Goal: Task Accomplishment & Management: Manage account settings

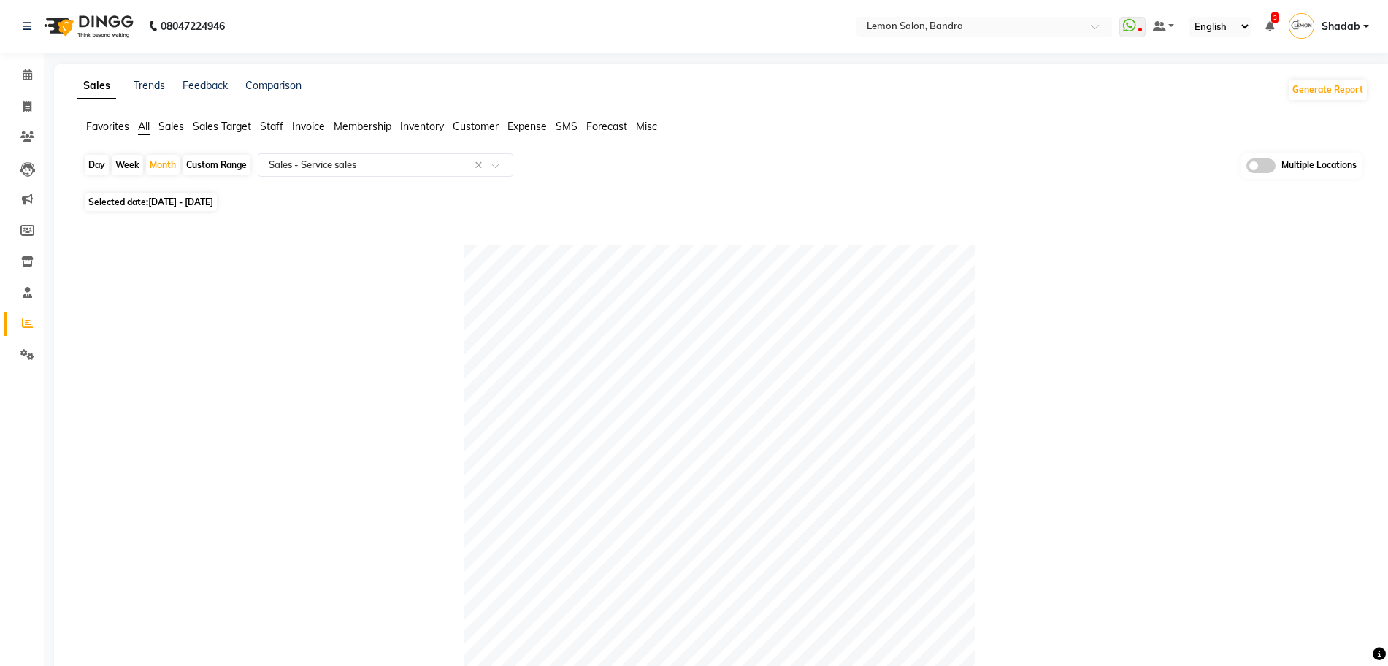
select select "full_report"
select select "csv"
click at [28, 84] on link "Calendar" at bounding box center [21, 76] width 35 height 24
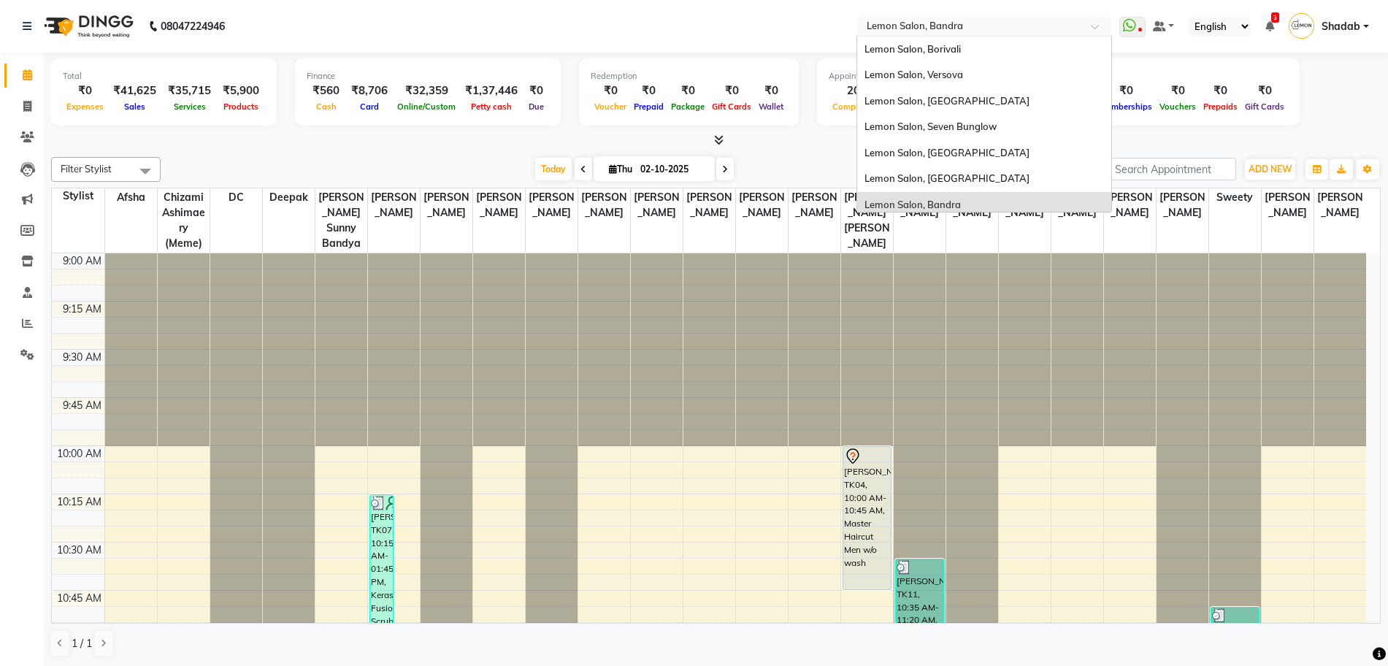
click at [944, 28] on input "text" at bounding box center [970, 27] width 212 height 15
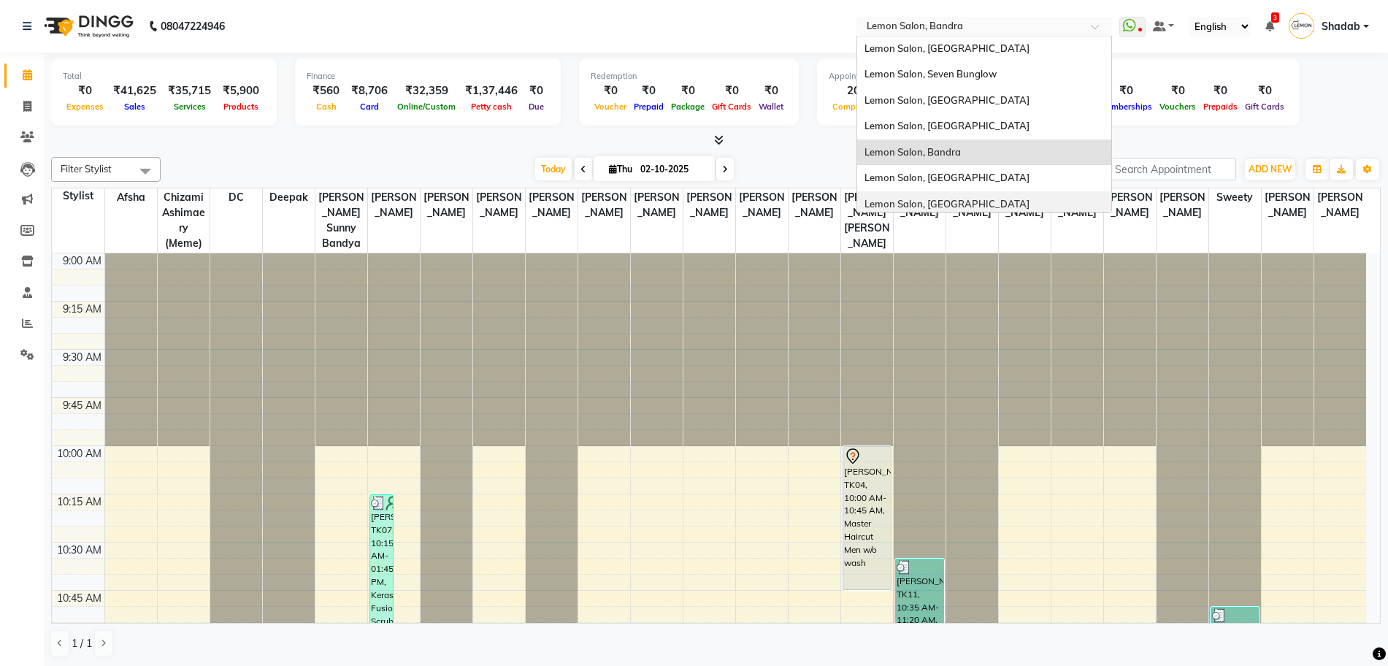
scroll to position [136, 0]
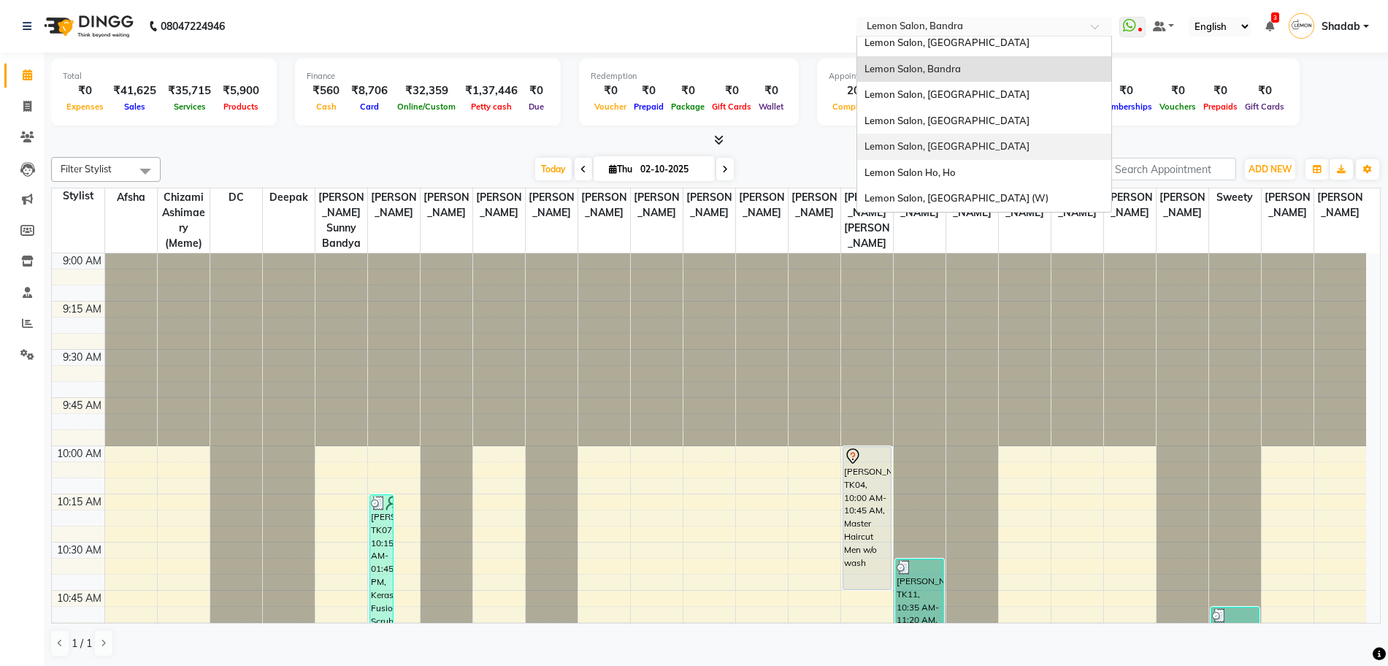
click at [980, 142] on div "Lemon Salon, [GEOGRAPHIC_DATA]" at bounding box center [984, 147] width 254 height 26
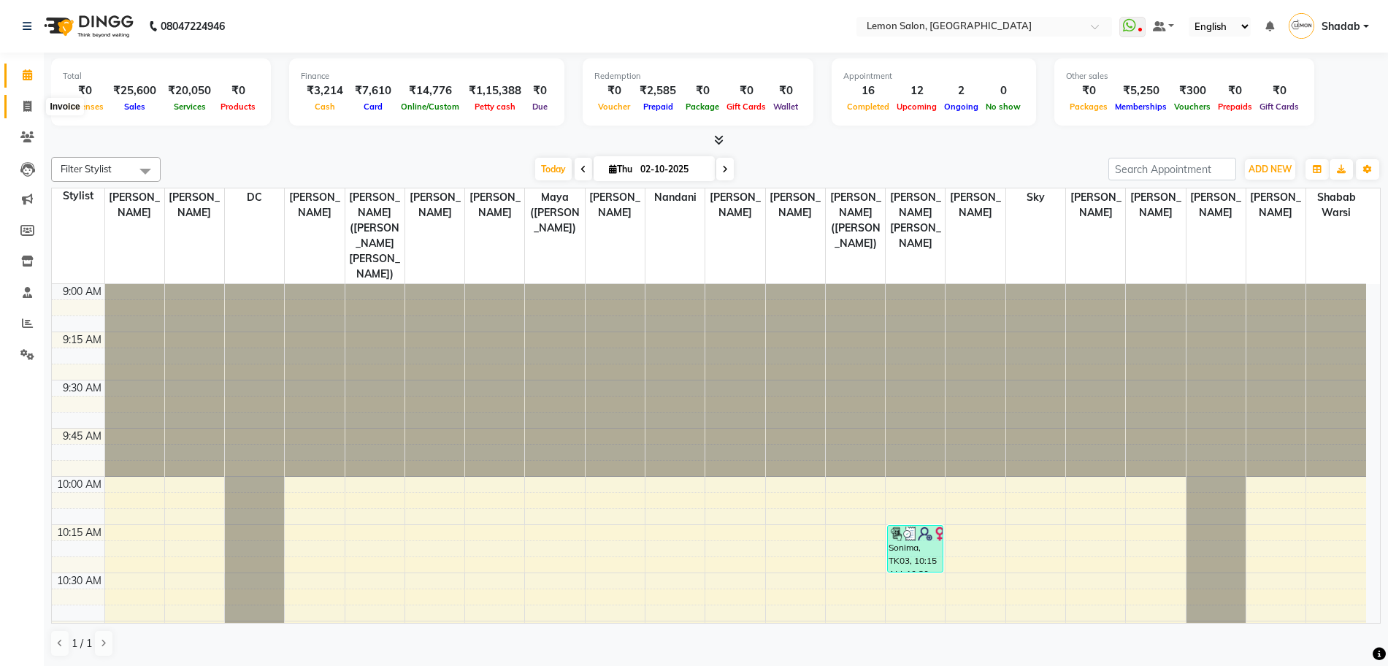
click at [28, 110] on icon at bounding box center [27, 106] width 8 height 11
select select "566"
select select "service"
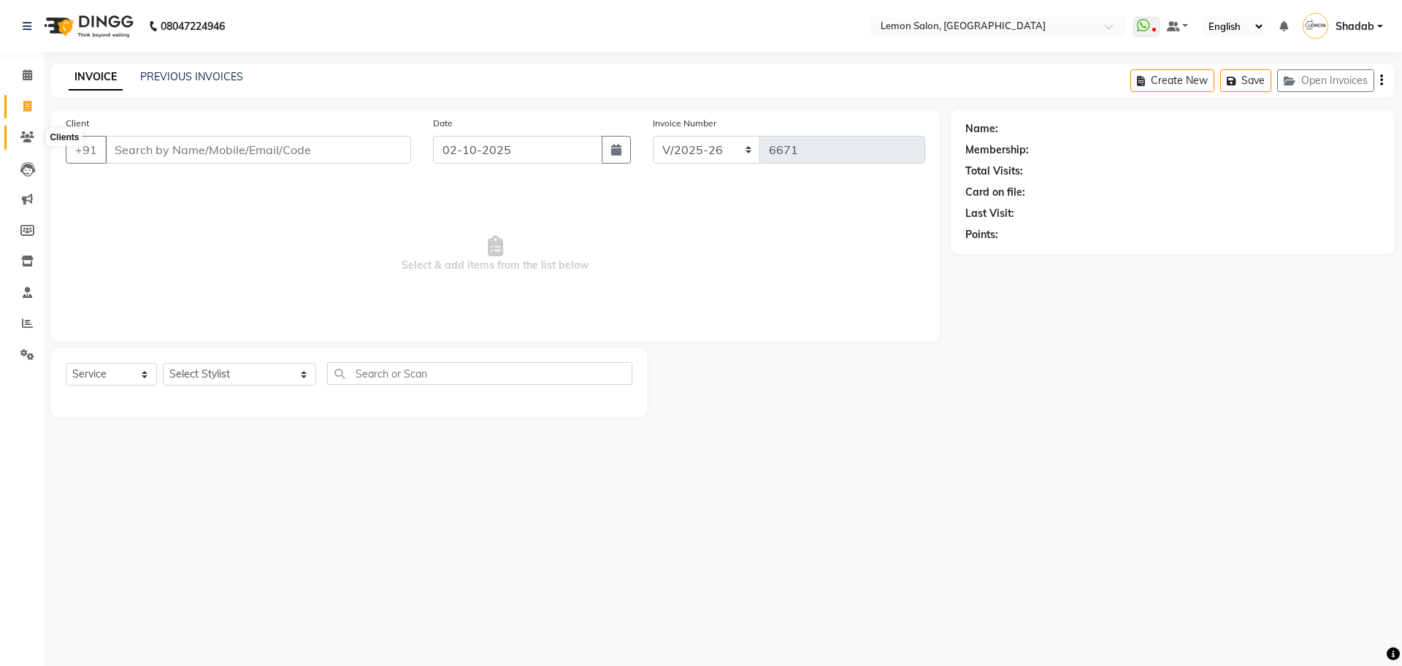
click at [21, 136] on icon at bounding box center [27, 136] width 14 height 11
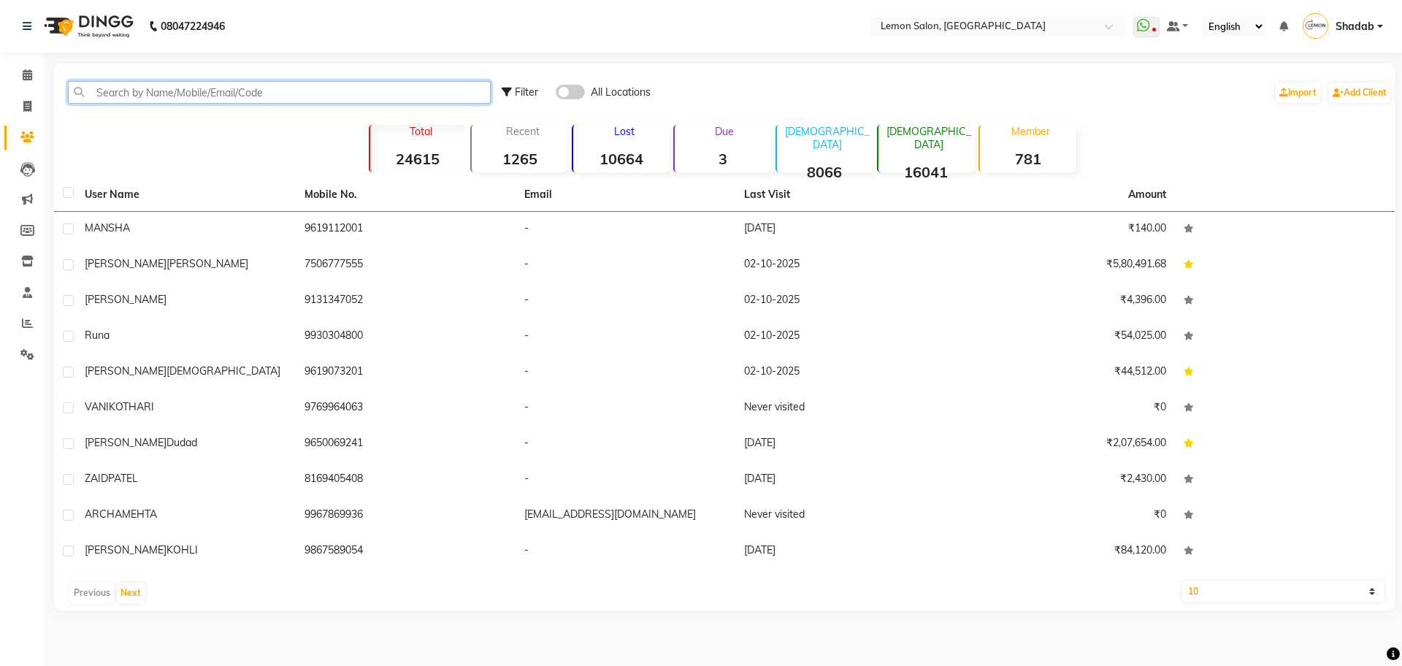
click at [205, 95] on input "text" at bounding box center [279, 92] width 423 height 23
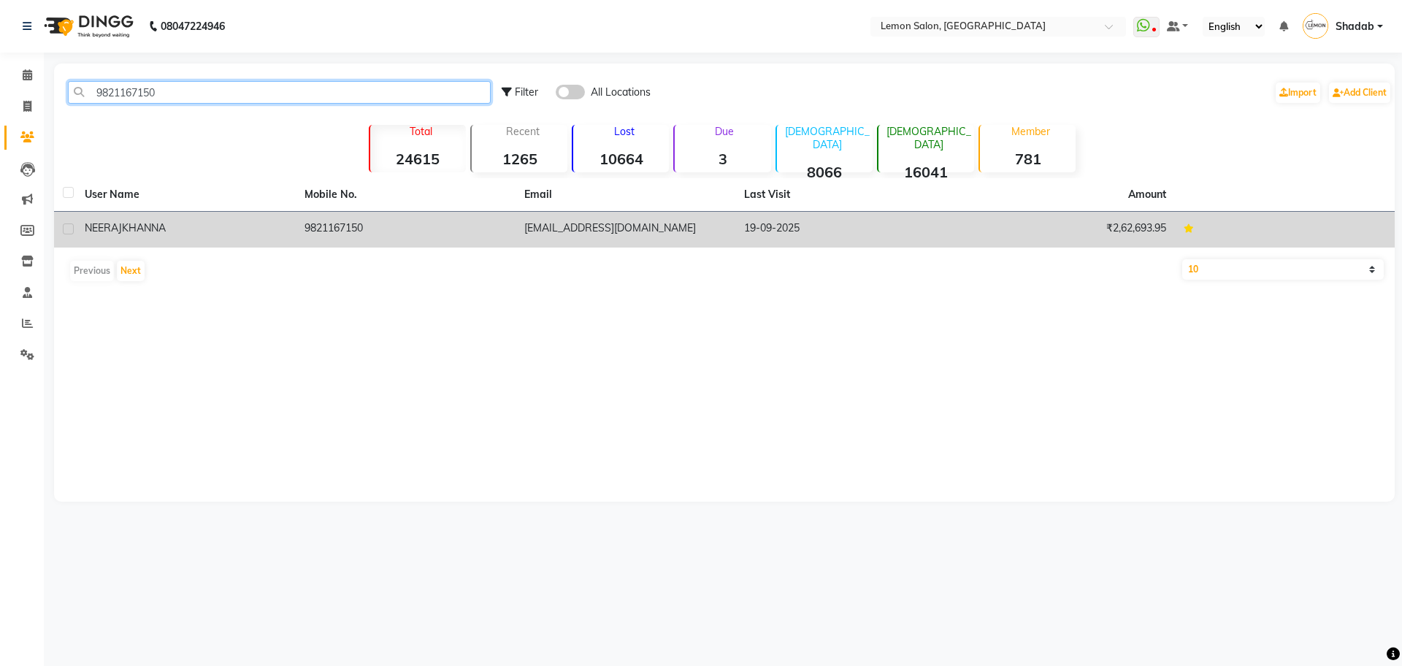
type input "9821167150"
click at [271, 228] on div "NEERAJ KHANNA" at bounding box center [186, 228] width 202 height 15
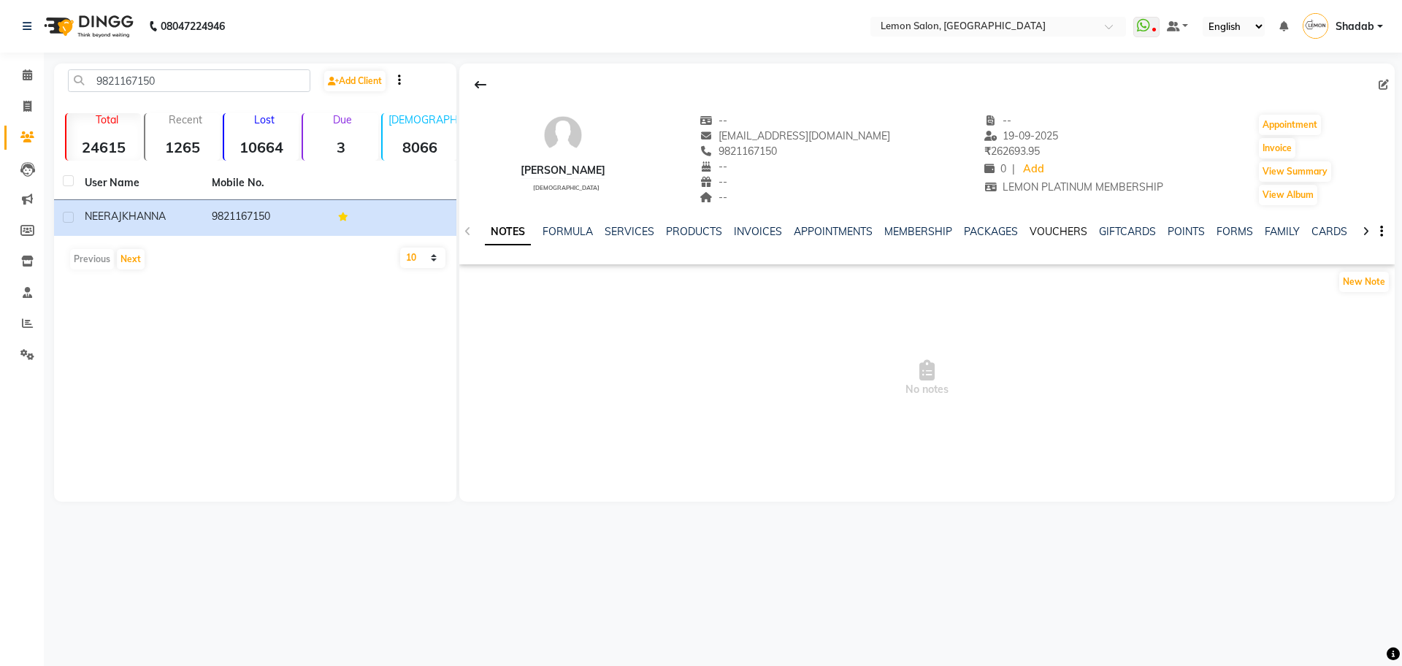
click at [1055, 232] on link "VOUCHERS" at bounding box center [1059, 231] width 58 height 13
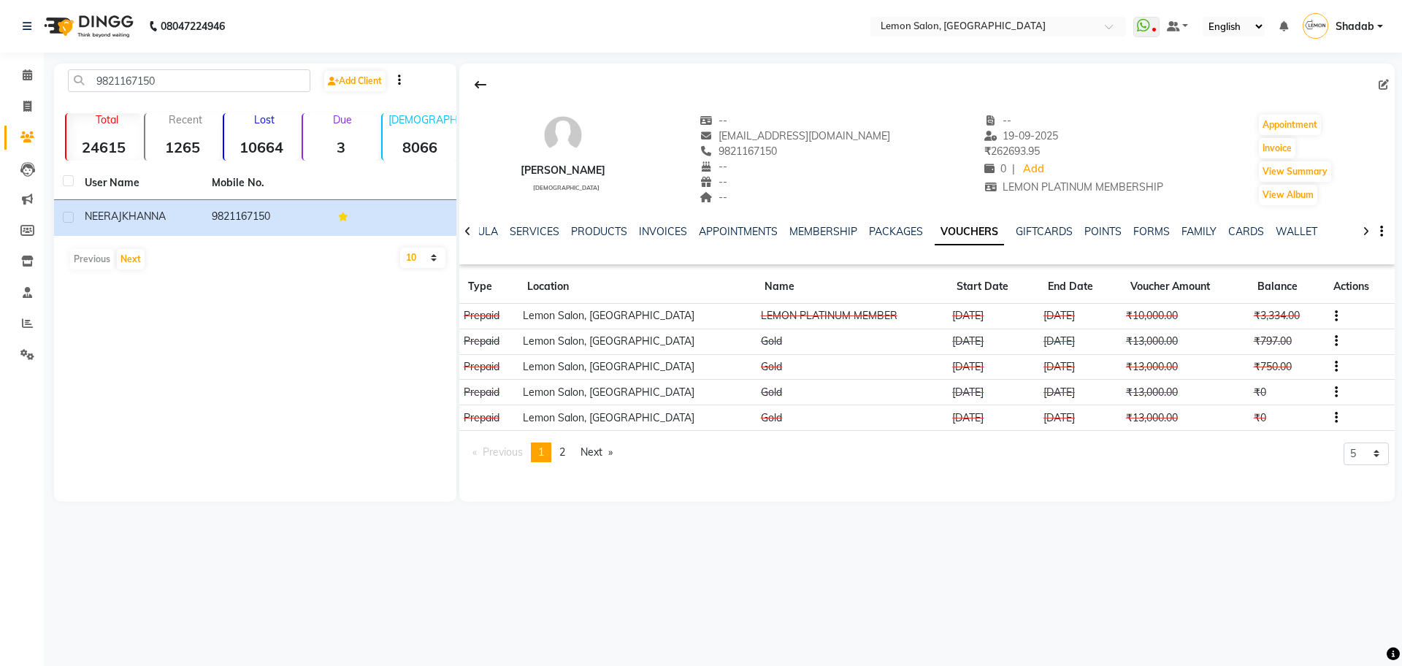
click at [1335, 316] on icon "button" at bounding box center [1336, 316] width 3 height 1
click at [1246, 316] on div "Edit" at bounding box center [1261, 315] width 91 height 18
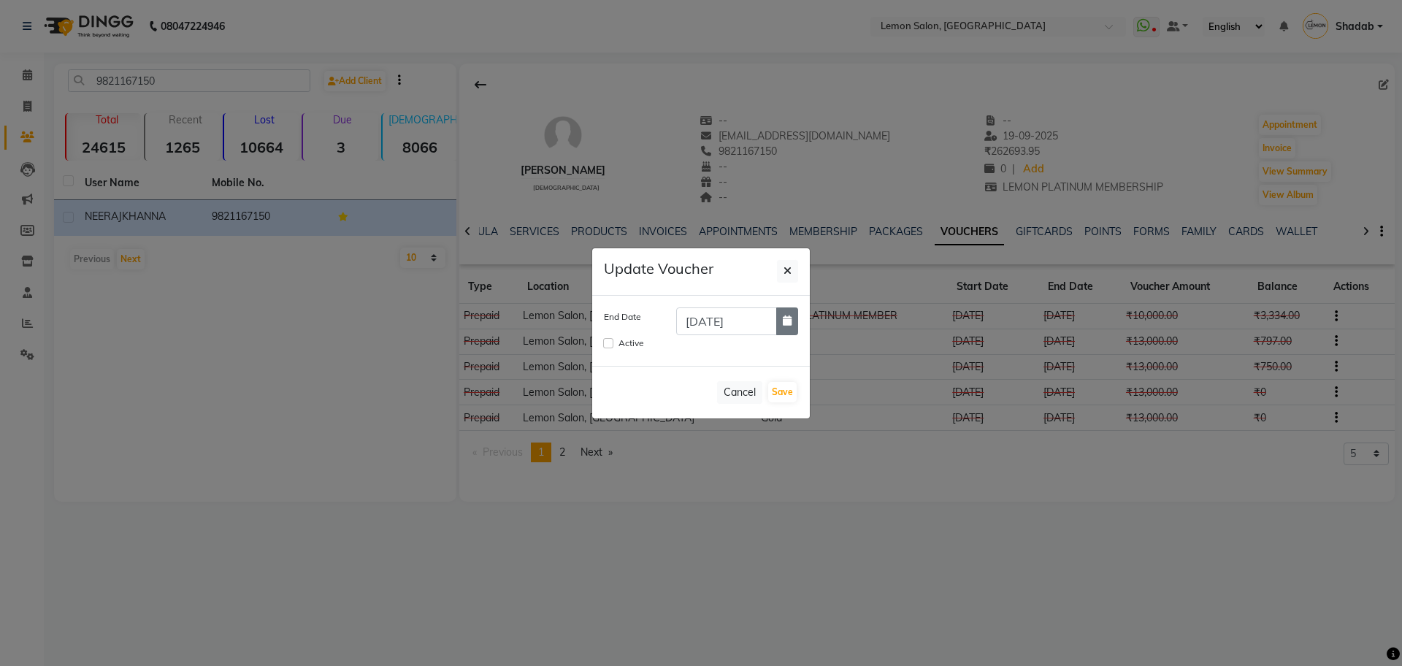
click at [787, 316] on icon "button" at bounding box center [787, 321] width 9 height 10
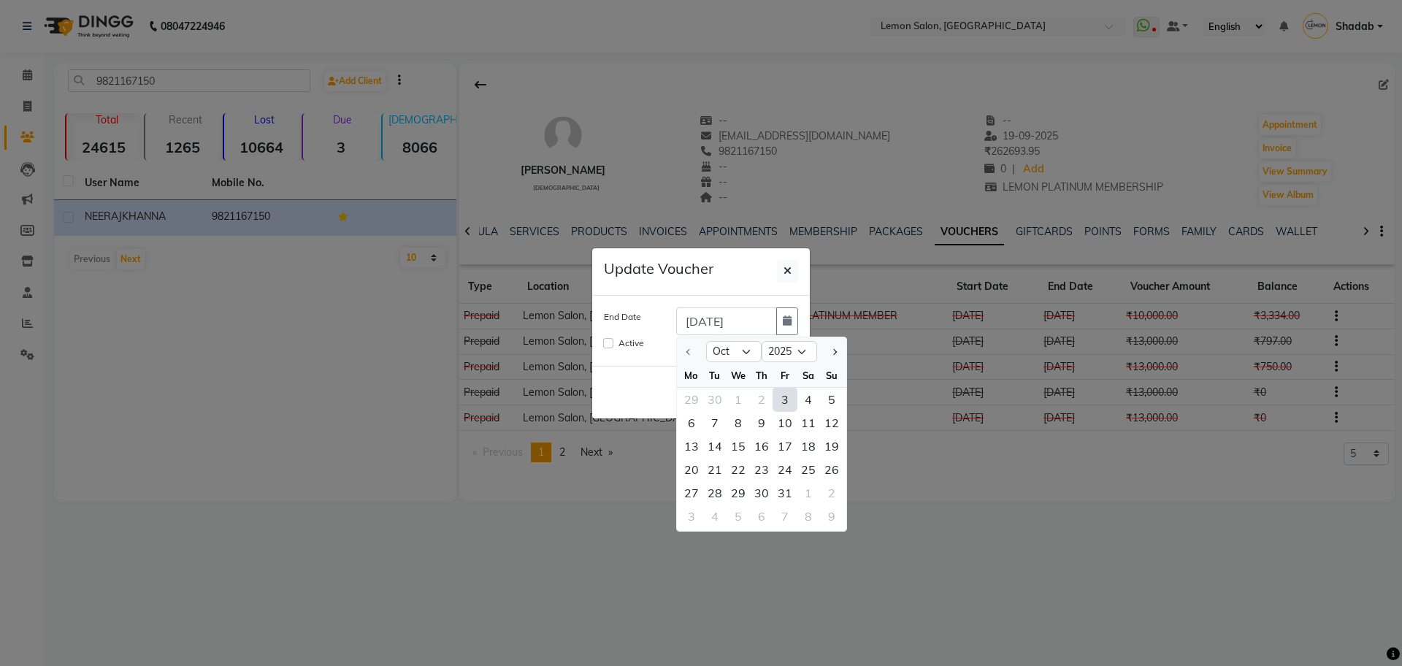
drag, startPoint x: 789, startPoint y: 499, endPoint x: 783, endPoint y: 468, distance: 31.2
click at [790, 499] on div "31" at bounding box center [784, 492] width 23 height 23
type input "31-10-2025"
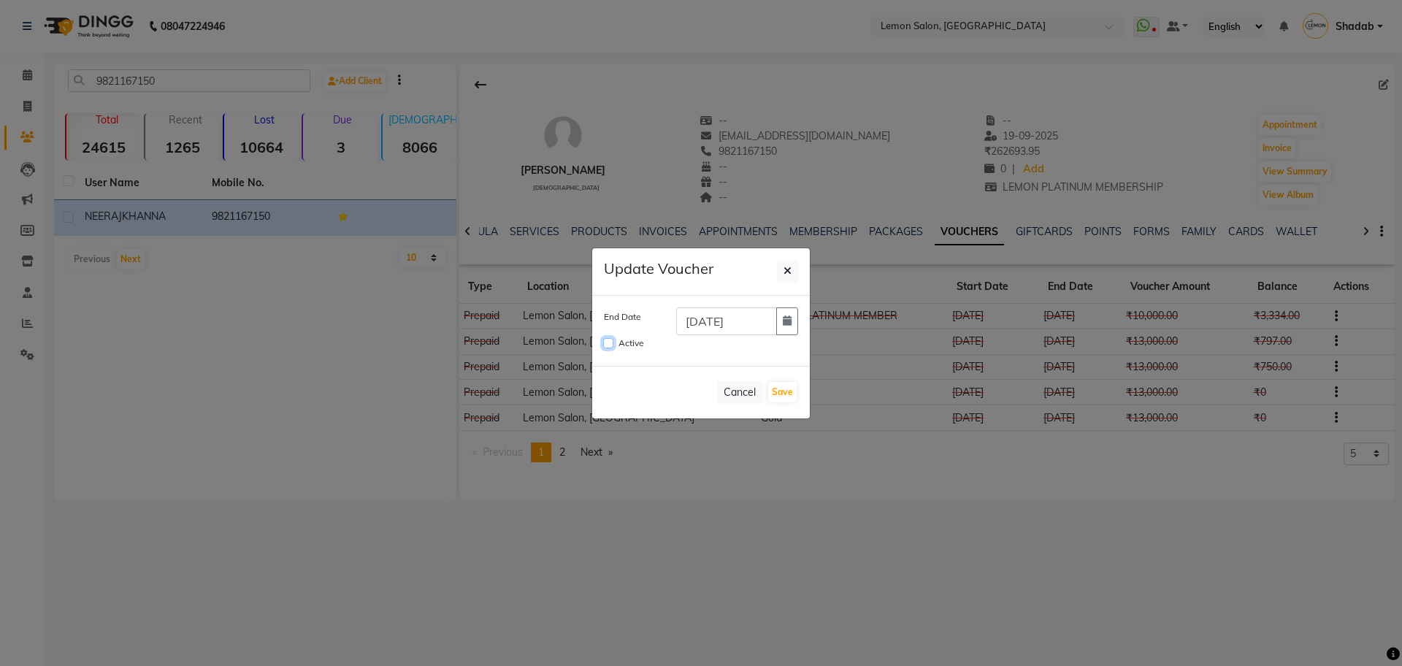
click at [608, 341] on input "Active" at bounding box center [608, 343] width 10 height 10
checkbox input "true"
click at [786, 392] on button "Save" at bounding box center [782, 392] width 28 height 20
checkbox input "false"
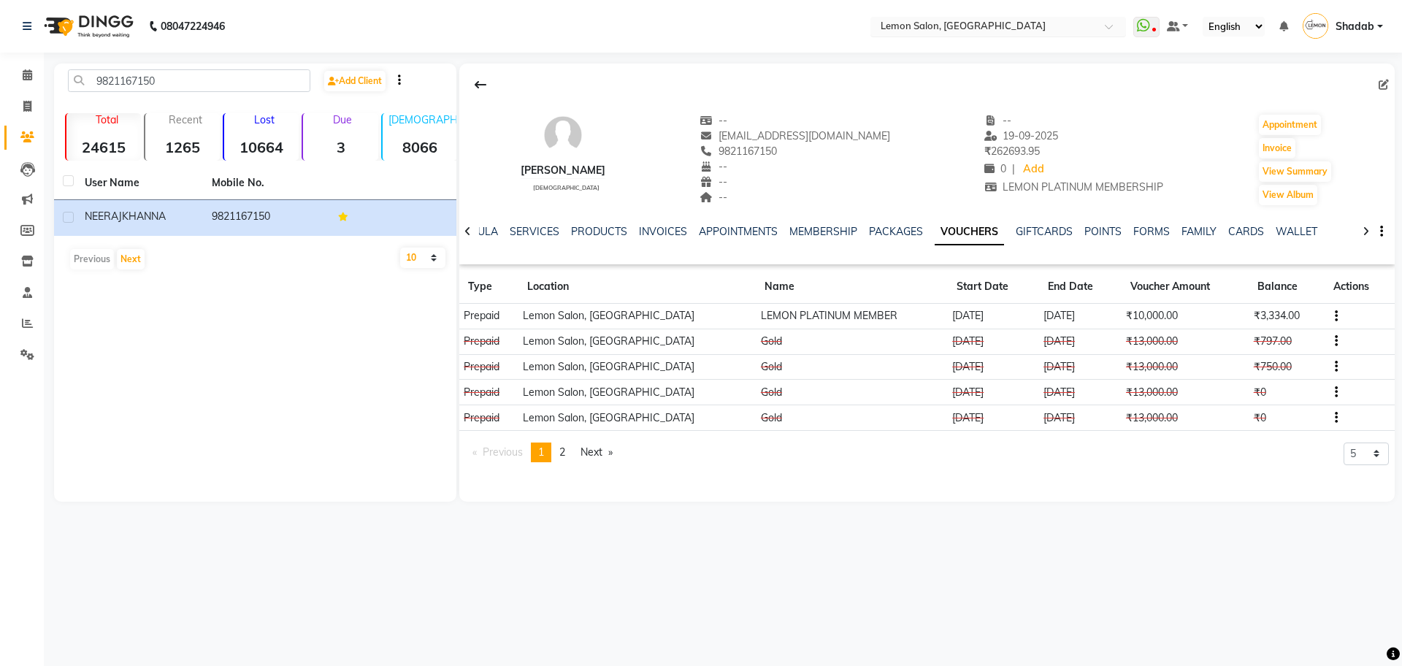
click at [968, 32] on input "text" at bounding box center [984, 27] width 212 height 15
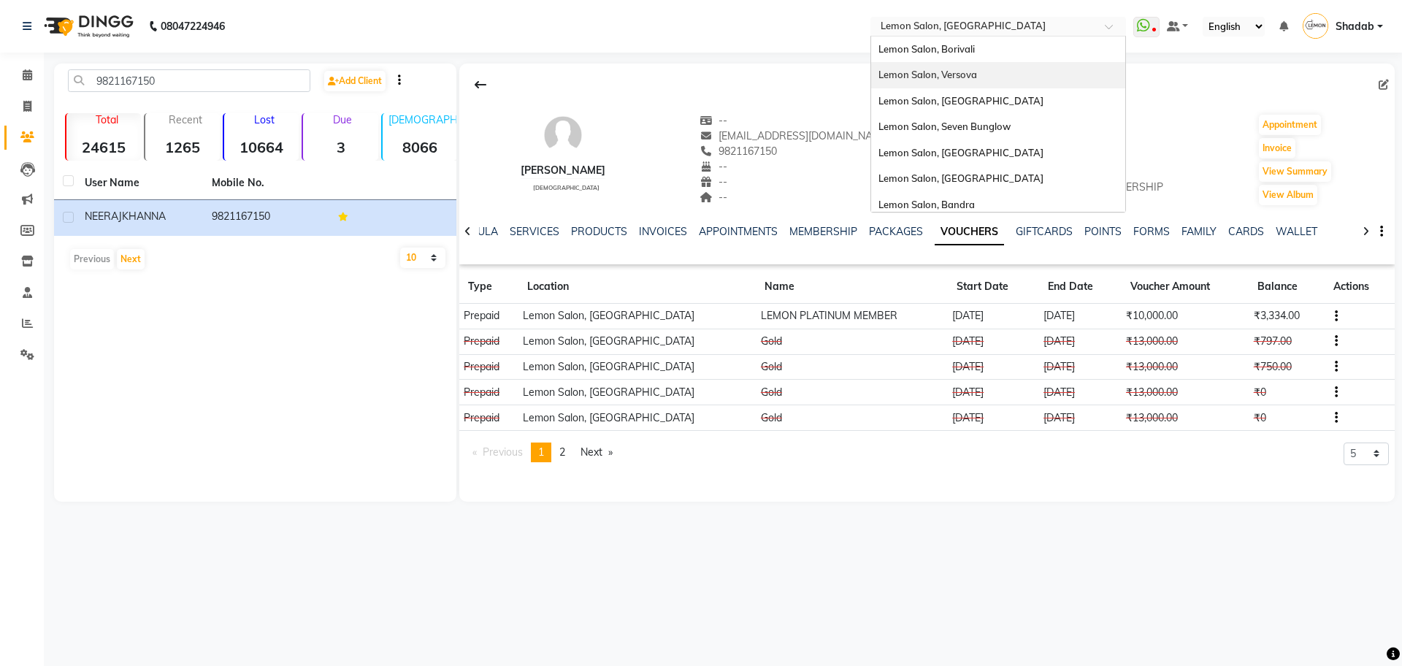
click at [968, 84] on div "Lemon Salon, Versova" at bounding box center [998, 75] width 254 height 26
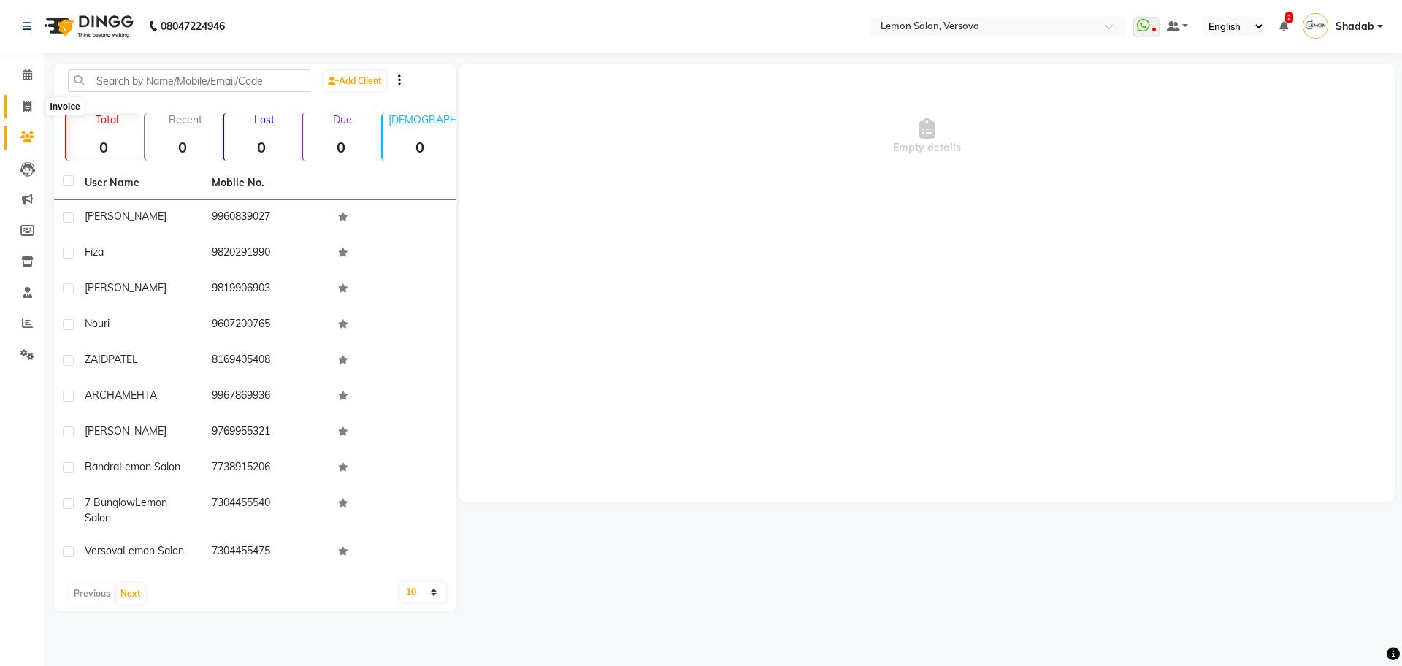
drag, startPoint x: 0, startPoint y: 0, endPoint x: 72, endPoint y: 99, distance: 122.4
click at [27, 101] on icon at bounding box center [27, 106] width 8 height 11
select select "service"
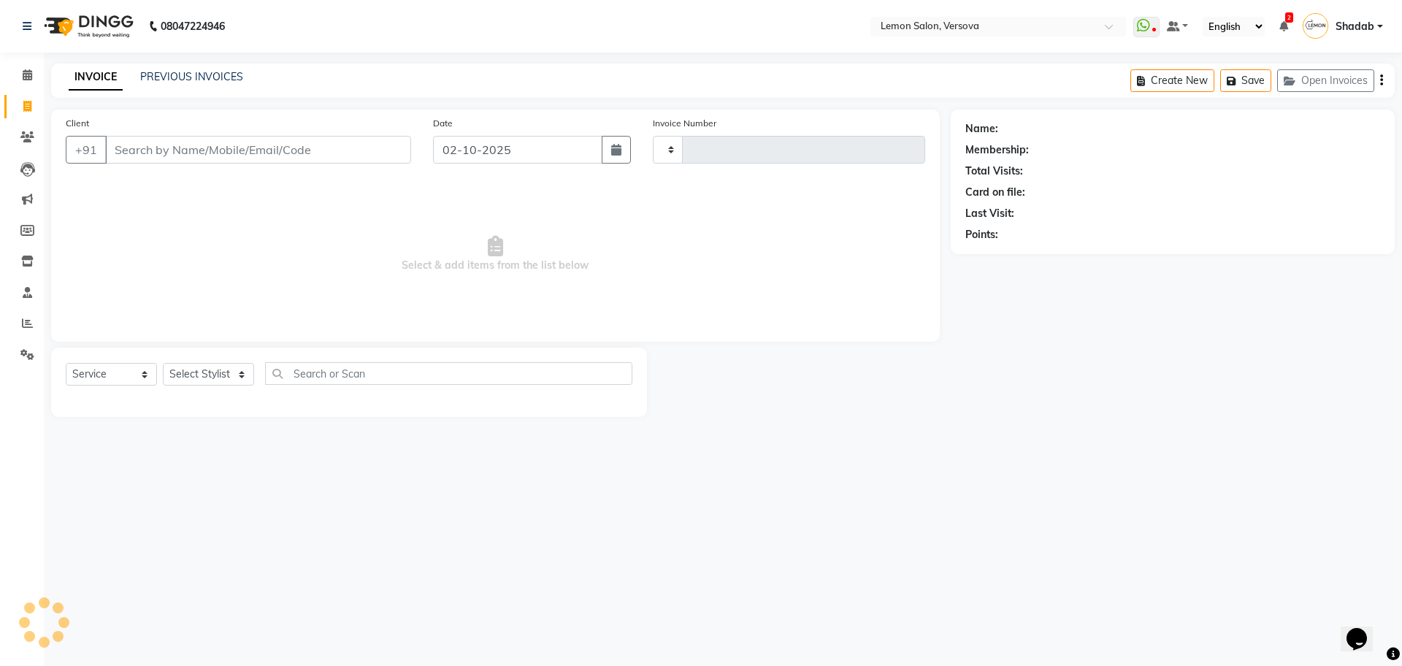
click at [159, 158] on input "Client" at bounding box center [258, 150] width 306 height 28
type input "2800"
select select "564"
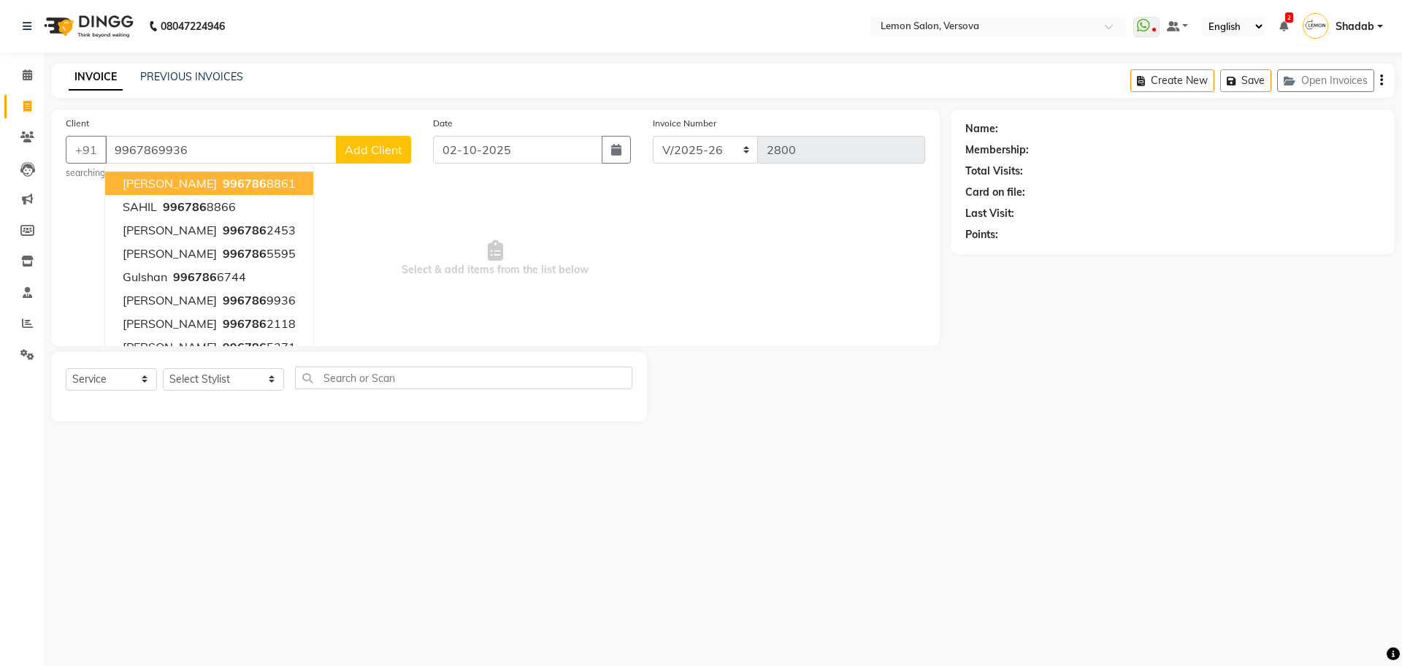
type input "9967869936"
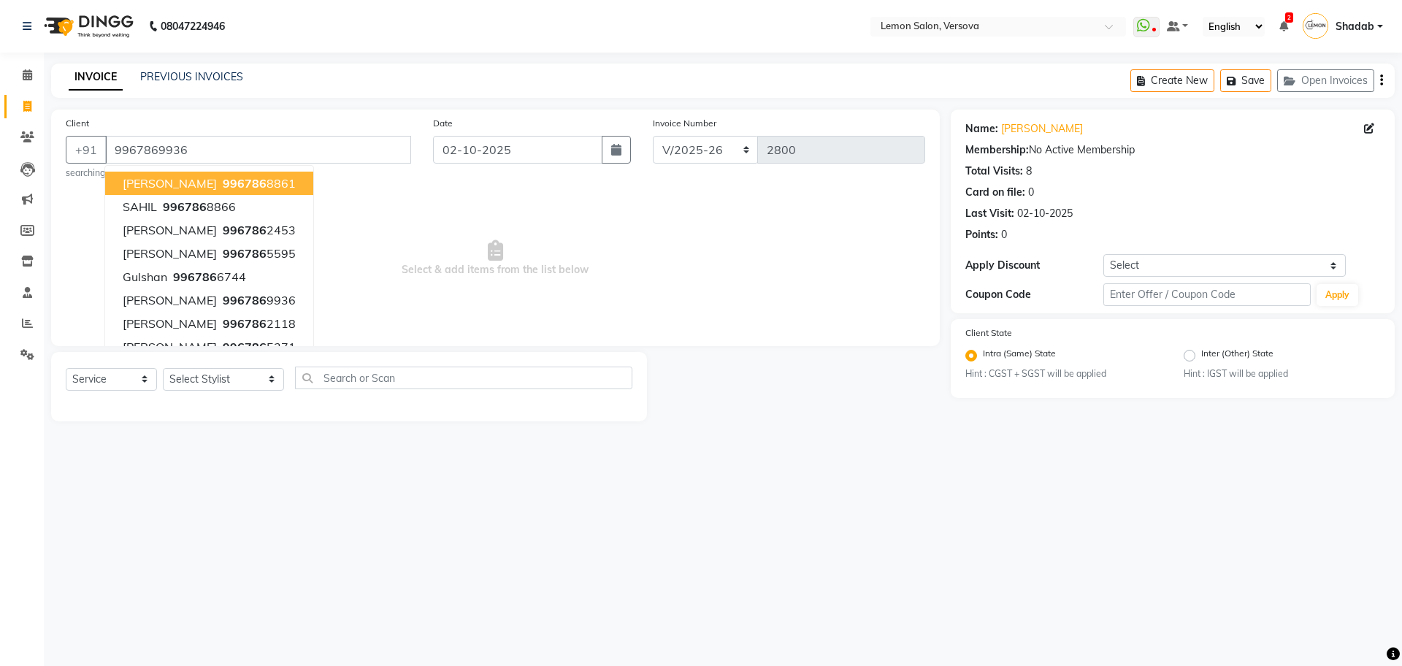
click at [248, 456] on div "08047224946 Select Location × Lemon Salon, Versova WhatsApp Status ✕ Status: Di…" at bounding box center [701, 333] width 1402 height 666
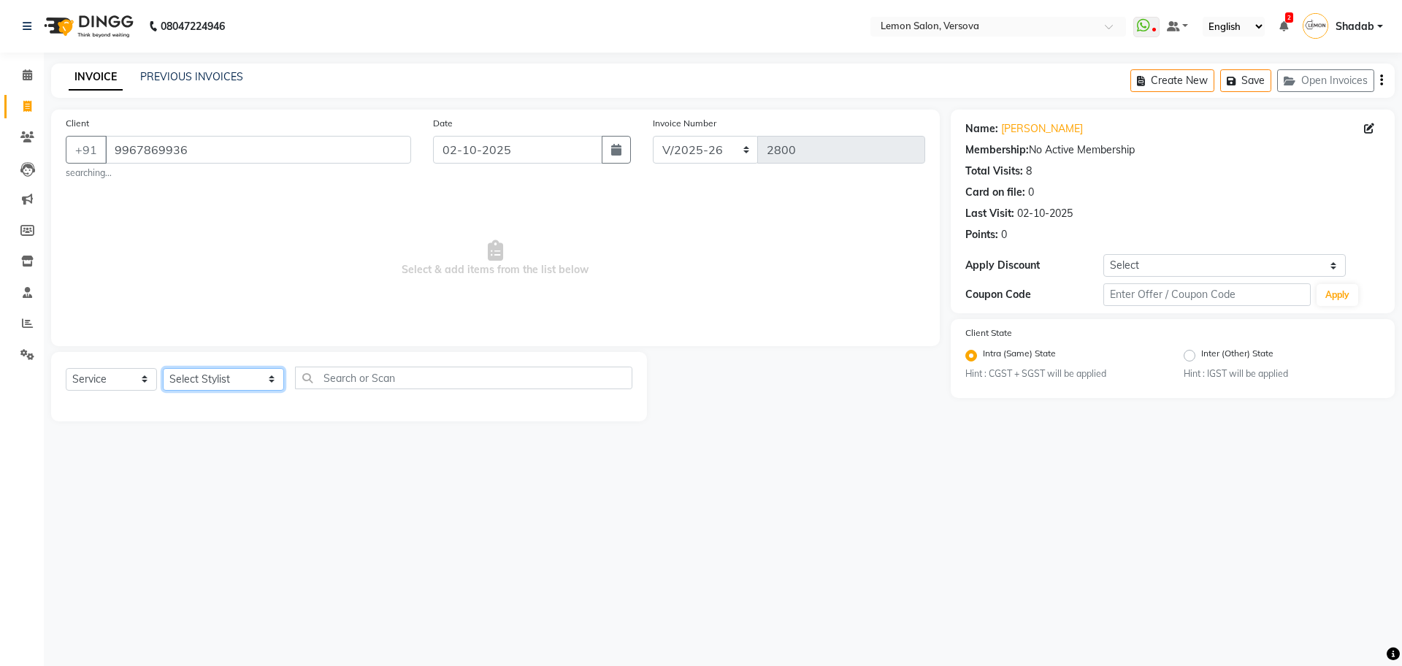
click at [202, 378] on select "Select Stylist [PERSON_NAME] [PERSON_NAME] DC [PERSON_NAME] [PERSON_NAME],[PERS…" at bounding box center [223, 379] width 121 height 23
select select "7886"
click at [163, 368] on select "Select Stylist [PERSON_NAME] [PERSON_NAME] DC [PERSON_NAME] [PERSON_NAME],[PERS…" at bounding box center [223, 379] width 121 height 23
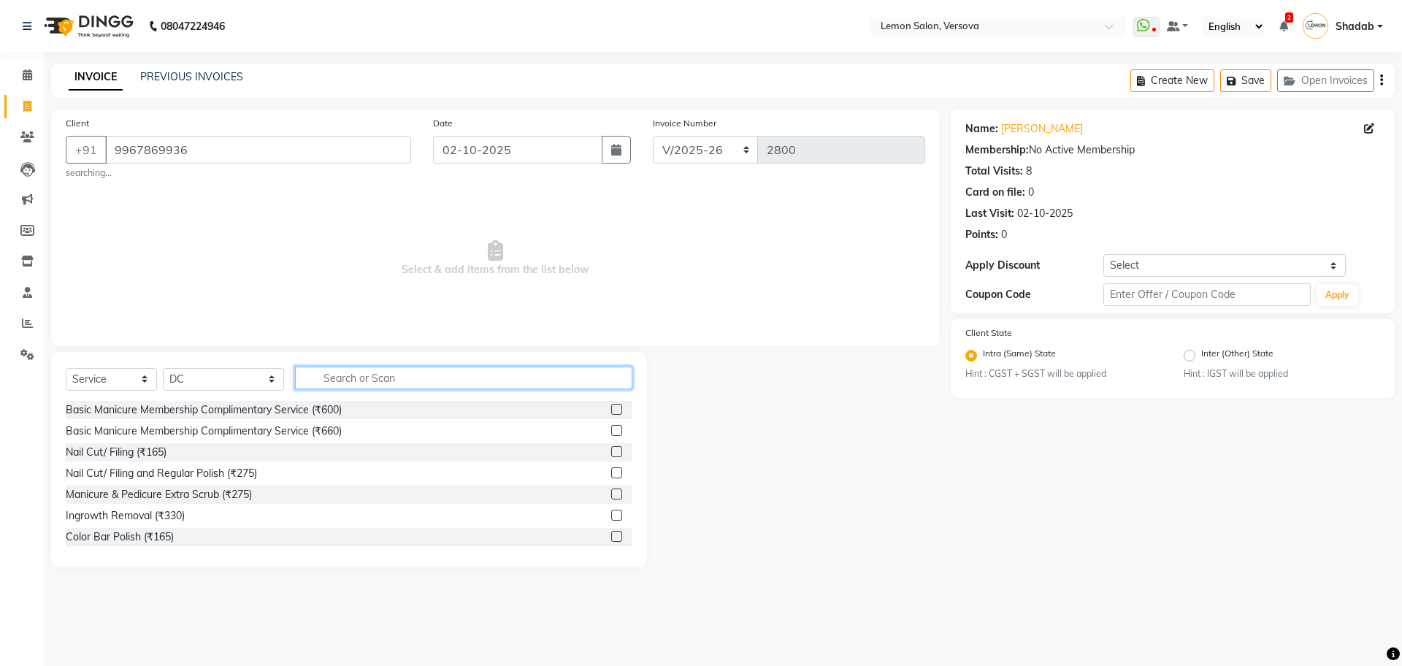
click at [338, 380] on input "text" at bounding box center [463, 378] width 337 height 23
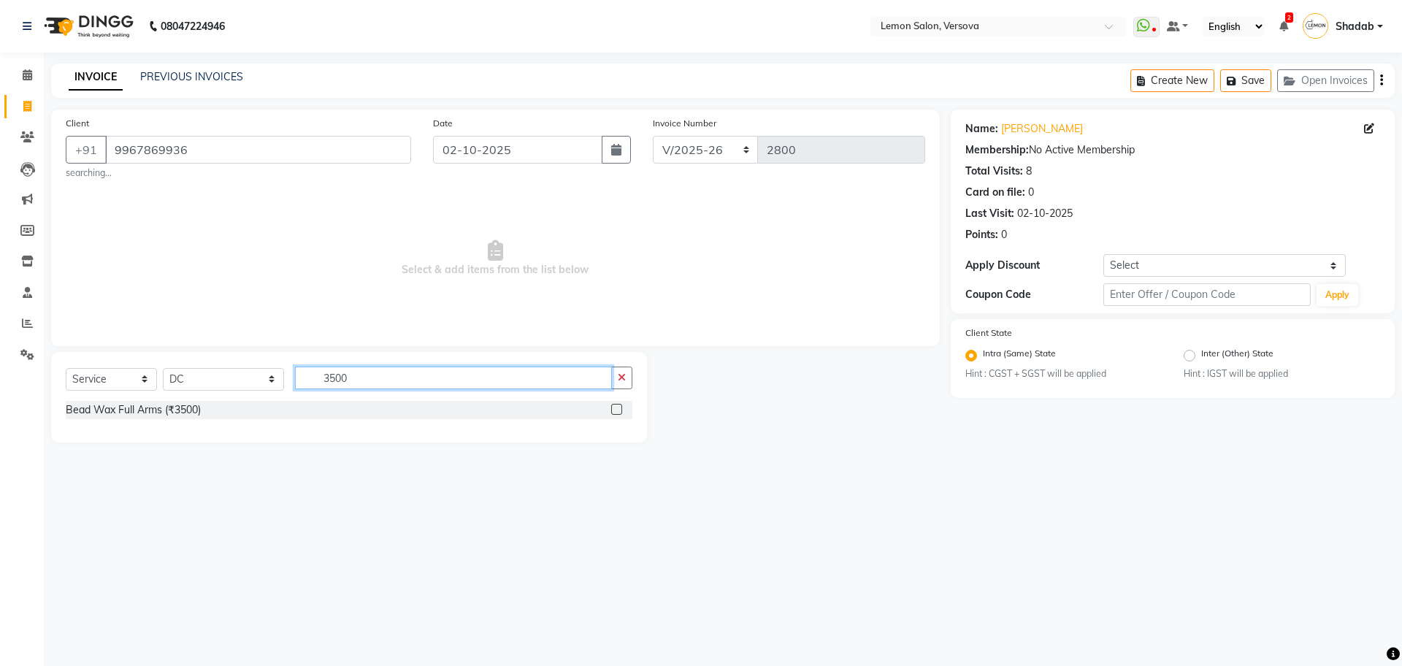
click at [405, 385] on input "3500" at bounding box center [453, 378] width 317 height 23
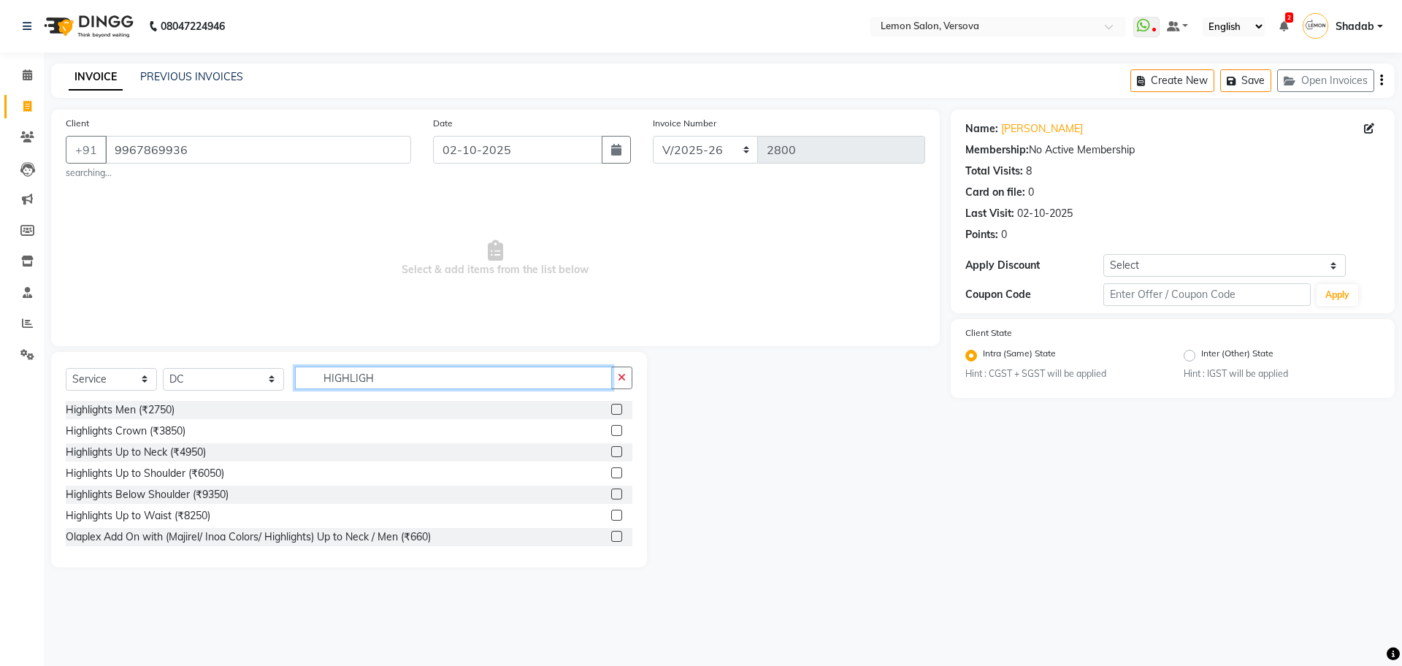
type input "HIGHLIGH"
click at [611, 435] on label at bounding box center [616, 430] width 11 height 11
click at [611, 435] on input "checkbox" at bounding box center [615, 431] width 9 height 9
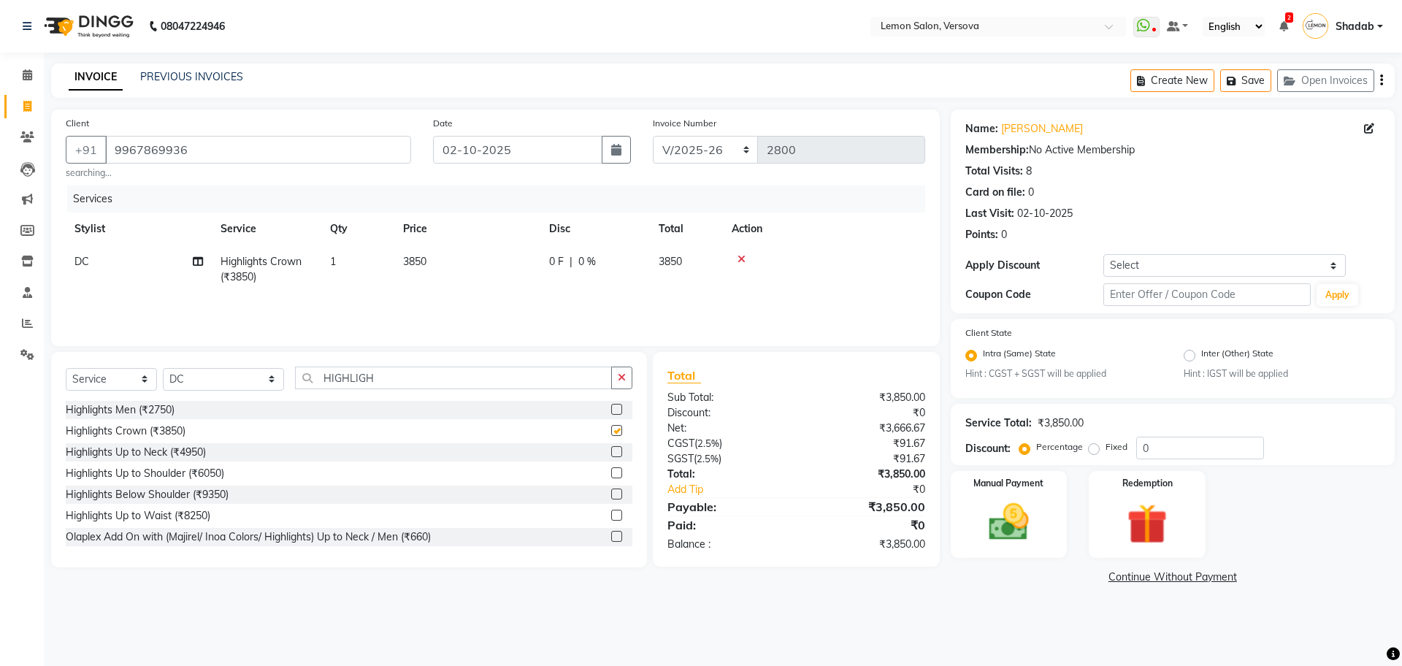
checkbox input "false"
click at [611, 492] on label at bounding box center [616, 494] width 11 height 11
click at [611, 492] on input "checkbox" at bounding box center [615, 494] width 9 height 9
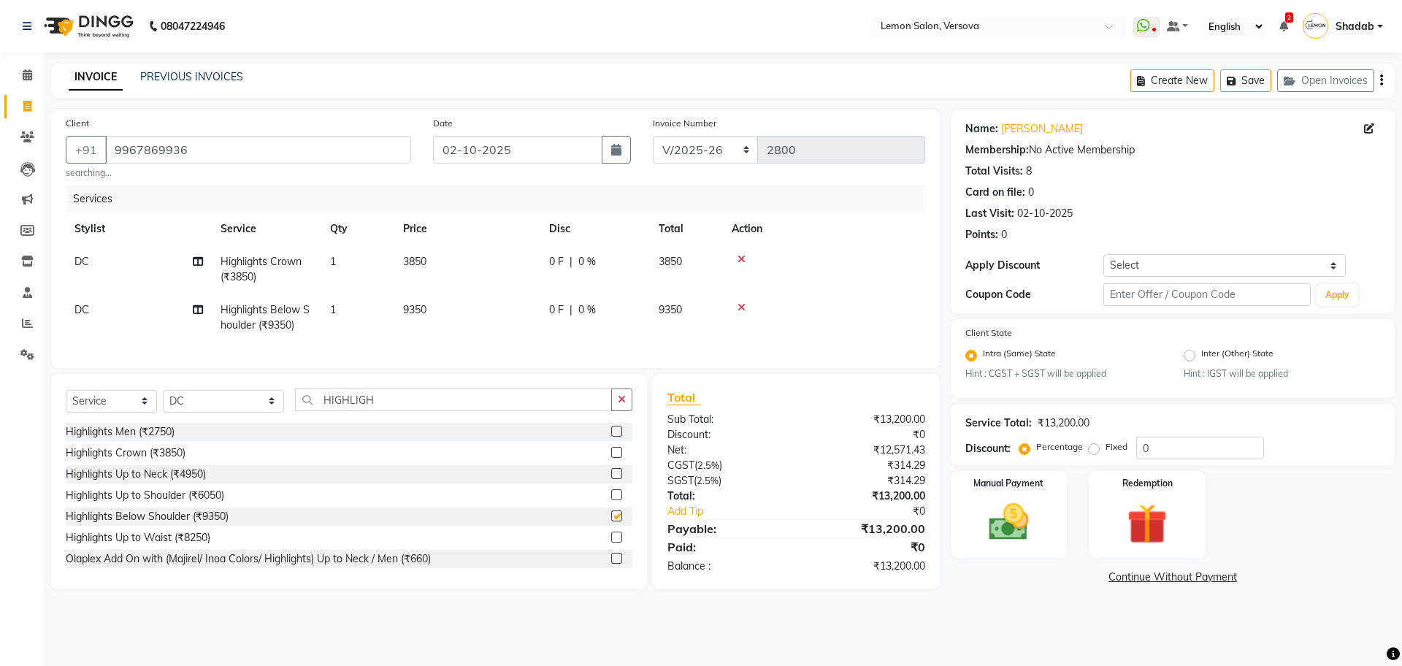
checkbox input "false"
drag, startPoint x: 741, startPoint y: 264, endPoint x: 728, endPoint y: 271, distance: 14.4
click at [741, 264] on icon at bounding box center [742, 259] width 8 height 10
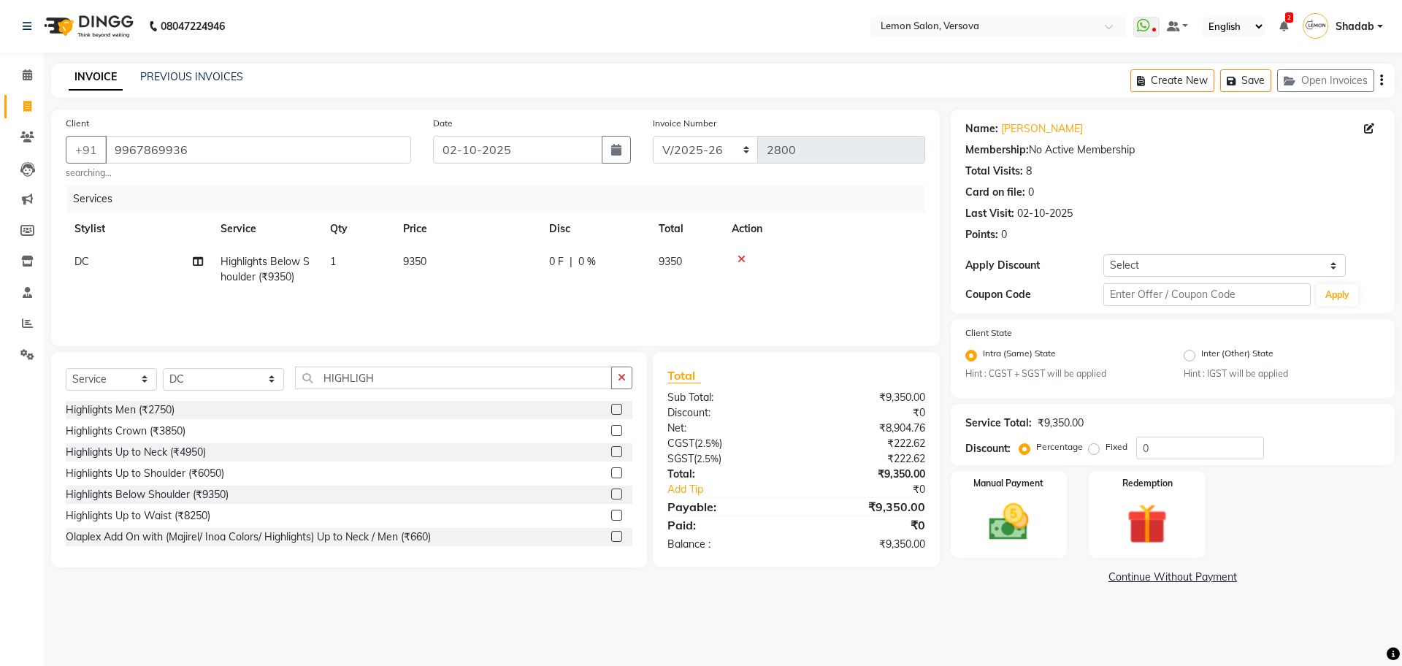
click at [633, 283] on td "0 F | 0 %" at bounding box center [595, 269] width 110 height 48
select select "7886"
drag, startPoint x: 694, startPoint y: 267, endPoint x: 676, endPoint y: 268, distance: 17.5
click at [679, 268] on div "0 F | 0 %" at bounding box center [676, 265] width 117 height 23
type input "60"
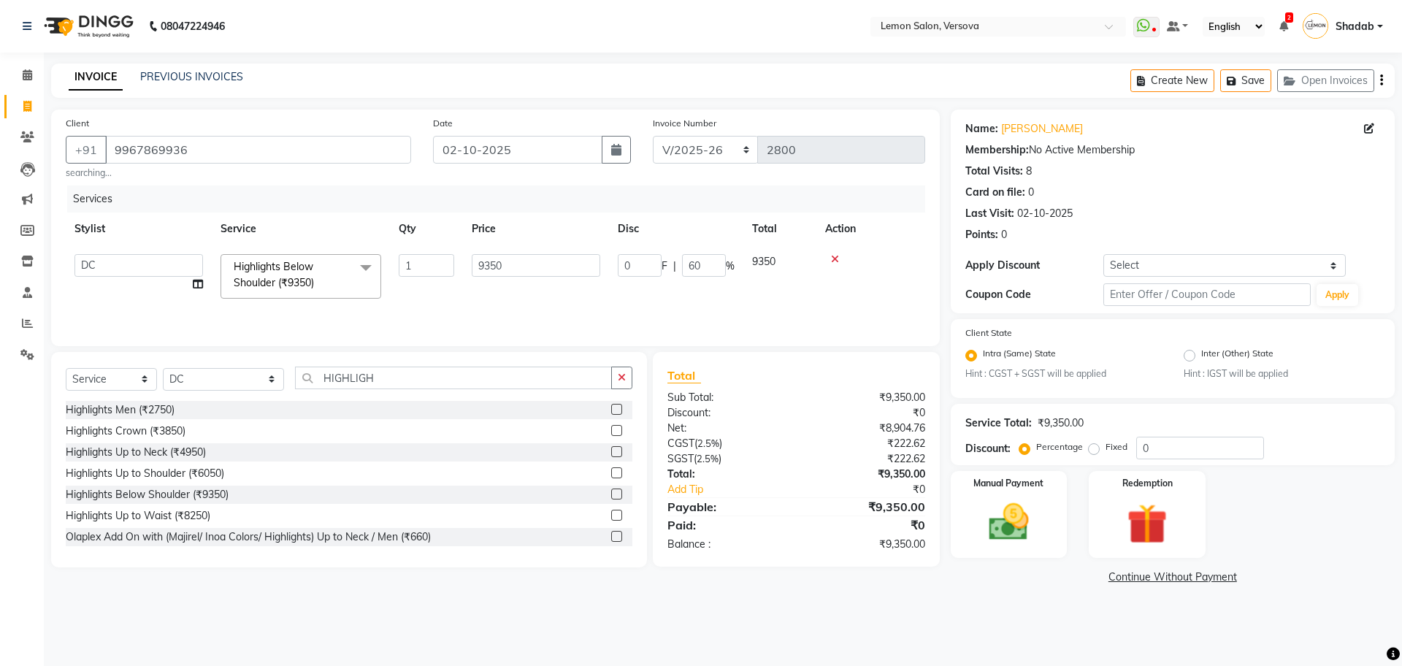
click at [660, 296] on div "Services Stylist Service Qty Price Disc Total Action Alim Shah Asif Salmani DC …" at bounding box center [496, 259] width 860 height 146
click at [551, 268] on span "5610 F" at bounding box center [565, 261] width 32 height 15
select select "7886"
click at [634, 267] on input "5610" at bounding box center [640, 265] width 44 height 23
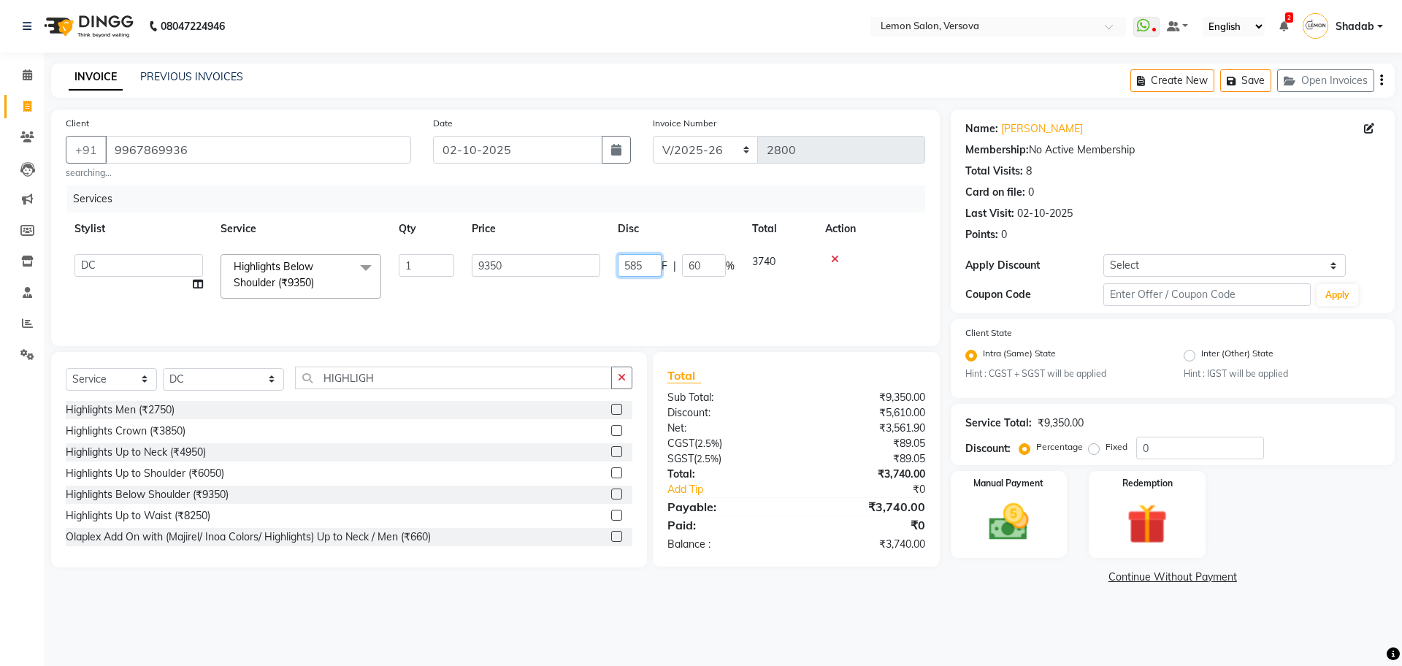
type input "5850"
click at [655, 283] on tr "Alim Shah Asif Salmani DC Kassar Sahil Margaret Marshak D,souza Milind Kumar Ra…" at bounding box center [496, 276] width 860 height 62
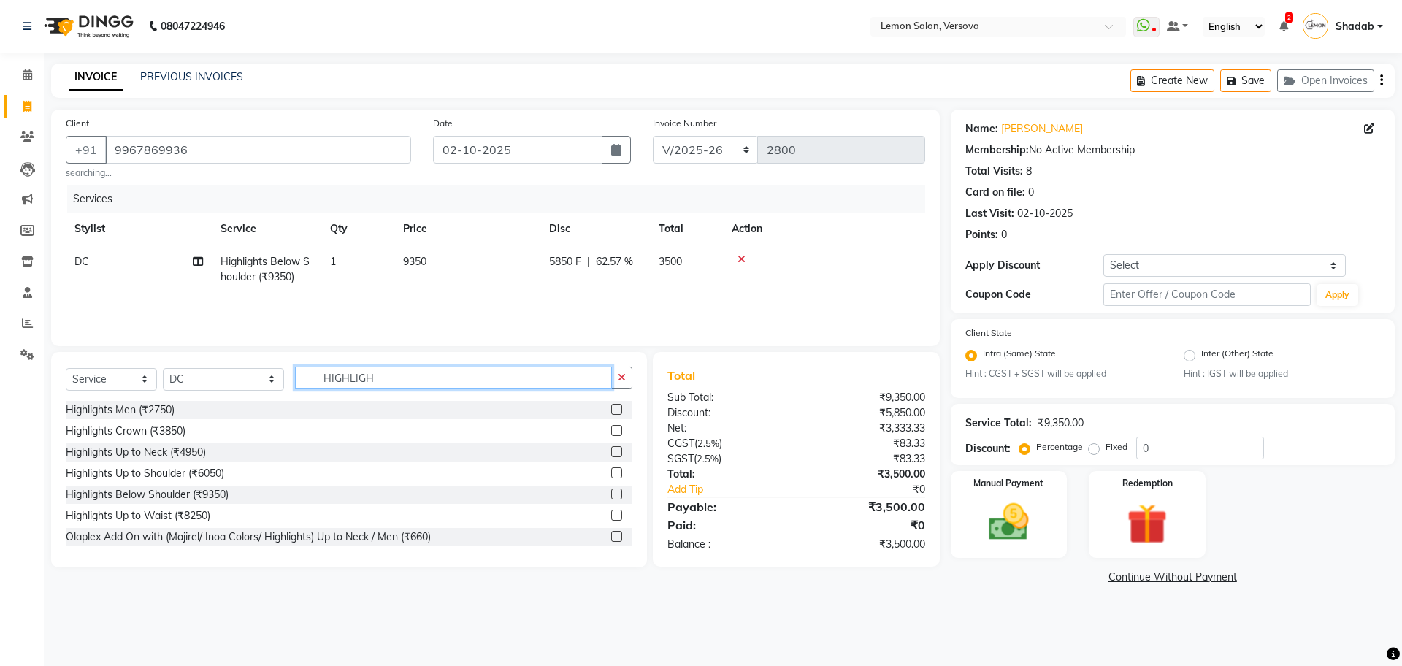
click at [331, 377] on input "HIGHLIGH" at bounding box center [453, 378] width 317 height 23
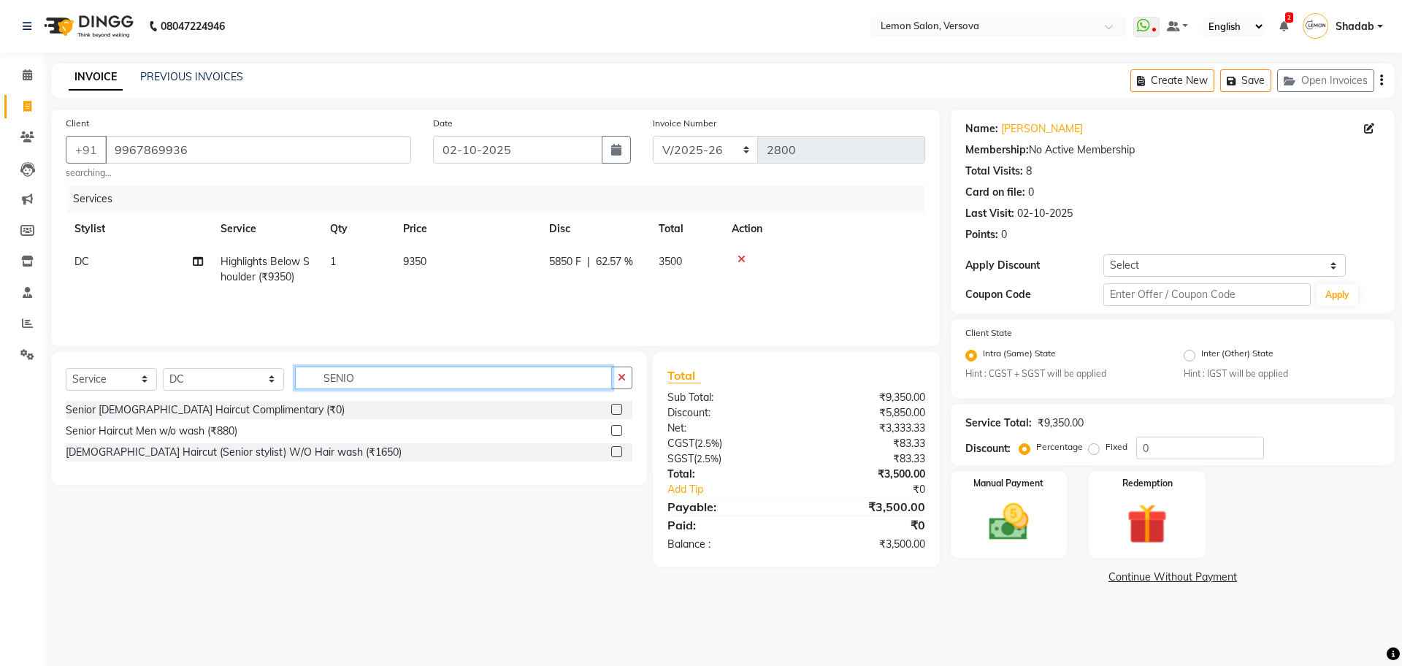
click at [331, 377] on input "SENIO" at bounding box center [453, 378] width 317 height 23
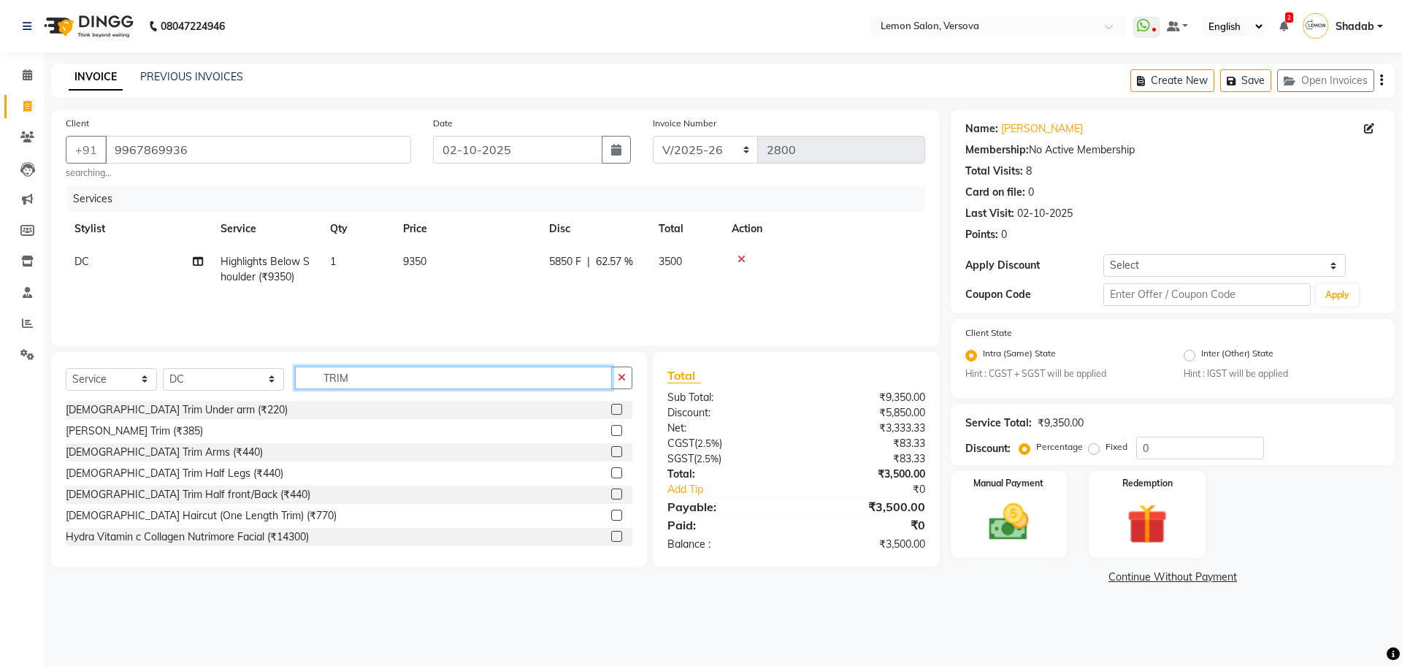
type input "TRIM"
click at [611, 517] on label at bounding box center [616, 515] width 11 height 11
click at [611, 517] on input "checkbox" at bounding box center [615, 515] width 9 height 9
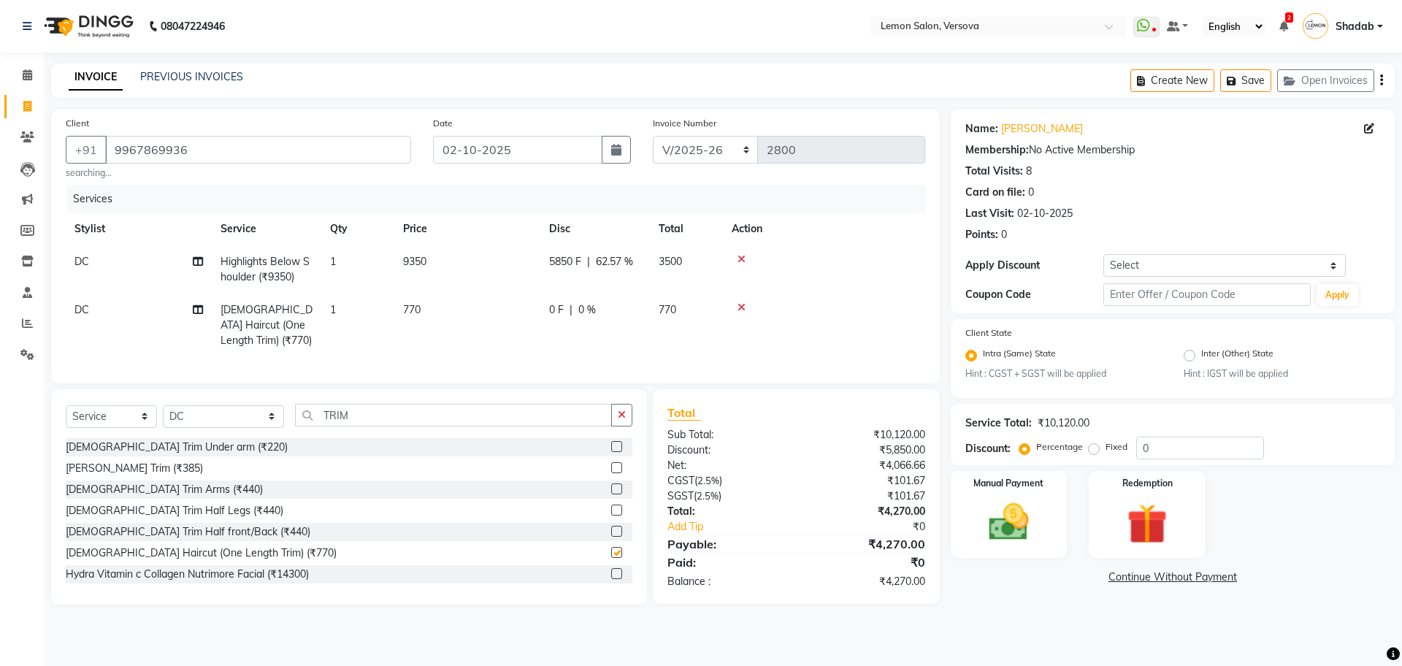
checkbox input "false"
click at [616, 316] on div "0 F | 0 %" at bounding box center [595, 309] width 92 height 15
select select "7886"
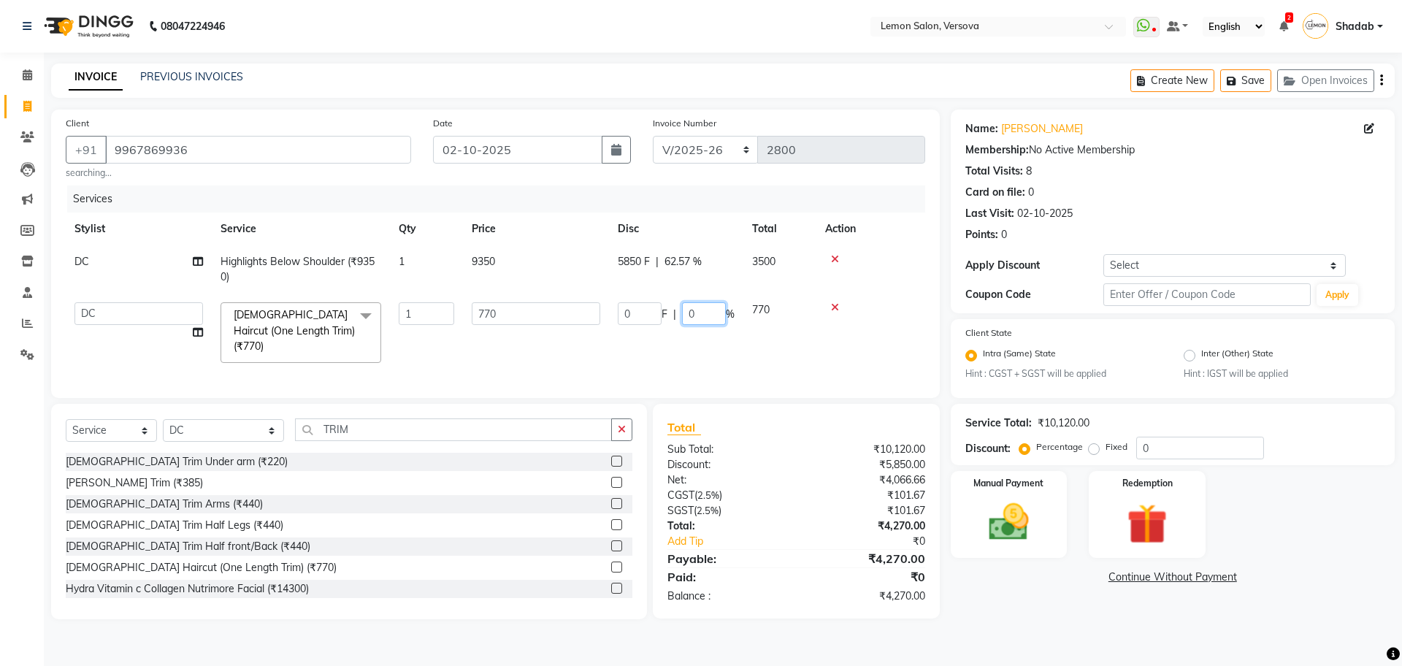
drag, startPoint x: 698, startPoint y: 316, endPoint x: 677, endPoint y: 318, distance: 20.5
click at [688, 316] on input "0" at bounding box center [704, 313] width 44 height 23
type input "40"
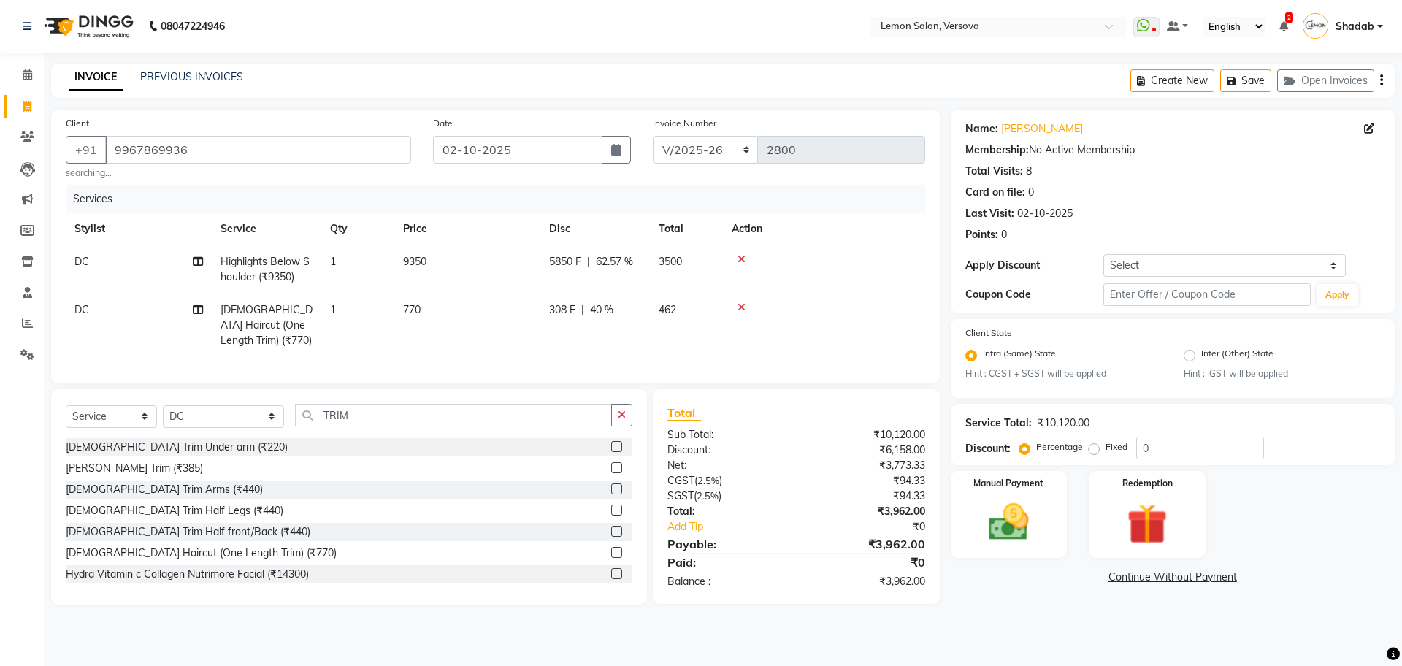
click at [672, 341] on tr "DC Female Haircut (One Length Trim) (₹770) 1 770 308 F | 40 % 462" at bounding box center [496, 326] width 860 height 64
click at [325, 438] on div "Select Service Product Membership Package Voucher Prepaid Gift Card Select Styl…" at bounding box center [349, 421] width 567 height 34
click at [326, 438] on div "Select Service Product Membership Package Voucher Prepaid Gift Card Select Styl…" at bounding box center [349, 421] width 567 height 34
click at [346, 427] on input "TRIM" at bounding box center [453, 415] width 317 height 23
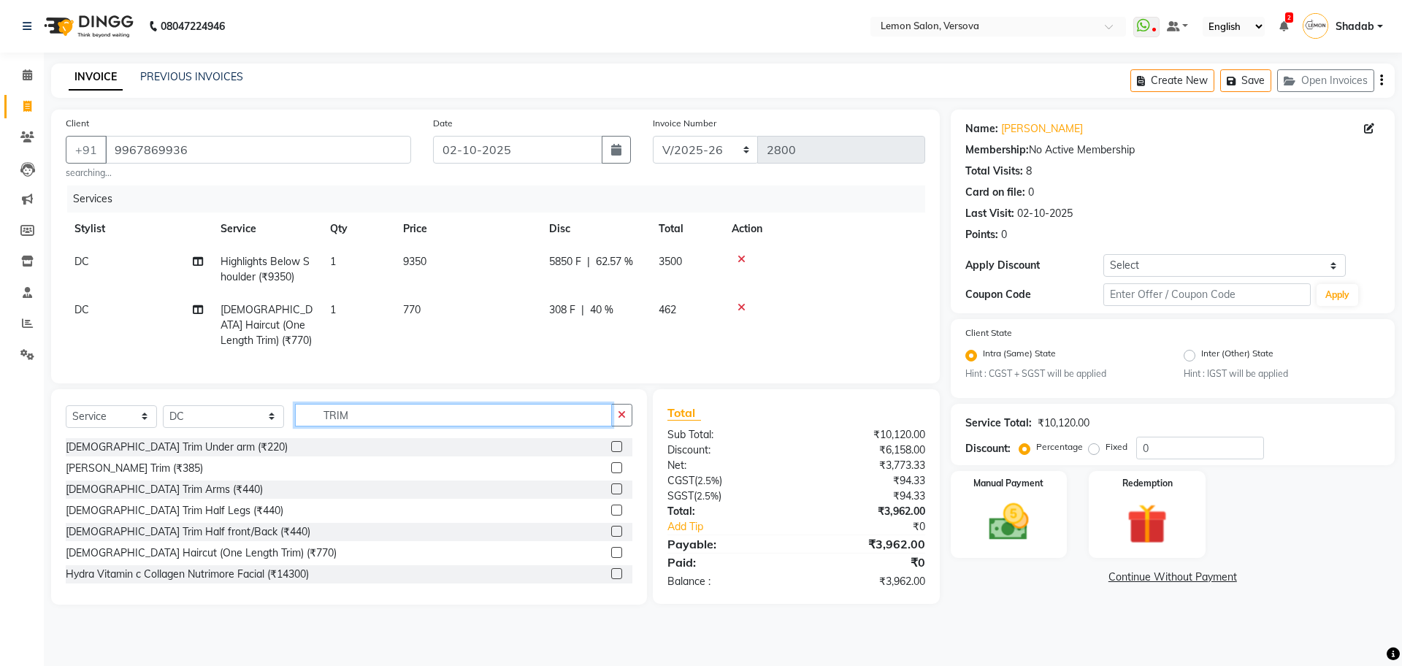
click at [346, 427] on input "TRIM" at bounding box center [453, 415] width 317 height 23
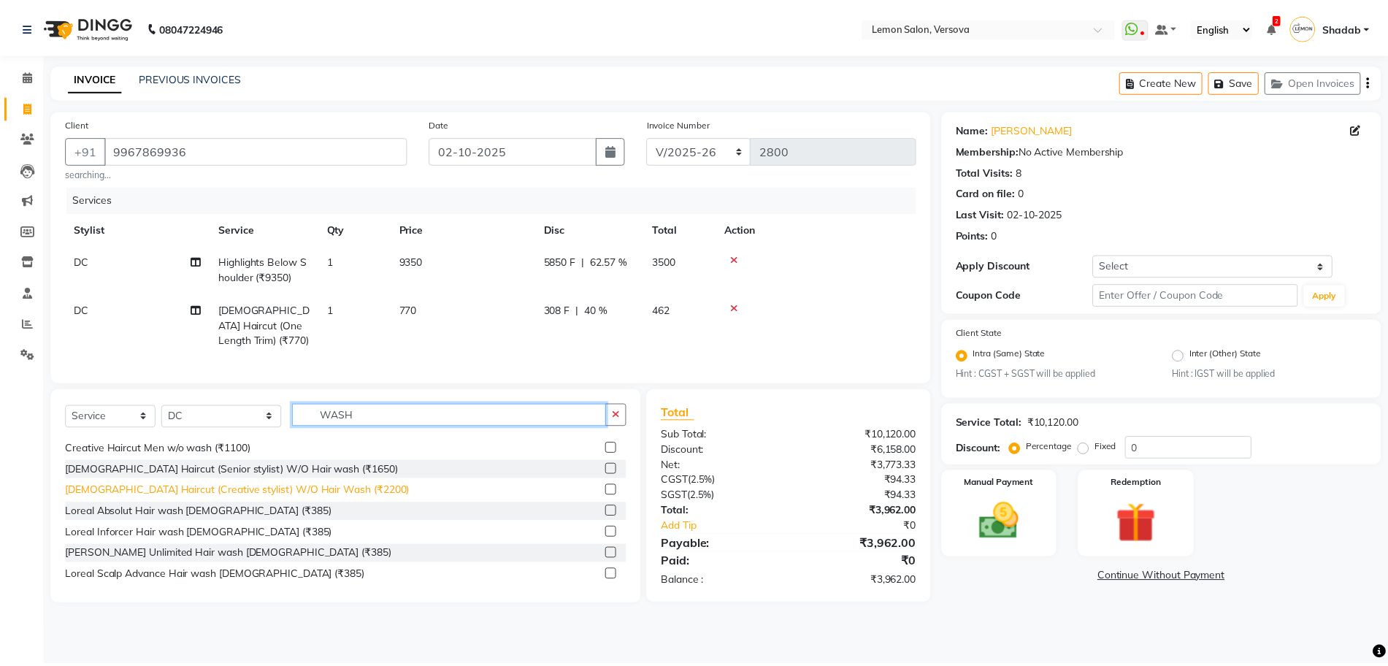
scroll to position [365, 0]
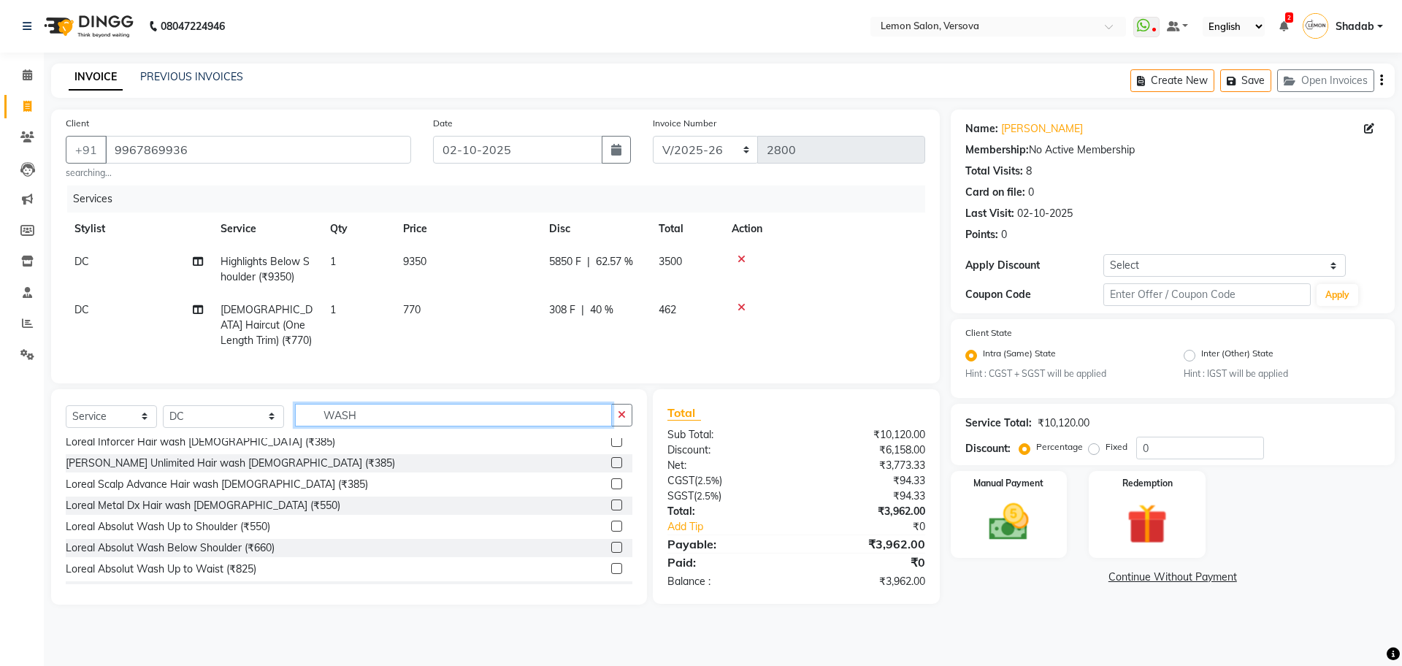
type input "WASH"
click at [611, 574] on label at bounding box center [616, 568] width 11 height 11
click at [611, 574] on input "checkbox" at bounding box center [615, 569] width 9 height 9
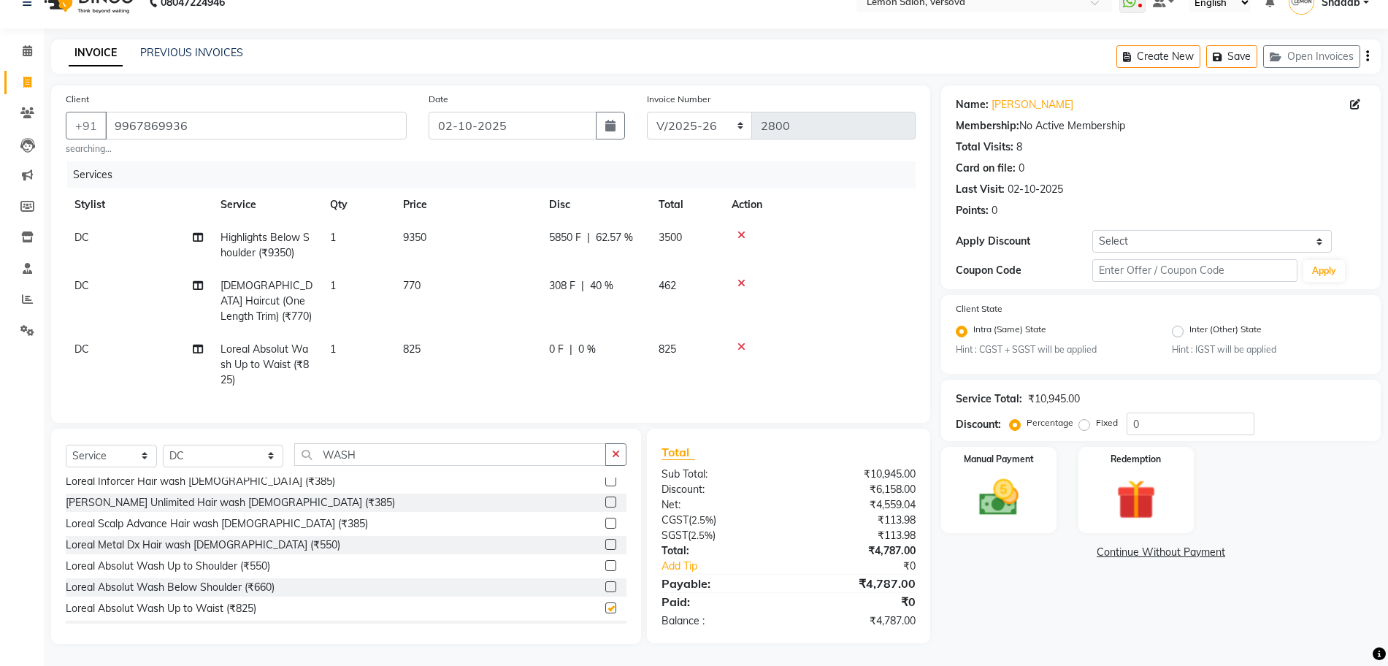
checkbox input "false"
click at [607, 333] on td "0 F | 0 %" at bounding box center [595, 365] width 110 height 64
select select "7886"
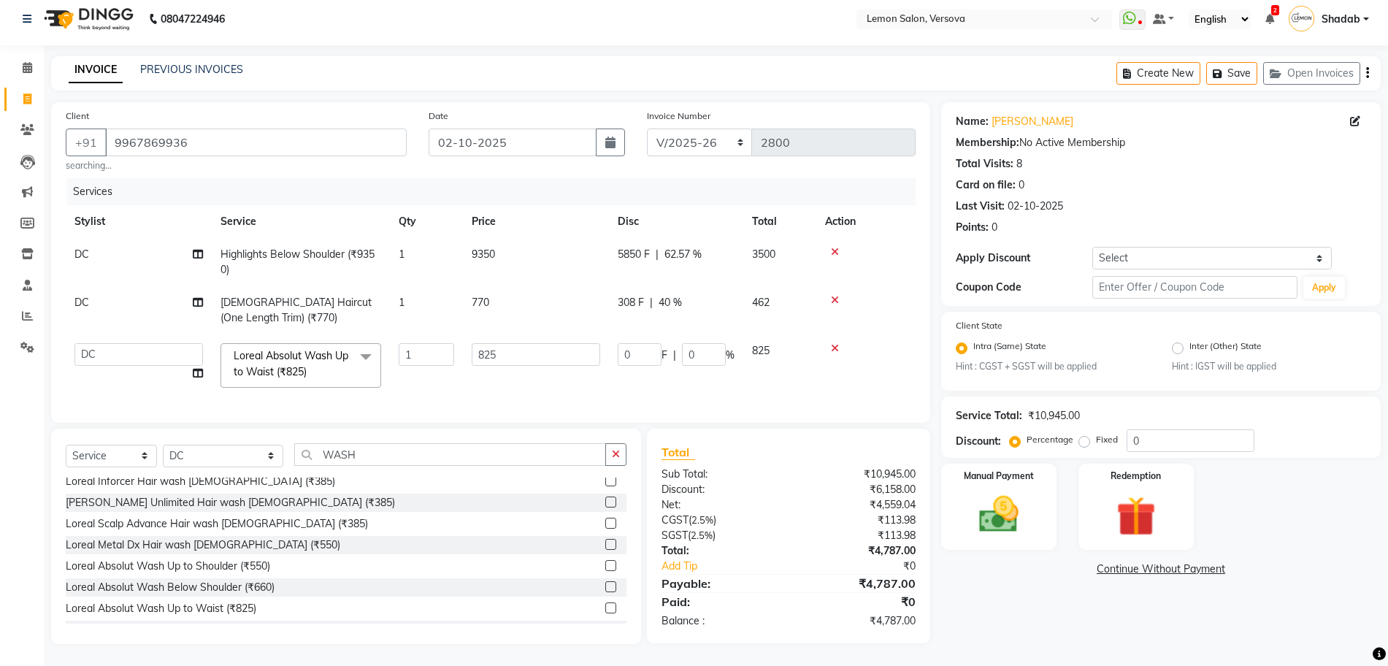
scroll to position [21, 0]
drag, startPoint x: 696, startPoint y: 341, endPoint x: 670, endPoint y: 357, distance: 30.2
click at [689, 343] on input "0" at bounding box center [704, 354] width 44 height 23
type input "40"
click at [998, 630] on div "Name: Archa Mehta Membership: No Active Membership Total Visits: 8 Card on file…" at bounding box center [1166, 373] width 451 height 542
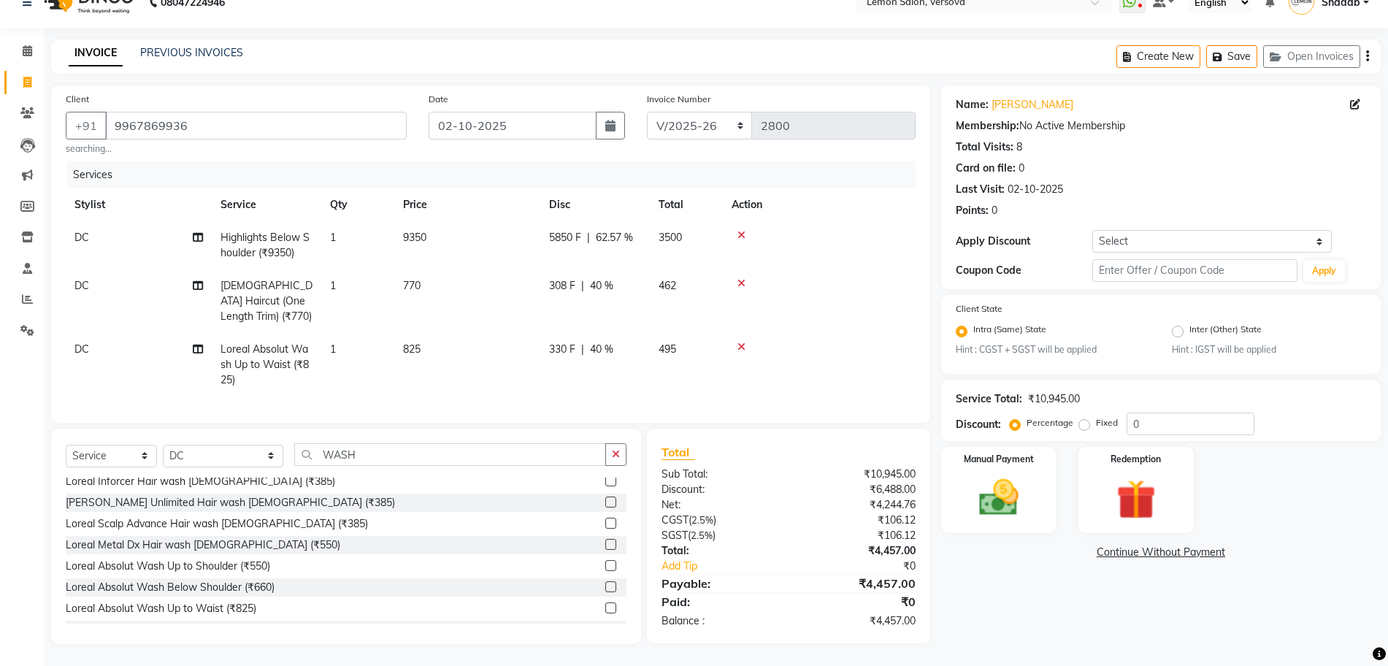
scroll to position [38, 0]
click at [1023, 499] on img at bounding box center [999, 498] width 67 height 47
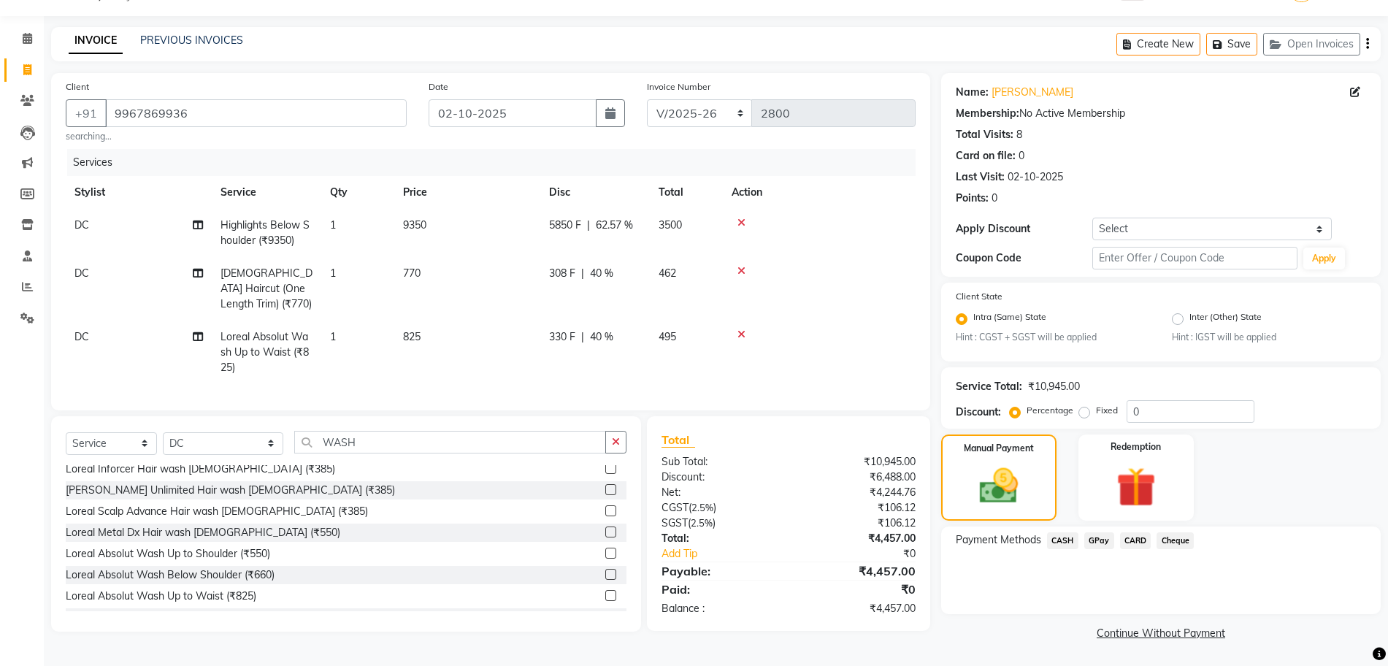
click at [1131, 543] on span "CARD" at bounding box center [1135, 540] width 31 height 17
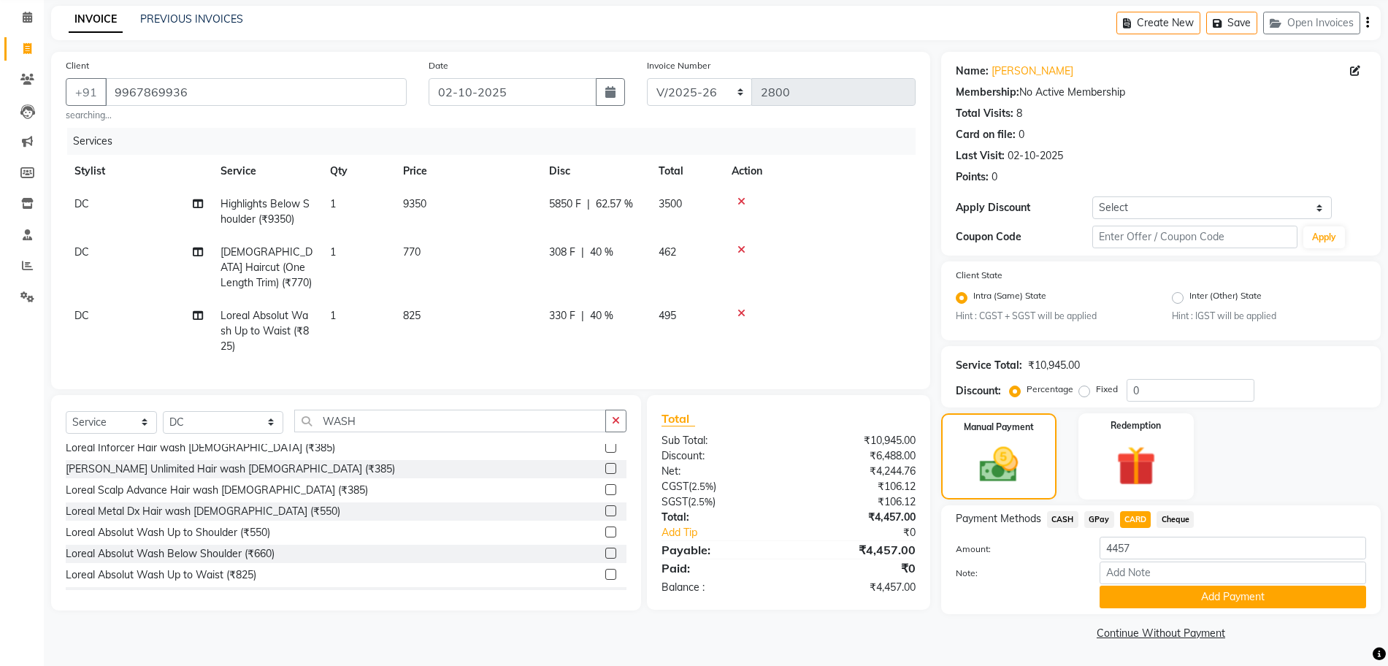
click at [1152, 595] on button "Add Payment" at bounding box center [1233, 597] width 267 height 23
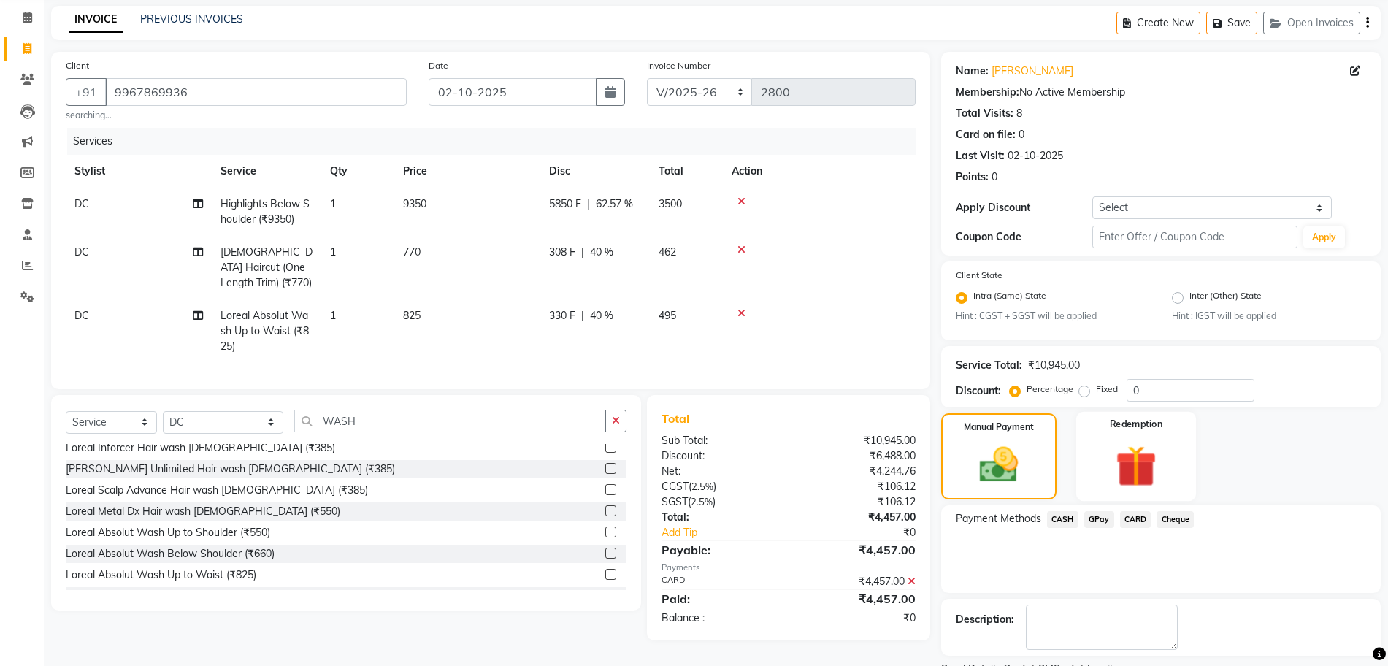
scroll to position [119, 0]
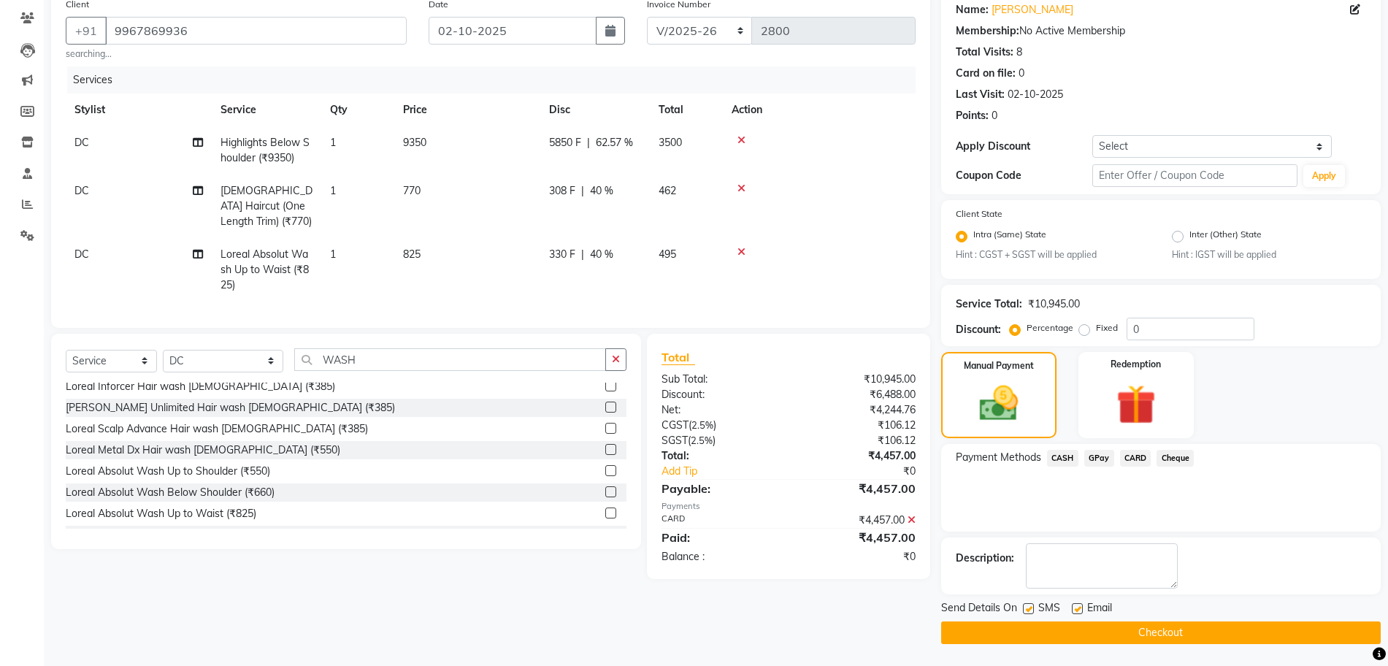
click at [1028, 610] on label at bounding box center [1028, 608] width 11 height 11
click at [1028, 610] on input "checkbox" at bounding box center [1027, 609] width 9 height 9
checkbox input "false"
click at [1080, 608] on label at bounding box center [1077, 608] width 11 height 11
click at [1080, 608] on input "checkbox" at bounding box center [1076, 609] width 9 height 9
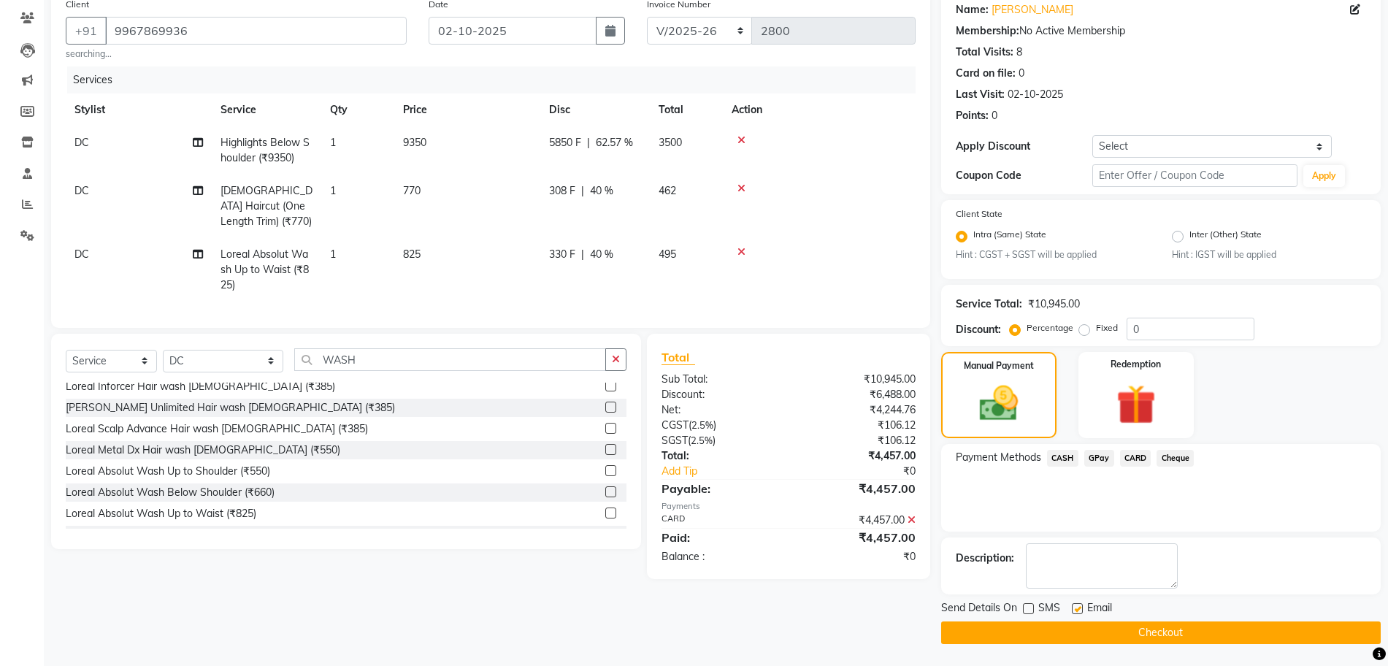
checkbox input "false"
click at [1075, 627] on button "Checkout" at bounding box center [1161, 633] width 440 height 23
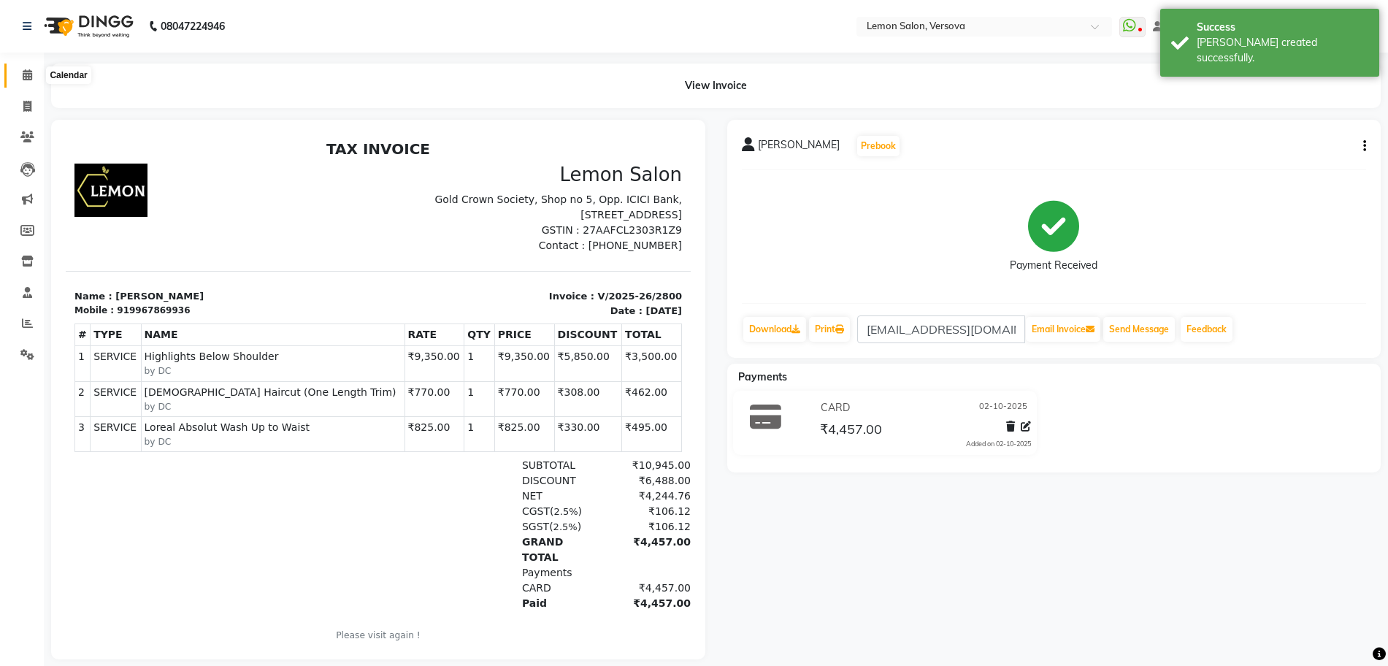
click at [30, 81] on span at bounding box center [28, 75] width 26 height 17
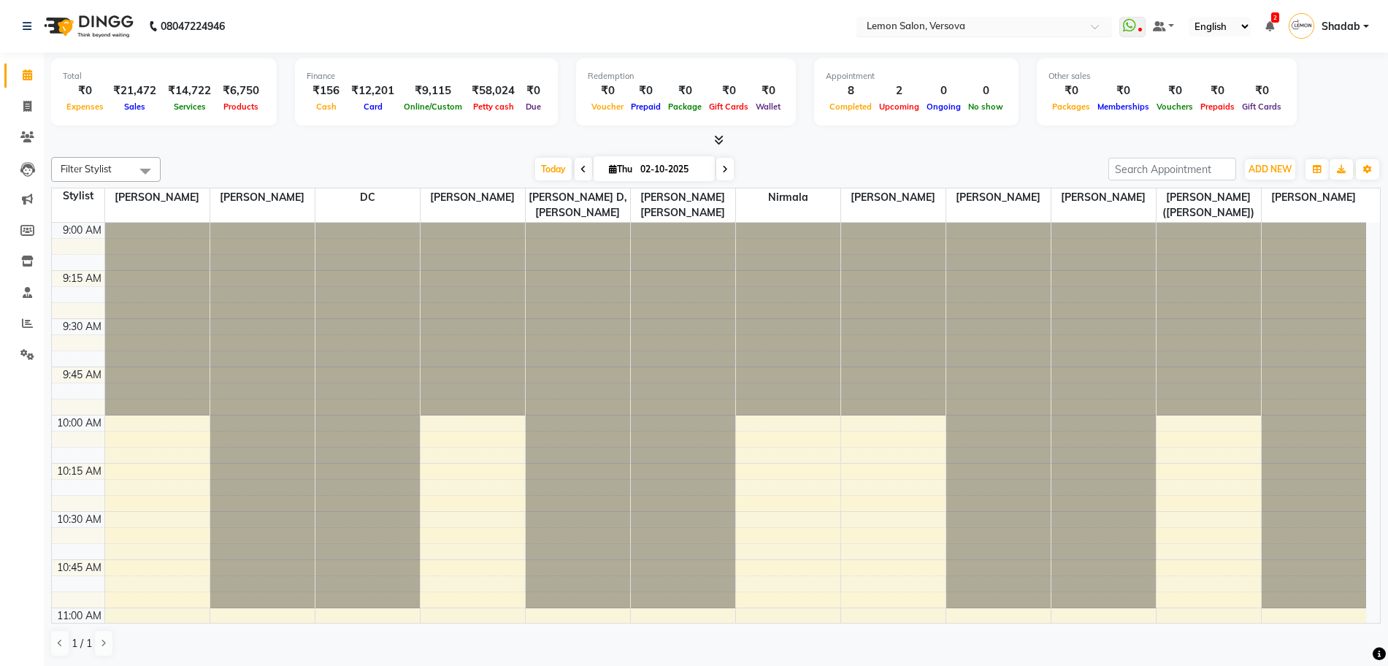
click at [952, 31] on input "text" at bounding box center [970, 27] width 212 height 15
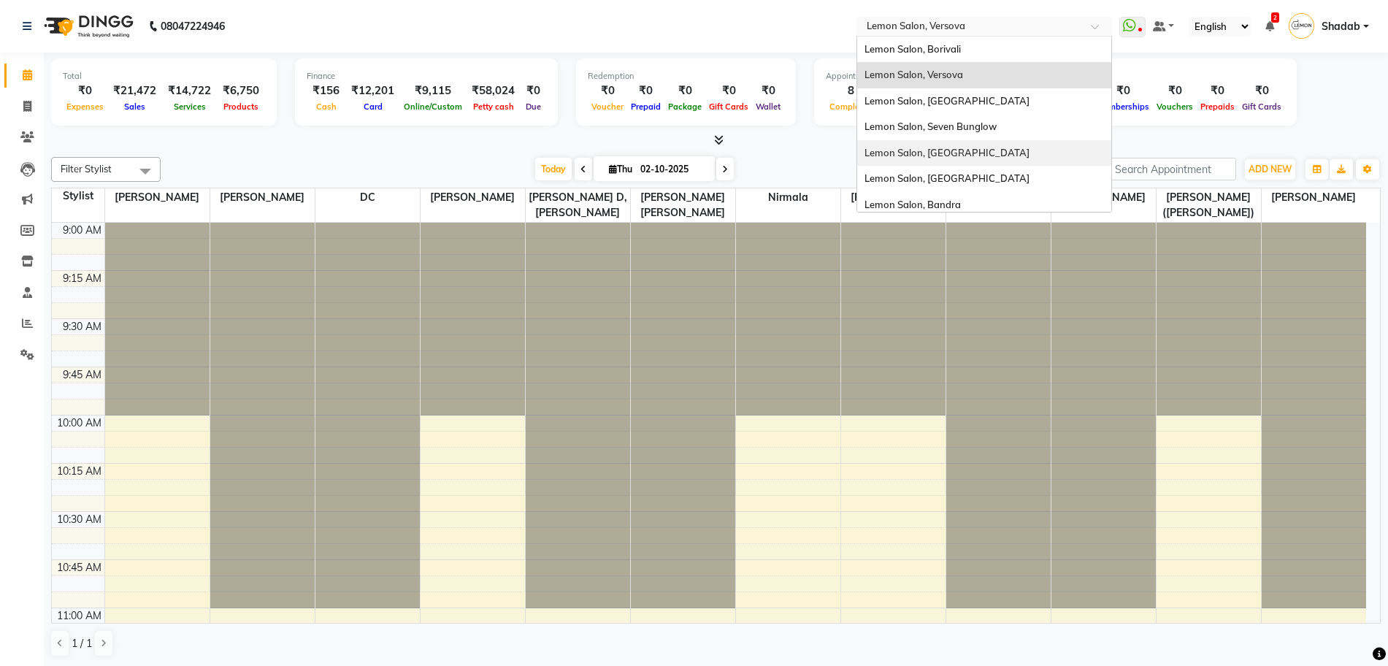
scroll to position [136, 0]
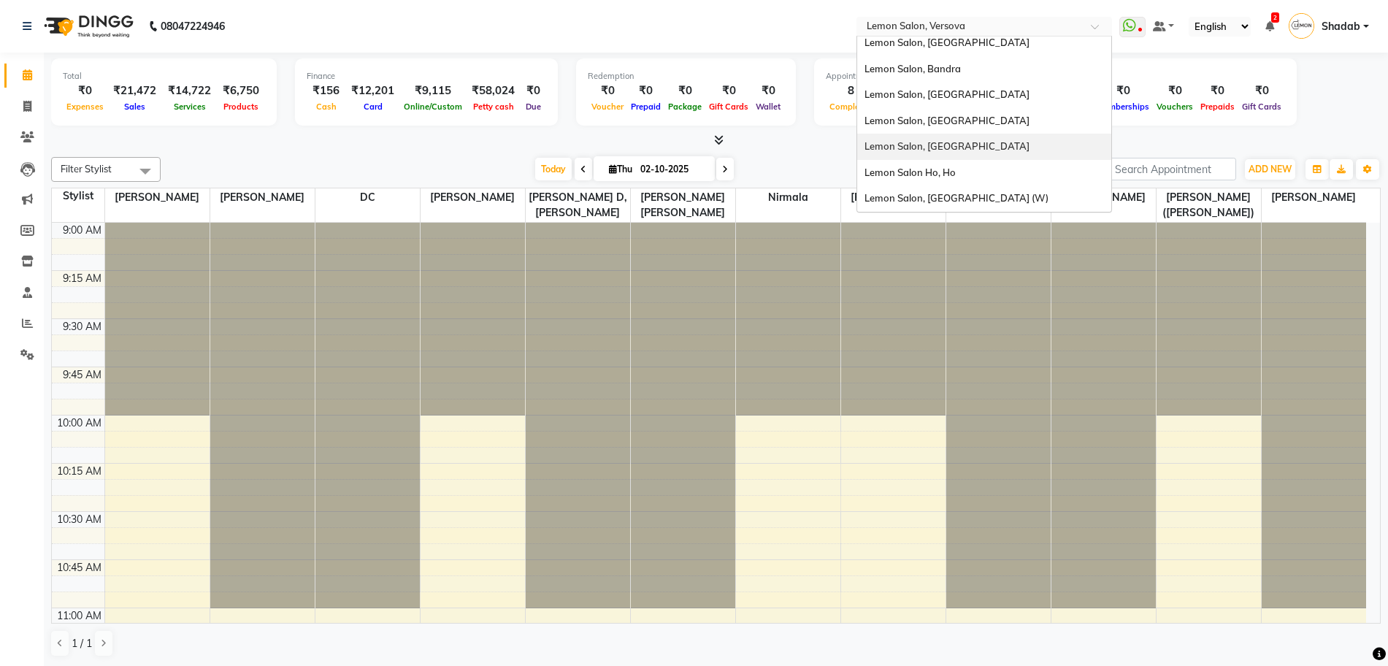
click at [959, 155] on div "Lemon Salon, [GEOGRAPHIC_DATA]" at bounding box center [984, 147] width 254 height 26
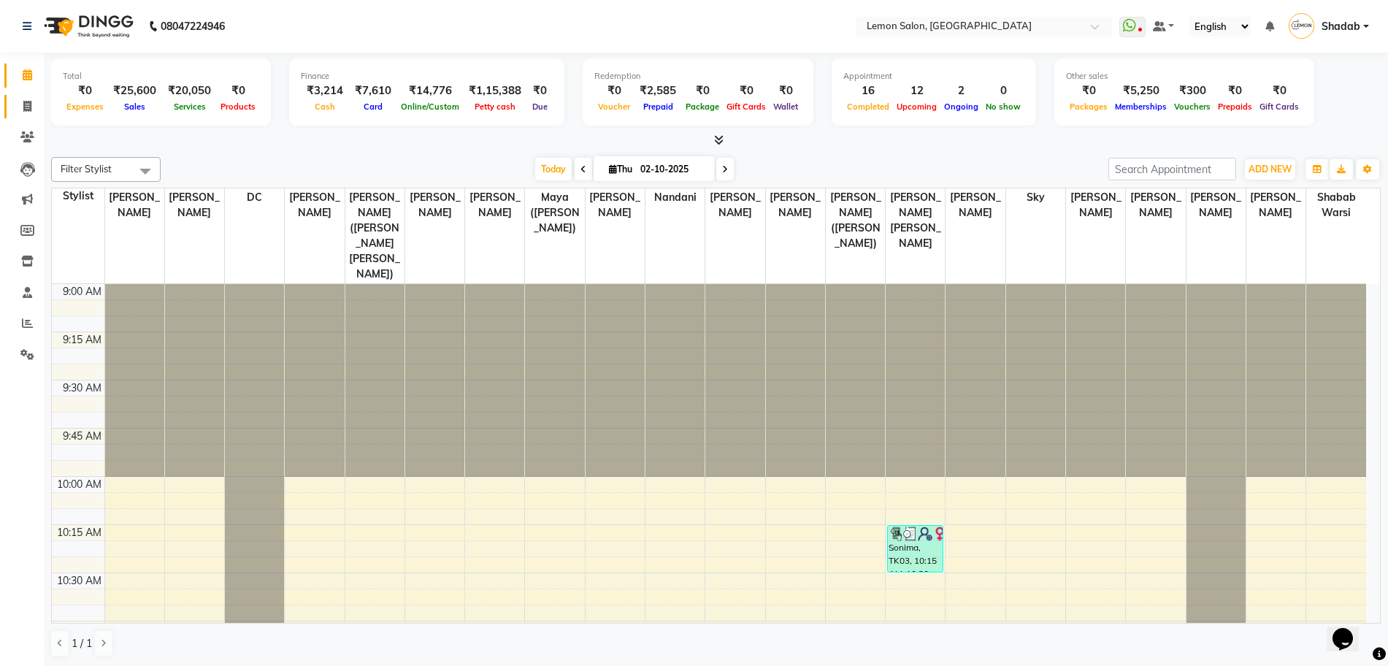
click at [27, 96] on link "Invoice" at bounding box center [21, 107] width 35 height 24
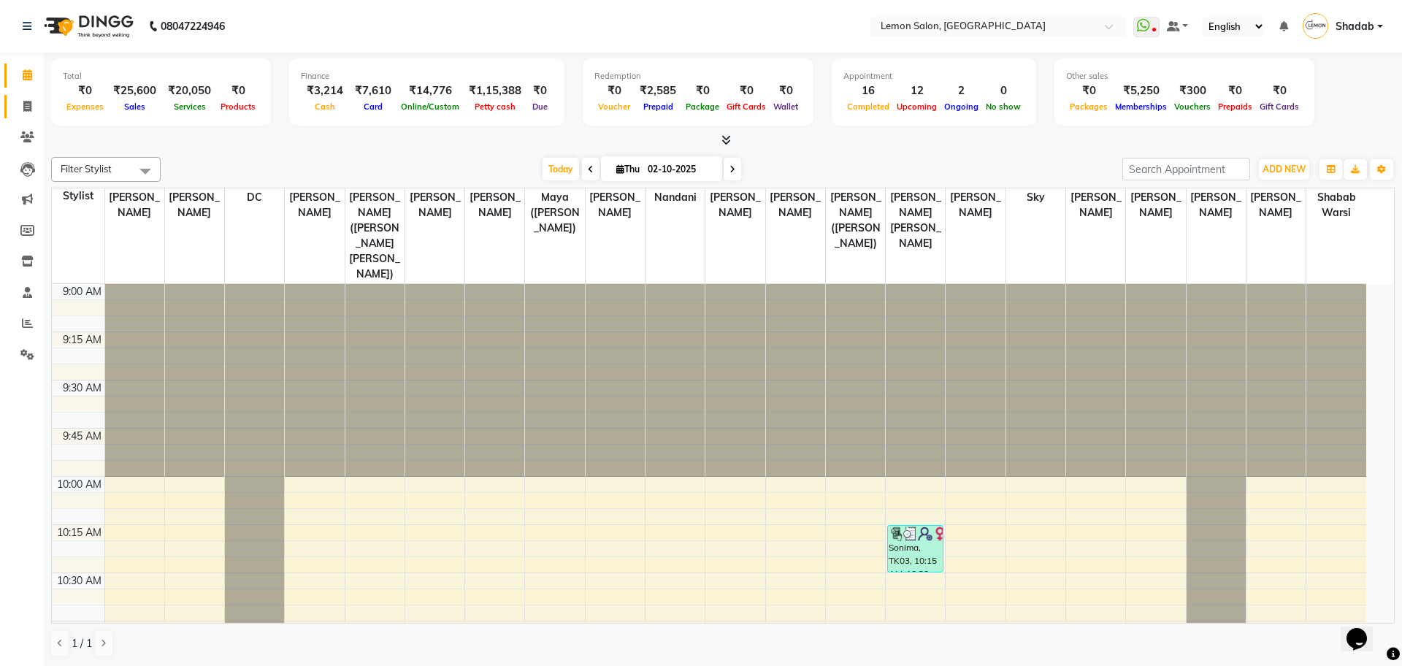
select select "566"
select select "service"
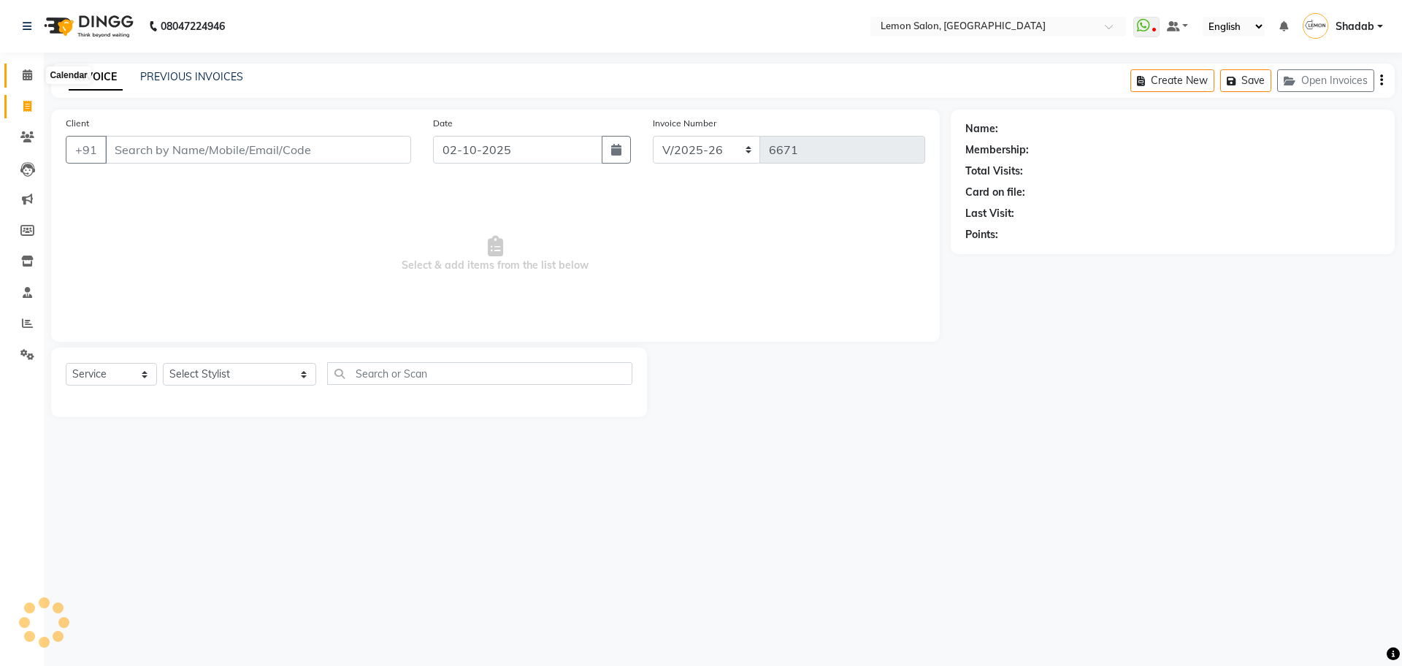
click at [23, 83] on span at bounding box center [28, 75] width 26 height 17
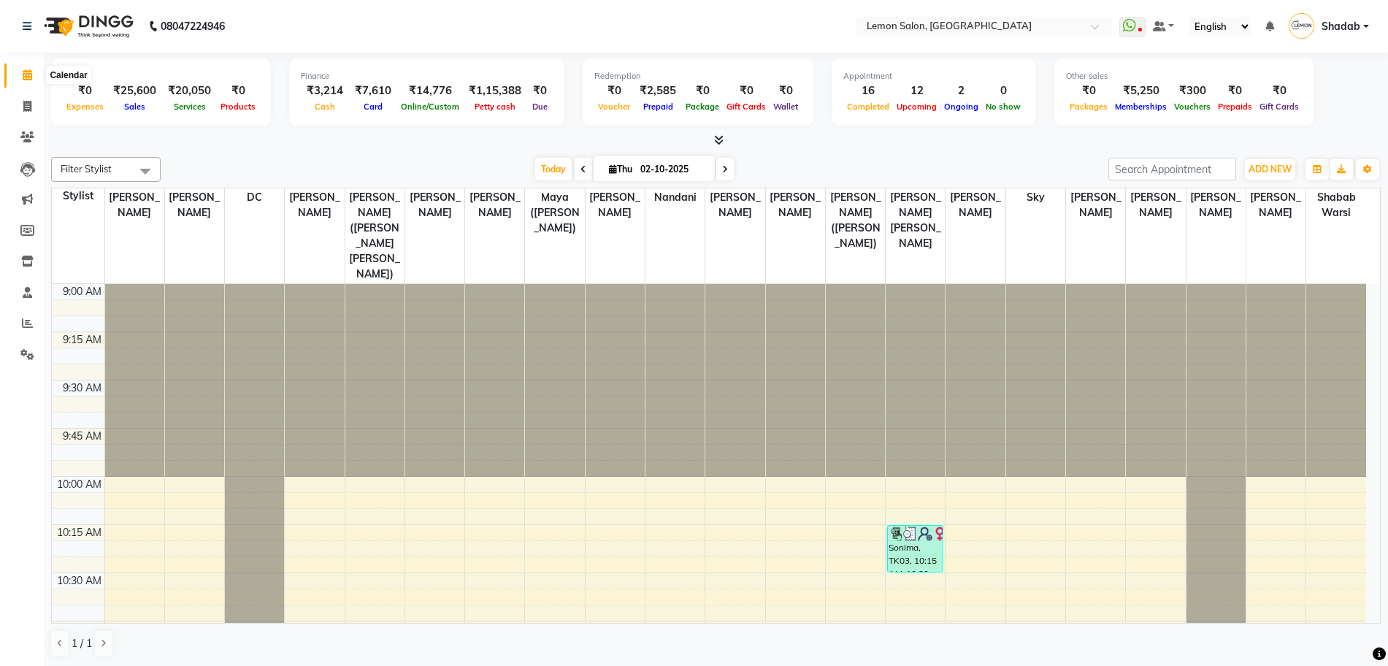
click at [16, 83] on span at bounding box center [28, 75] width 26 height 17
click at [27, 75] on icon at bounding box center [27, 74] width 9 height 11
click at [20, 262] on span at bounding box center [28, 261] width 26 height 17
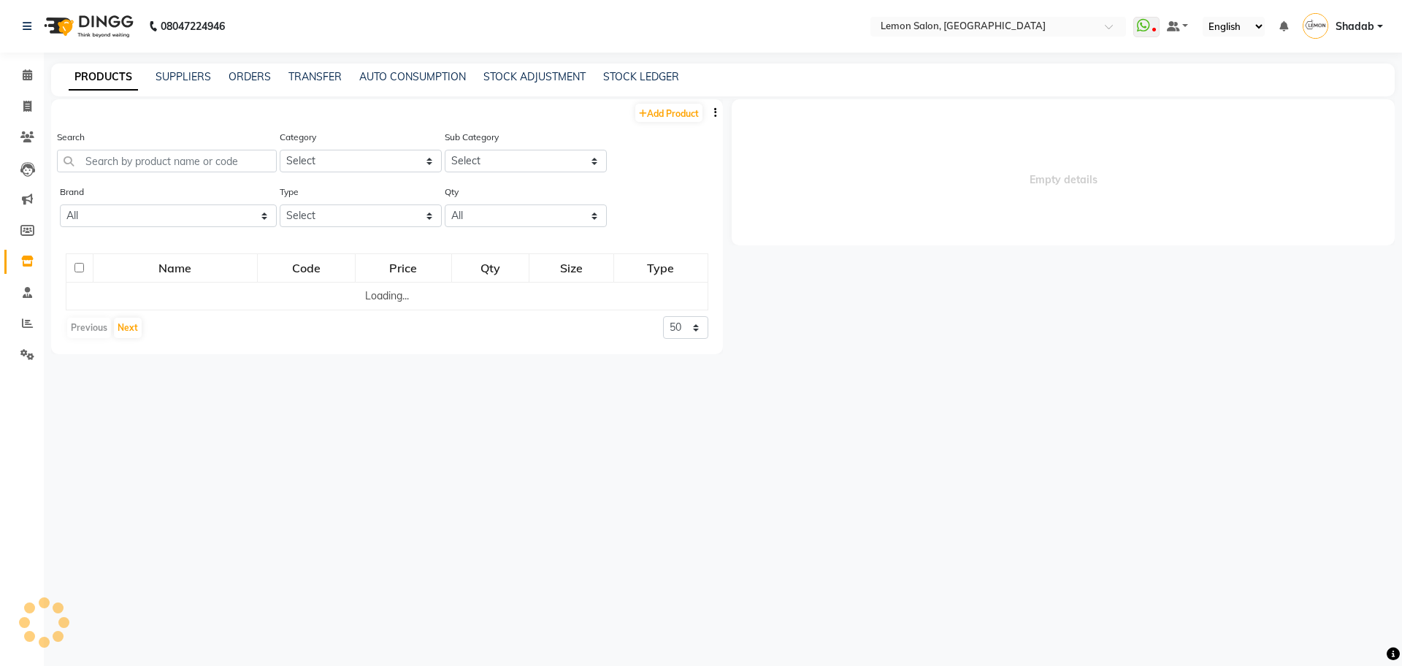
select select
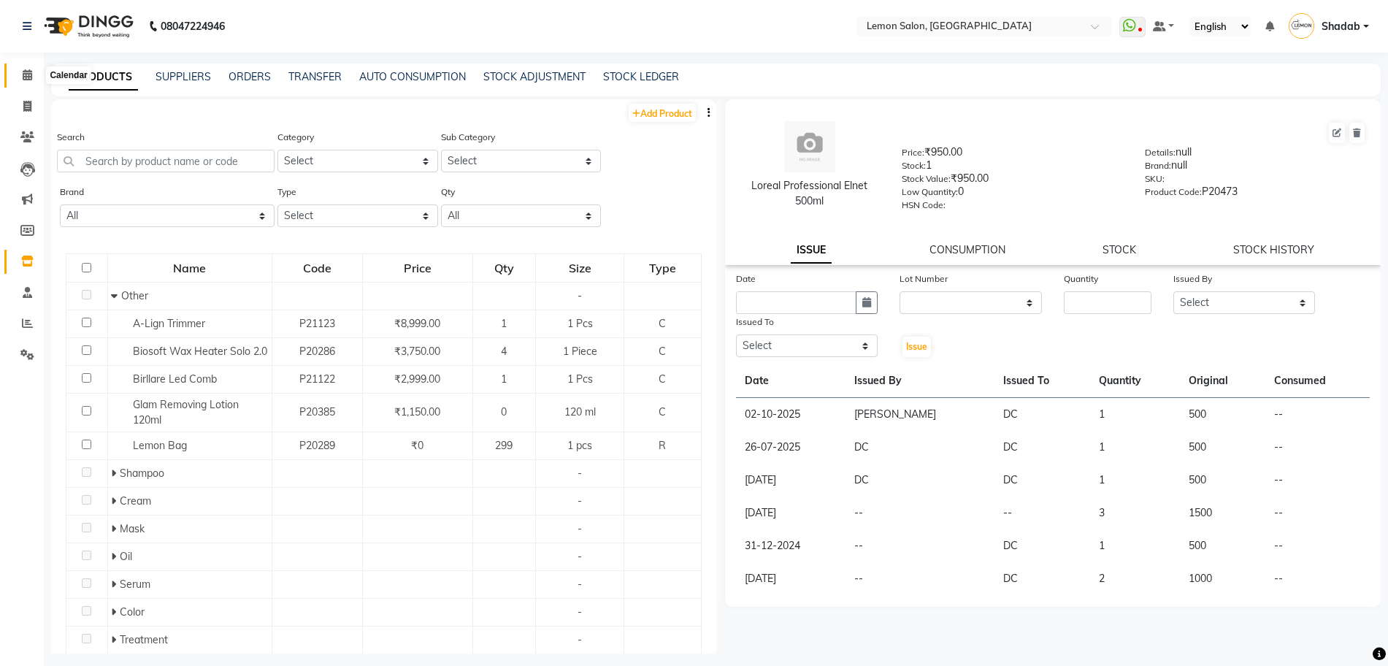
click at [24, 74] on icon at bounding box center [27, 74] width 9 height 11
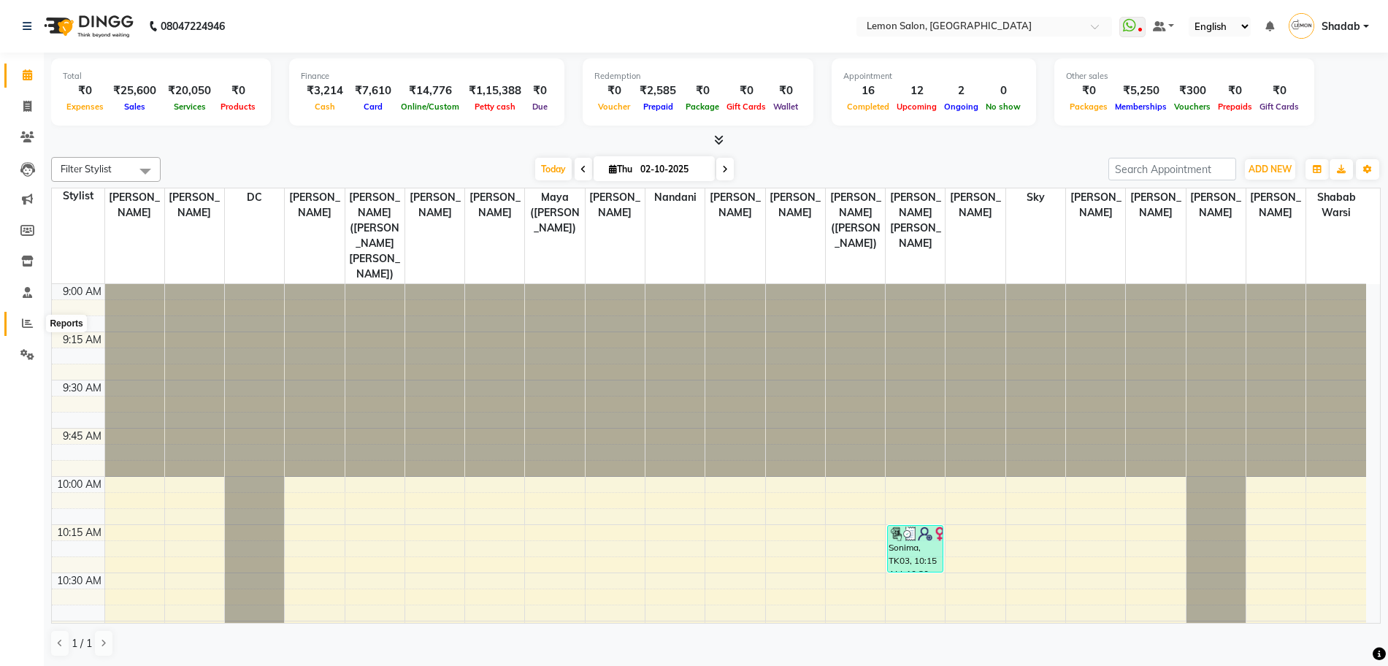
click at [27, 321] on icon at bounding box center [27, 323] width 11 height 11
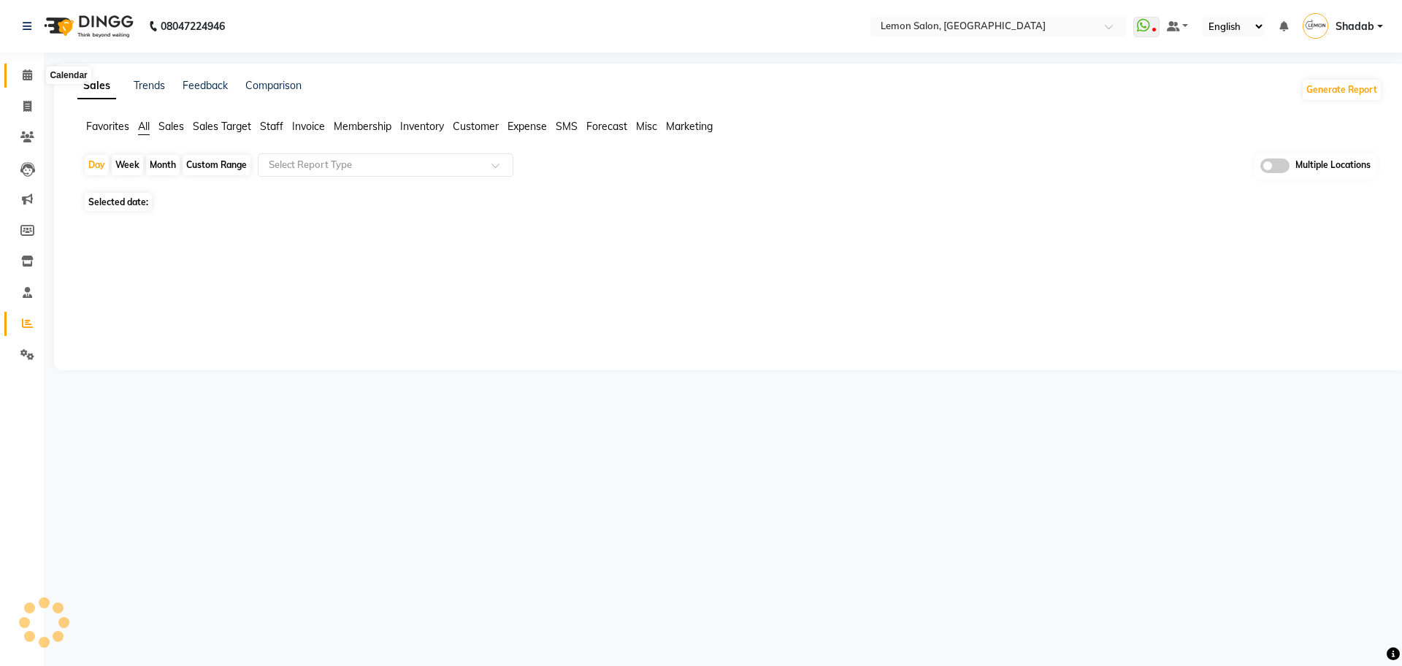
click at [28, 78] on icon at bounding box center [27, 74] width 9 height 11
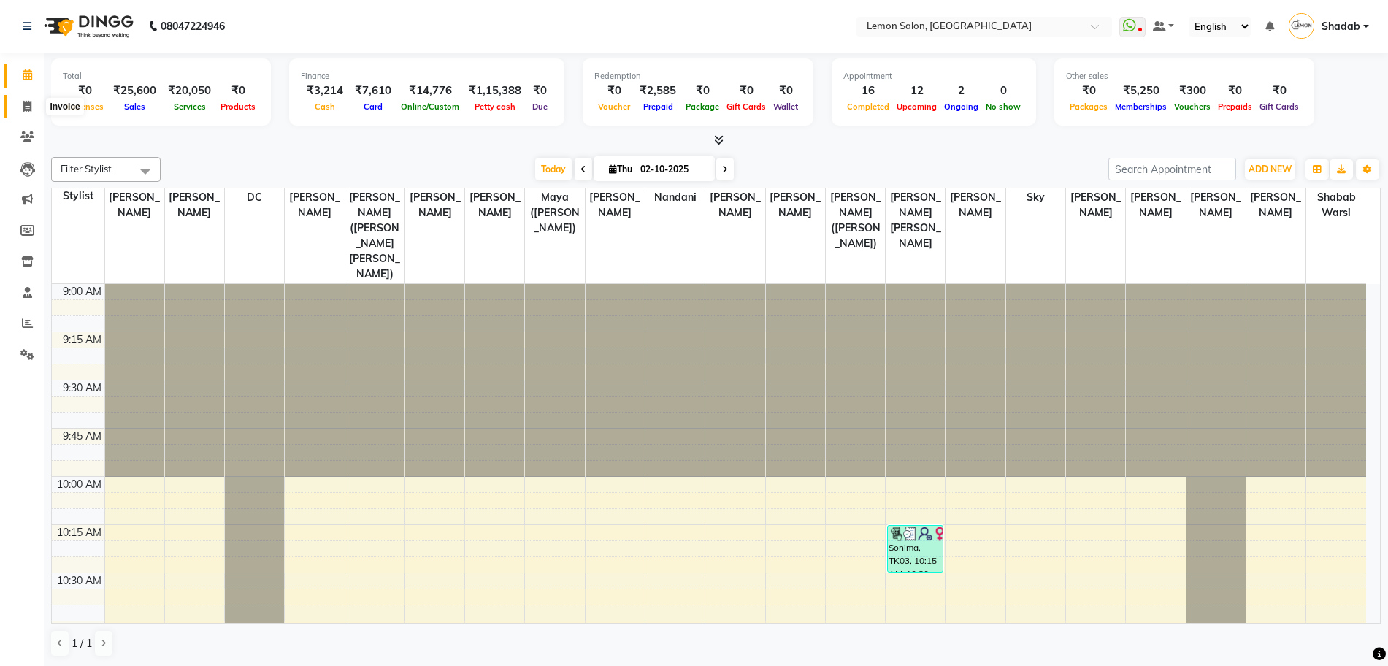
click at [26, 104] on icon at bounding box center [27, 106] width 8 height 11
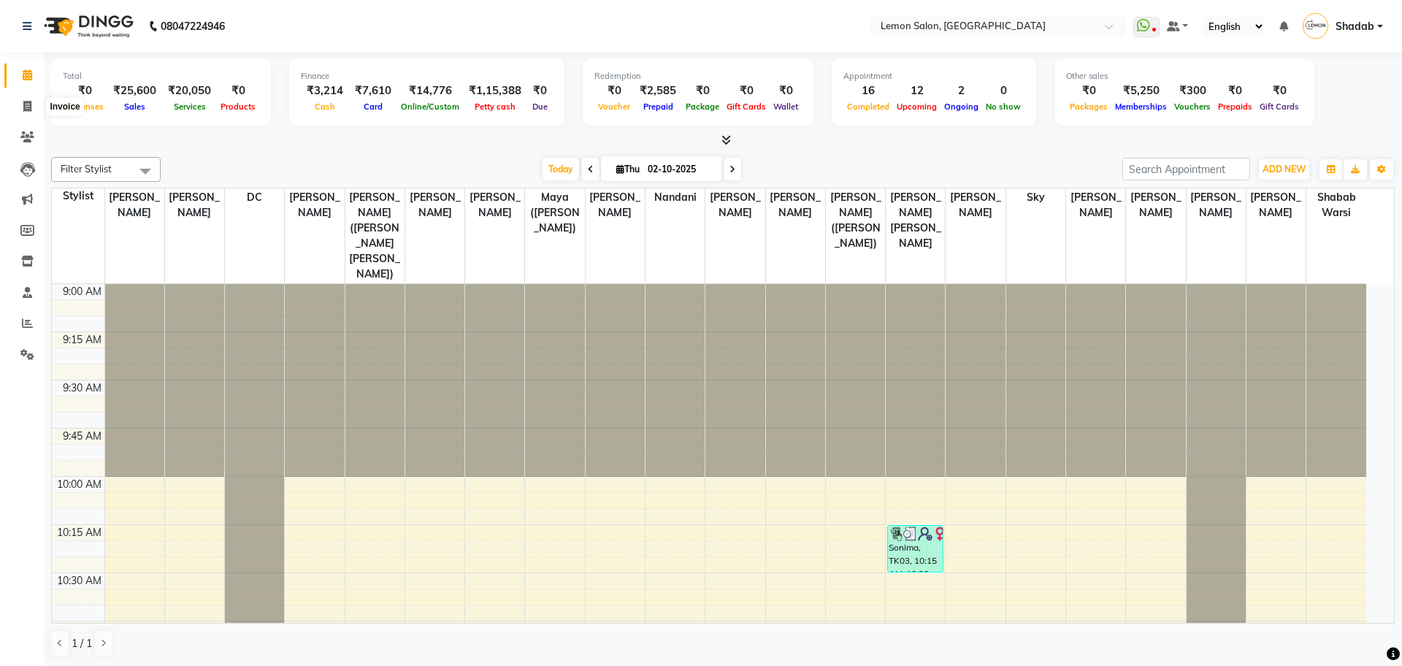
select select "566"
select select "service"
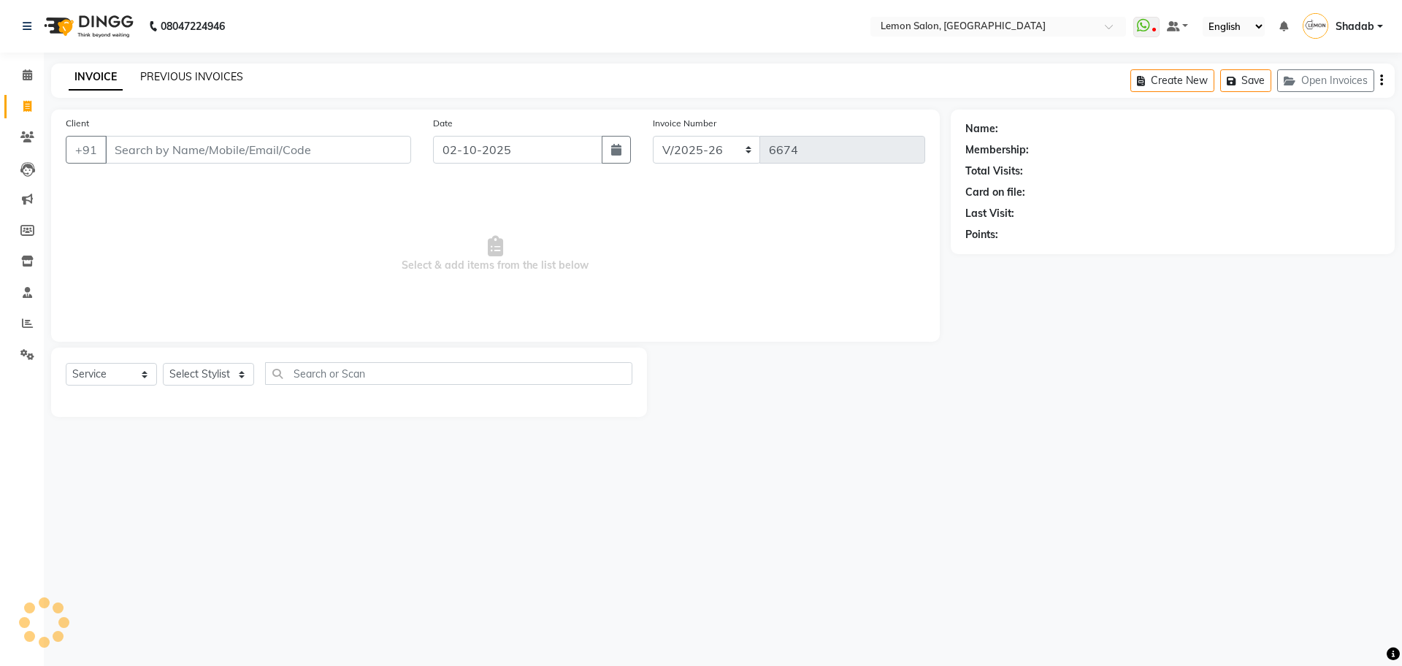
click at [181, 74] on link "PREVIOUS INVOICES" at bounding box center [191, 76] width 103 height 13
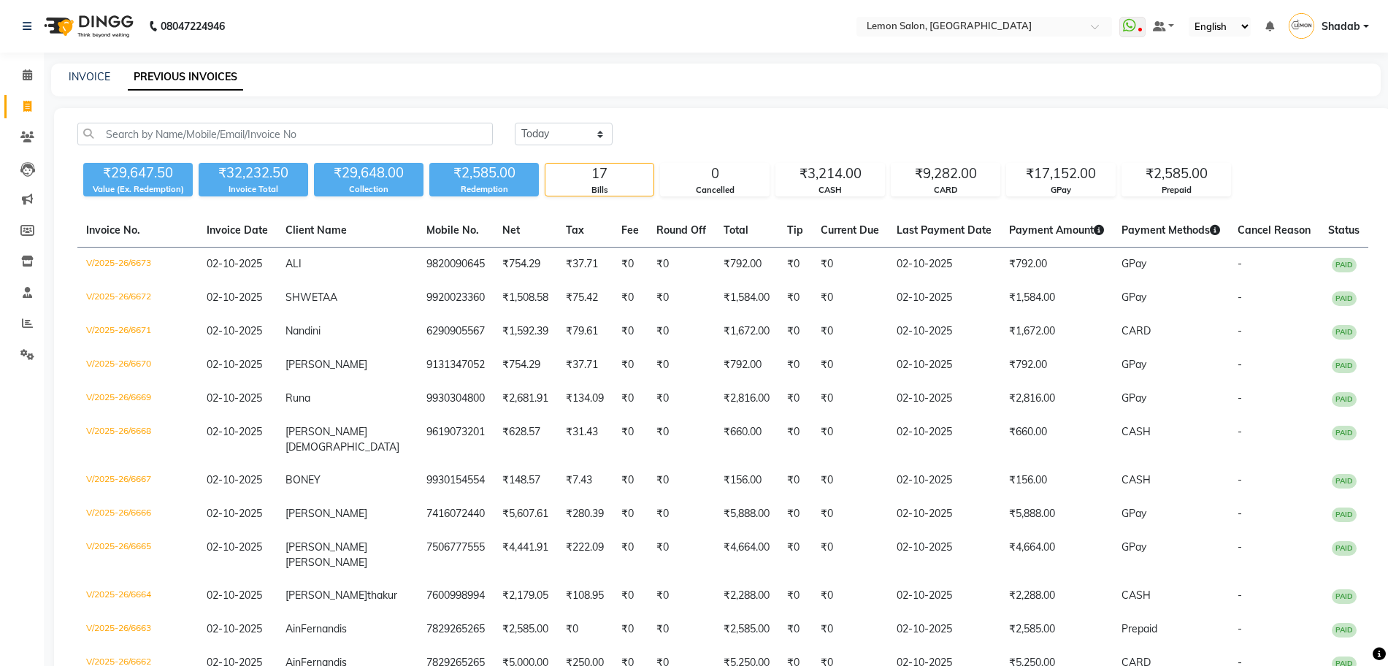
drag, startPoint x: 174, startPoint y: 394, endPoint x: 239, endPoint y: 145, distance: 257.4
click at [239, 145] on div "Today Yesterday Custom Range ₹29,647.50 Value (Ex. Redemption) ₹32,232.50 Invoi…" at bounding box center [723, 521] width 1338 height 827
click at [241, 136] on input "text" at bounding box center [285, 134] width 416 height 23
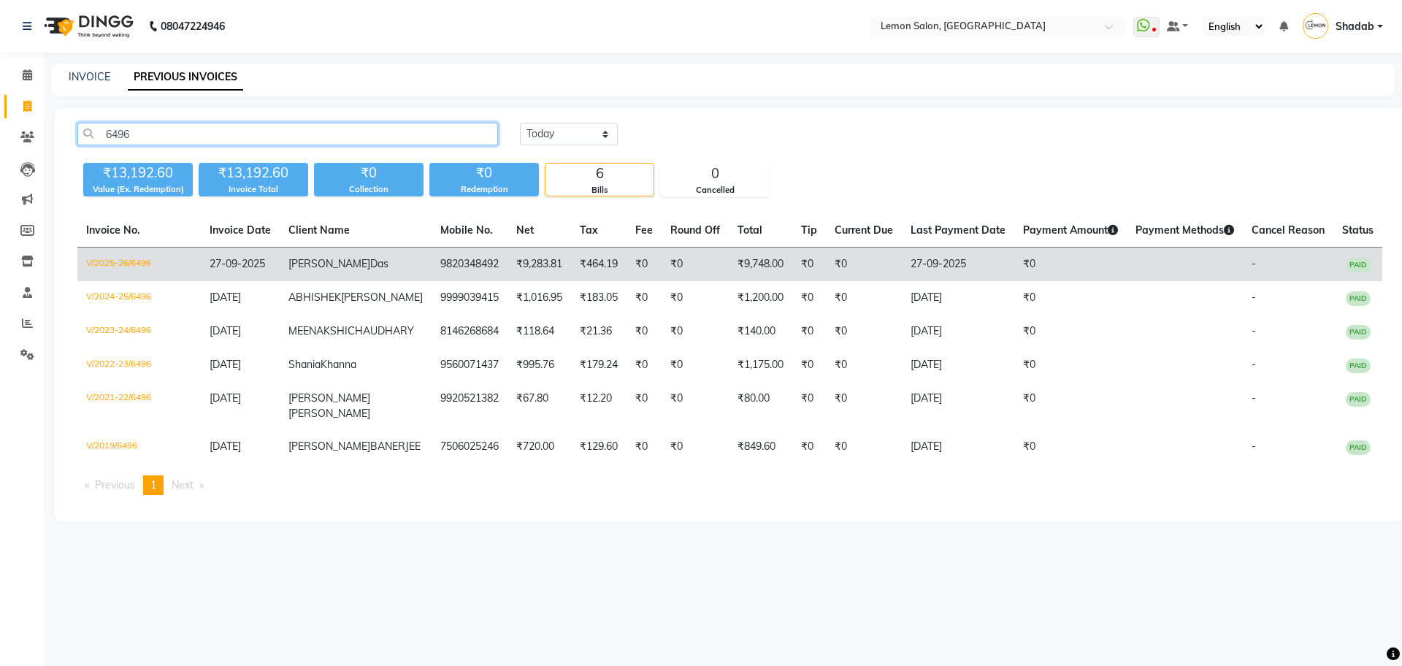
type input "6496"
click at [265, 267] on span "27-09-2025" at bounding box center [238, 263] width 56 height 13
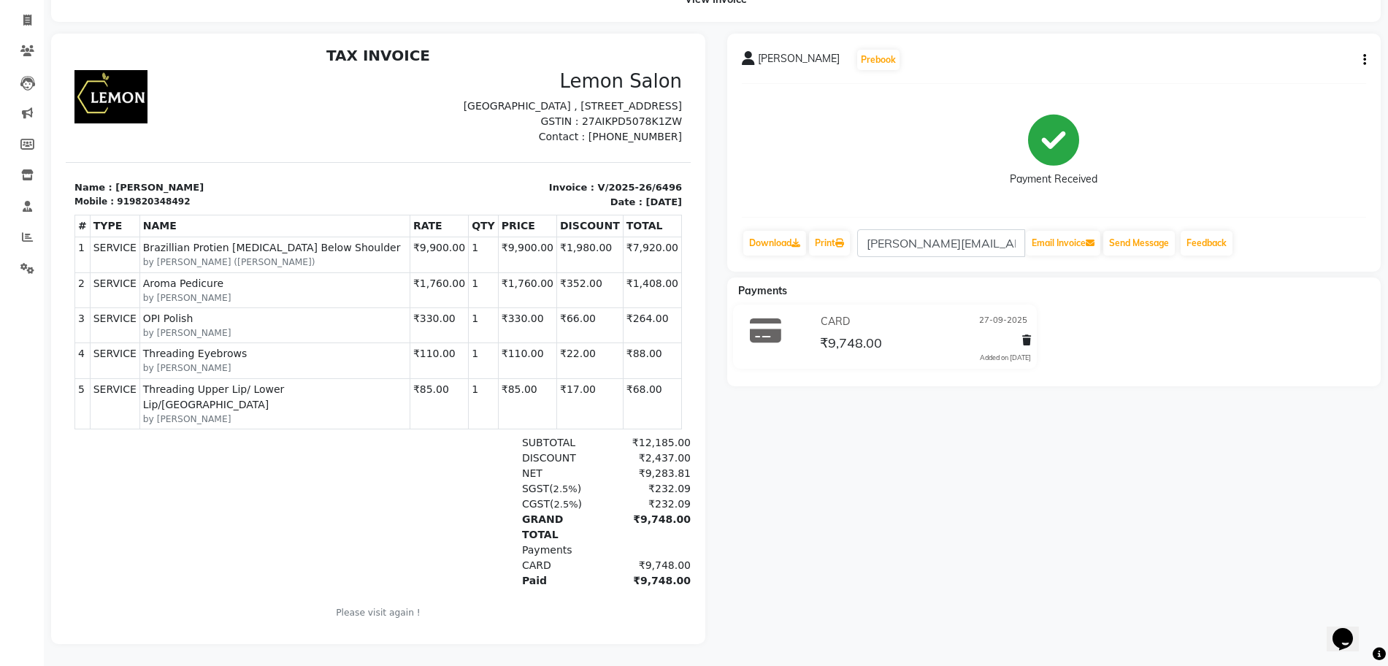
scroll to position [12, 0]
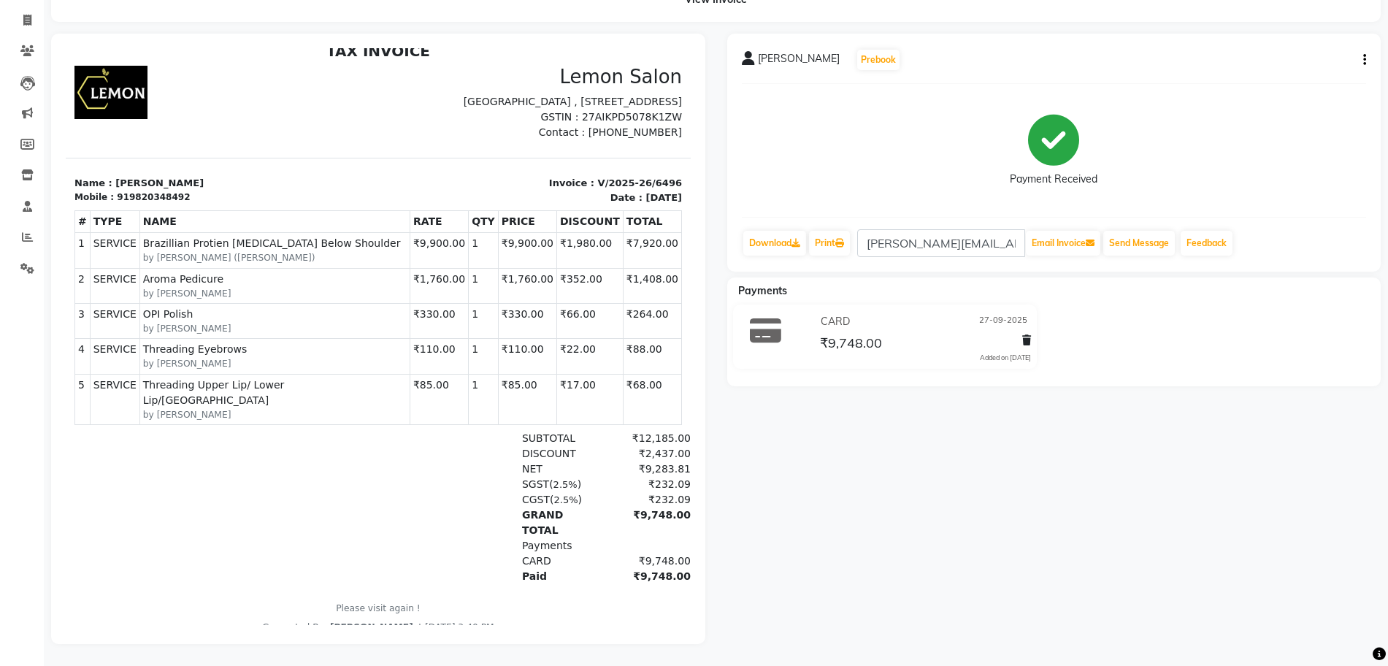
click at [1363, 53] on button "button" at bounding box center [1362, 60] width 9 height 15
click at [1304, 69] on div "Edit Invoice" at bounding box center [1292, 78] width 100 height 18
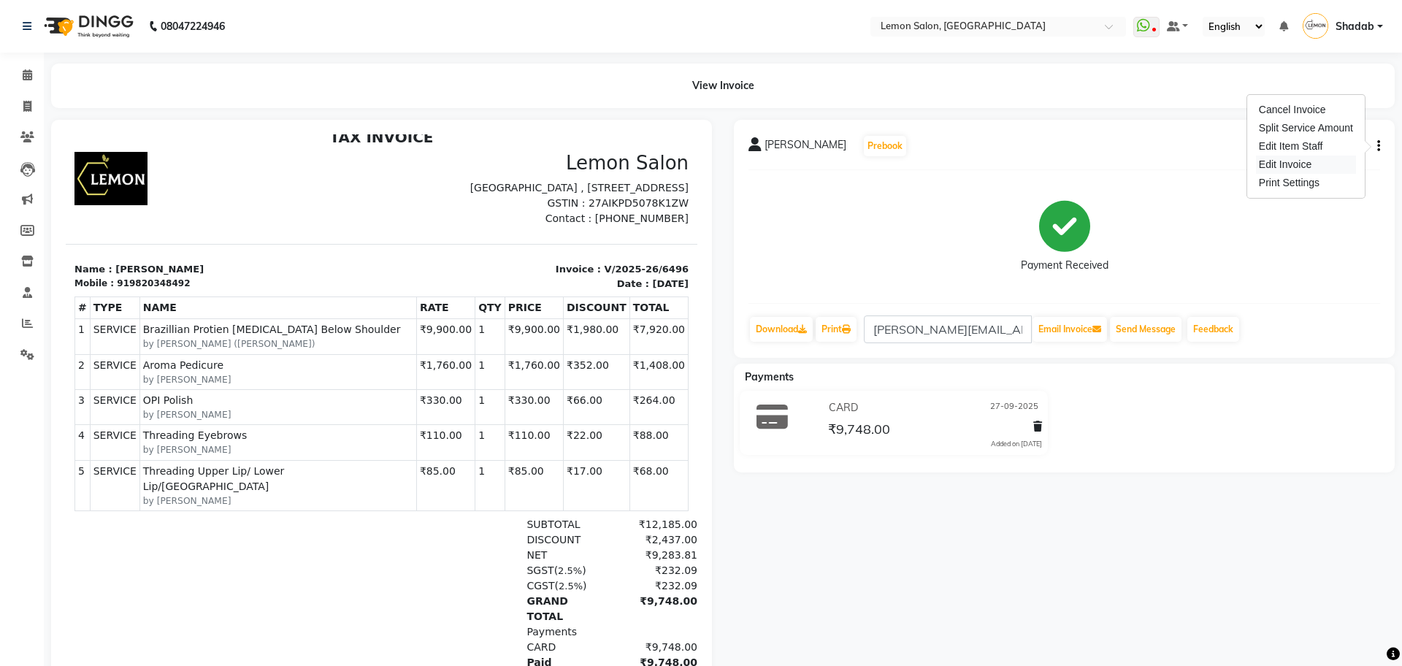
select select "service"
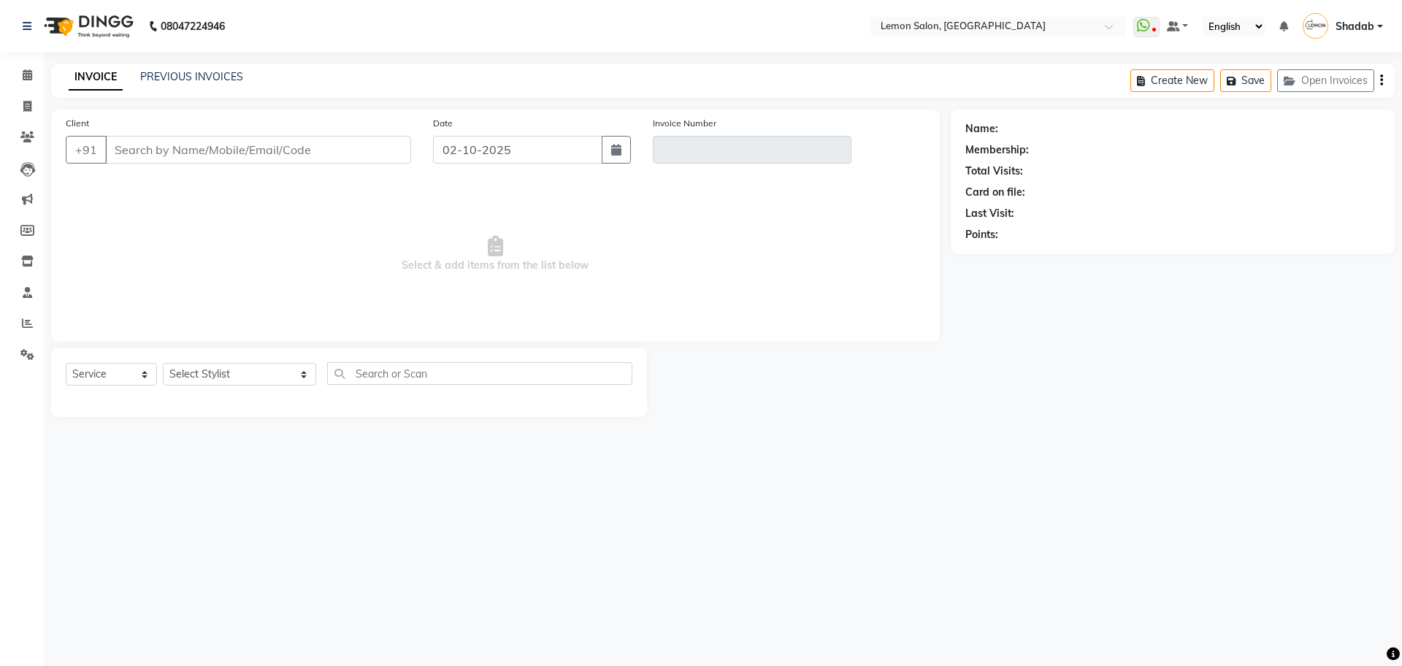
type input "9820348492"
type input "V/2025-26/6496"
type input "27-09-2025"
select select "select"
select select "1: Object"
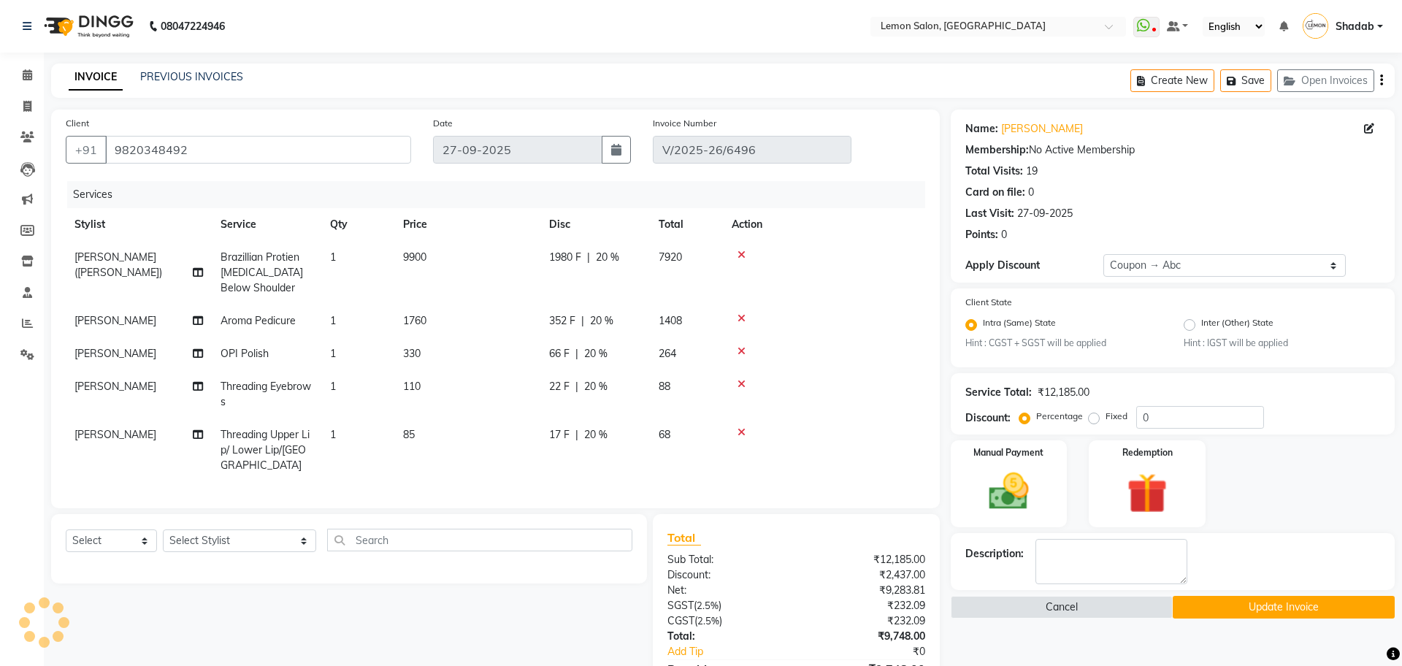
type input "20"
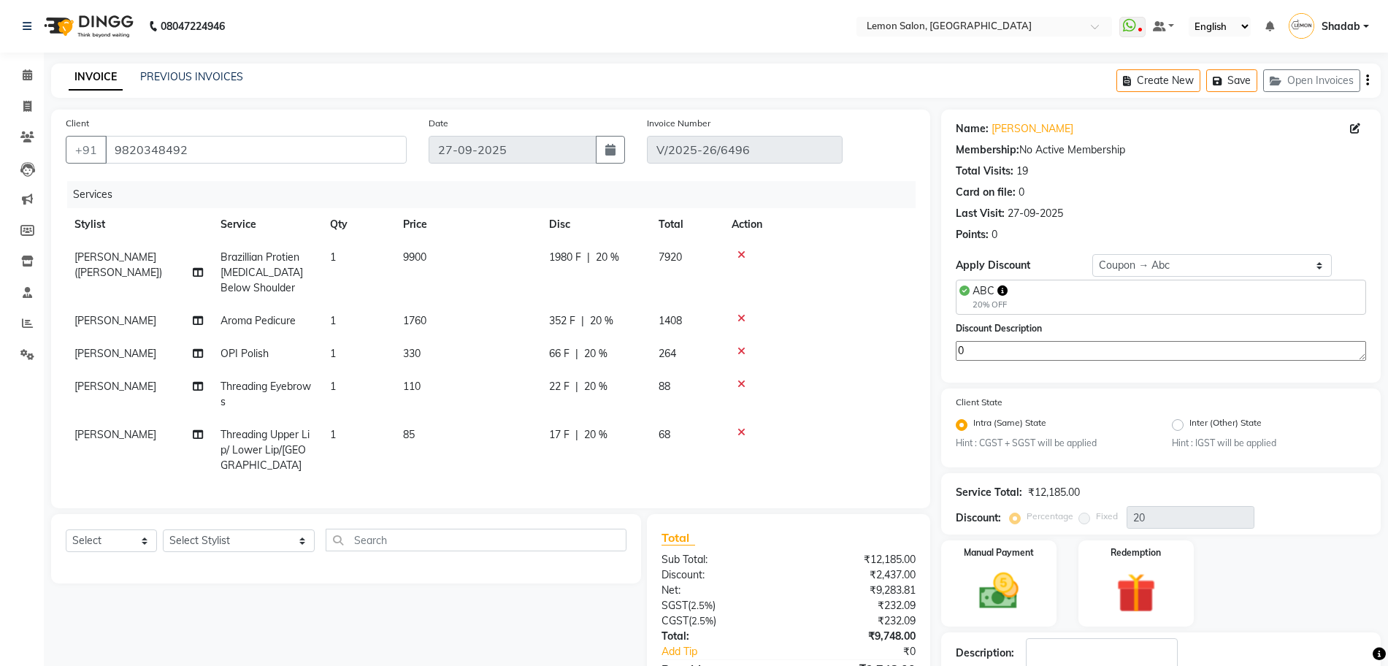
click at [414, 257] on span "9900" at bounding box center [414, 257] width 23 height 13
select select "7394"
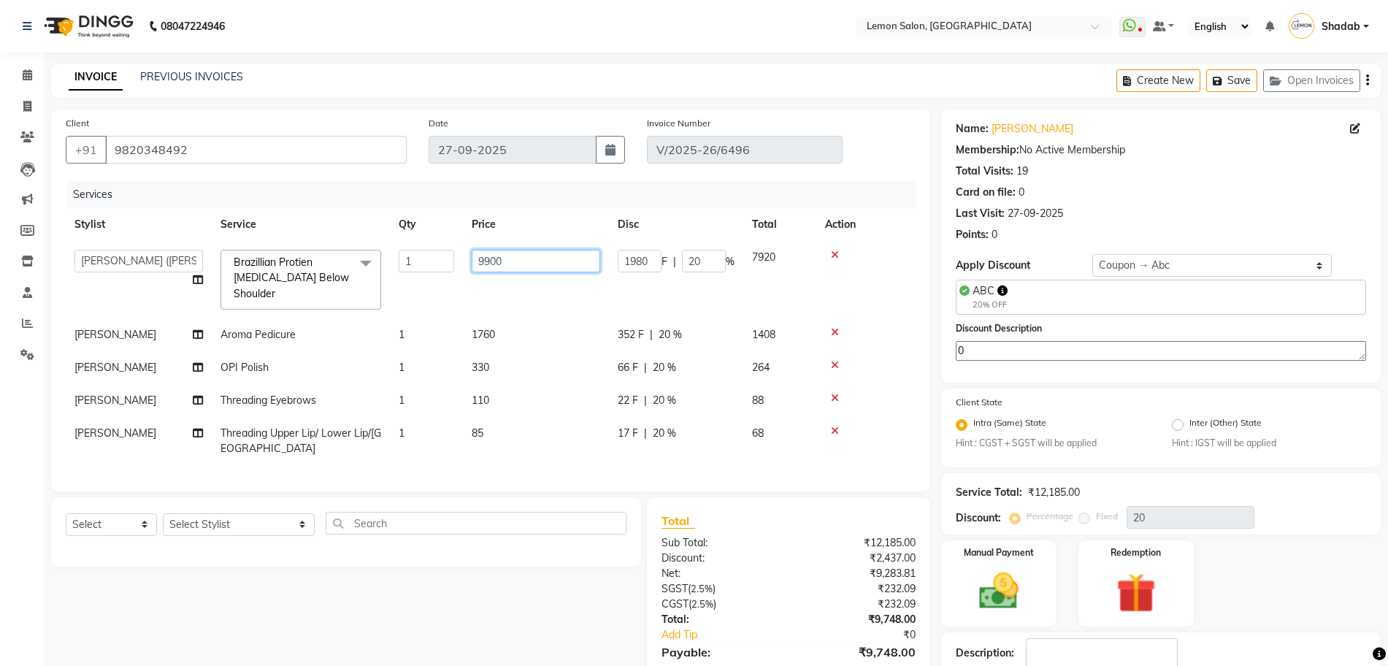
click at [503, 267] on input "9900" at bounding box center [536, 261] width 129 height 23
click at [500, 267] on input "9900" at bounding box center [536, 261] width 129 height 23
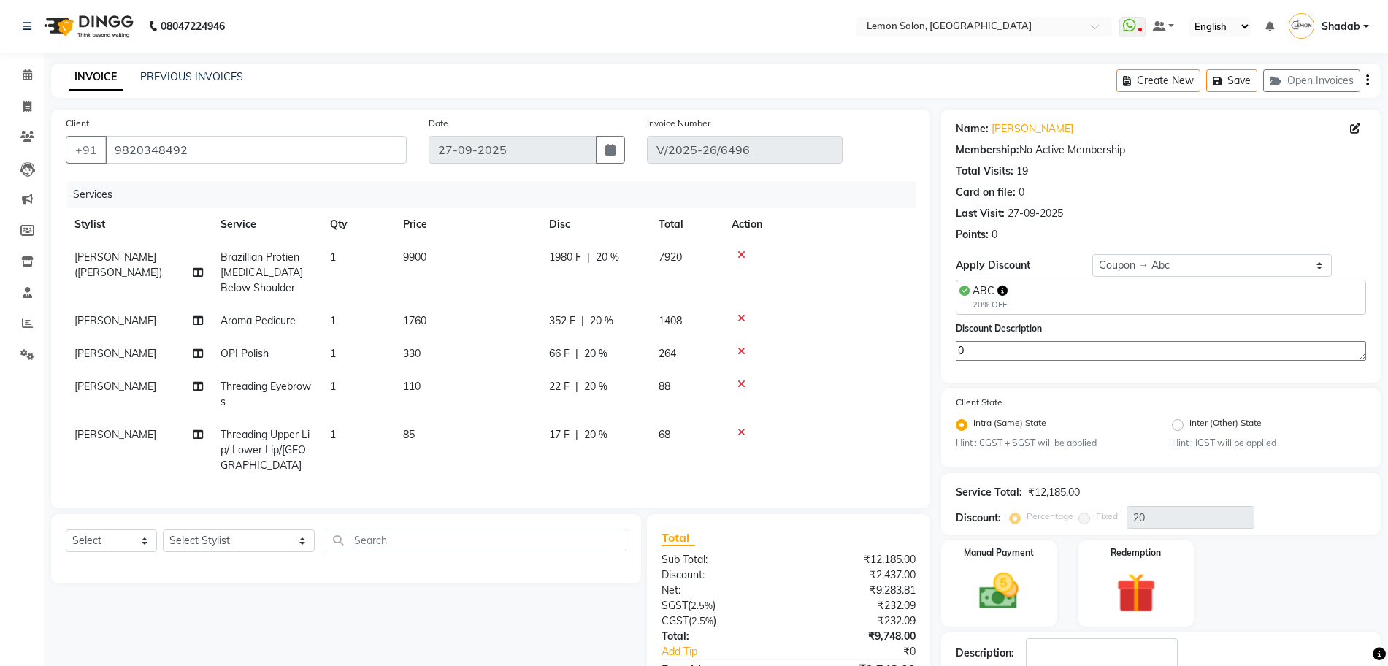
click at [314, 286] on td "Brazillian Protien Botox Below Shoulder" at bounding box center [267, 273] width 110 height 64
select select "7394"
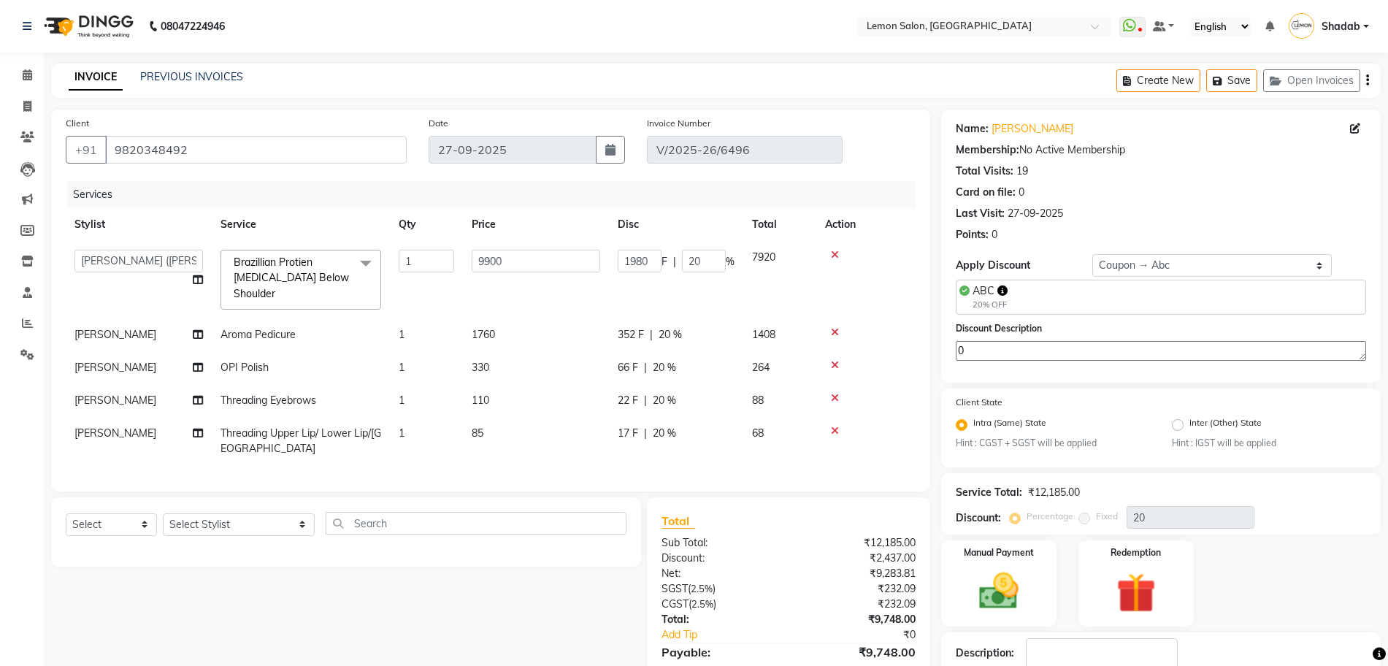
click at [299, 270] on span "Brazillian Protien Botox Below Shoulder" at bounding box center [291, 278] width 115 height 45
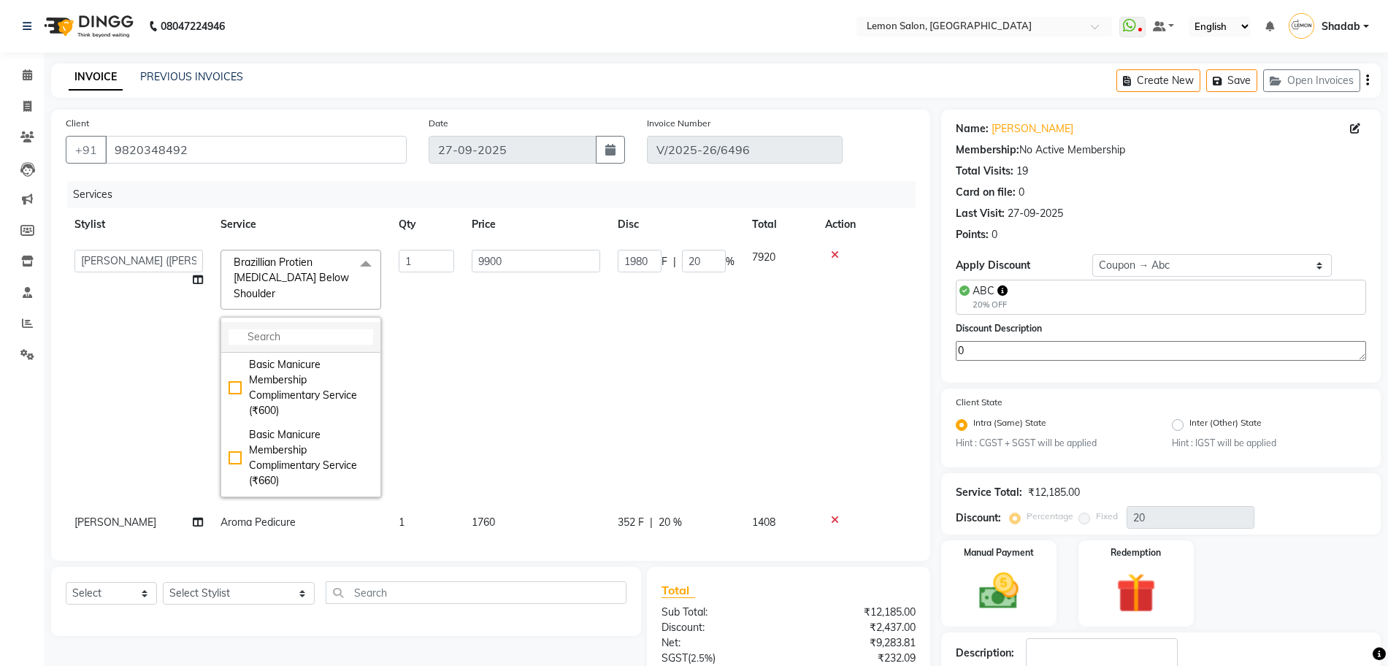
click at [291, 329] on input "multiselect-search" at bounding box center [301, 336] width 145 height 15
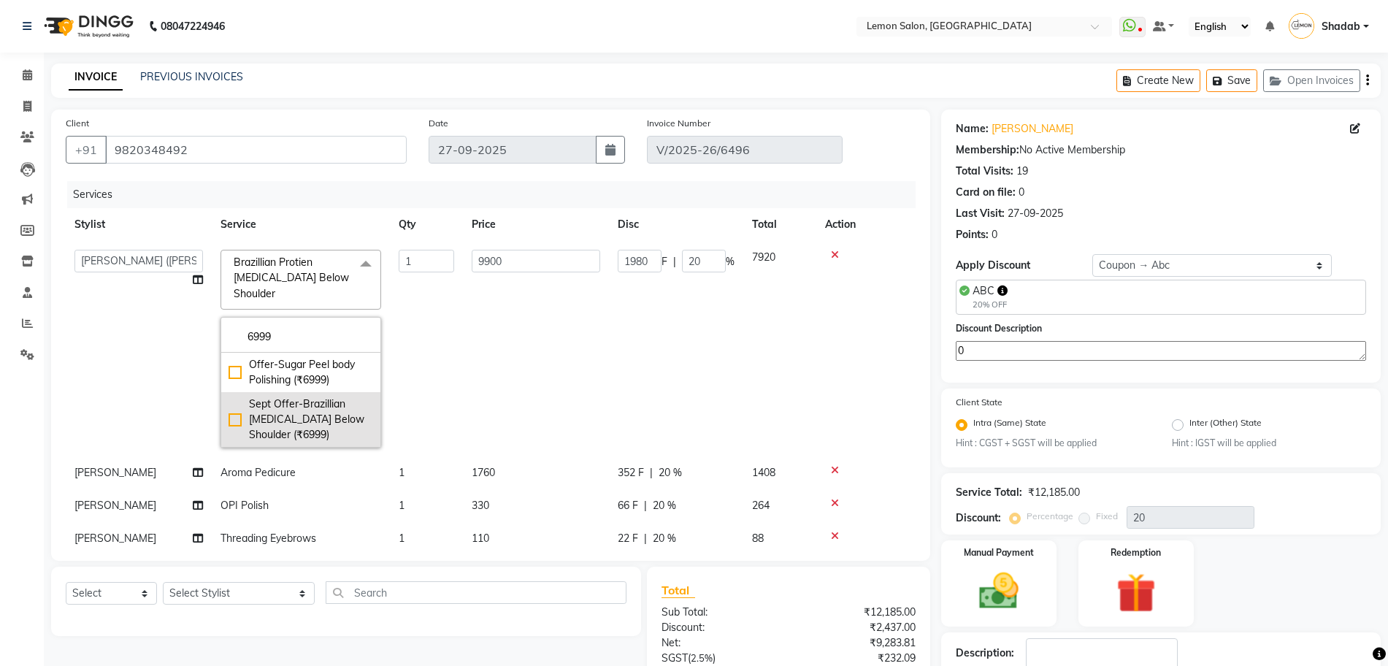
scroll to position [67, 0]
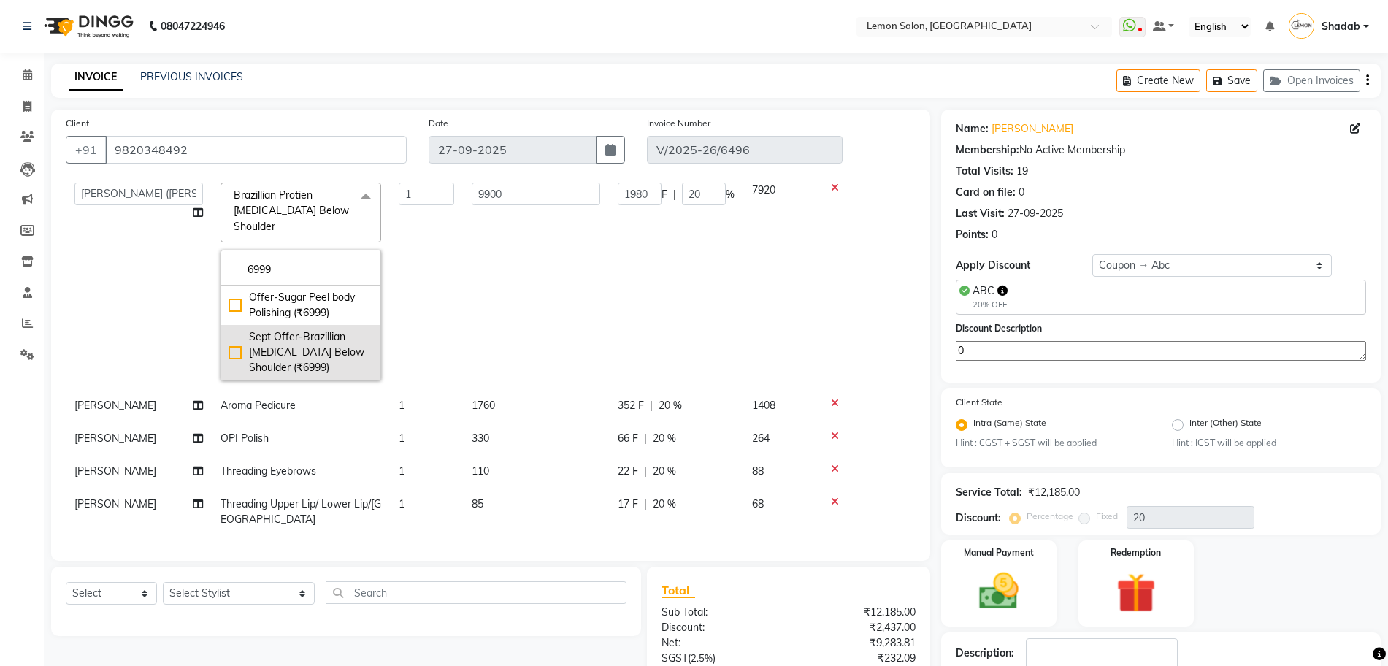
type input "6999"
click at [238, 332] on div "Sept Offer-Brazillian Botox Below Shoulder (₹6999)" at bounding box center [301, 352] width 145 height 46
checkbox input "true"
type input "6999"
type input "0"
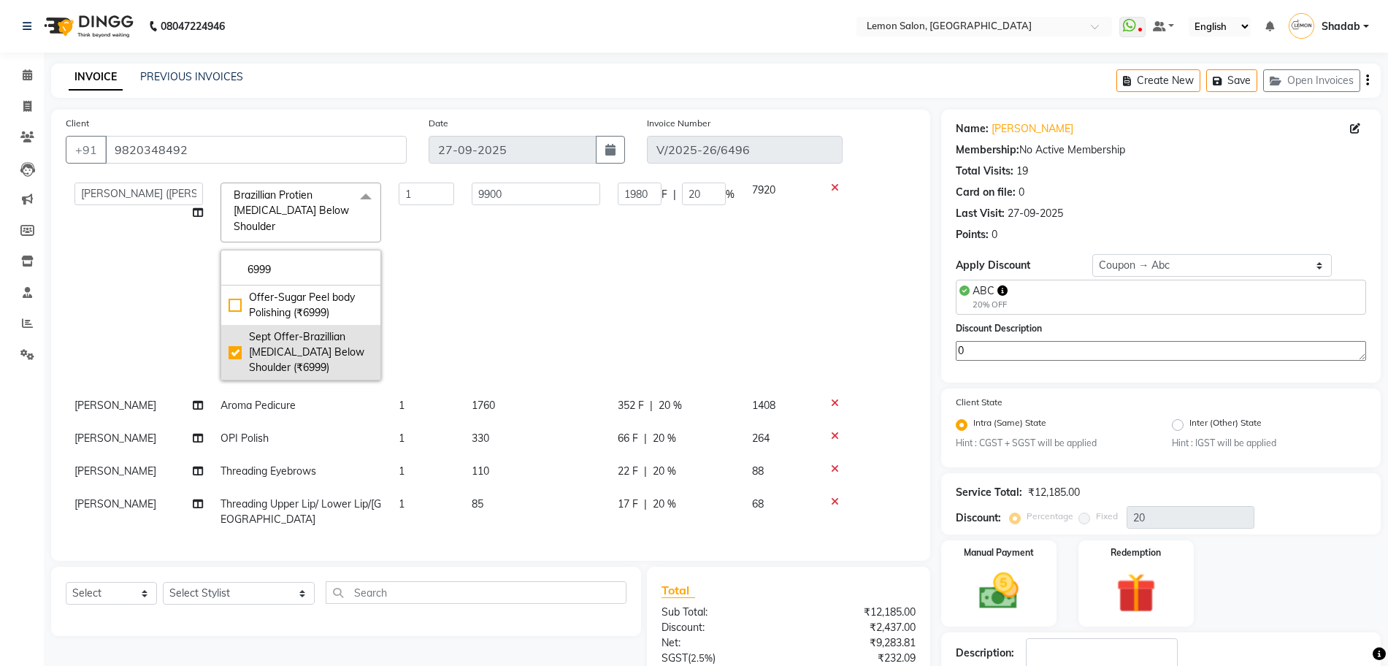
type input "0"
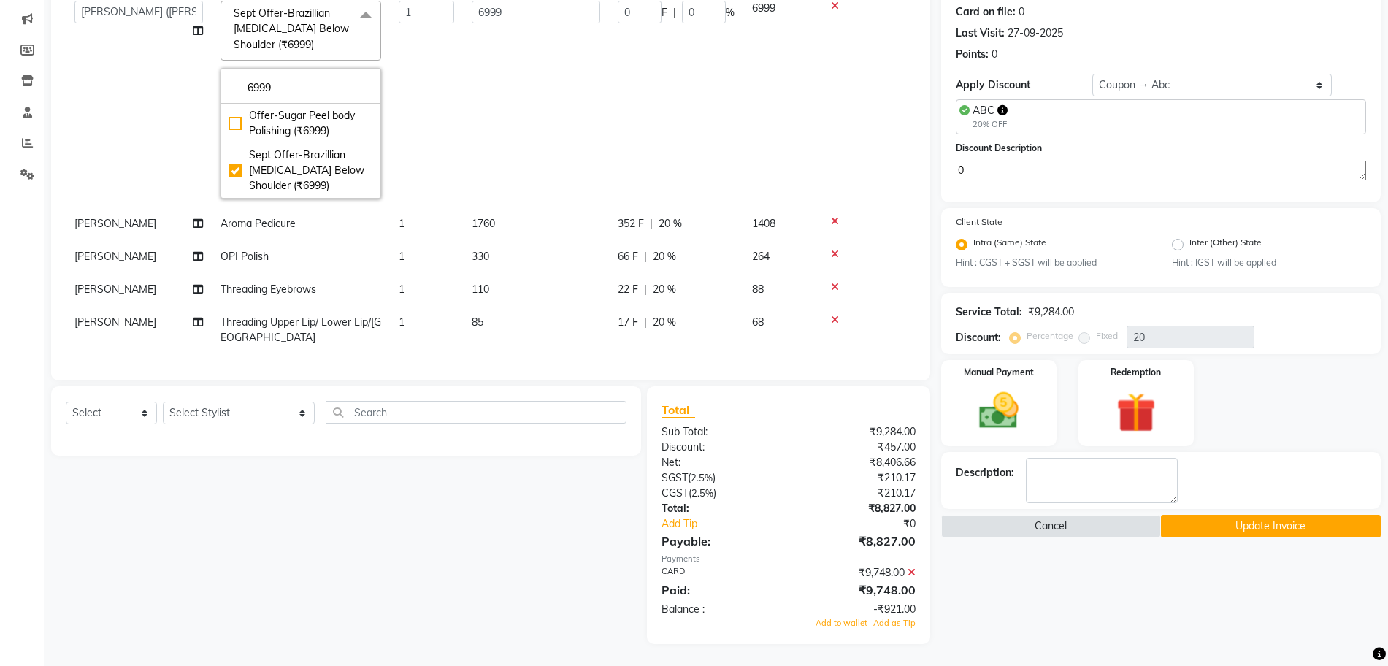
click at [1001, 590] on div "Name: Ihina Das Membership: No Active Membership Total Visits: 19 Card on file:…" at bounding box center [1166, 286] width 451 height 715
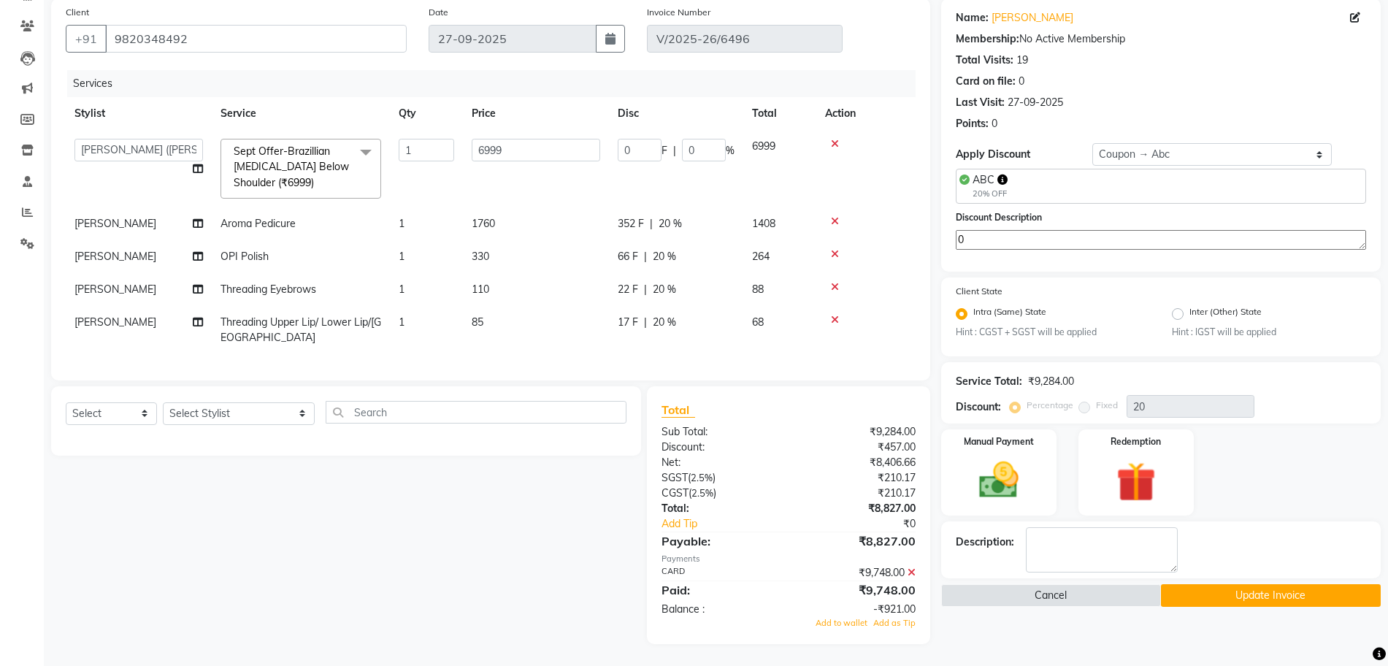
scroll to position [125, 0]
click at [83, 410] on select "Select Service Product Membership Package Voucher Prepaid Gift Card" at bounding box center [111, 413] width 91 height 23
select select "V"
click at [66, 402] on select "Select Service Product Membership Package Voucher Prepaid Gift Card" at bounding box center [111, 413] width 91 height 23
click at [210, 411] on select "Select Stylist Aakash Buchiude Amreen Shaikh Aniket (Nail) Ayesha Khan Azaz Kas…" at bounding box center [239, 413] width 152 height 23
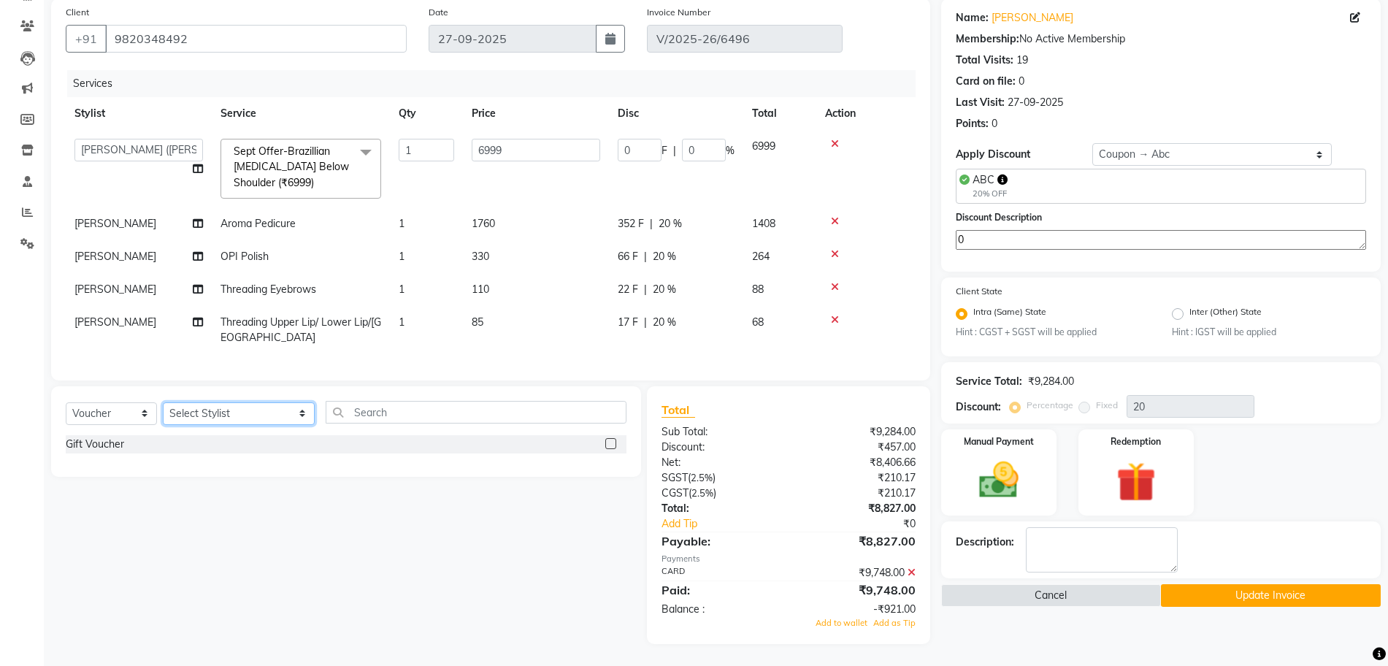
select select "7884"
click at [163, 402] on select "Select Stylist Aakash Buchiude Amreen Shaikh Aniket (Nail) Ayesha Khan Azaz Kas…" at bounding box center [239, 413] width 152 height 23
click at [610, 444] on label at bounding box center [610, 443] width 11 height 11
click at [610, 444] on input "checkbox" at bounding box center [609, 444] width 9 height 9
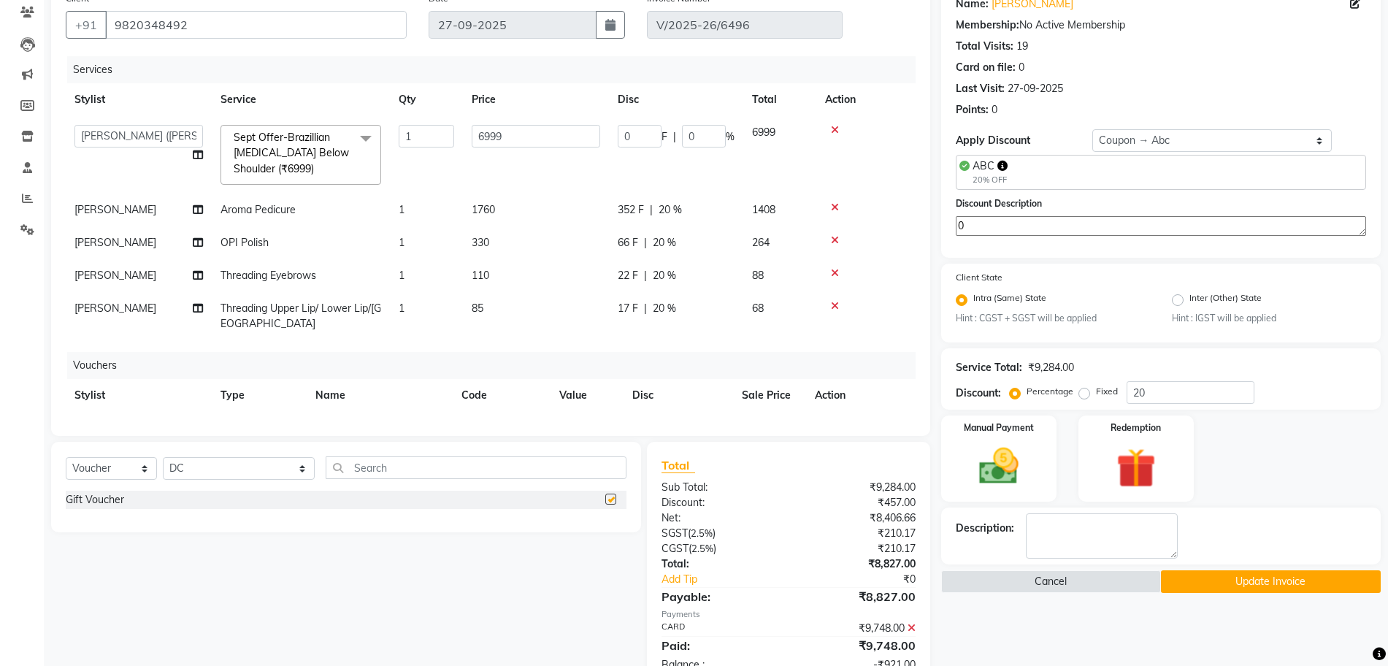
checkbox input "false"
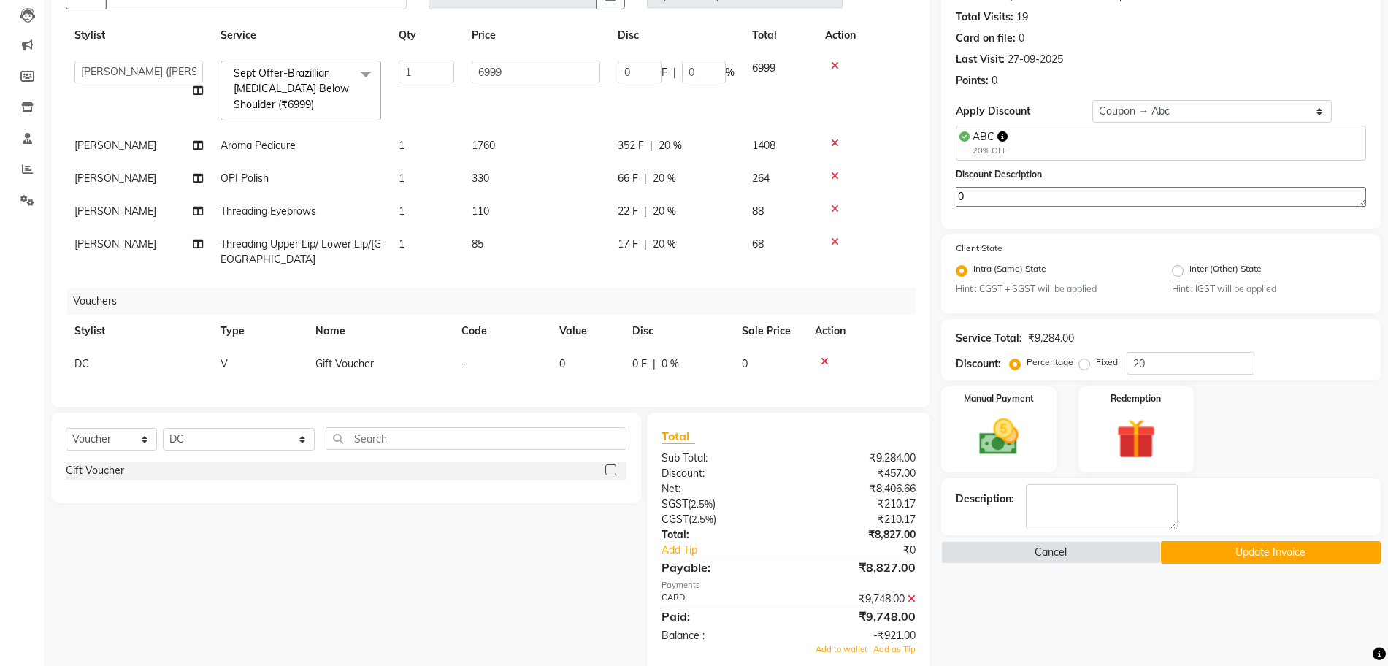
scroll to position [180, 0]
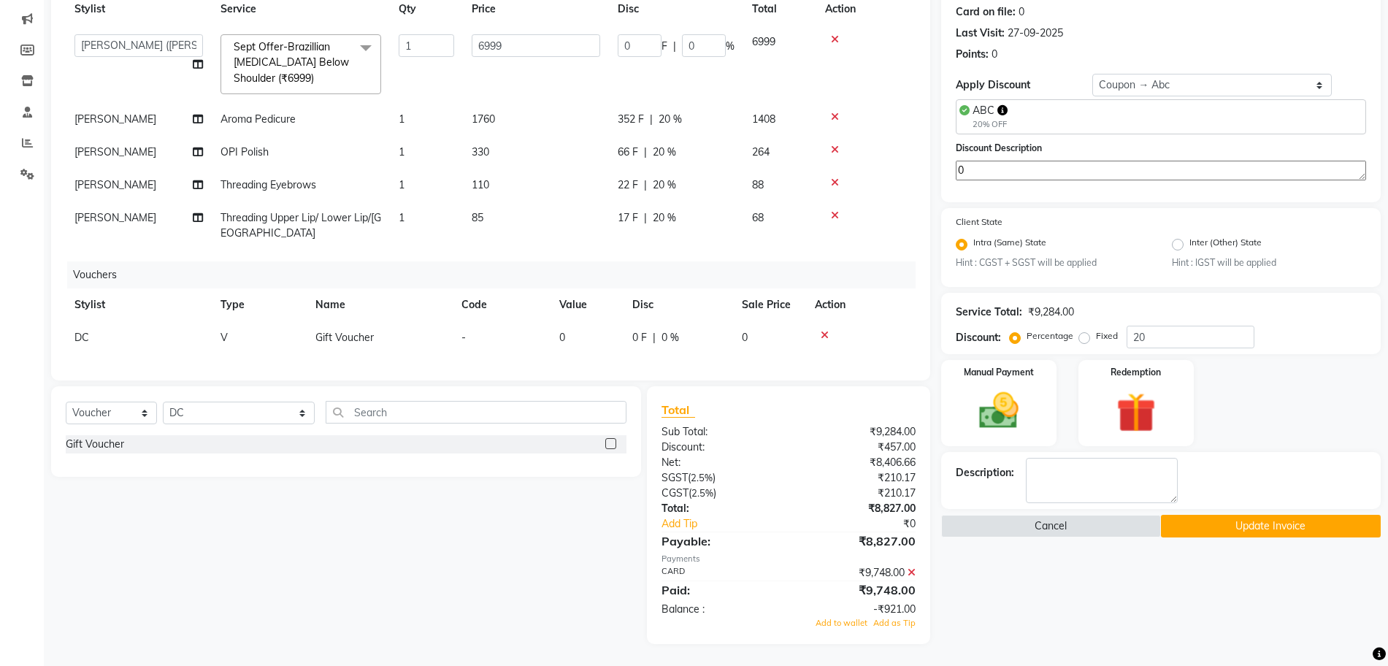
click at [575, 331] on td "0" at bounding box center [587, 337] width 73 height 33
select select "7884"
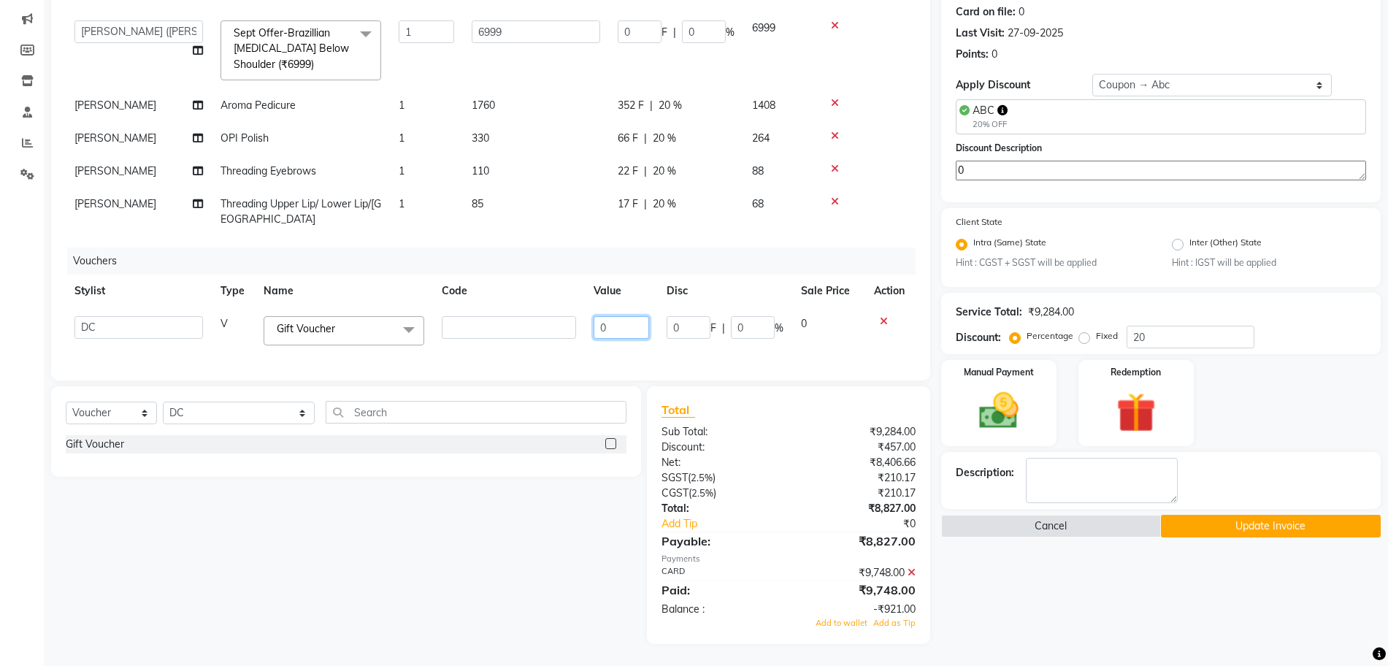
drag, startPoint x: 598, startPoint y: 325, endPoint x: 580, endPoint y: 325, distance: 18.3
click at [594, 325] on input "0" at bounding box center [622, 327] width 56 height 23
type input "921"
click at [500, 483] on div "Select Service Product Membership Package Voucher Prepaid Gift Card Select Styl…" at bounding box center [340, 515] width 601 height 258
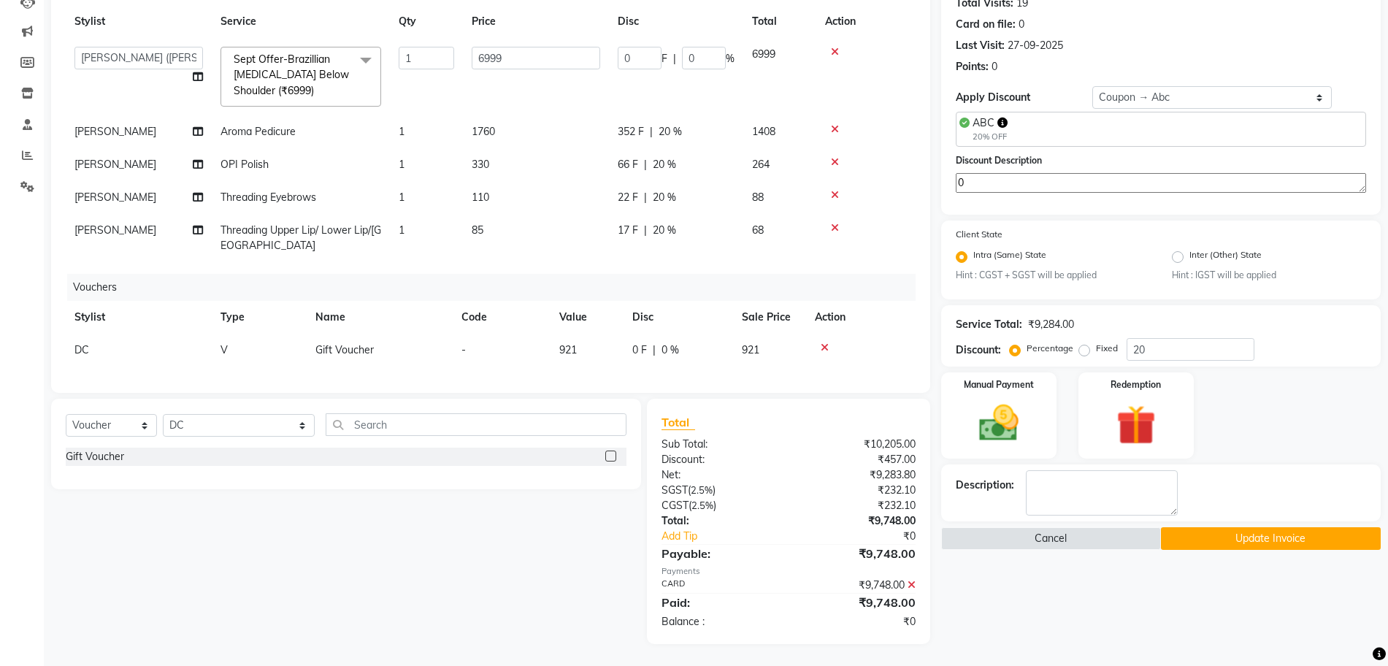
drag, startPoint x: 1212, startPoint y: 543, endPoint x: 1189, endPoint y: 565, distance: 32.0
click at [1213, 543] on button "Update Invoice" at bounding box center [1271, 538] width 220 height 23
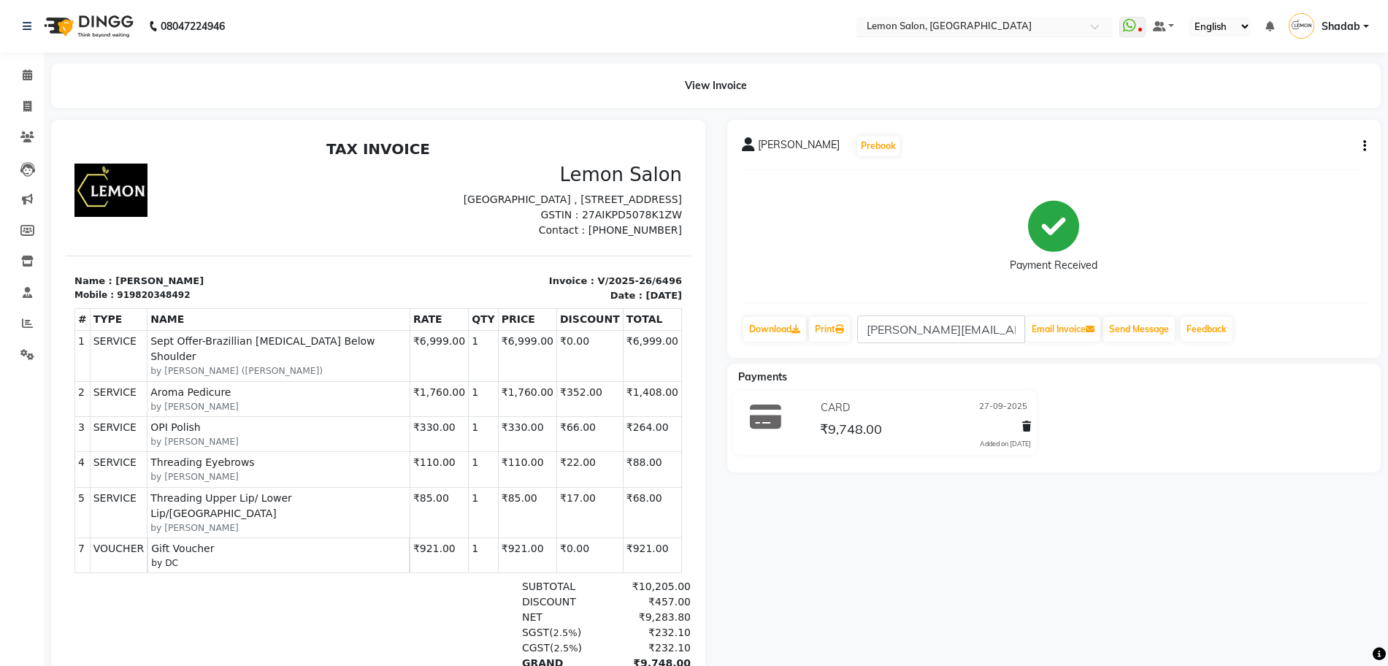
click at [913, 34] on div "Select Location × Lemon Salon, Oshiwara" at bounding box center [985, 27] width 256 height 20
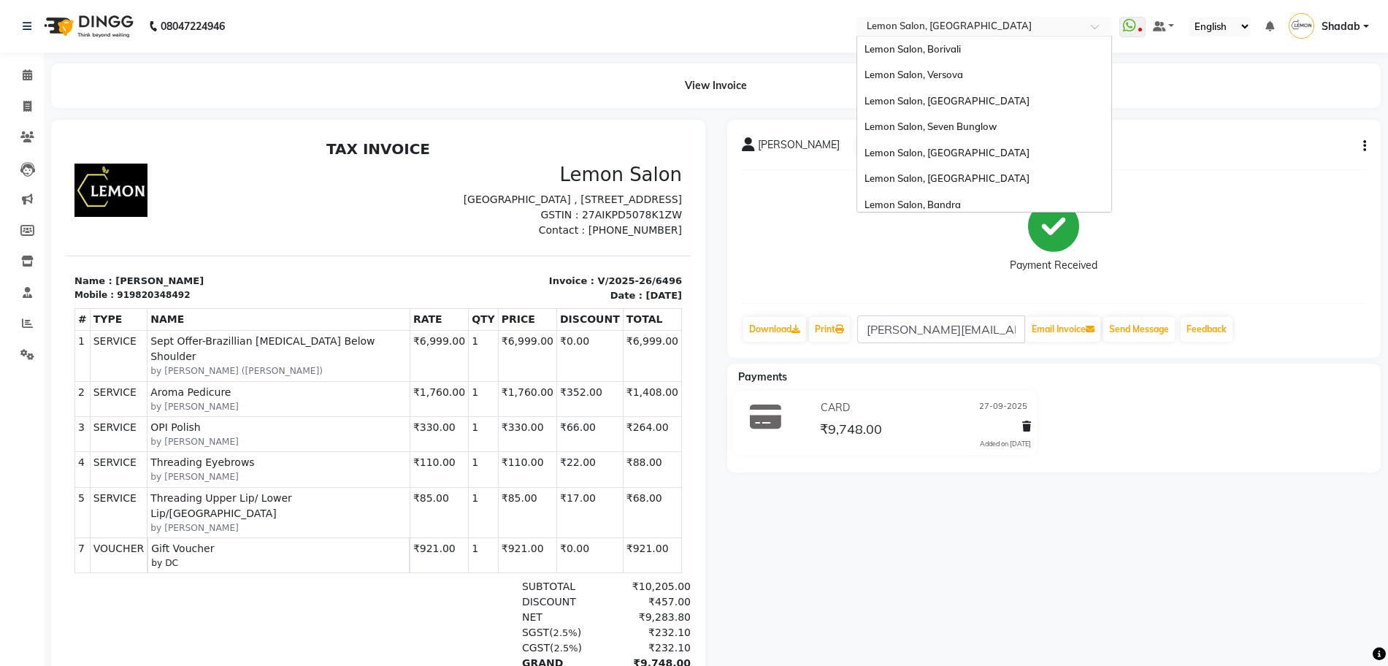
scroll to position [136, 0]
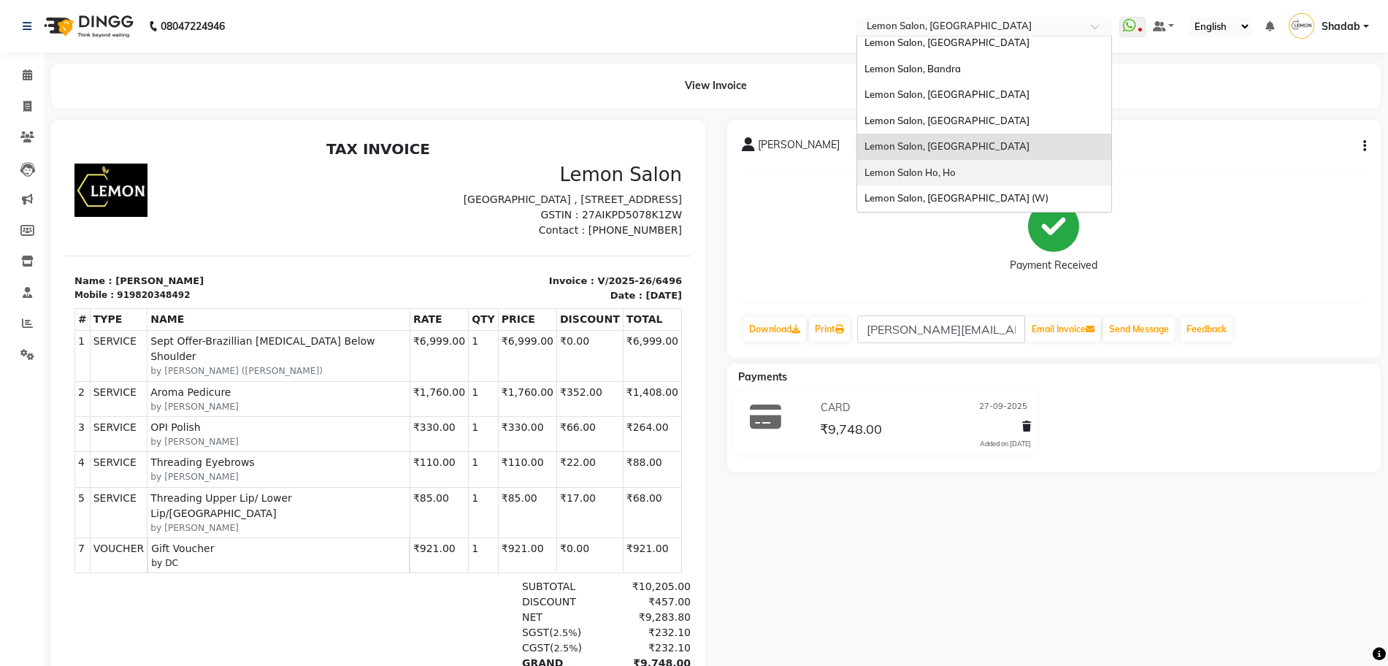
click at [942, 161] on div "Lemon Salon Ho, Ho" at bounding box center [984, 173] width 254 height 26
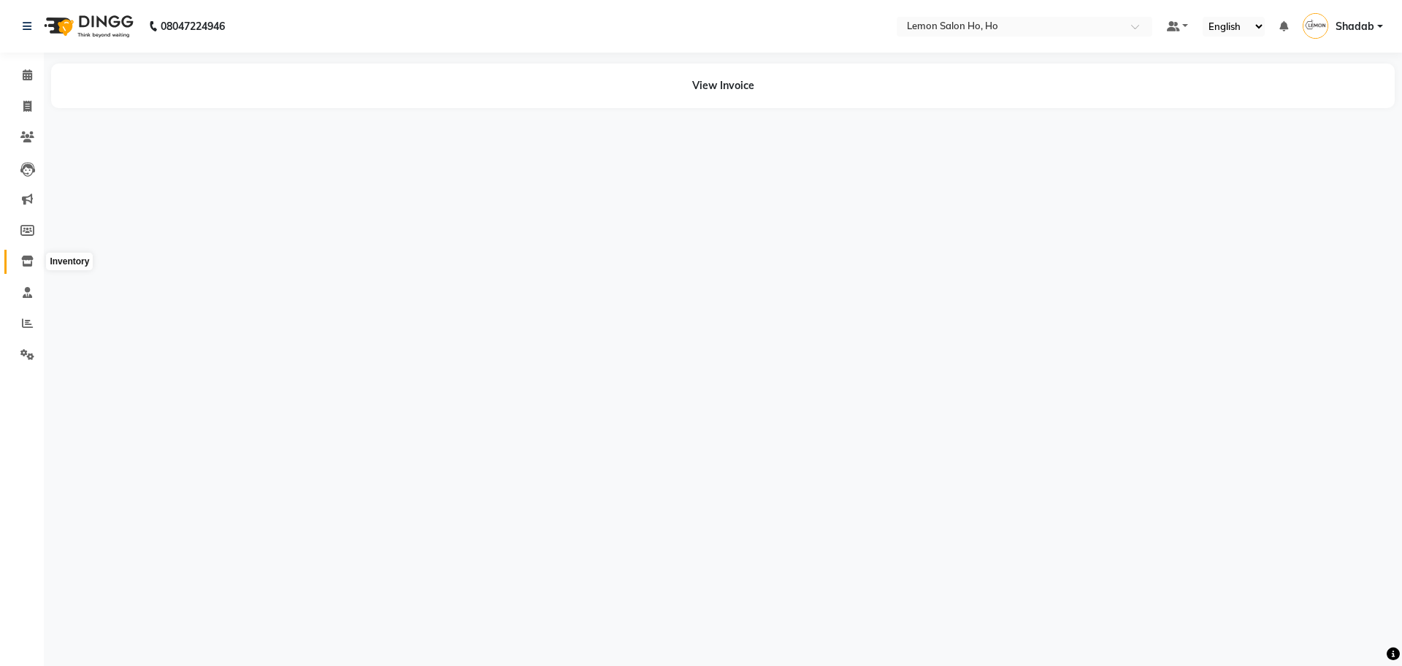
click at [26, 260] on icon at bounding box center [27, 261] width 12 height 11
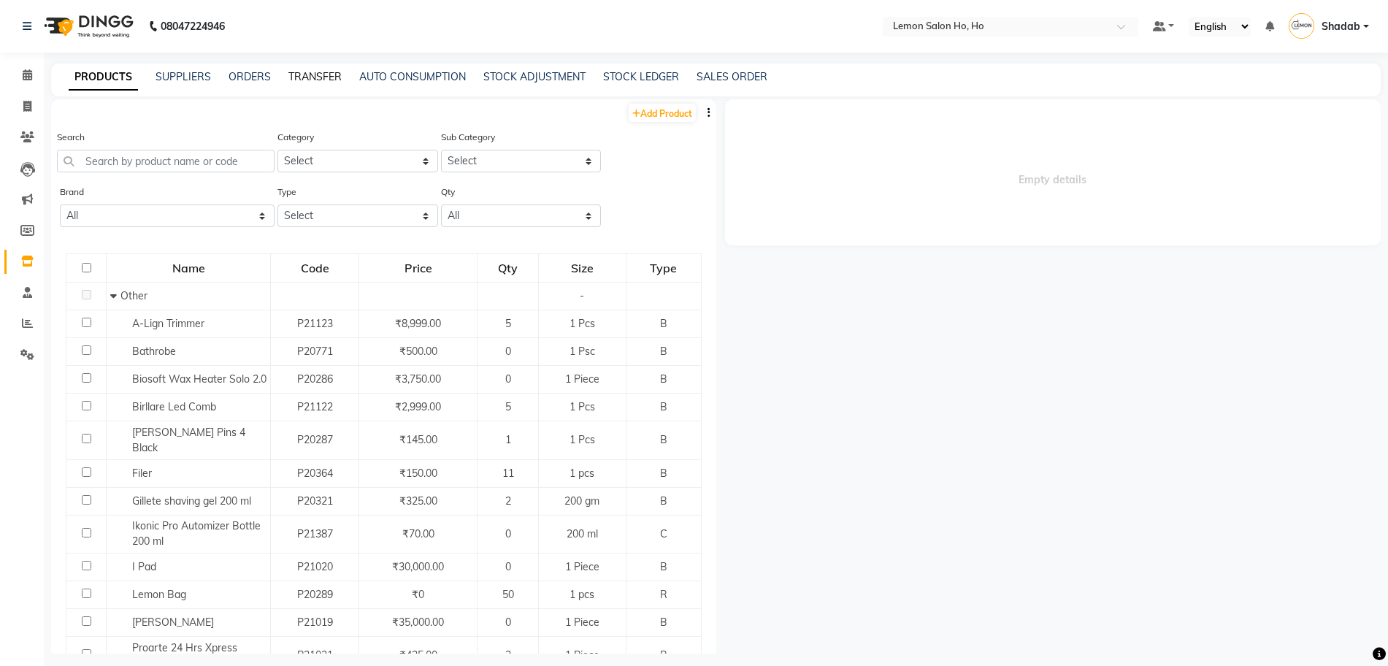
click at [322, 74] on link "TRANSFER" at bounding box center [315, 76] width 53 height 13
select select "sender"
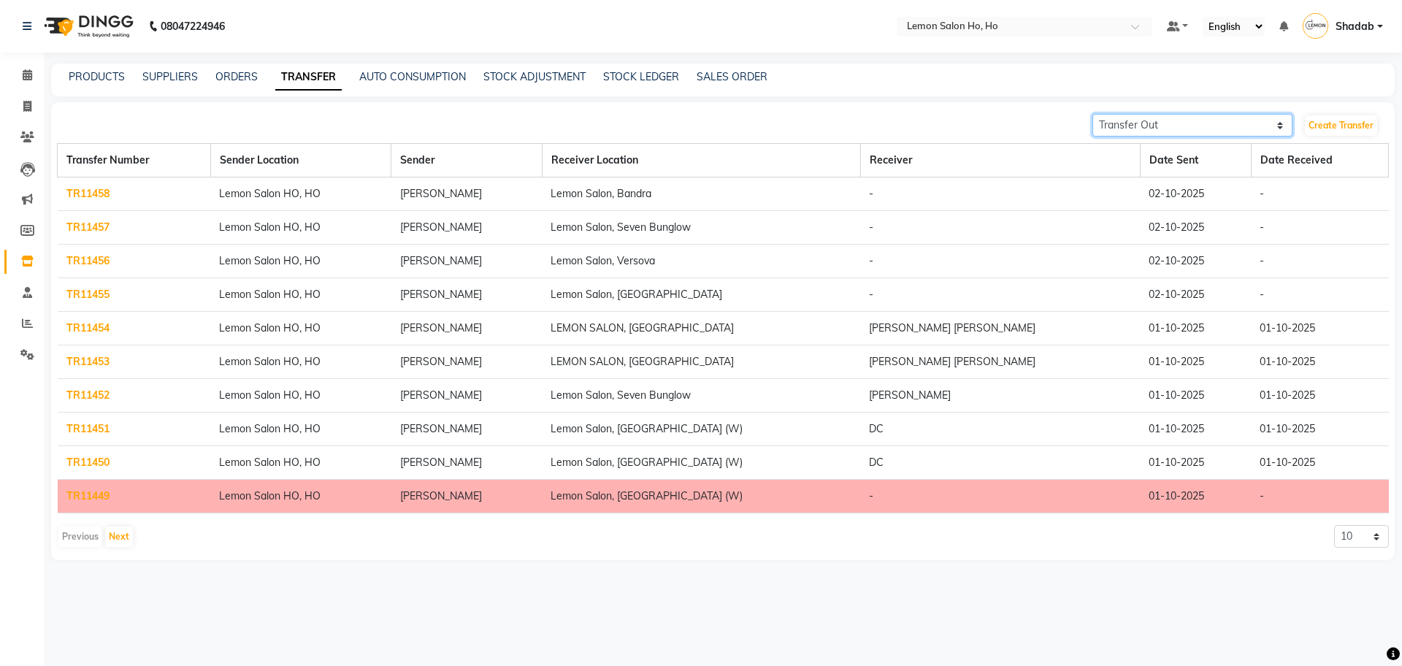
click at [1151, 121] on select "Transfer In Transfer Out" at bounding box center [1193, 125] width 200 height 23
click at [1347, 129] on link "Create Transfer" at bounding box center [1341, 125] width 72 height 20
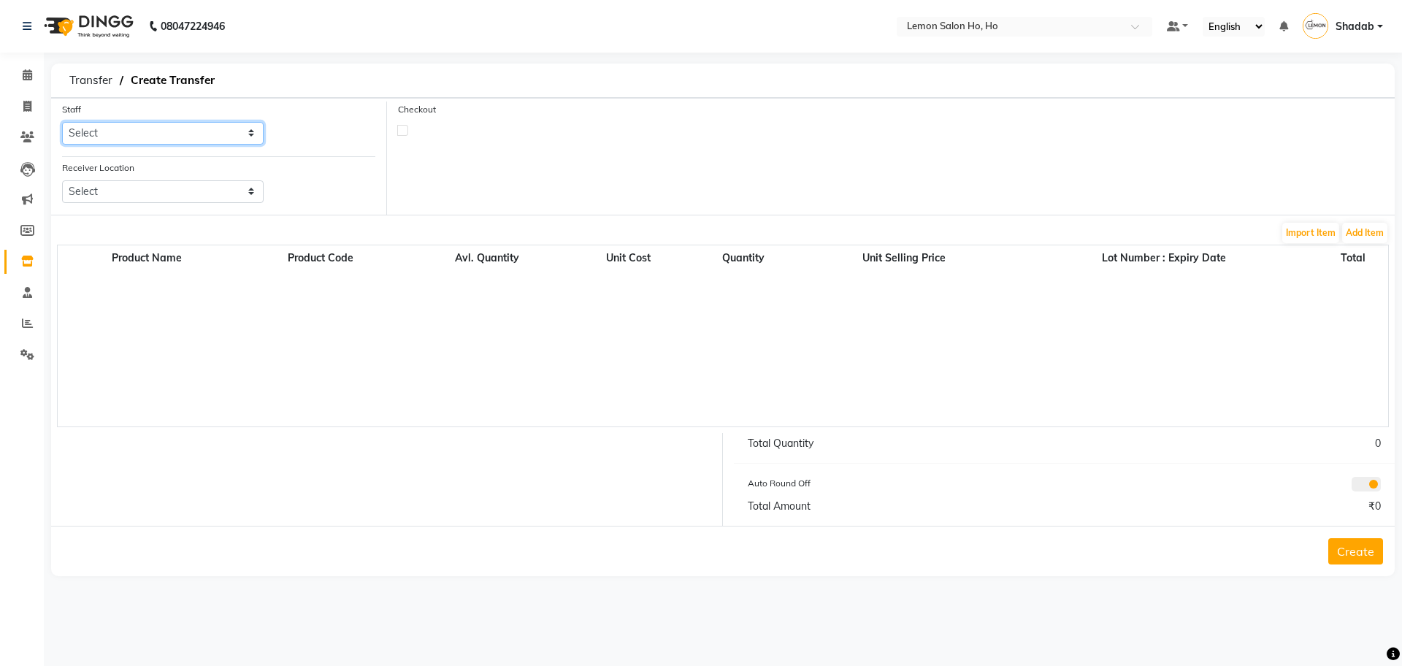
drag, startPoint x: 144, startPoint y: 129, endPoint x: 144, endPoint y: 143, distance: 13.9
click at [144, 129] on select "Select [PERSON_NAME] [PERSON_NAME] DC DINGG Support [PERSON_NAME] [PERSON_NAME]…" at bounding box center [163, 133] width 202 height 23
select select "88560"
click at [62, 122] on select "Select [PERSON_NAME] [PERSON_NAME] DC DINGG Support [PERSON_NAME] [PERSON_NAME]…" at bounding box center [163, 133] width 202 height 23
click at [130, 189] on select "Select Lemon Salon, Lokhandwala [GEOGRAPHIC_DATA], [GEOGRAPHIC_DATA], Seven Bun…" at bounding box center [163, 191] width 202 height 23
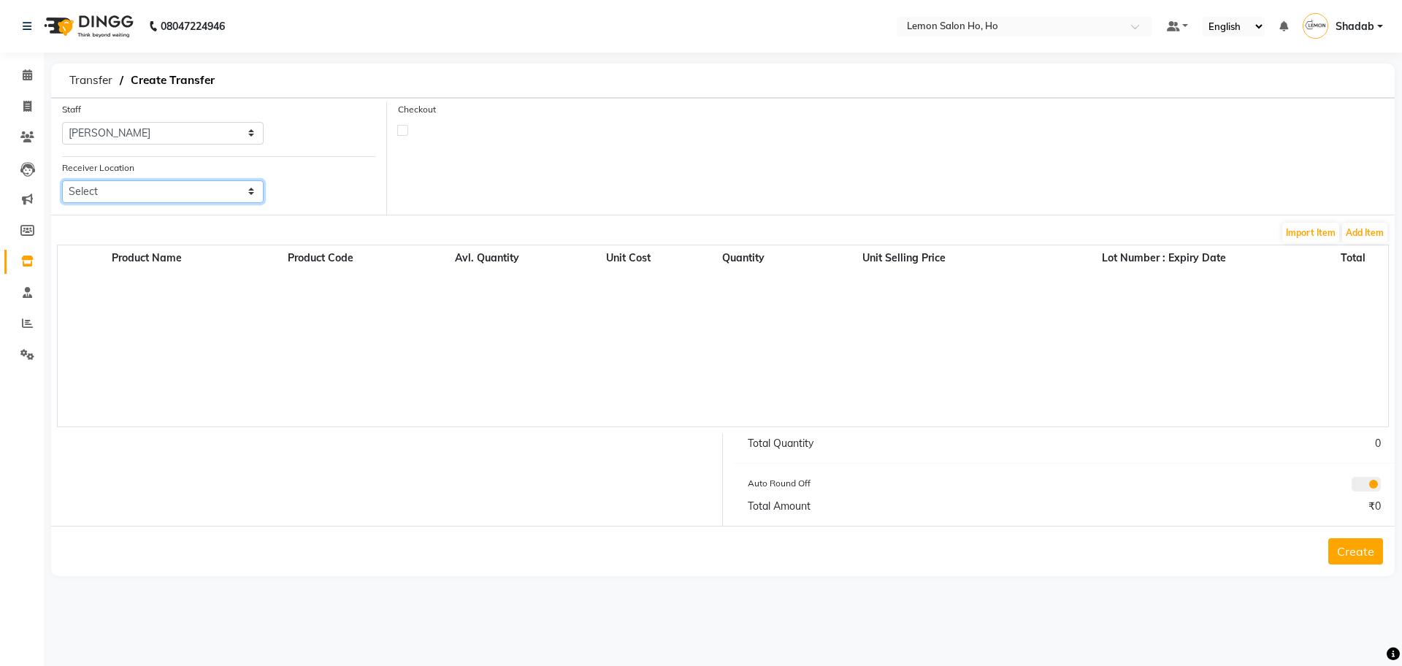
select select "958"
click at [62, 180] on select "Select Lemon Salon, Lokhandwala [GEOGRAPHIC_DATA], [GEOGRAPHIC_DATA], Seven Bun…" at bounding box center [163, 191] width 202 height 23
click at [404, 131] on label at bounding box center [402, 130] width 11 height 11
click at [404, 131] on input "checkbox" at bounding box center [402, 129] width 9 height 9
checkbox input "true"
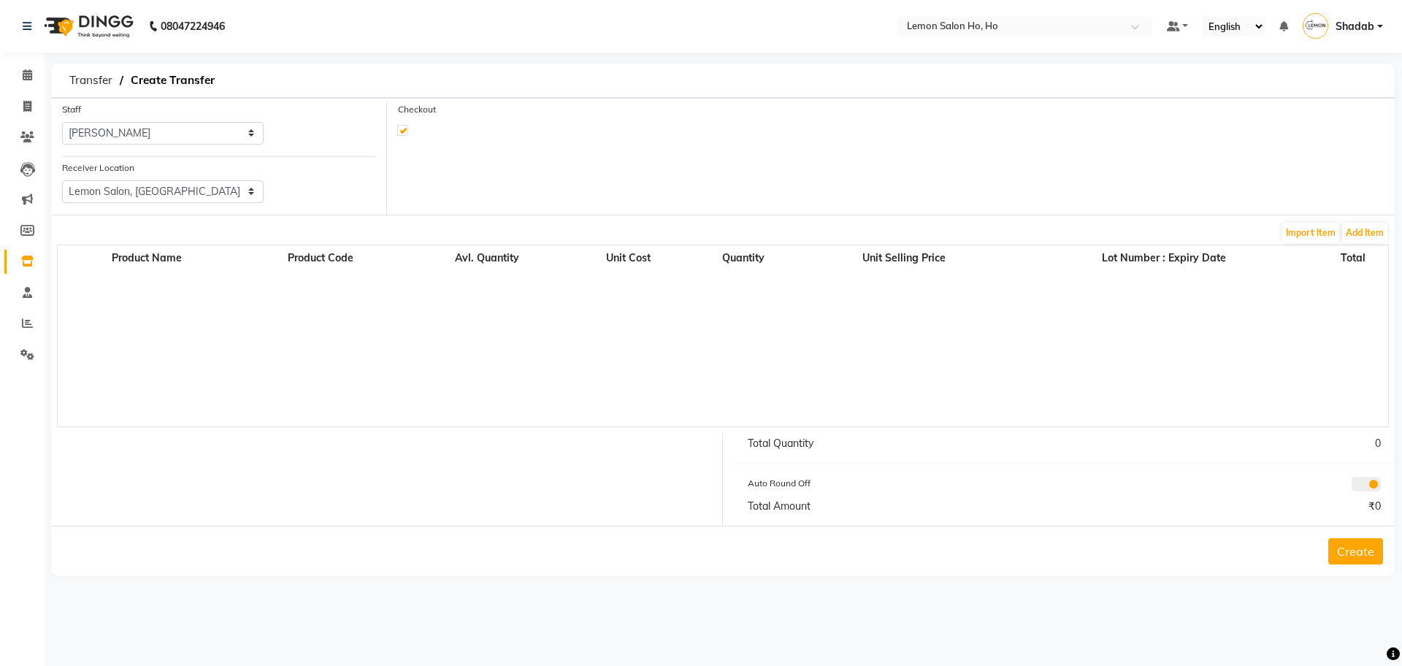
select select "true"
select select "2069"
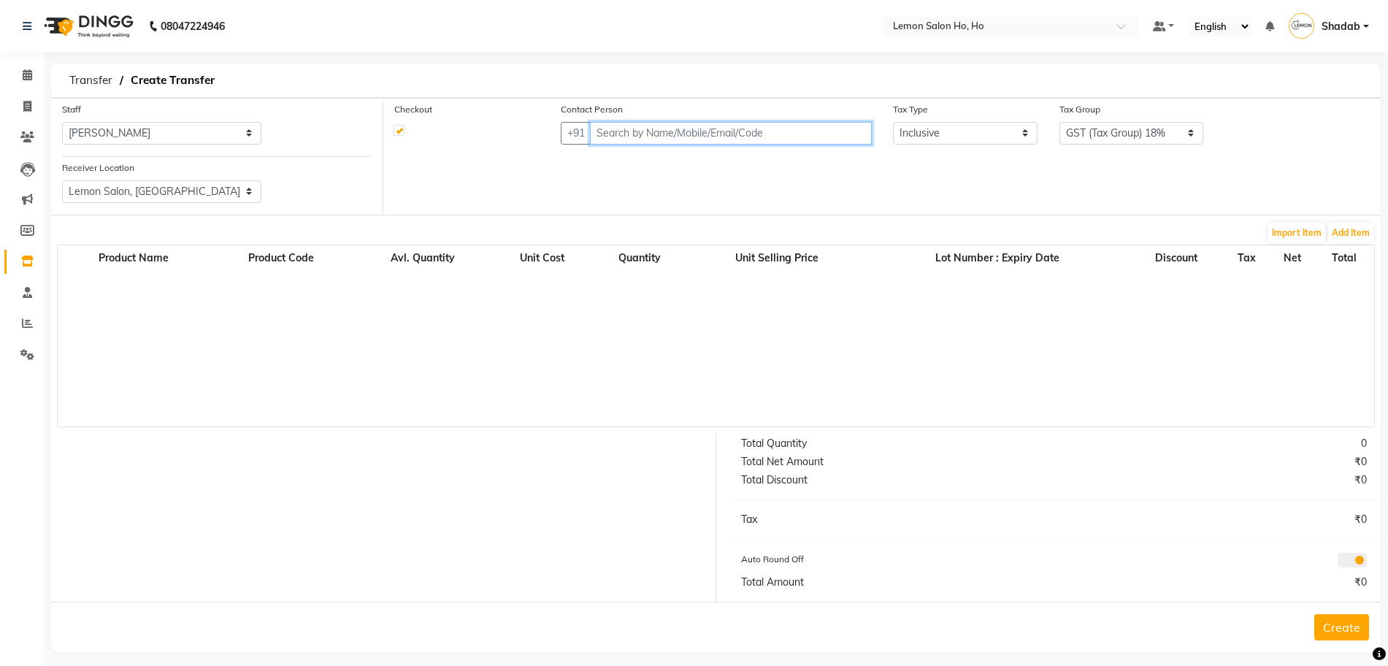
click at [700, 140] on input "text" at bounding box center [731, 133] width 282 height 23
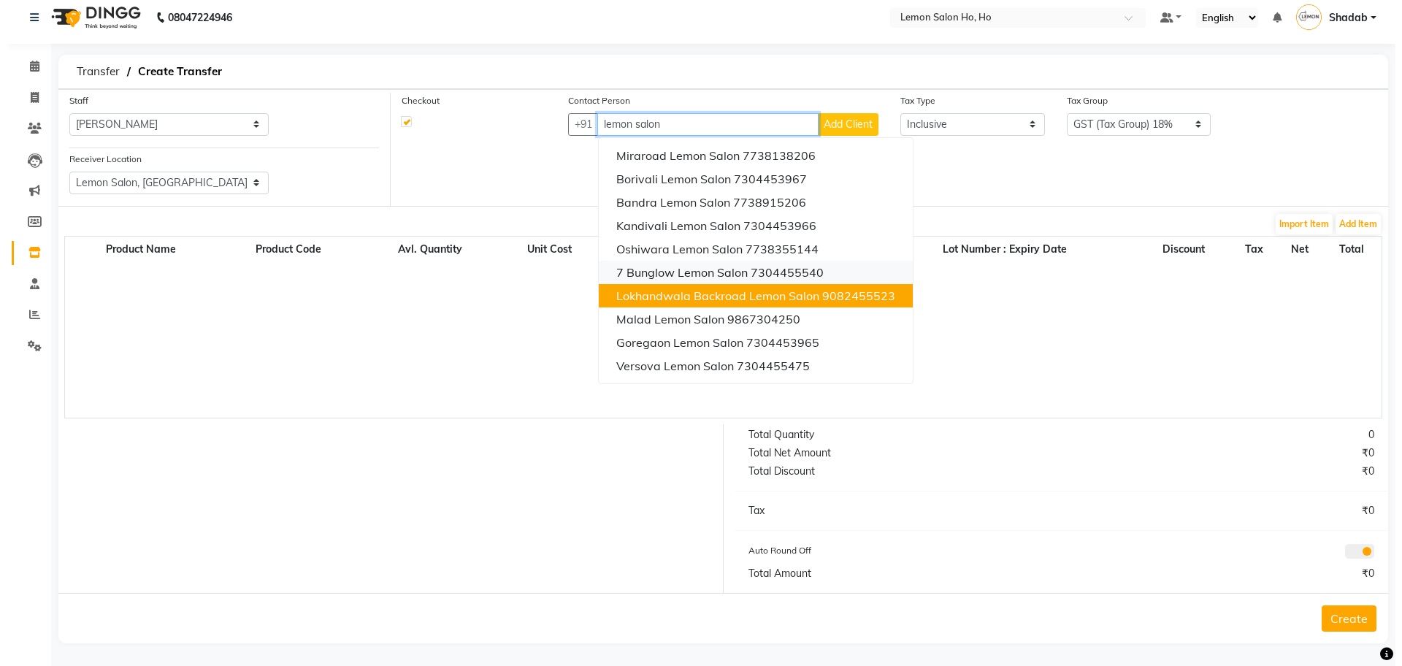
scroll to position [11, 0]
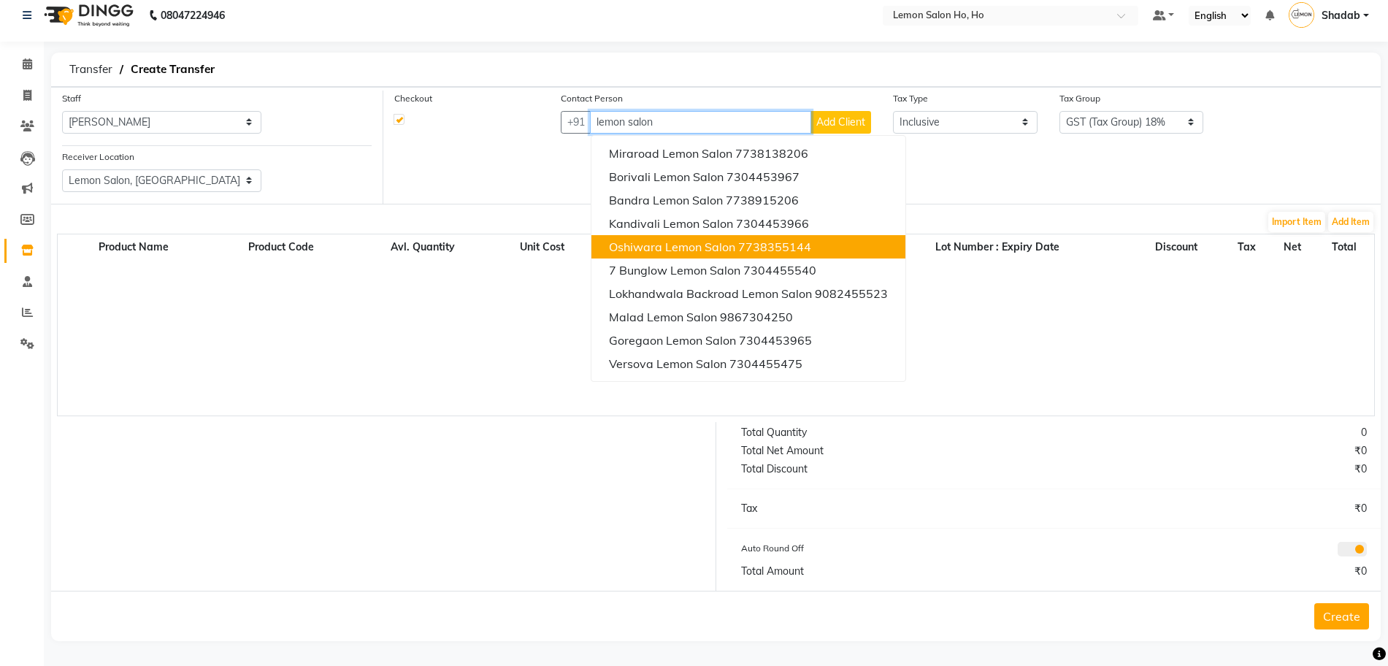
click at [681, 236] on button "Oshiwara Lemon Salon 7738355144" at bounding box center [749, 246] width 314 height 23
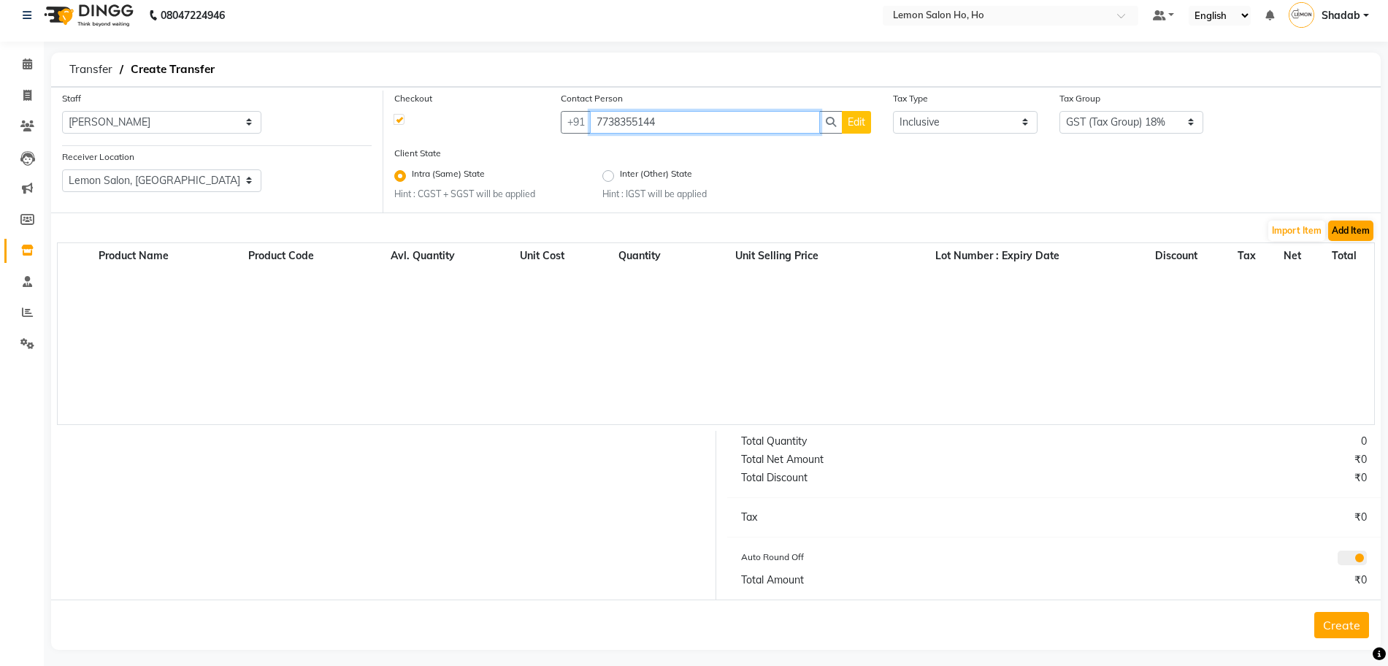
type input "7738355144"
click at [1355, 231] on button "Add Item" at bounding box center [1351, 231] width 45 height 20
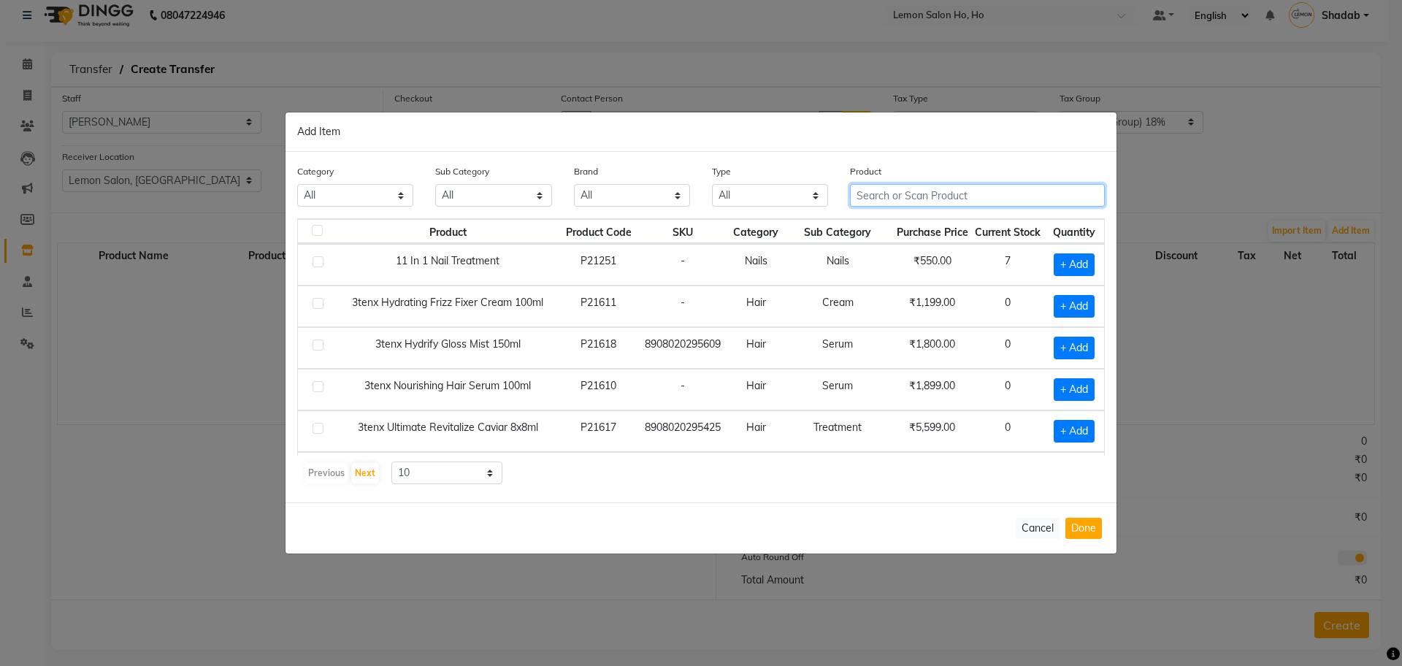
click at [917, 190] on input "text" at bounding box center [977, 195] width 255 height 23
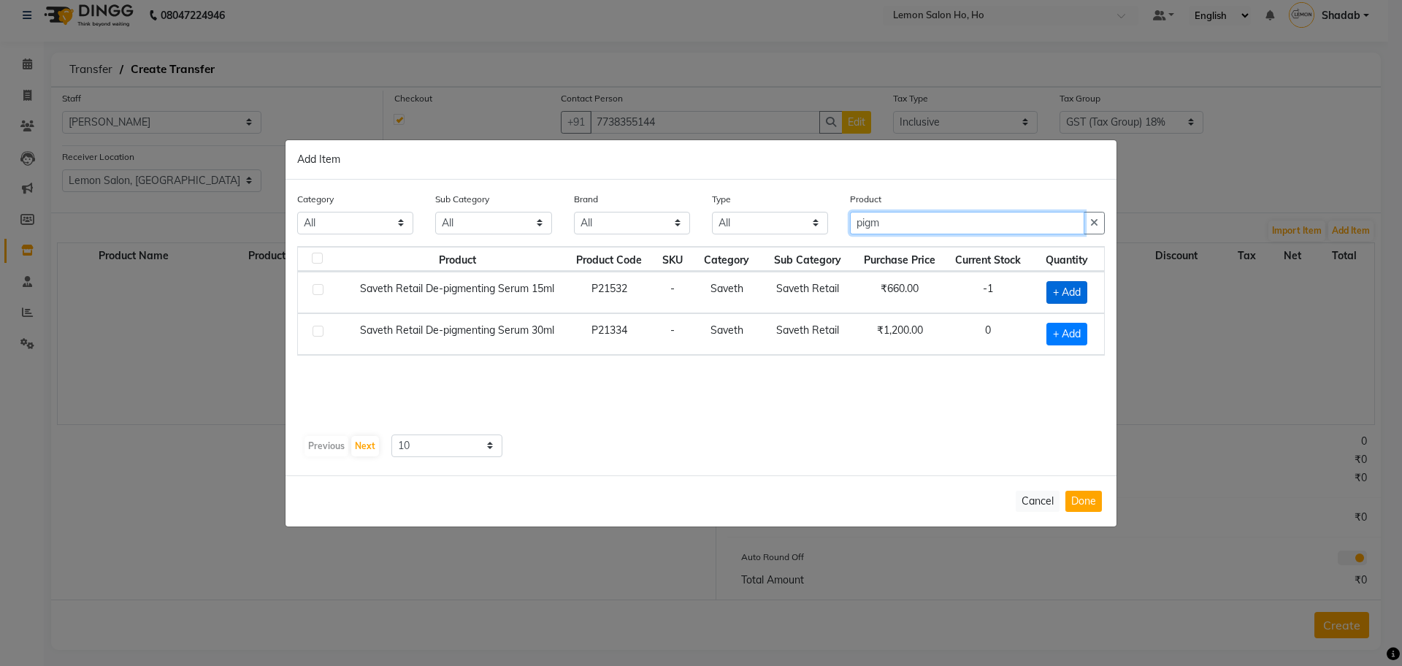
type input "pigm"
click at [1086, 294] on span "+ Add" at bounding box center [1067, 292] width 41 height 23
checkbox input "true"
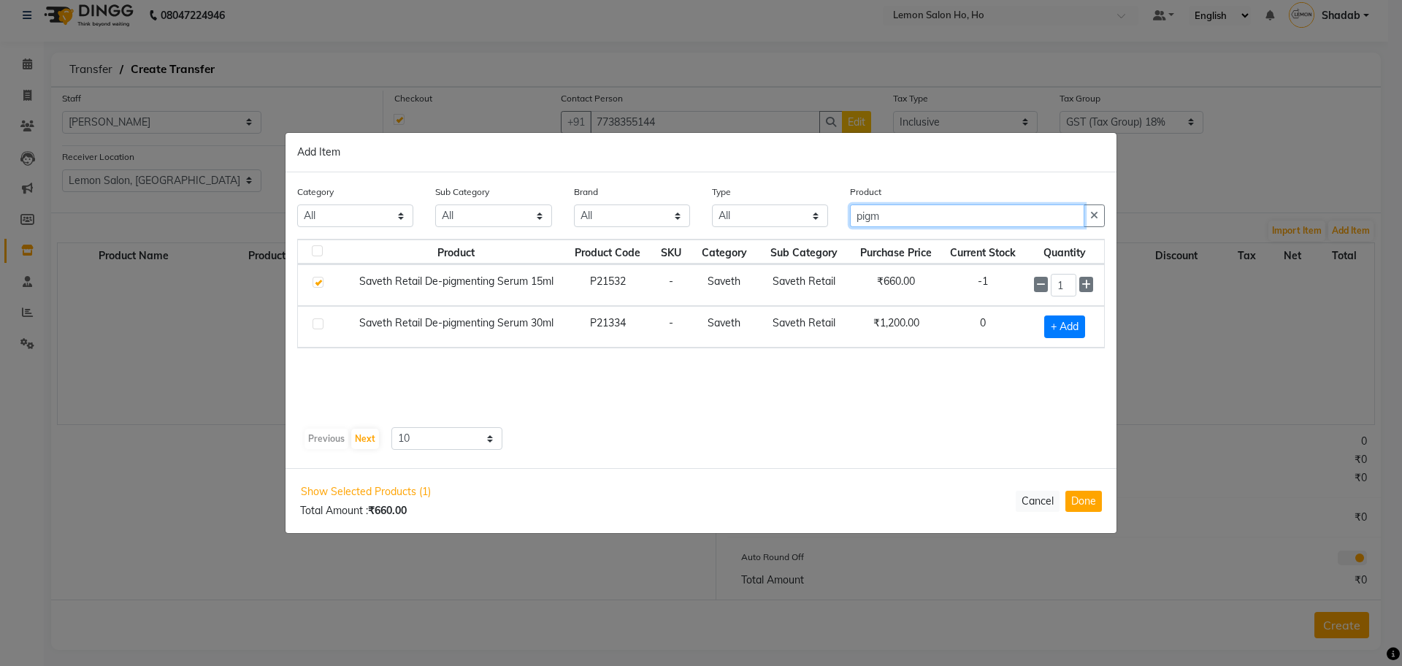
click at [935, 224] on input "pigm" at bounding box center [967, 216] width 234 height 23
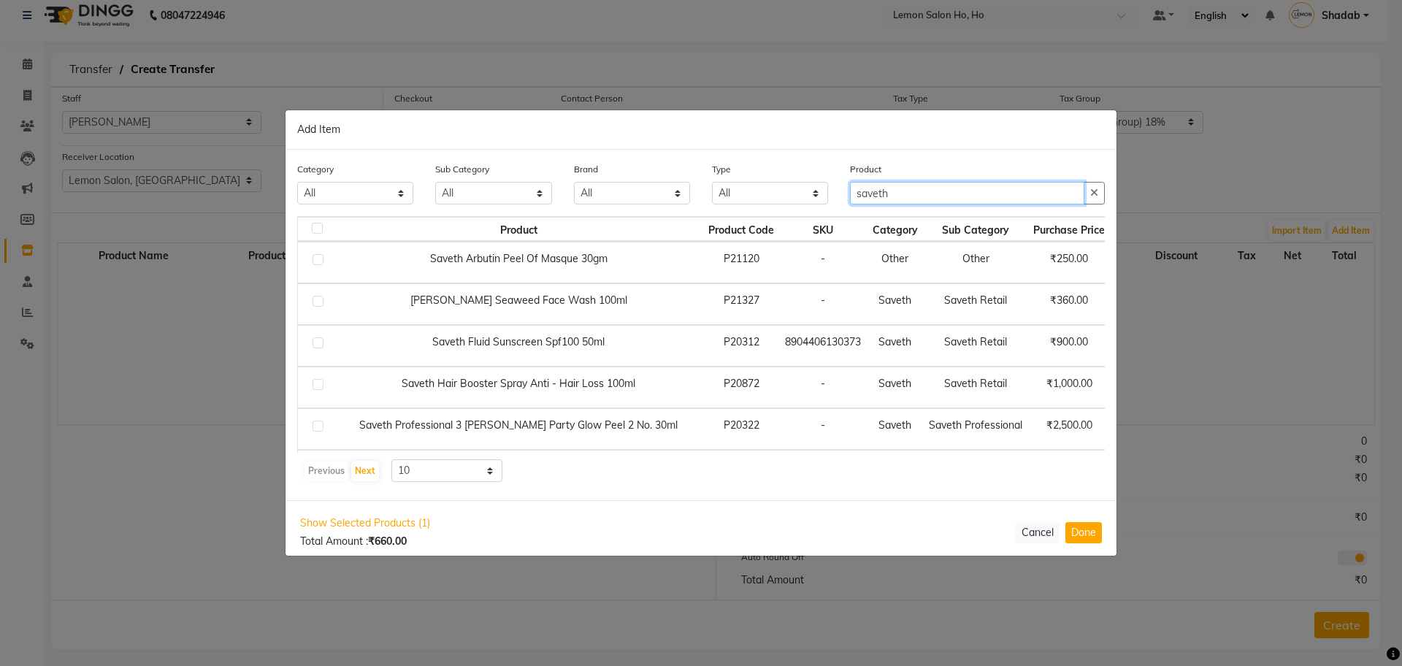
type input "saveth"
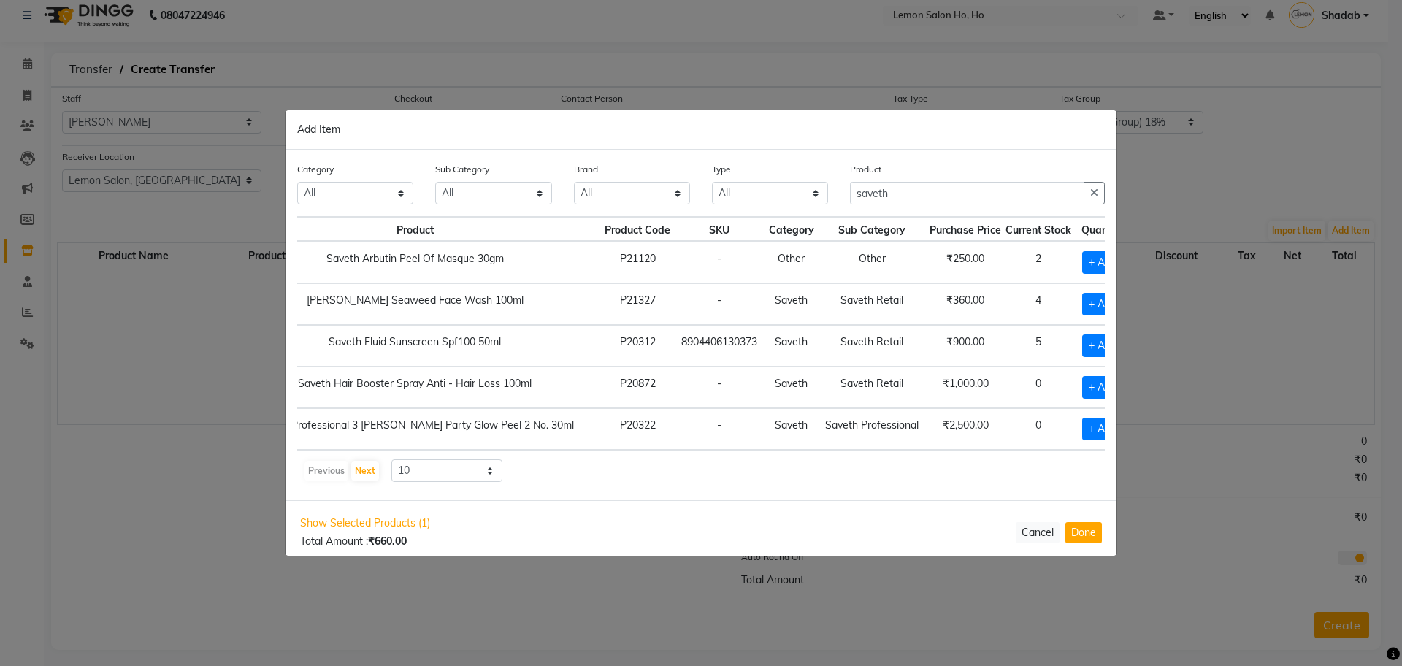
scroll to position [0, 134]
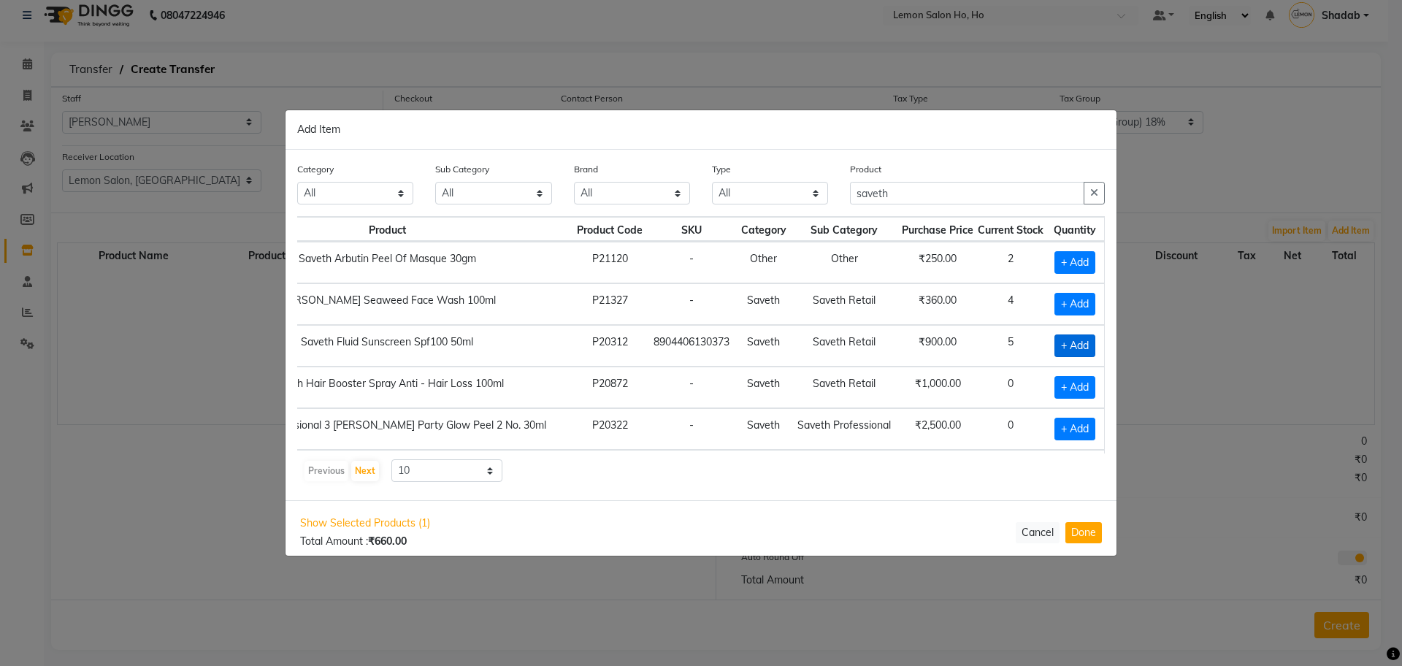
click at [1082, 349] on span "+ Add" at bounding box center [1075, 346] width 41 height 23
checkbox input "true"
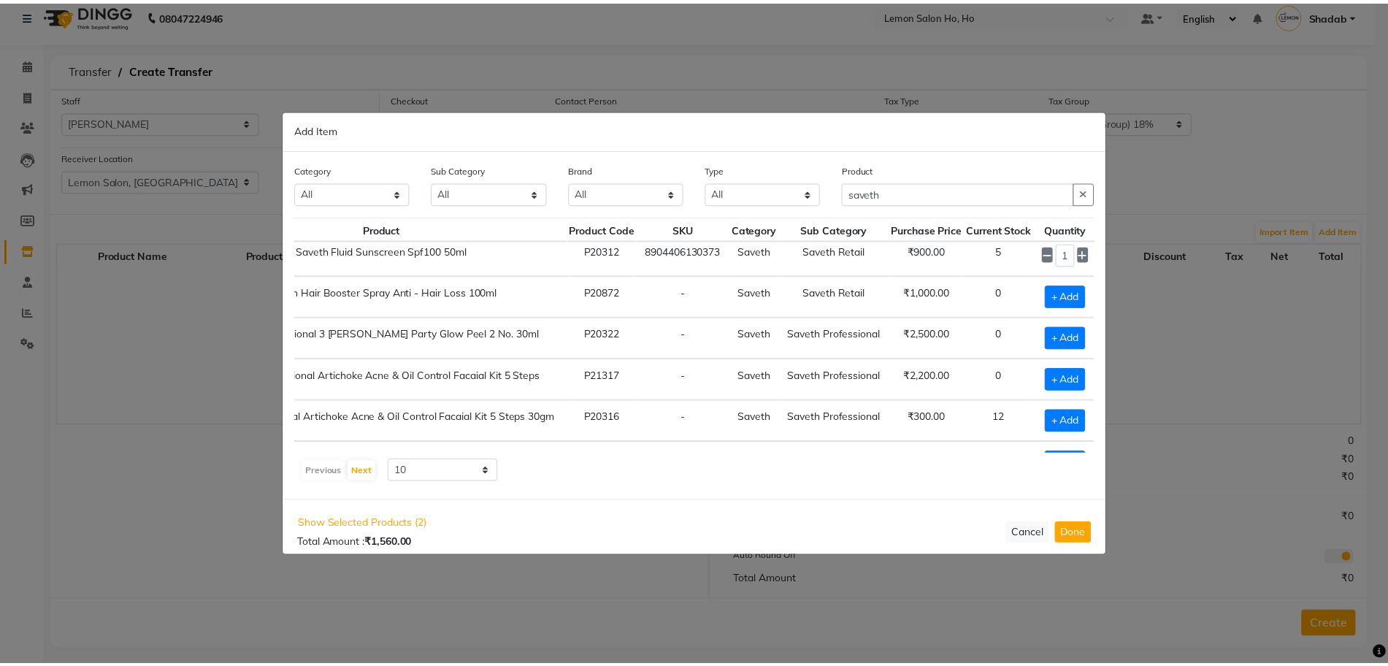
scroll to position [91, 0]
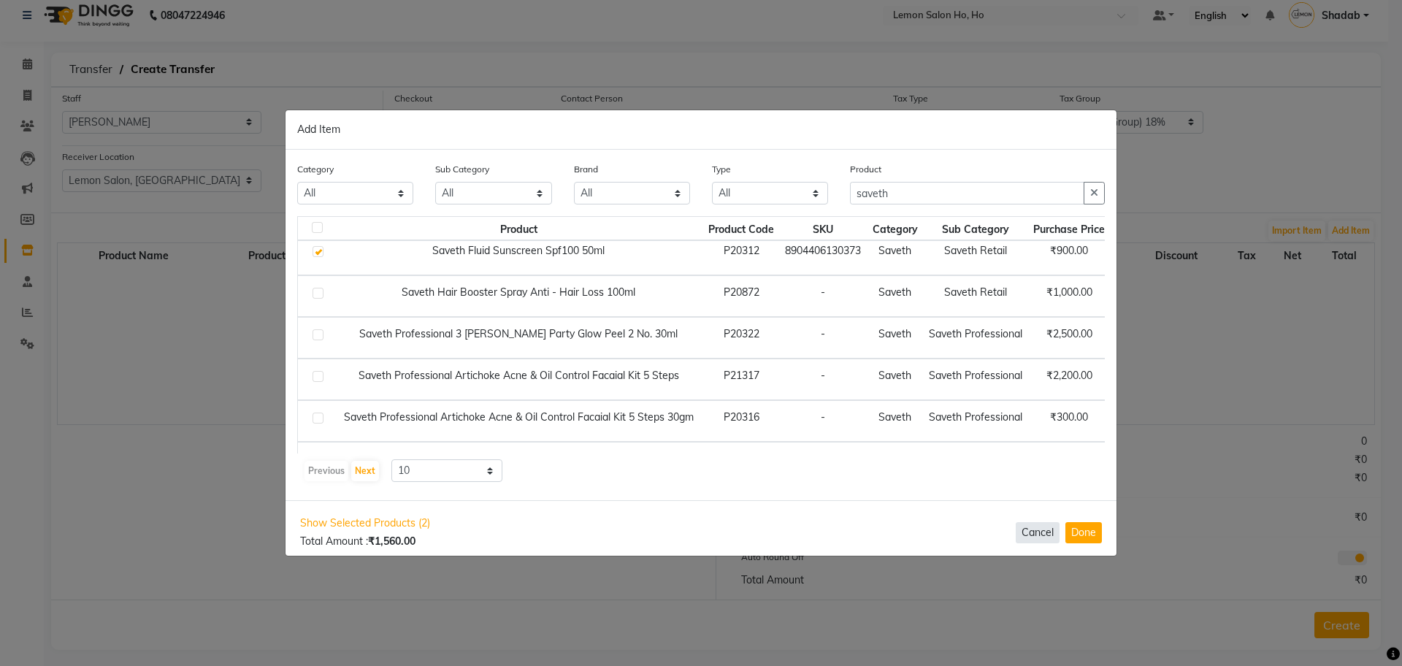
click at [1039, 529] on button "Cancel" at bounding box center [1038, 532] width 44 height 21
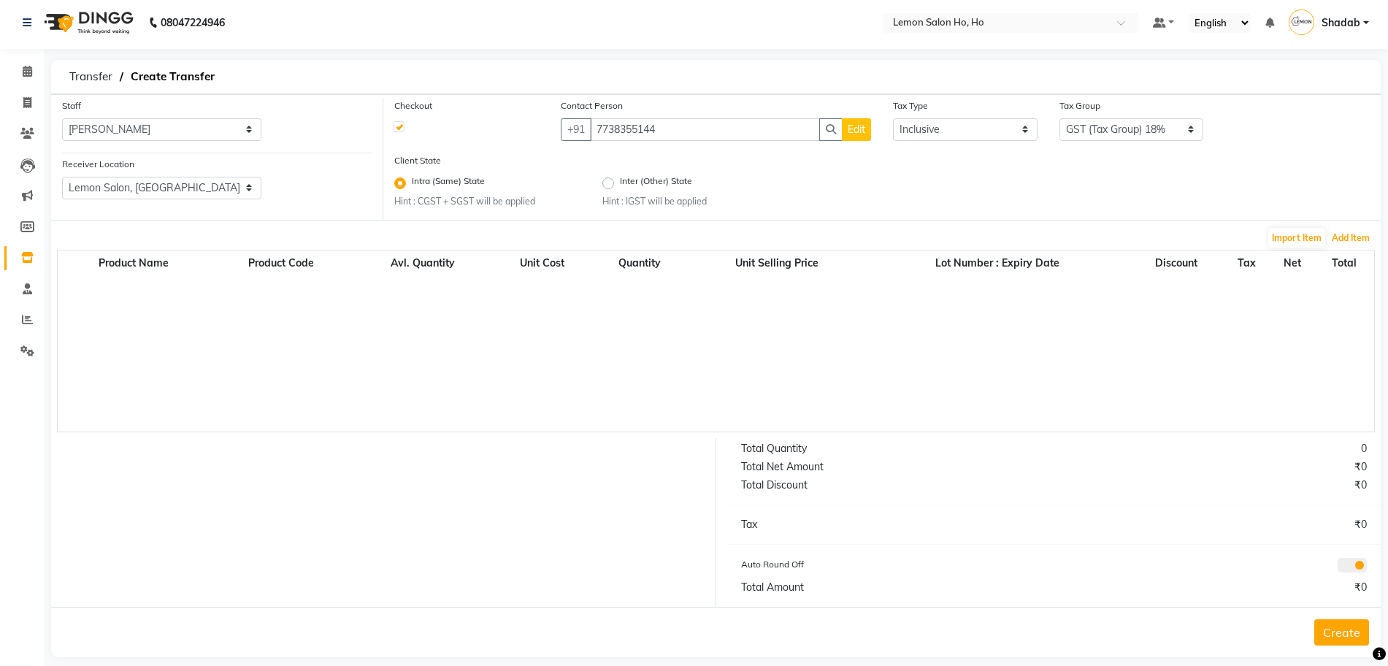
scroll to position [0, 0]
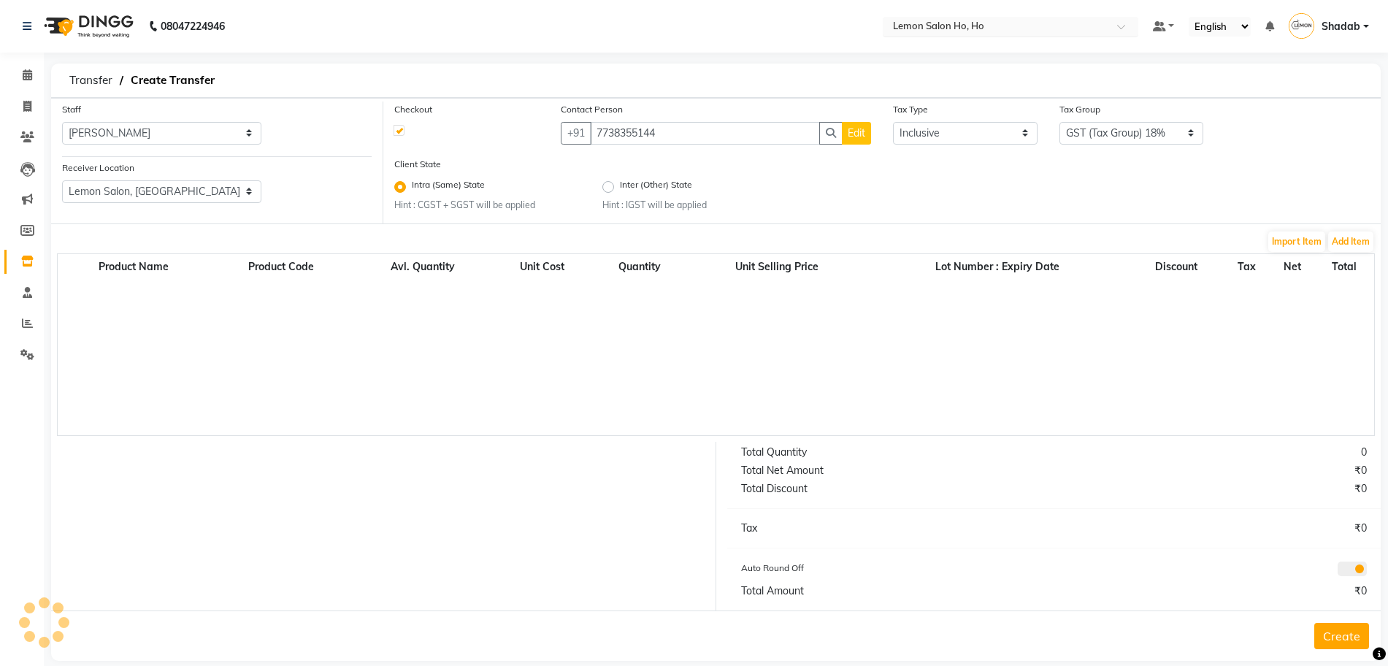
click at [968, 26] on input "text" at bounding box center [996, 27] width 212 height 15
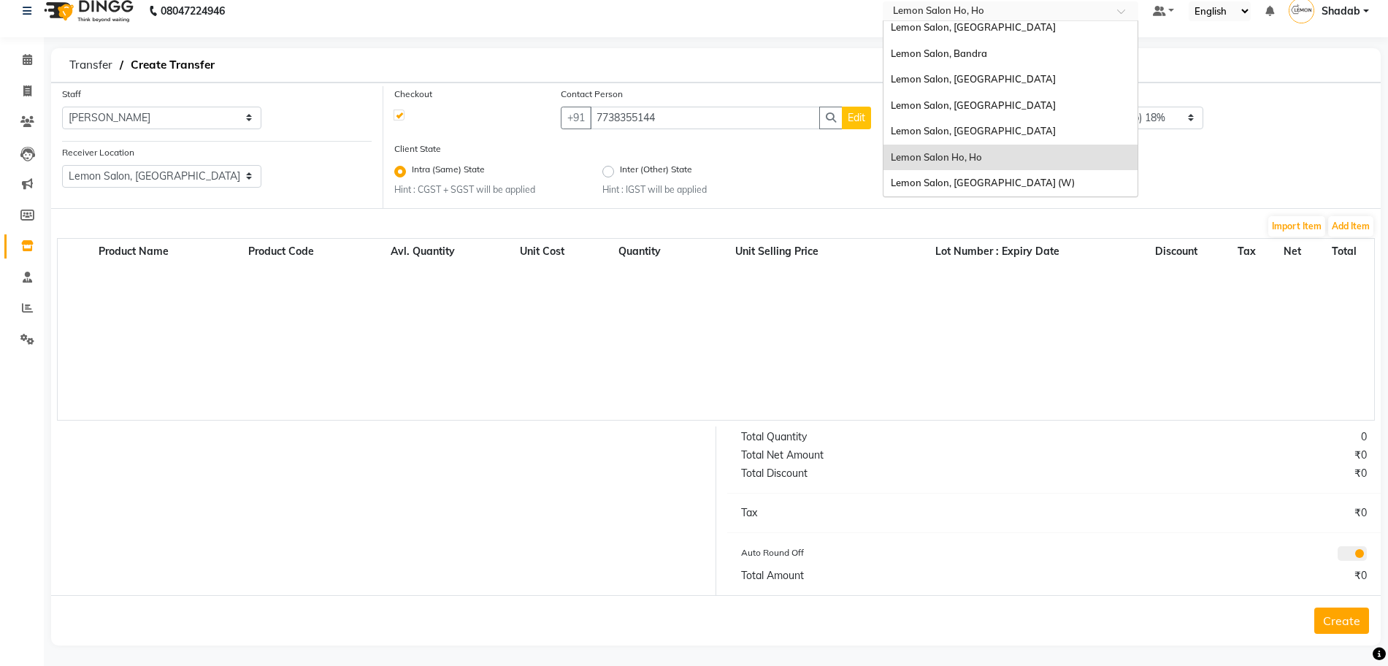
scroll to position [20, 0]
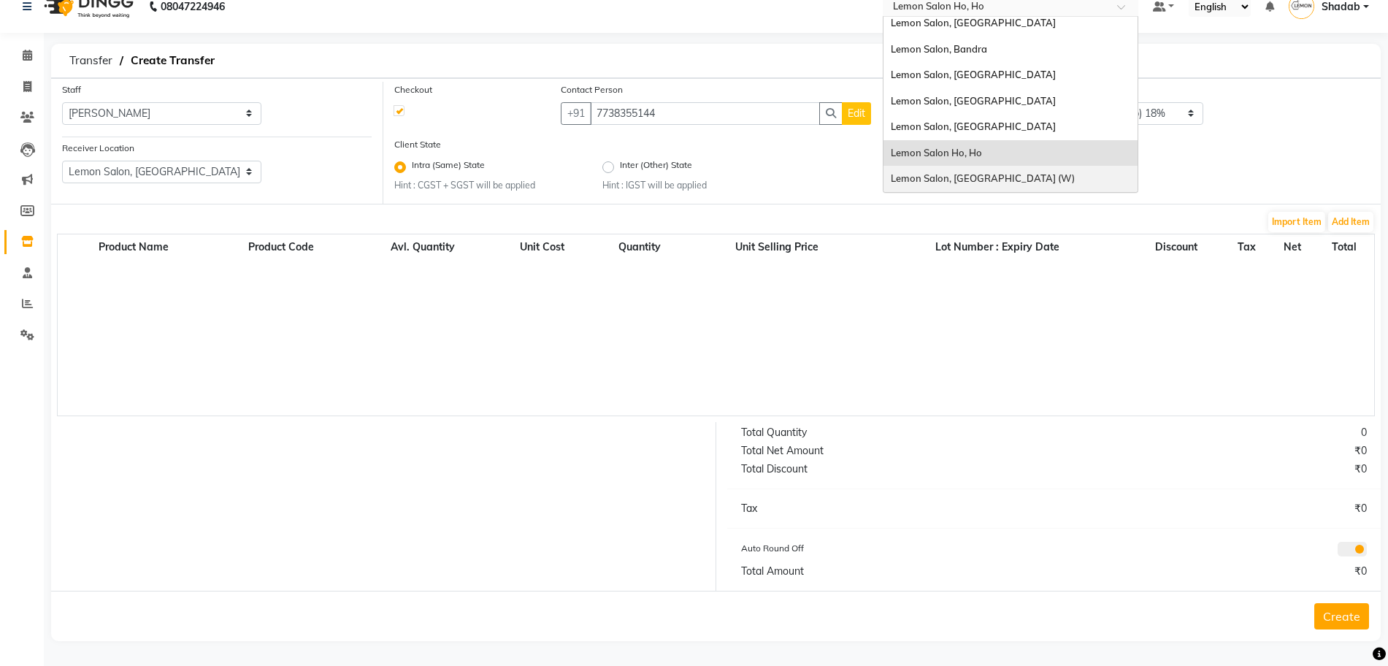
click at [974, 179] on span "Lemon Salon, [GEOGRAPHIC_DATA] (W)" at bounding box center [983, 178] width 184 height 12
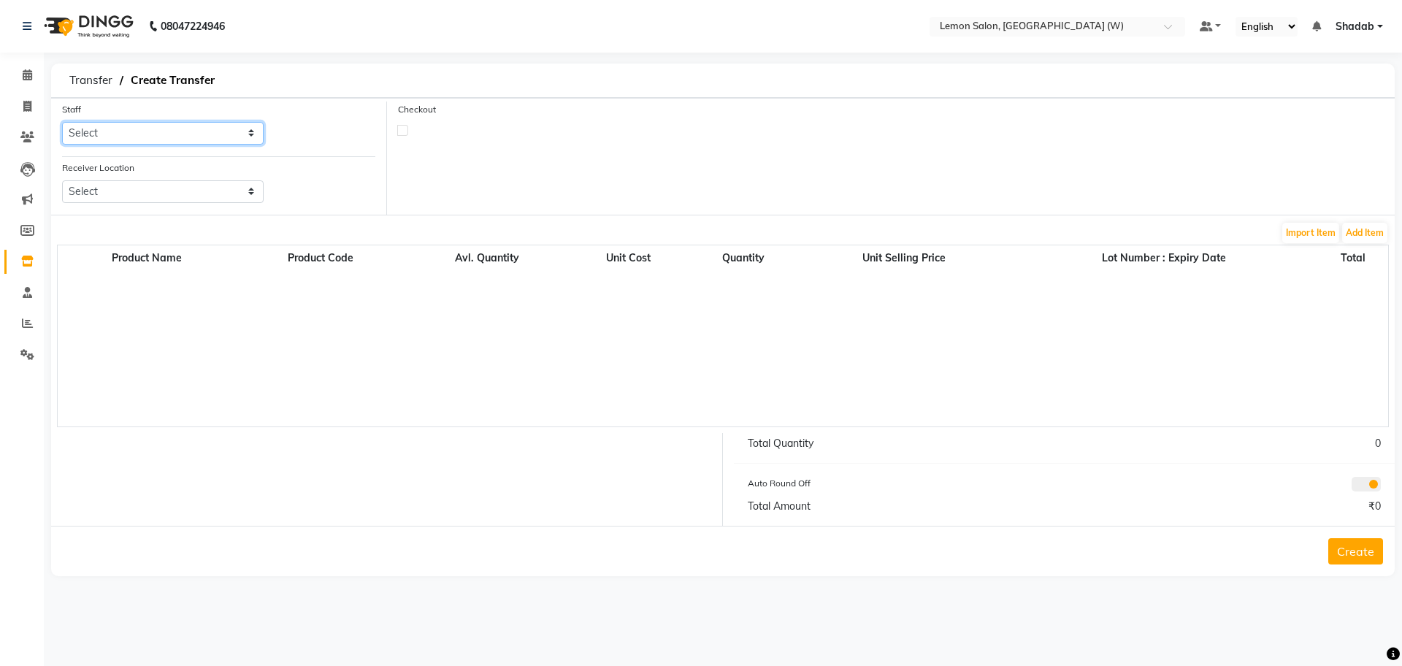
click at [111, 129] on select "Select [PERSON_NAME] [PERSON_NAME] [PERSON_NAME] DC [PERSON_NAME] [PERSON_NAME]…" at bounding box center [163, 133] width 202 height 23
select select "45557"
click at [62, 122] on select "Select [PERSON_NAME] [PERSON_NAME] [PERSON_NAME] DC [PERSON_NAME] [PERSON_NAME]…" at bounding box center [163, 133] width 202 height 23
drag, startPoint x: 119, startPoint y: 184, endPoint x: 122, endPoint y: 202, distance: 17.8
click at [119, 184] on select "Select Lemon Salon, Lokhandwala [GEOGRAPHIC_DATA], Malad Lemon Salon, Seven Bun…" at bounding box center [163, 191] width 202 height 23
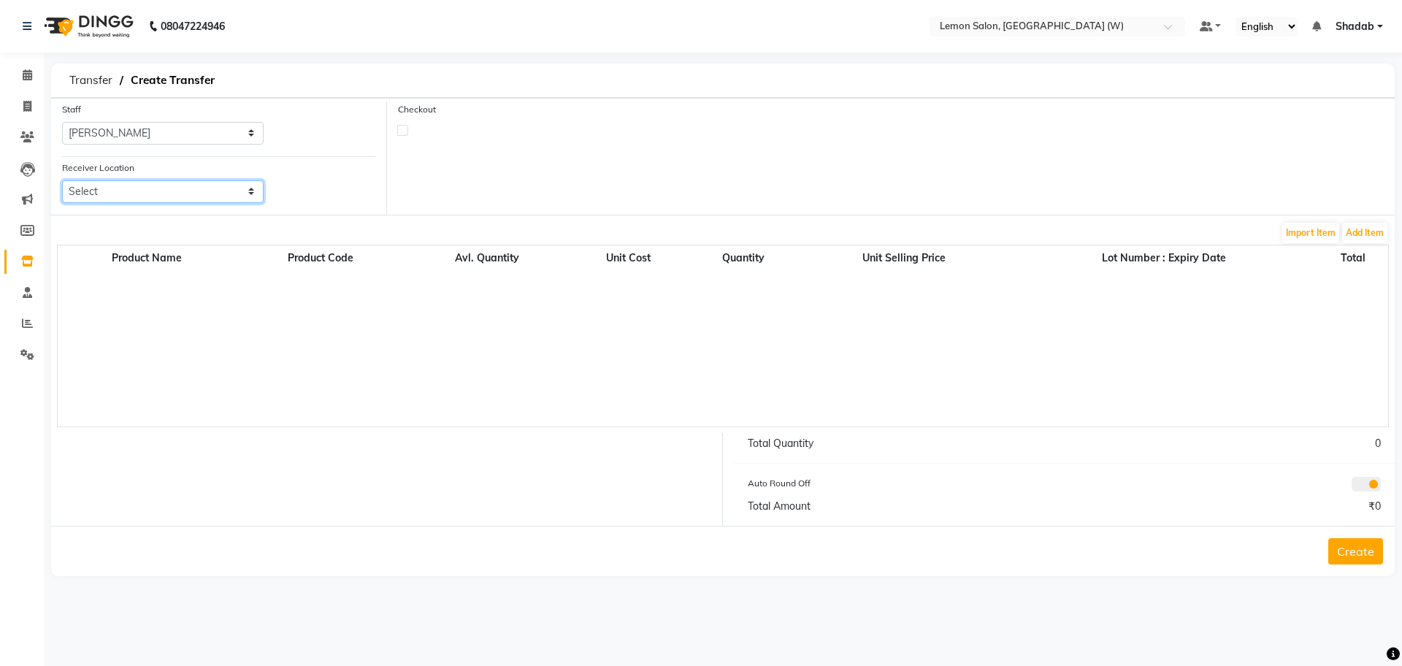
select select "958"
click at [62, 180] on select "Select Lemon Salon, Lokhandwala [GEOGRAPHIC_DATA], Malad Lemon Salon, Seven Bun…" at bounding box center [163, 191] width 202 height 23
click at [405, 131] on label at bounding box center [402, 130] width 11 height 11
click at [405, 131] on input "checkbox" at bounding box center [402, 129] width 9 height 9
checkbox input "true"
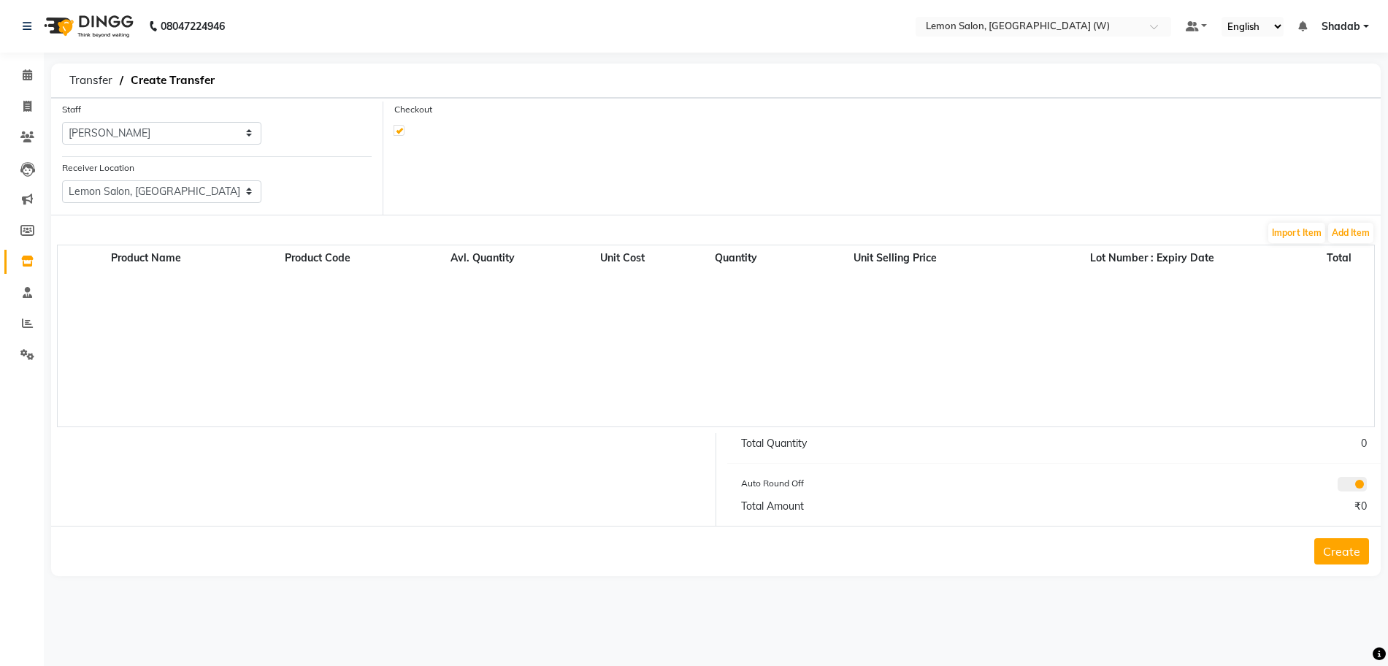
select select "true"
select select "3587"
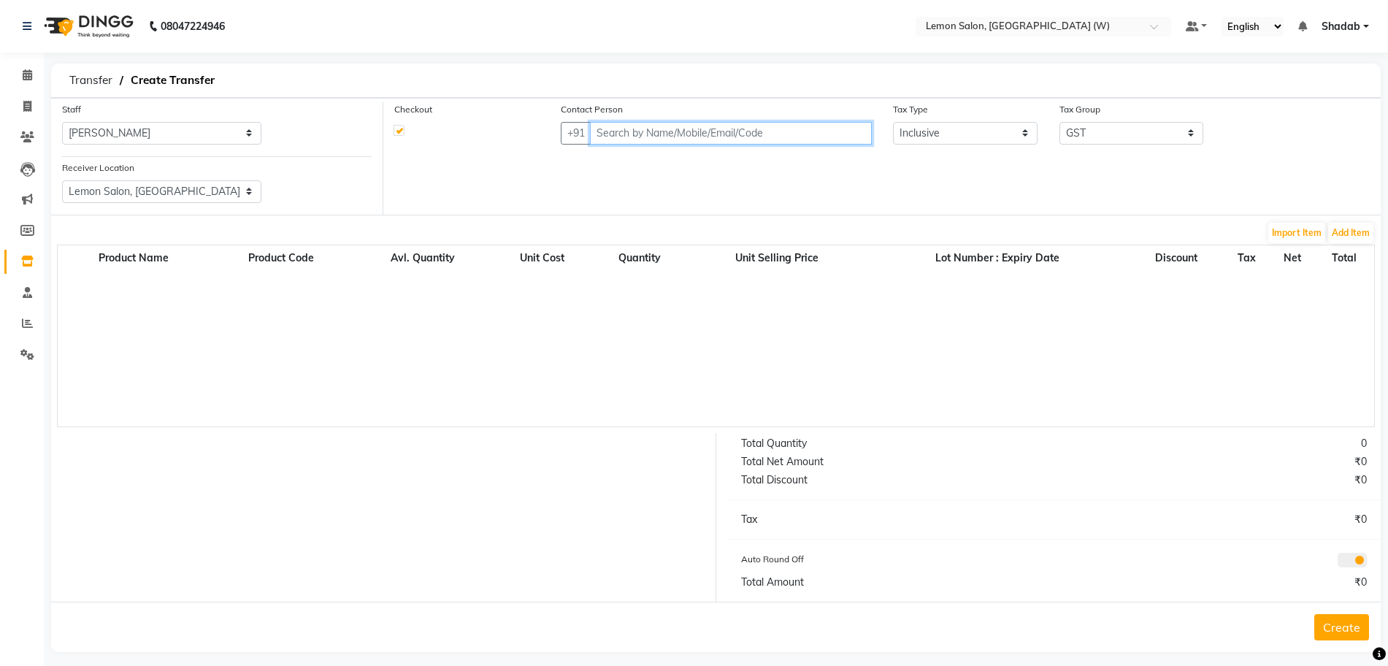
click at [614, 133] on input "text" at bounding box center [731, 133] width 282 height 23
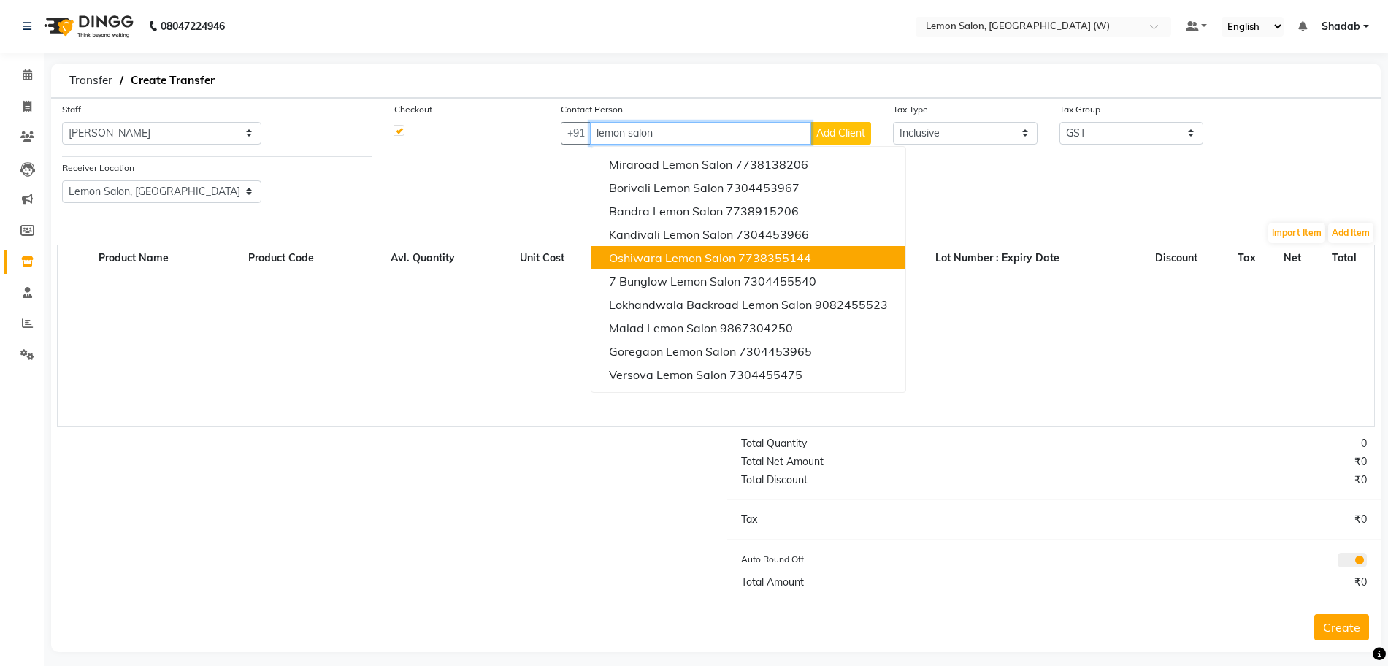
click at [679, 261] on span "Oshiwara Lemon Salon" at bounding box center [672, 258] width 126 height 15
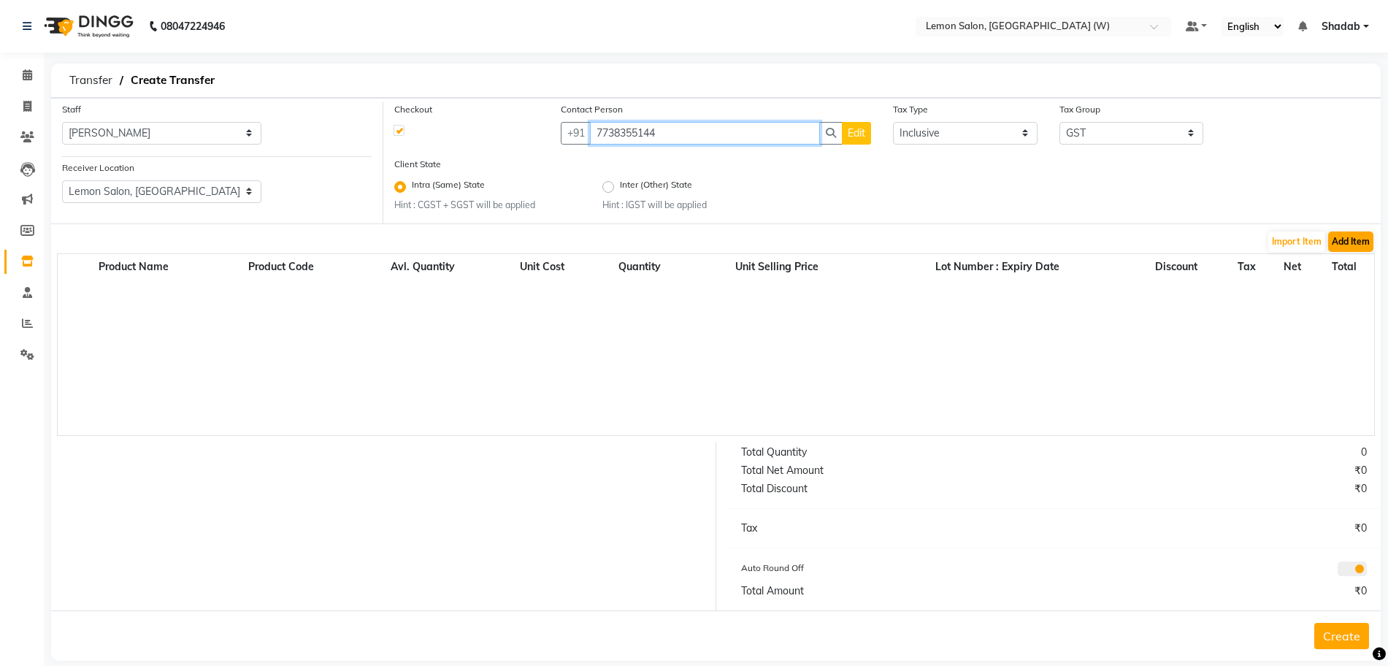
type input "7738355144"
click at [1348, 239] on button "Add Item" at bounding box center [1351, 242] width 45 height 20
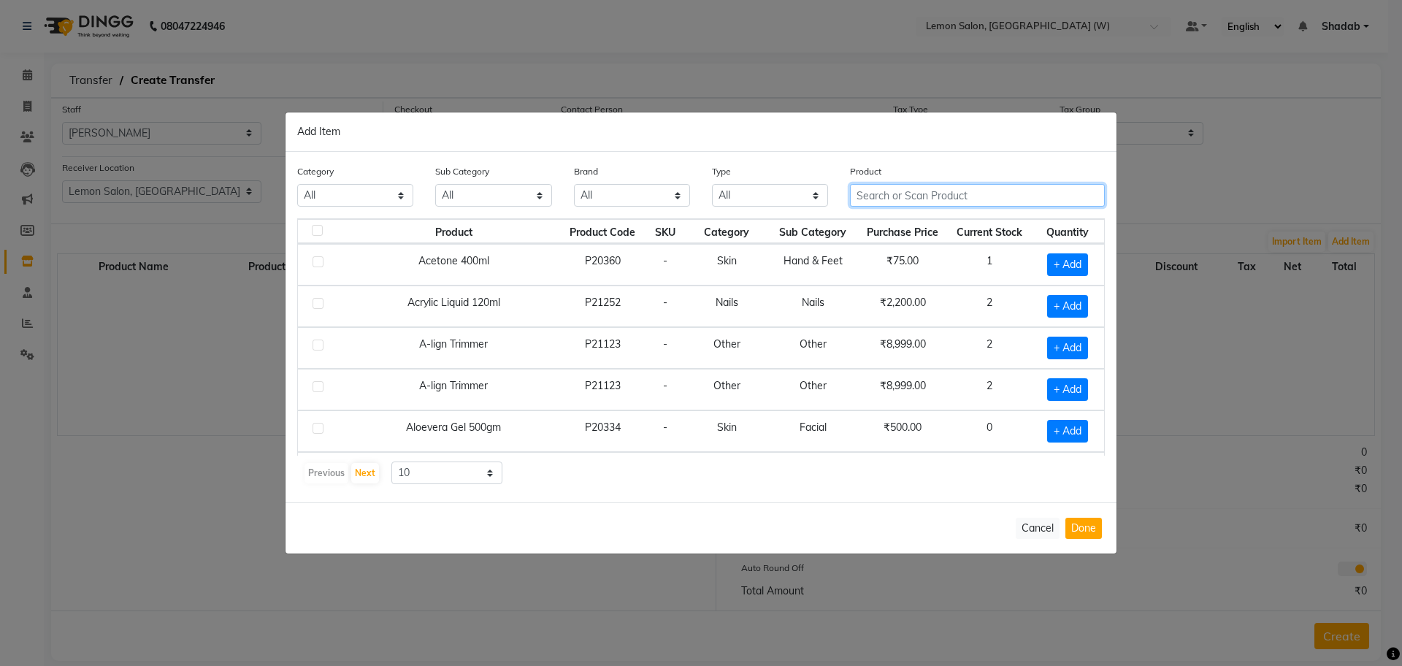
click at [955, 194] on input "text" at bounding box center [977, 195] width 255 height 23
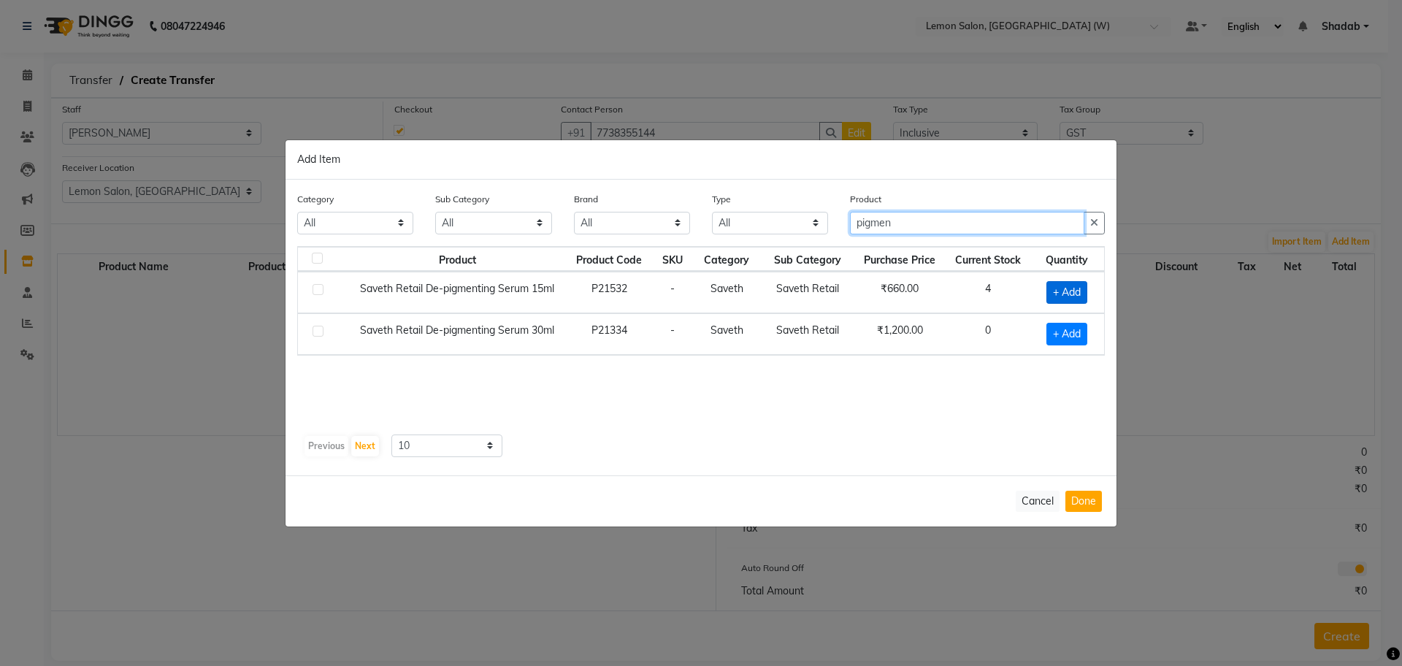
type input "pigmen"
click at [1074, 296] on span "+ Add" at bounding box center [1067, 292] width 41 height 23
checkbox input "true"
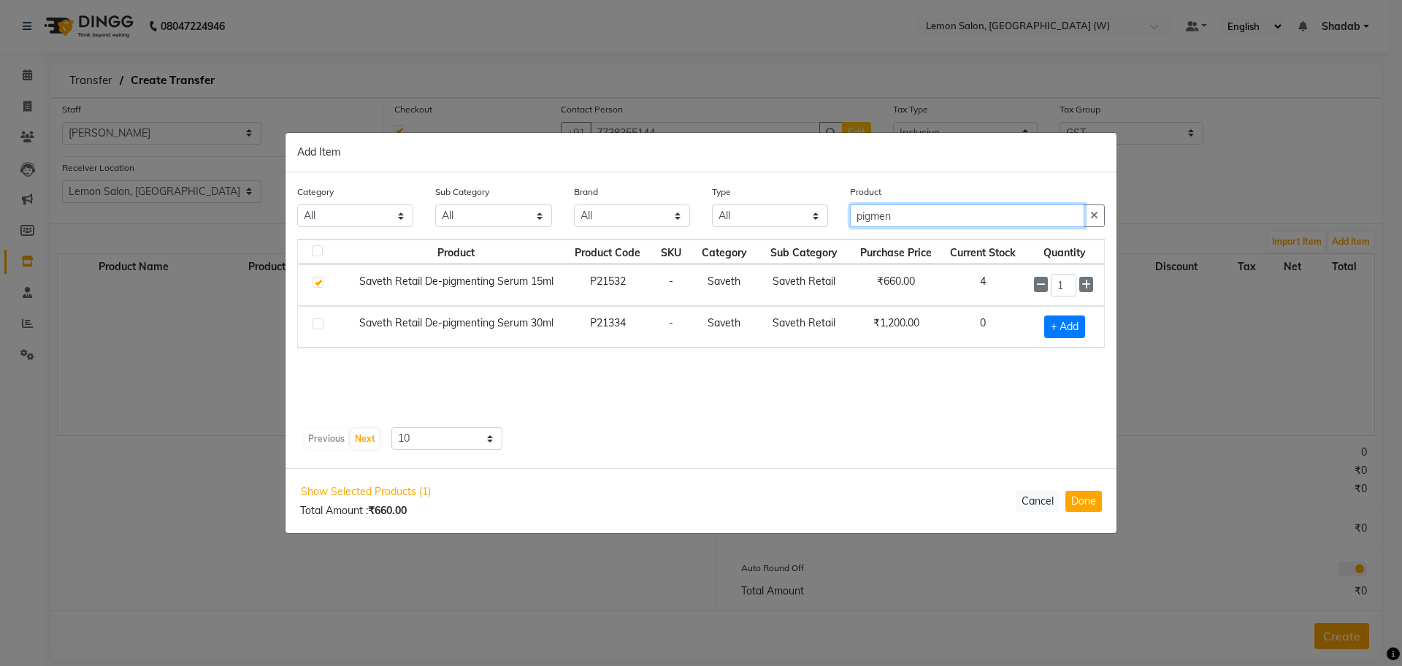
click at [887, 218] on input "pigmen" at bounding box center [967, 216] width 234 height 23
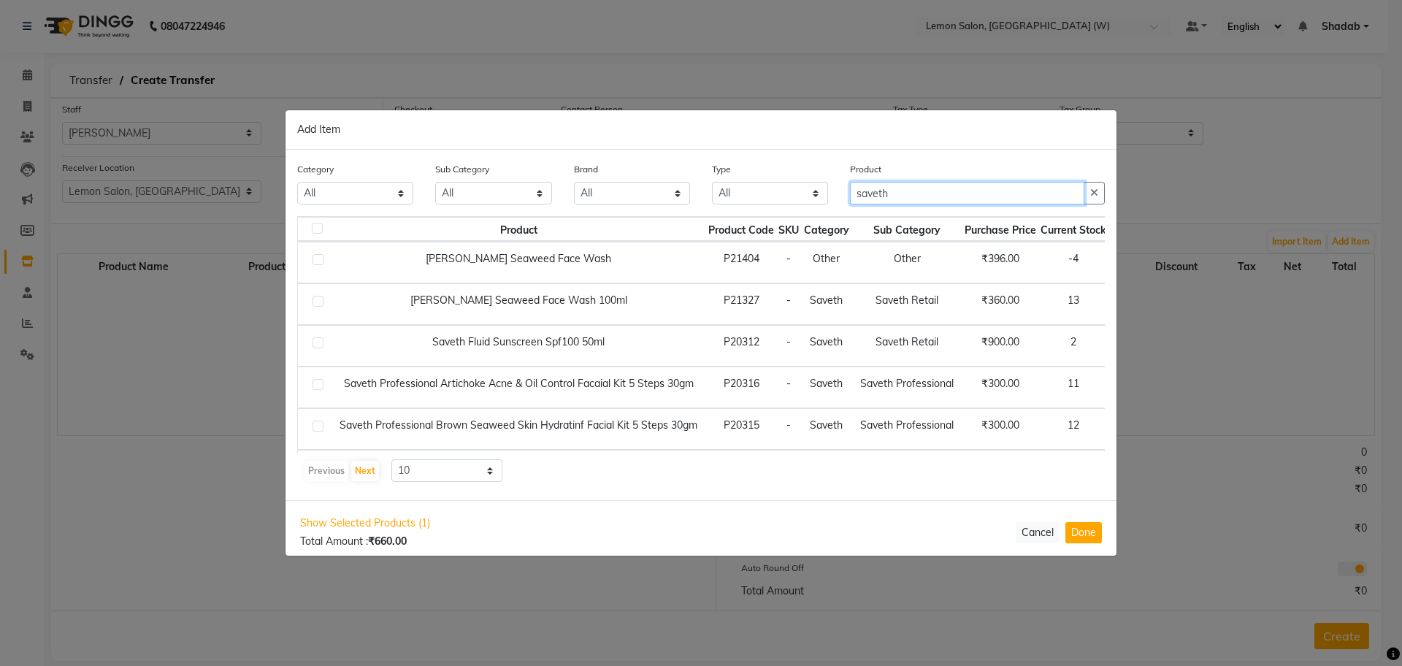
type input "saveth"
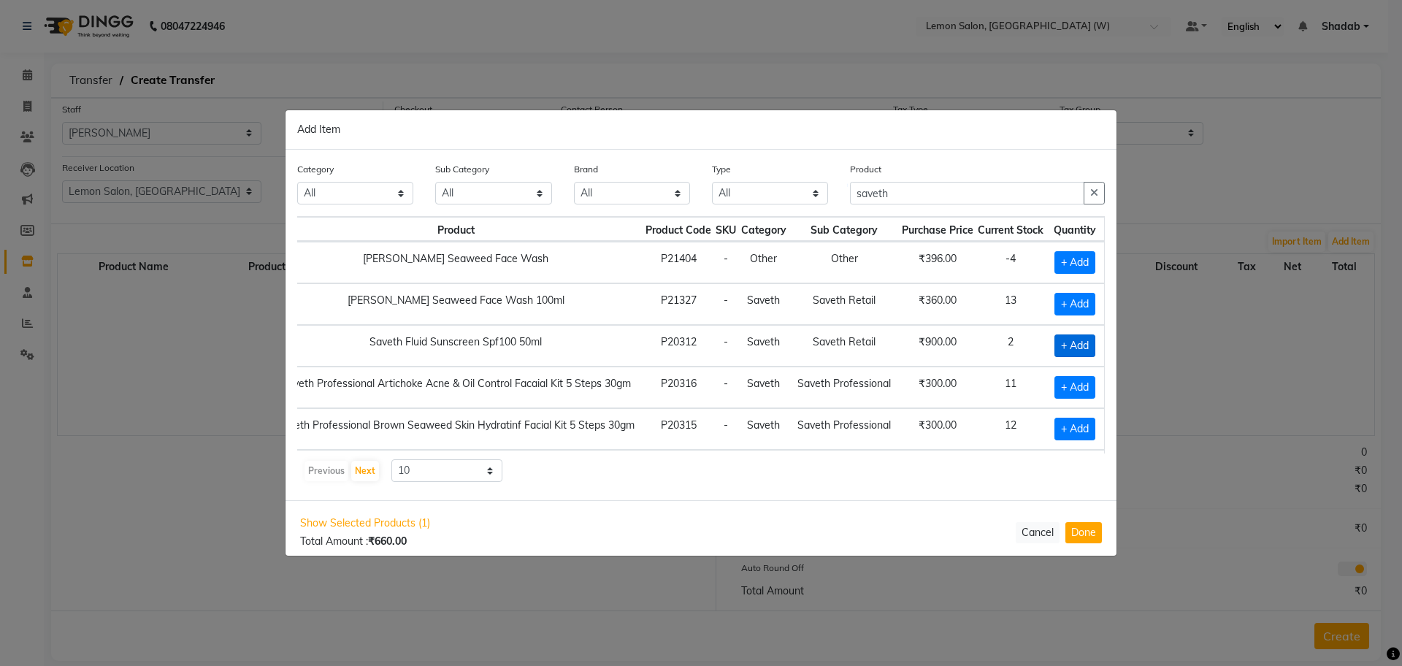
click at [1055, 344] on span "+ Add" at bounding box center [1075, 346] width 41 height 23
checkbox input "true"
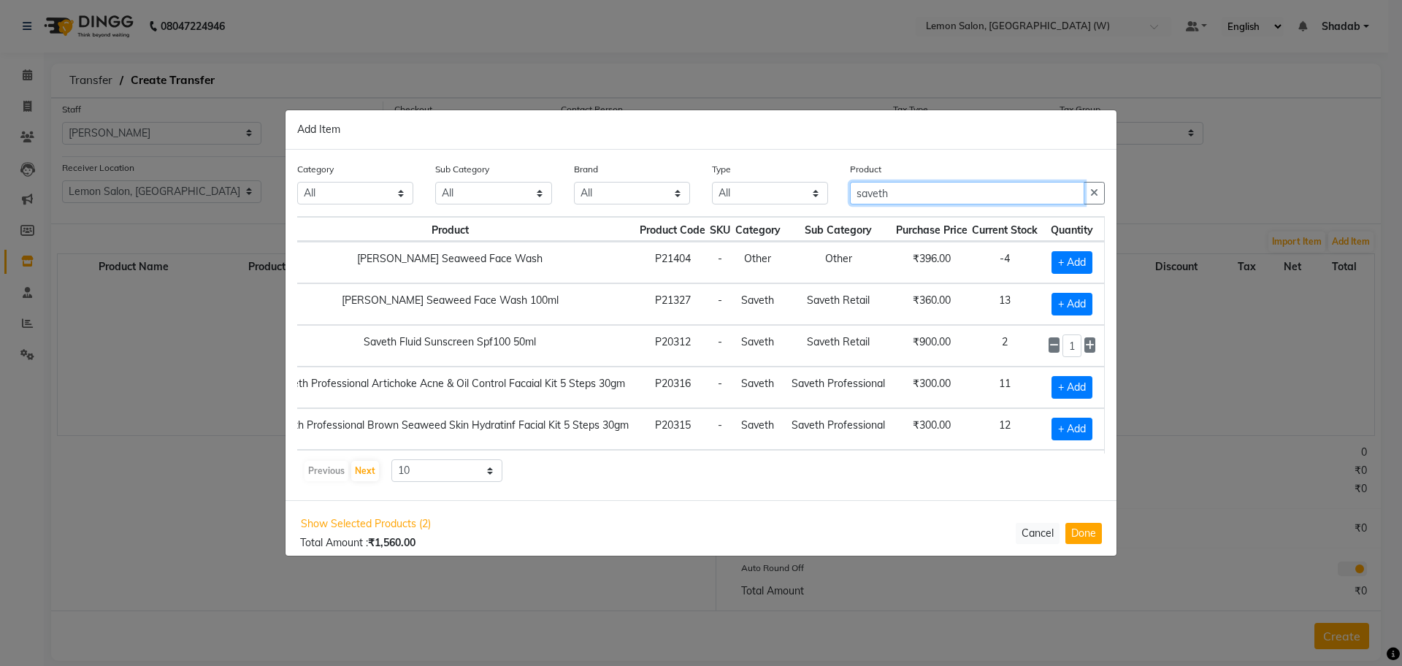
click at [886, 187] on input "saveth" at bounding box center [967, 193] width 234 height 23
click at [884, 185] on input "saveth" at bounding box center [967, 193] width 234 height 23
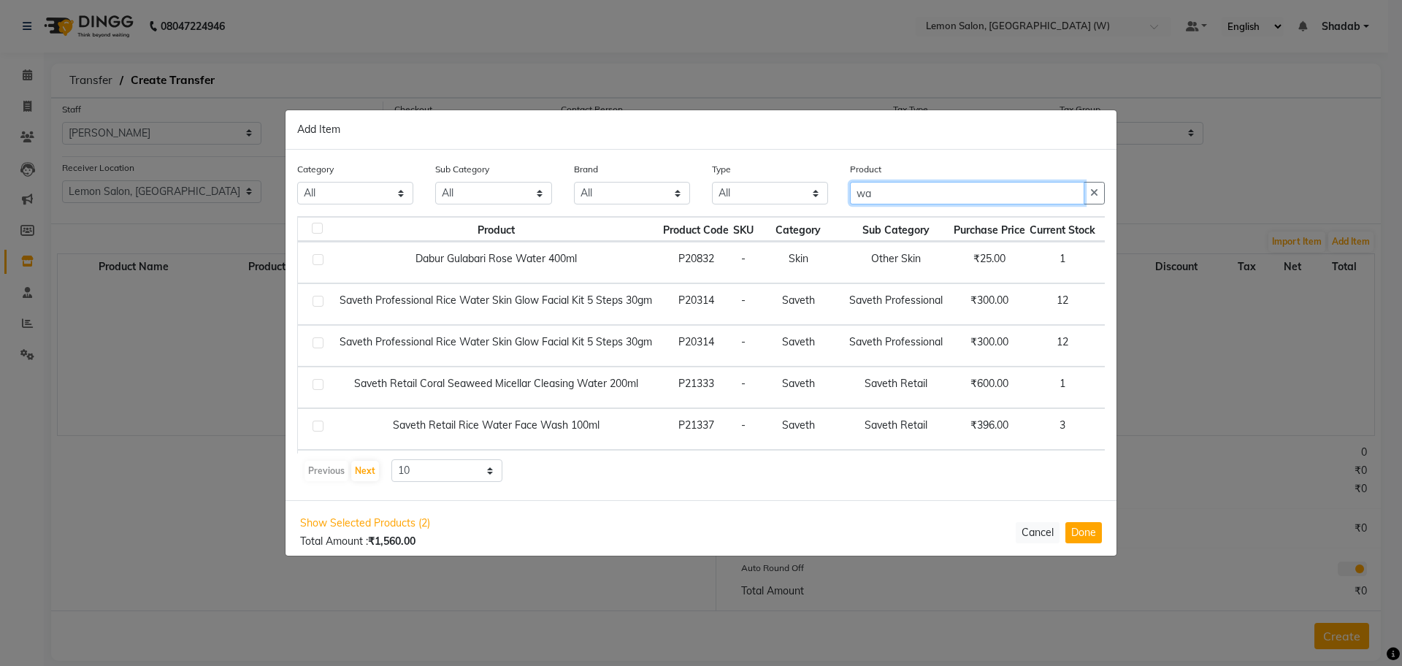
type input "w"
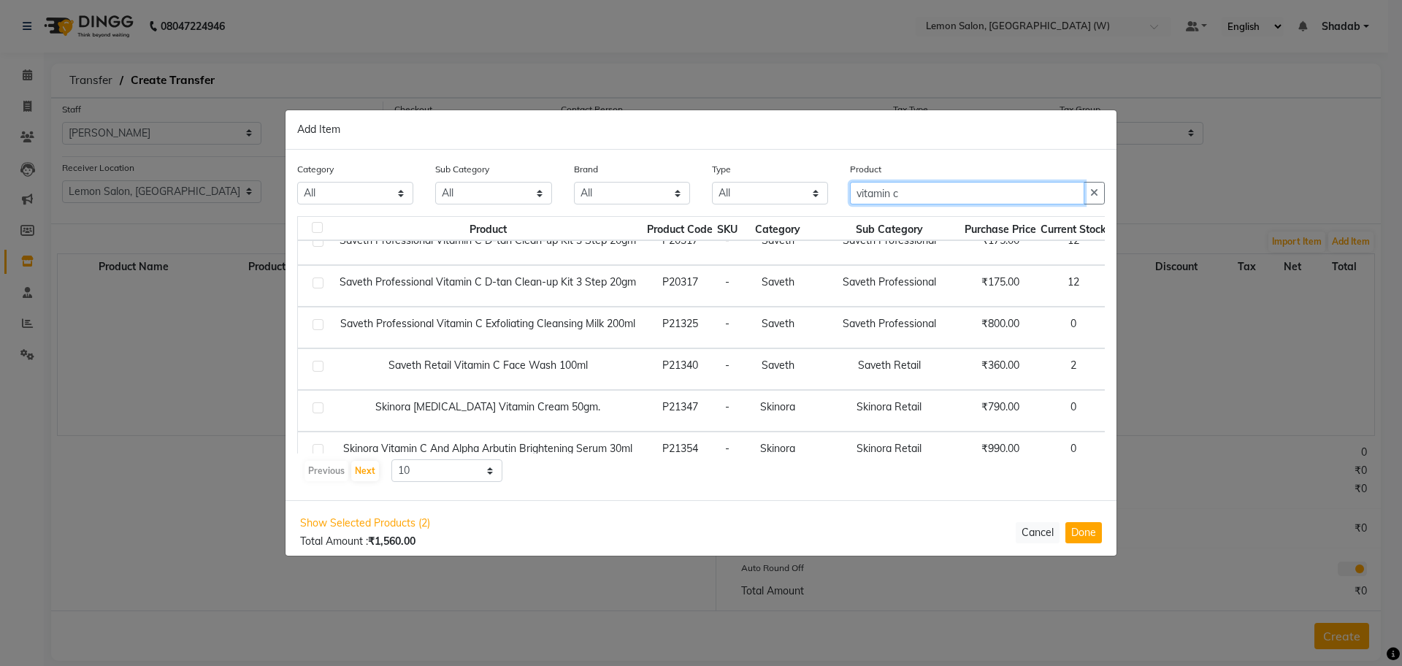
scroll to position [91, 0]
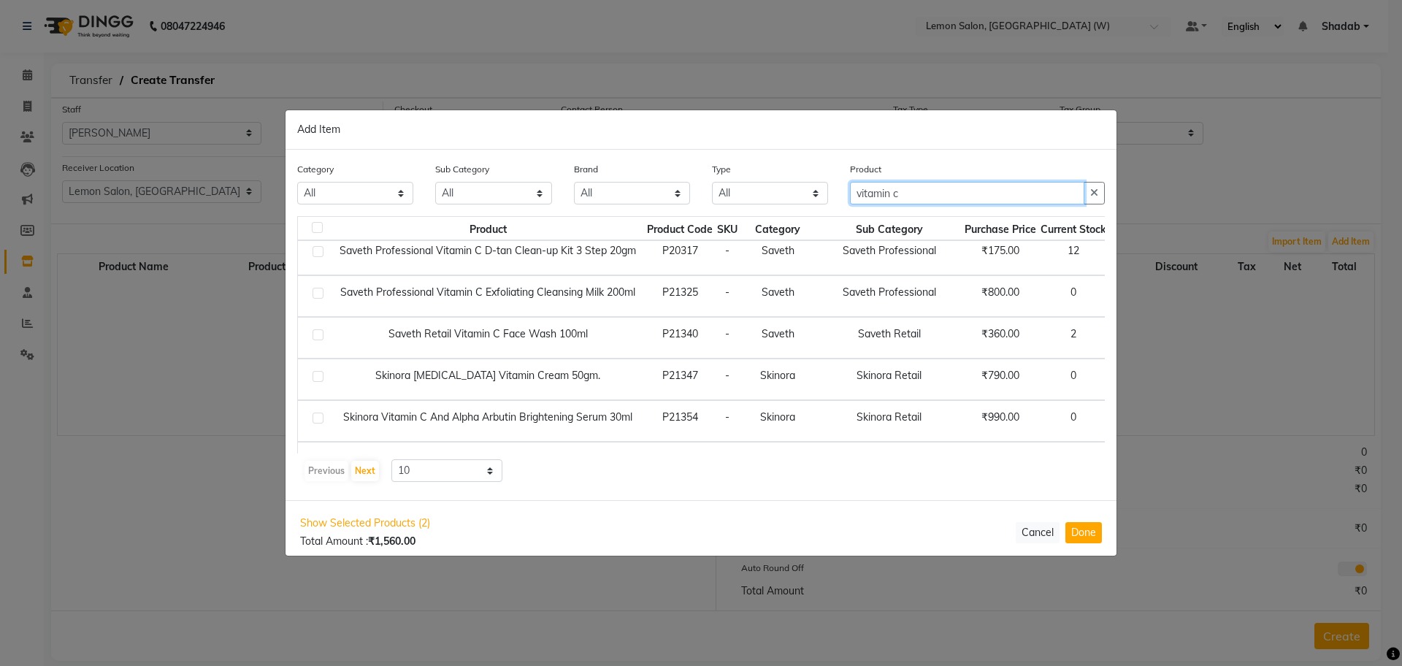
type input "vitamin c"
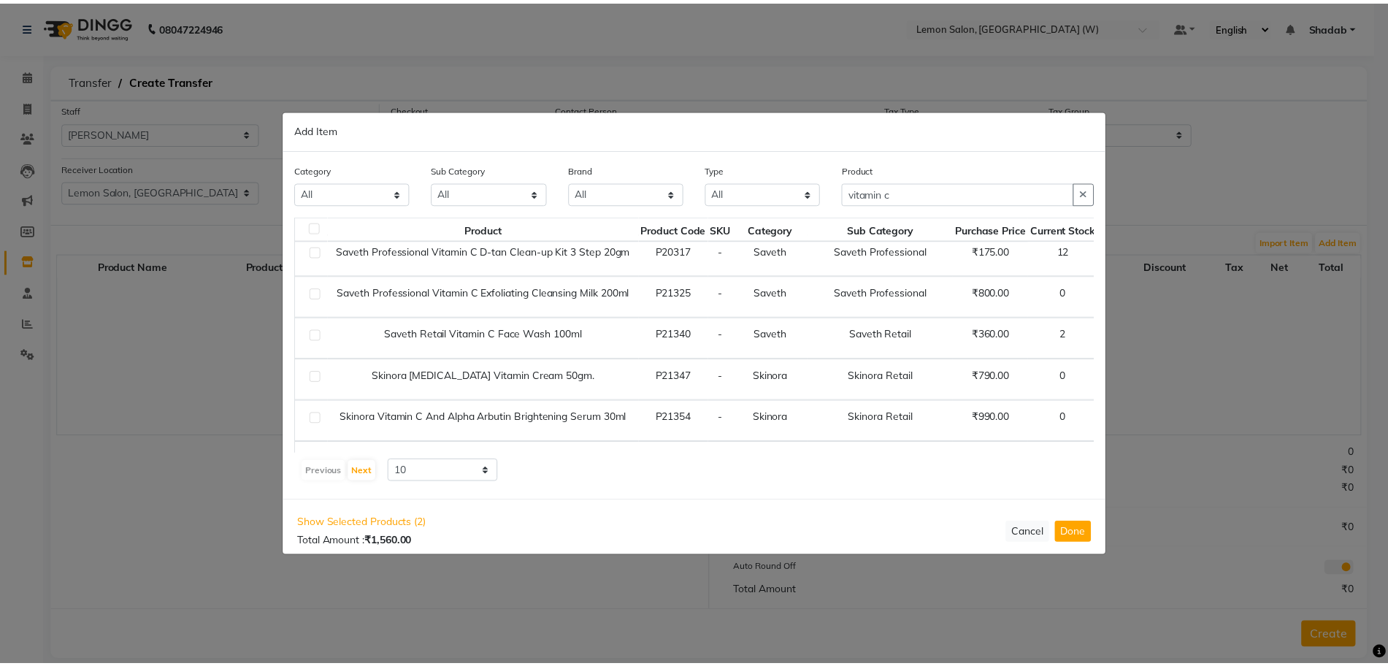
scroll to position [91, 55]
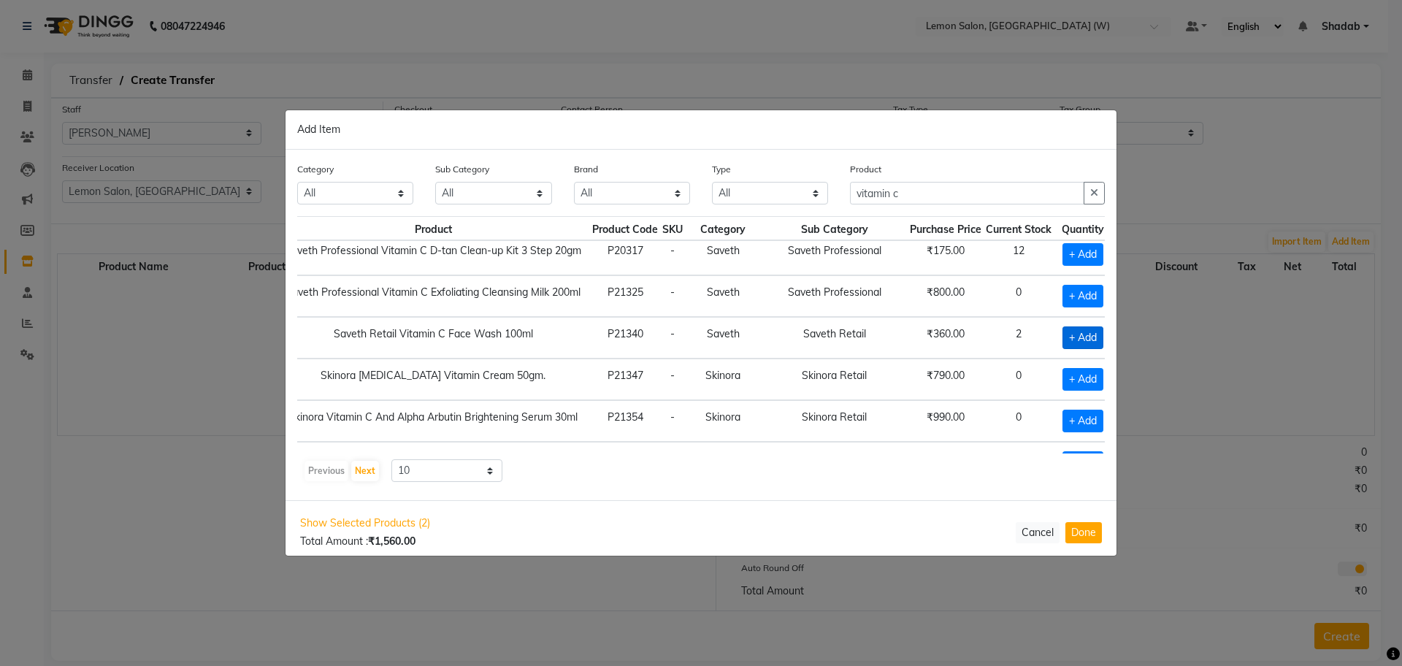
click at [1063, 338] on span "+ Add" at bounding box center [1083, 337] width 41 height 23
checkbox input "true"
click at [1080, 542] on button "Done" at bounding box center [1084, 533] width 37 height 21
select select "3587"
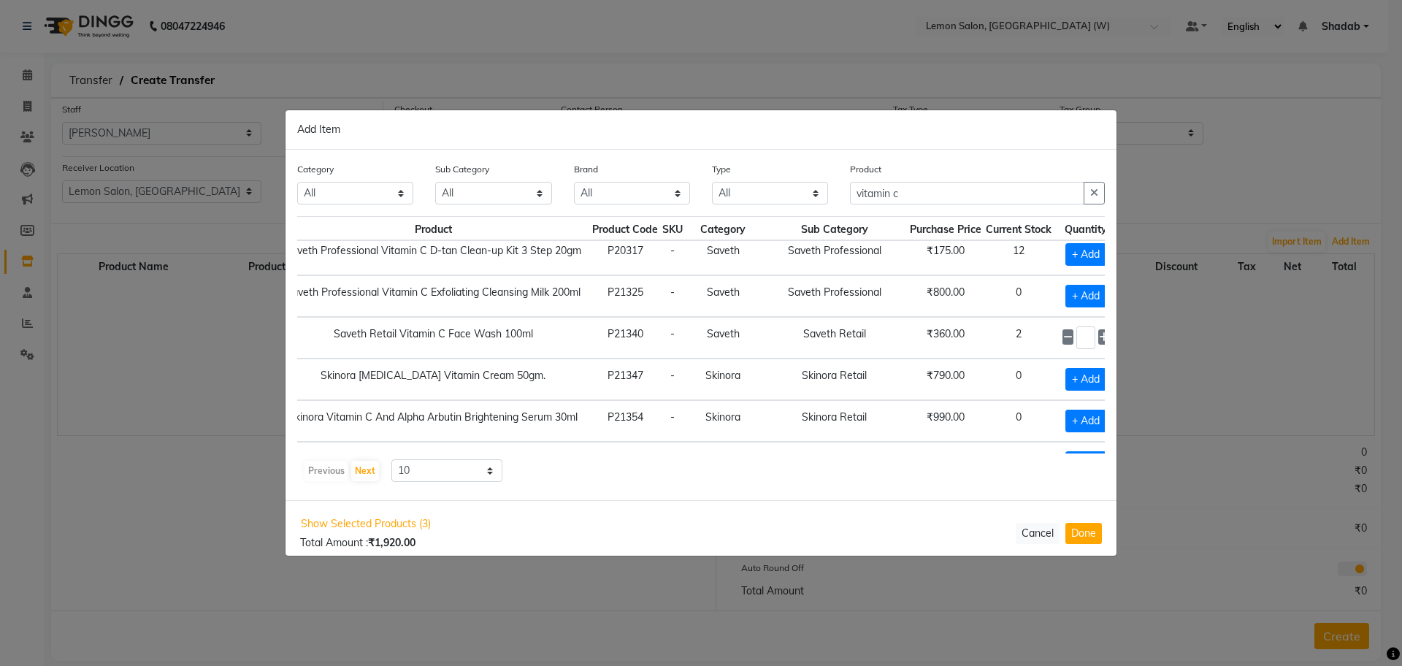
select select "3587"
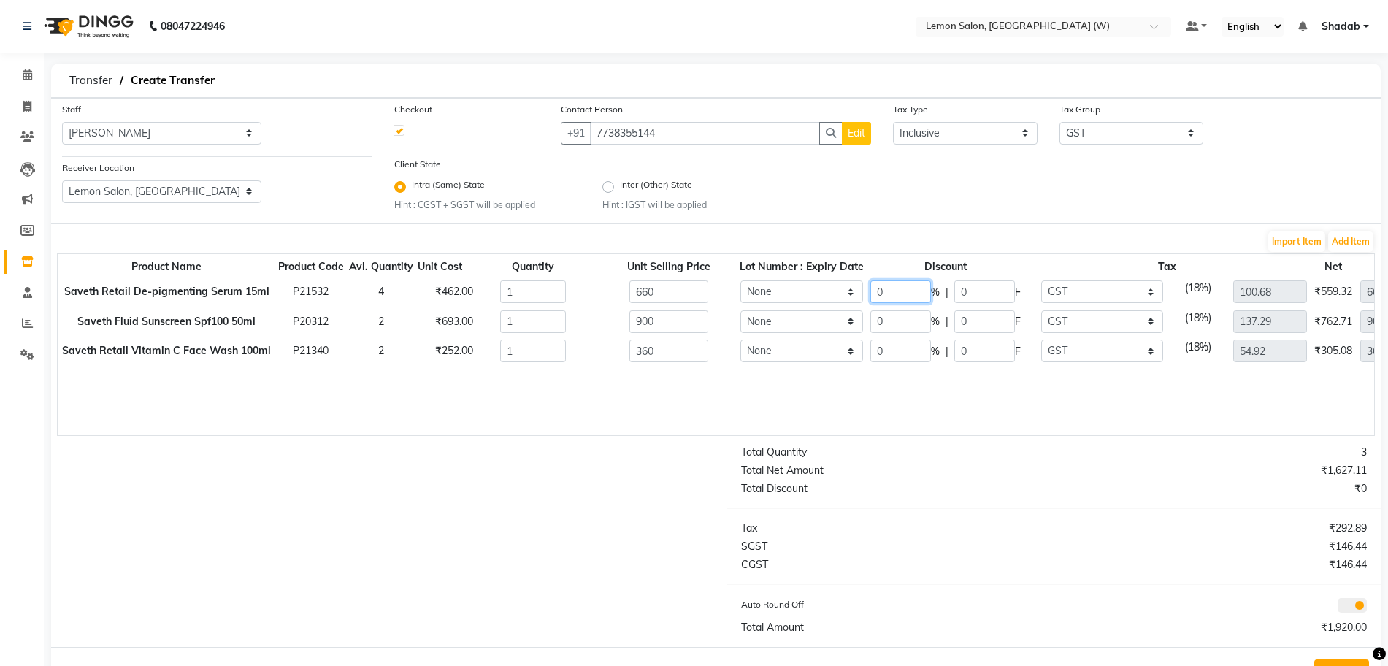
drag, startPoint x: 889, startPoint y: 289, endPoint x: 863, endPoint y: 289, distance: 26.3
click at [863, 289] on tr "Saveth Retail De-pigmenting Serum 15ml P21532 4 ₹462.00 1 660 None 0 % | 0 F No…" at bounding box center [782, 292] width 1448 height 30
type input "30"
type input "198"
type input "70.47"
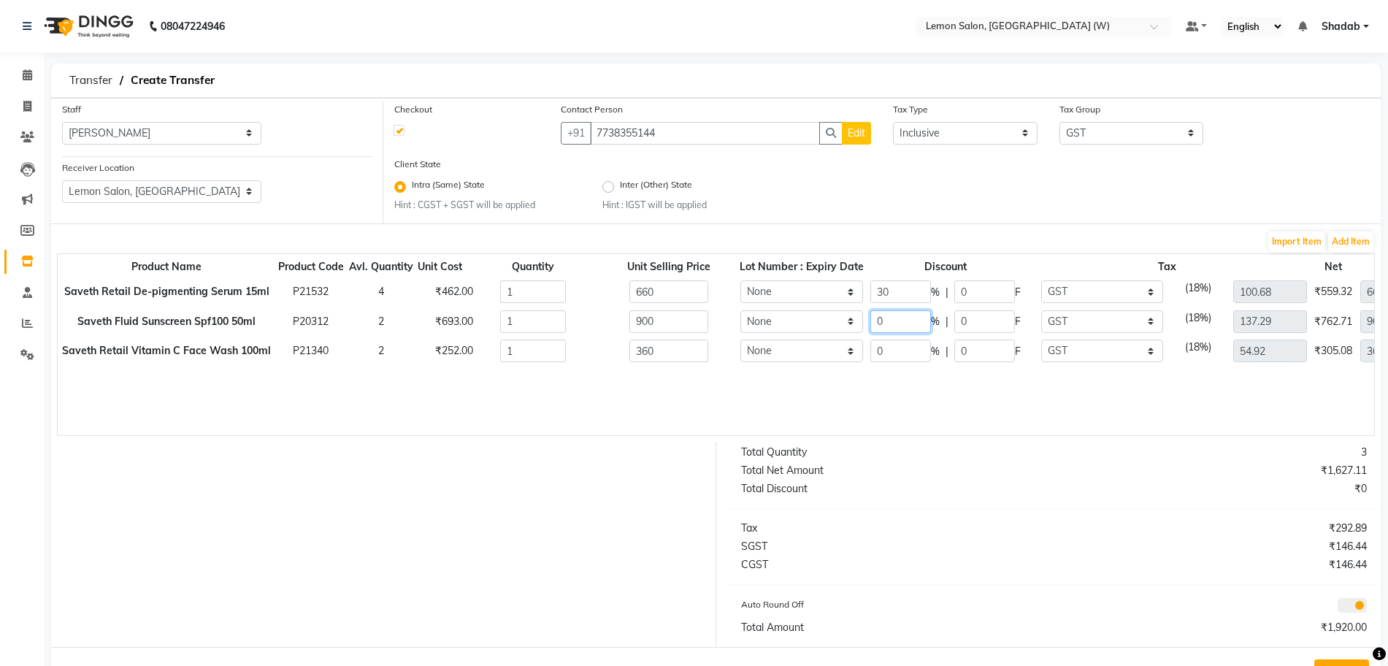
type input "462"
drag, startPoint x: 887, startPoint y: 332, endPoint x: 872, endPoint y: 332, distance: 15.3
click at [872, 332] on input "0" at bounding box center [901, 321] width 61 height 23
type input "30"
type input "270"
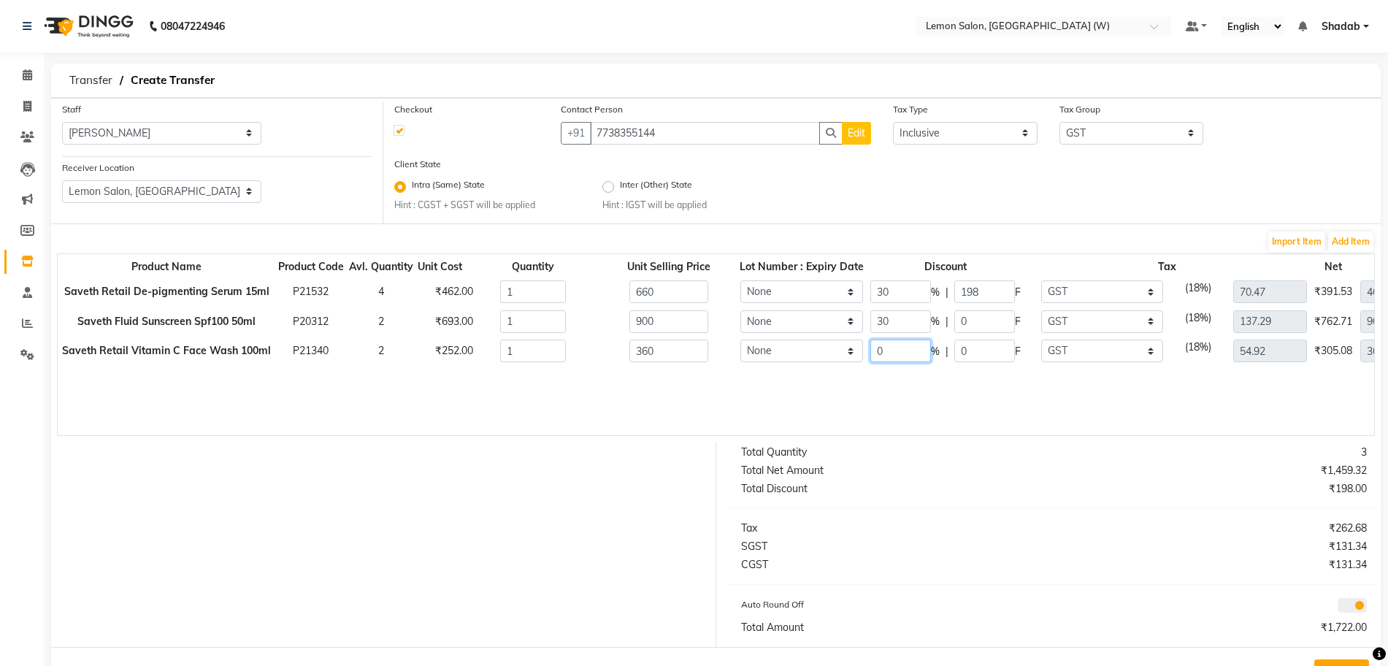
type input "96.1"
type input "630"
drag, startPoint x: 884, startPoint y: 349, endPoint x: 854, endPoint y: 337, distance: 32.4
click at [856, 337] on tr "Saveth Retail Vitamin C Face Wash 100ml P21340 2 ₹252.00 1 360 None 0 % | 0 F N…" at bounding box center [782, 351] width 1448 height 30
type input "30"
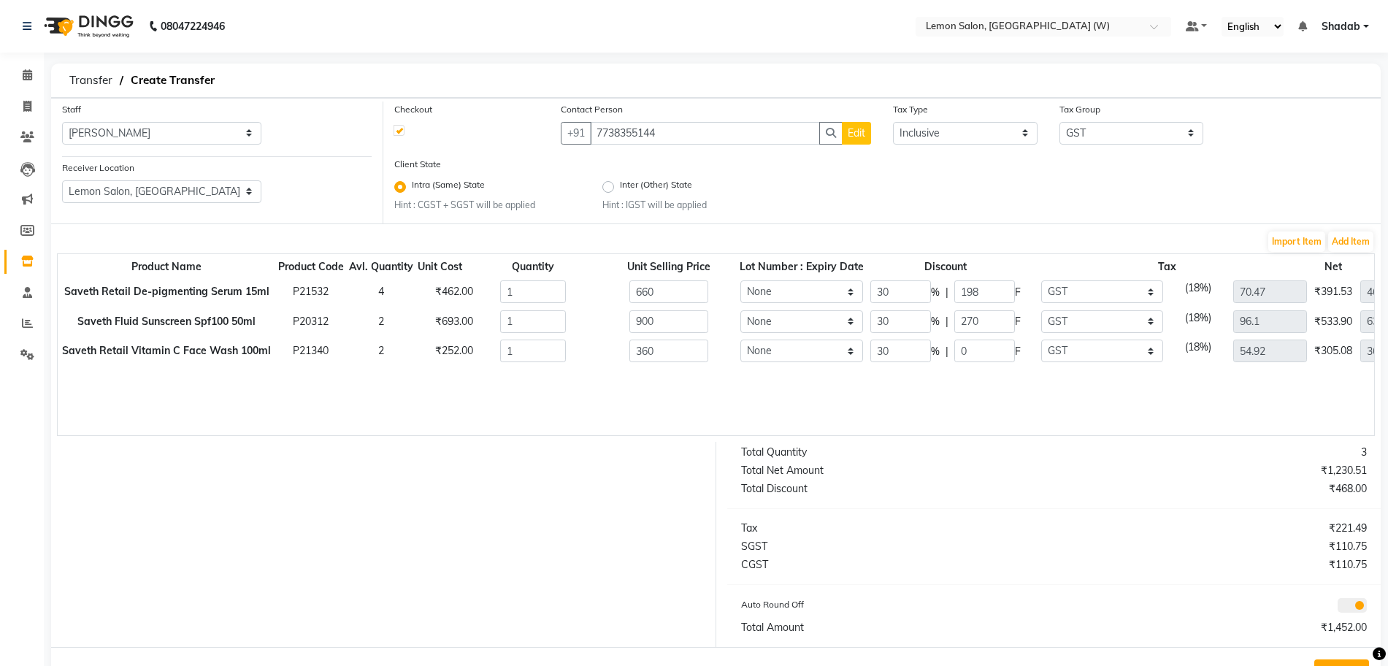
type input "108"
type input "38.44"
type input "252"
click at [988, 524] on div "Tax" at bounding box center [892, 528] width 324 height 15
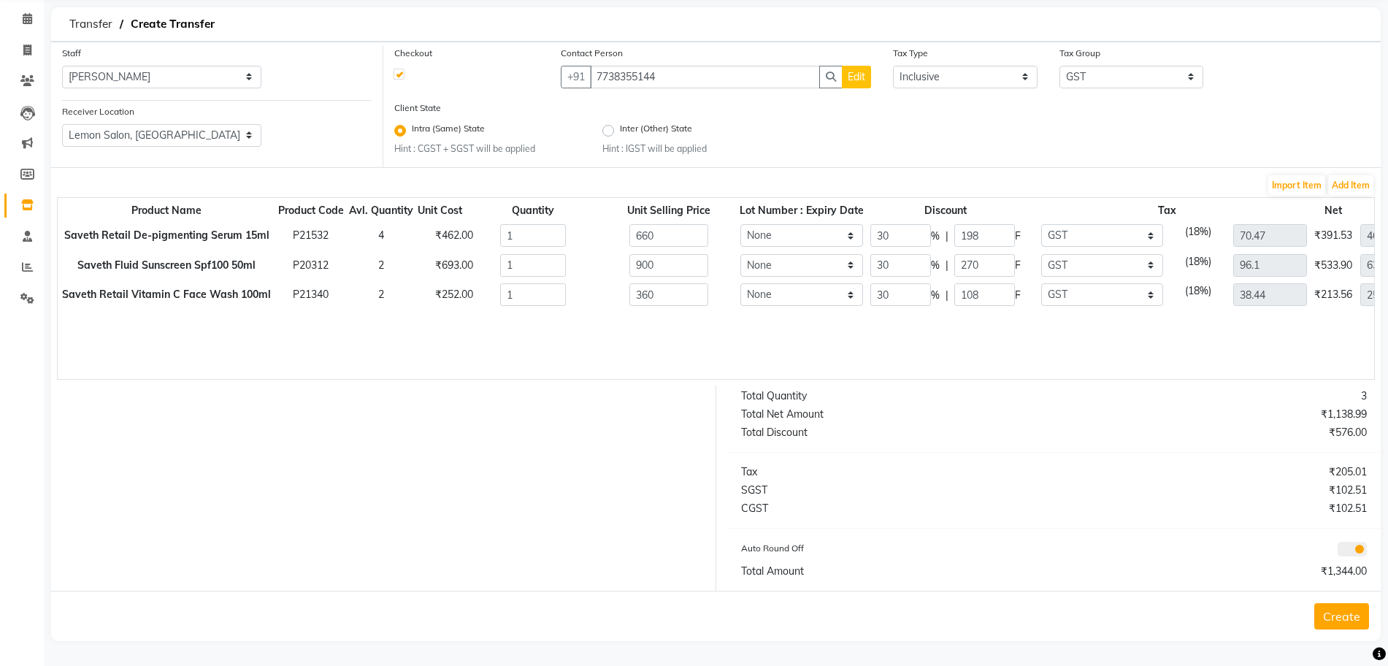
drag, startPoint x: 1243, startPoint y: 389, endPoint x: 1316, endPoint y: 383, distance: 73.3
click at [1320, 386] on div "Total Quantity 3 Total Net Amount ₹1,138.99 Total Discount ₹576.00 Tax ₹205.01 …" at bounding box center [1055, 488] width 676 height 205
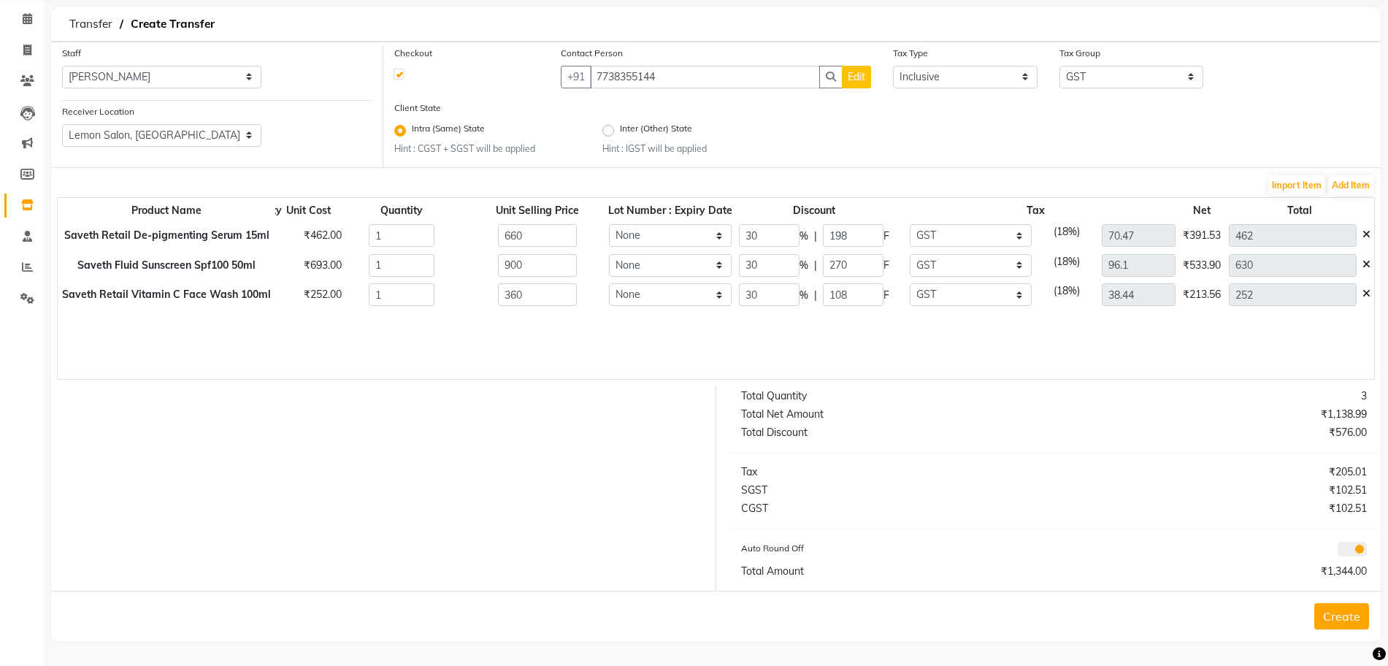
scroll to position [0, 0]
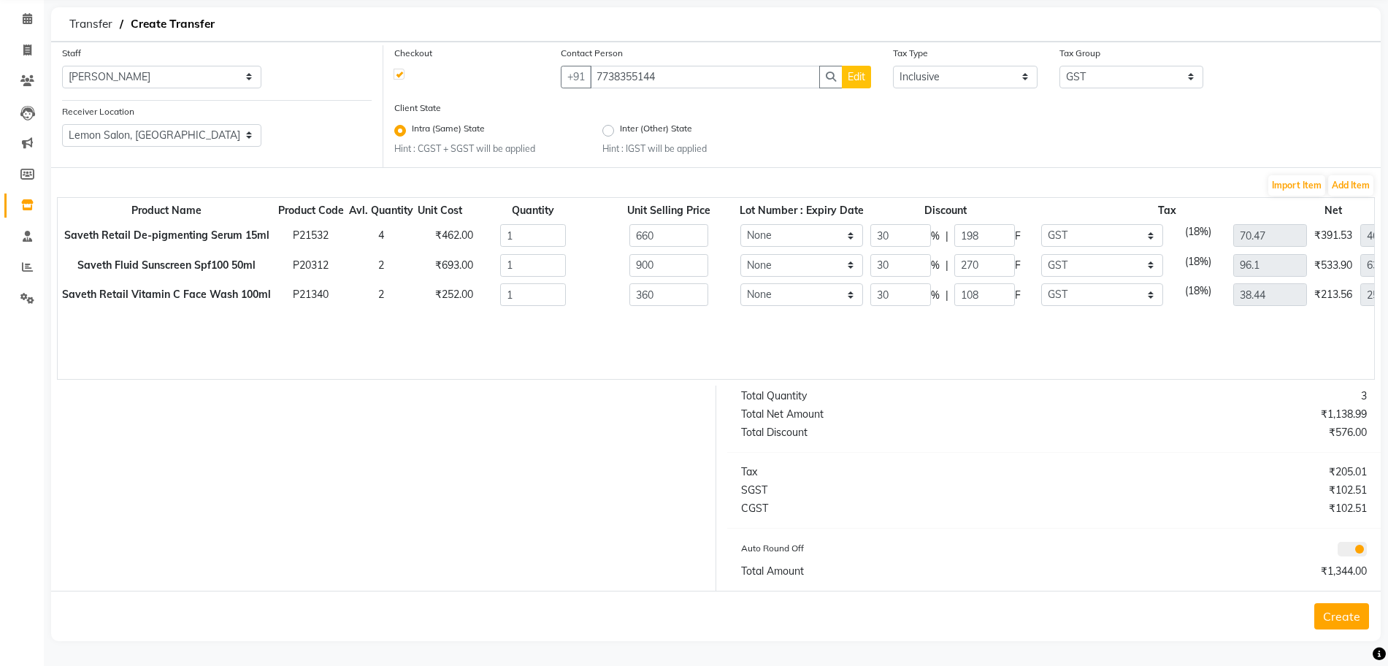
click at [1326, 619] on button "Create" at bounding box center [1342, 616] width 55 height 26
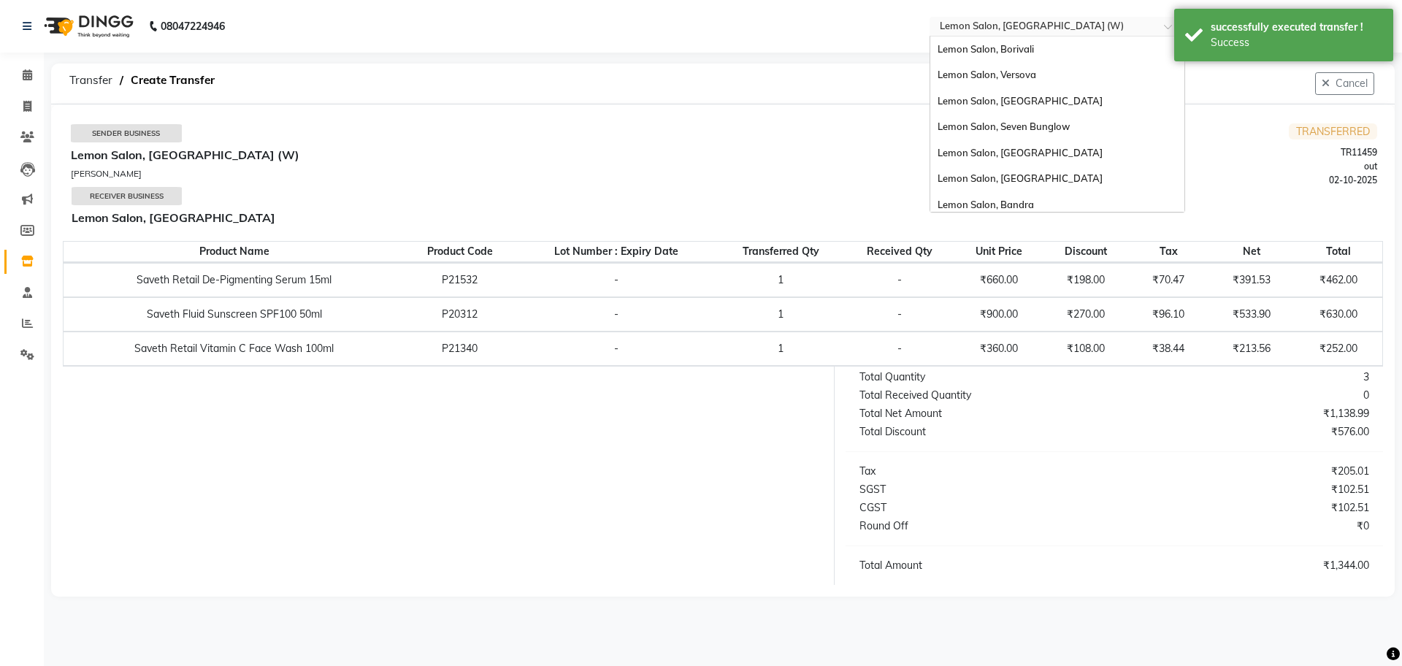
click at [1065, 26] on input "text" at bounding box center [1043, 27] width 212 height 15
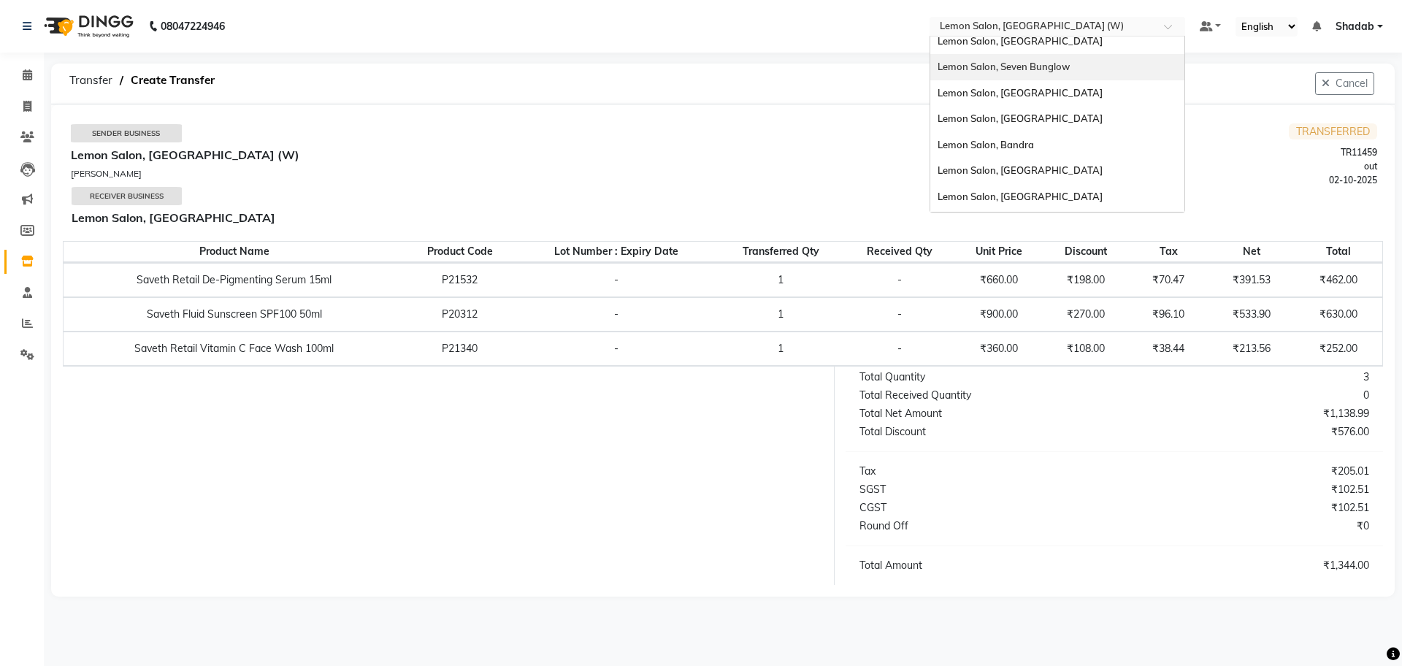
scroll to position [136, 0]
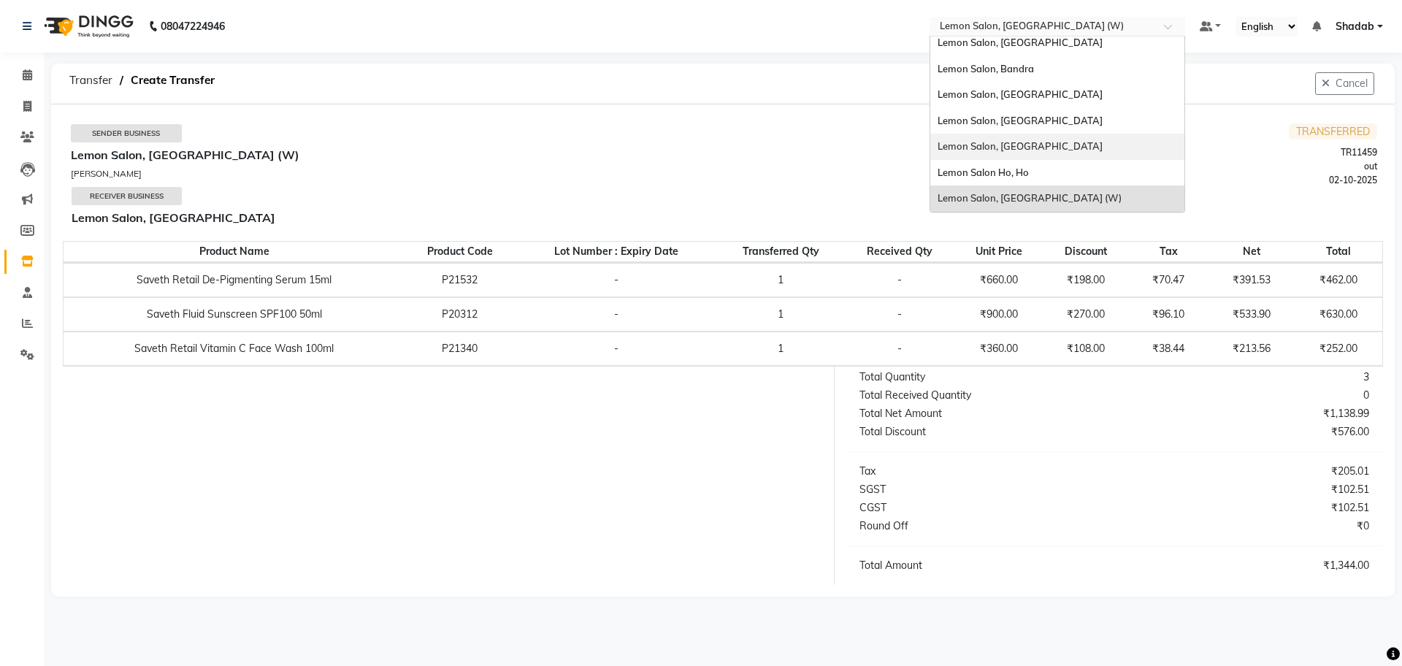
click at [1056, 144] on div "Lemon Salon, [GEOGRAPHIC_DATA]" at bounding box center [1058, 147] width 254 height 26
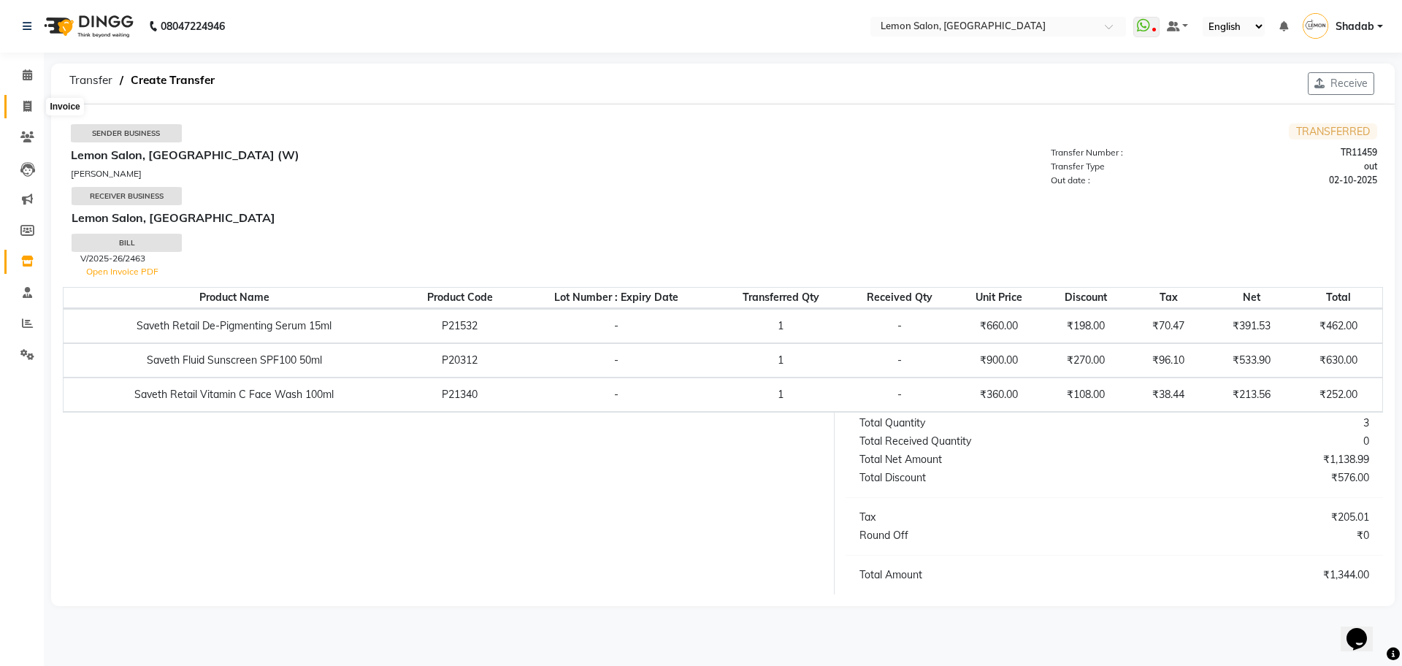
click at [20, 110] on span at bounding box center [28, 107] width 26 height 17
select select "566"
select select "service"
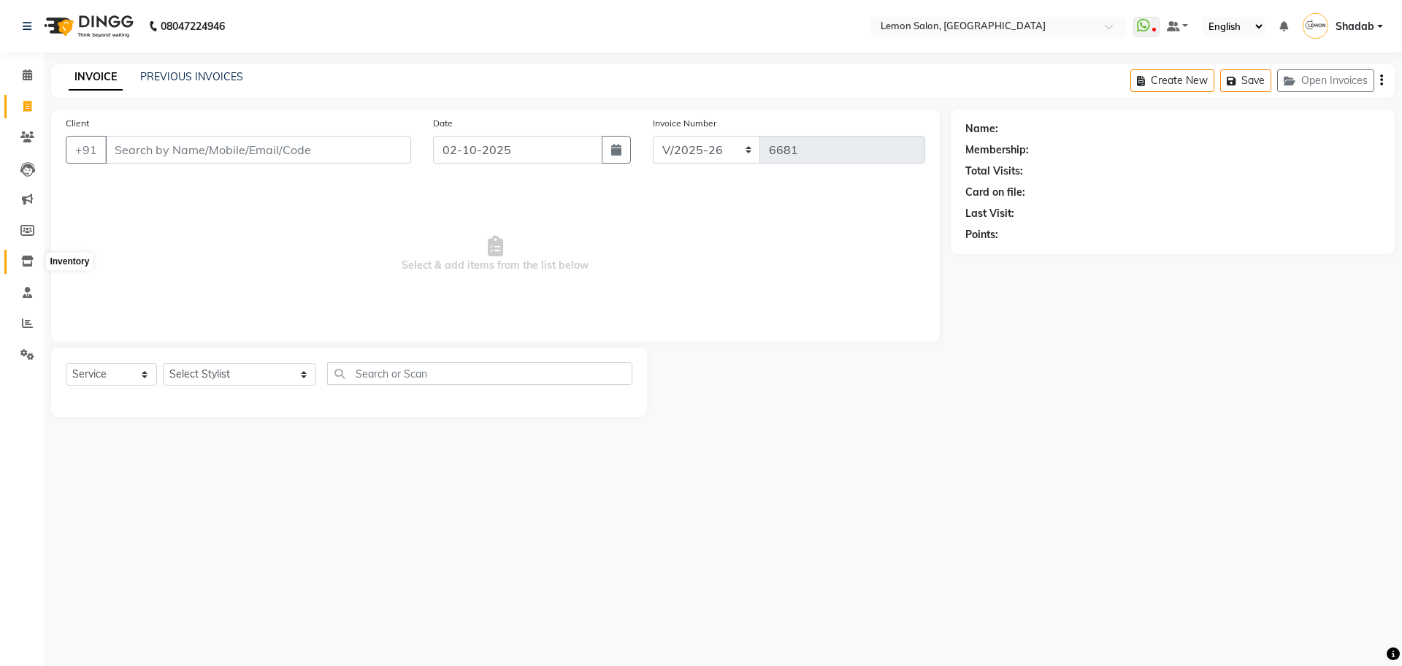
click at [30, 259] on icon at bounding box center [27, 261] width 12 height 11
select select
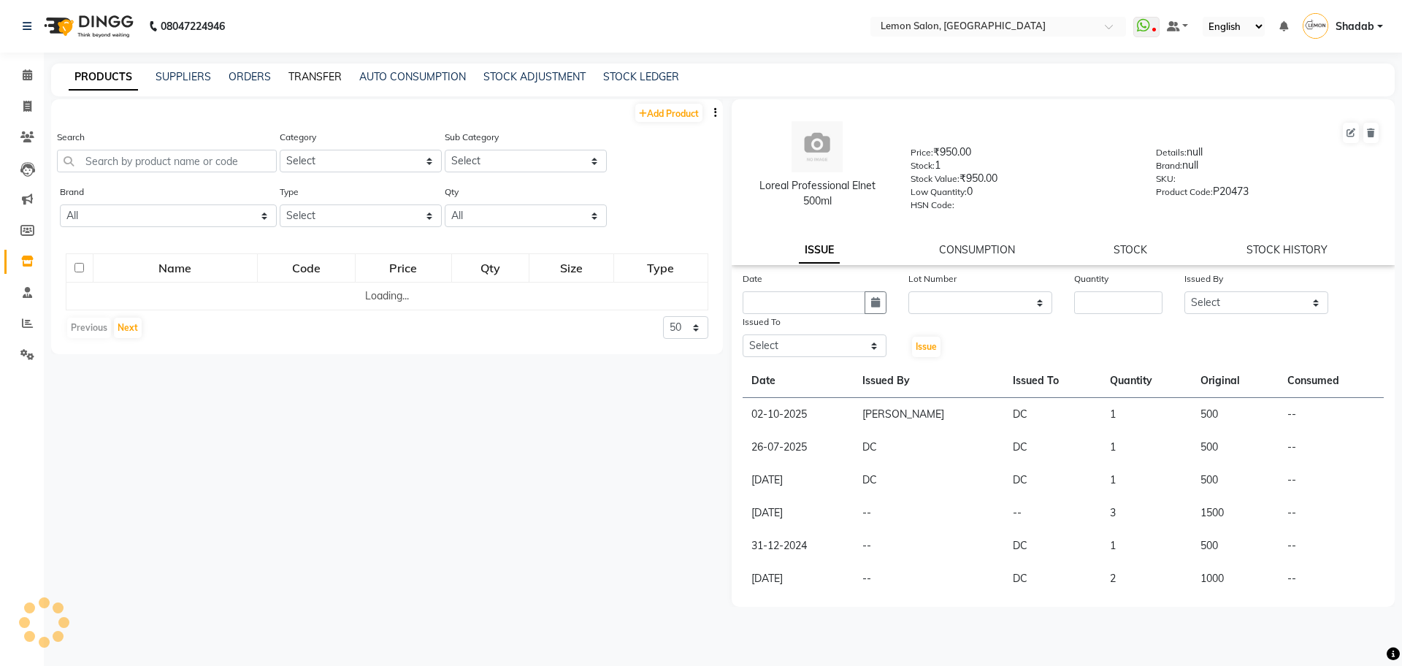
click at [321, 72] on link "TRANSFER" at bounding box center [315, 76] width 53 height 13
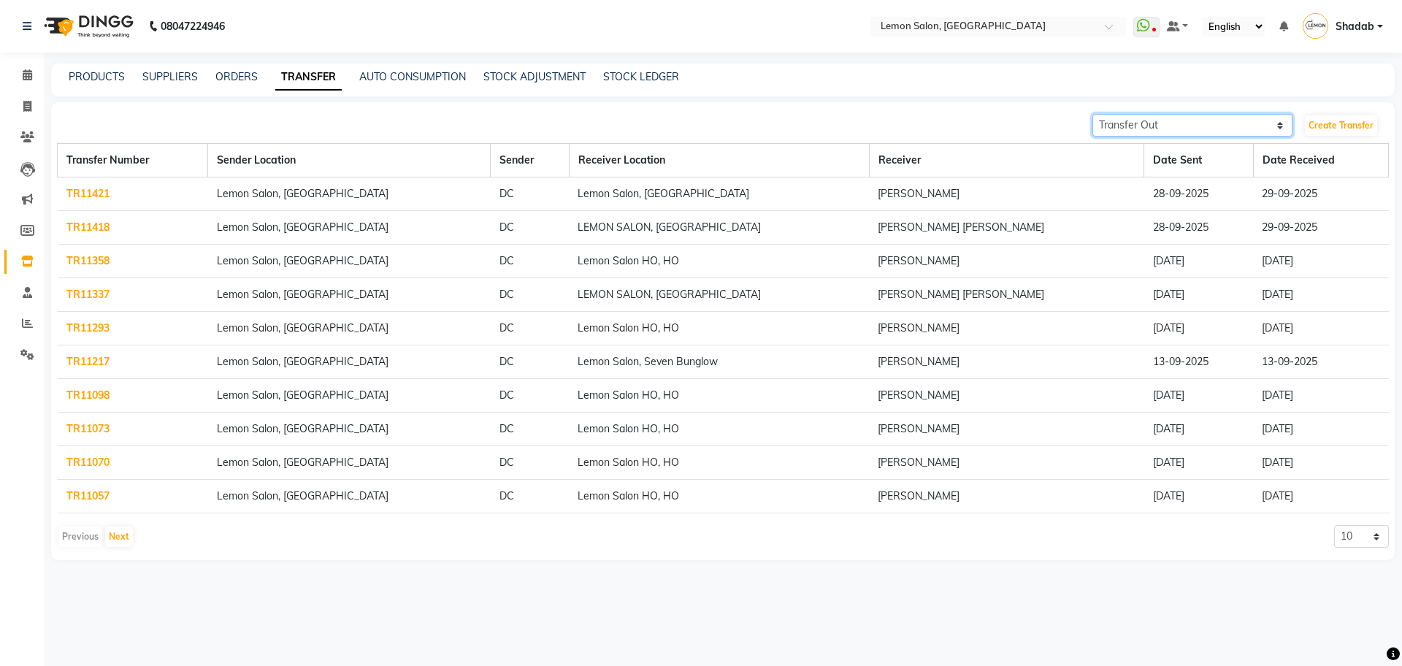
click at [1169, 126] on select "Transfer In Transfer Out" at bounding box center [1193, 125] width 200 height 23
select select "receiving"
click at [1093, 114] on select "Transfer In Transfer Out" at bounding box center [1193, 125] width 200 height 23
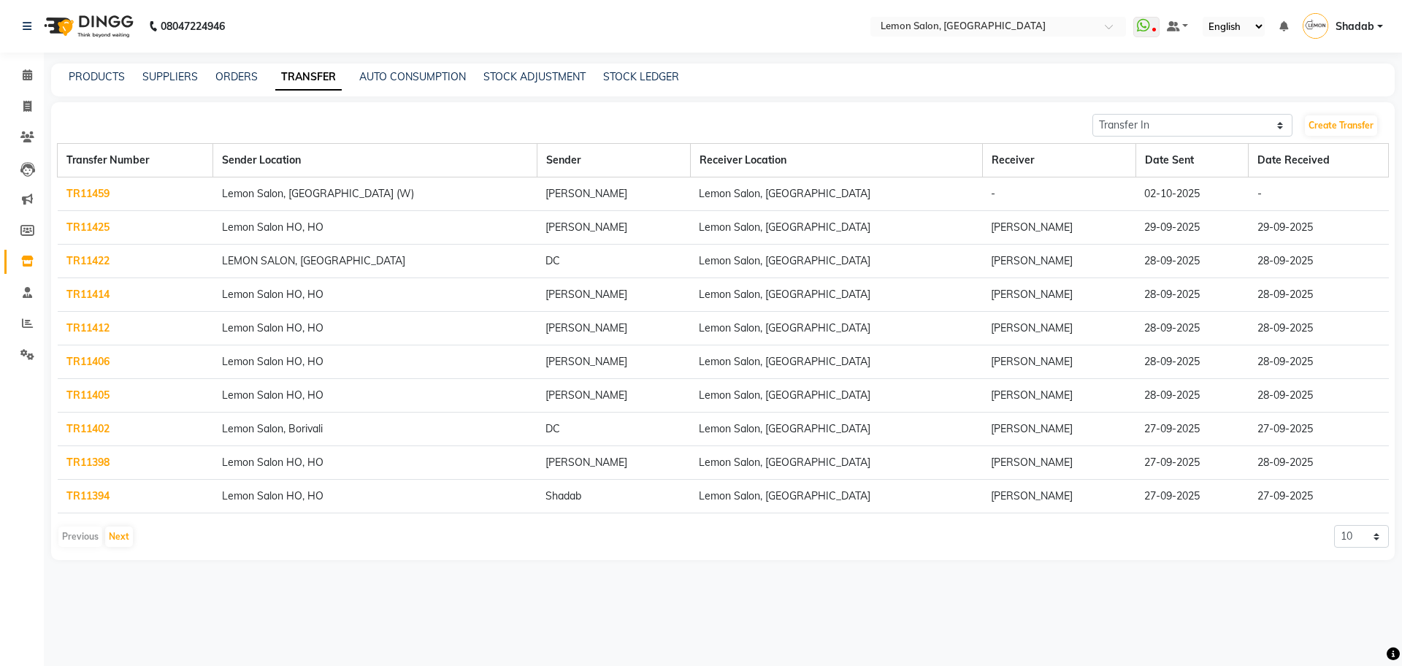
click at [88, 191] on link "TR11459" at bounding box center [87, 193] width 43 height 13
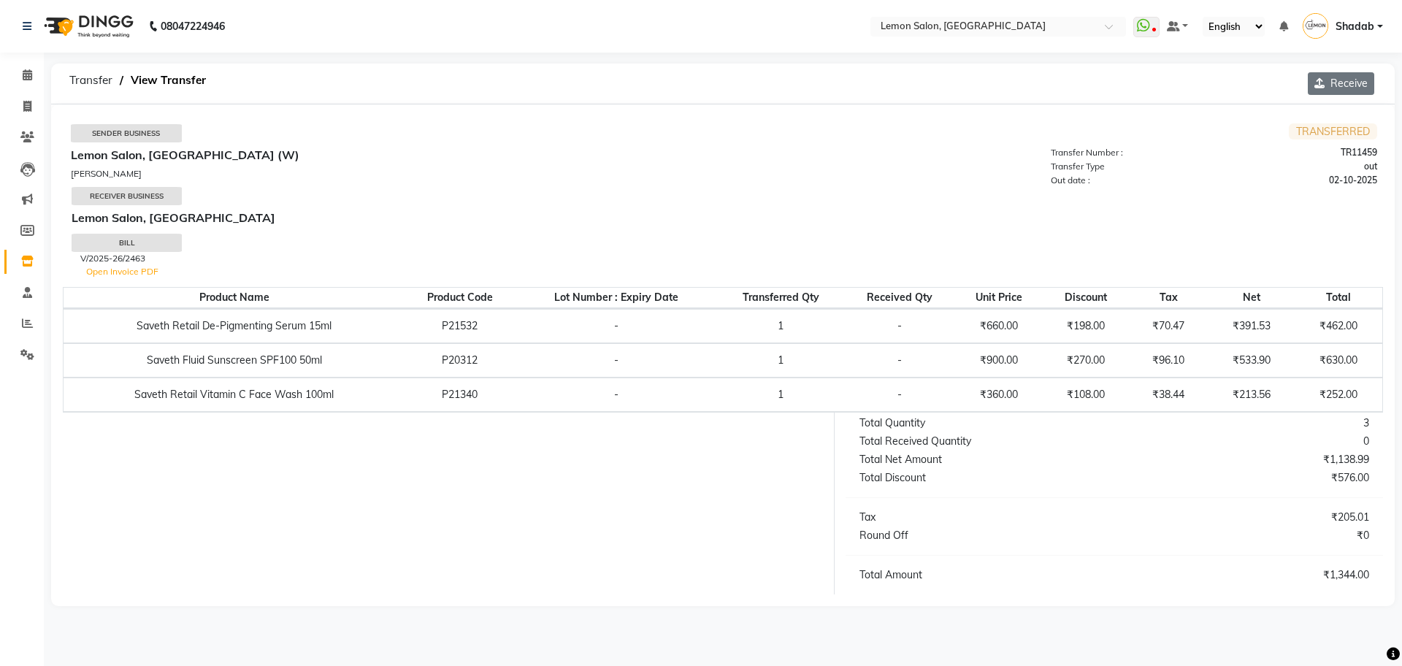
click at [1358, 82] on button "Receive" at bounding box center [1341, 83] width 66 height 23
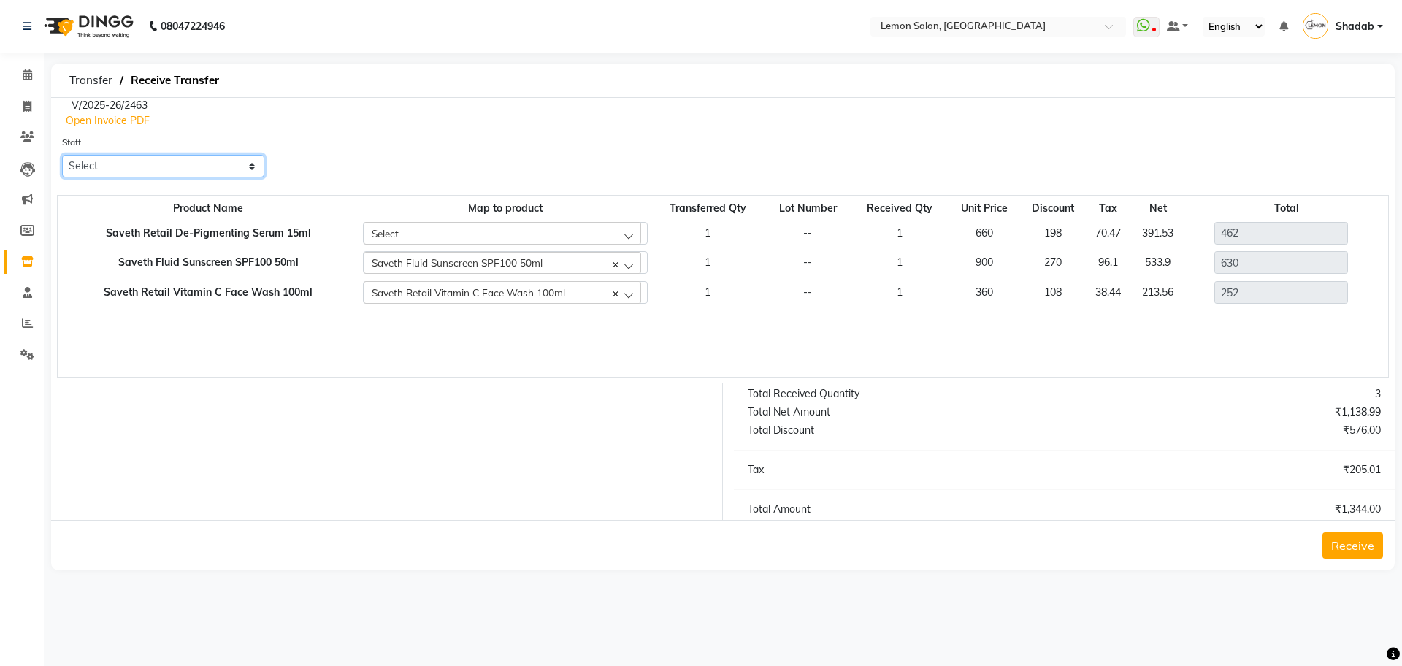
click at [163, 168] on select "Select Aakash Buchiude Abhishek Shelar Ayesha Khan Ayesha Roundhal Azaz Kassara…" at bounding box center [163, 166] width 202 height 23
select select "32325"
click at [62, 155] on select "Select Aakash Buchiude Abhishek Shelar Ayesha Khan Ayesha Roundhal Azaz Kassara…" at bounding box center [163, 166] width 202 height 23
click at [1372, 546] on button "Receive" at bounding box center [1353, 545] width 61 height 26
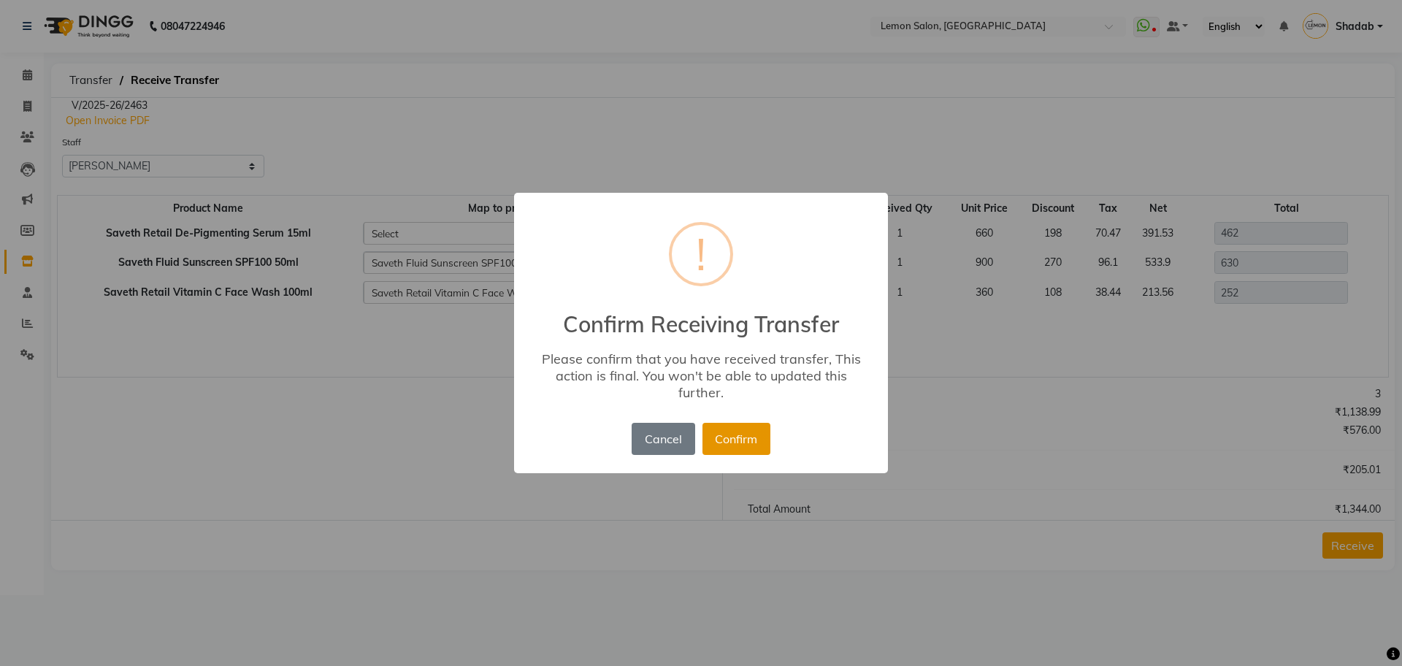
click at [740, 441] on button "Confirm" at bounding box center [737, 439] width 68 height 32
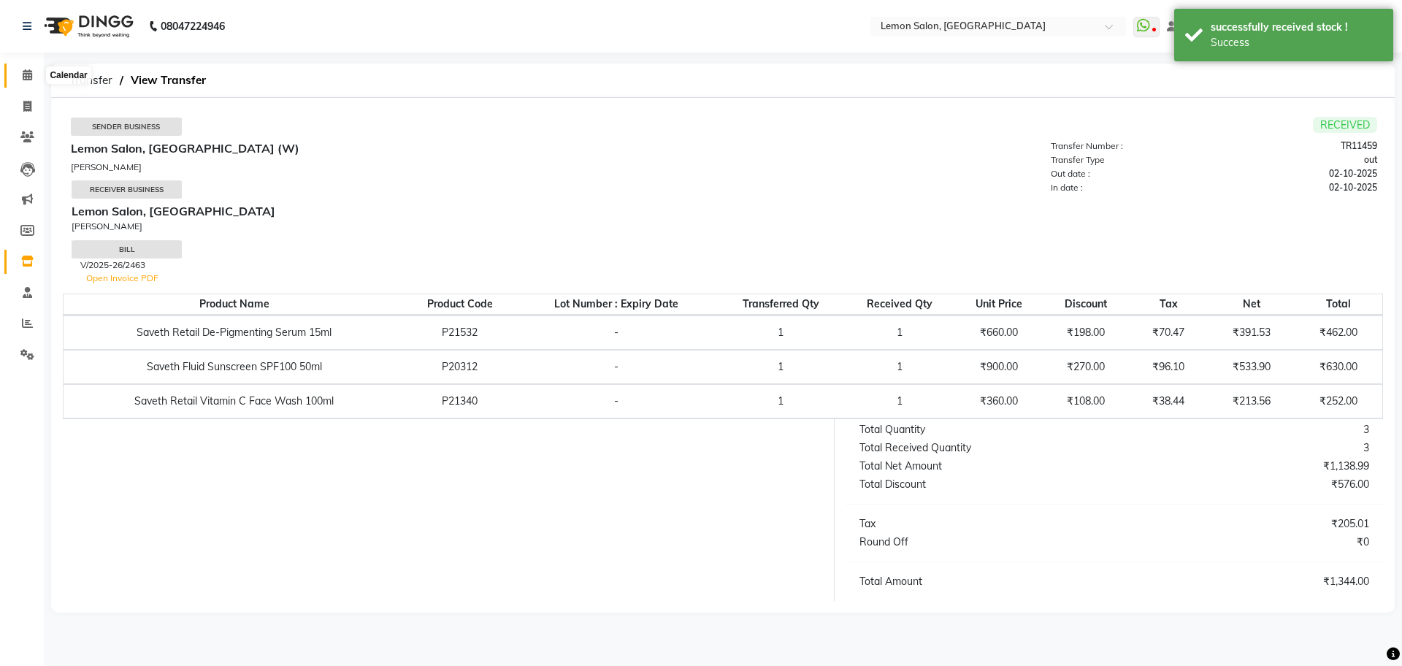
click at [25, 67] on span at bounding box center [28, 75] width 26 height 17
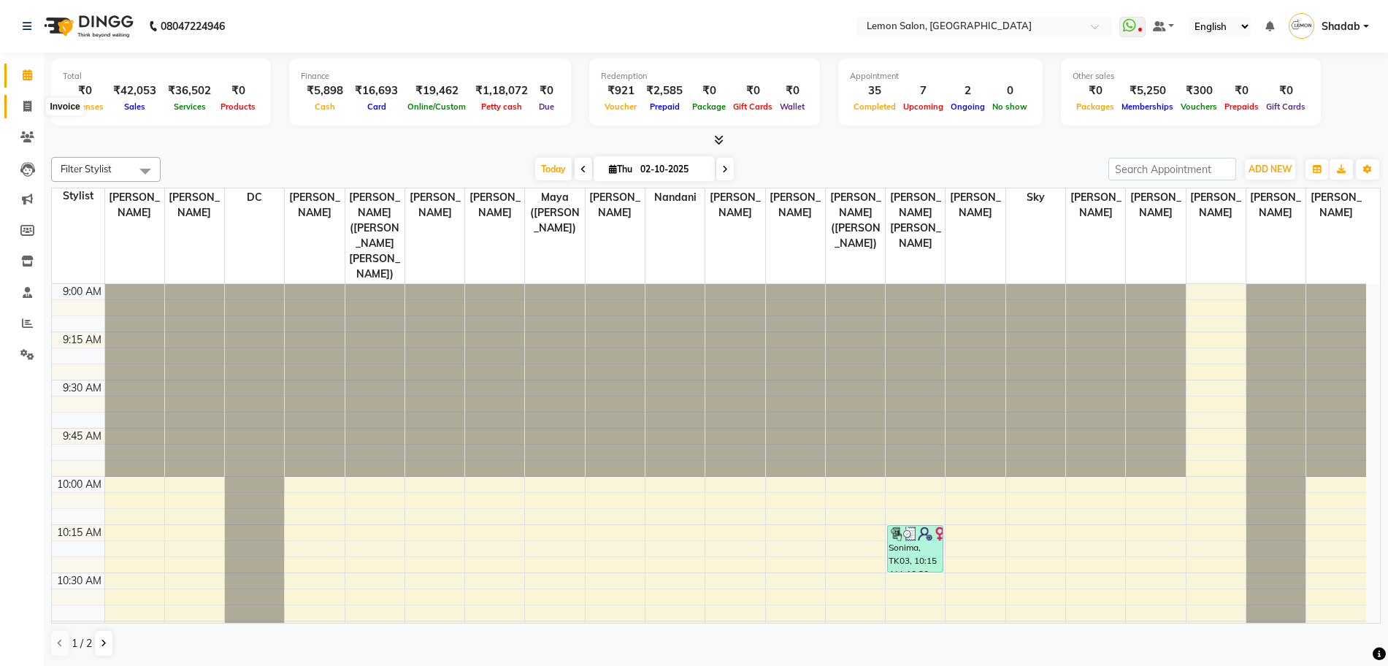
click at [24, 102] on icon at bounding box center [27, 106] width 8 height 11
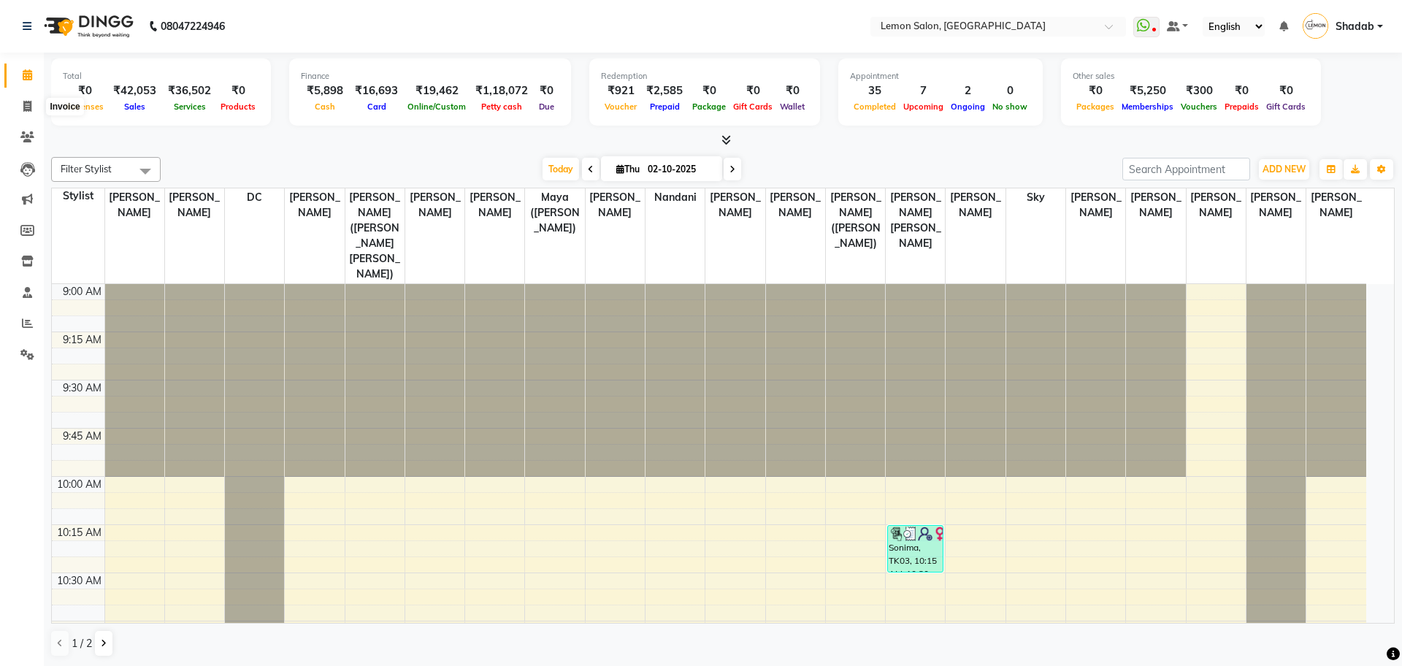
select select "566"
select select "service"
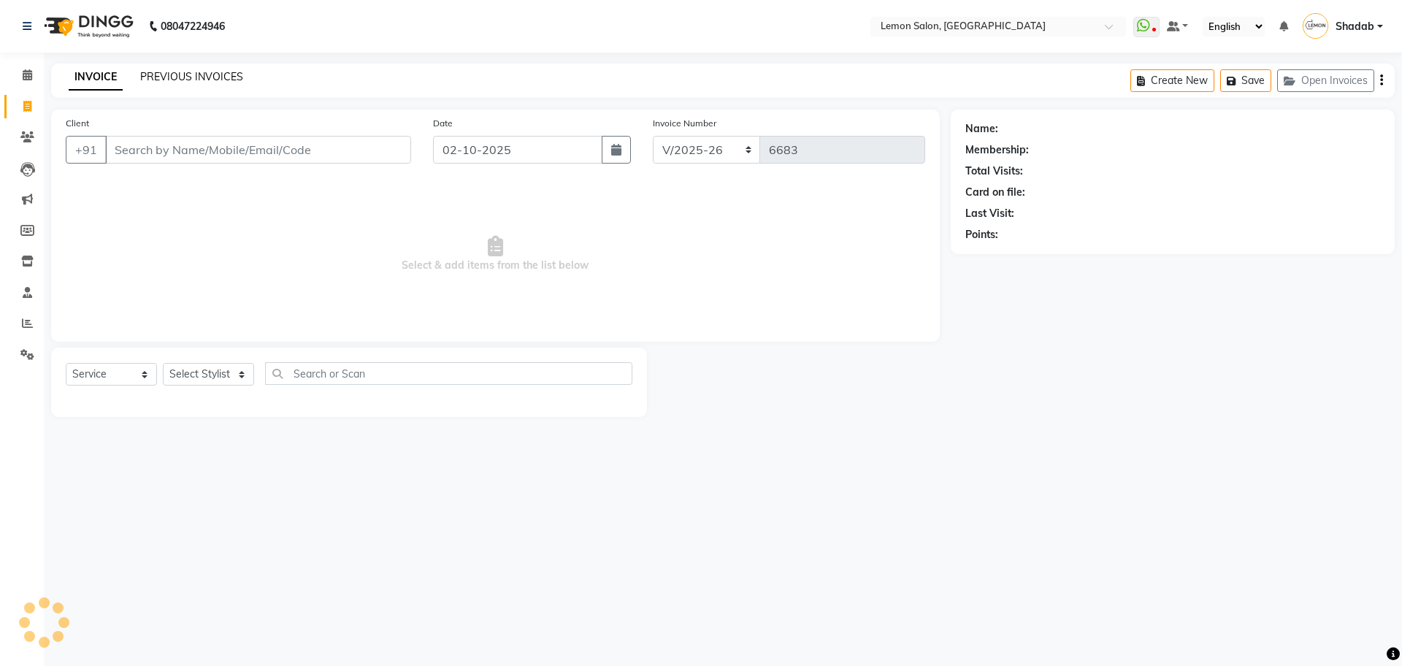
click at [153, 77] on link "PREVIOUS INVOICES" at bounding box center [191, 76] width 103 height 13
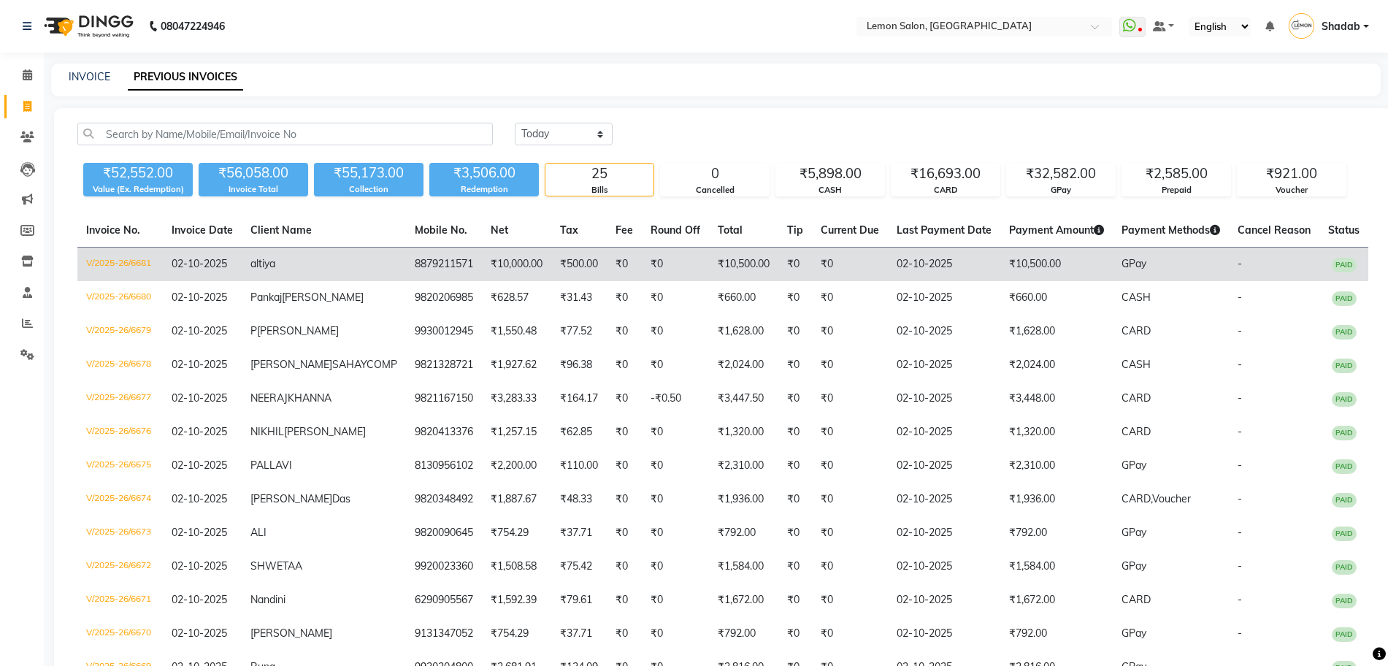
click at [141, 259] on td "V/2025-26/6681" at bounding box center [119, 265] width 85 height 34
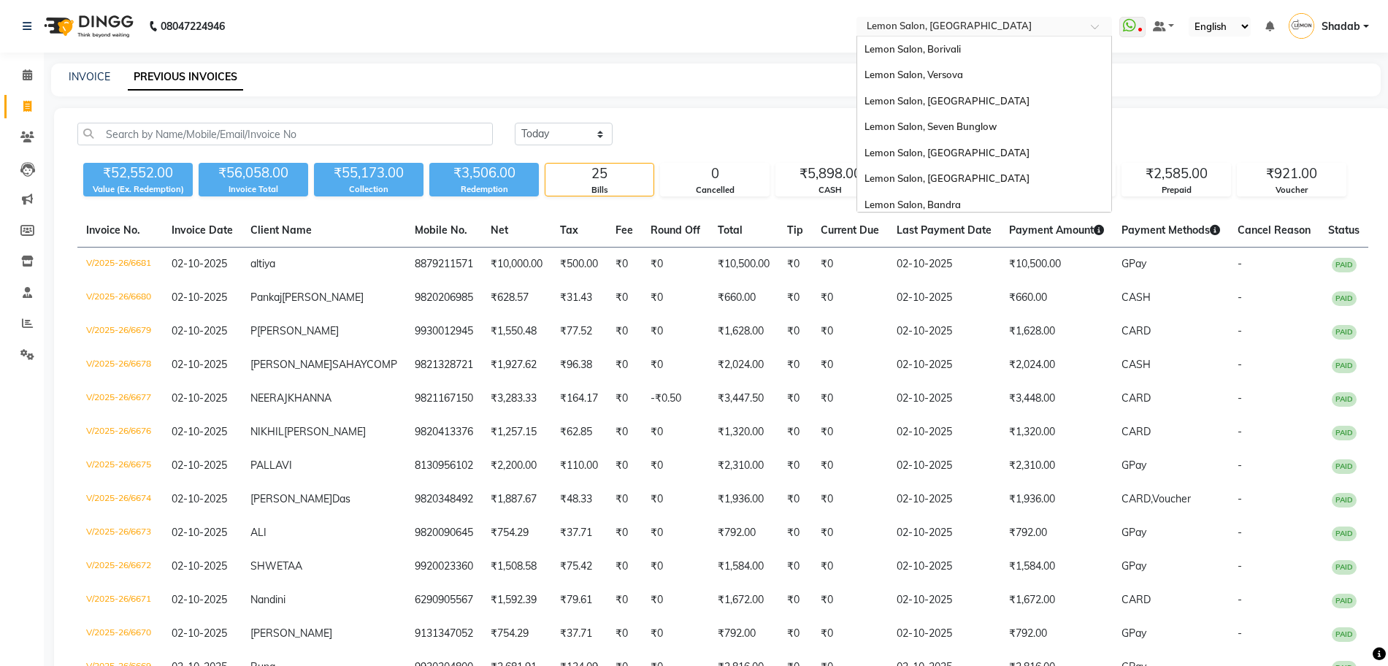
click at [906, 20] on input "text" at bounding box center [970, 27] width 212 height 15
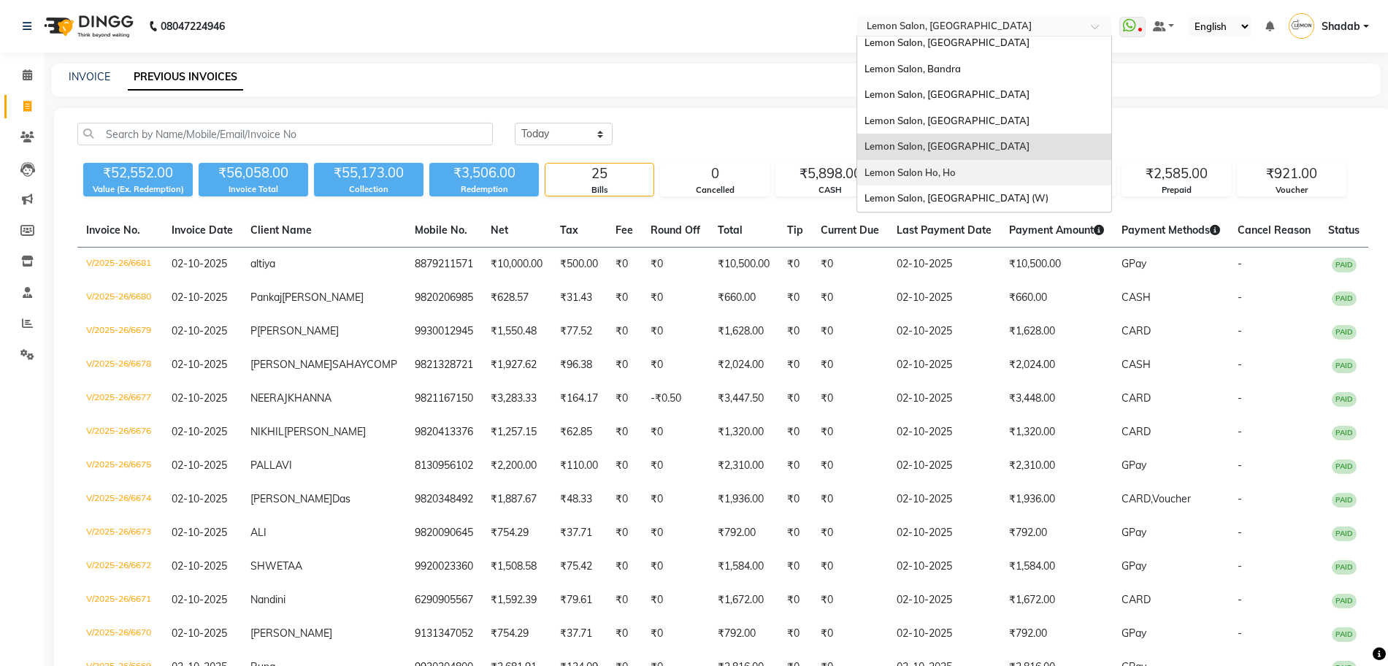
click at [939, 165] on div "Lemon Salon Ho, Ho" at bounding box center [984, 173] width 254 height 26
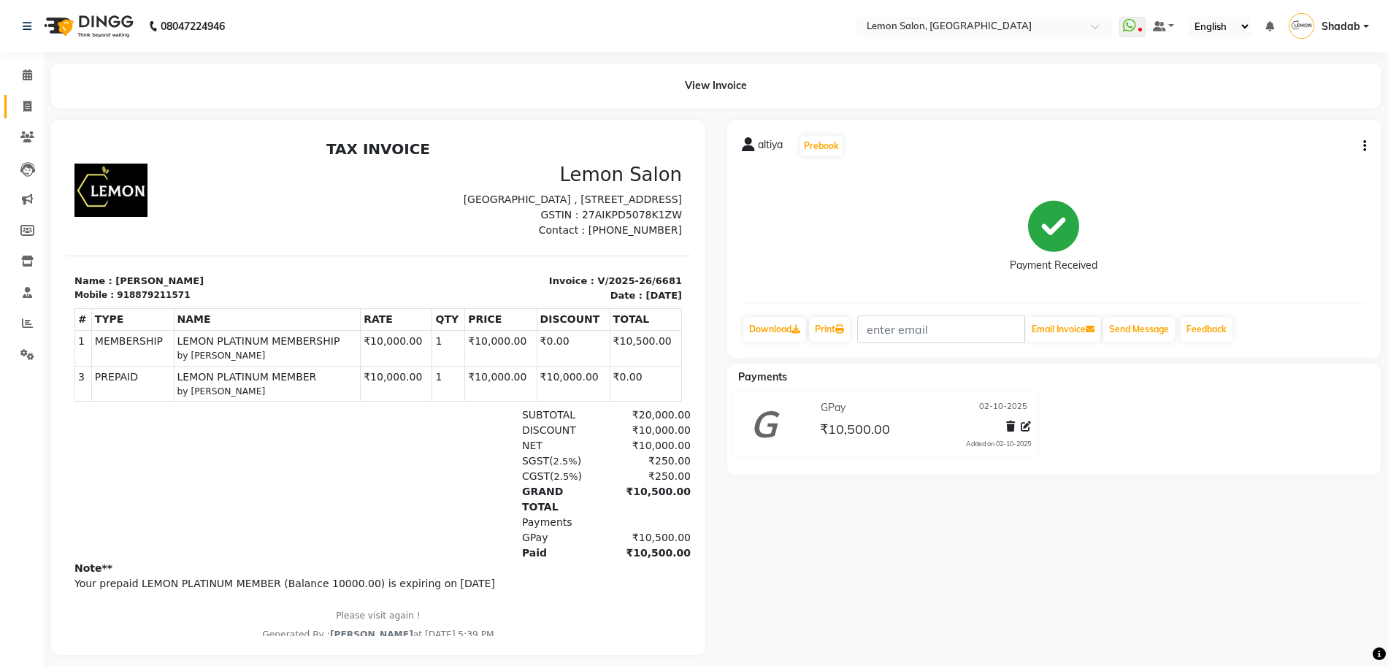
click at [20, 110] on span at bounding box center [28, 107] width 26 height 17
select select "566"
select select "service"
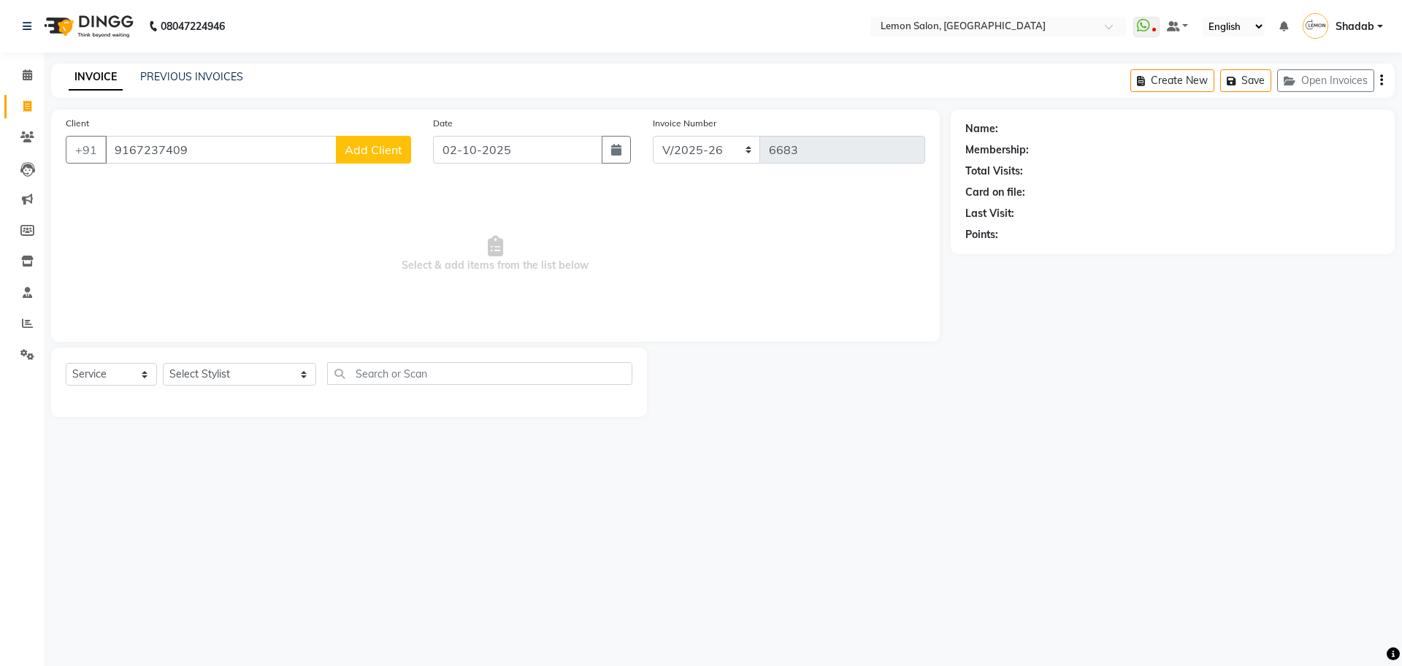
click at [167, 150] on input "9167237409" at bounding box center [221, 150] width 232 height 28
type input "9167237409"
click at [351, 150] on span "Add Client" at bounding box center [374, 149] width 58 height 15
select select "22"
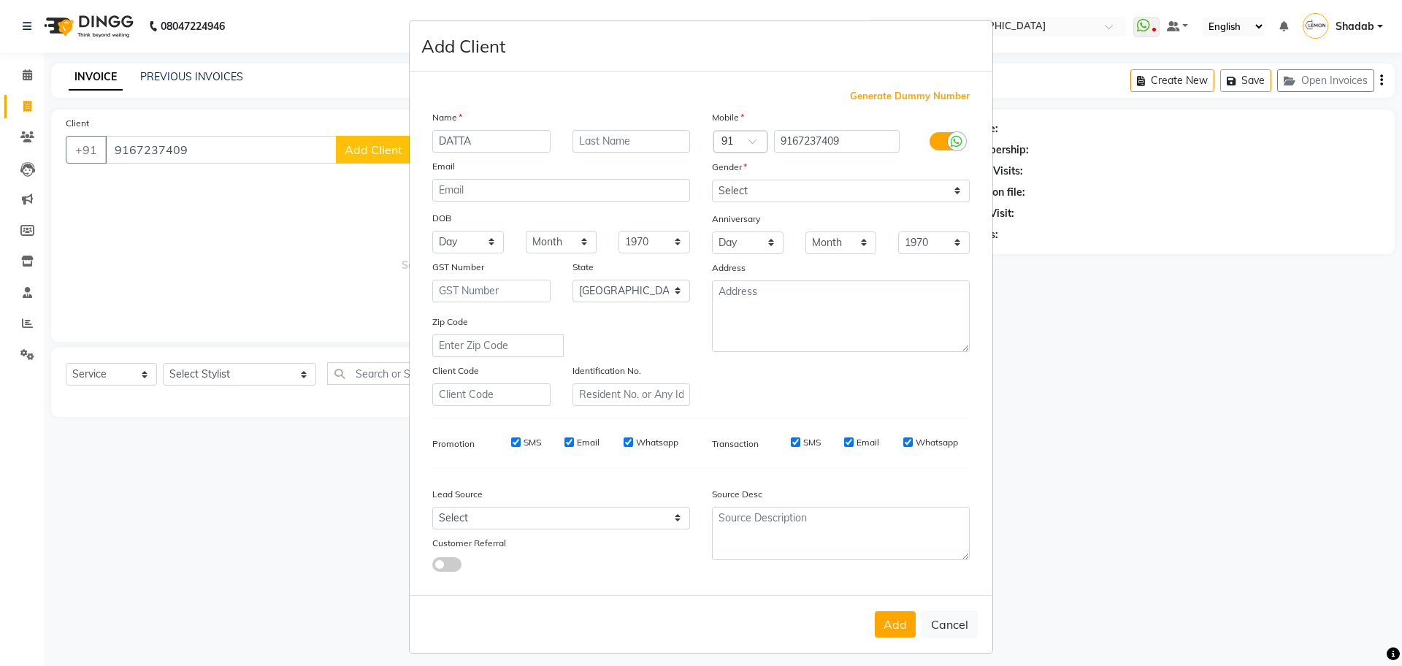
type input "DATTA"
click at [770, 192] on select "Select Male Female Other Prefer Not To Say" at bounding box center [841, 191] width 258 height 23
select select "male"
click at [712, 180] on select "Select Male Female Other Prefer Not To Say" at bounding box center [841, 191] width 258 height 23
click at [654, 143] on input "text" at bounding box center [632, 141] width 118 height 23
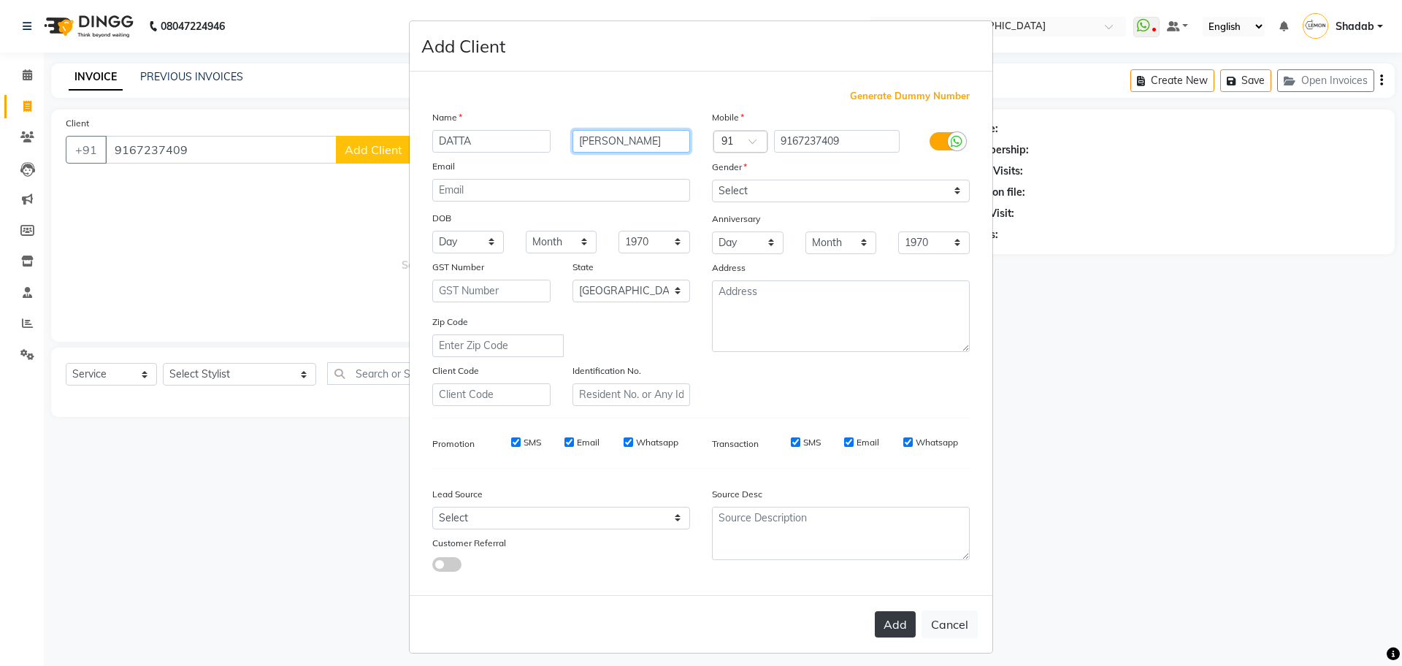
type input "NARVANKAR"
click at [881, 624] on button "Add" at bounding box center [895, 624] width 41 height 26
select select
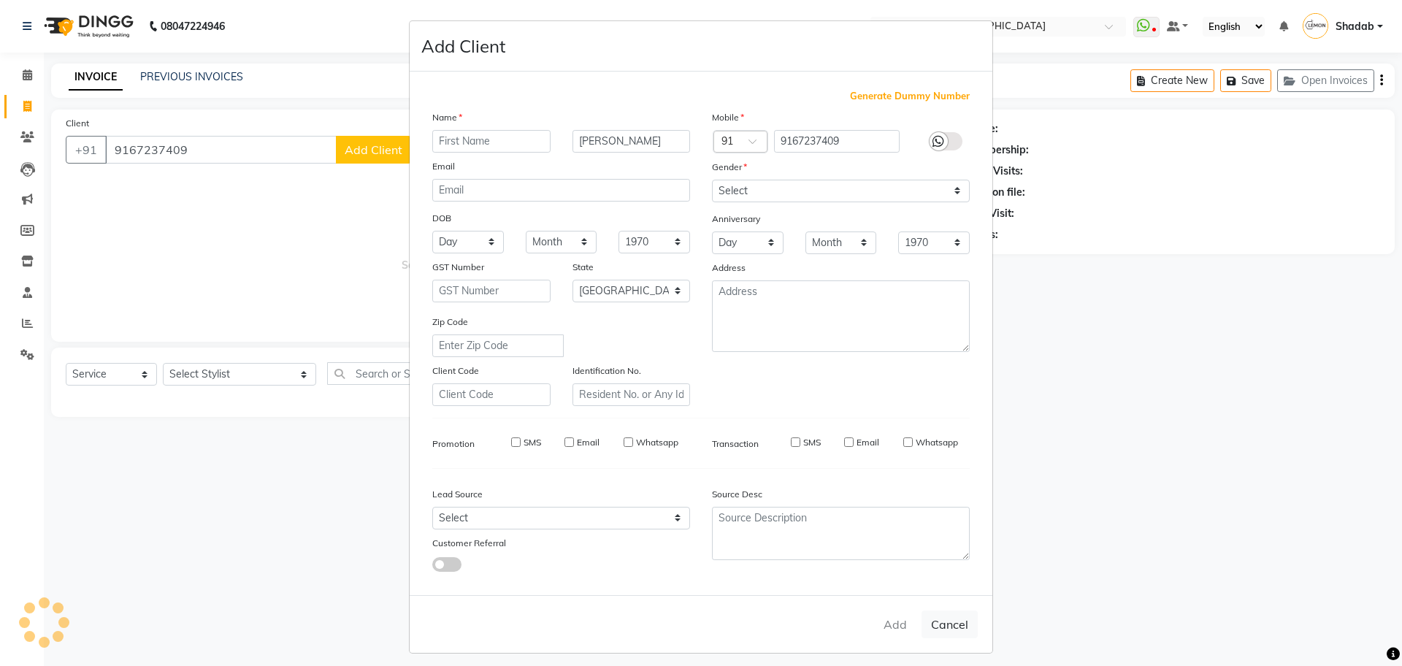
select select "null"
select select
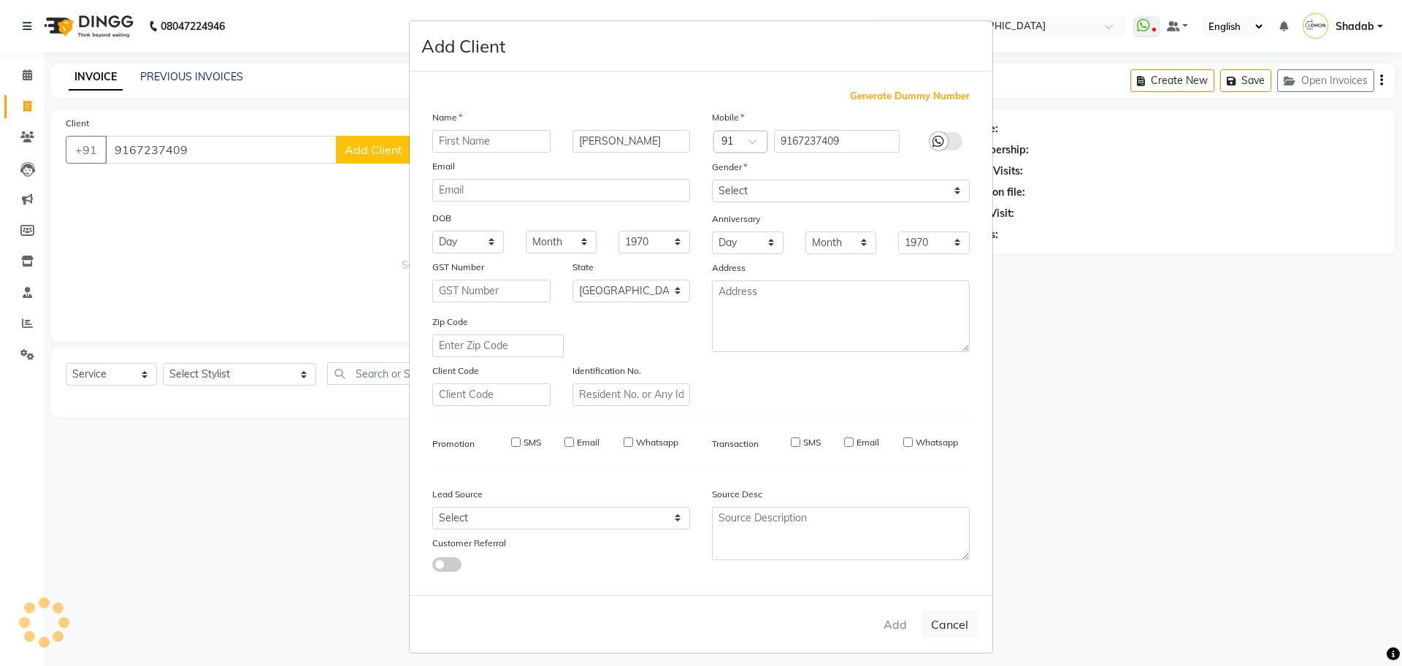
checkbox input "false"
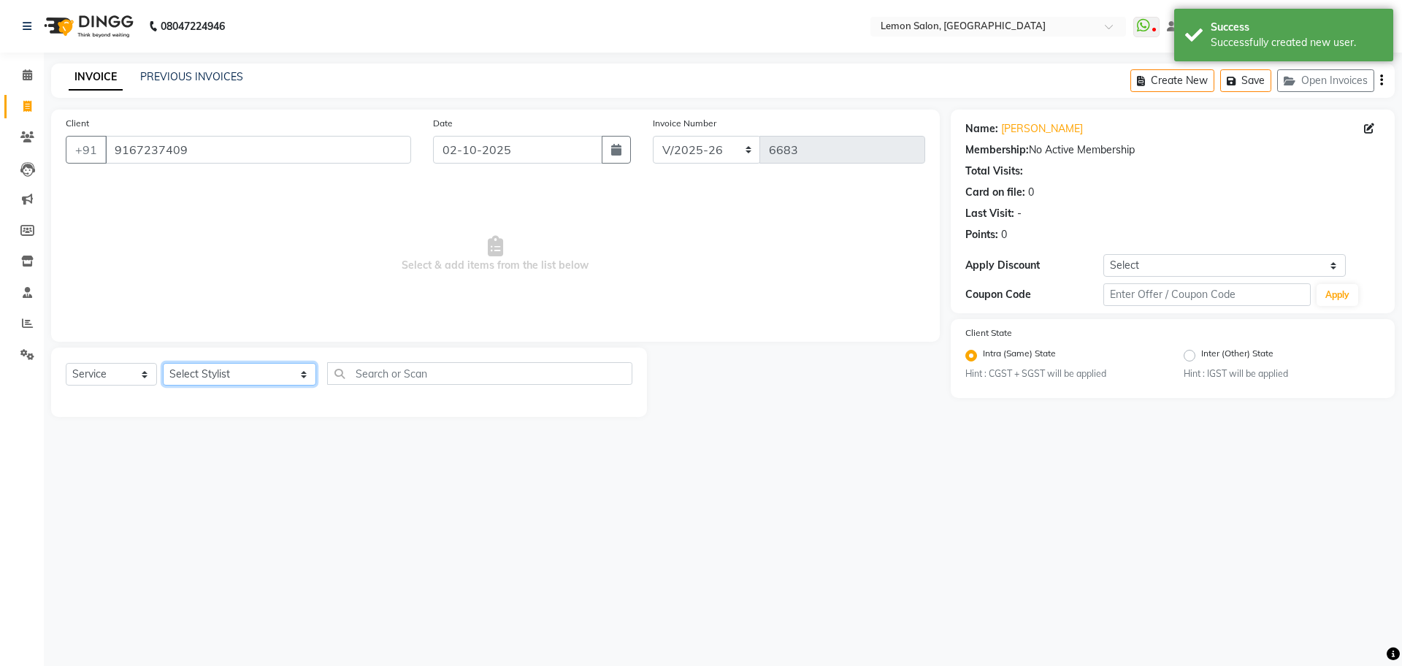
click at [209, 369] on select "Select Stylist Aakash Buchiude Amreen Shaikh Azaz Kassara DC Ganesh Motewad Gee…" at bounding box center [239, 374] width 153 height 23
select select "7884"
click at [163, 363] on select "Select Stylist Aakash Buchiude Amreen Shaikh Azaz Kassara DC Ganesh Motewad Gee…" at bounding box center [239, 374] width 153 height 23
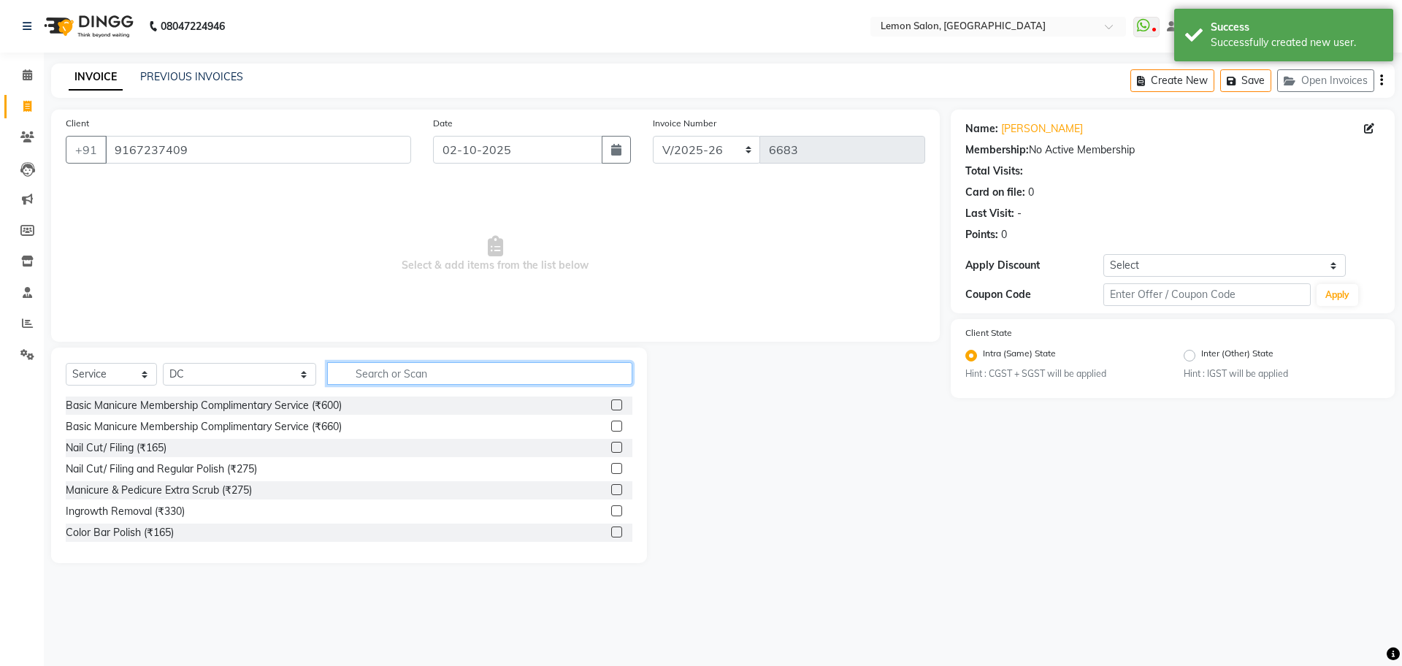
click at [372, 378] on input "text" at bounding box center [479, 373] width 305 height 23
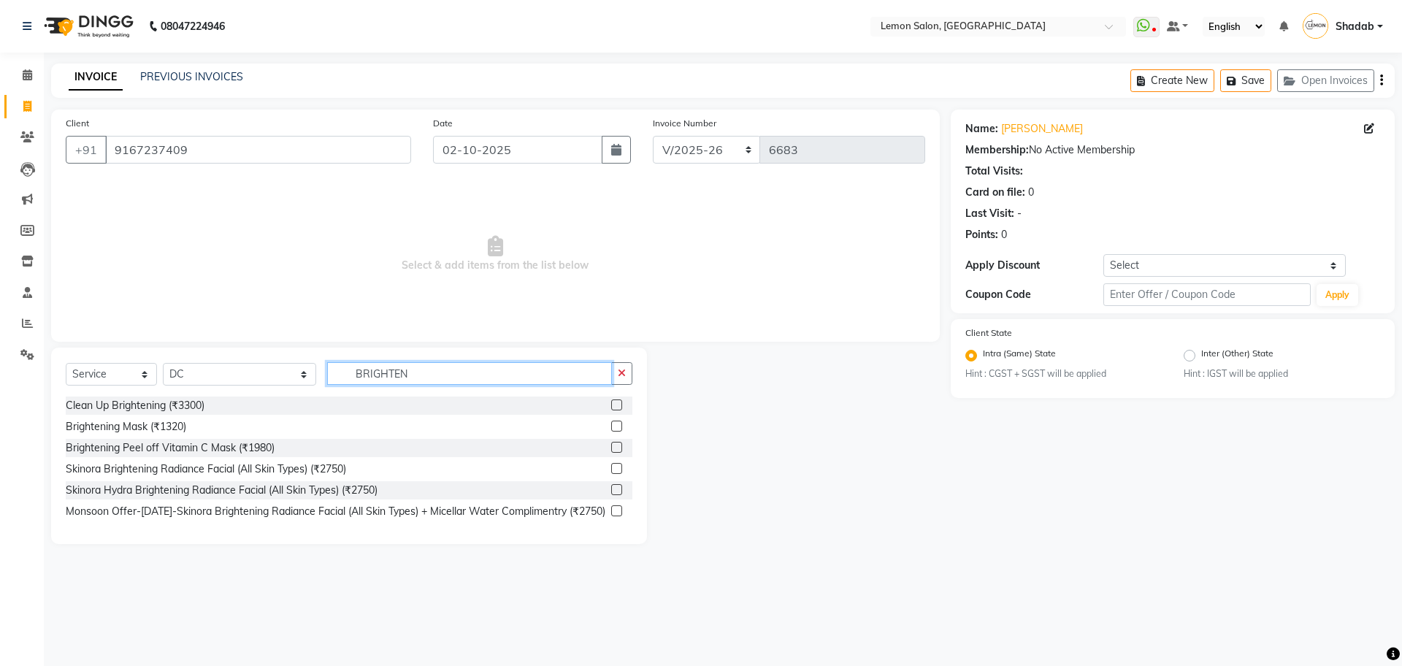
type input "BRIGHTEN"
click at [613, 408] on label at bounding box center [616, 405] width 11 height 11
click at [613, 408] on input "checkbox" at bounding box center [615, 405] width 9 height 9
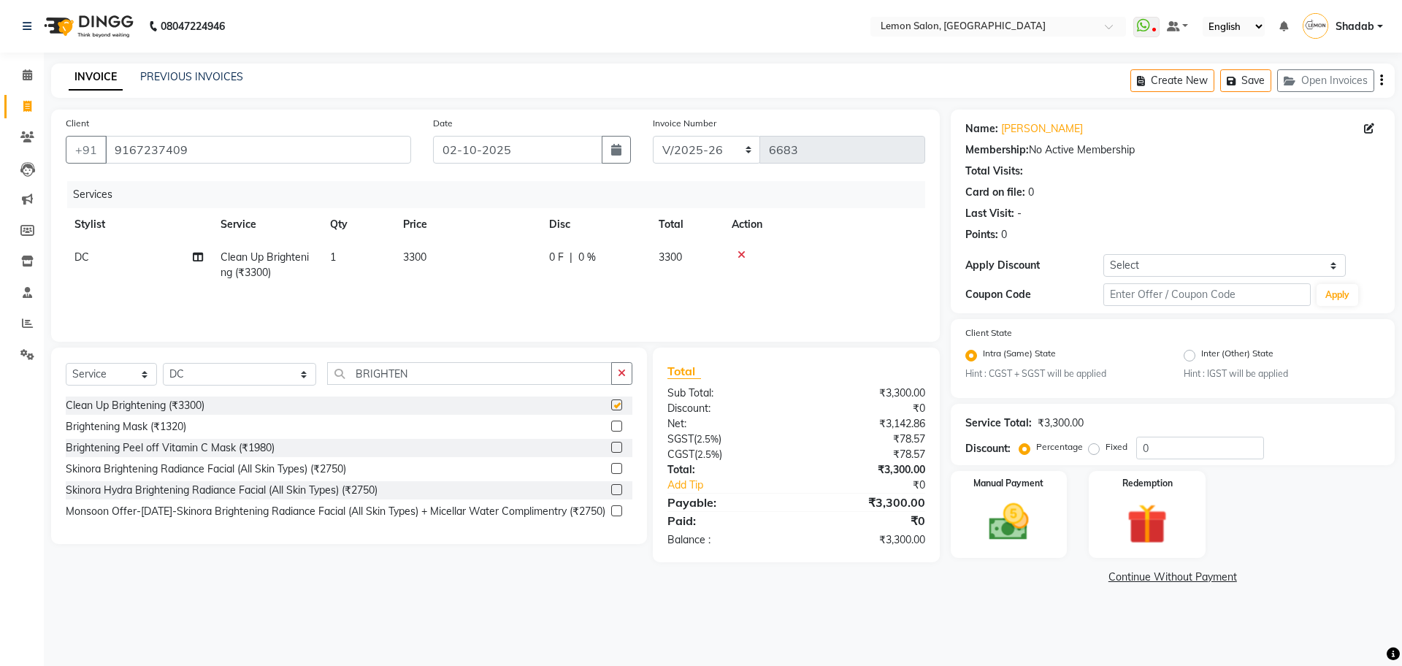
checkbox input "false"
click at [340, 362] on input "BRIGHTEN" at bounding box center [469, 373] width 285 height 23
drag, startPoint x: 132, startPoint y: 373, endPoint x: 127, endPoint y: 383, distance: 10.8
click at [131, 373] on select "Select Service Product Membership Package Voucher Prepaid Gift Card" at bounding box center [111, 374] width 91 height 23
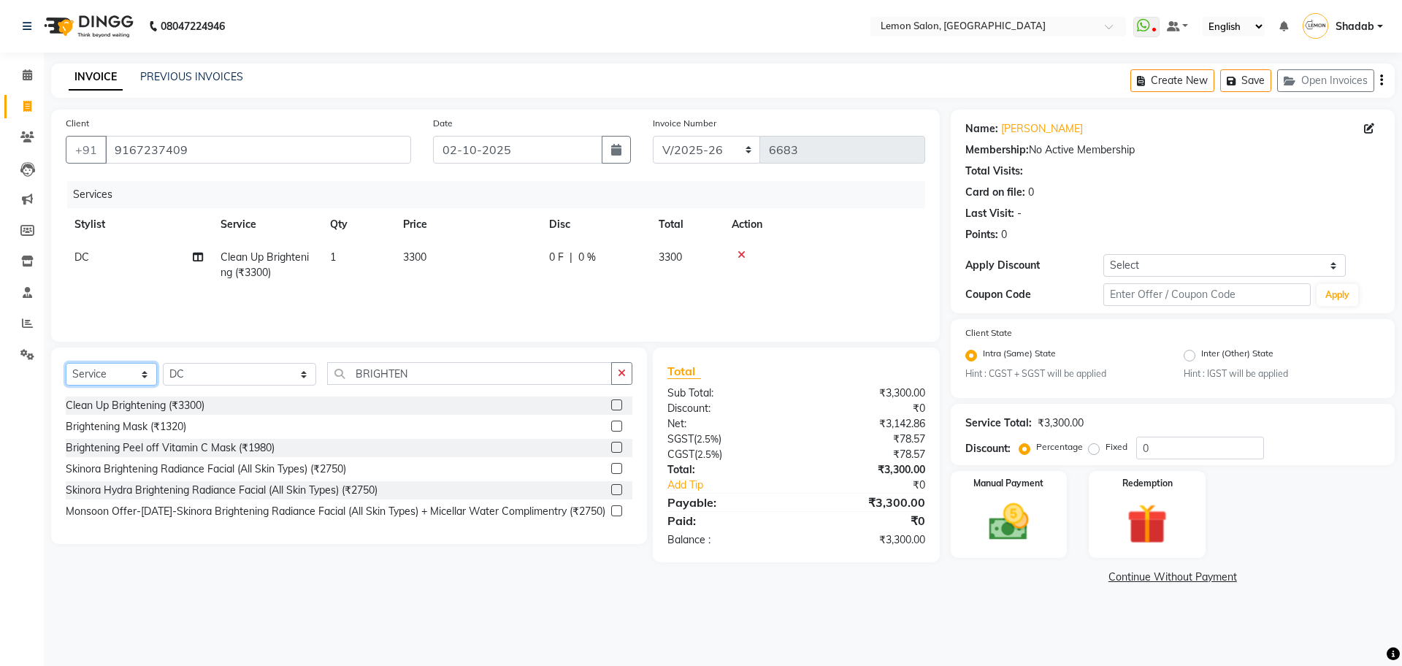
select select "product"
click at [66, 363] on select "Select Service Product Membership Package Voucher Prepaid Gift Card" at bounding box center [111, 374] width 91 height 23
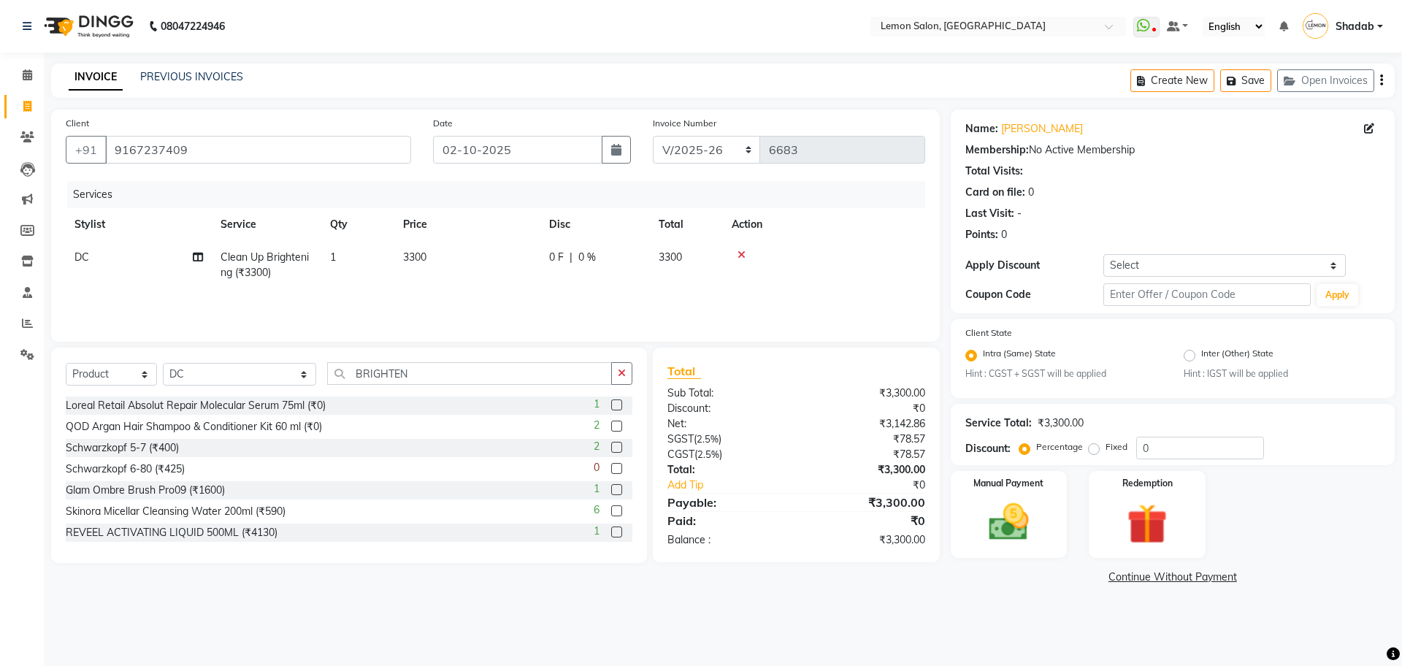
click at [397, 361] on div "Select Service Product Membership Package Voucher Prepaid Gift Card Select Styl…" at bounding box center [349, 455] width 596 height 215
click at [394, 365] on input "BRIGHTEN" at bounding box center [469, 373] width 285 height 23
type input "R"
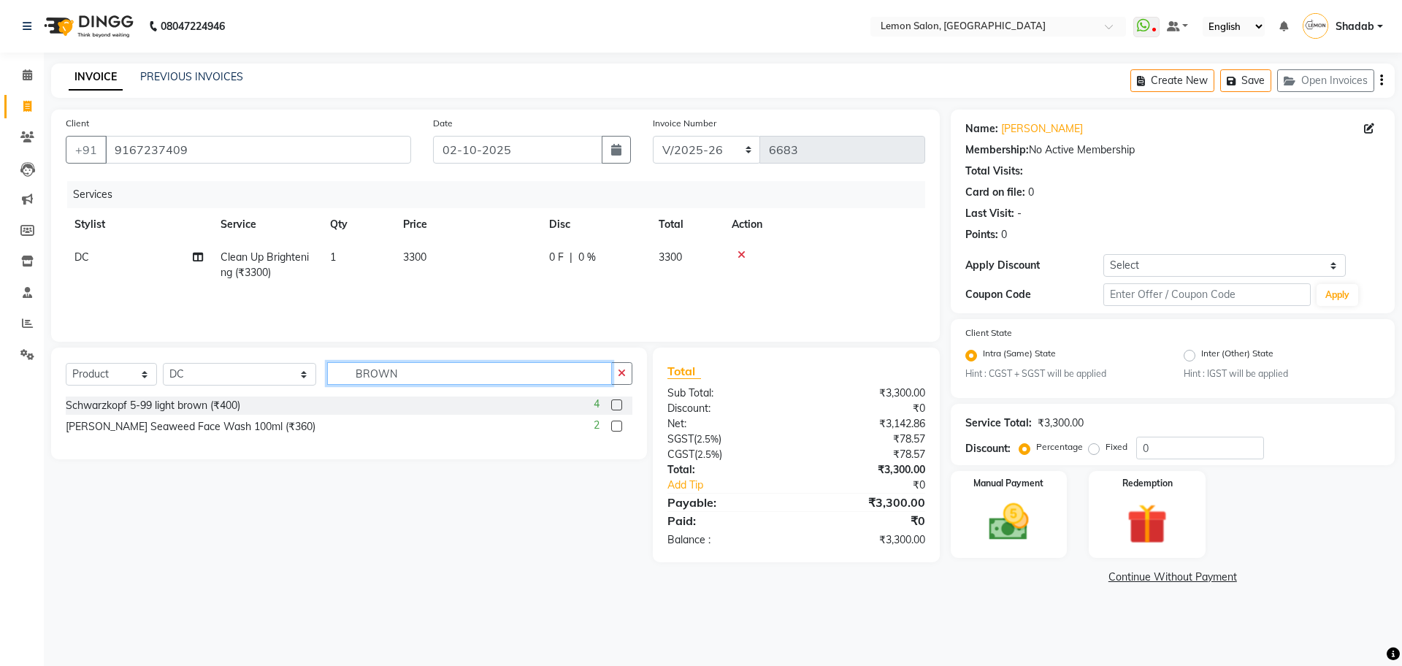
type input "BROWN"
click at [617, 427] on label at bounding box center [616, 426] width 11 height 11
click at [617, 427] on input "checkbox" at bounding box center [615, 426] width 9 height 9
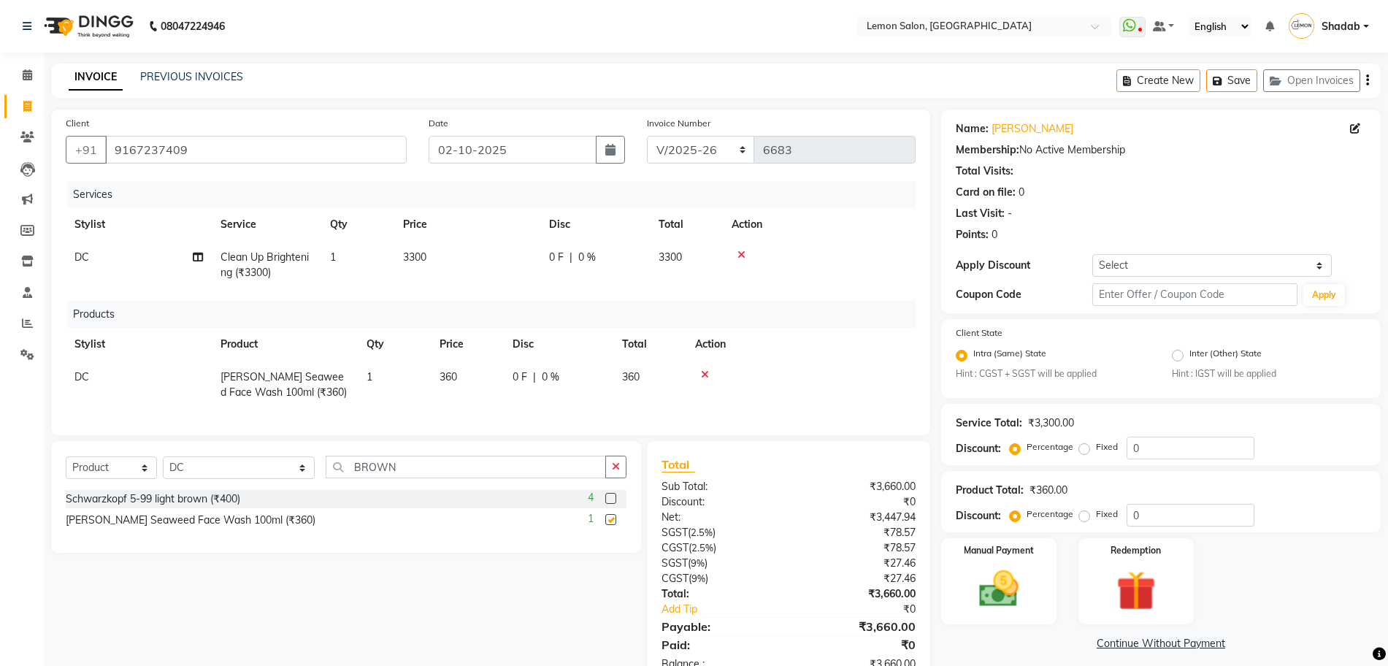
checkbox input "false"
click at [348, 476] on input "BROWN" at bounding box center [466, 467] width 280 height 23
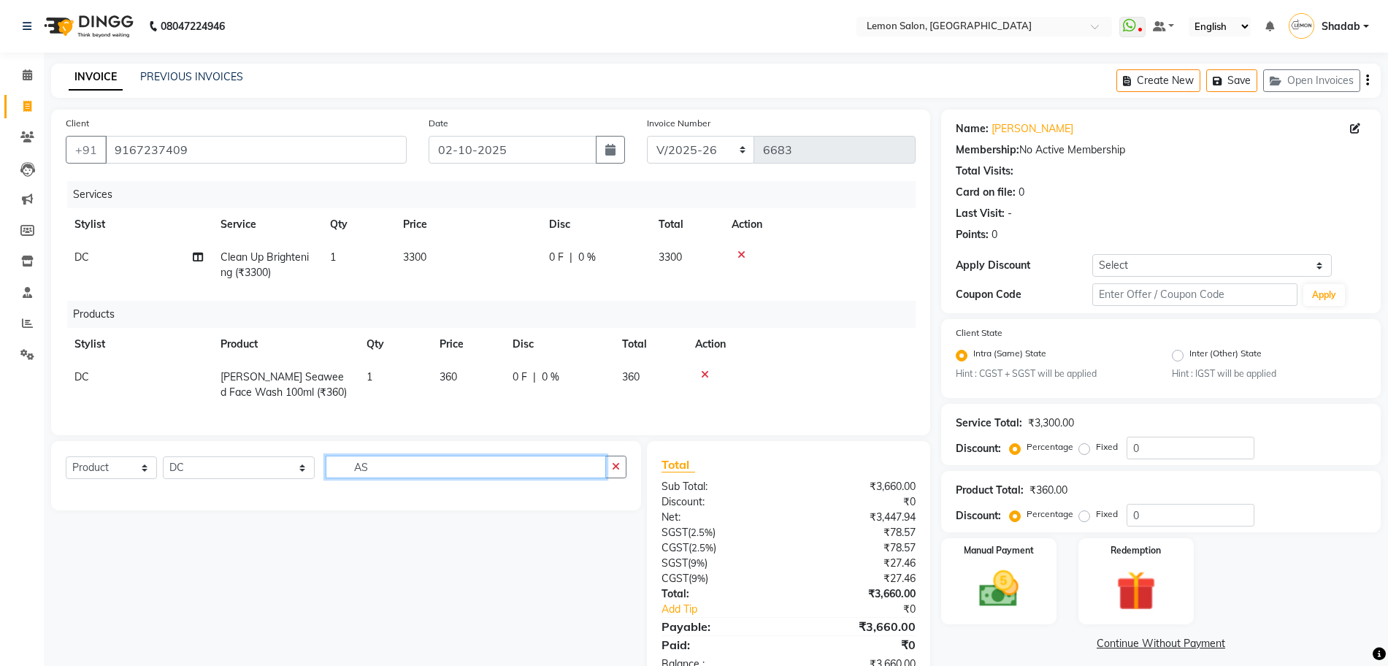
type input "A"
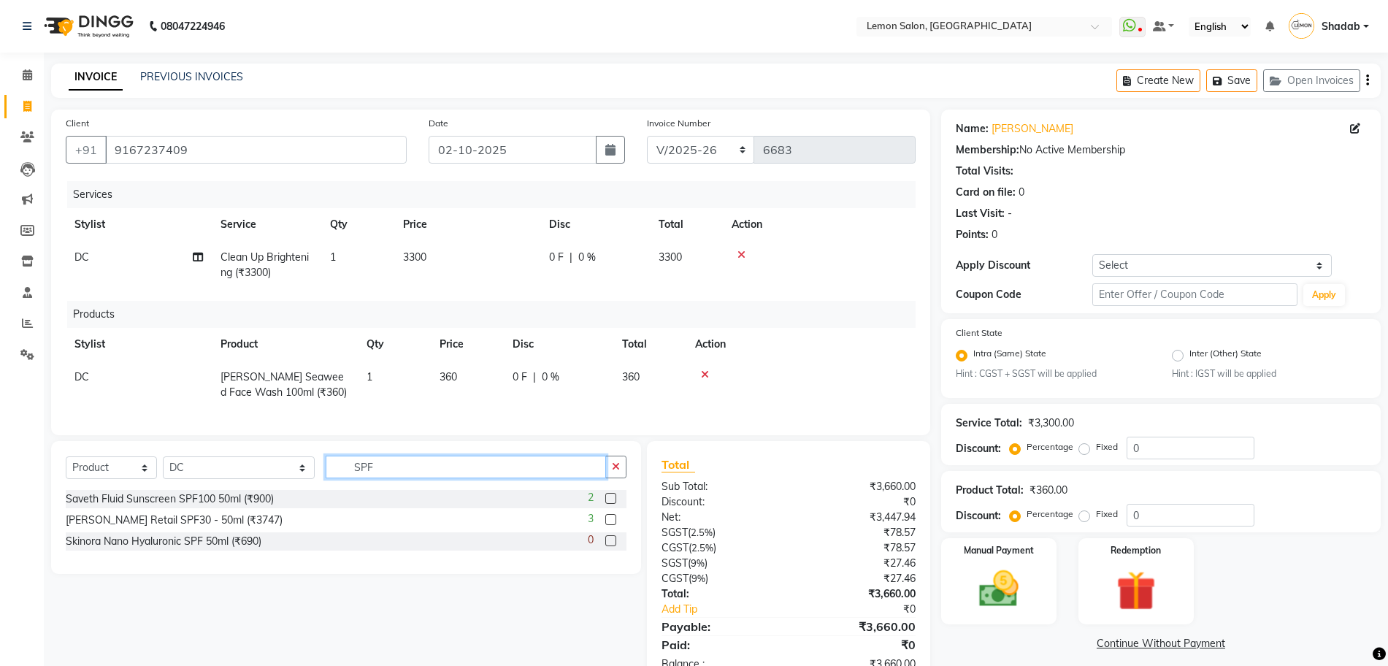
type input "SPF"
click at [612, 504] on label at bounding box center [610, 498] width 11 height 11
click at [612, 504] on input "checkbox" at bounding box center [609, 498] width 9 height 9
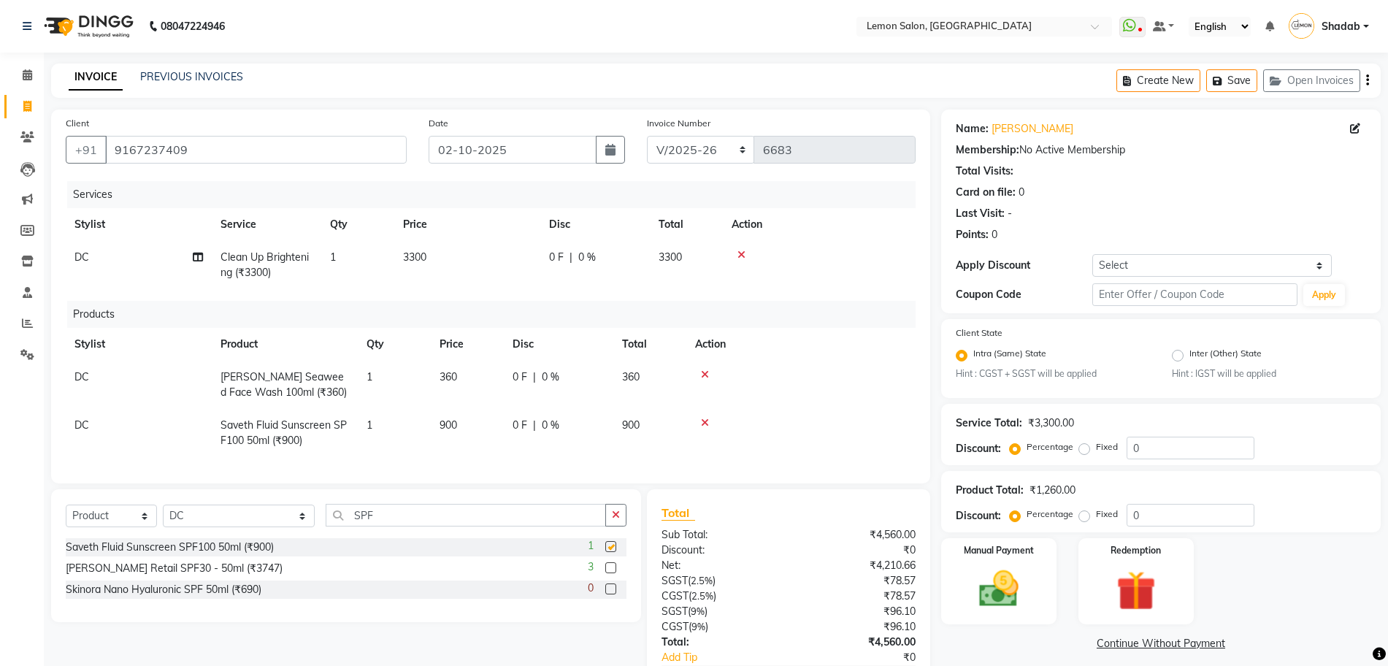
click at [504, 445] on td "0 F | 0 %" at bounding box center [559, 433] width 110 height 48
checkbox input "false"
select select "7884"
click at [460, 424] on input "900" at bounding box center [468, 429] width 56 height 23
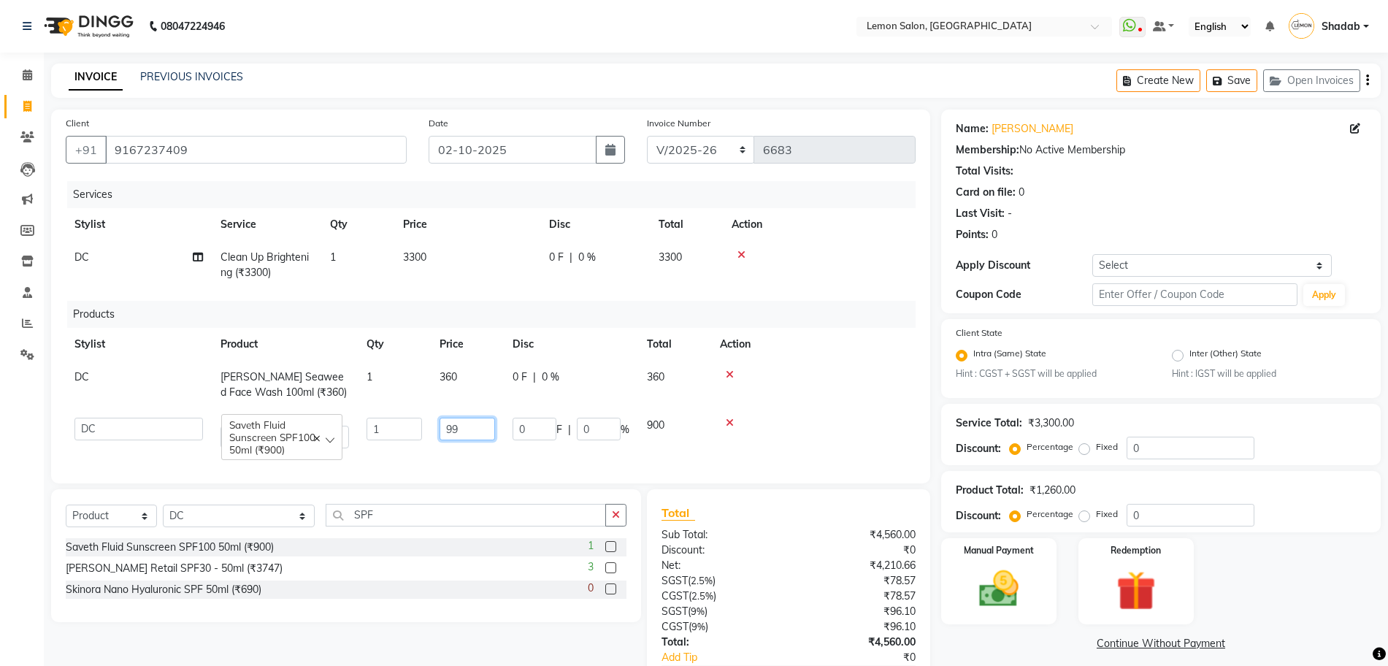
type input "990"
click at [623, 458] on div "Services Stylist Service Qty Price Disc Total Action DC Clean Up Brightening (₹…" at bounding box center [491, 325] width 850 height 288
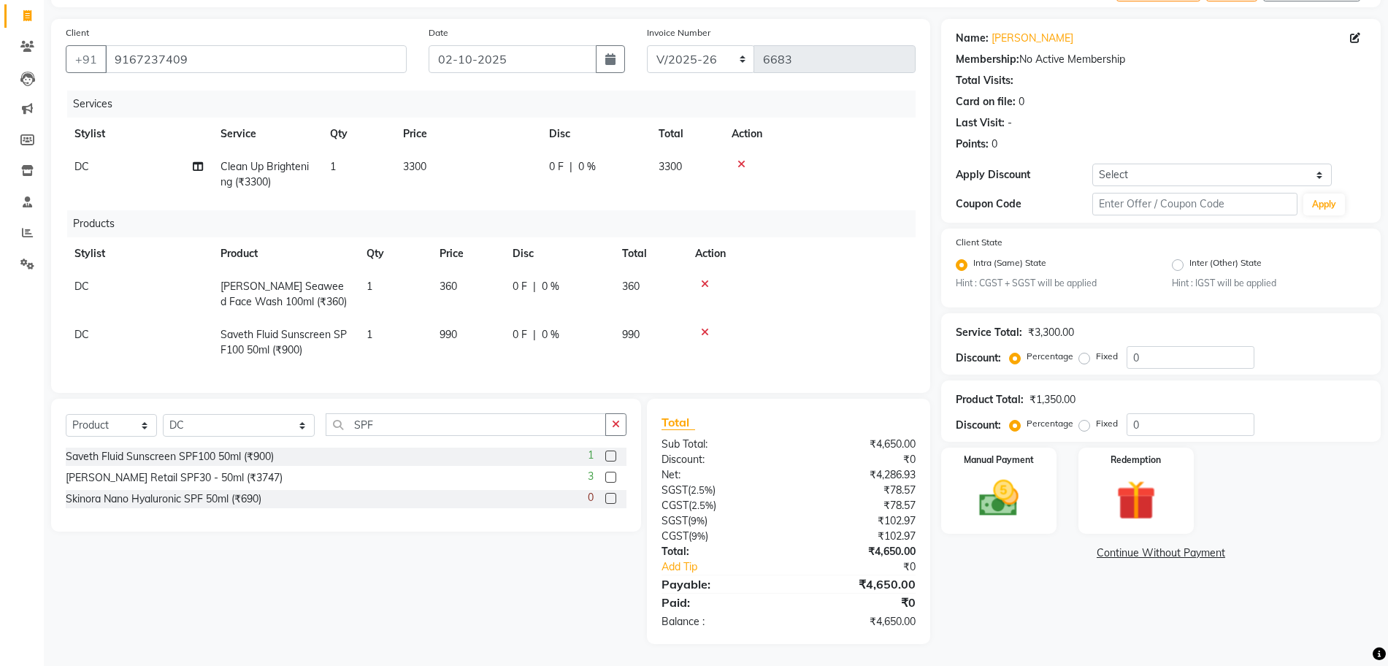
scroll to position [104, 0]
drag, startPoint x: 1175, startPoint y: 337, endPoint x: 1112, endPoint y: 337, distance: 63.5
click at [1112, 346] on div "Percentage Fixed 0" at bounding box center [1134, 357] width 242 height 23
type input "20"
click at [1096, 643] on div "Name: Datta Narvankar Membership: No Active Membership Total Visits: Card on fi…" at bounding box center [1166, 331] width 451 height 625
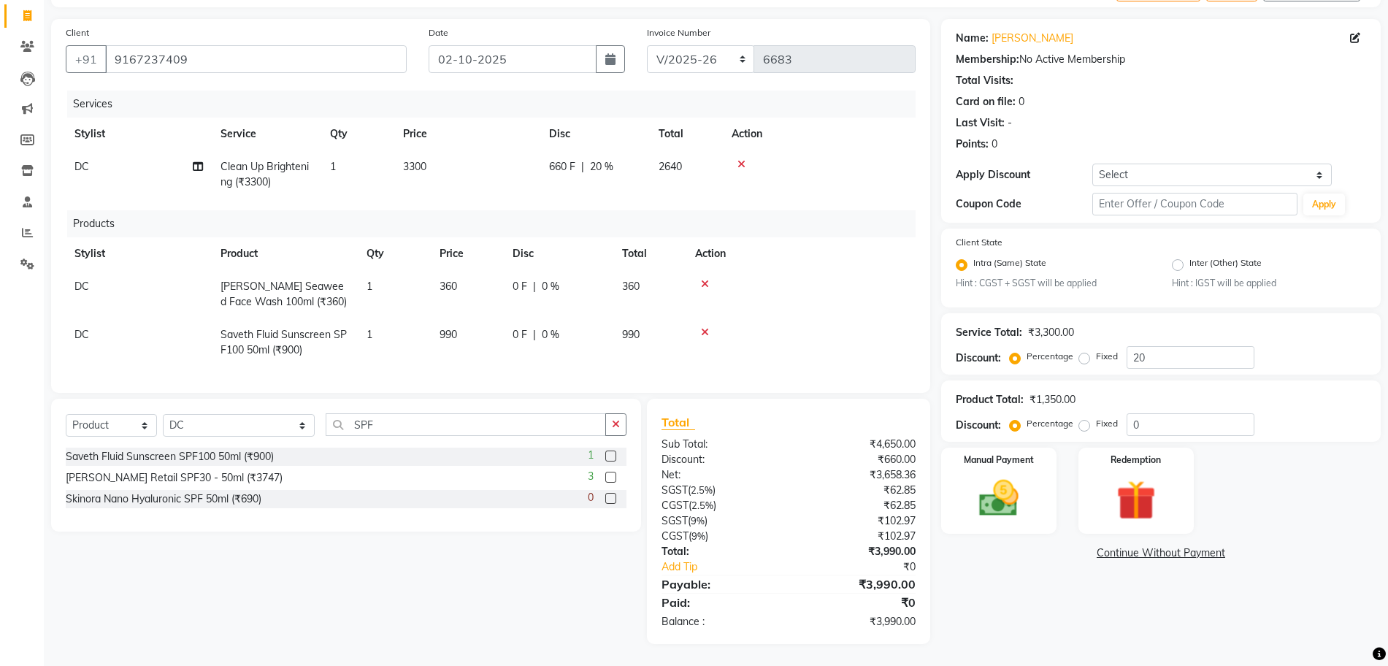
click at [1086, 629] on div "Name: Datta Narvankar Membership: No Active Membership Total Visits: Card on fi…" at bounding box center [1166, 331] width 451 height 625
click at [397, 282] on td "1" at bounding box center [394, 294] width 73 height 48
select select "7884"
click at [451, 287] on input "360" at bounding box center [468, 290] width 56 height 23
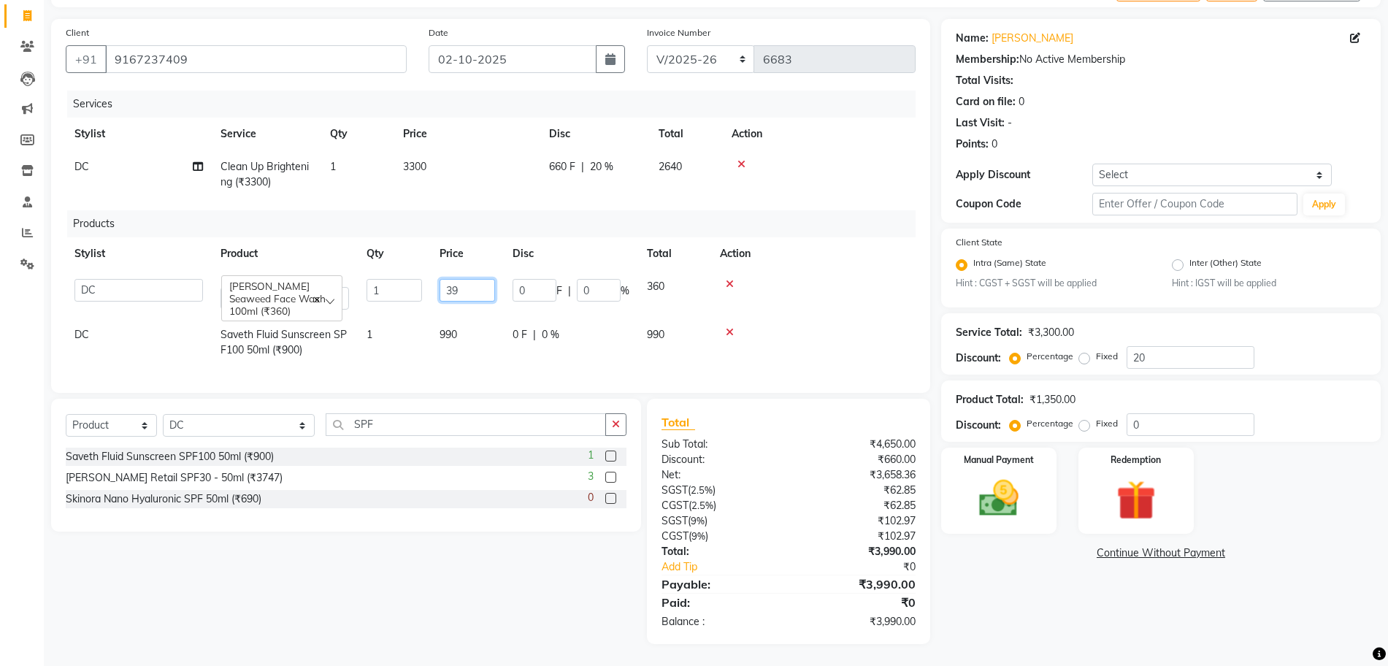
type input "396"
click at [451, 595] on div "Select Service Product Membership Package Voucher Prepaid Gift Card Select Styl…" at bounding box center [340, 521] width 601 height 245
click at [551, 586] on div "Select Service Product Membership Package Voucher Prepaid Gift Card Select Styl…" at bounding box center [340, 521] width 601 height 245
click at [985, 481] on img at bounding box center [999, 498] width 67 height 47
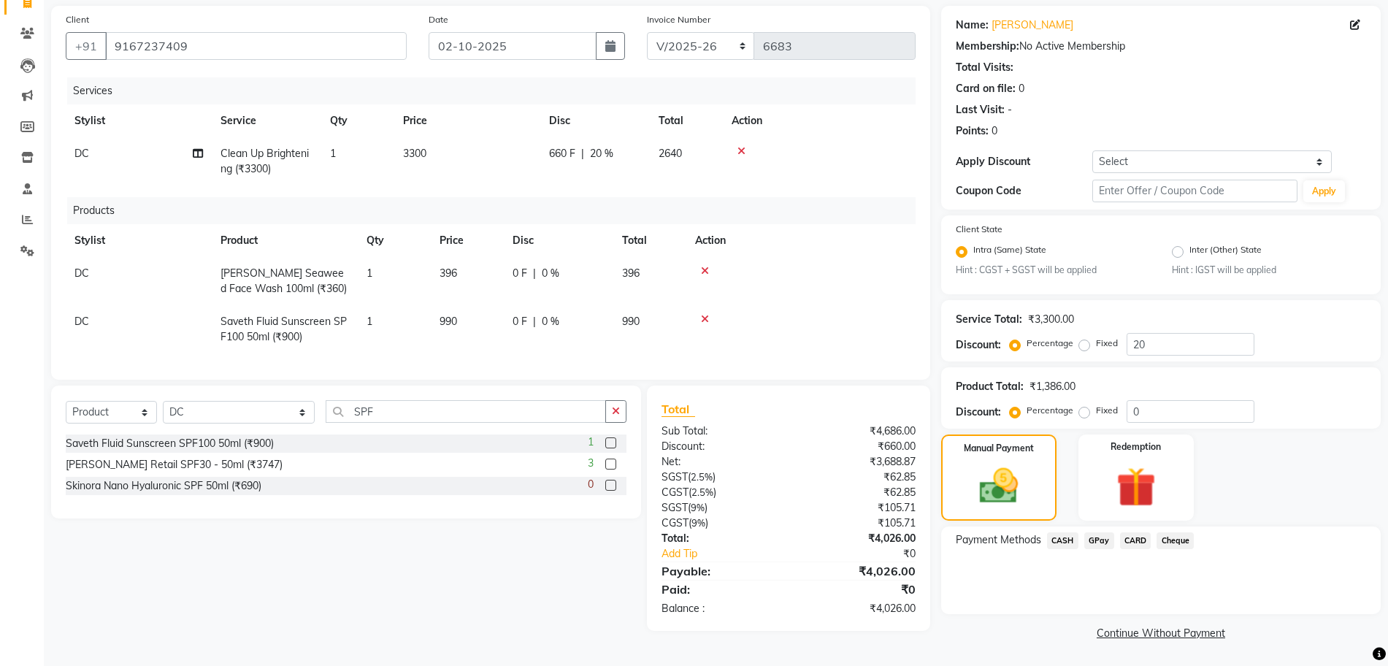
click at [1066, 540] on span "CASH" at bounding box center [1062, 540] width 31 height 17
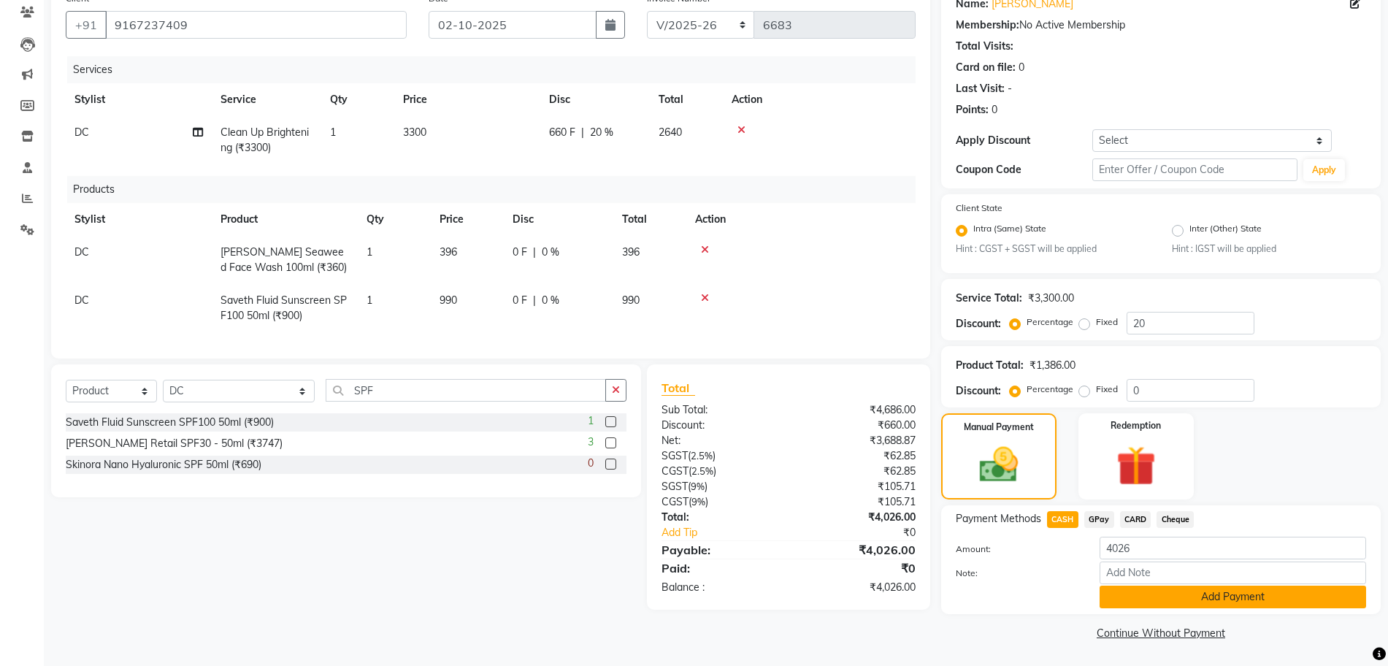
click at [1137, 598] on button "Add Payment" at bounding box center [1233, 597] width 267 height 23
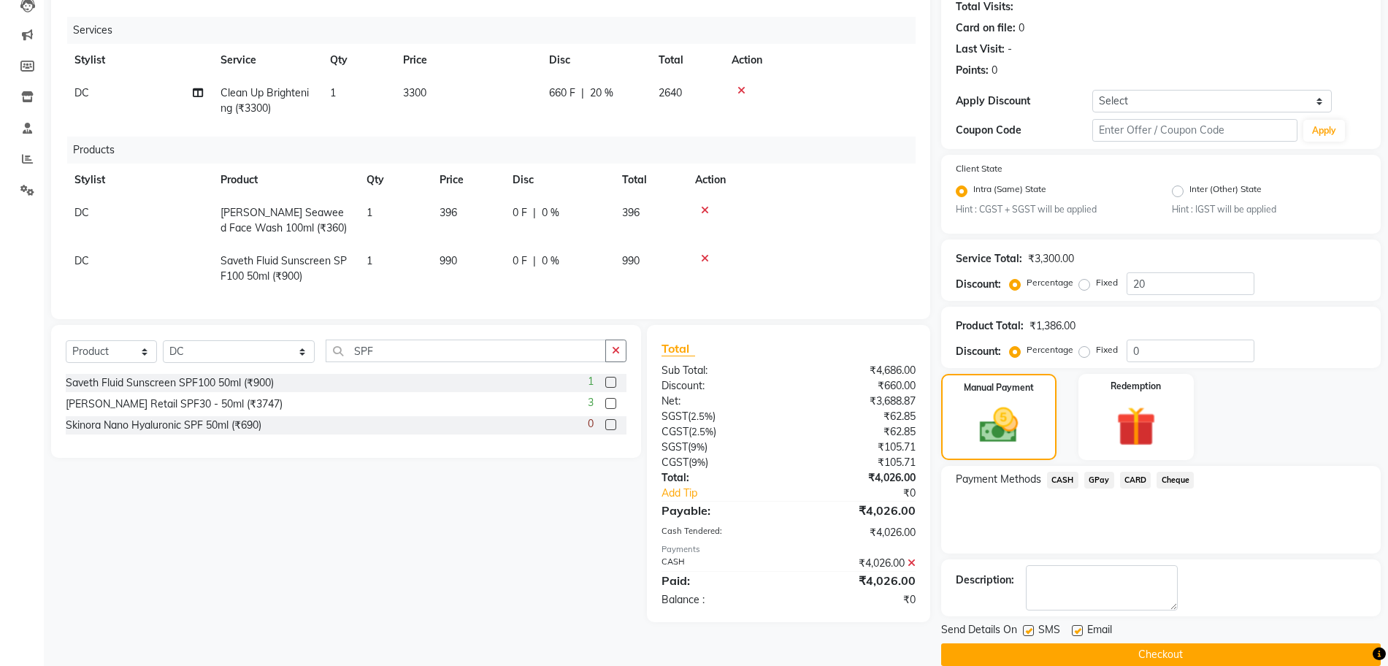
scroll to position [186, 0]
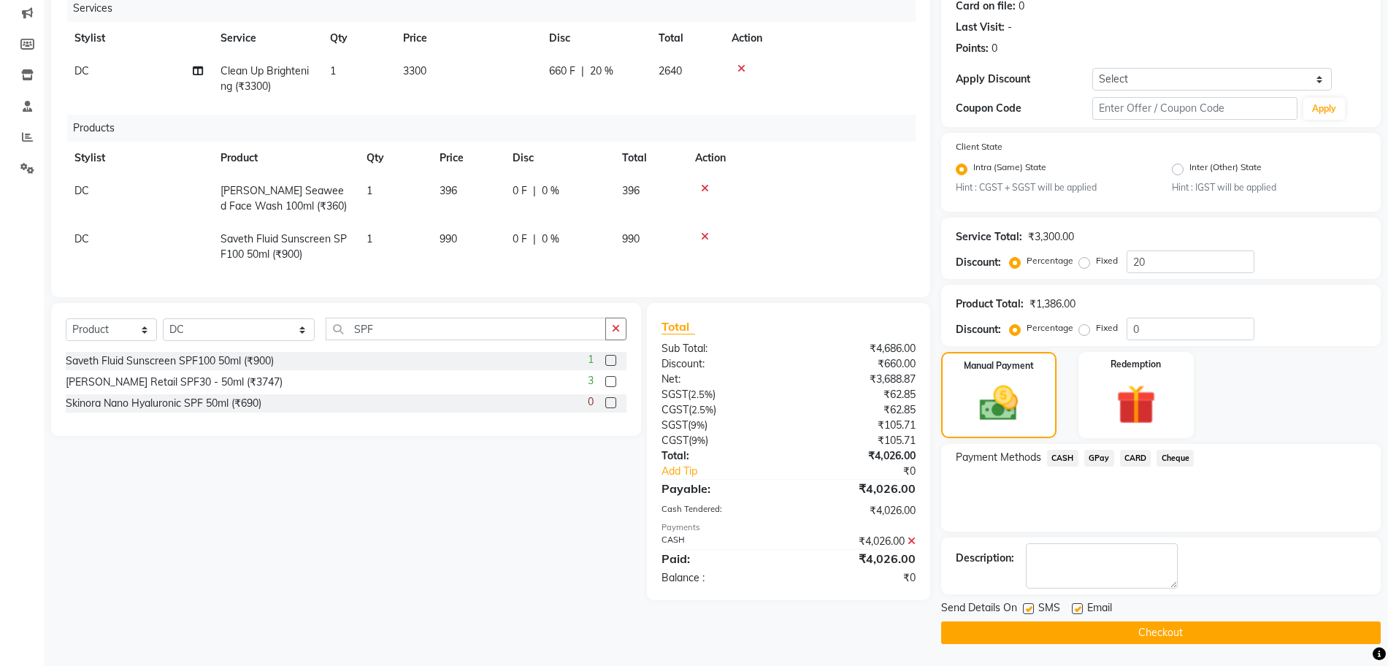
click at [1008, 639] on button "Checkout" at bounding box center [1161, 633] width 440 height 23
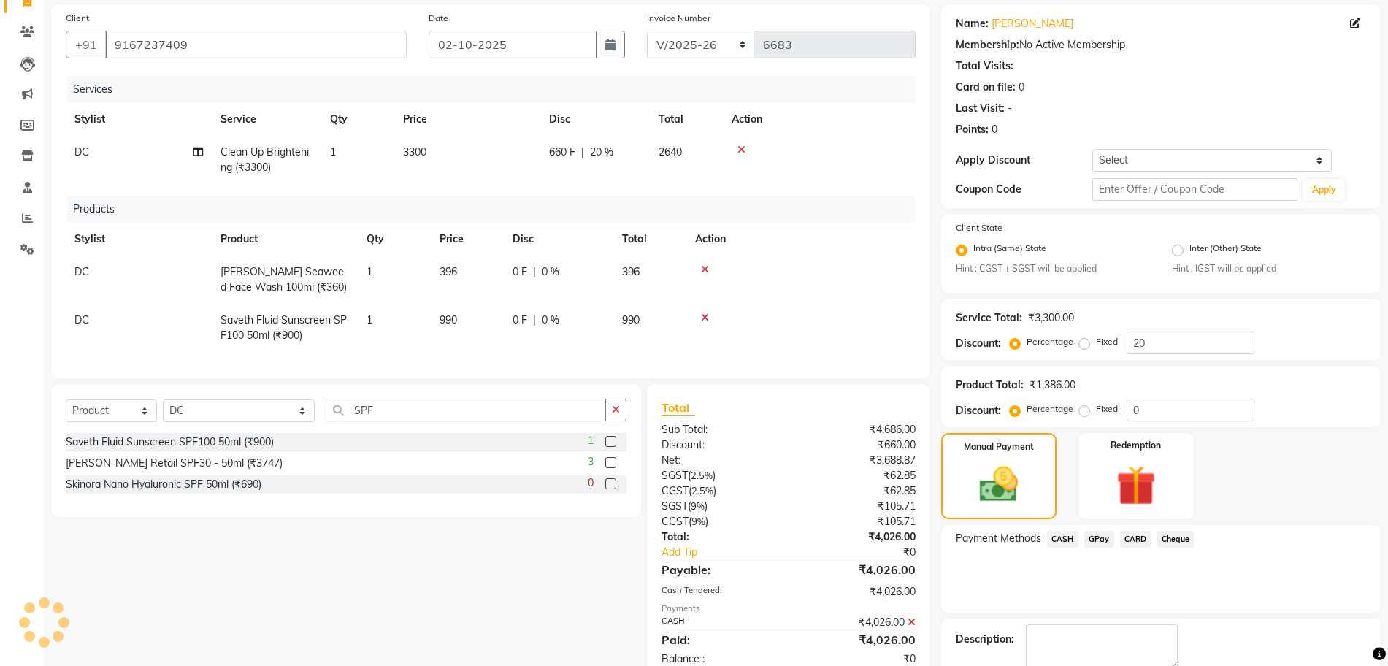
scroll to position [0, 0]
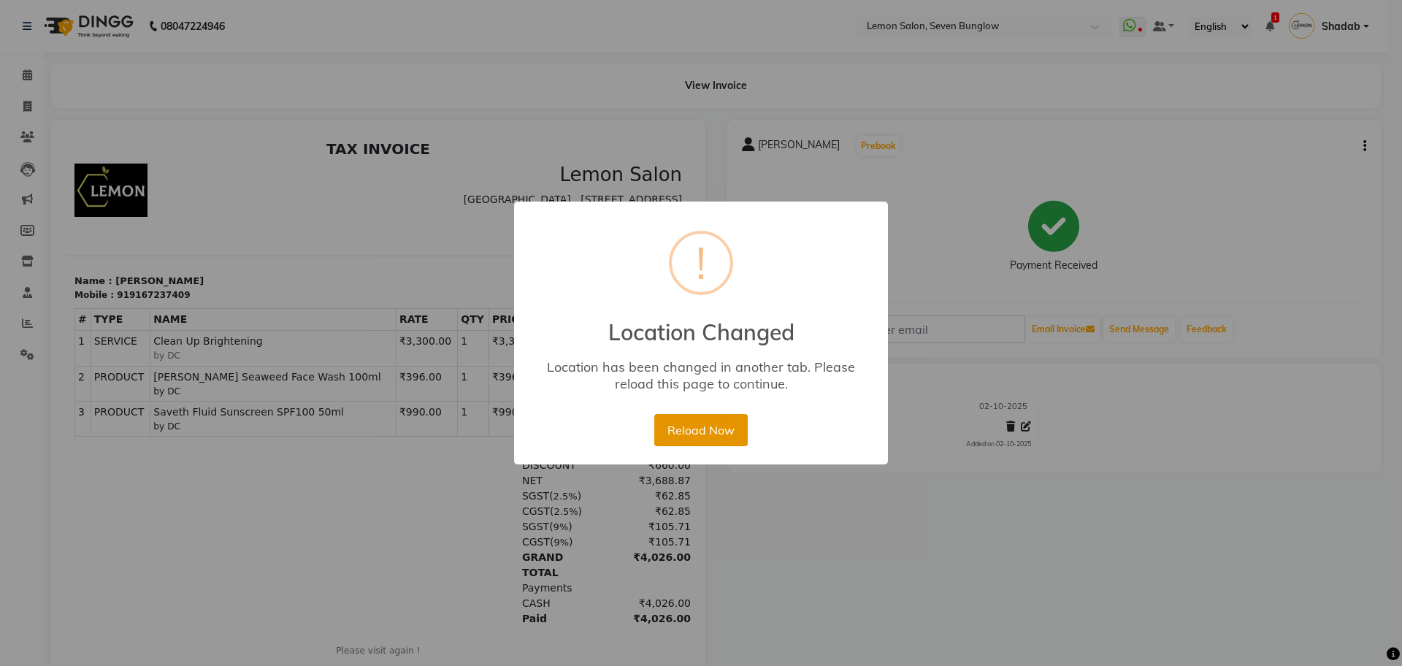
click at [684, 429] on button "Reload Now" at bounding box center [700, 430] width 93 height 32
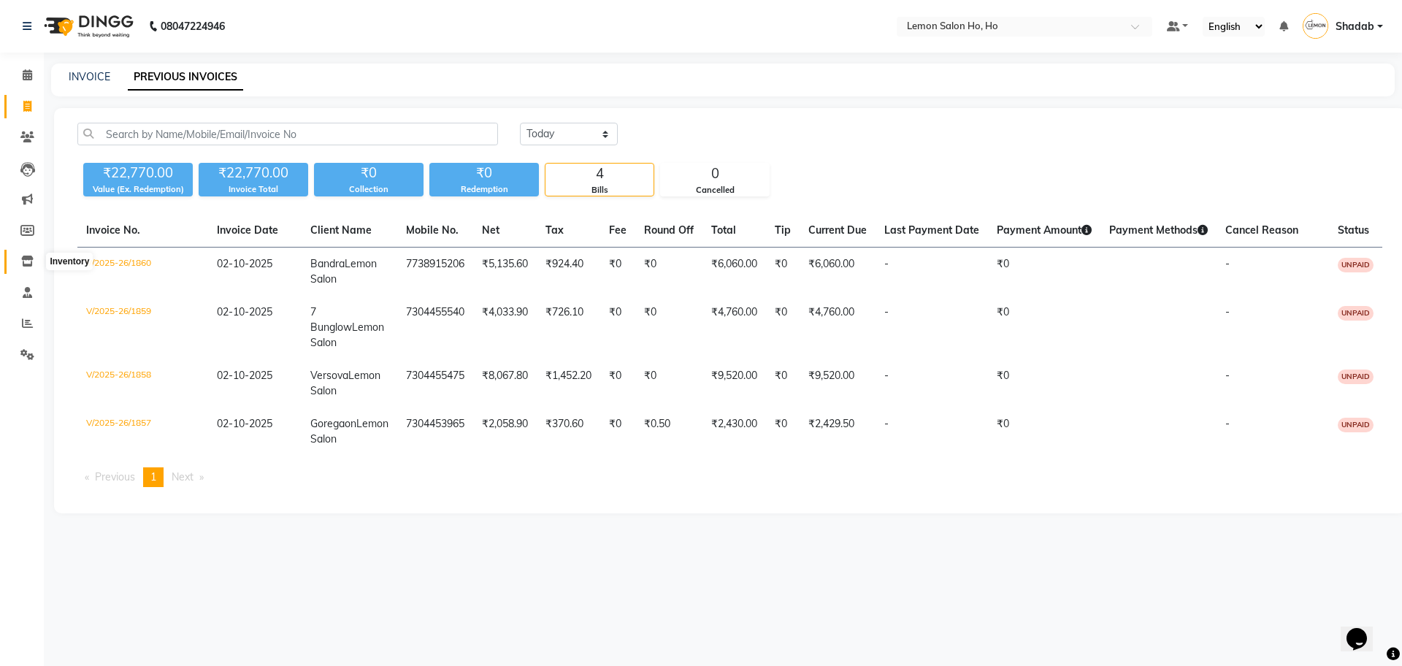
click at [22, 260] on icon at bounding box center [27, 261] width 12 height 11
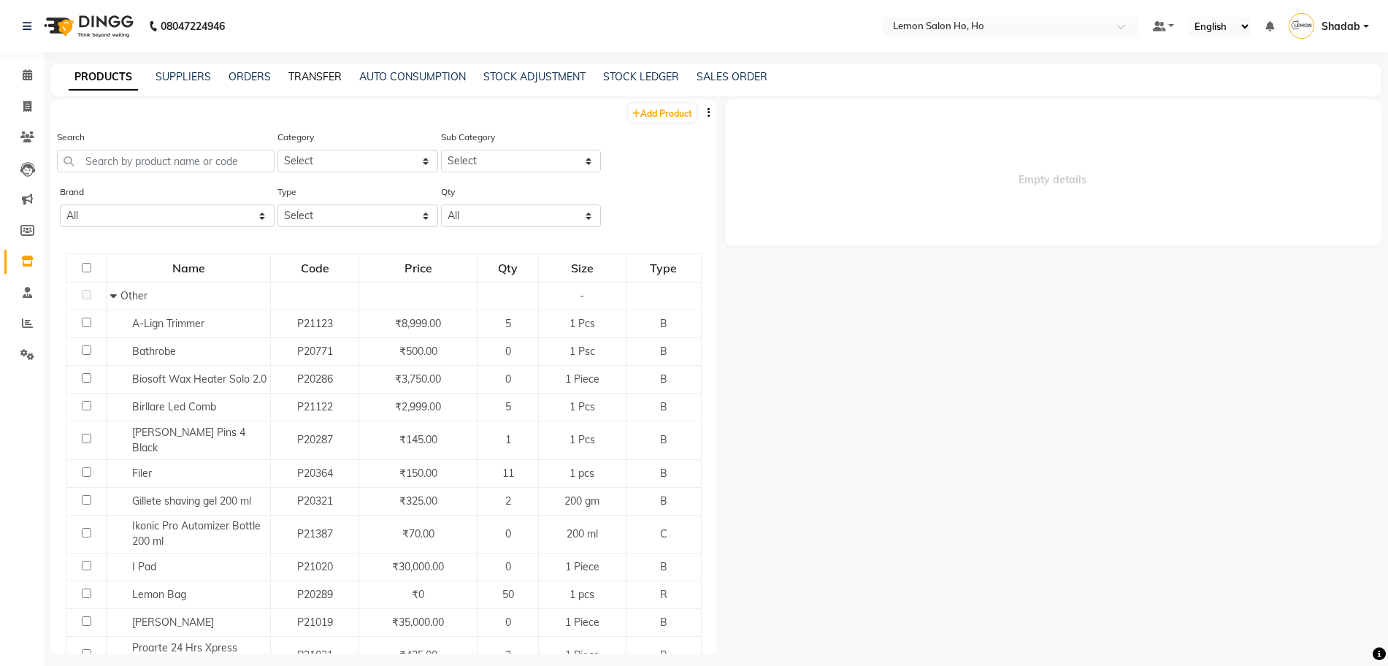
click at [308, 74] on link "TRANSFER" at bounding box center [315, 76] width 53 height 13
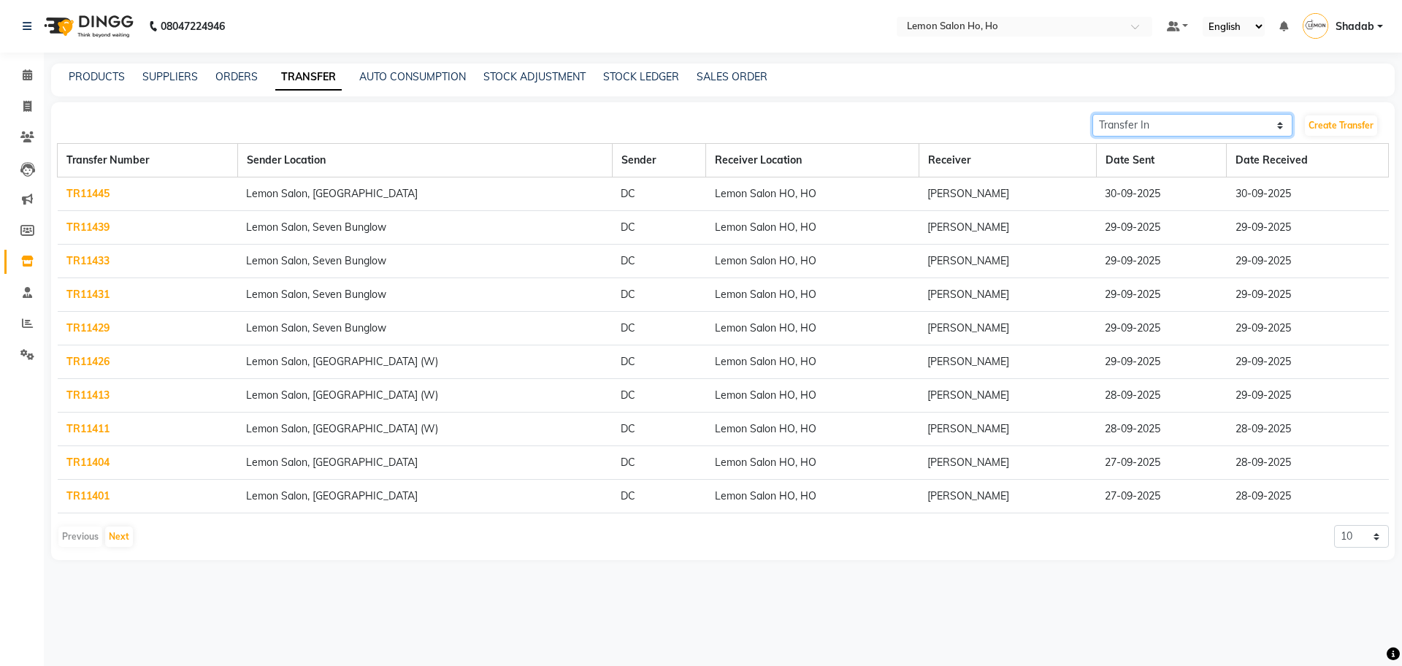
click at [1123, 128] on select "Transfer In Transfer Out" at bounding box center [1193, 125] width 200 height 23
select select "sender"
click at [1093, 114] on select "Transfer In Transfer Out" at bounding box center [1193, 125] width 200 height 23
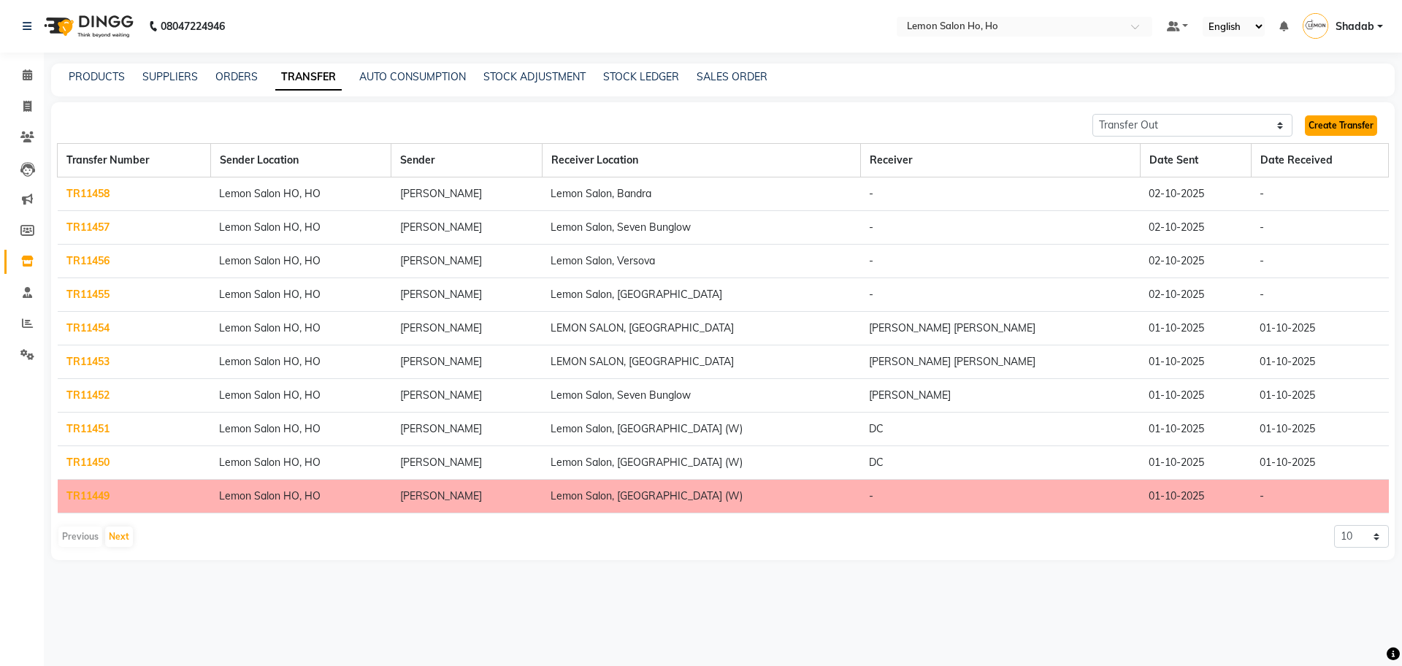
click at [1327, 123] on link "Create Transfer" at bounding box center [1341, 125] width 72 height 20
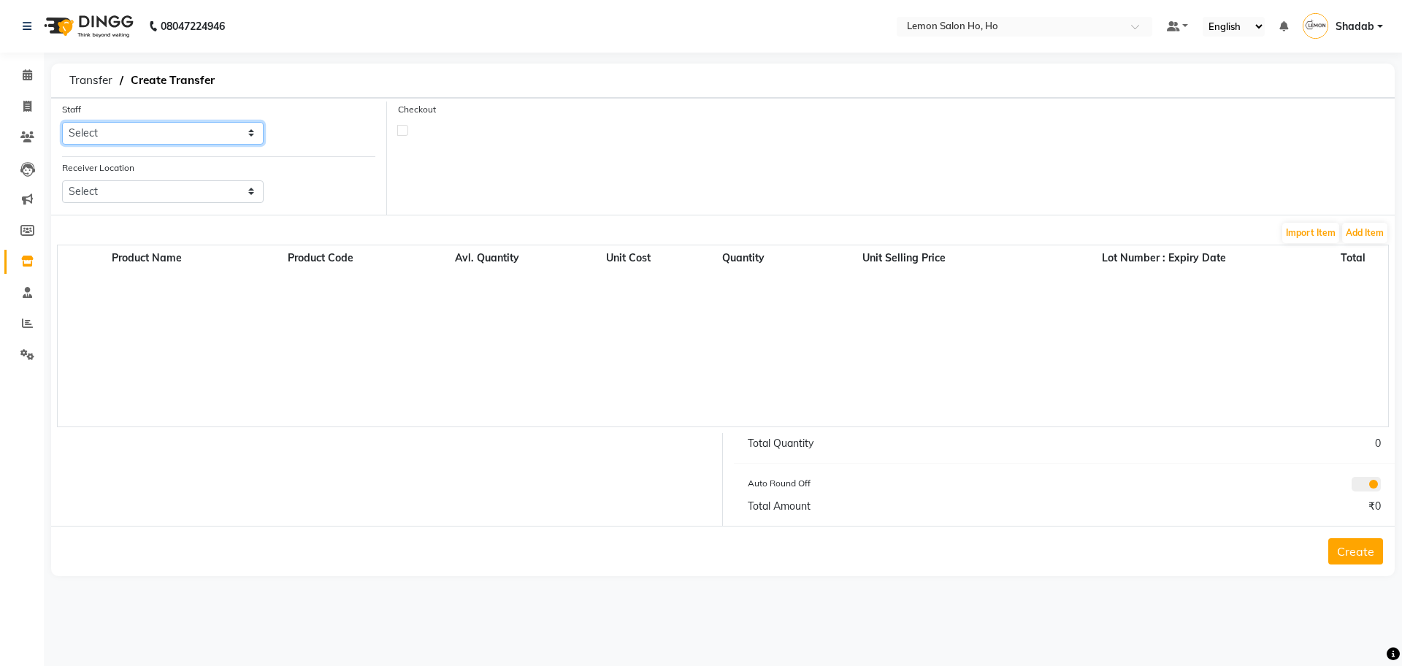
click at [123, 129] on select "Select [PERSON_NAME] [PERSON_NAME] DC DINGG Support [PERSON_NAME] [PERSON_NAME]…" at bounding box center [163, 133] width 202 height 23
select select "8715"
click at [62, 122] on select "Select [PERSON_NAME] [PERSON_NAME] DC DINGG Support [PERSON_NAME] [PERSON_NAME]…" at bounding box center [163, 133] width 202 height 23
click at [133, 202] on select "Select Lemon Salon, Lokhandwala [GEOGRAPHIC_DATA], [GEOGRAPHIC_DATA], Seven Bun…" at bounding box center [163, 191] width 202 height 23
select select "958"
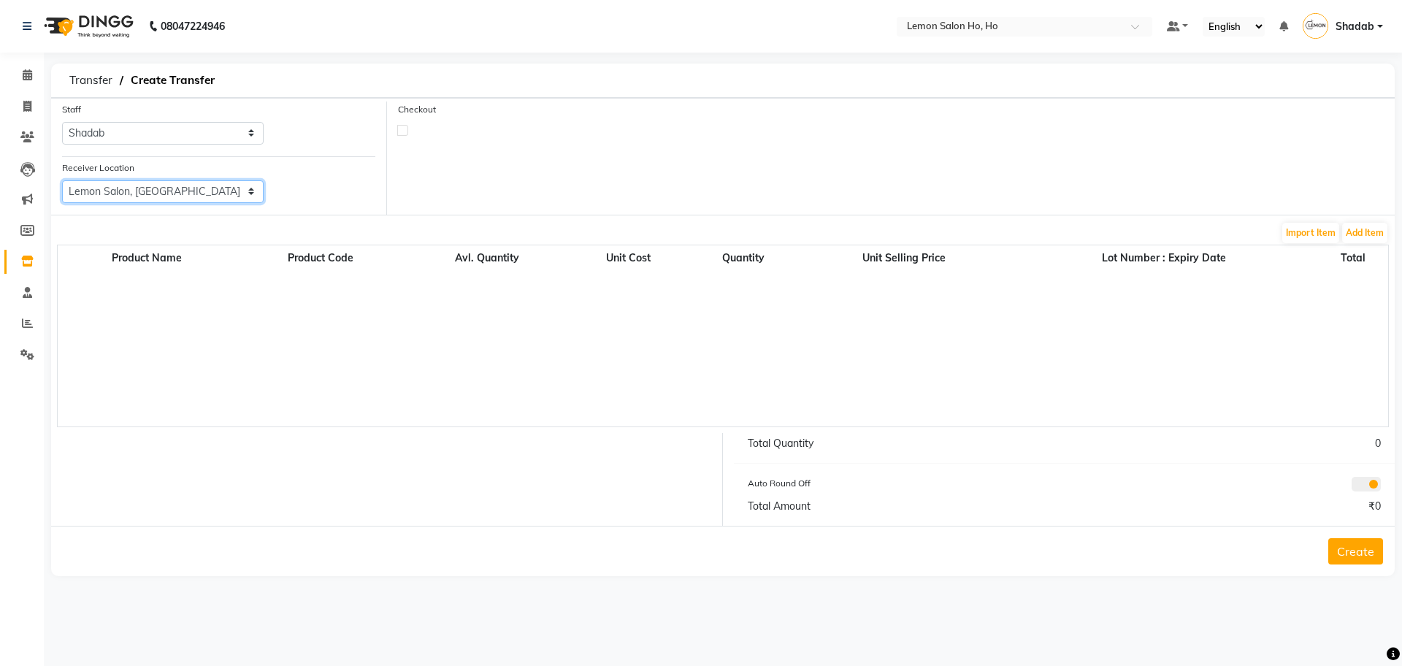
click at [62, 180] on select "Select Lemon Salon, Lokhandwala [GEOGRAPHIC_DATA], [GEOGRAPHIC_DATA], Seven Bun…" at bounding box center [163, 191] width 202 height 23
click at [401, 129] on label at bounding box center [402, 130] width 11 height 11
click at [401, 129] on input "checkbox" at bounding box center [402, 129] width 9 height 9
checkbox input "true"
select select "true"
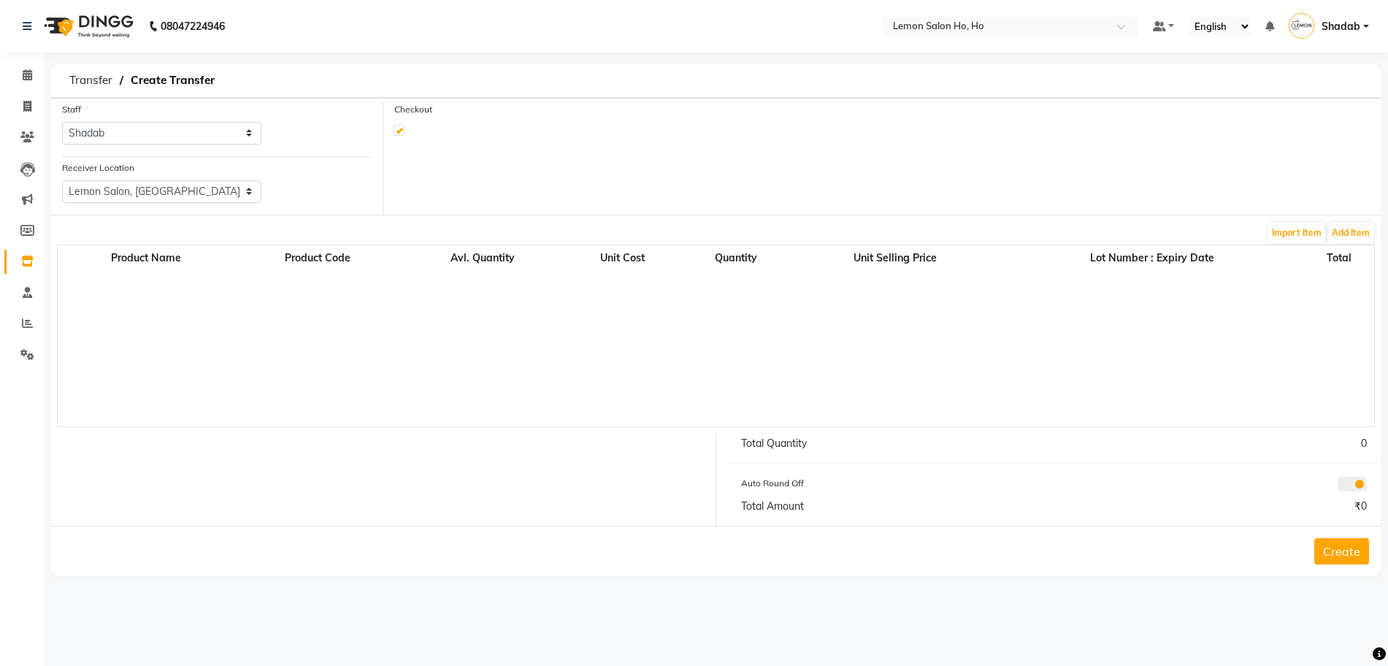
select select "2069"
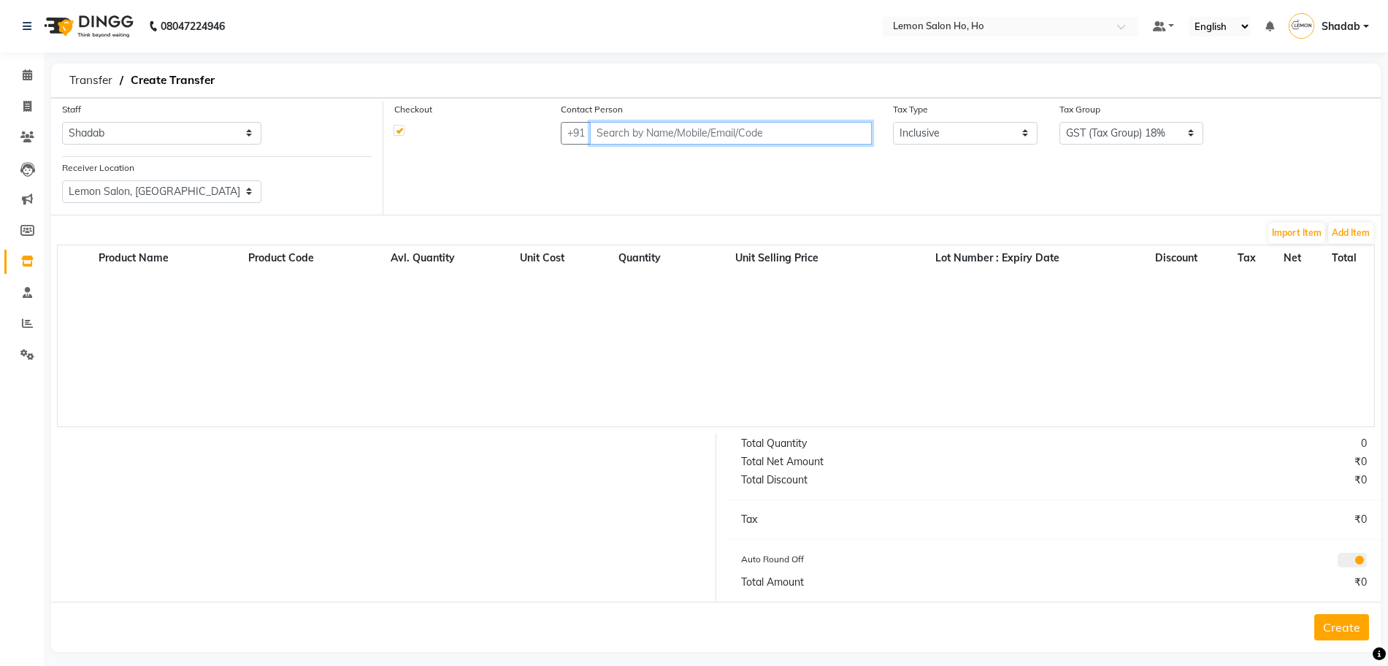
click at [731, 134] on input "text" at bounding box center [731, 133] width 282 height 23
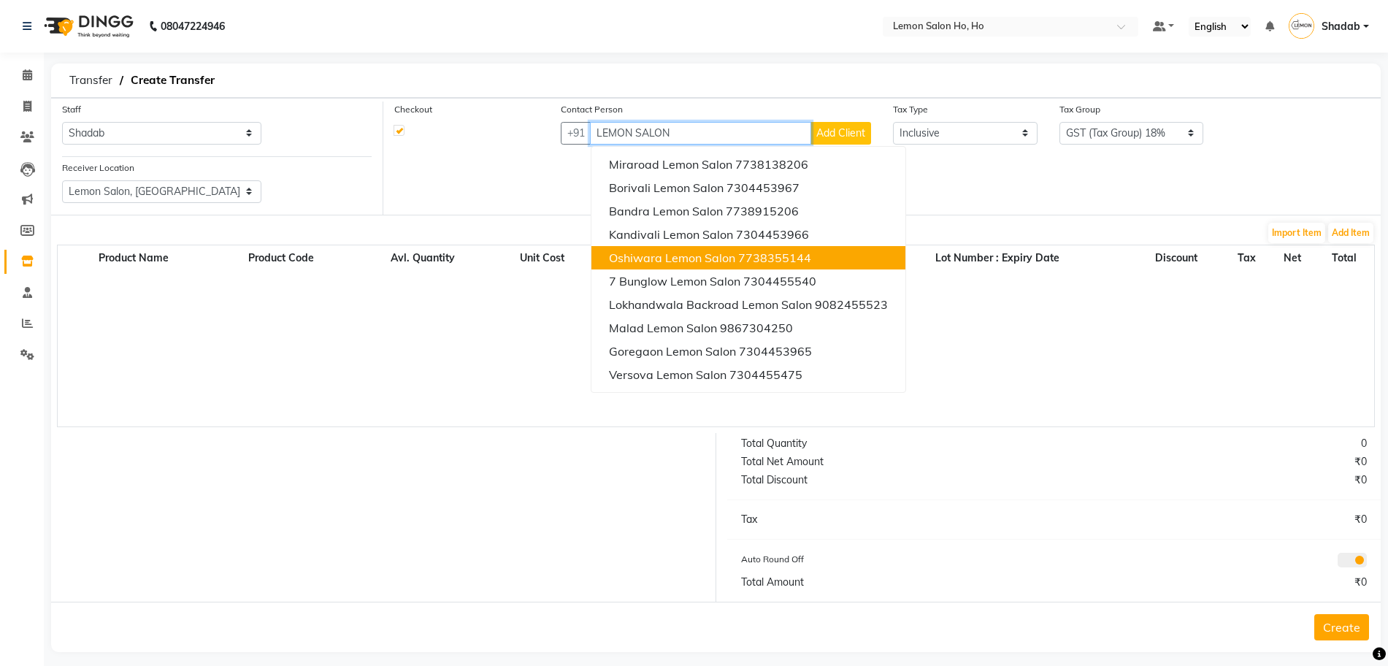
click at [670, 256] on span "Oshiwara Lemon Salon" at bounding box center [672, 258] width 126 height 15
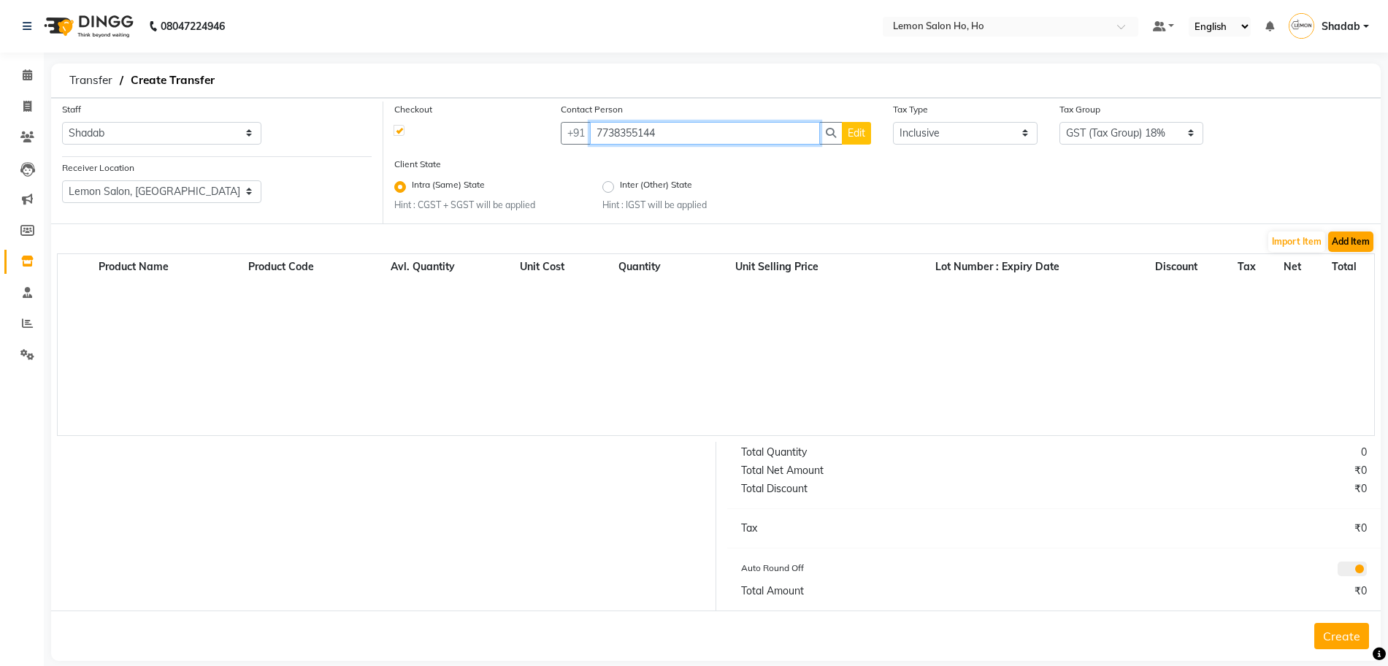
type input "7738355144"
click at [1364, 237] on button "Add Item" at bounding box center [1351, 242] width 45 height 20
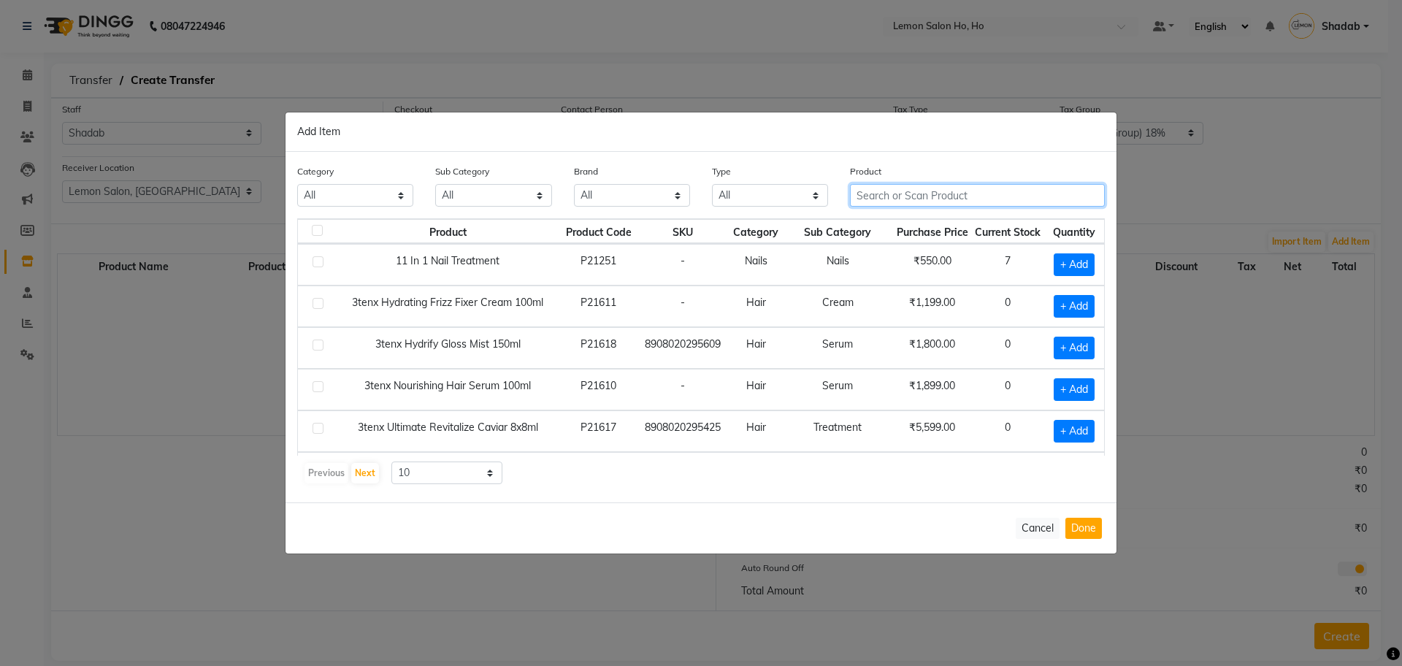
click at [905, 192] on input "text" at bounding box center [977, 195] width 255 height 23
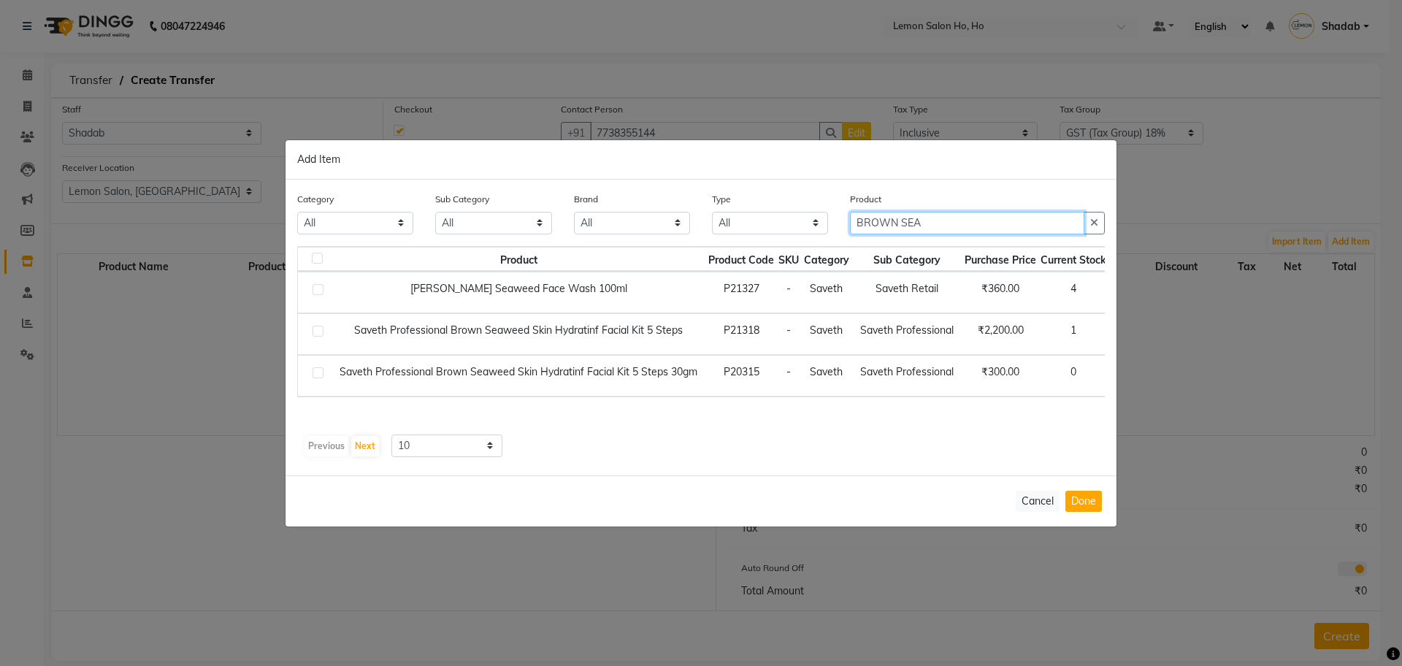
type input "BROWN SEA"
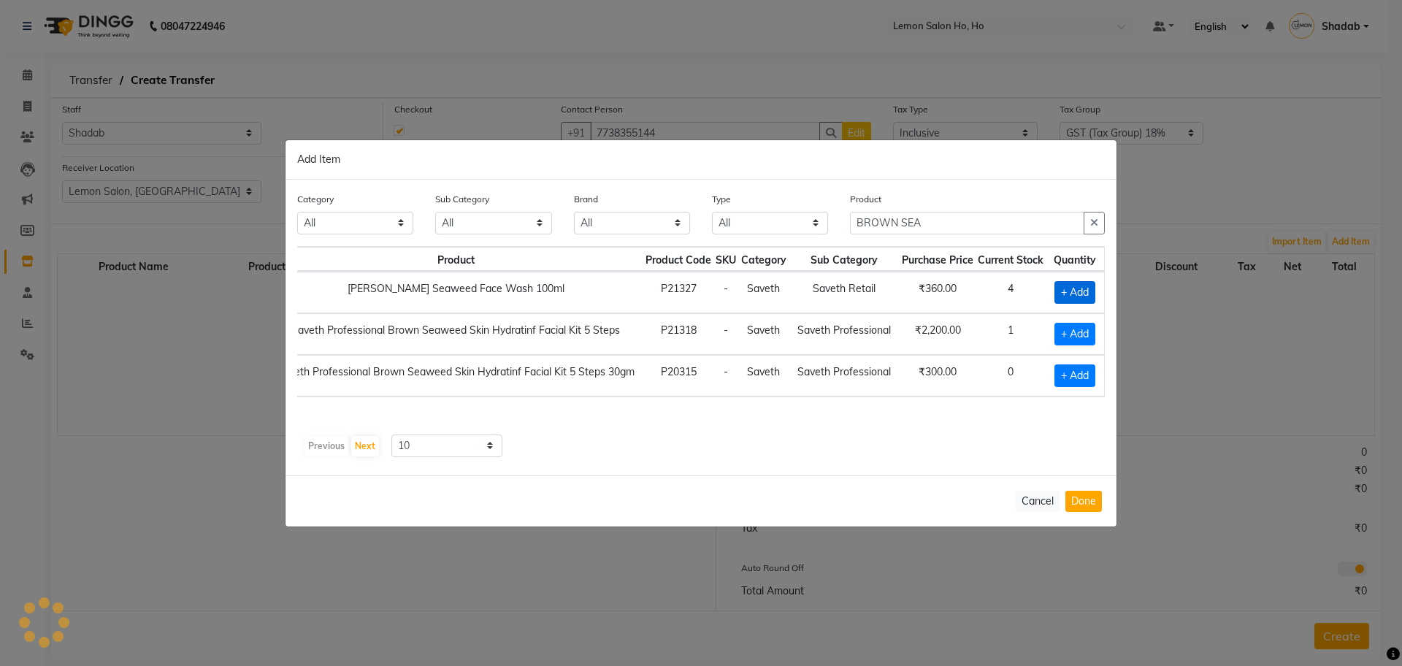
click at [1088, 290] on span "+ Add" at bounding box center [1075, 292] width 41 height 23
checkbox input "true"
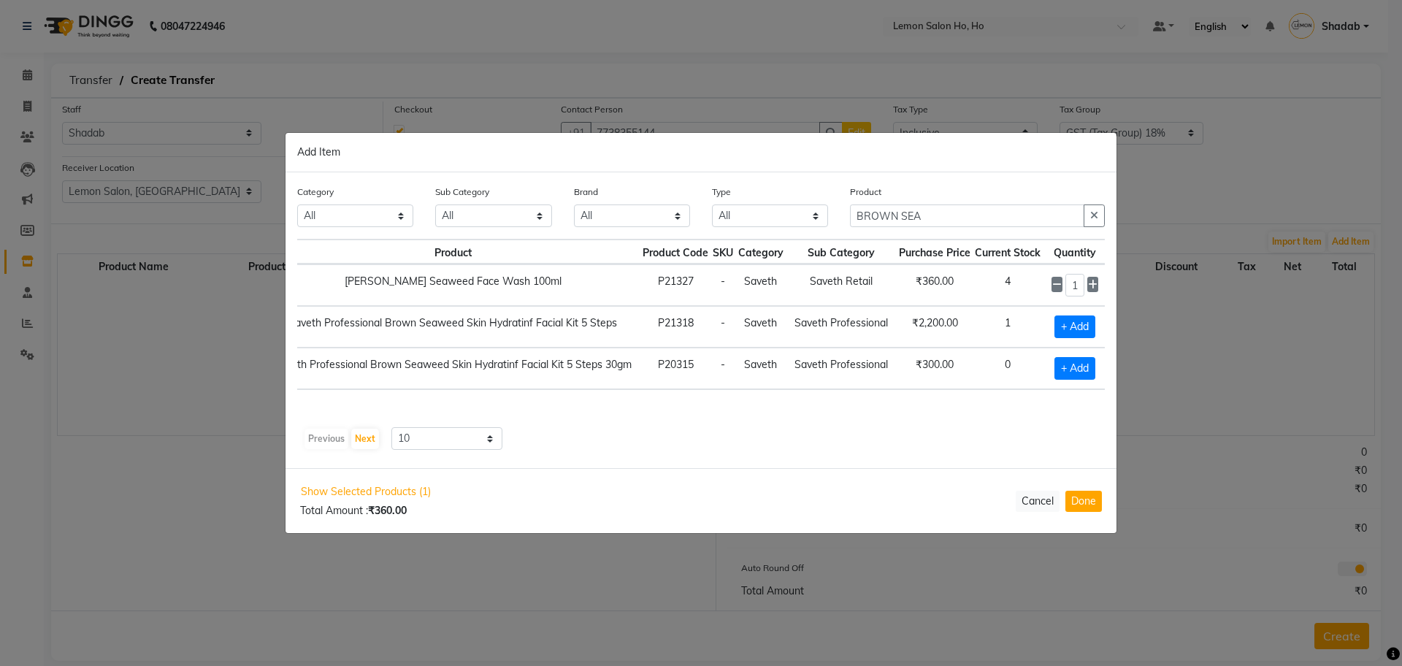
click at [922, 203] on div "Product BROWN SEA" at bounding box center [977, 205] width 255 height 43
click at [922, 210] on input "BROWN SEA" at bounding box center [967, 216] width 234 height 23
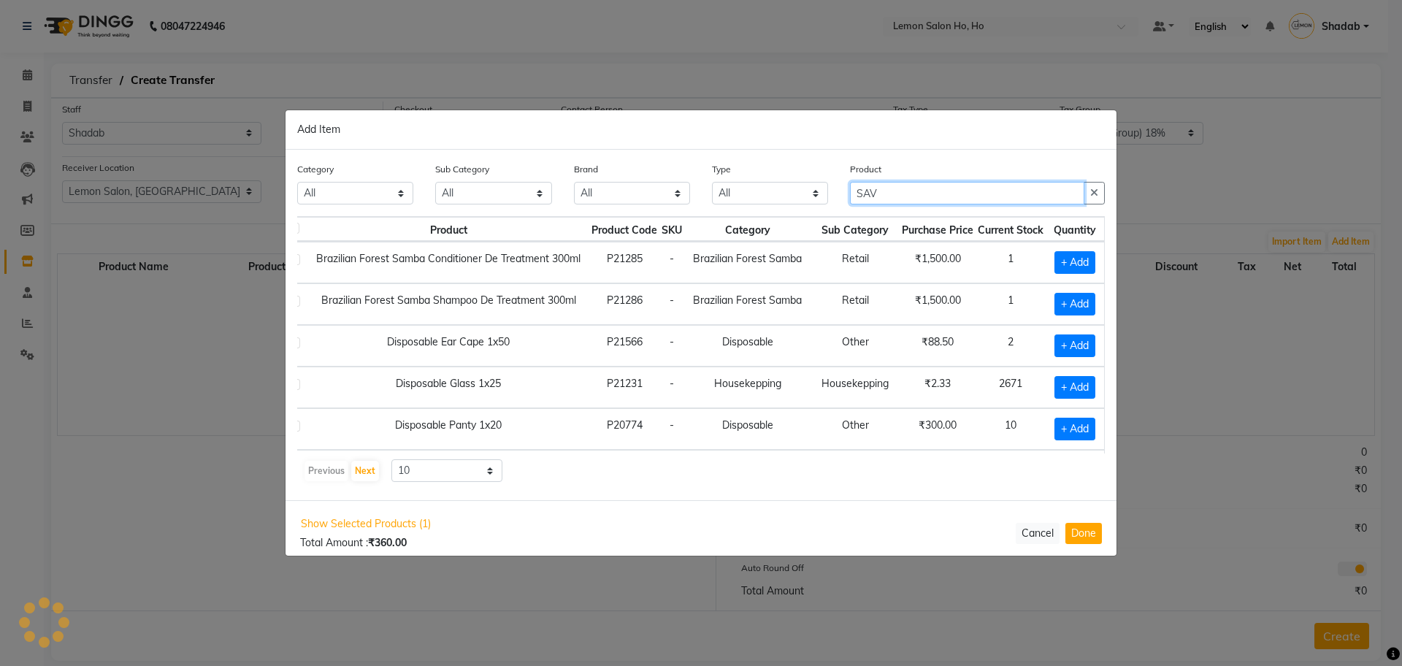
scroll to position [0, 34]
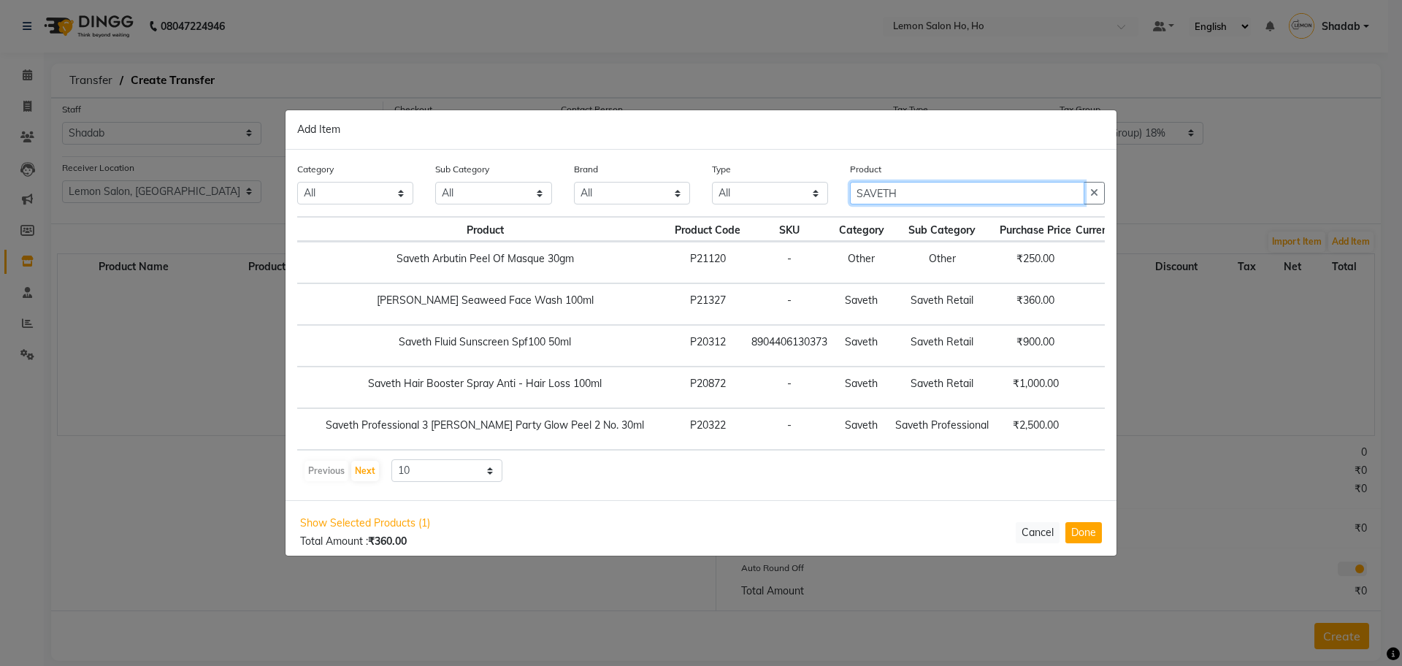
type input "SAVETH"
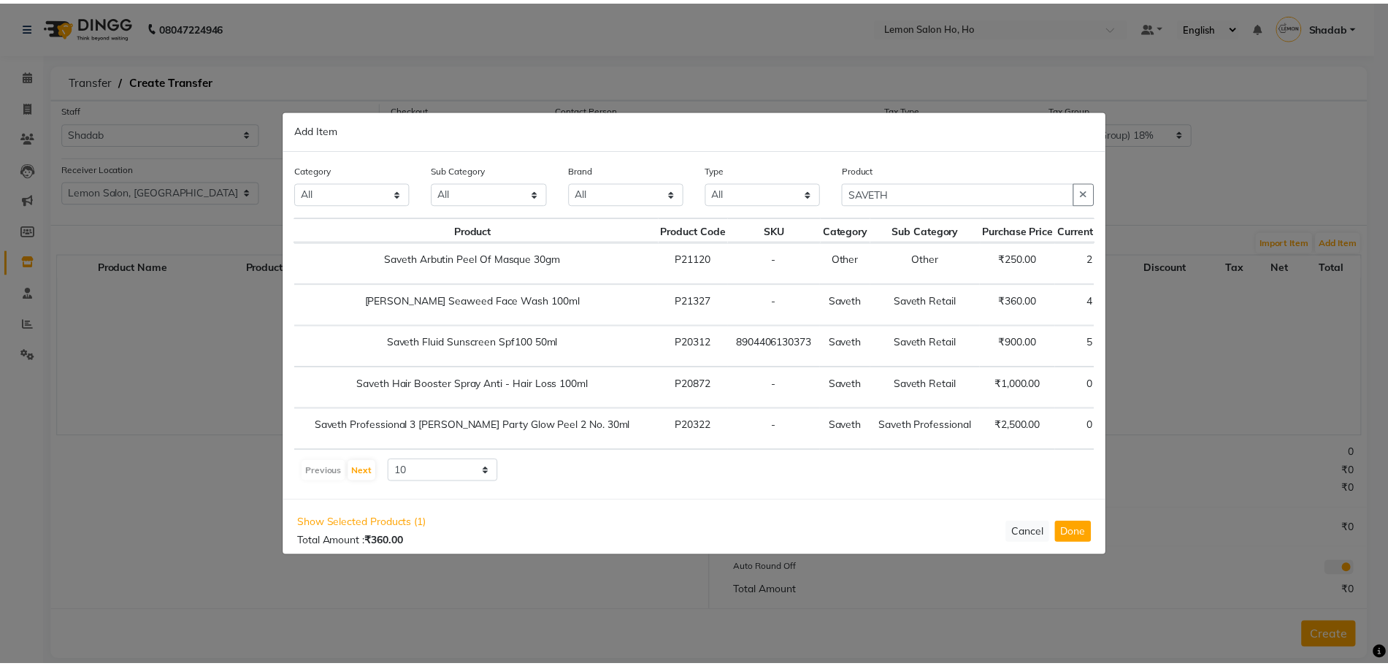
scroll to position [0, 157]
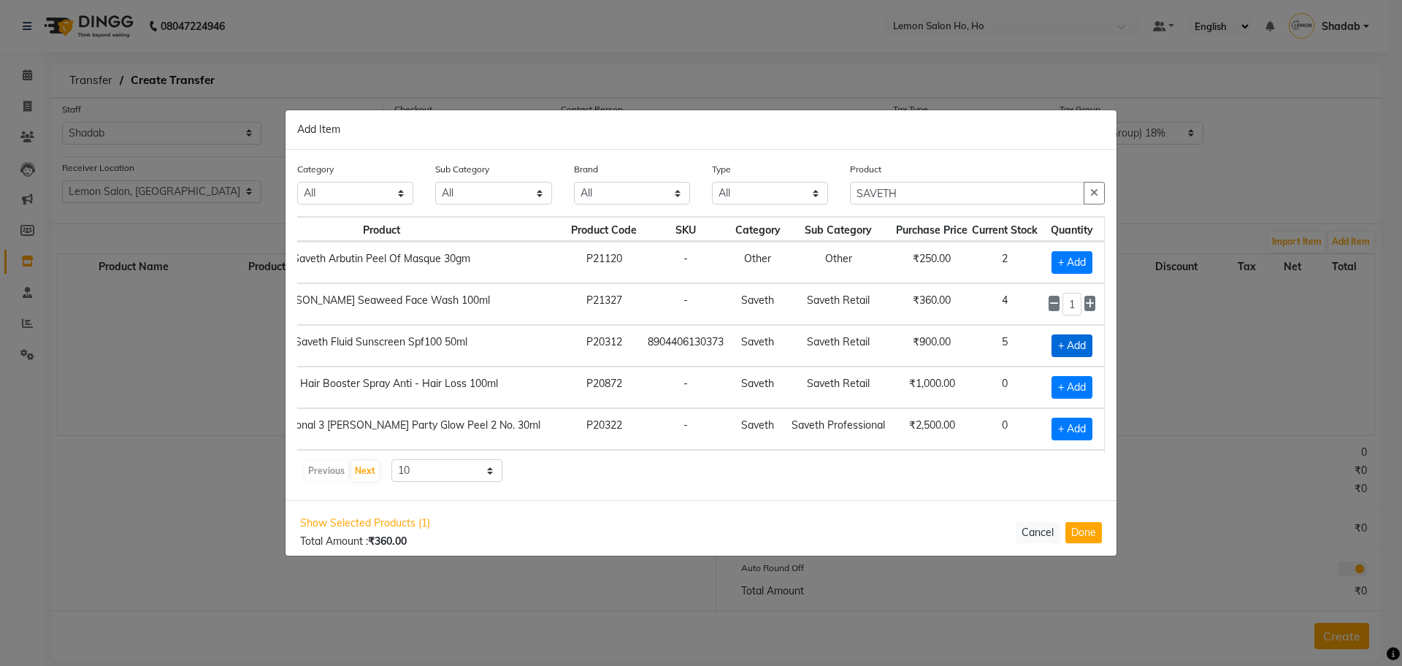
click at [1069, 347] on span "+ Add" at bounding box center [1072, 346] width 41 height 23
checkbox input "true"
click at [1082, 530] on button "Done" at bounding box center [1084, 533] width 37 height 21
select select "2069"
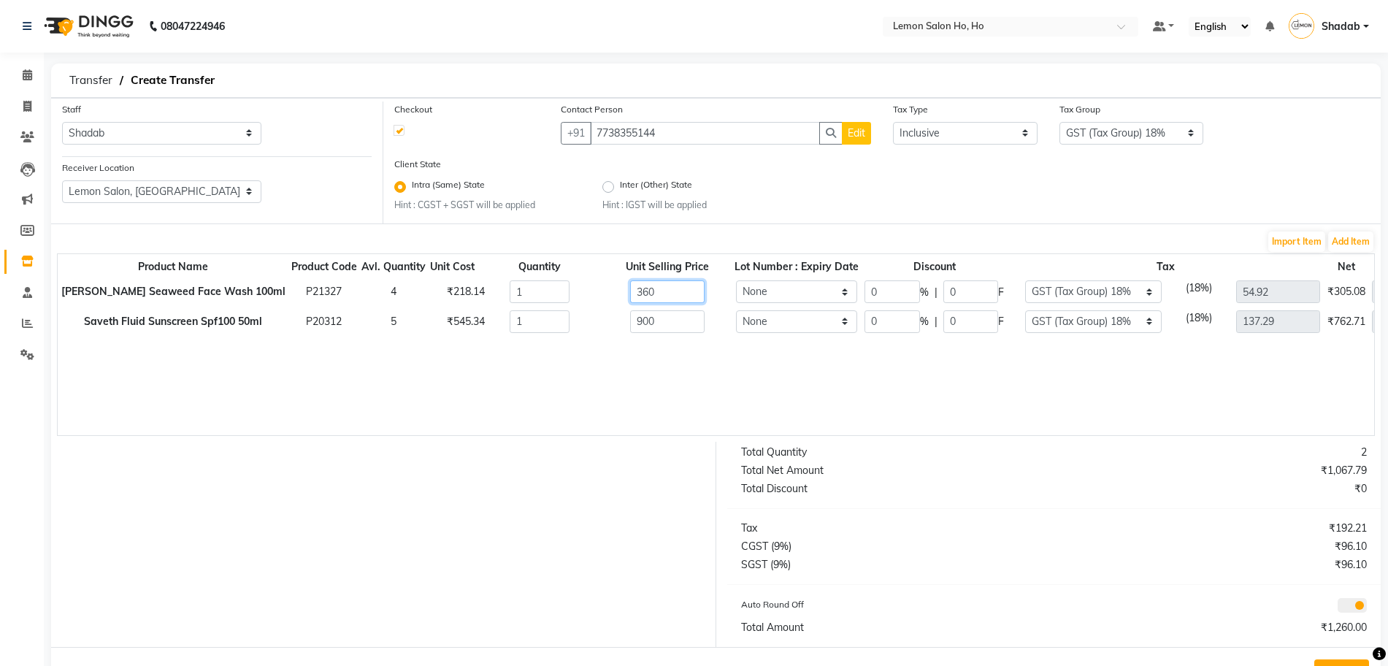
click at [630, 294] on input "360" at bounding box center [667, 291] width 74 height 23
type input "396"
type input "60.41"
type input "396"
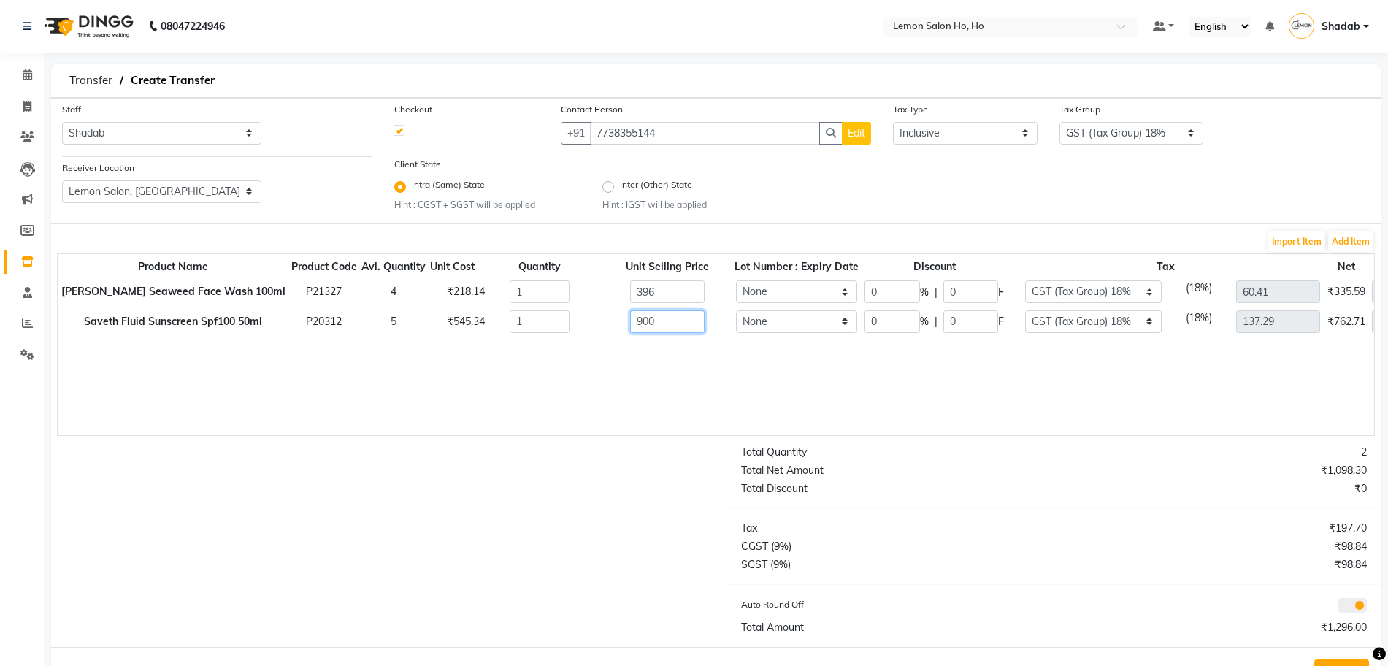
click at [633, 311] on input "900" at bounding box center [667, 321] width 74 height 23
click at [630, 329] on input "900" at bounding box center [667, 321] width 74 height 23
type input "990"
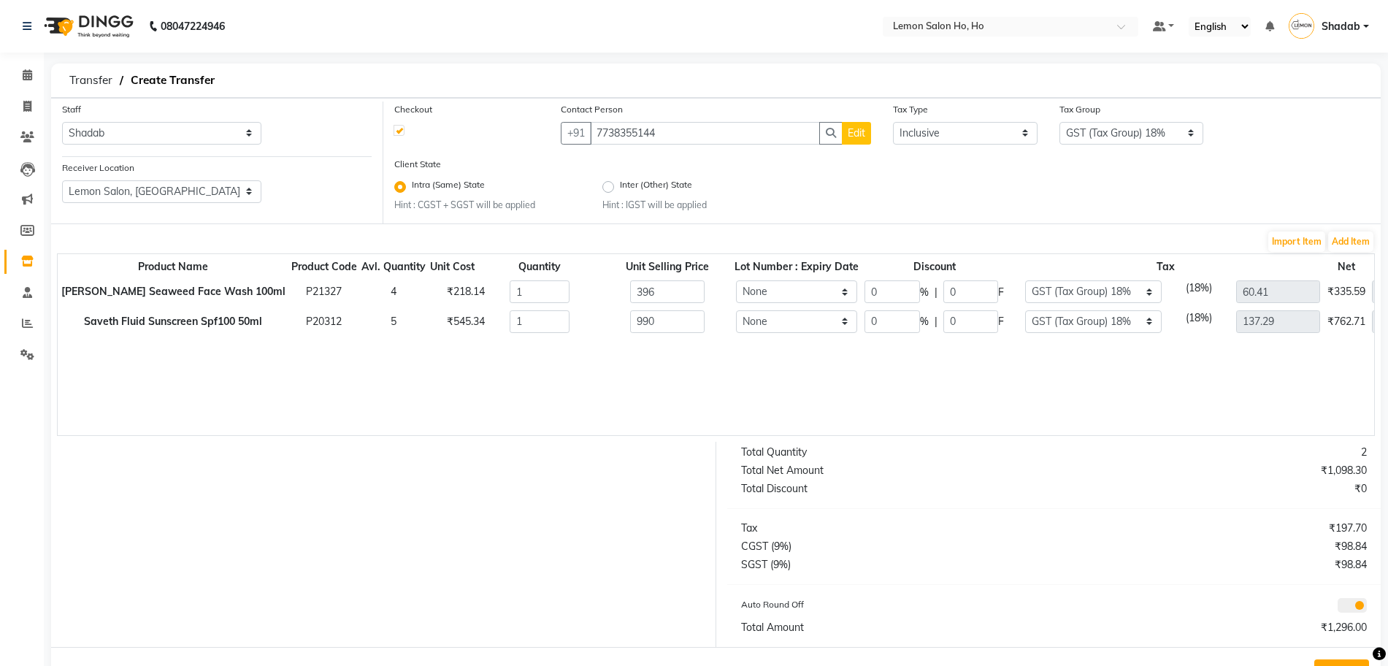
type input "151.02"
type input "990"
click at [483, 533] on div at bounding box center [378, 544] width 676 height 205
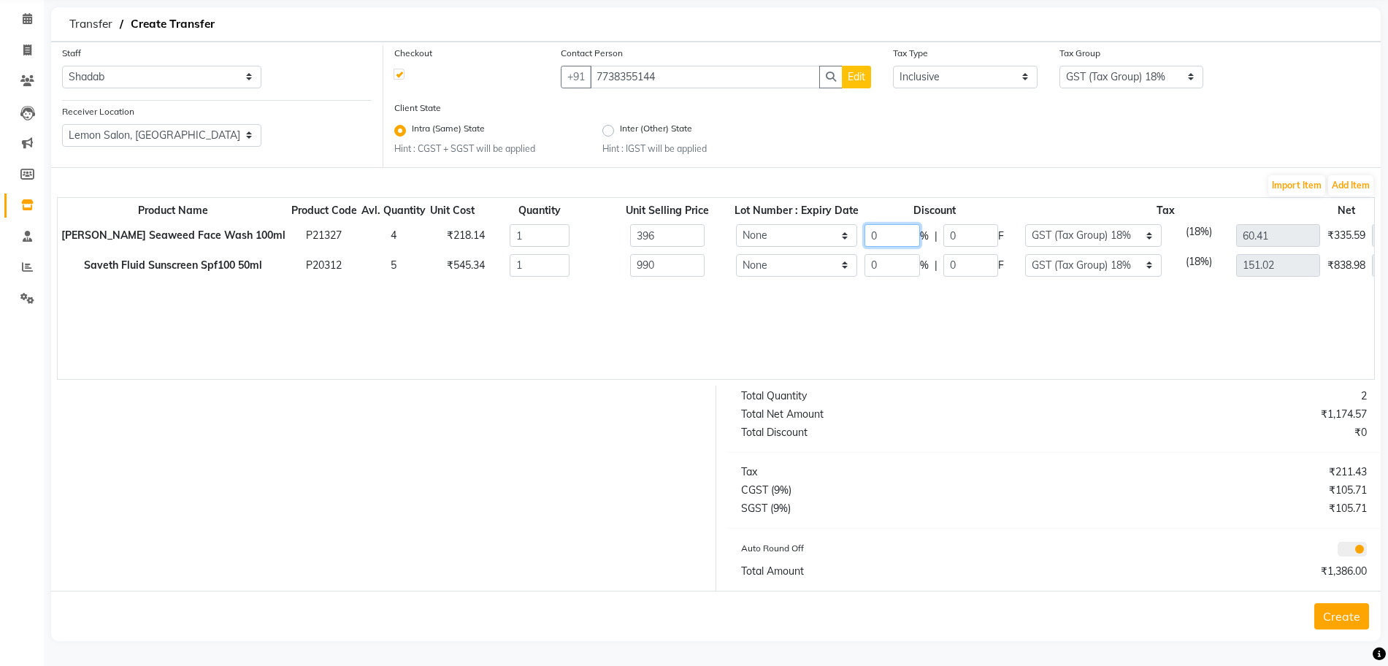
drag, startPoint x: 863, startPoint y: 226, endPoint x: 849, endPoint y: 226, distance: 13.9
click at [849, 226] on tr "Saveth Brown Seaweed Face Wash 100ml P21327 4 ₹218.14 1 396 None 0 % | 0 F None…" at bounding box center [782, 236] width 1448 height 30
type input "35"
type input "138.6"
type input "39.26"
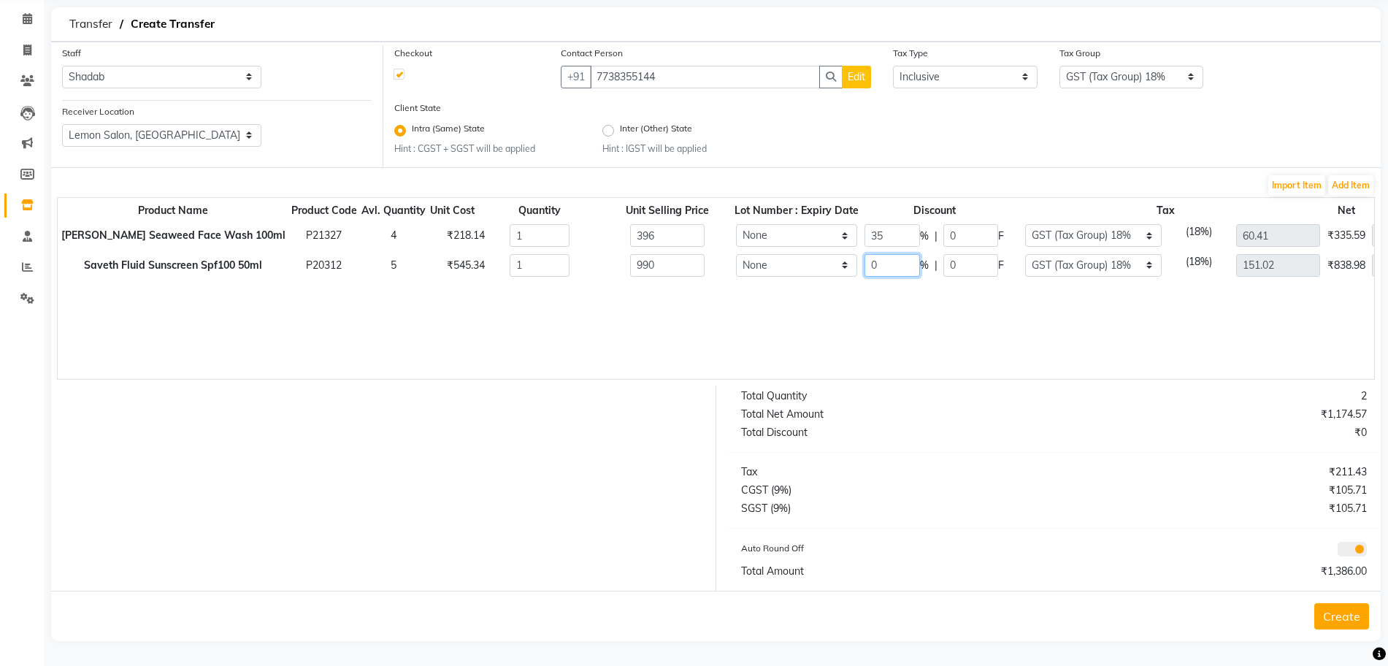
type input "257.4"
drag, startPoint x: 866, startPoint y: 259, endPoint x: 851, endPoint y: 255, distance: 15.8
click at [851, 255] on tr "Saveth Fluid Sunscreen Spf100 50ml P20312 5 ₹545.34 1 990 None 0 % | 0 F None G…" at bounding box center [782, 266] width 1448 height 30
type input "35"
type input "346.5"
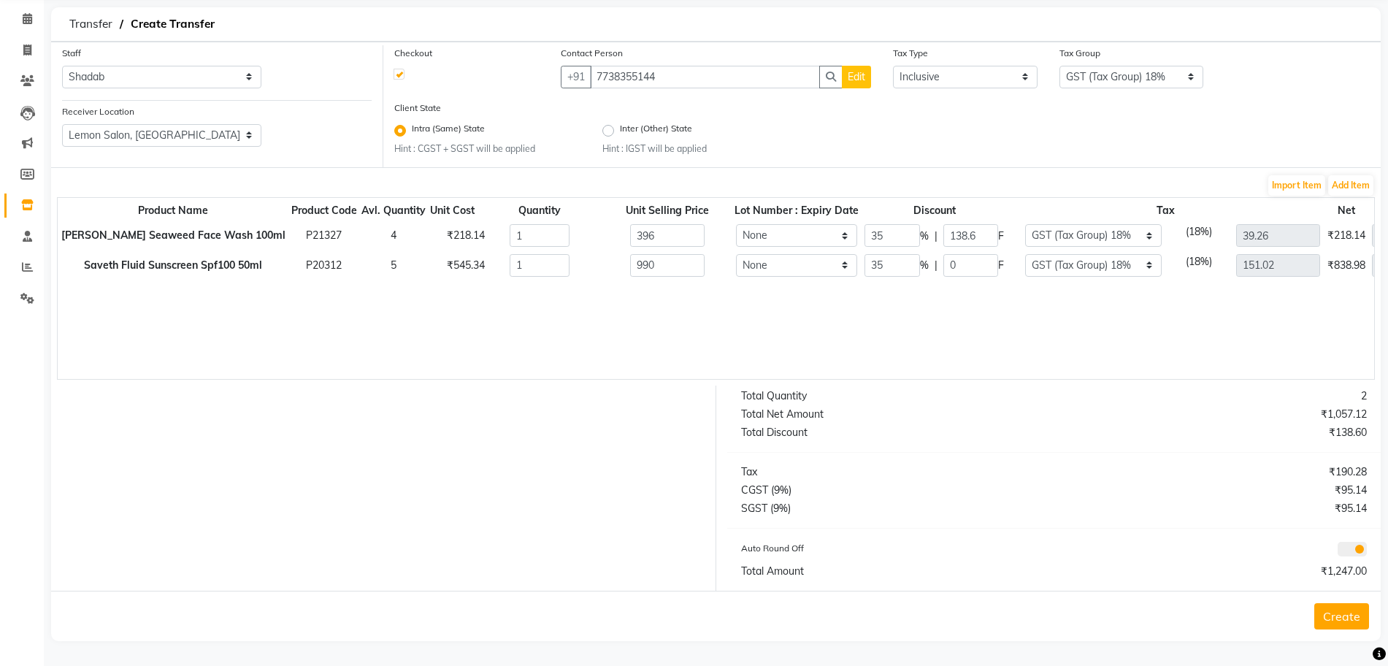
type input "98.16"
type input "643.5"
click at [1327, 624] on button "Create" at bounding box center [1342, 616] width 55 height 26
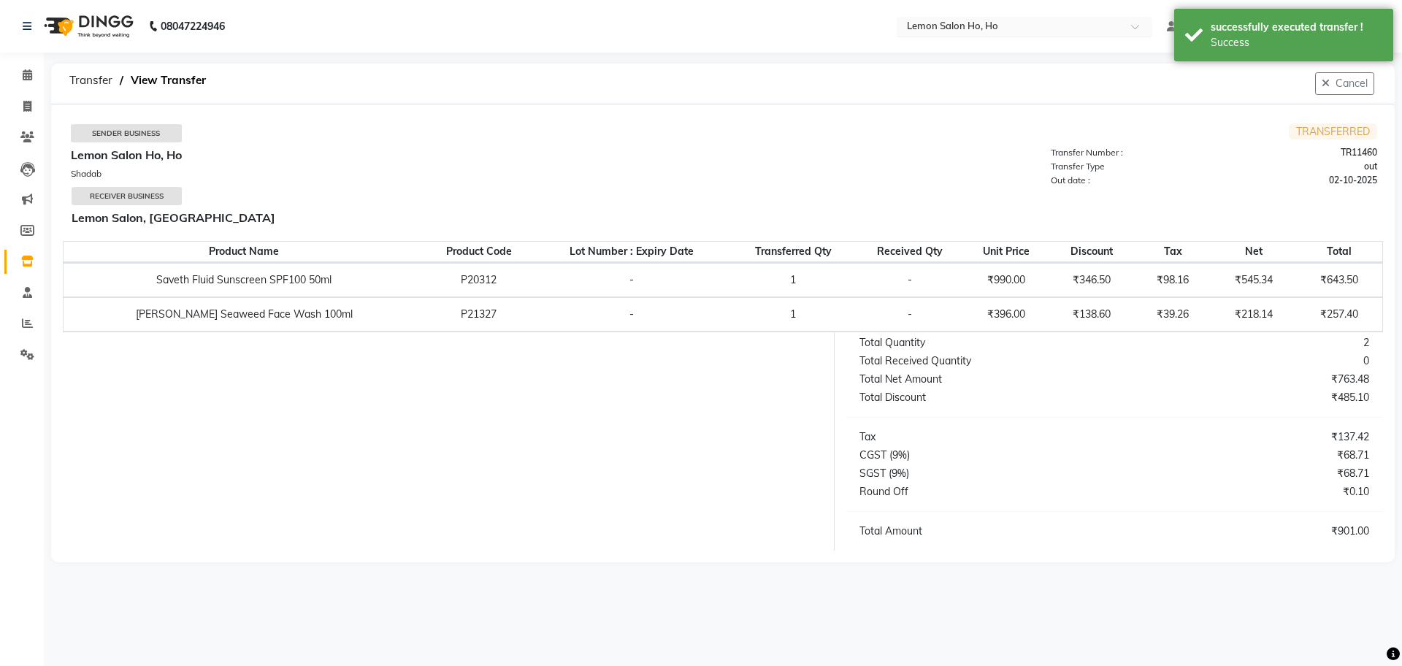
click at [971, 21] on input "text" at bounding box center [1010, 27] width 212 height 15
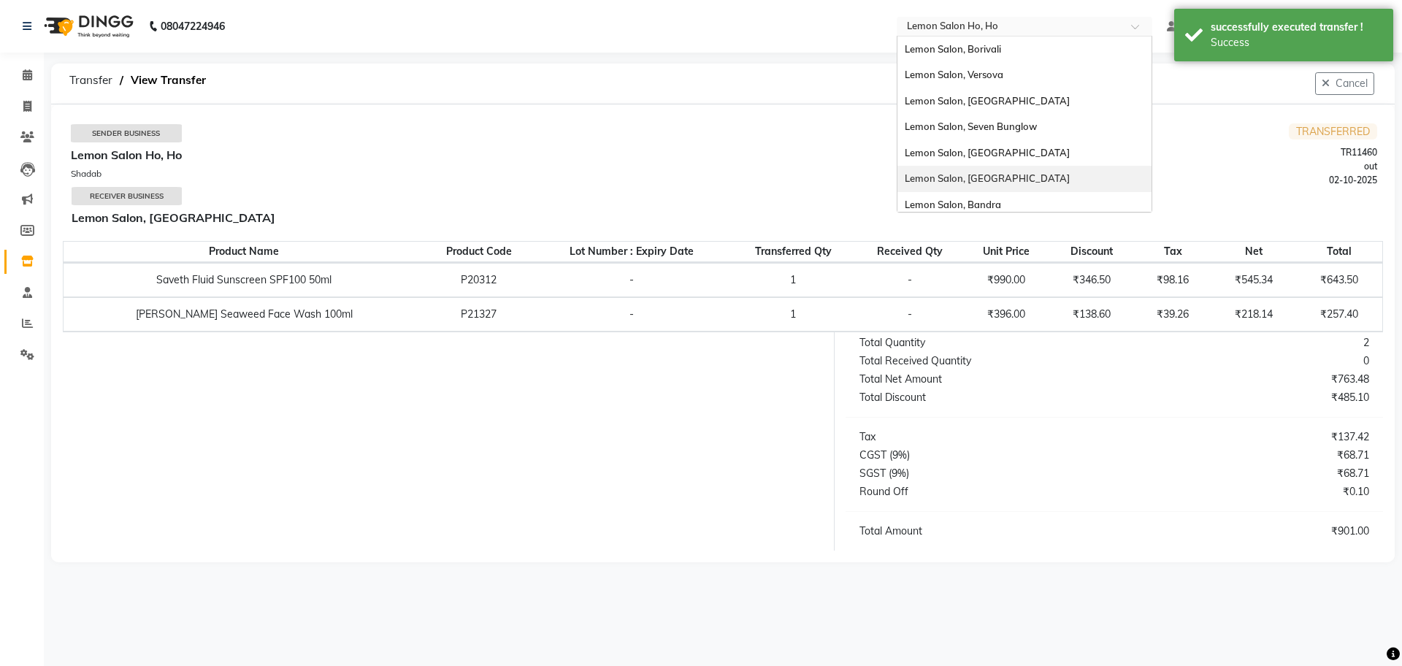
scroll to position [136, 0]
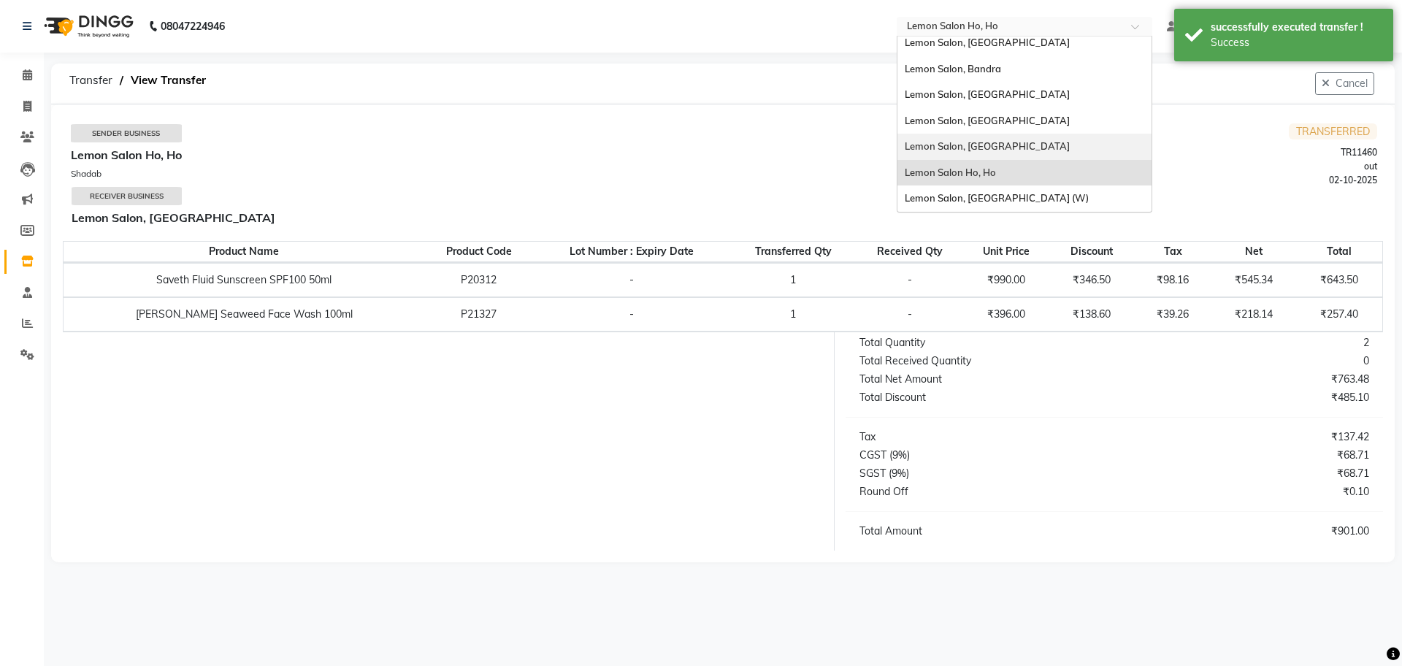
click at [991, 145] on span "Lemon Salon, [GEOGRAPHIC_DATA]" at bounding box center [987, 146] width 165 height 12
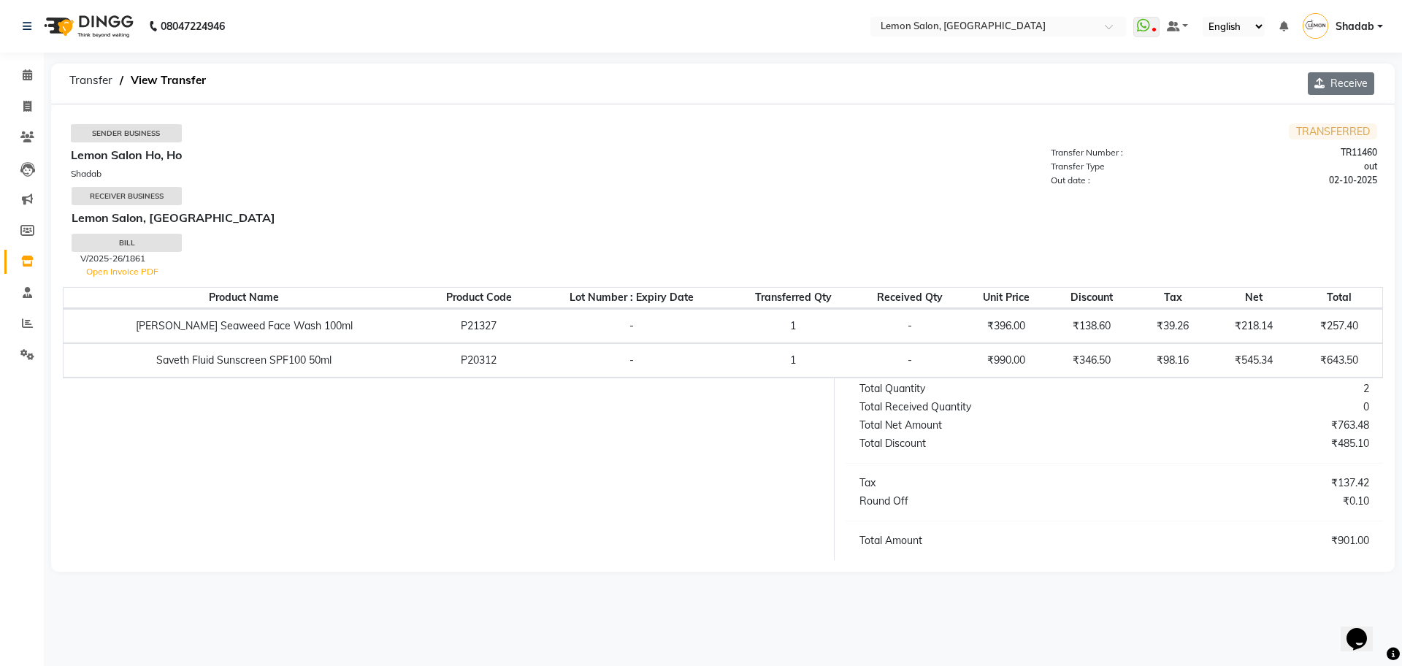
click at [1348, 84] on button "Receive" at bounding box center [1341, 83] width 66 height 23
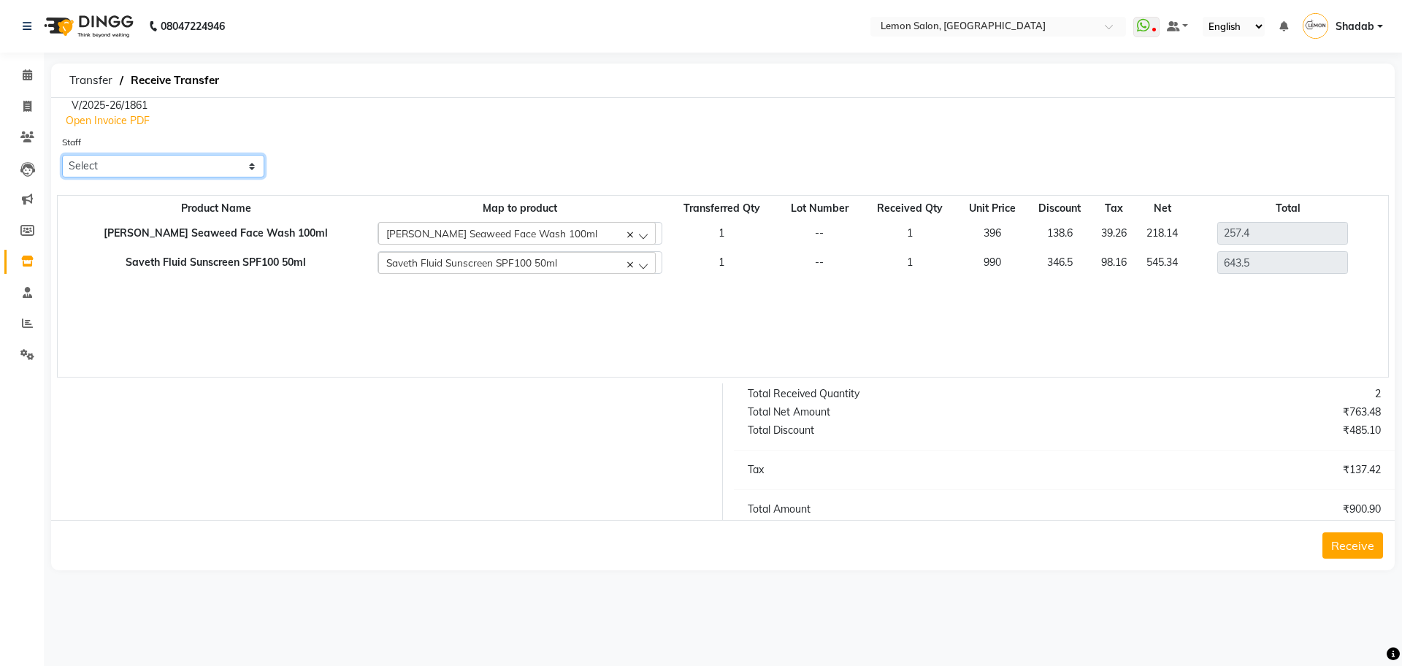
click at [136, 164] on select "Select [PERSON_NAME] [PERSON_NAME] [PERSON_NAME] [PERSON_NAME] [PERSON_NAME] [P…" at bounding box center [163, 166] width 202 height 23
select select "32325"
click at [62, 155] on select "Select [PERSON_NAME] [PERSON_NAME] [PERSON_NAME] [PERSON_NAME] [PERSON_NAME] [P…" at bounding box center [163, 166] width 202 height 23
click at [1347, 540] on button "Receive" at bounding box center [1353, 545] width 61 height 26
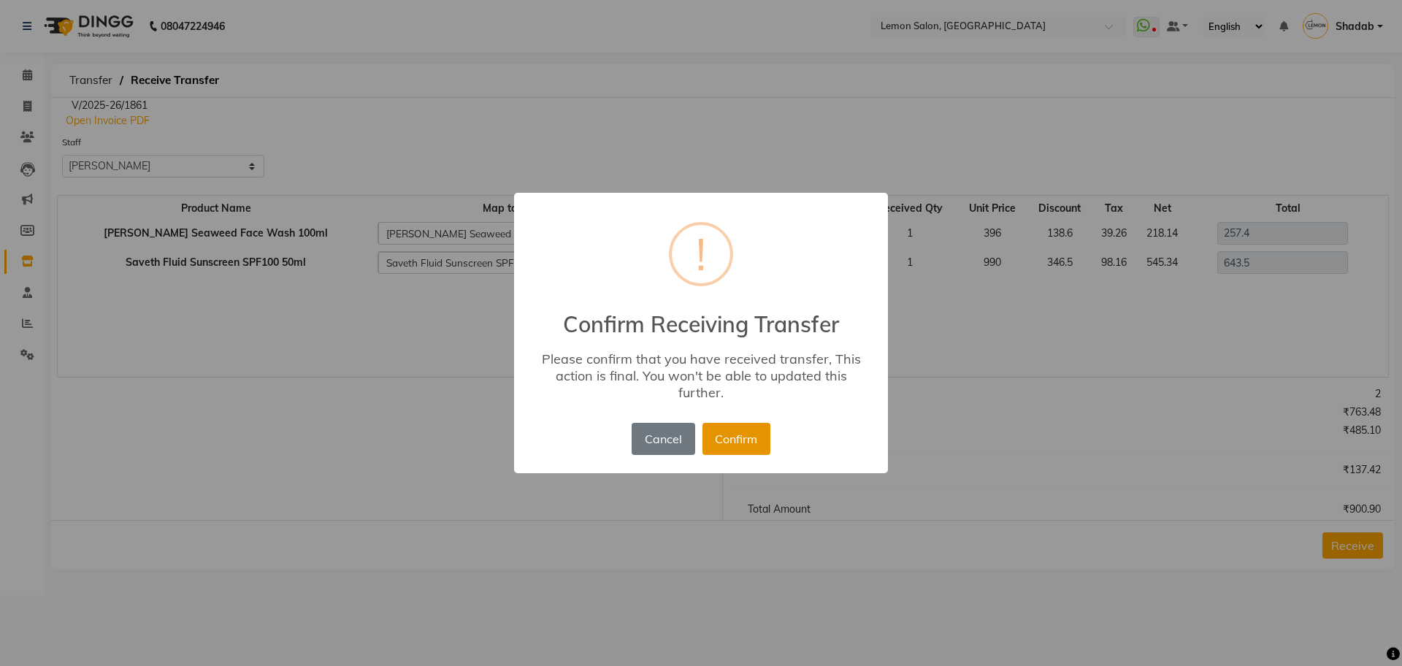
click at [733, 443] on button "Confirm" at bounding box center [737, 439] width 68 height 32
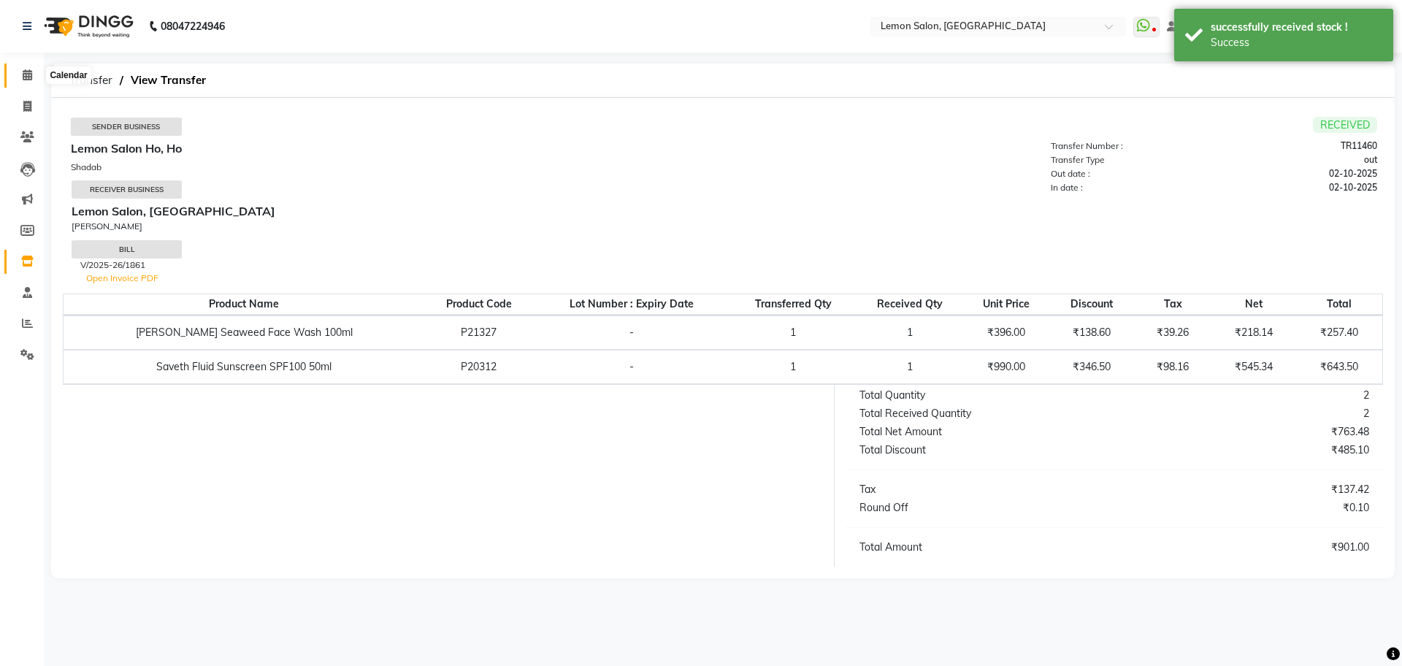
click at [31, 74] on icon at bounding box center [27, 74] width 9 height 11
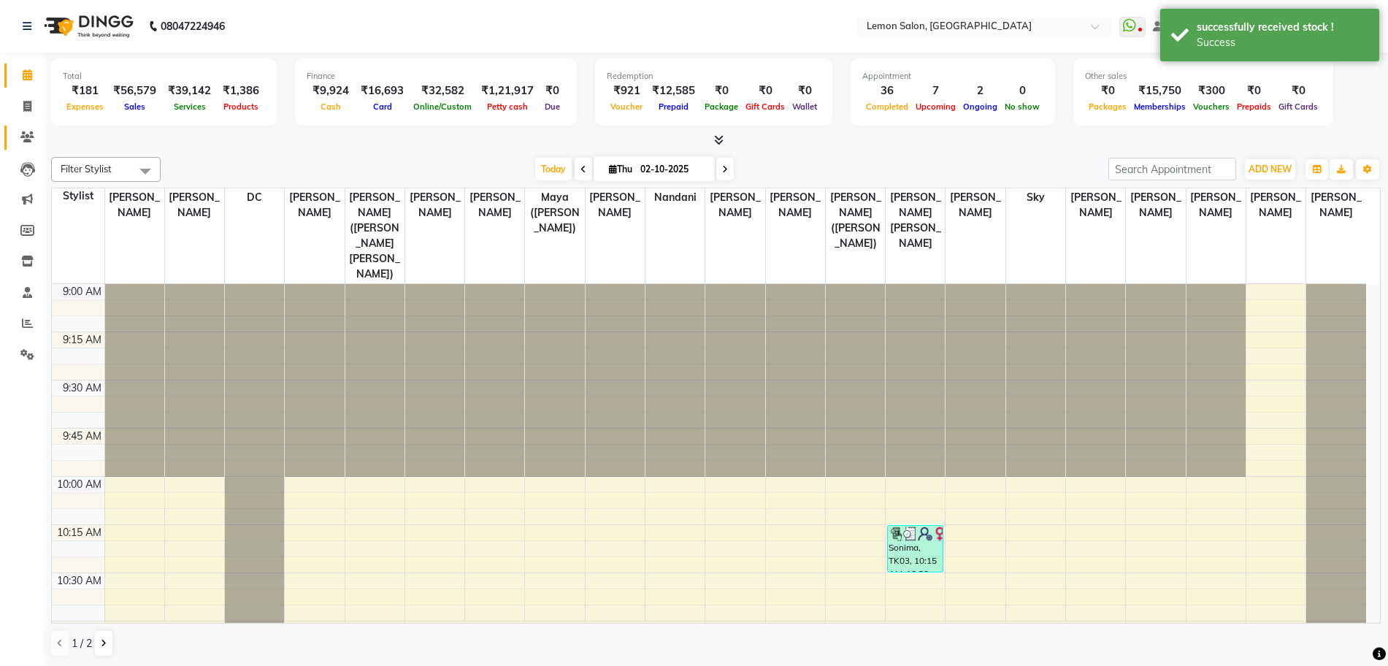
click at [18, 126] on link "Clients" at bounding box center [21, 138] width 35 height 24
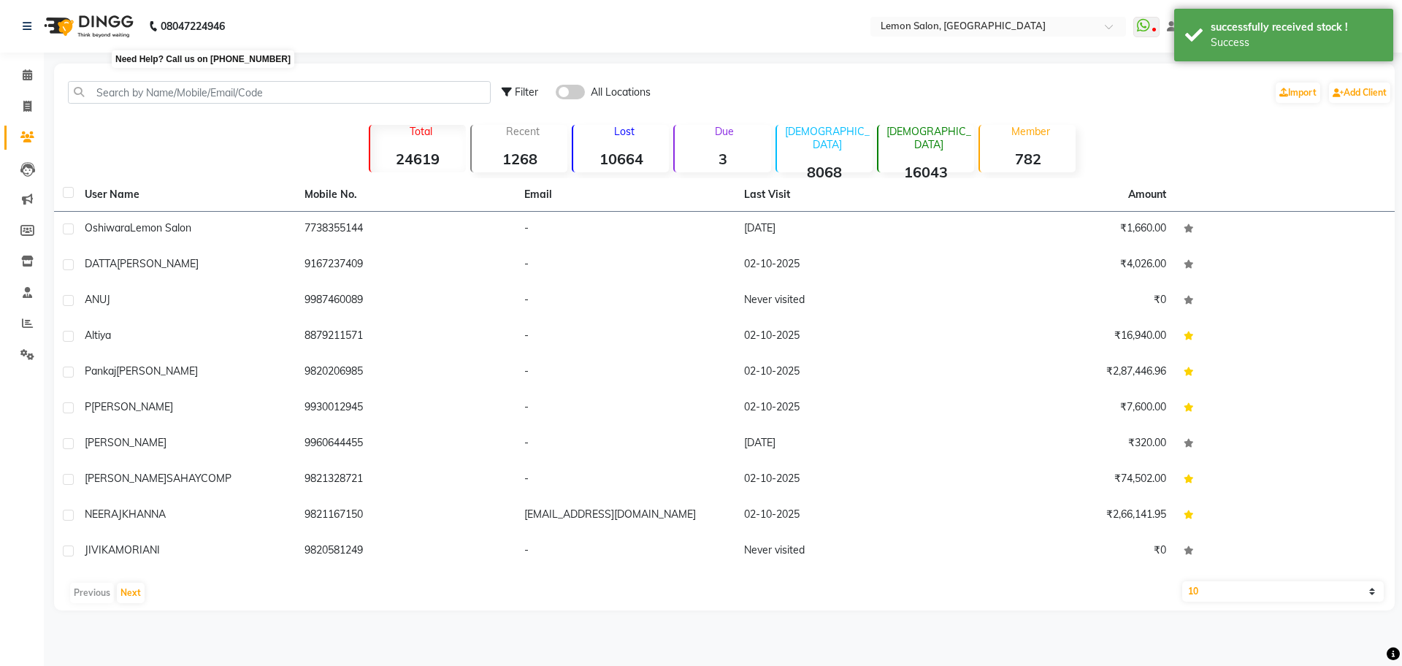
click at [213, 22] on b "08047224946" at bounding box center [193, 26] width 64 height 41
click at [26, 93] on li "Invoice" at bounding box center [22, 106] width 44 height 31
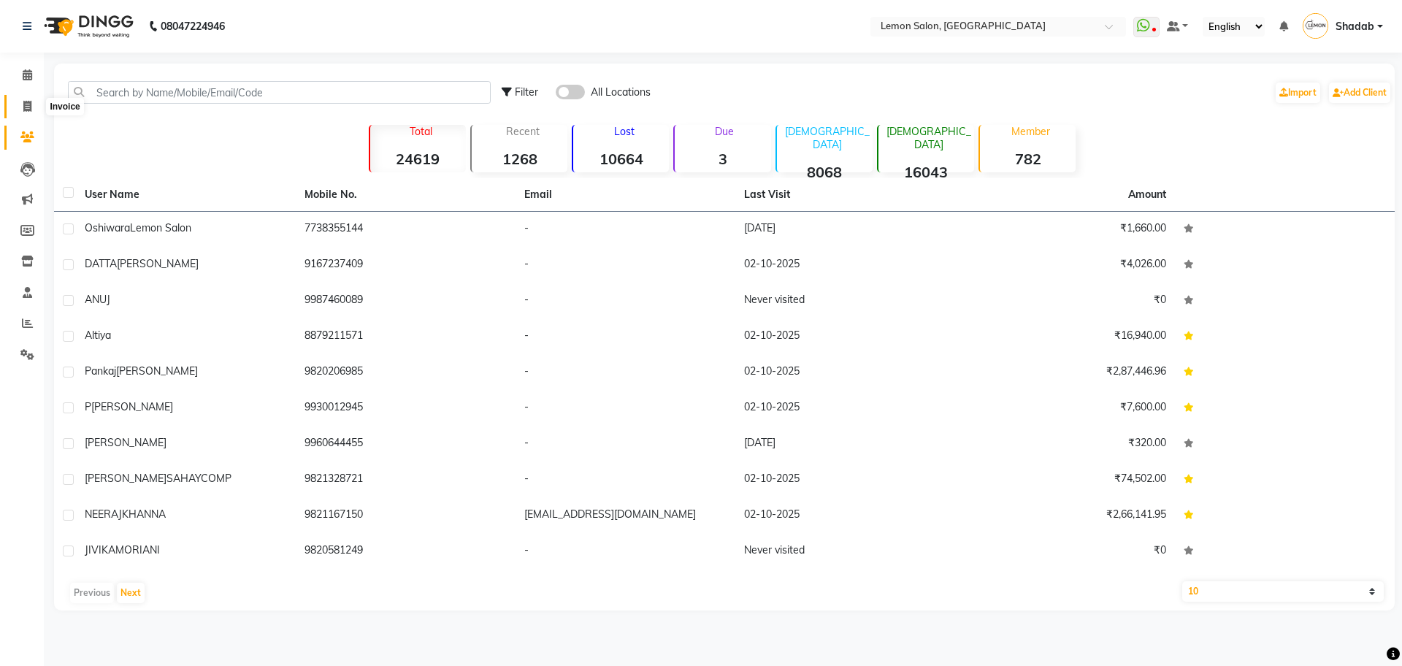
click at [28, 99] on span at bounding box center [28, 107] width 26 height 17
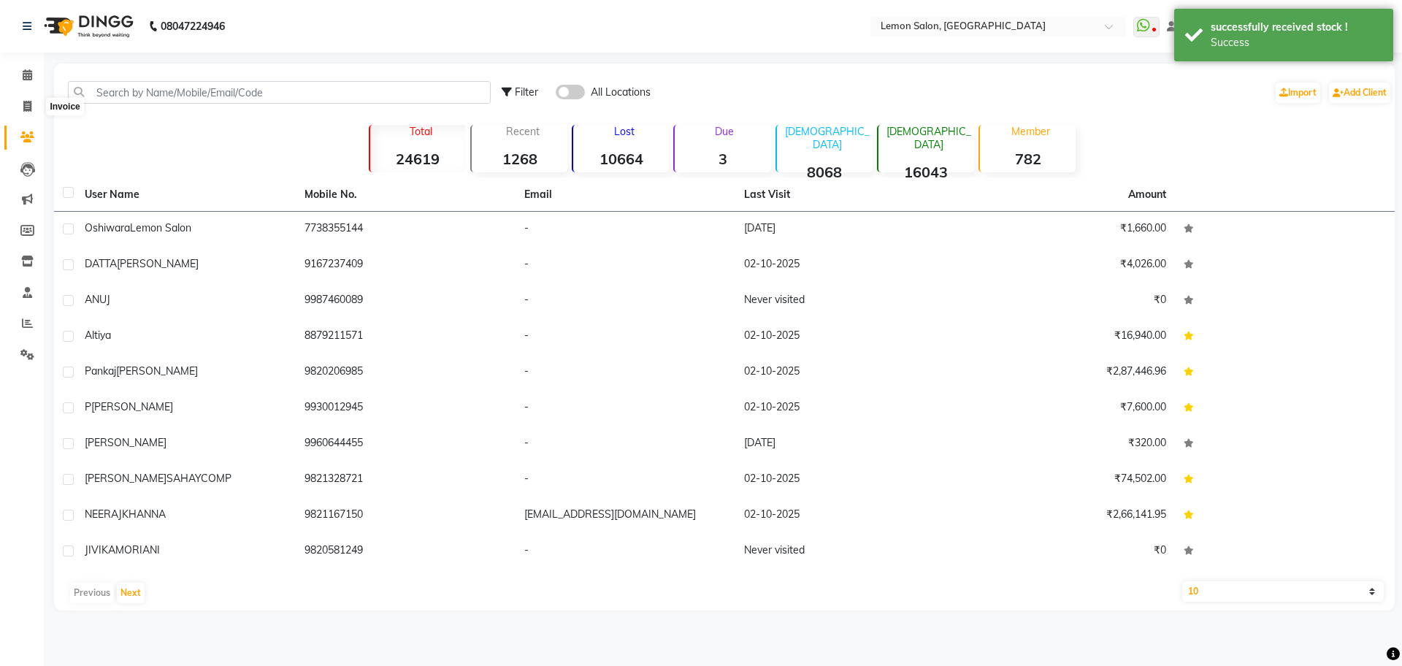
select select "566"
select select "service"
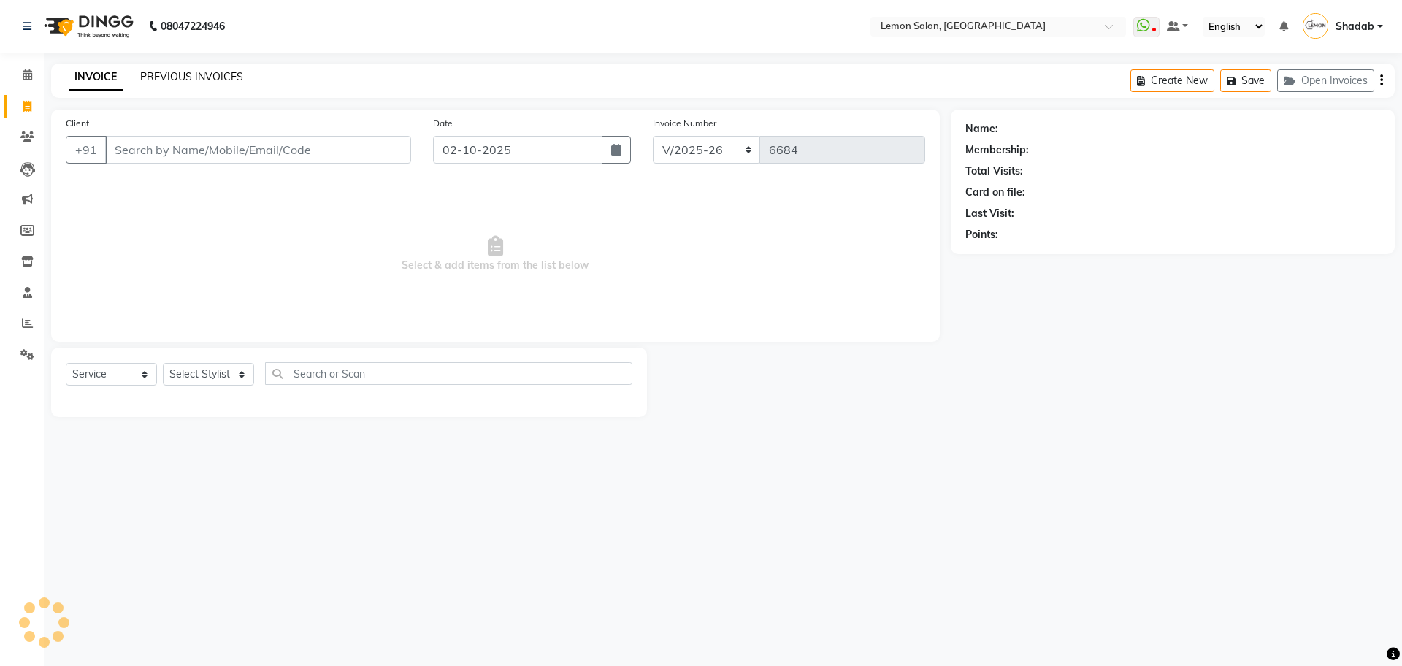
click at [181, 73] on link "PREVIOUS INVOICES" at bounding box center [191, 76] width 103 height 13
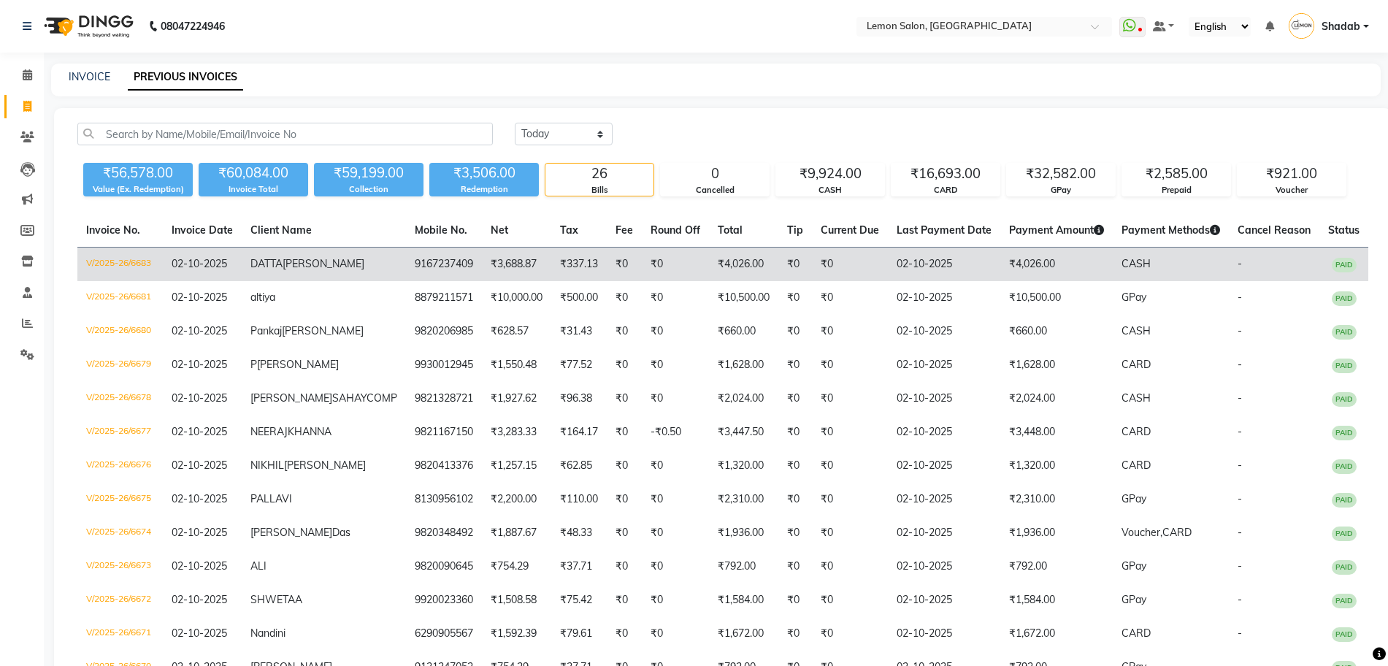
click at [135, 270] on td "V/2025-26/6683" at bounding box center [119, 265] width 85 height 34
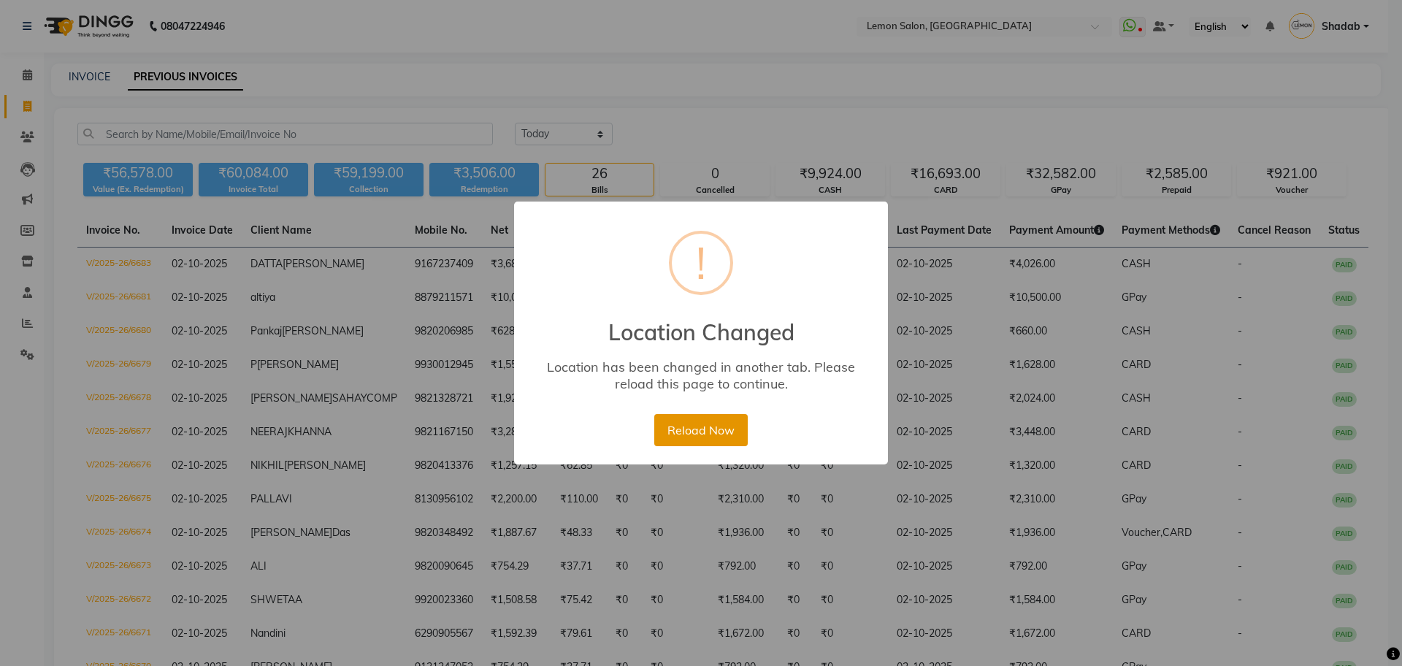
click at [708, 432] on button "Reload Now" at bounding box center [700, 430] width 93 height 32
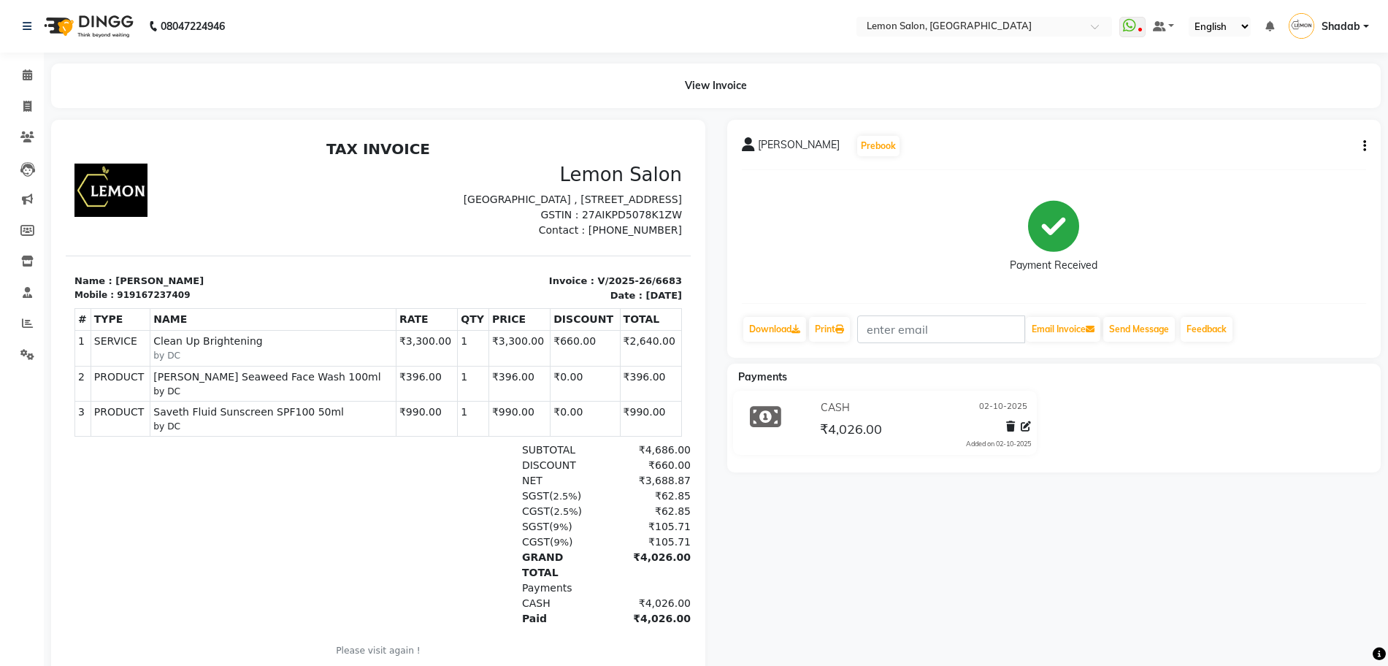
drag, startPoint x: 654, startPoint y: 306, endPoint x: 546, endPoint y: 273, distance: 113.0
click at [544, 273] on section "Name : [PERSON_NAME] Mobile : 919167237409 Invoice : V/2025-26/6683 Date : [DAT…" at bounding box center [378, 279] width 625 height 47
click at [542, 289] on p "Invoice : V/2025-26/6683" at bounding box center [534, 281] width 295 height 15
click at [546, 289] on p "Invoice : V/2025-26/6683" at bounding box center [534, 281] width 295 height 15
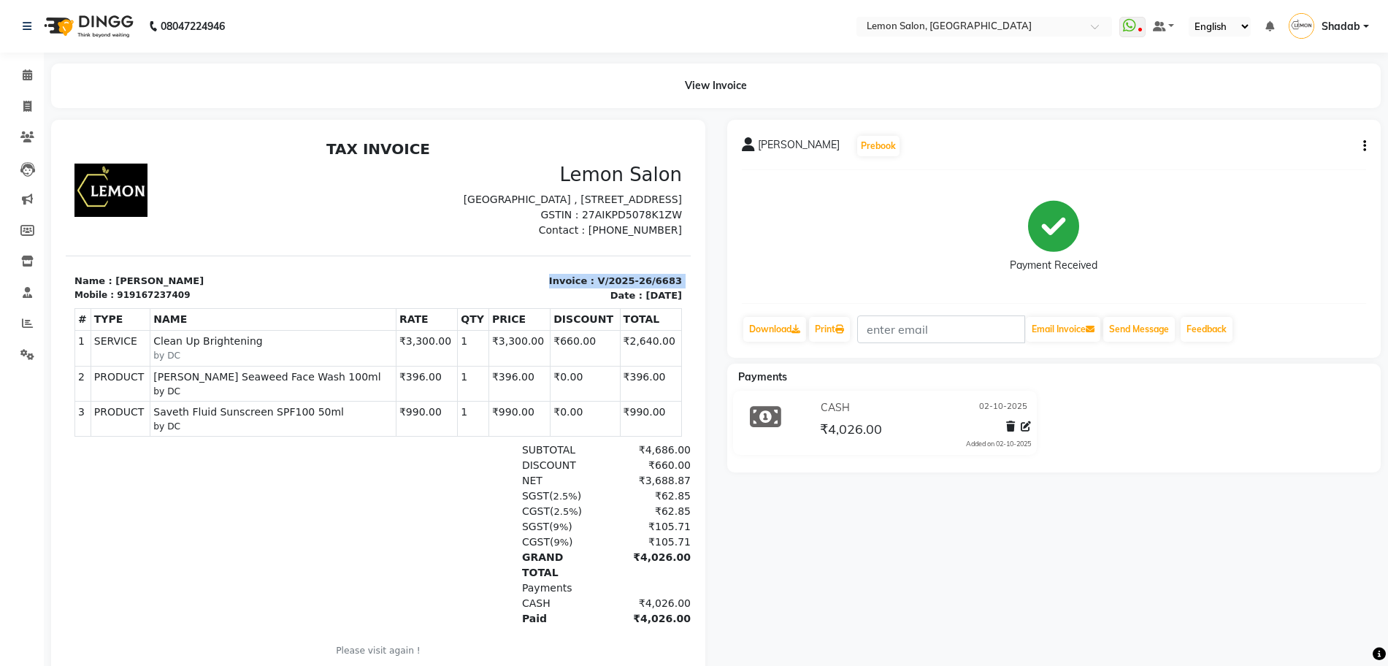
click at [546, 289] on p "Invoice : V/2025-26/6683" at bounding box center [534, 281] width 295 height 15
copy div "Invoice : V/2025-26/6683"
click at [902, 29] on input "text" at bounding box center [970, 27] width 212 height 15
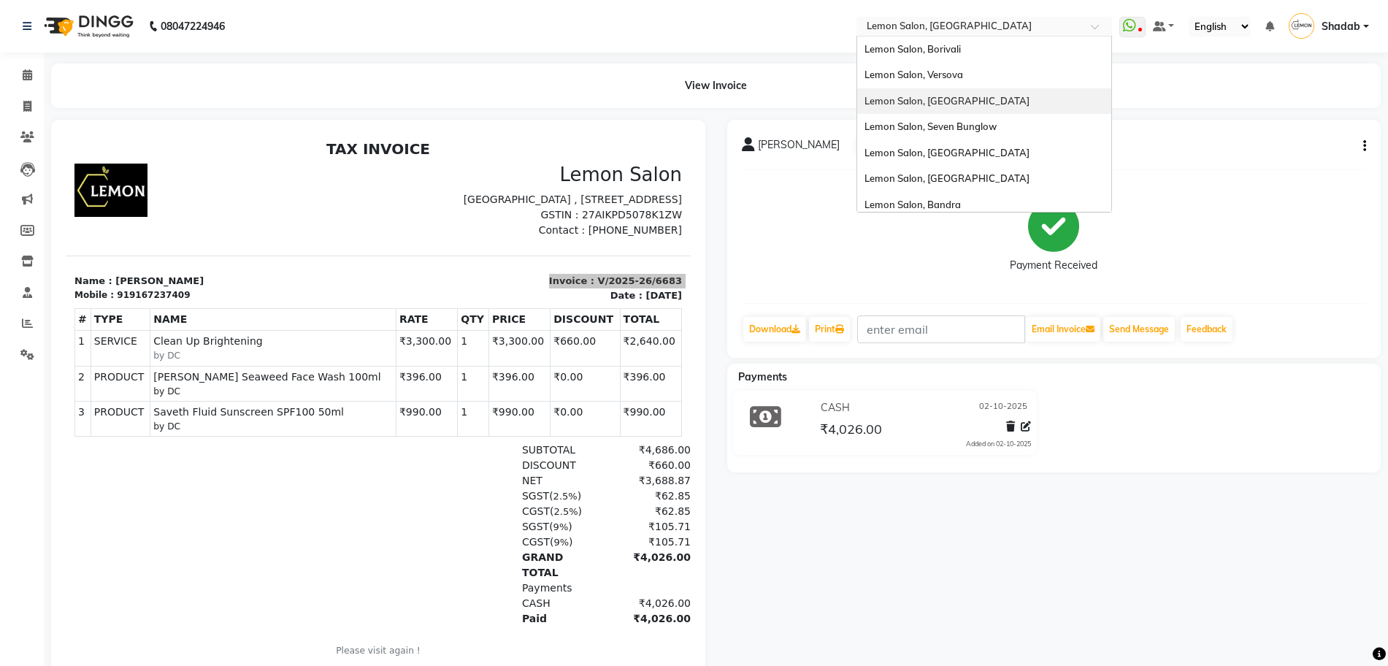
scroll to position [136, 0]
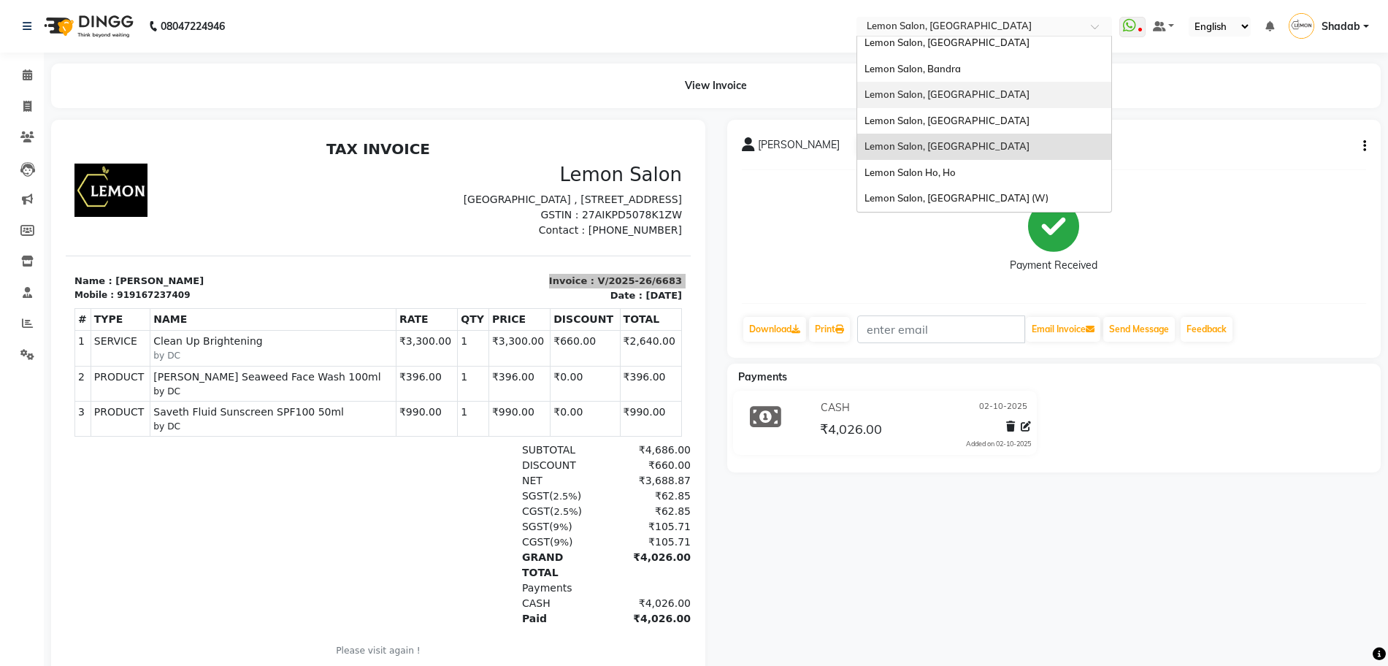
click at [990, 89] on div "Lemon Salon, [GEOGRAPHIC_DATA]" at bounding box center [984, 95] width 254 height 26
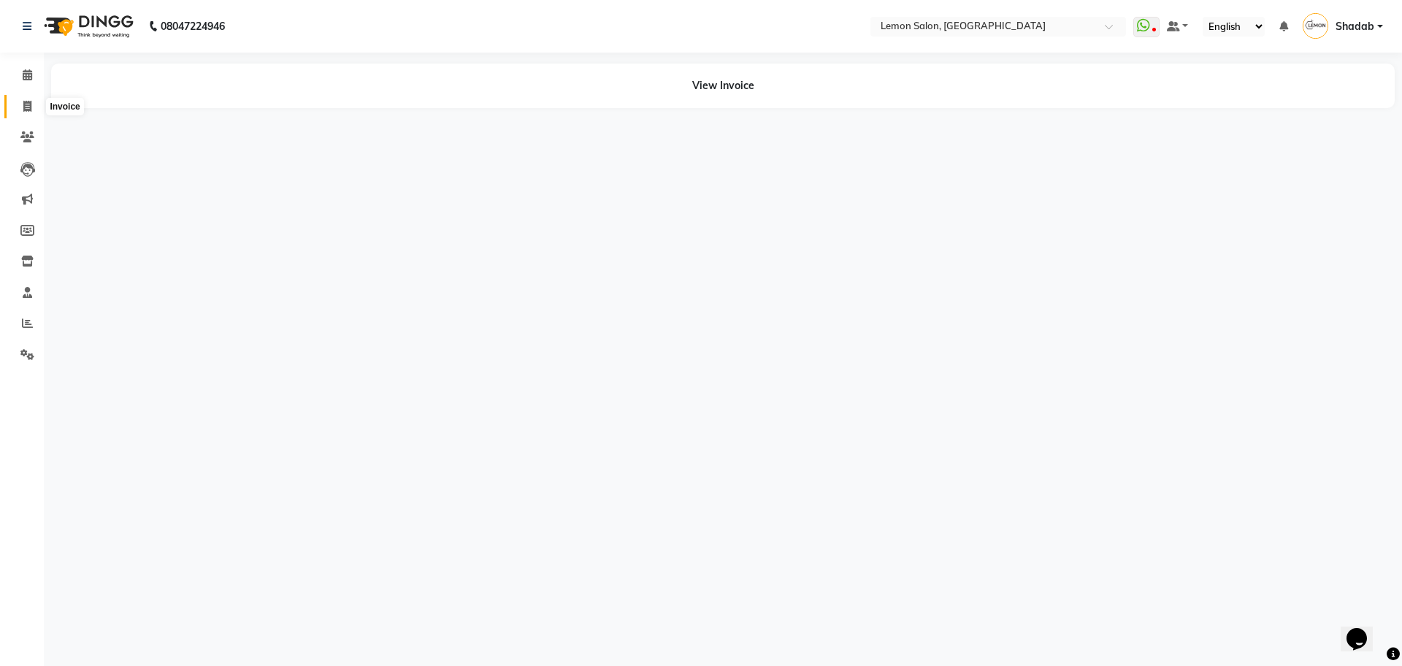
click at [28, 106] on icon at bounding box center [27, 106] width 8 height 11
select select "568"
select select "service"
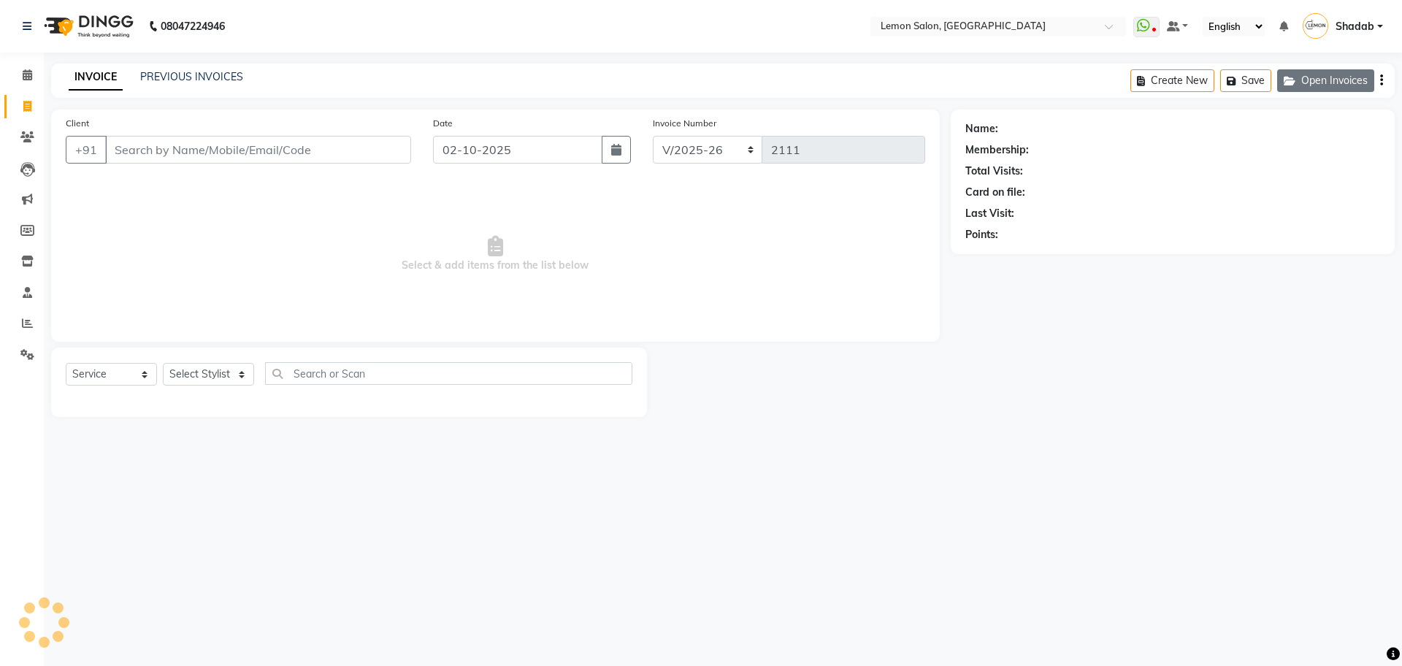
click at [1318, 77] on button "Open Invoices" at bounding box center [1325, 80] width 97 height 23
click at [1369, 82] on button "Open Invoices" at bounding box center [1325, 80] width 97 height 23
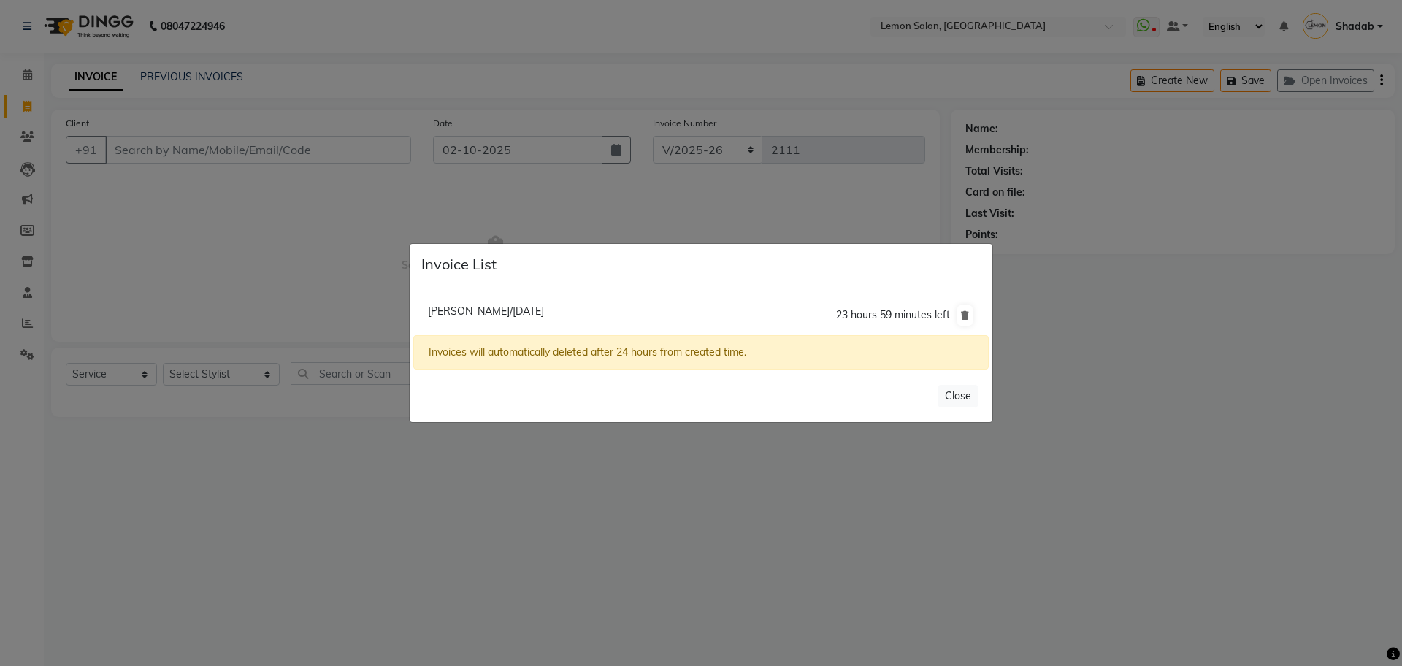
click at [544, 313] on span "Priyanka Shelar/02 October 2025" at bounding box center [486, 311] width 116 height 13
type input "9820997246"
select select "1: Object"
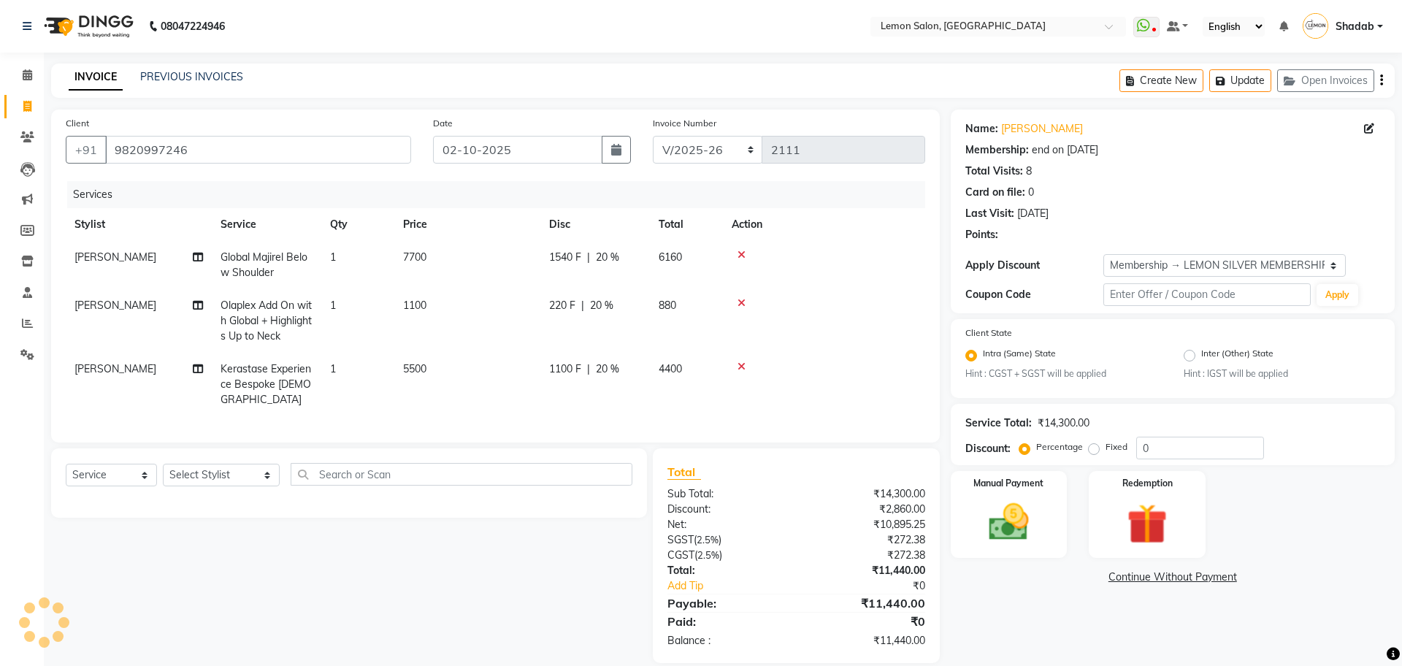
type input "20"
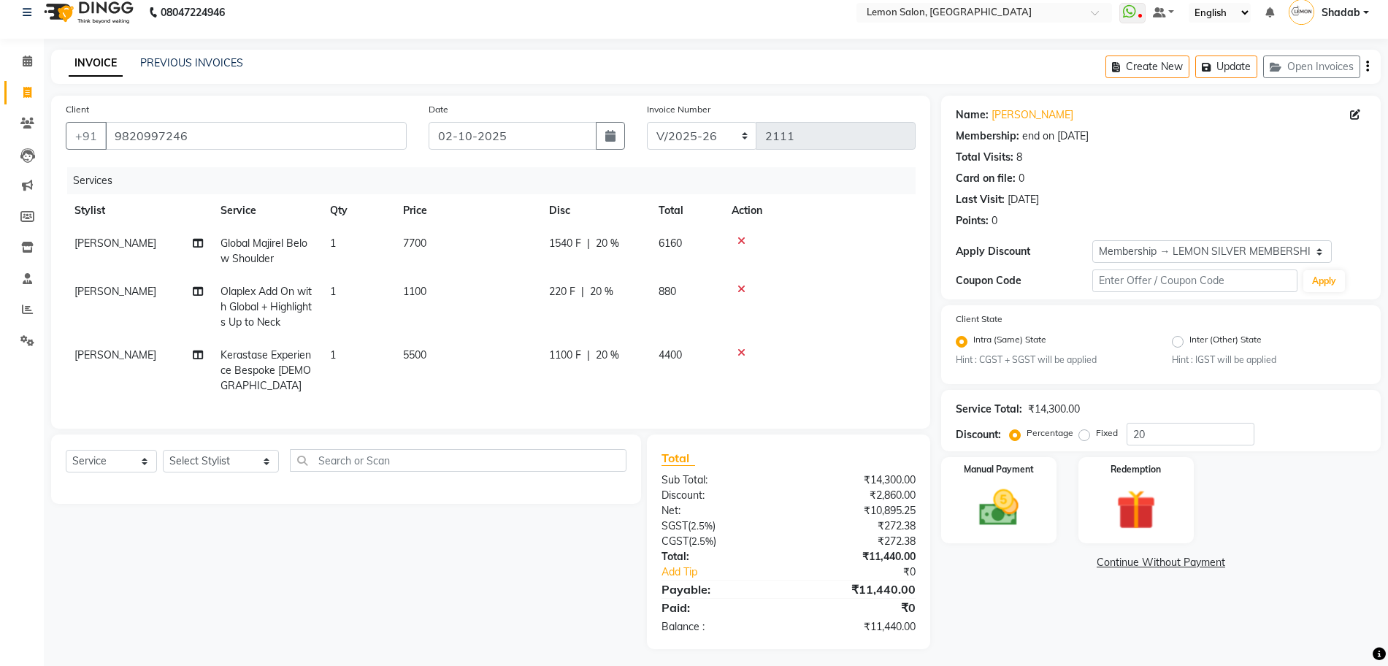
scroll to position [18, 0]
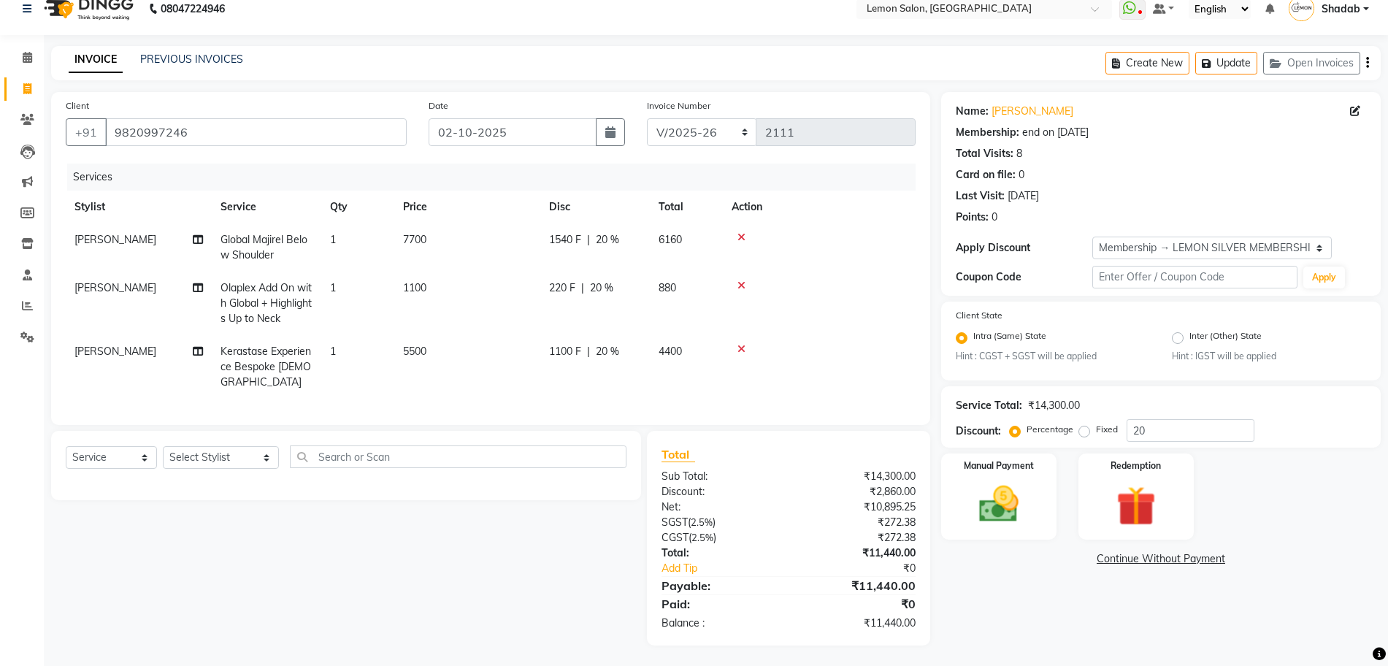
click at [559, 253] on td "1540 F | 20 %" at bounding box center [595, 247] width 110 height 48
select select "30692"
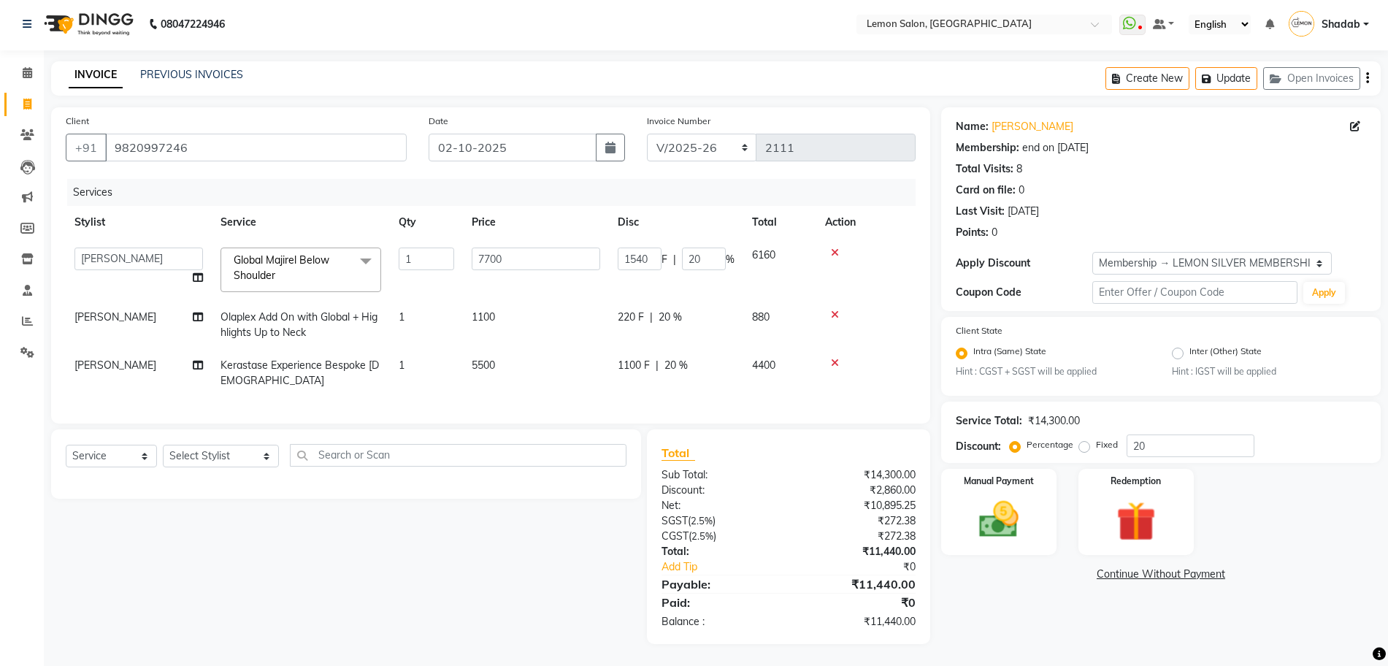
scroll to position [16, 0]
click at [696, 248] on input "20" at bounding box center [704, 259] width 44 height 23
click at [692, 248] on input "20" at bounding box center [704, 259] width 44 height 23
type input "17"
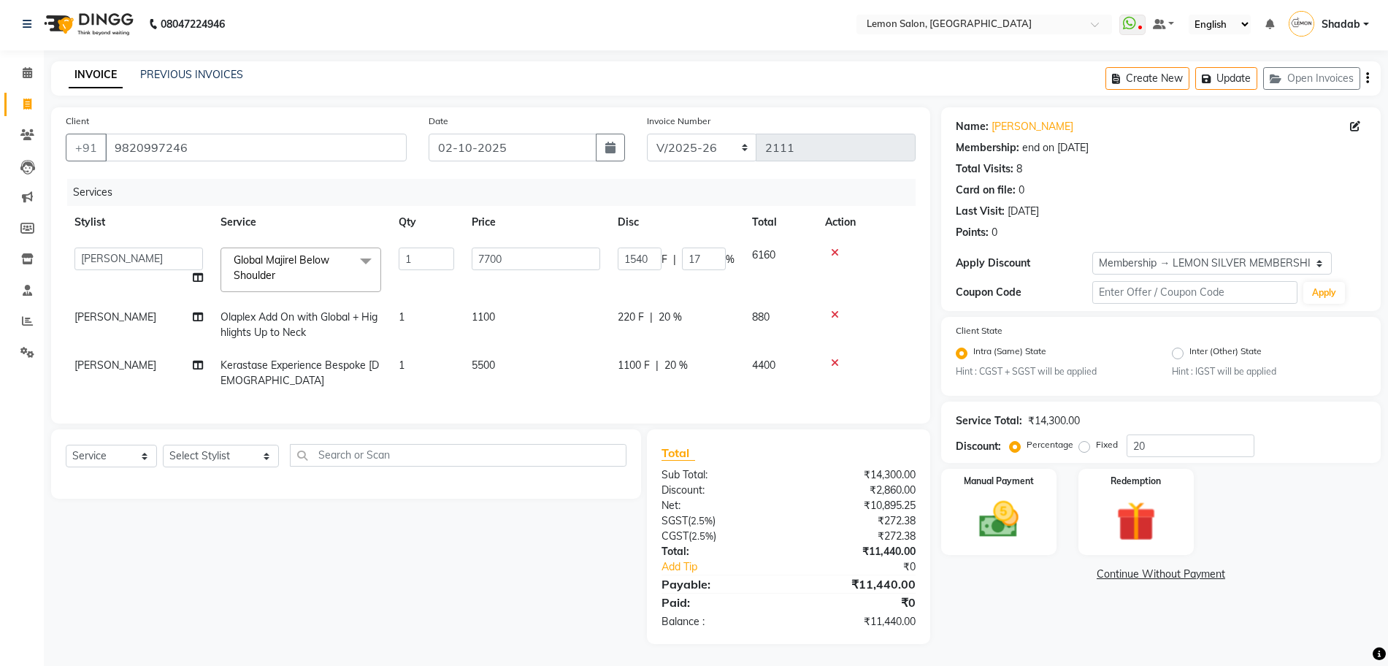
click at [689, 309] on tr "Imran shaikh Olaplex Add On with Global + Highlights Up to Neck 1 1100 220 F | …" at bounding box center [491, 325] width 850 height 48
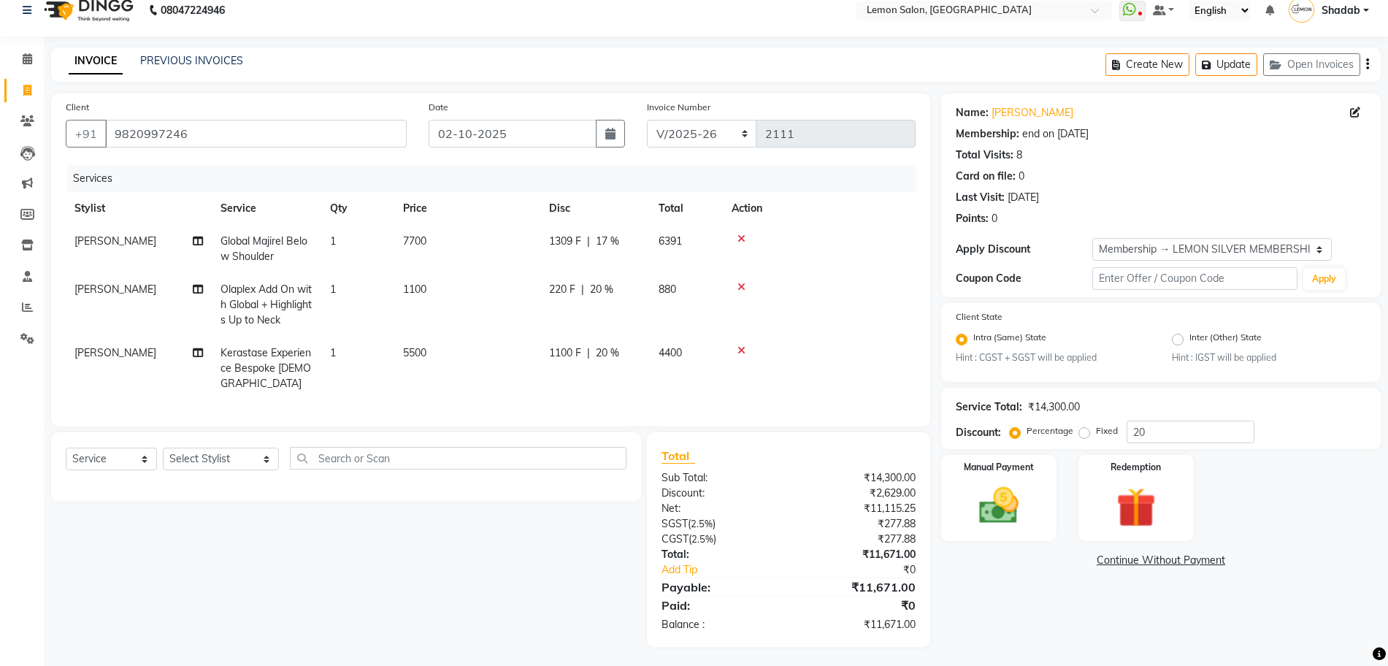
click at [649, 289] on td "220 F | 20 %" at bounding box center [595, 305] width 110 height 64
select select "30692"
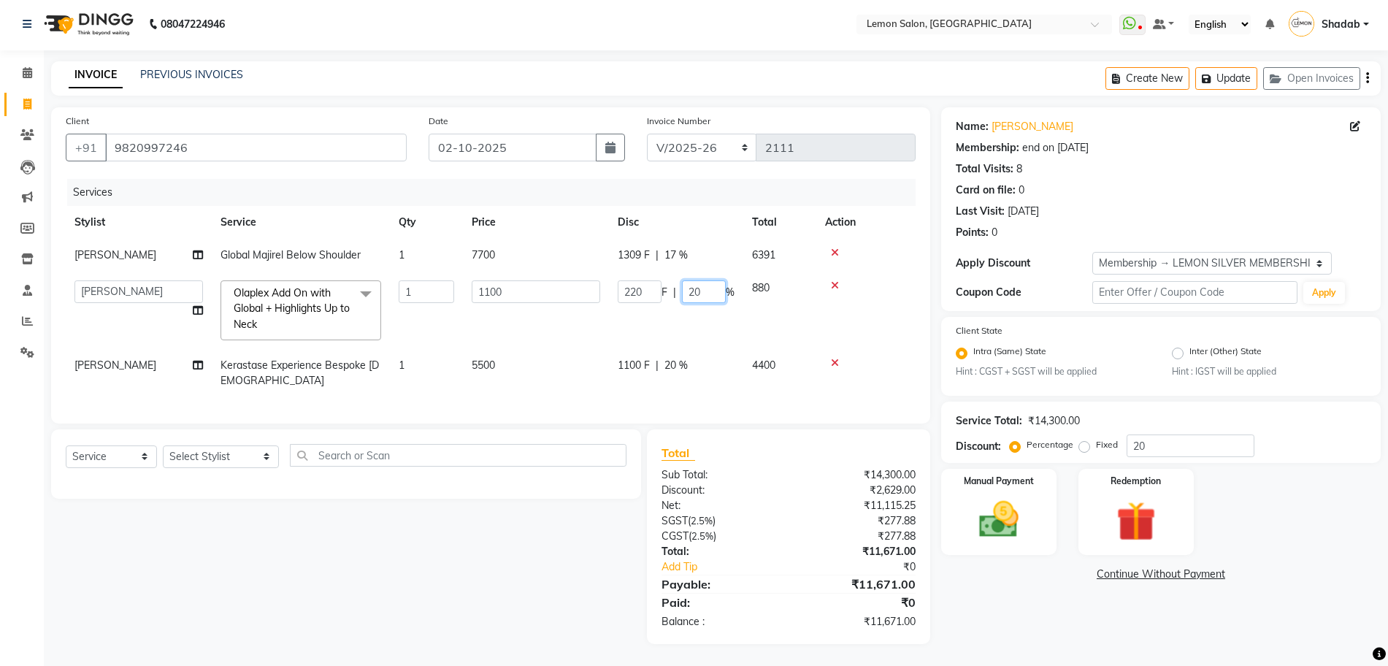
click at [693, 283] on input "20" at bounding box center [704, 291] width 44 height 23
type input "17"
click at [675, 351] on tr "Imran shaikh Kerastase Experience Bespoke Female 1 5500 1100 F | 20 % 4400" at bounding box center [491, 373] width 850 height 48
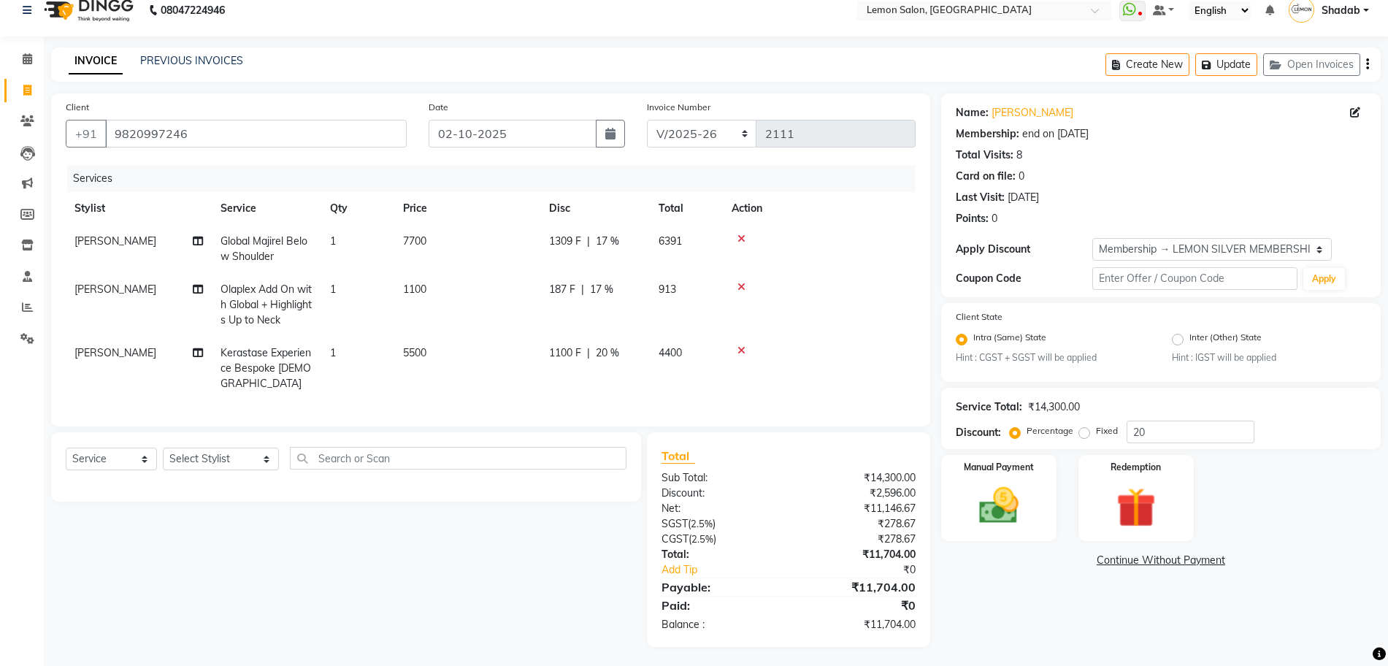
click at [638, 355] on div "1100 F | 20 %" at bounding box center [595, 352] width 92 height 15
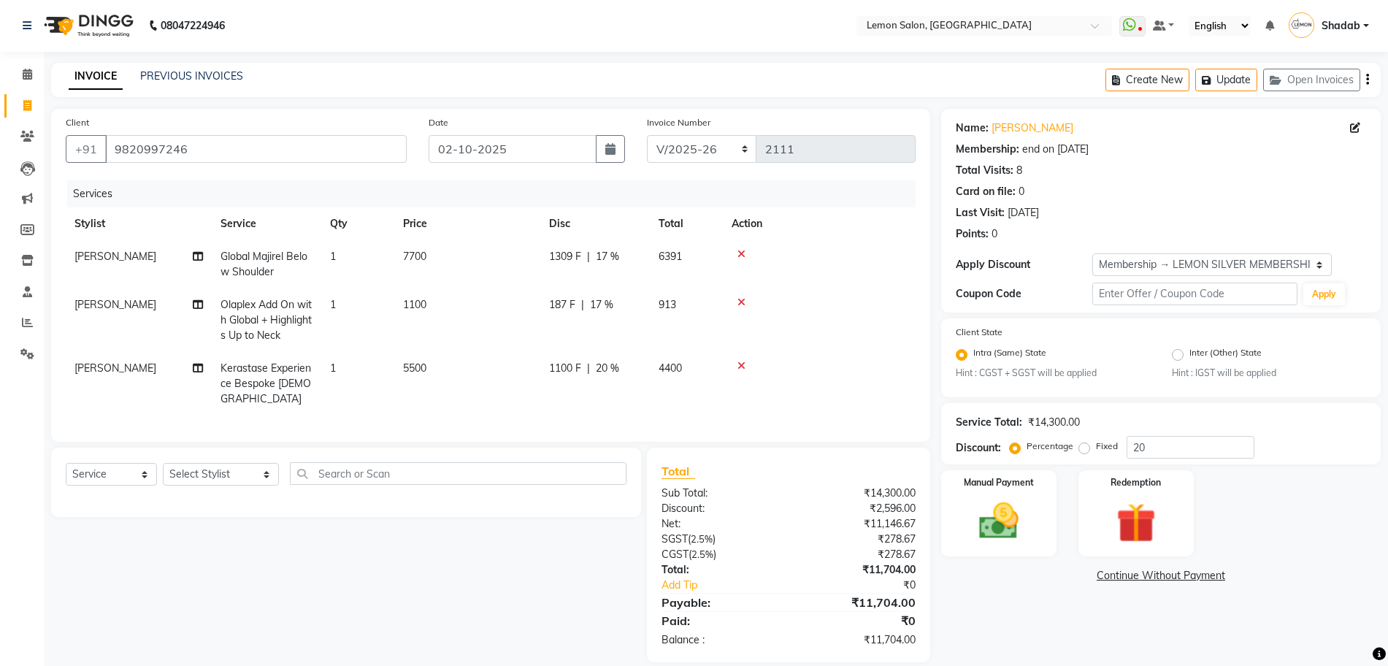
select select "30692"
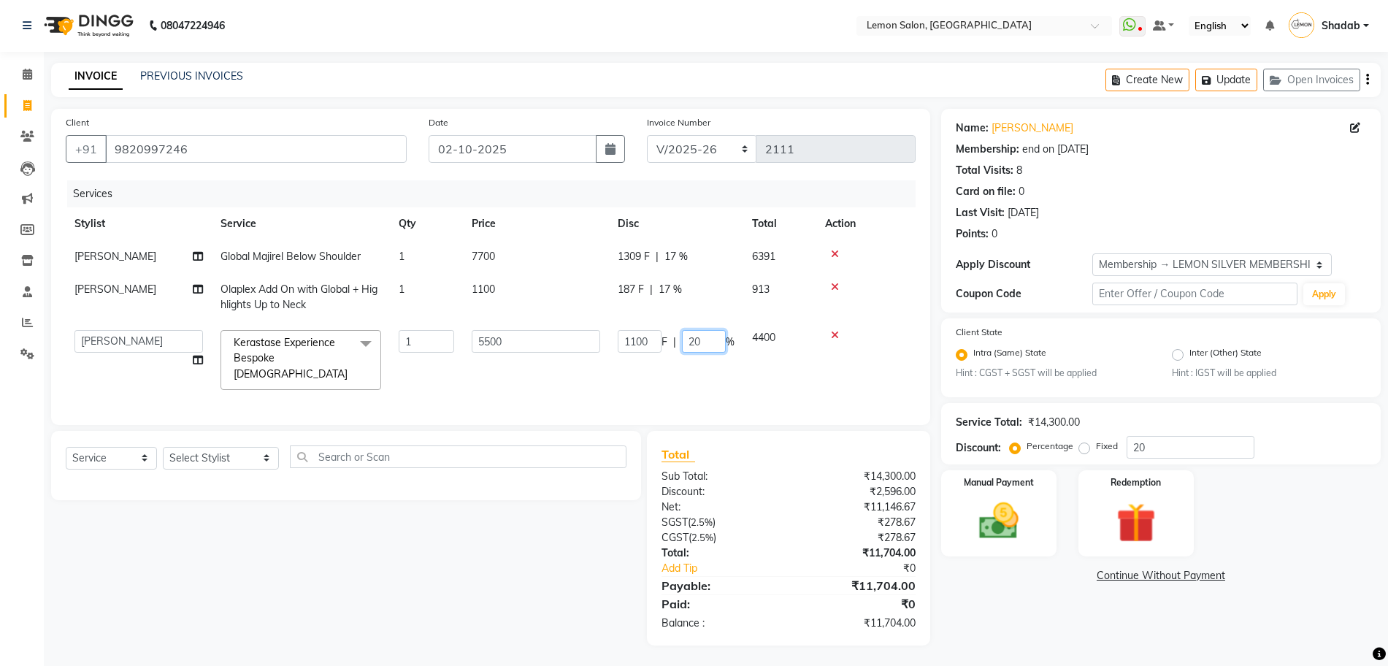
click at [702, 340] on input "20" at bounding box center [704, 341] width 44 height 23
type input "25"
click at [372, 595] on div "Select Service Product Membership Package Voucher Prepaid Gift Card Select Styl…" at bounding box center [340, 538] width 601 height 215
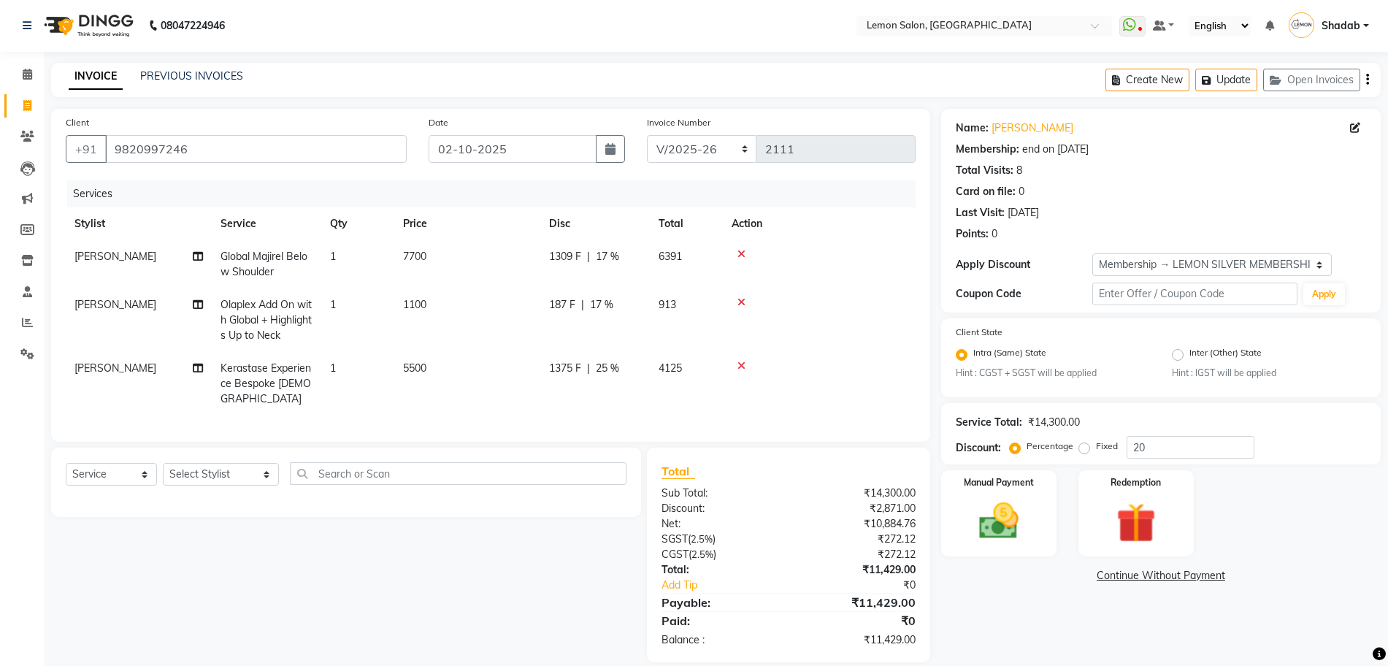
scroll to position [18, 0]
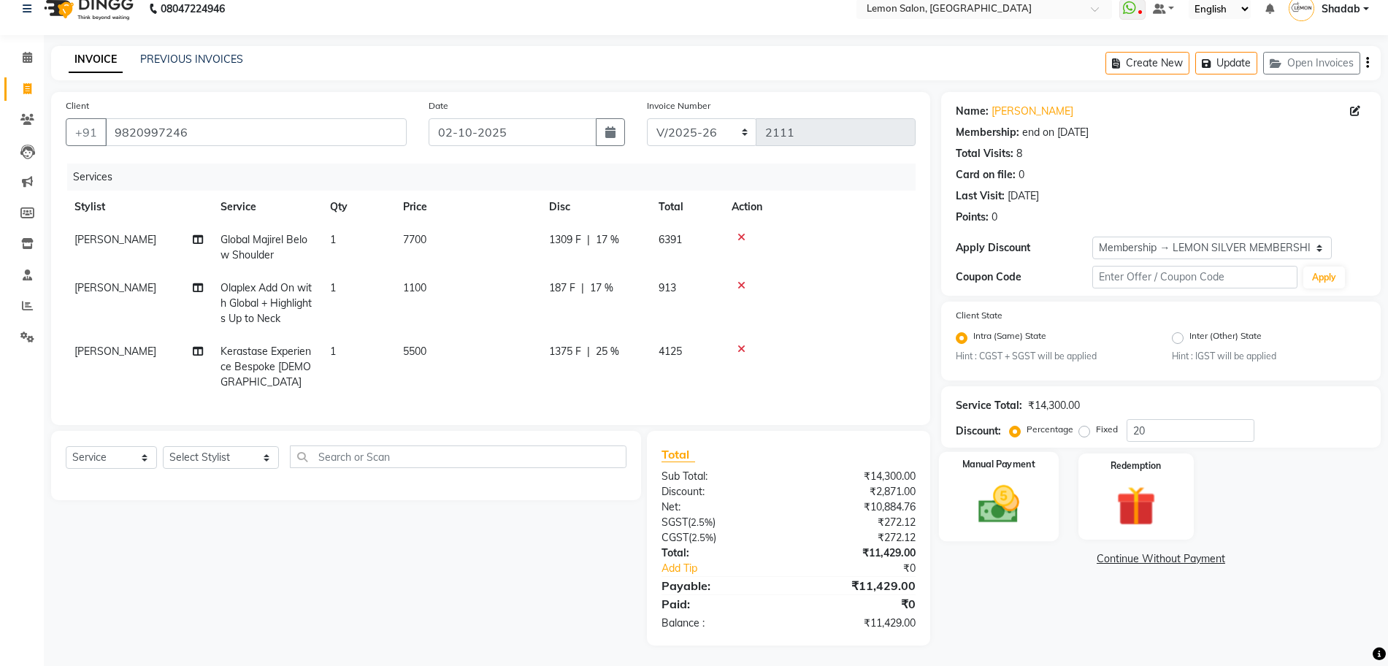
click at [1012, 510] on img at bounding box center [999, 504] width 67 height 47
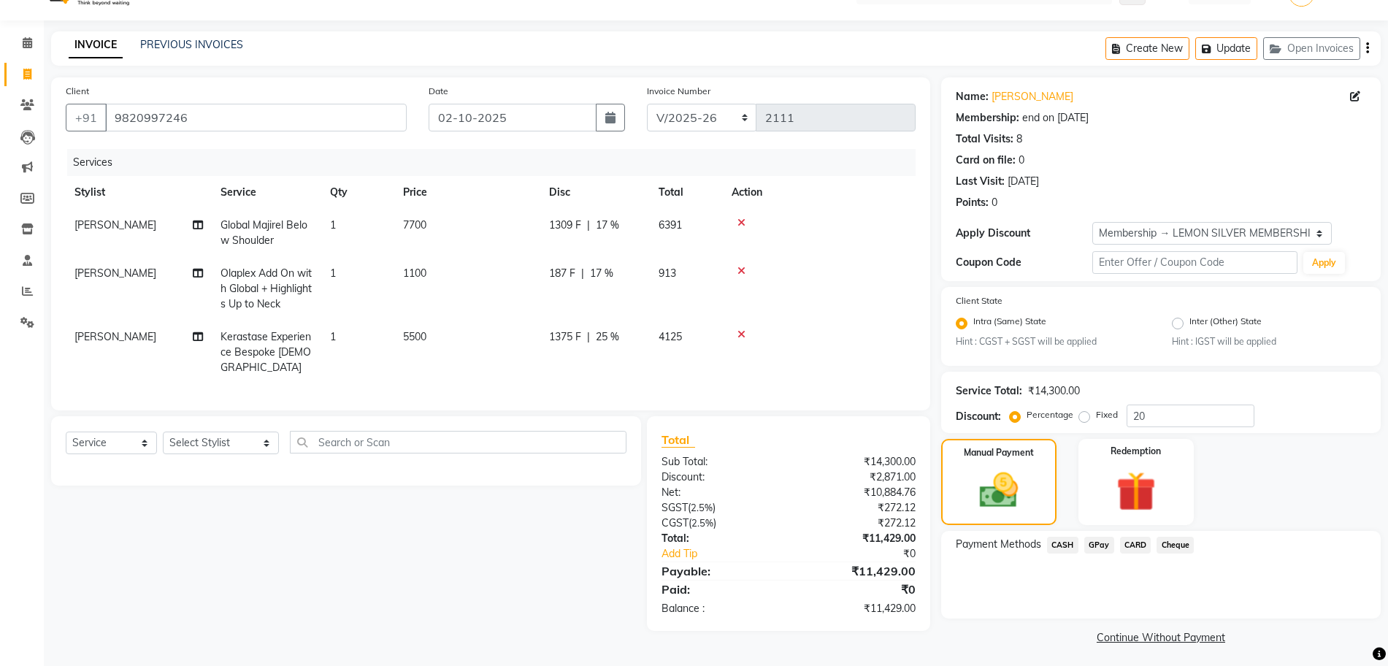
scroll to position [37, 0]
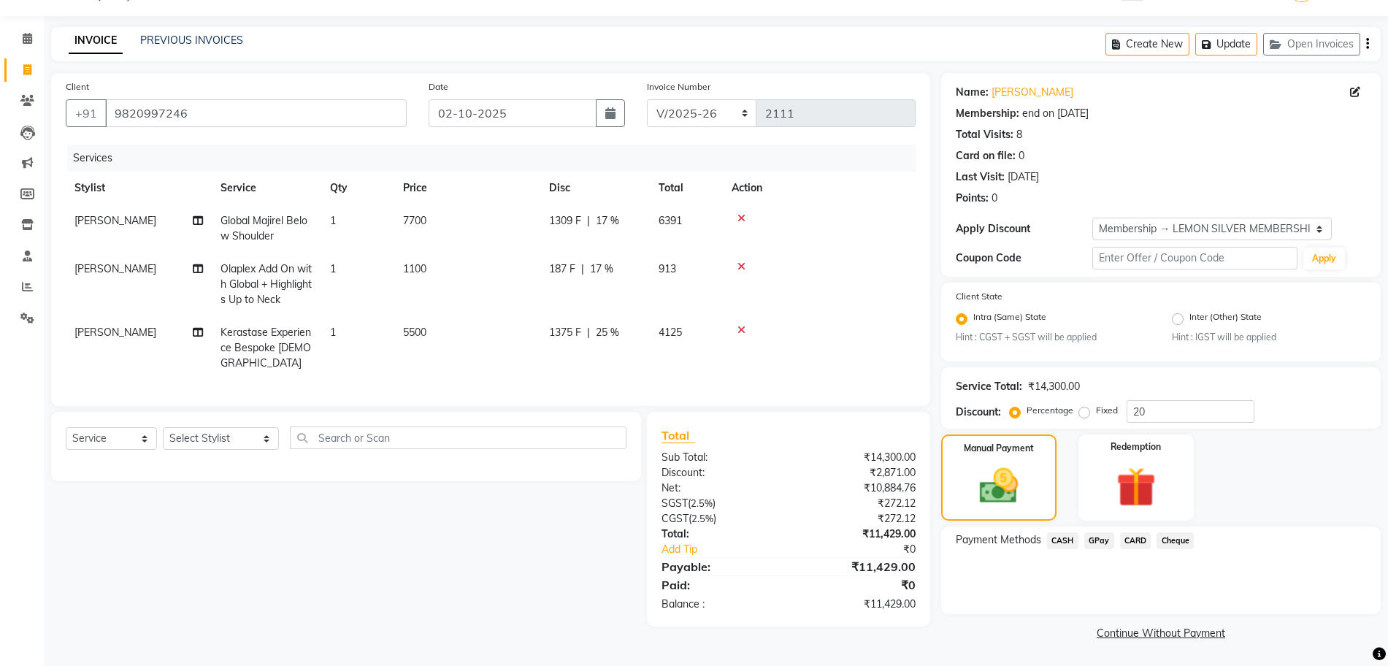
click at [1104, 541] on span "GPay" at bounding box center [1100, 540] width 30 height 17
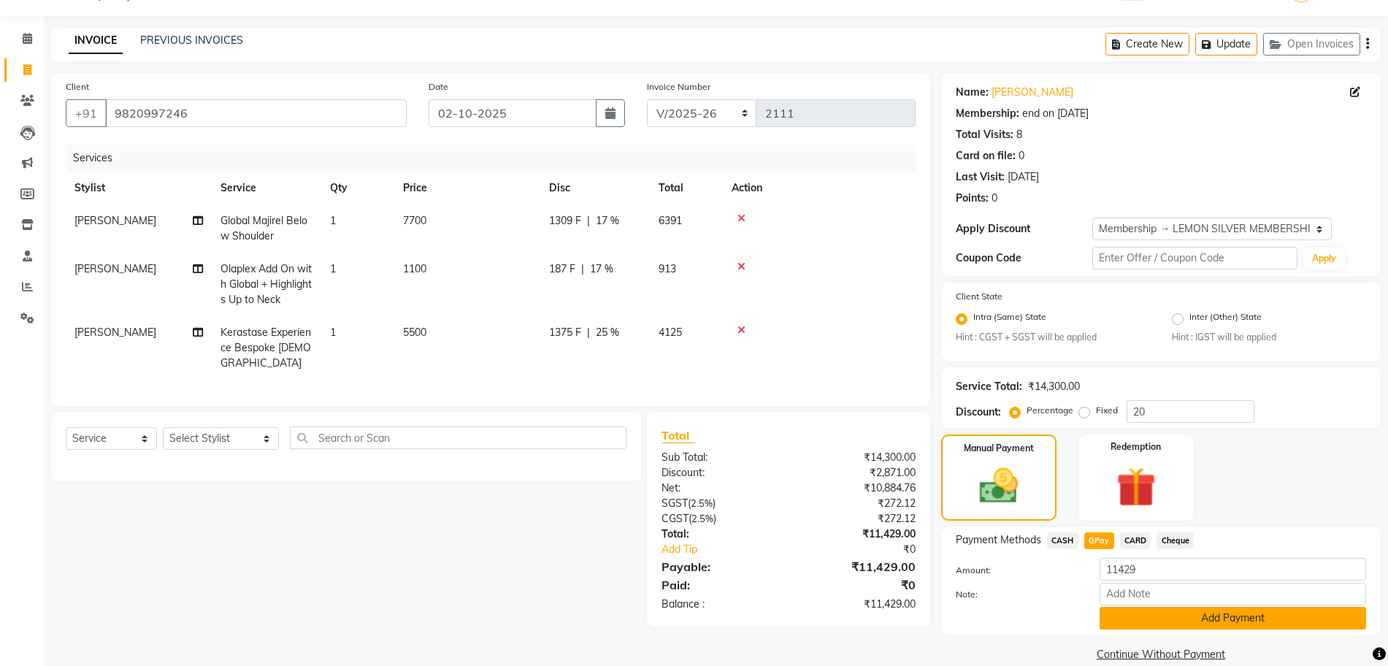
click at [1154, 619] on button "Add Payment" at bounding box center [1233, 618] width 267 height 23
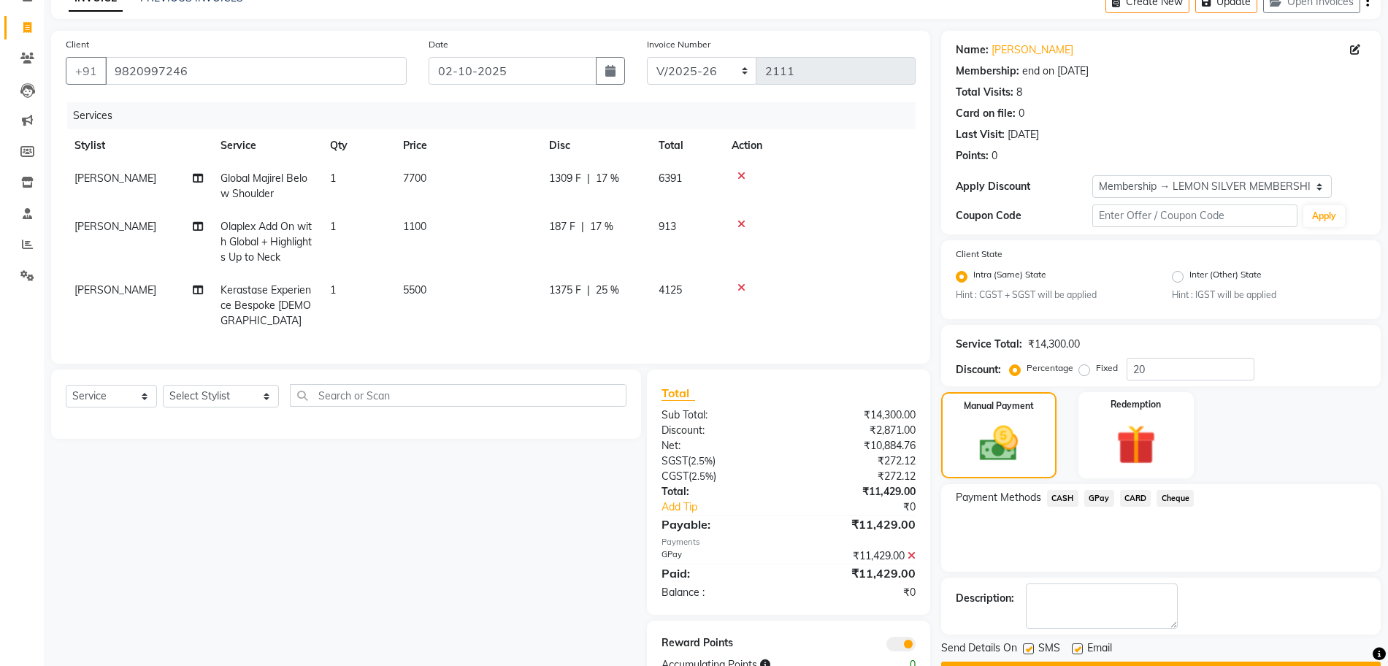
scroll to position [121, 0]
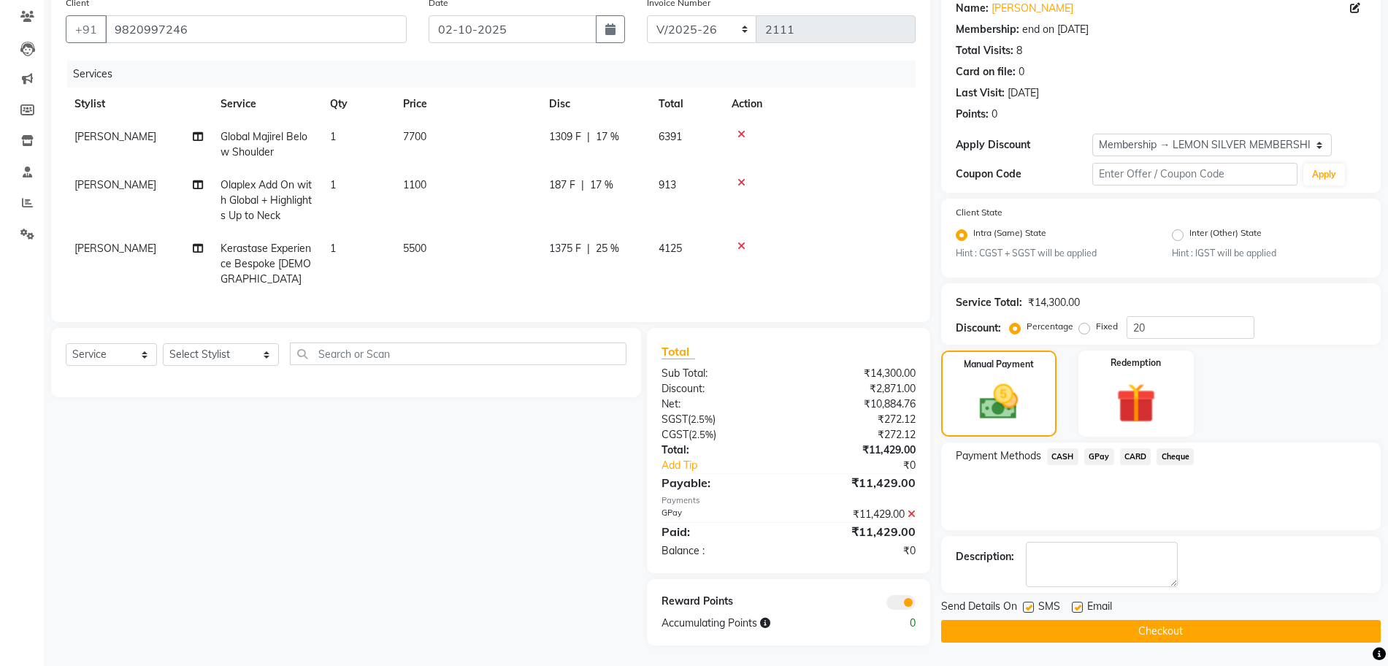
click at [1033, 605] on label at bounding box center [1028, 607] width 11 height 11
click at [1033, 605] on input "checkbox" at bounding box center [1027, 607] width 9 height 9
checkbox input "false"
click at [1074, 606] on label at bounding box center [1077, 607] width 11 height 11
click at [1074, 606] on input "checkbox" at bounding box center [1076, 607] width 9 height 9
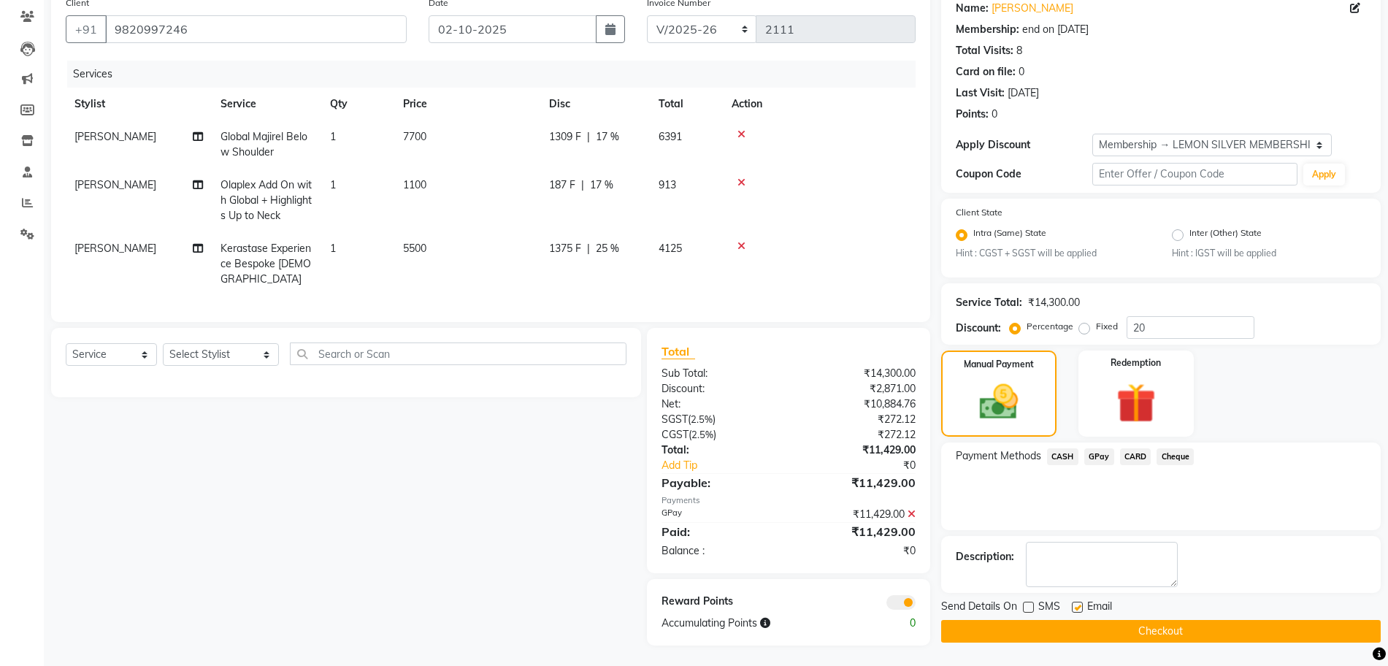
checkbox input "false"
click at [1095, 622] on button "Checkout" at bounding box center [1161, 631] width 440 height 23
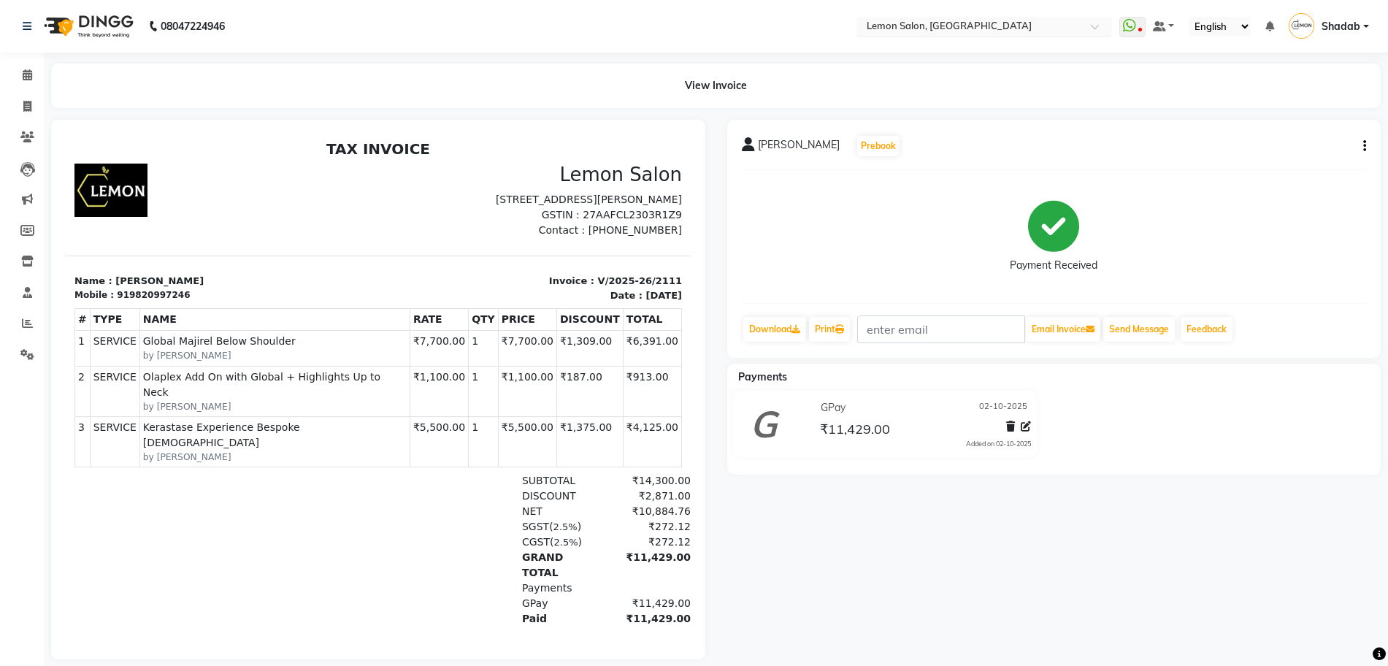
click at [887, 31] on input "text" at bounding box center [970, 27] width 212 height 15
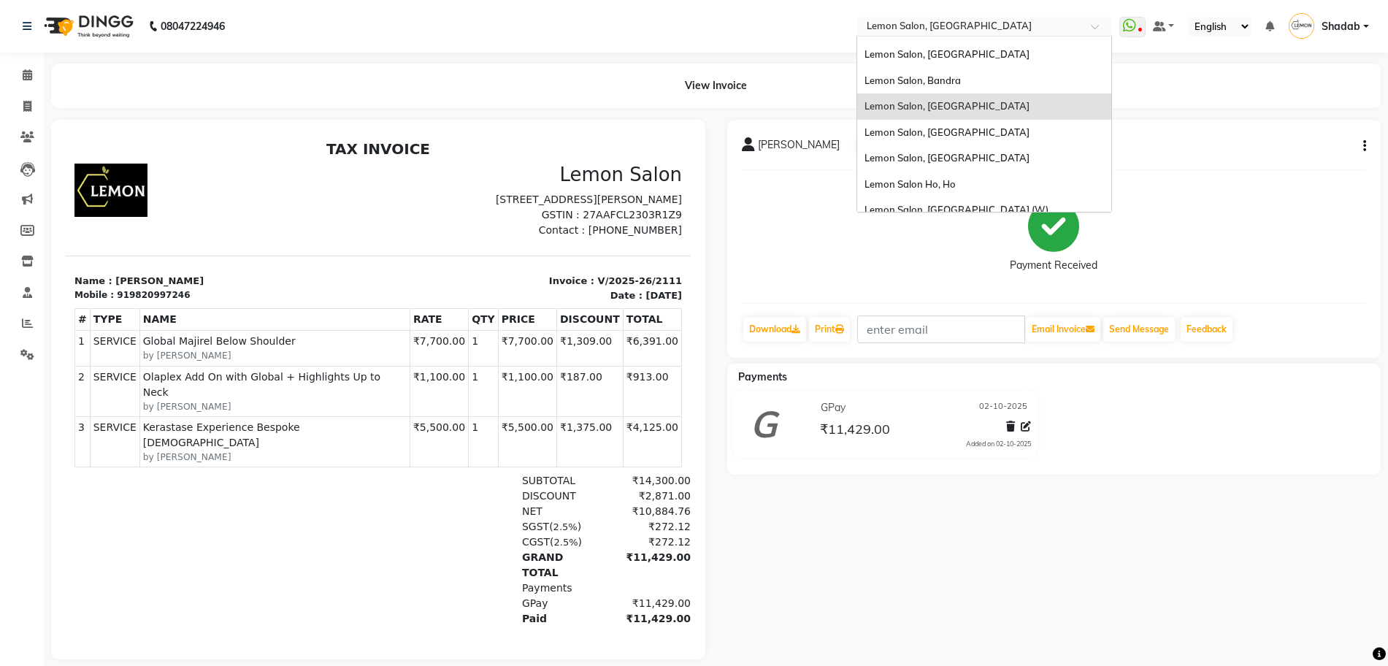
scroll to position [136, 0]
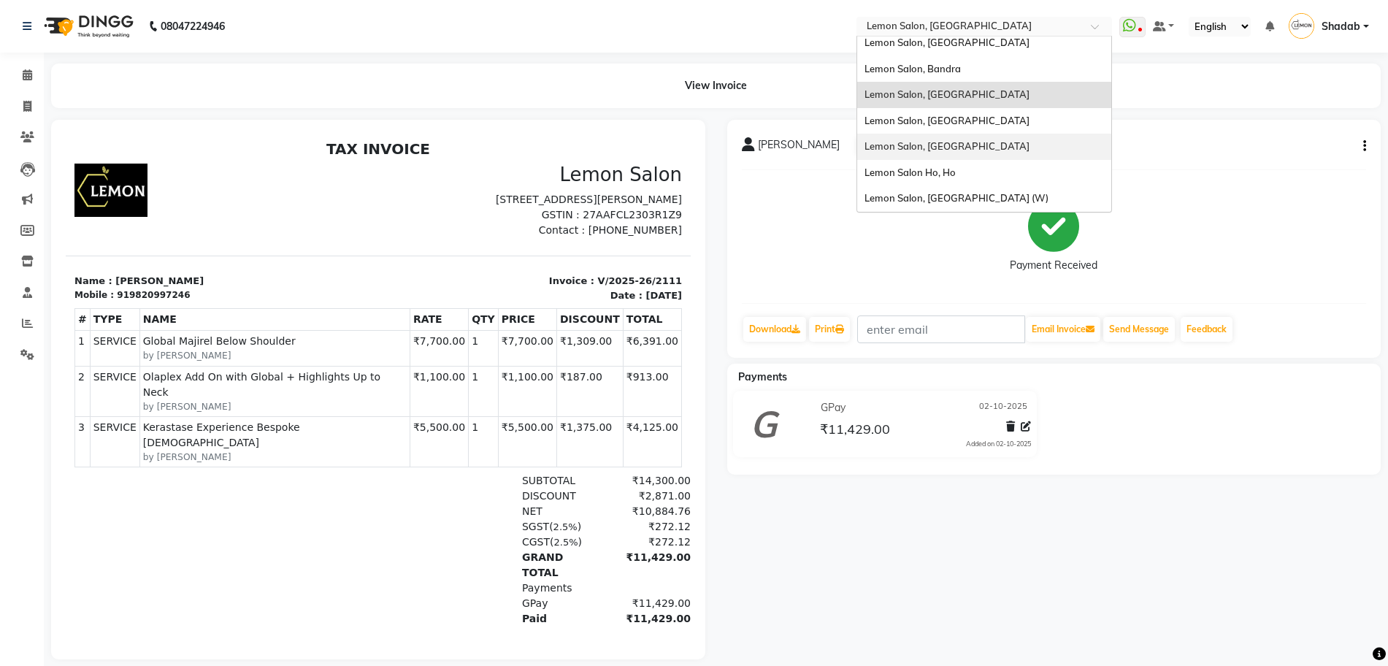
click at [957, 145] on span "Lemon Salon, [GEOGRAPHIC_DATA]" at bounding box center [947, 146] width 165 height 12
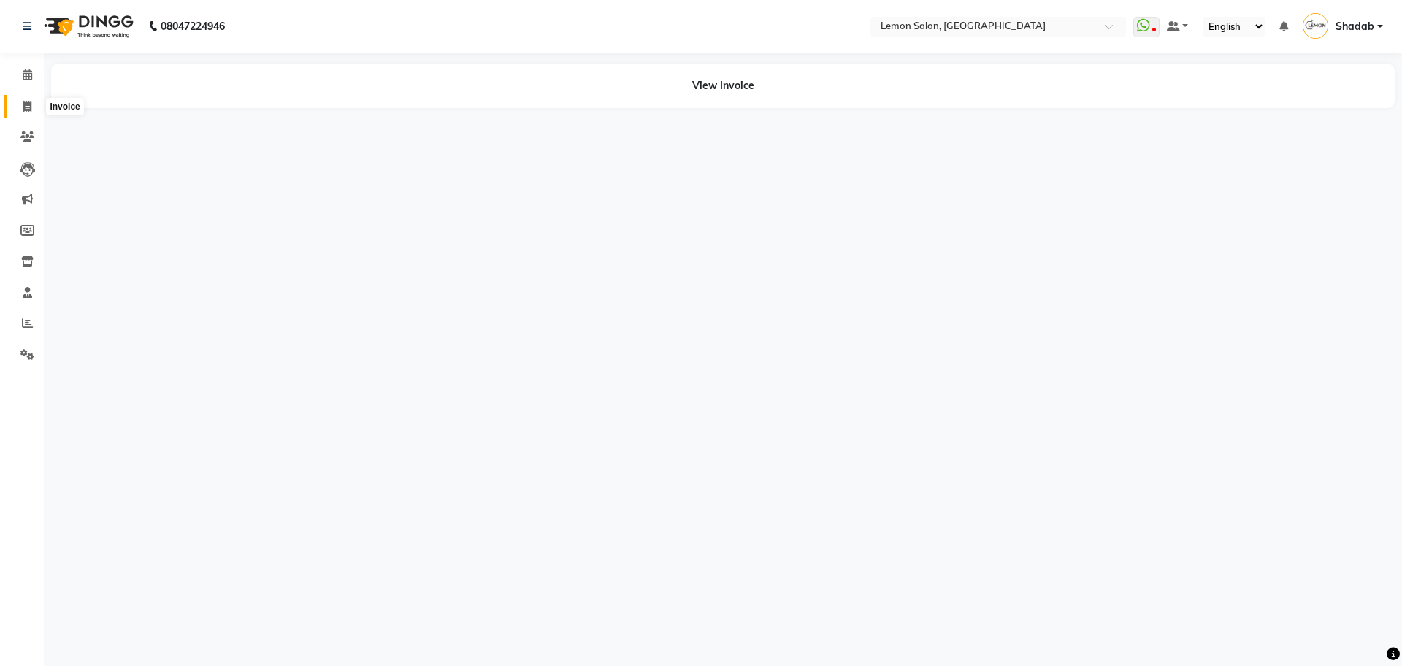
click at [27, 99] on span at bounding box center [28, 107] width 26 height 17
select select "566"
select select "service"
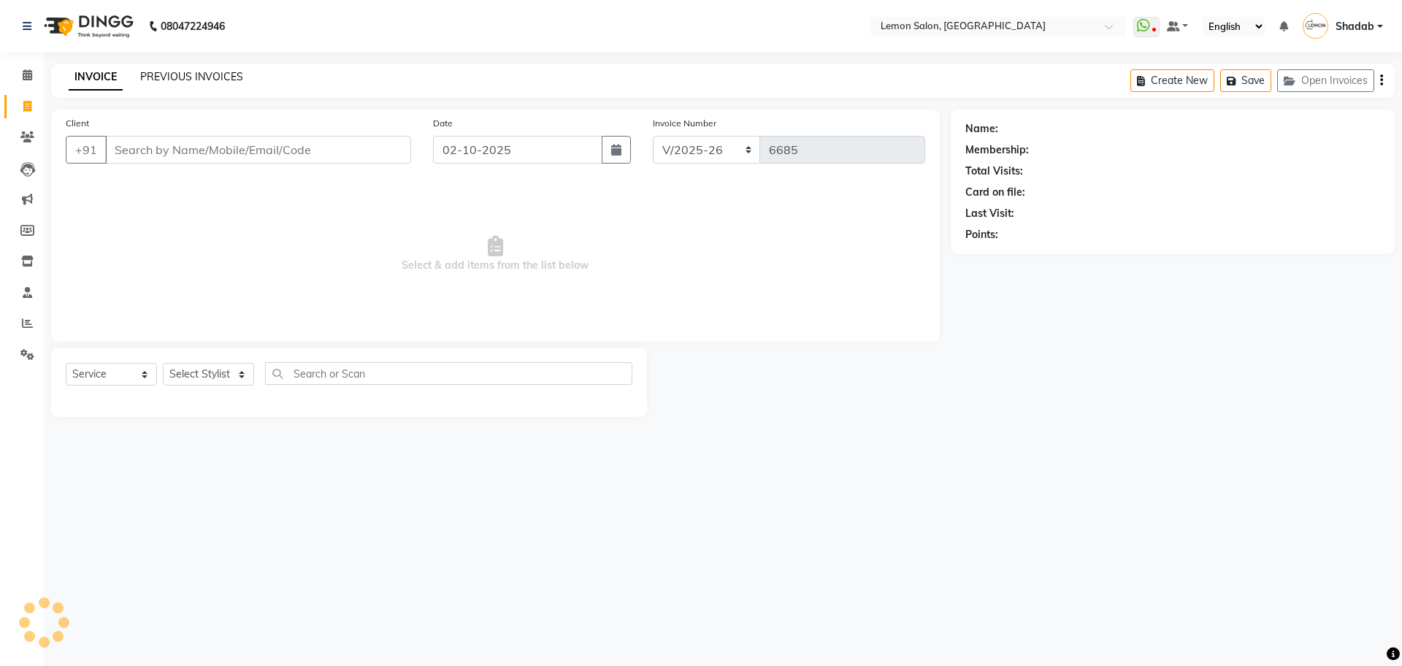
click at [178, 80] on link "PREVIOUS INVOICES" at bounding box center [191, 76] width 103 height 13
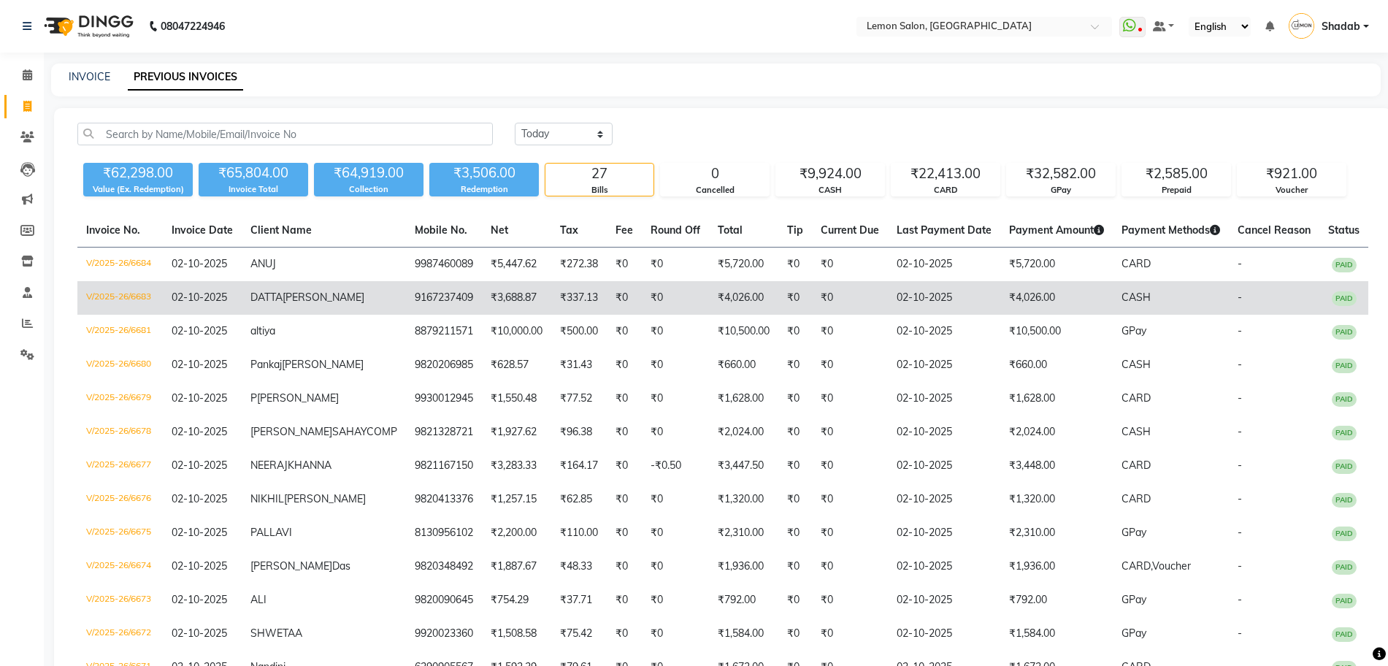
click at [140, 291] on td "V/2025-26/6683" at bounding box center [119, 298] width 85 height 34
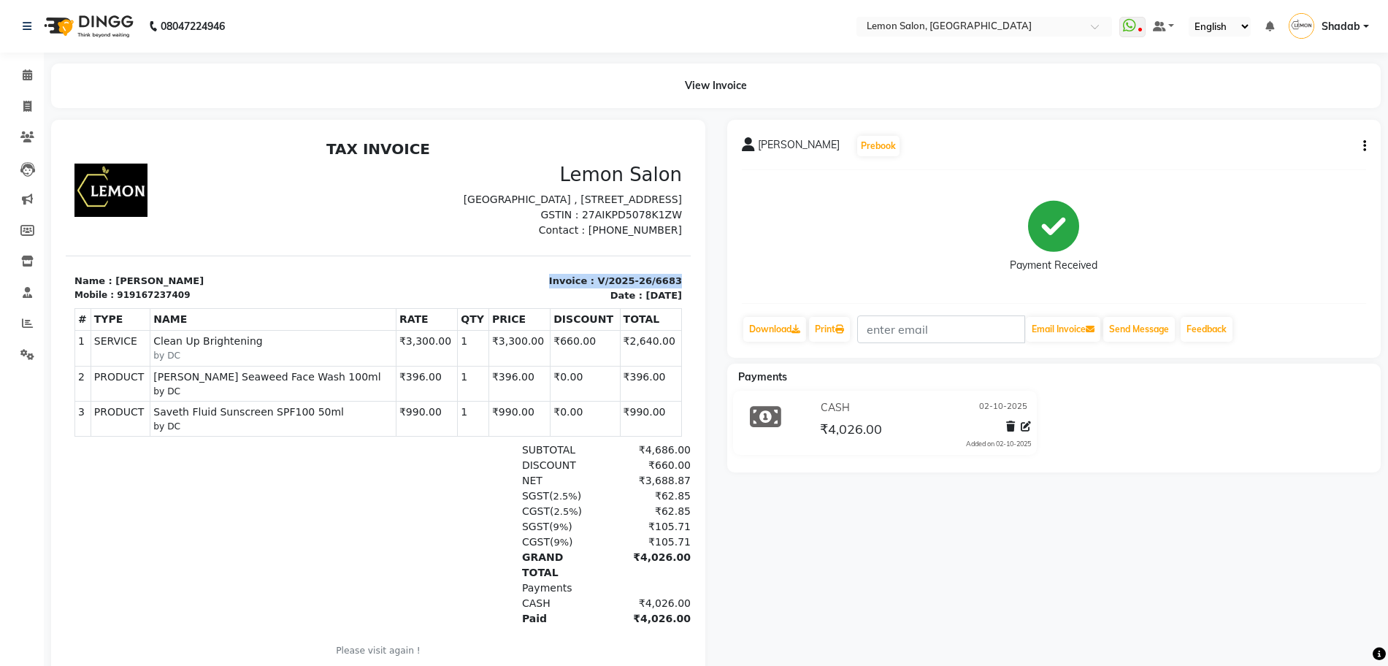
drag, startPoint x: 660, startPoint y: 297, endPoint x: 522, endPoint y: 291, distance: 137.5
click at [522, 291] on div "Invoice : V/2025-26/6683 Date : [DATE]" at bounding box center [534, 288] width 313 height 28
copy p "Invoice : V/2025-26/6683"
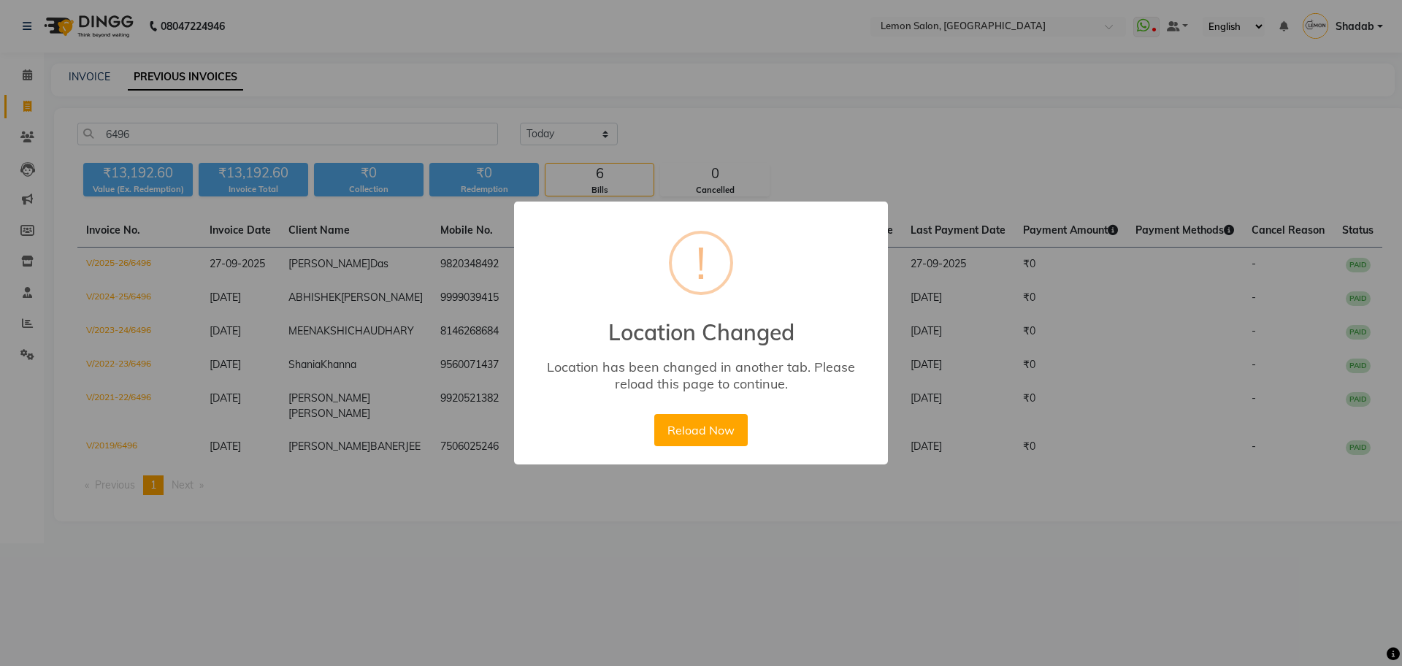
click at [31, 72] on div "× ! Location Changed Location has been changed in another tab. Please reload th…" at bounding box center [701, 333] width 1402 height 666
click at [26, 79] on div "× ! Location Changed Location has been changed in another tab. Please reload th…" at bounding box center [701, 333] width 1402 height 666
click at [733, 426] on button "Reload Now" at bounding box center [700, 430] width 93 height 32
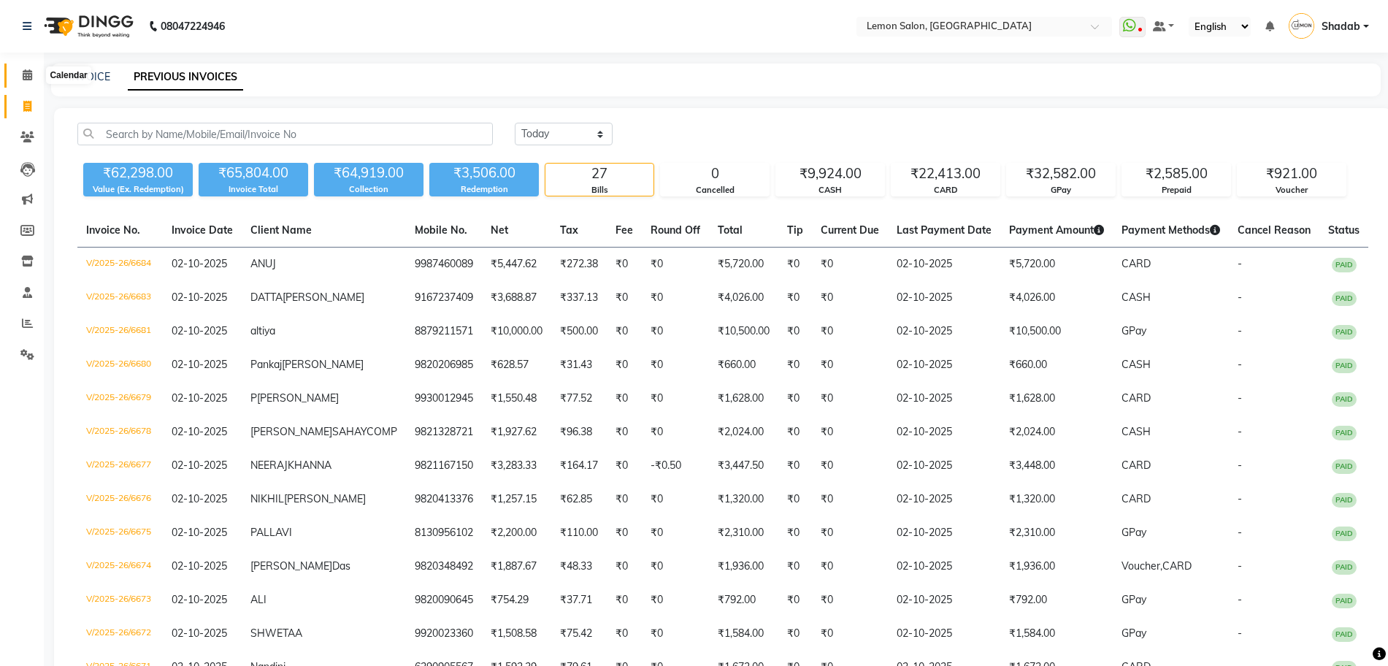
drag, startPoint x: 0, startPoint y: 0, endPoint x: 33, endPoint y: 80, distance: 86.1
click at [33, 80] on span at bounding box center [28, 75] width 26 height 17
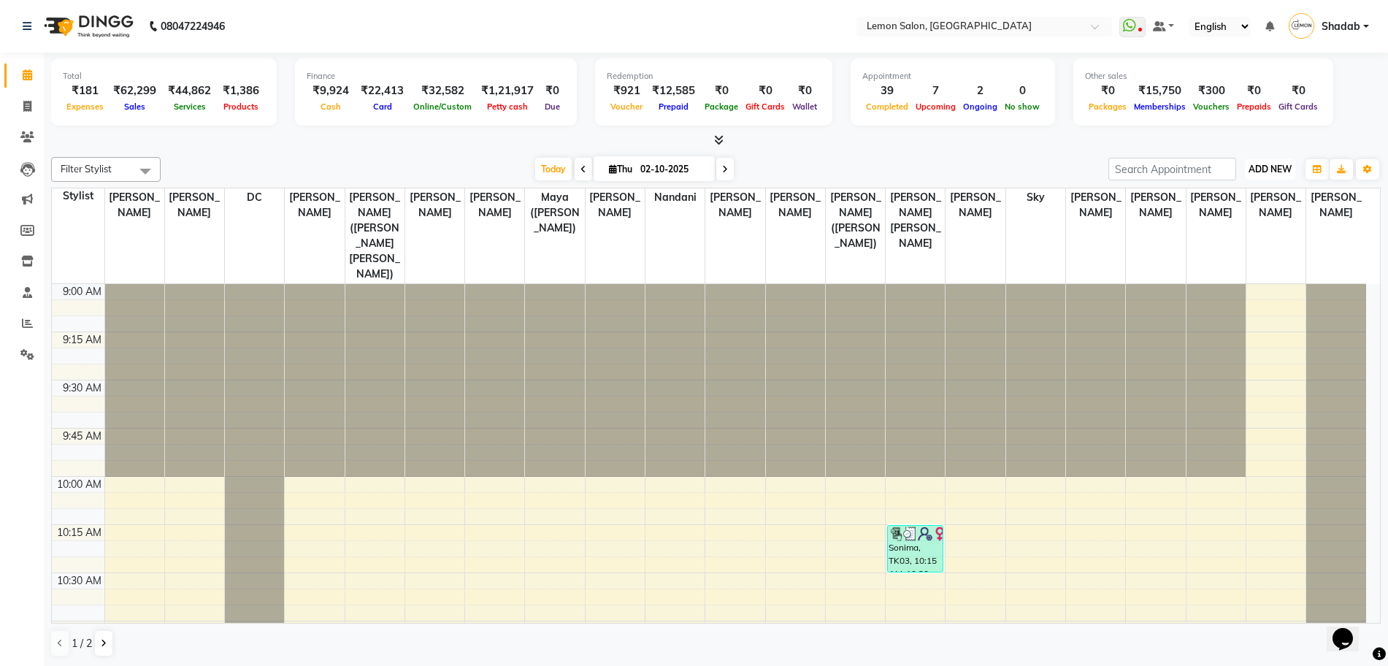
click at [1256, 171] on span "ADD NEW" at bounding box center [1270, 169] width 43 height 11
click at [1219, 237] on link "Add Expense" at bounding box center [1237, 235] width 115 height 19
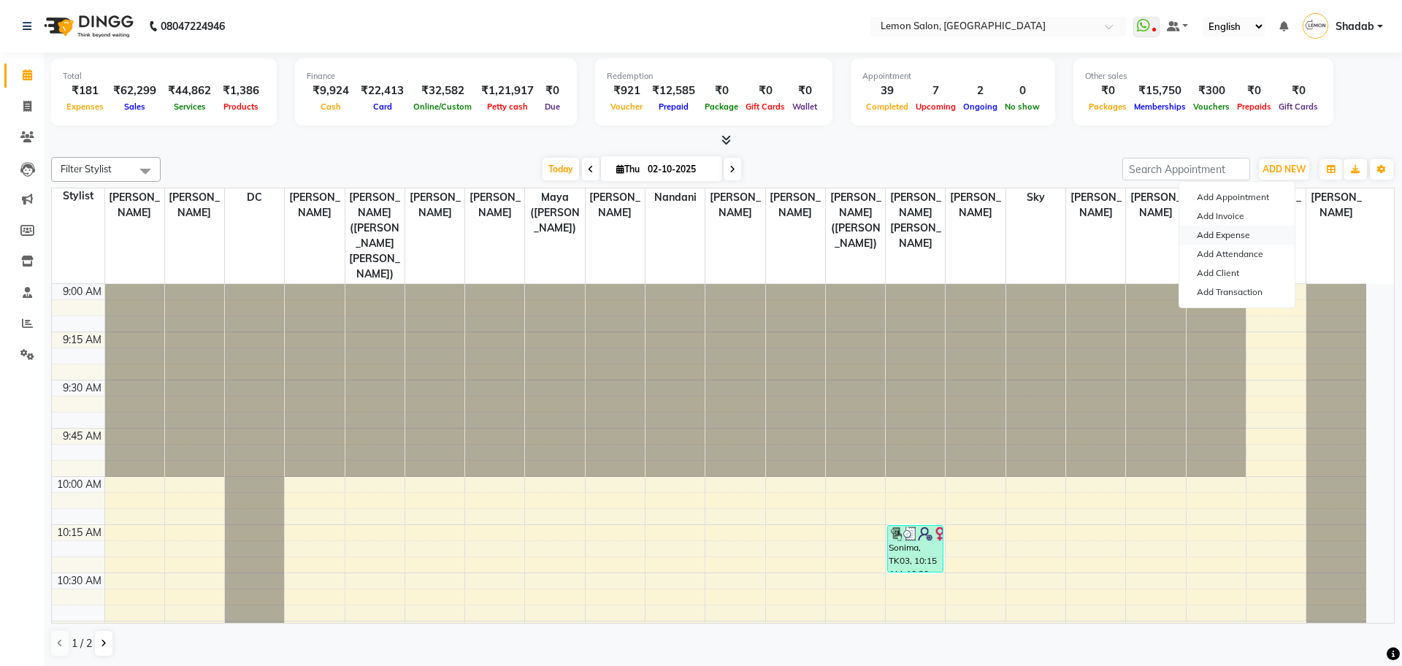
select select "1"
select select "2543"
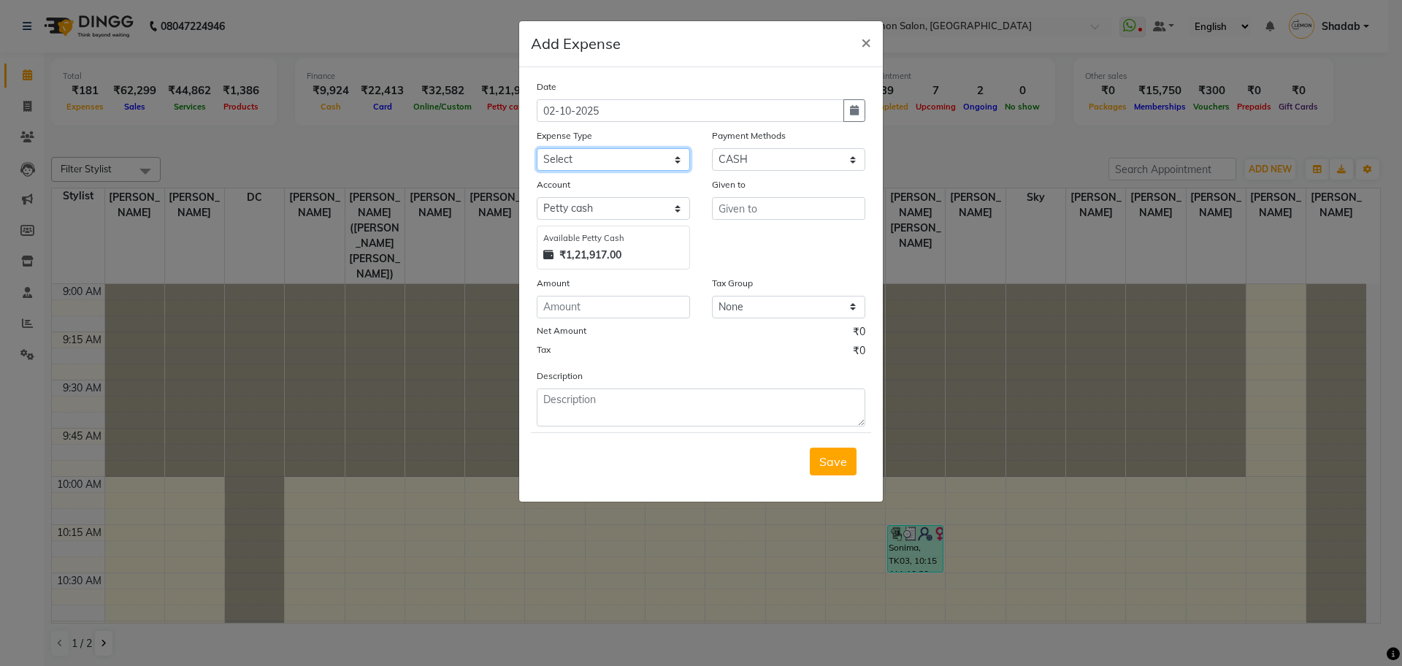
drag, startPoint x: 621, startPoint y: 158, endPoint x: 611, endPoint y: 167, distance: 13.4
click at [621, 158] on select "Select Advance Cash transfer to hub Laundry Loan Membership Milk Miscellaneous …" at bounding box center [613, 159] width 153 height 23
select select "2685"
click at [537, 148] on select "Select Advance Cash transfer to hub Laundry Loan Membership Milk Miscellaneous …" at bounding box center [613, 159] width 153 height 23
click at [754, 206] on input "text" at bounding box center [788, 208] width 153 height 23
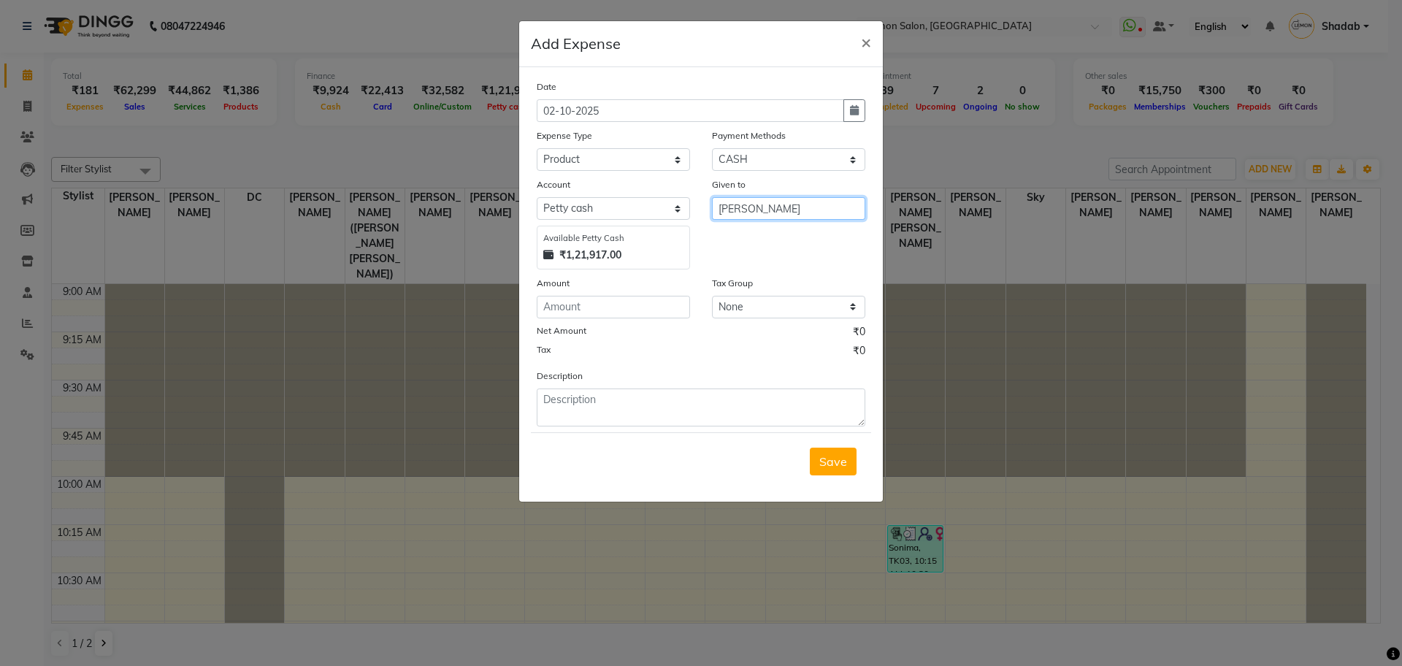
type input "SANA SHAIKH"
click at [565, 313] on input "number" at bounding box center [613, 307] width 153 height 23
type input "58"
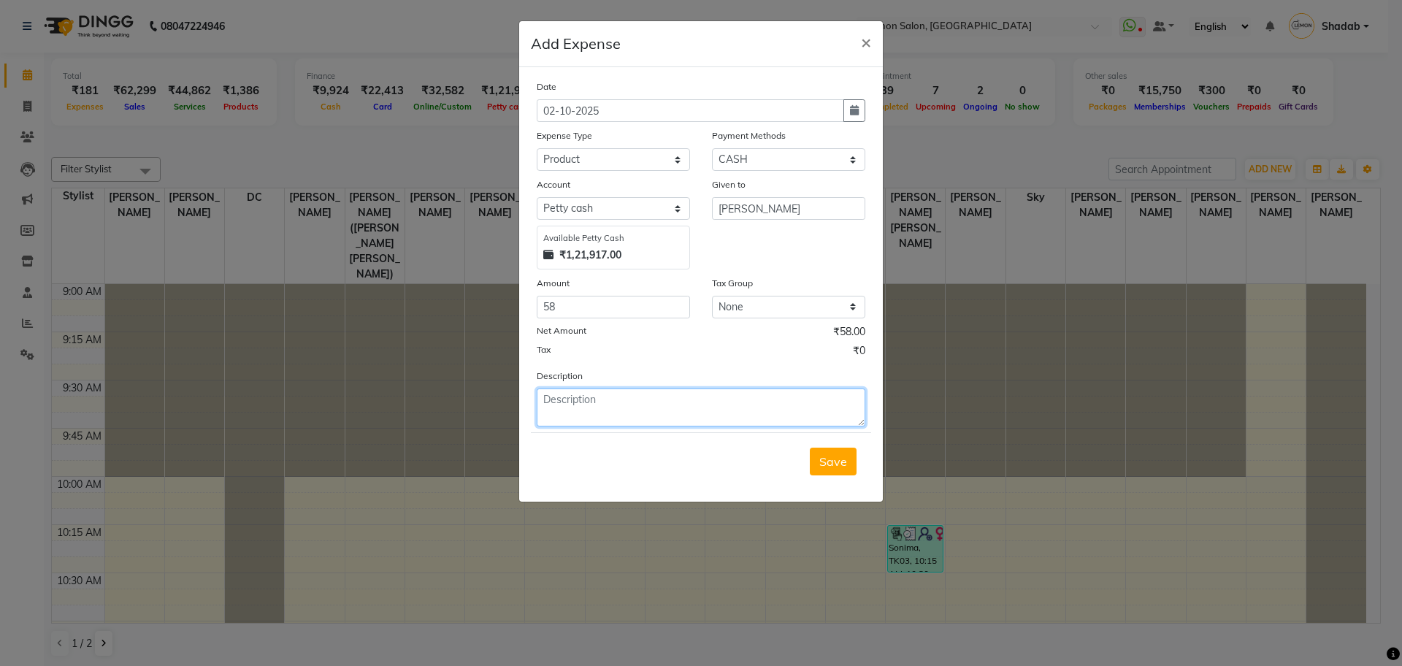
click at [598, 416] on textarea at bounding box center [701, 408] width 329 height 38
paste textarea "Invoice : V/2025-26/6683"
type textarea "Invoice : V/2025-26/6683"
click at [833, 465] on span "Save" at bounding box center [833, 461] width 28 height 15
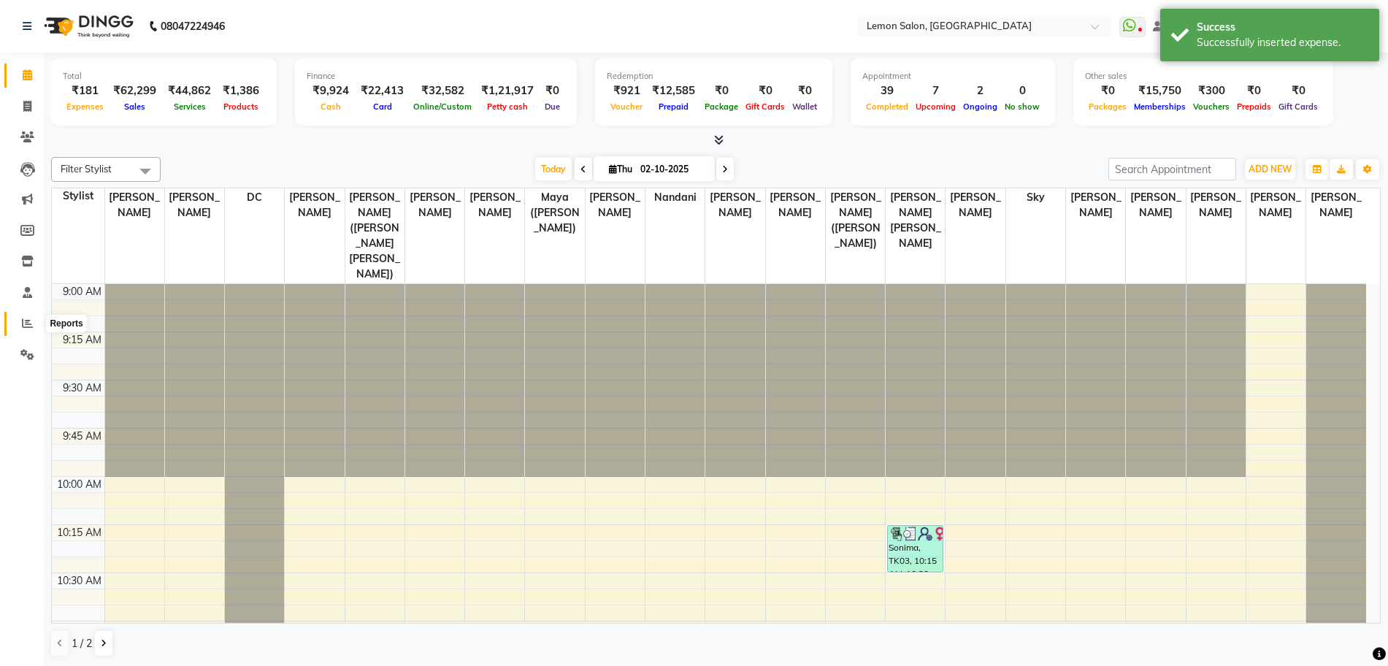
click at [28, 324] on icon at bounding box center [27, 323] width 11 height 11
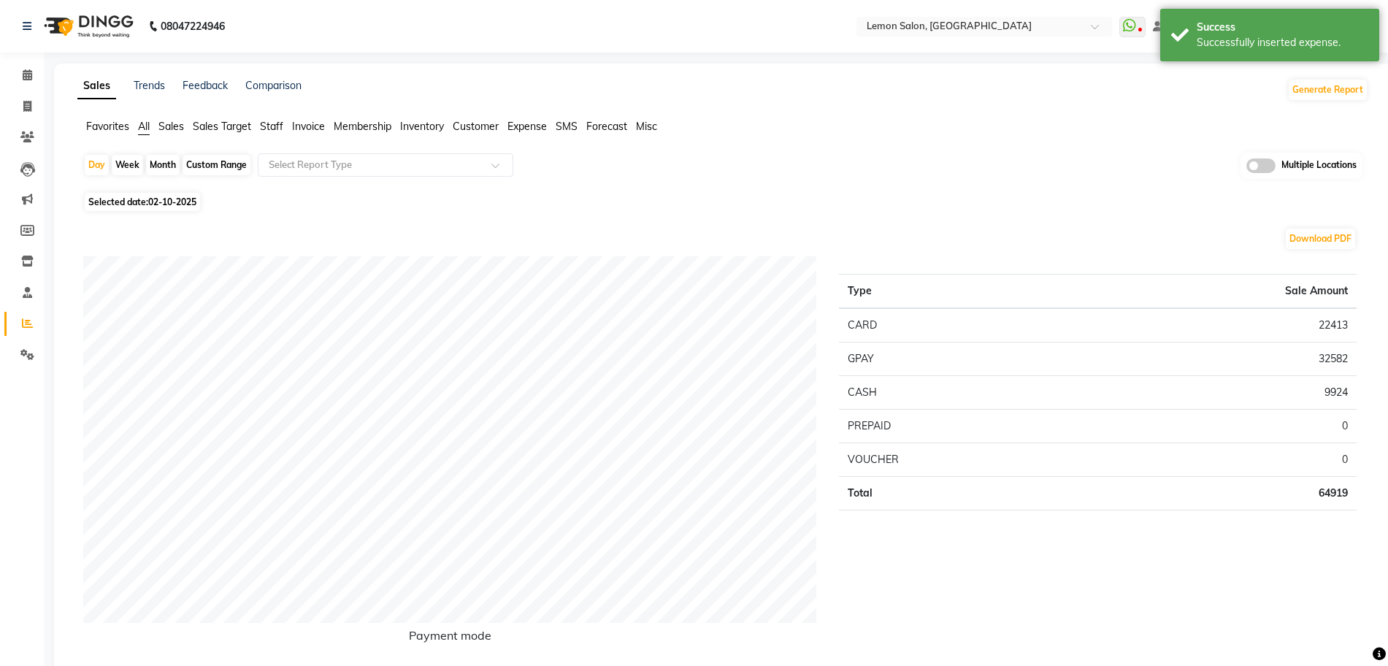
click at [530, 126] on span "Expense" at bounding box center [527, 126] width 39 height 13
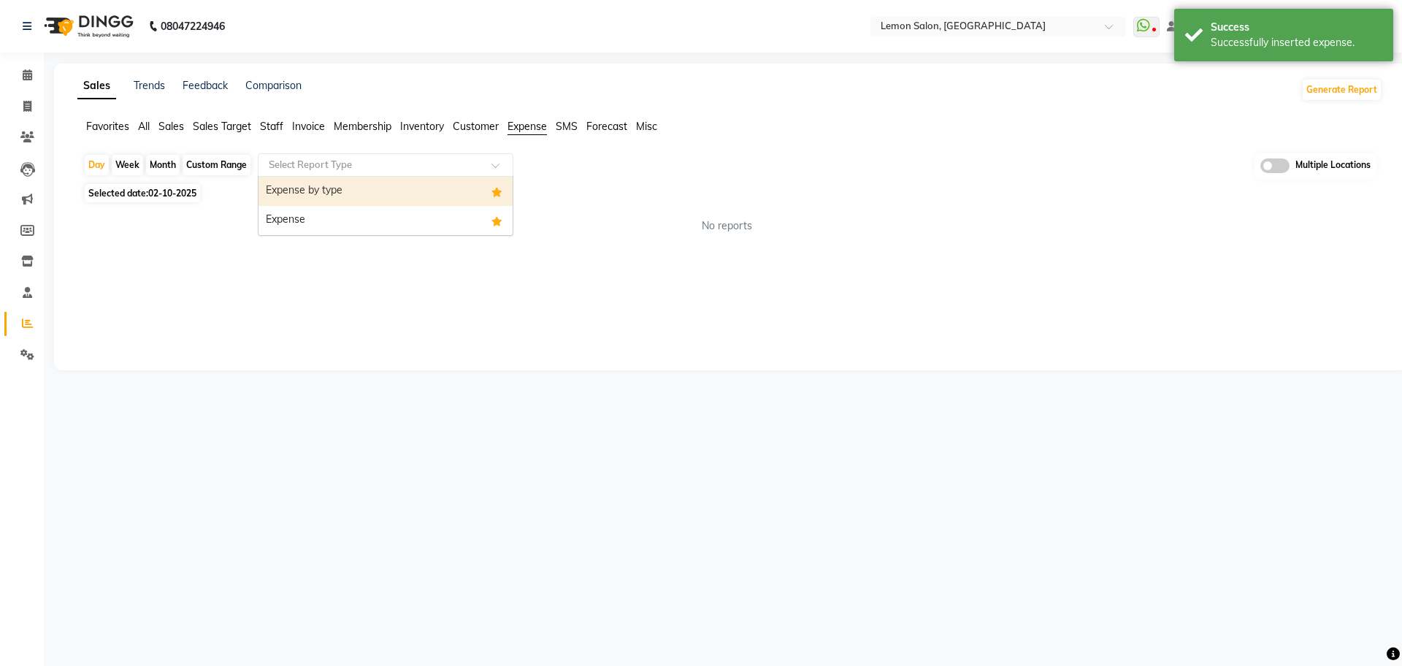
click at [435, 165] on input "text" at bounding box center [371, 165] width 210 height 15
click at [391, 198] on div "Expense by type" at bounding box center [386, 191] width 254 height 29
select select "full_report"
select select "csv"
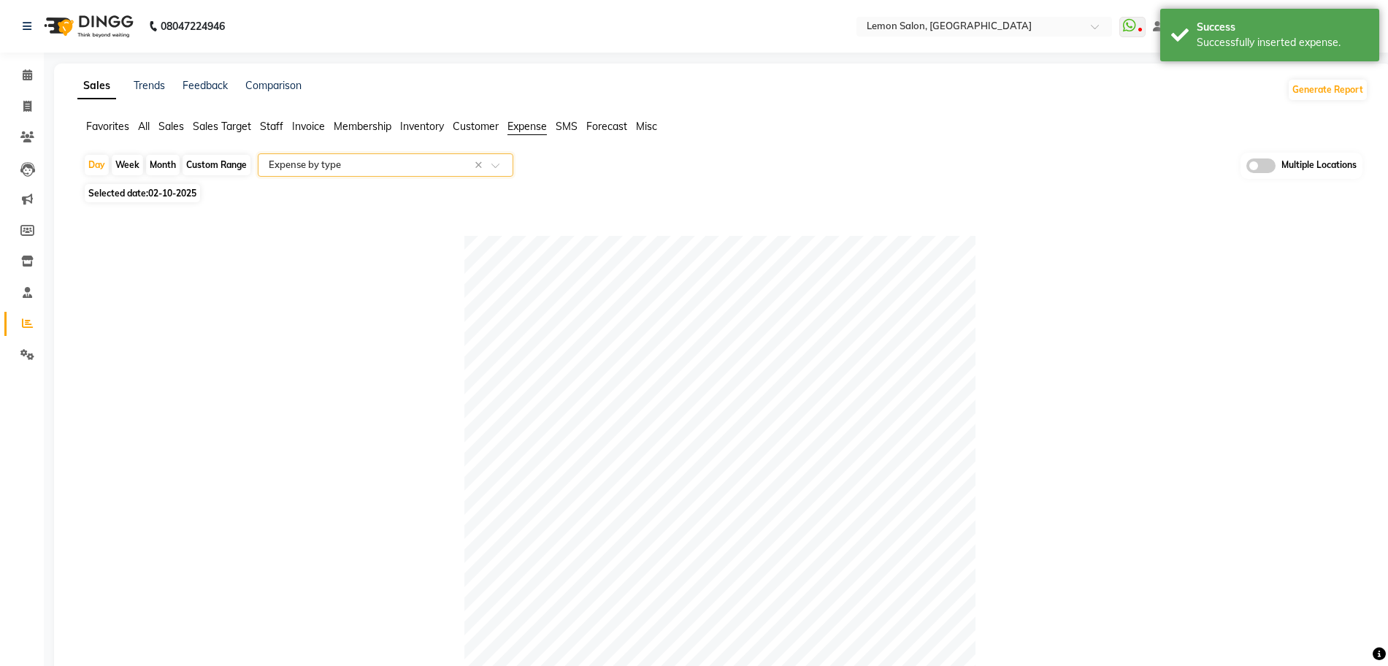
click at [316, 161] on input "text" at bounding box center [371, 165] width 210 height 15
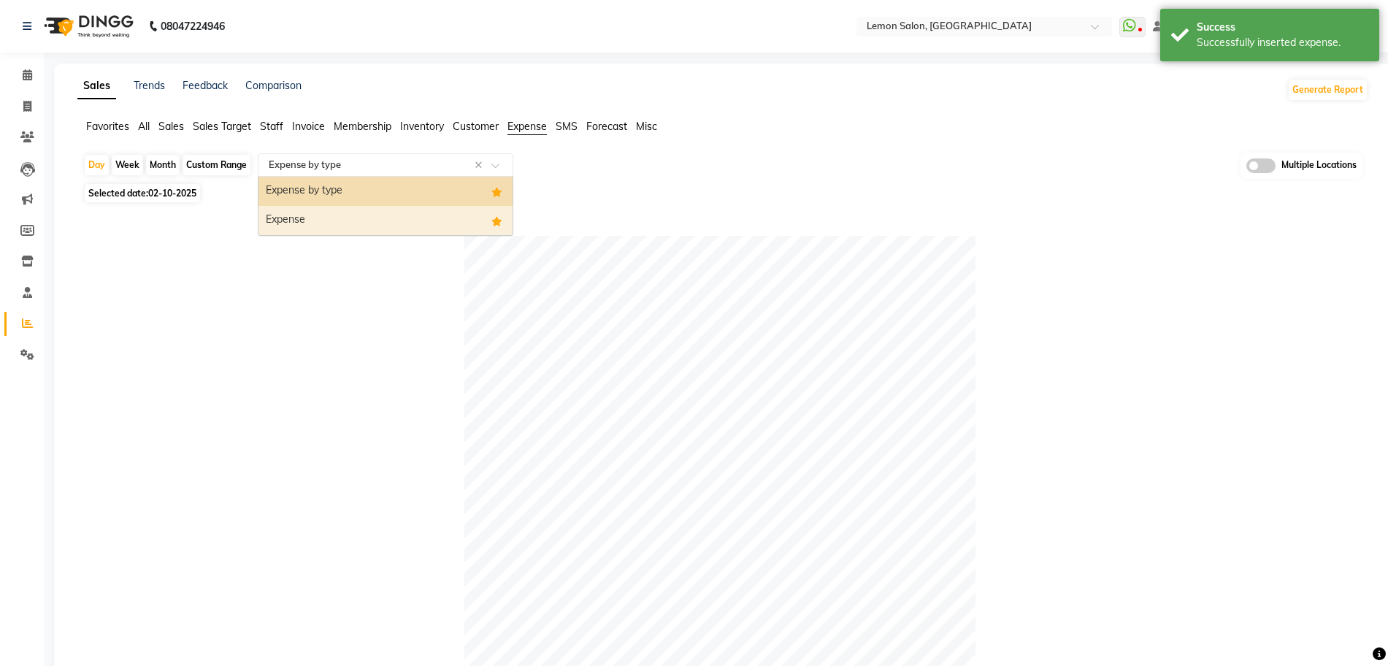
click at [323, 230] on div "Expense" at bounding box center [386, 220] width 254 height 29
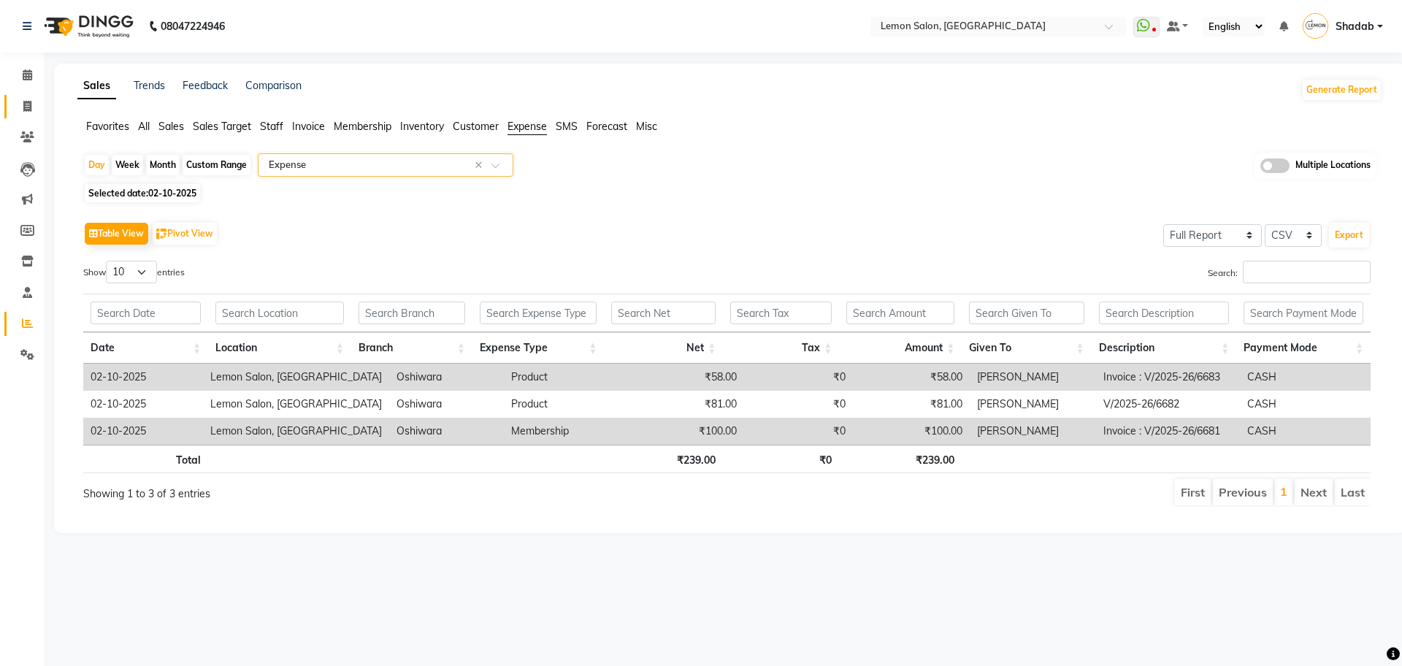
click at [26, 96] on link "Invoice" at bounding box center [21, 107] width 35 height 24
select select "service"
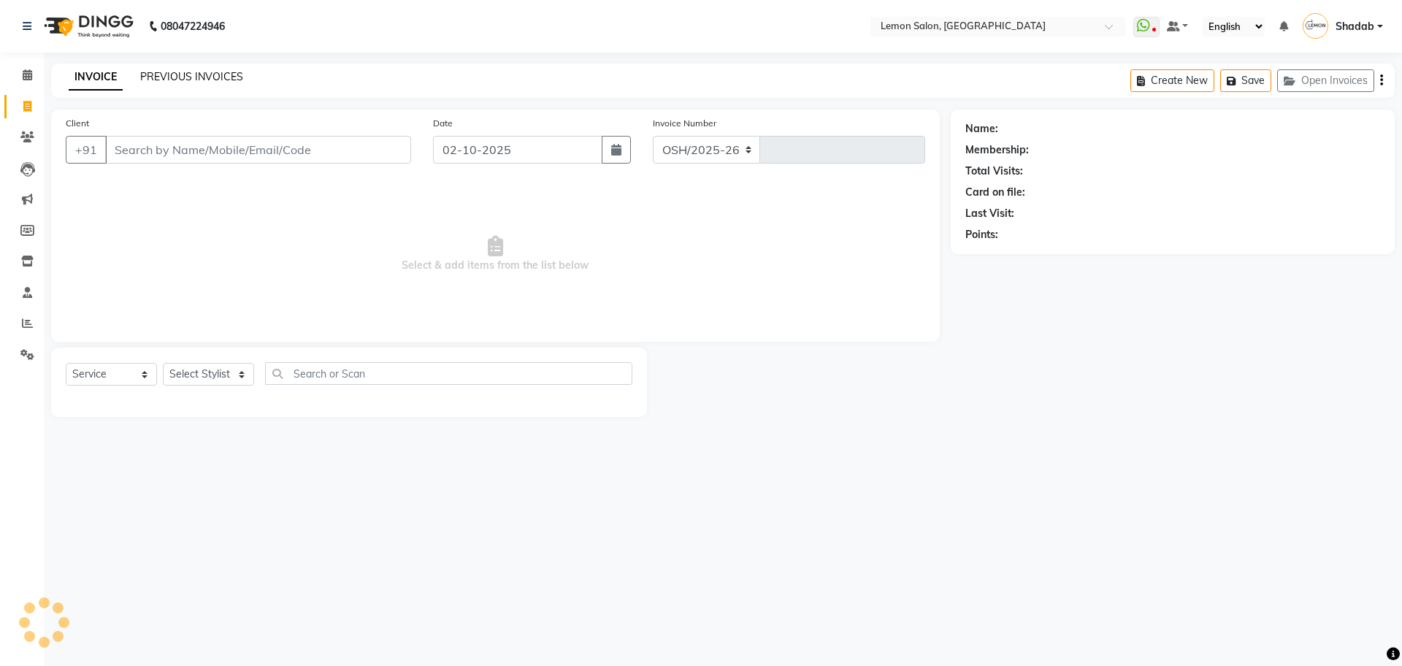
select select "566"
type input "6685"
click at [202, 74] on link "PREVIOUS INVOICES" at bounding box center [191, 76] width 103 height 13
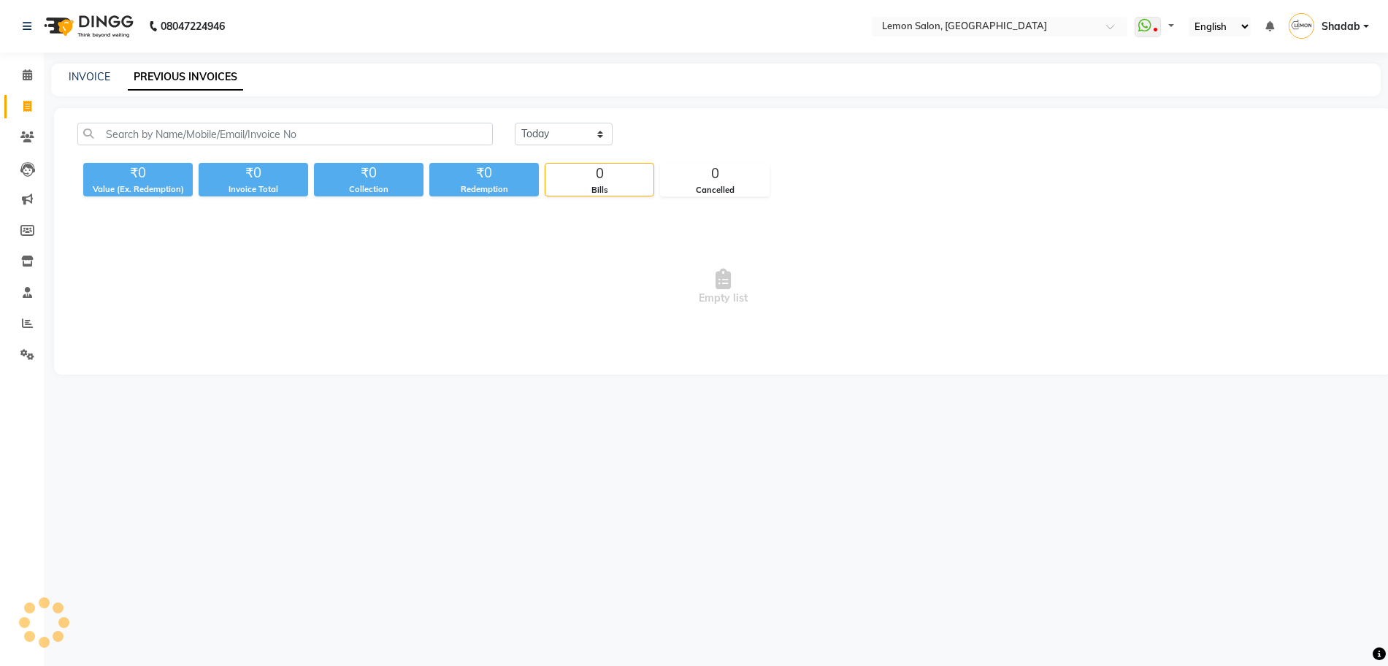
click at [968, 23] on input "text" at bounding box center [985, 27] width 212 height 15
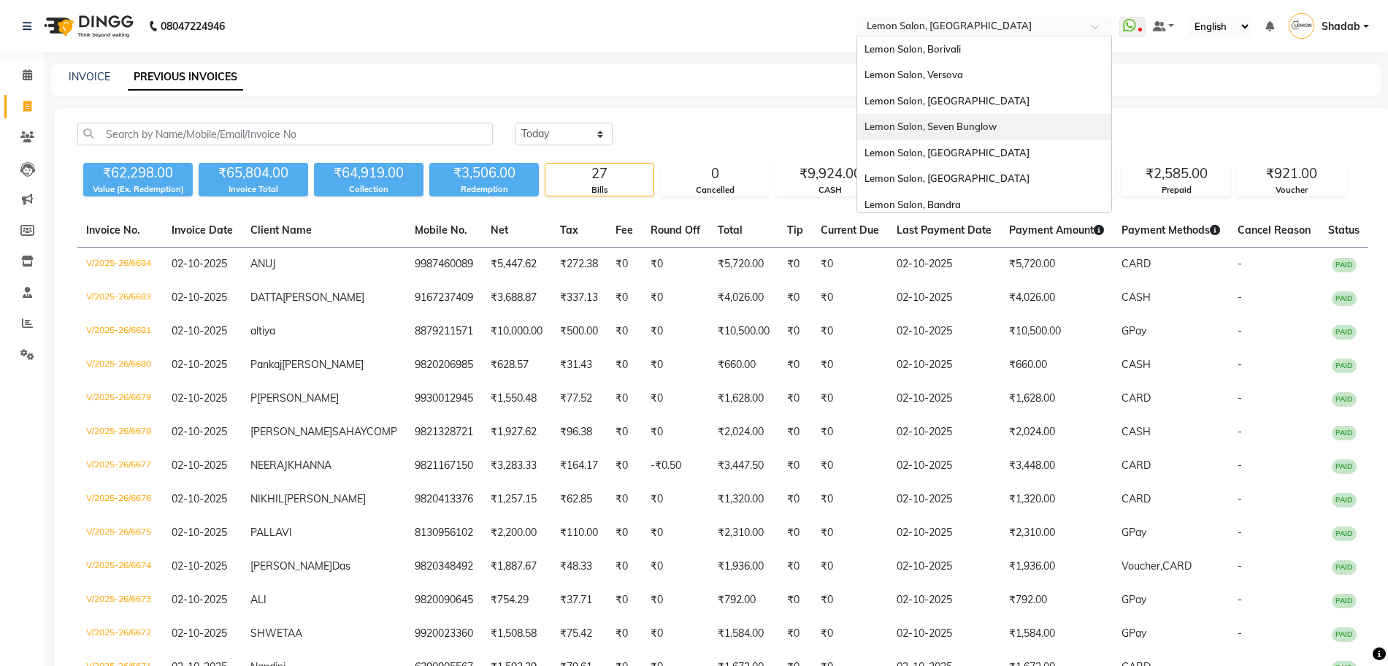
click at [945, 121] on span "Lemon Salon, Seven Bunglow" at bounding box center [931, 127] width 132 height 12
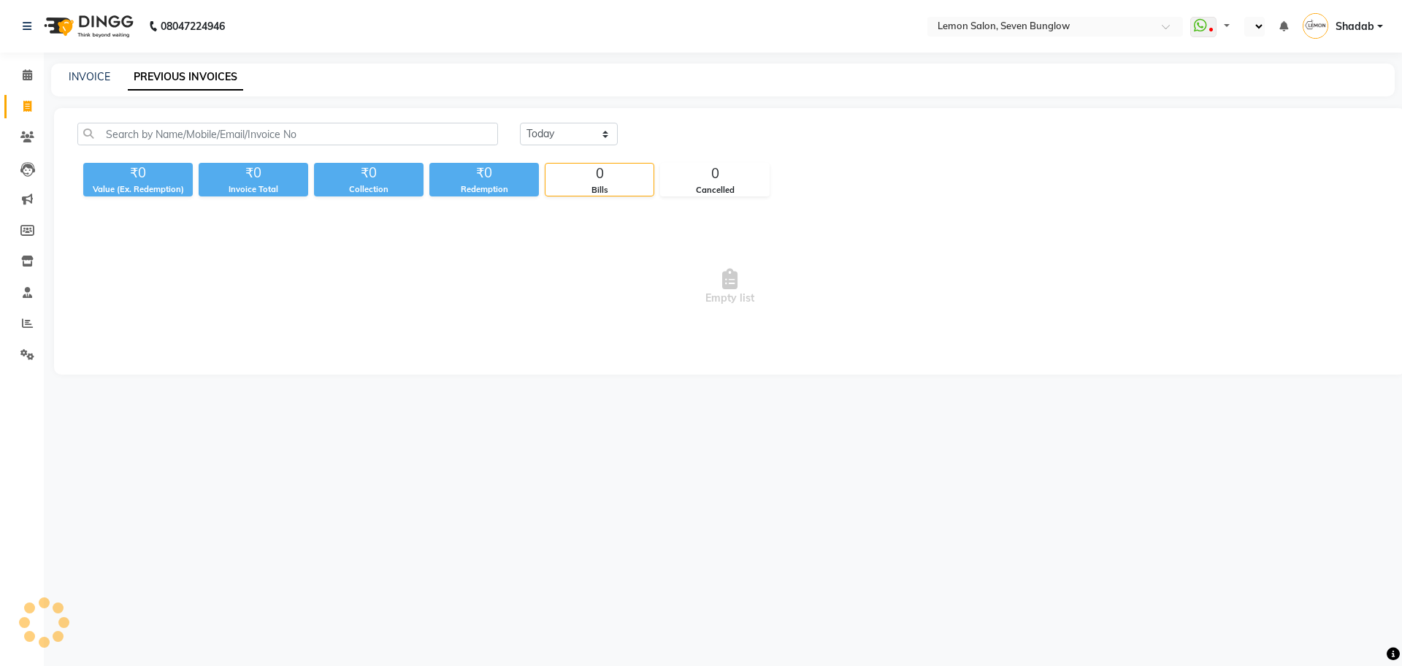
select select "en"
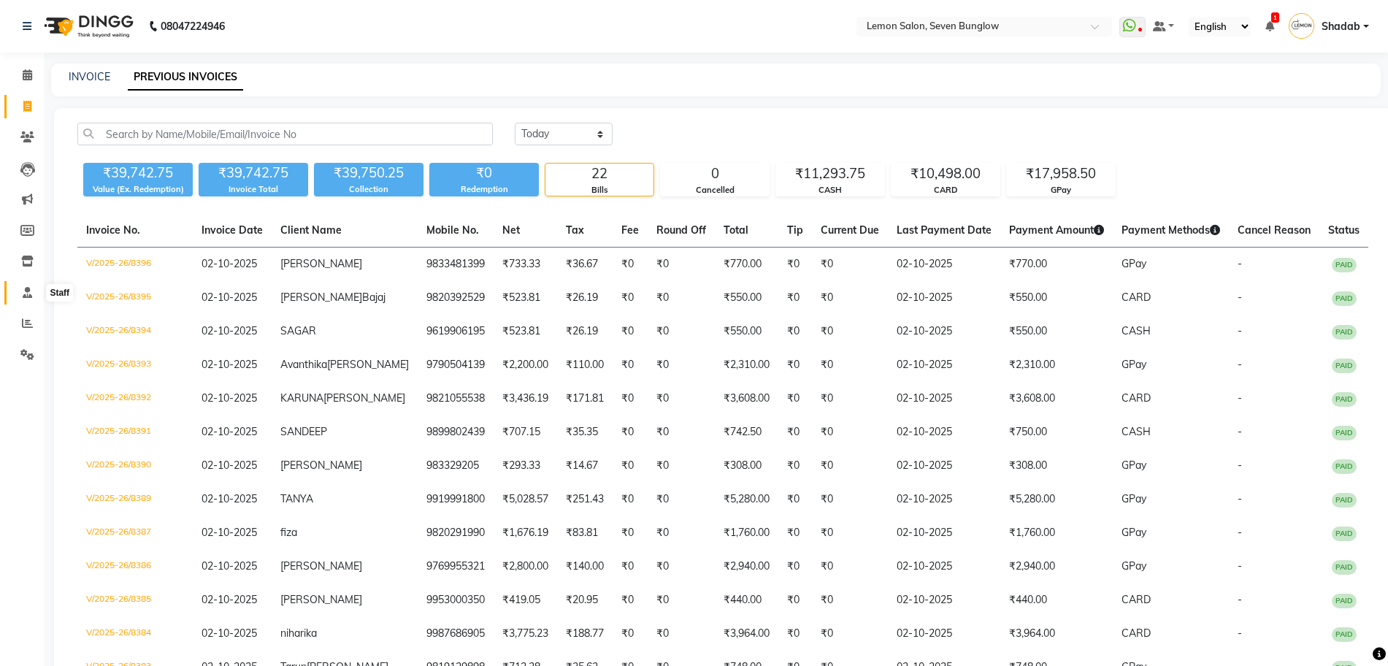
click at [29, 287] on icon at bounding box center [27, 292] width 9 height 11
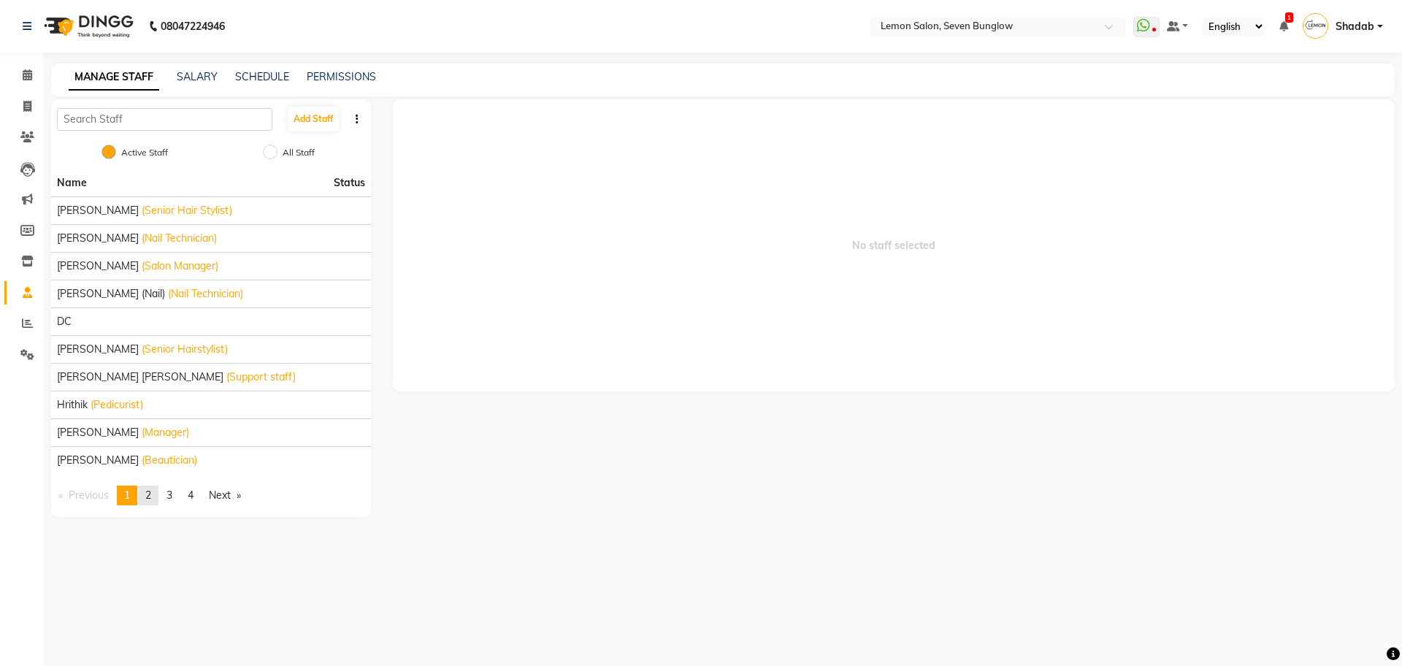
click at [151, 496] on span "2" at bounding box center [148, 495] width 6 height 13
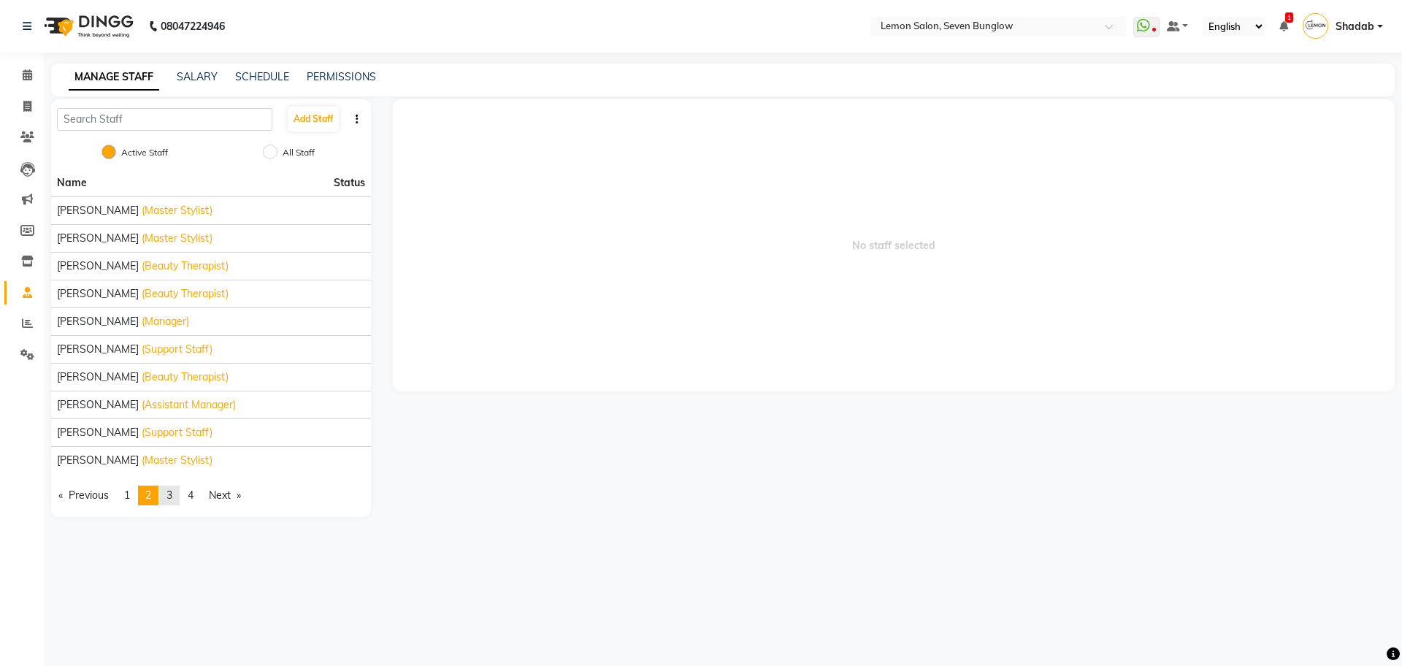
click at [180, 497] on link "page 3" at bounding box center [169, 496] width 20 height 20
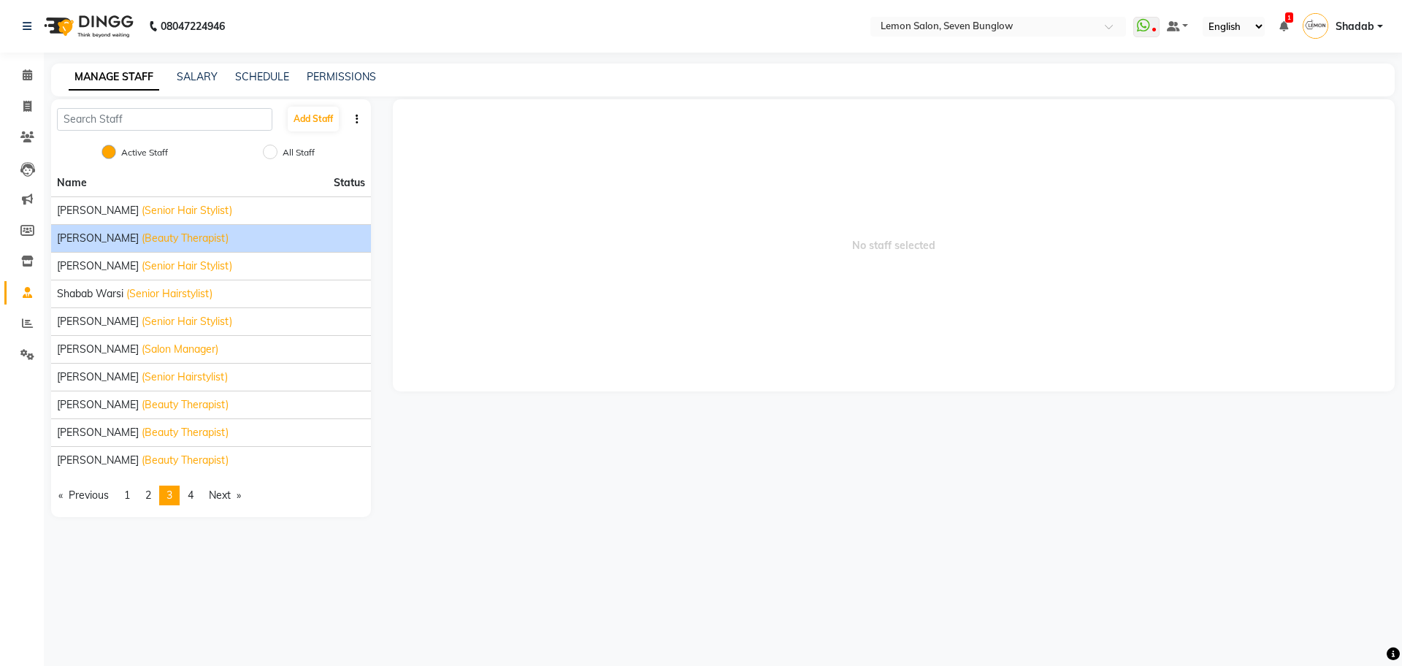
click at [148, 242] on span "(Beauty Therapist)" at bounding box center [185, 238] width 87 height 15
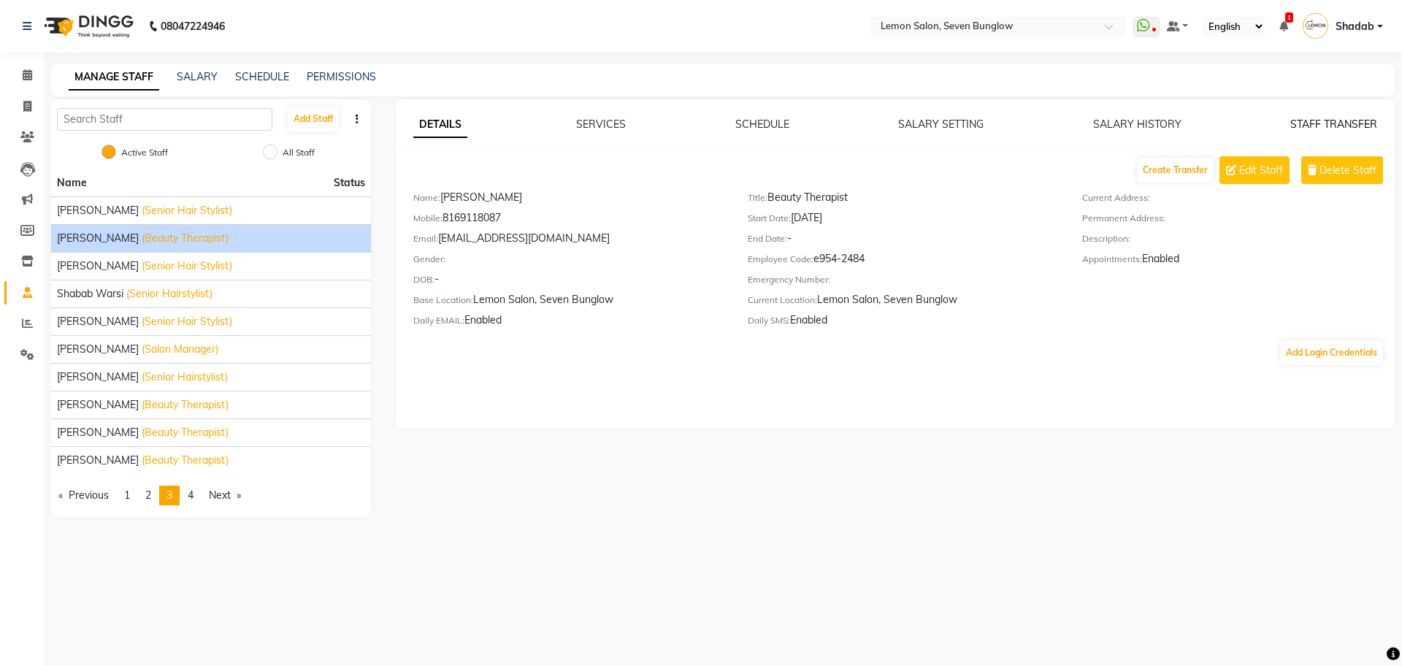
click at [1335, 124] on link "STAFF TRANSFER" at bounding box center [1334, 124] width 87 height 13
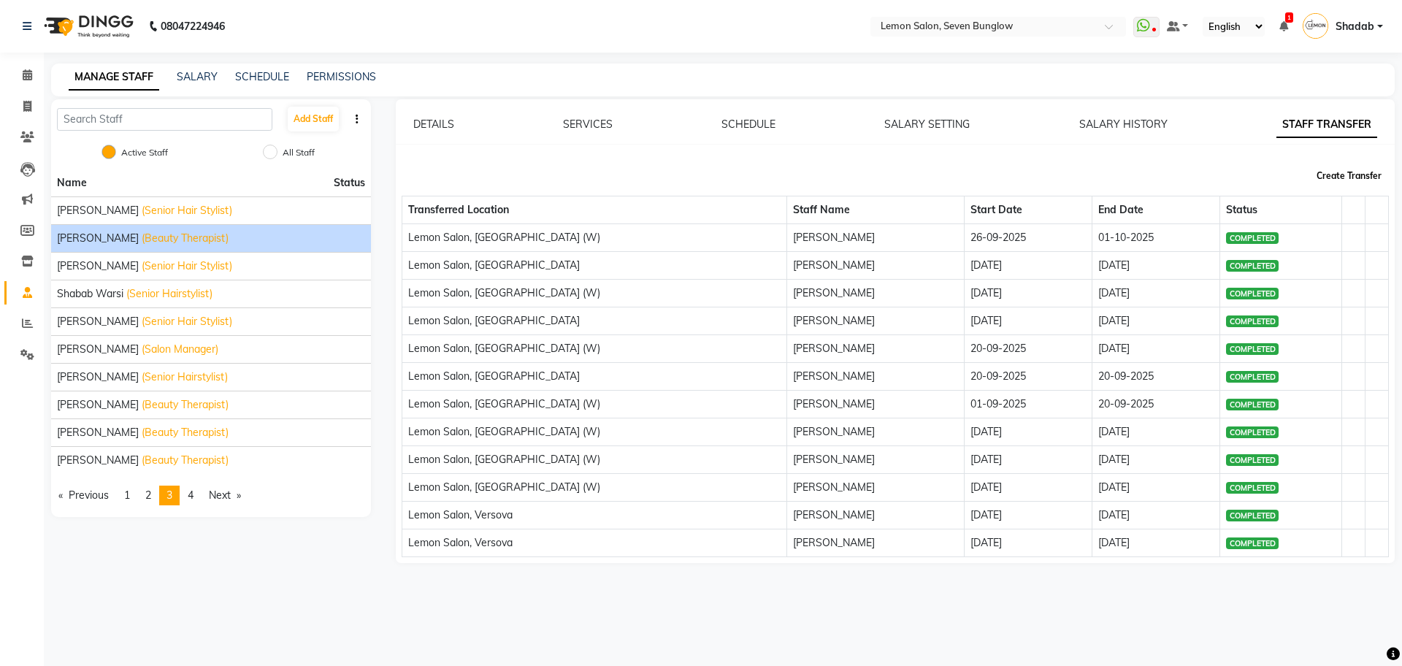
click at [1347, 175] on button "Create Transfer" at bounding box center [1349, 176] width 77 height 25
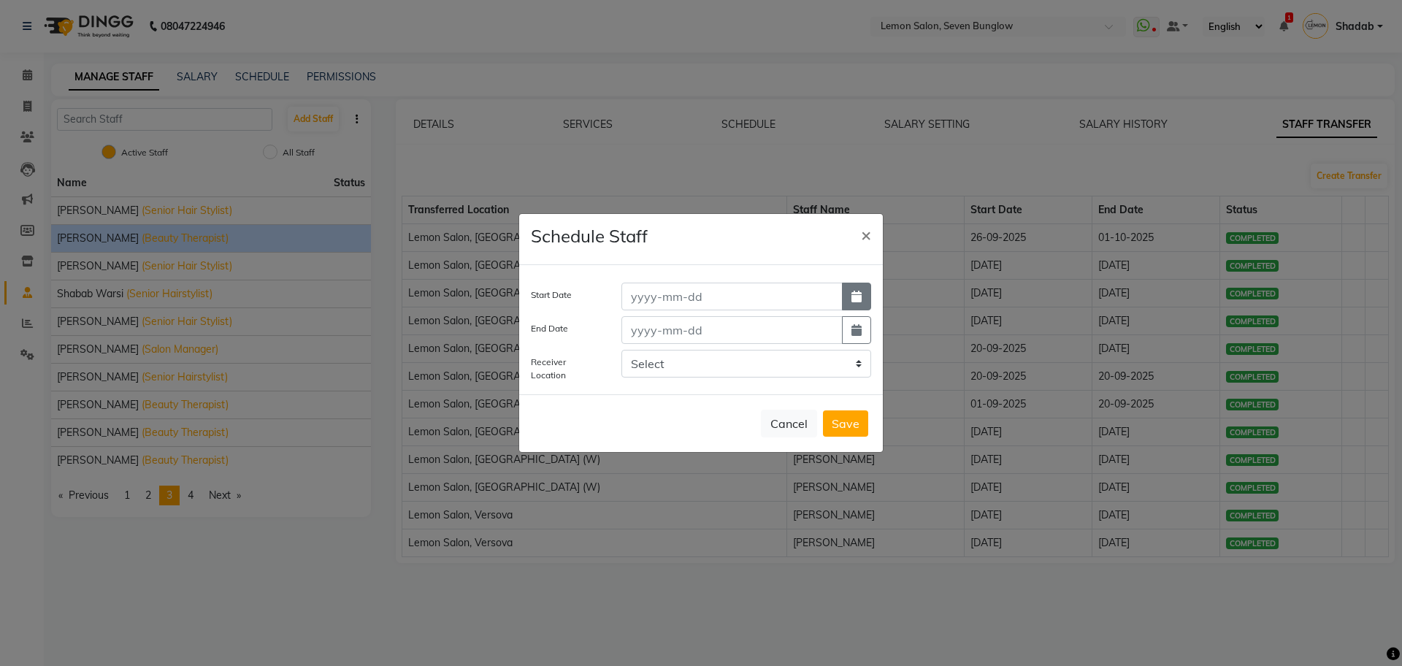
click at [860, 296] on icon "button" at bounding box center [857, 297] width 10 height 12
select select "10"
select select "2025"
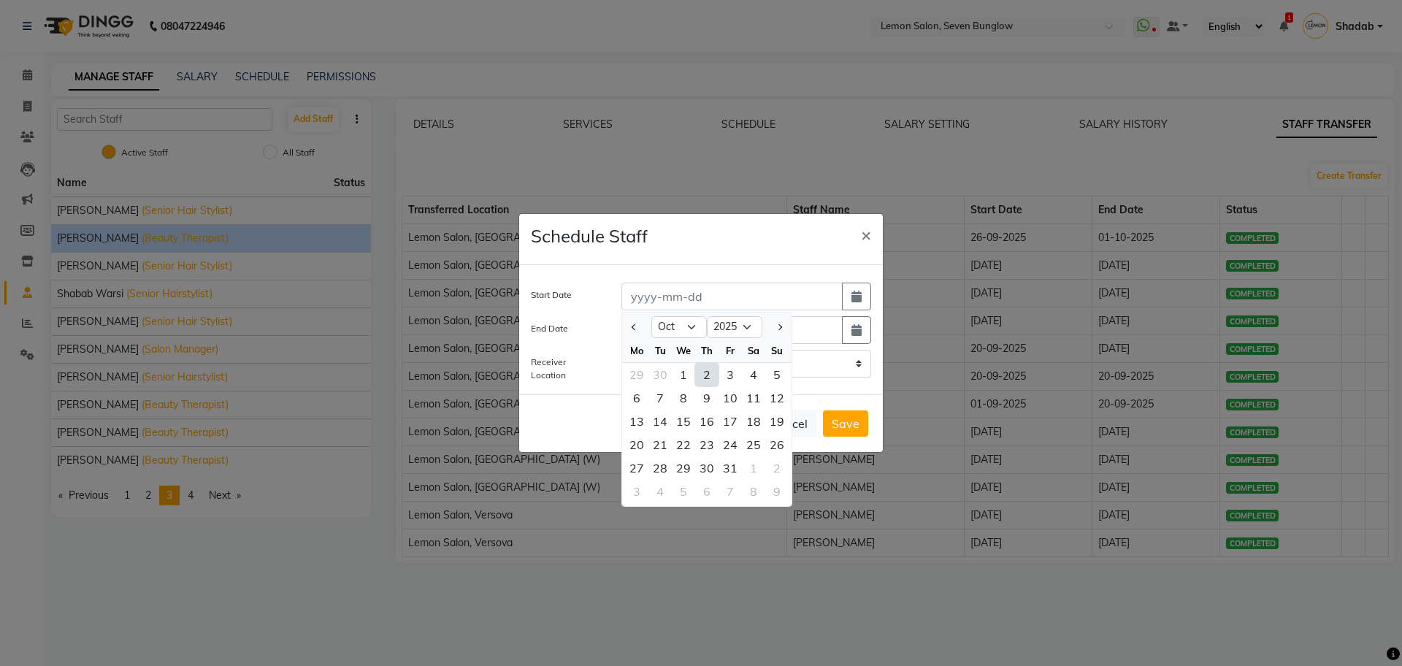
click at [710, 373] on div "2" at bounding box center [706, 374] width 23 height 23
type input "02-10-2025"
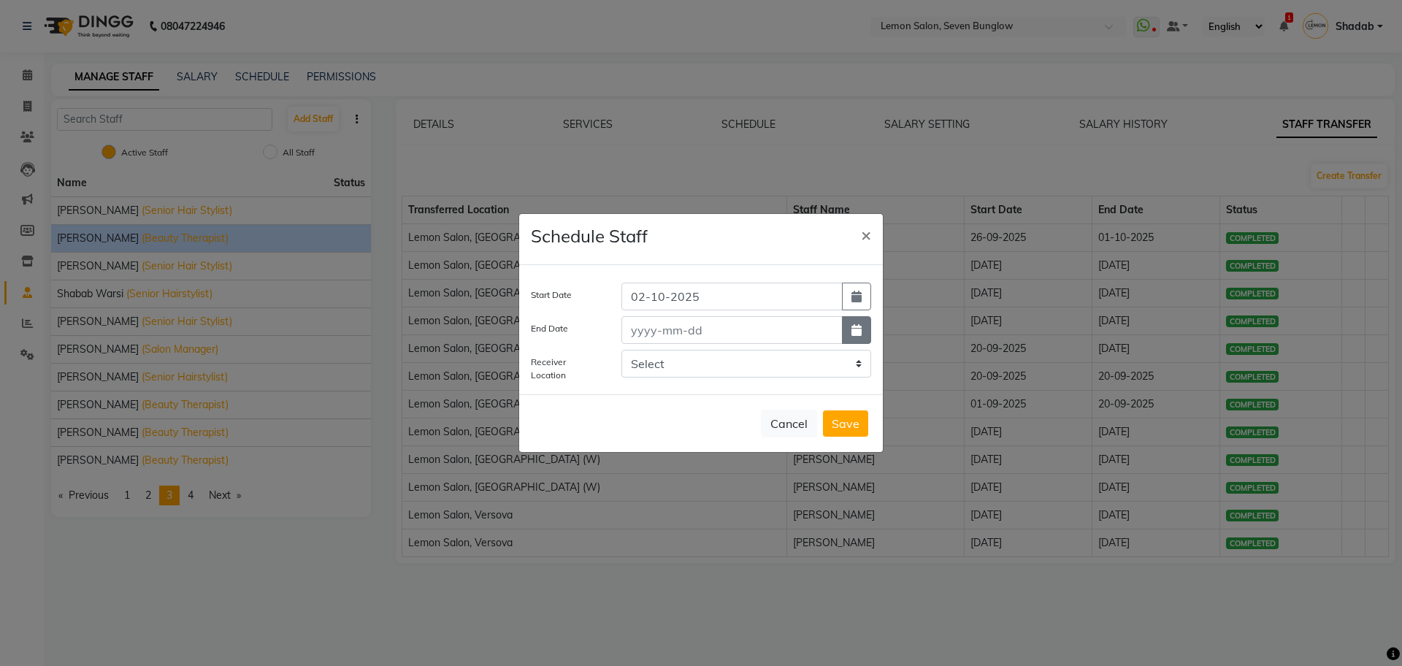
click at [852, 334] on icon "button" at bounding box center [857, 330] width 10 height 12
select select "10"
select select "2025"
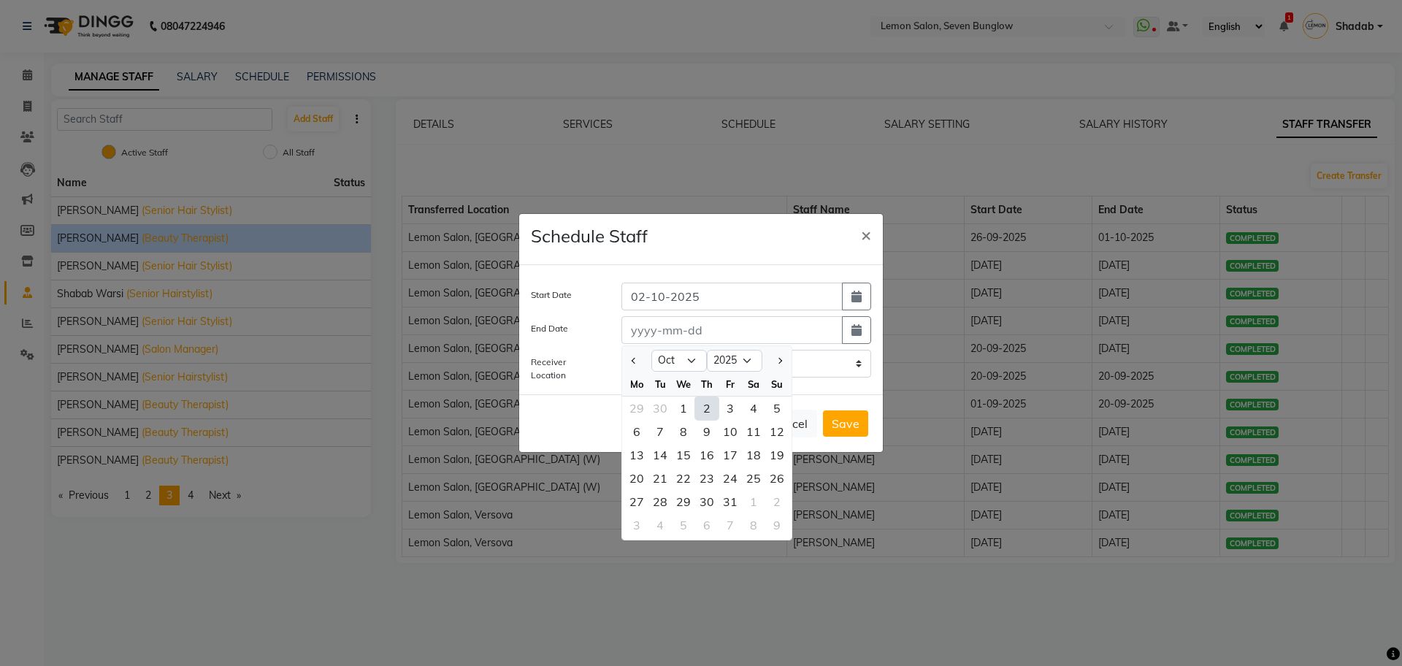
click at [711, 406] on div "2" at bounding box center [706, 408] width 23 height 23
type input "02-10-2025"
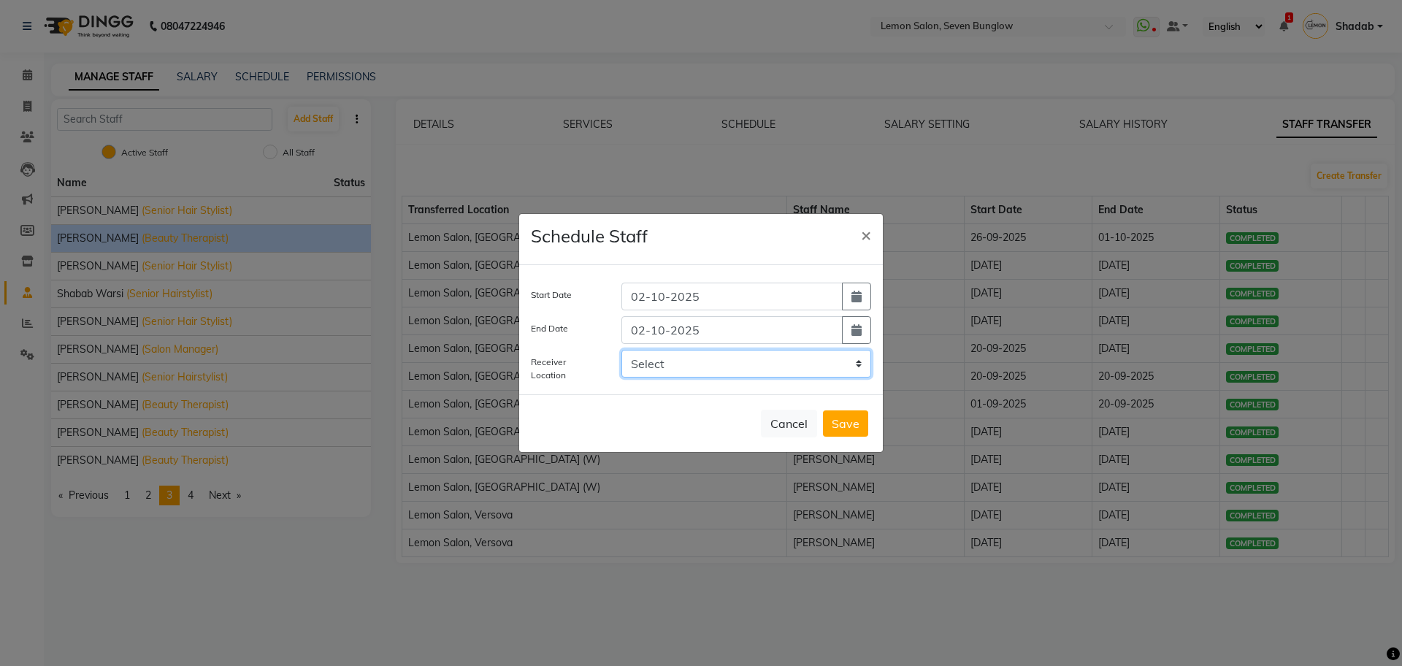
click at [711, 362] on select "Select LEMON SALON, Lokhandwala Lemon Salon, Malad Lemon Salon, Bandra [GEOGRAP…" at bounding box center [747, 364] width 250 height 28
select select "958"
click at [622, 350] on select "Select LEMON SALON, Lokhandwala Lemon Salon, Malad Lemon Salon, Bandra [GEOGRAP…" at bounding box center [747, 364] width 250 height 28
click at [841, 428] on button "Save" at bounding box center [845, 423] width 45 height 26
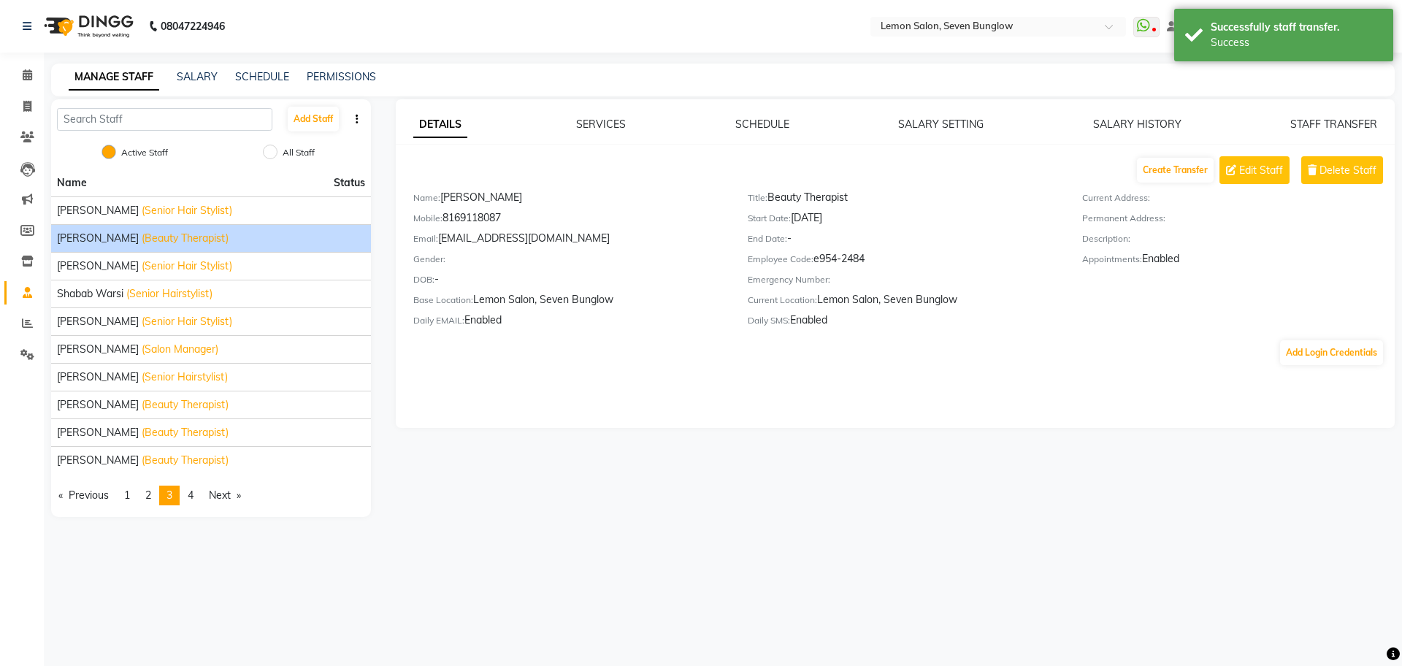
select select
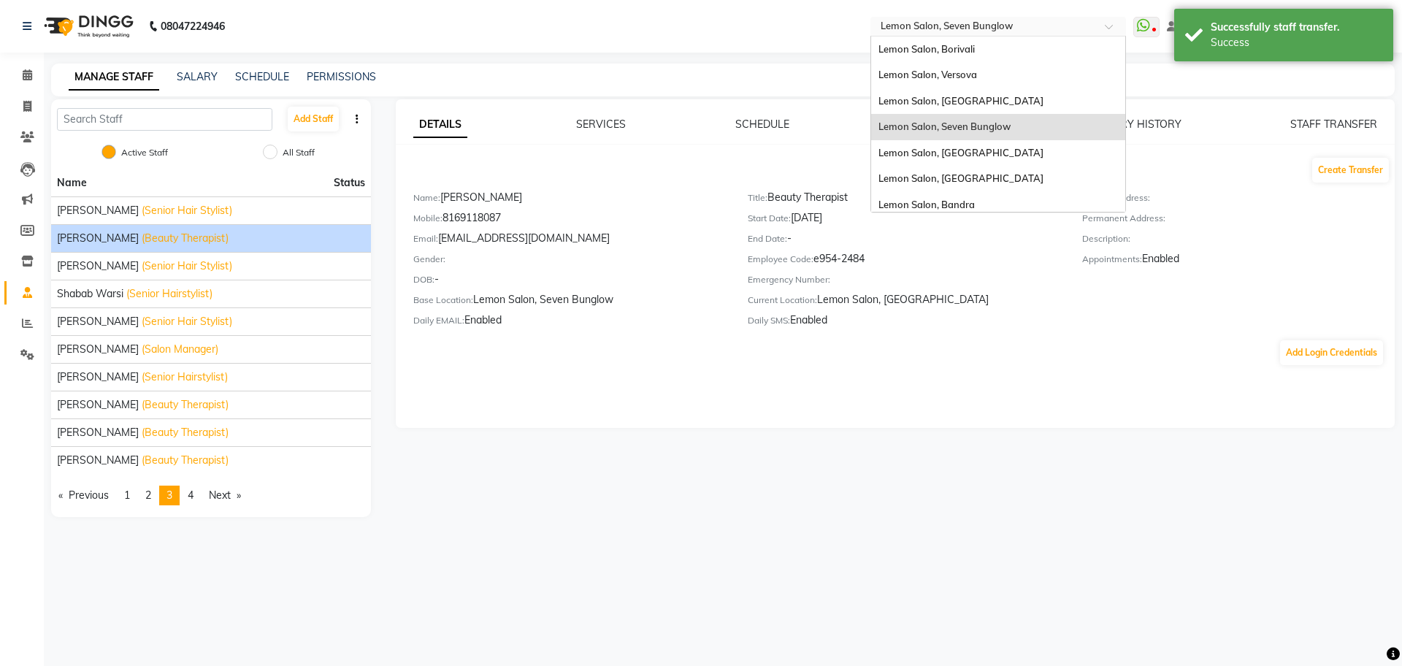
click at [979, 30] on input "text" at bounding box center [984, 27] width 212 height 15
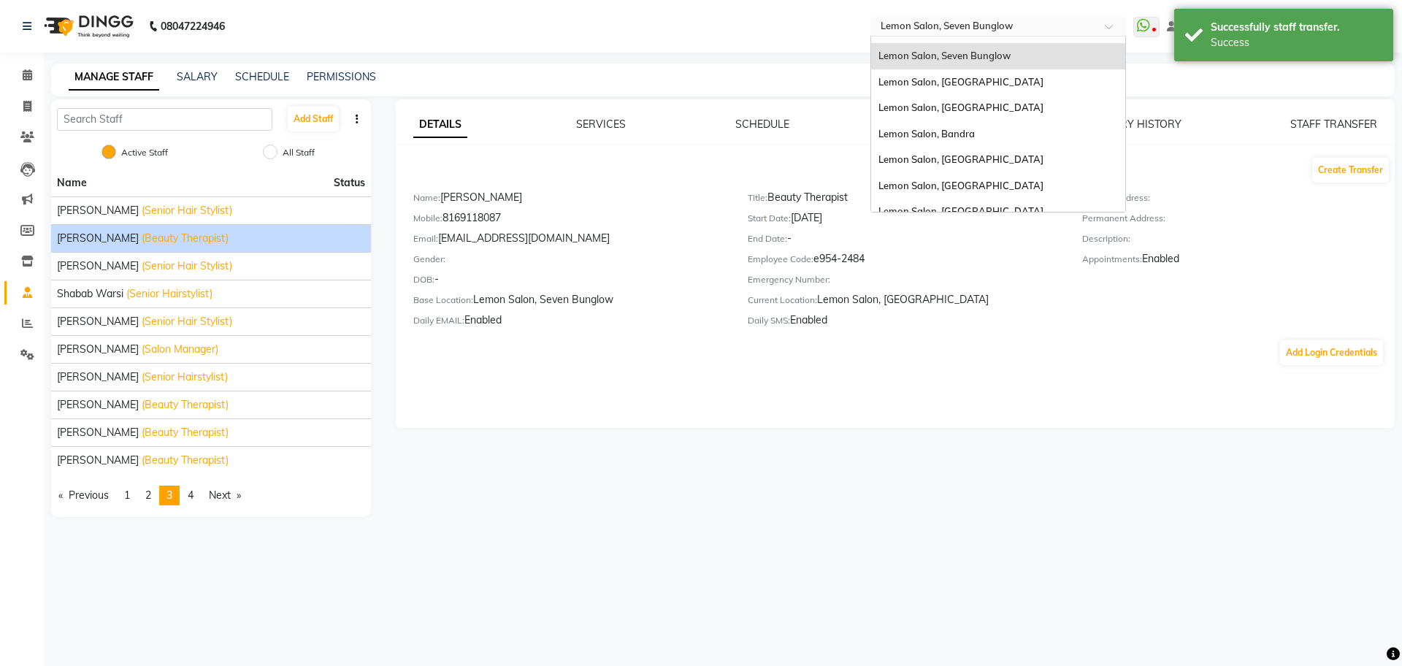
scroll to position [136, 0]
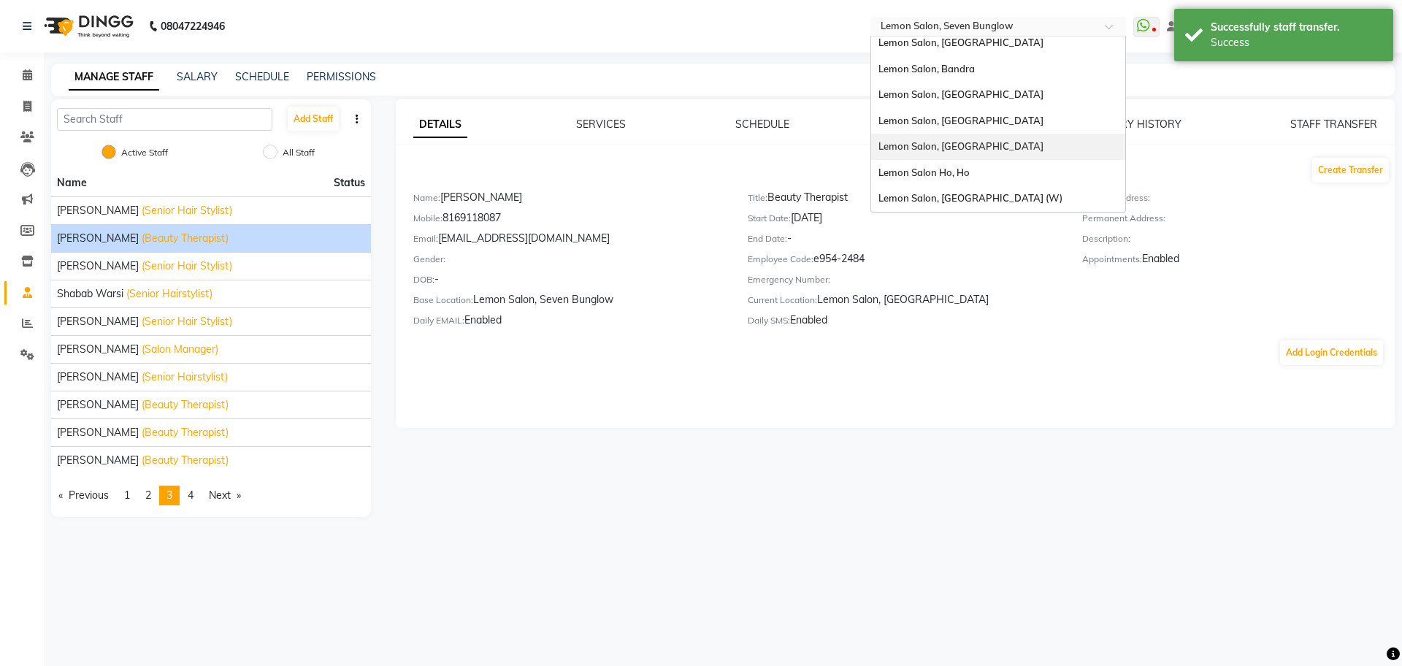
click at [972, 153] on div "Lemon Salon, [GEOGRAPHIC_DATA]" at bounding box center [998, 147] width 254 height 26
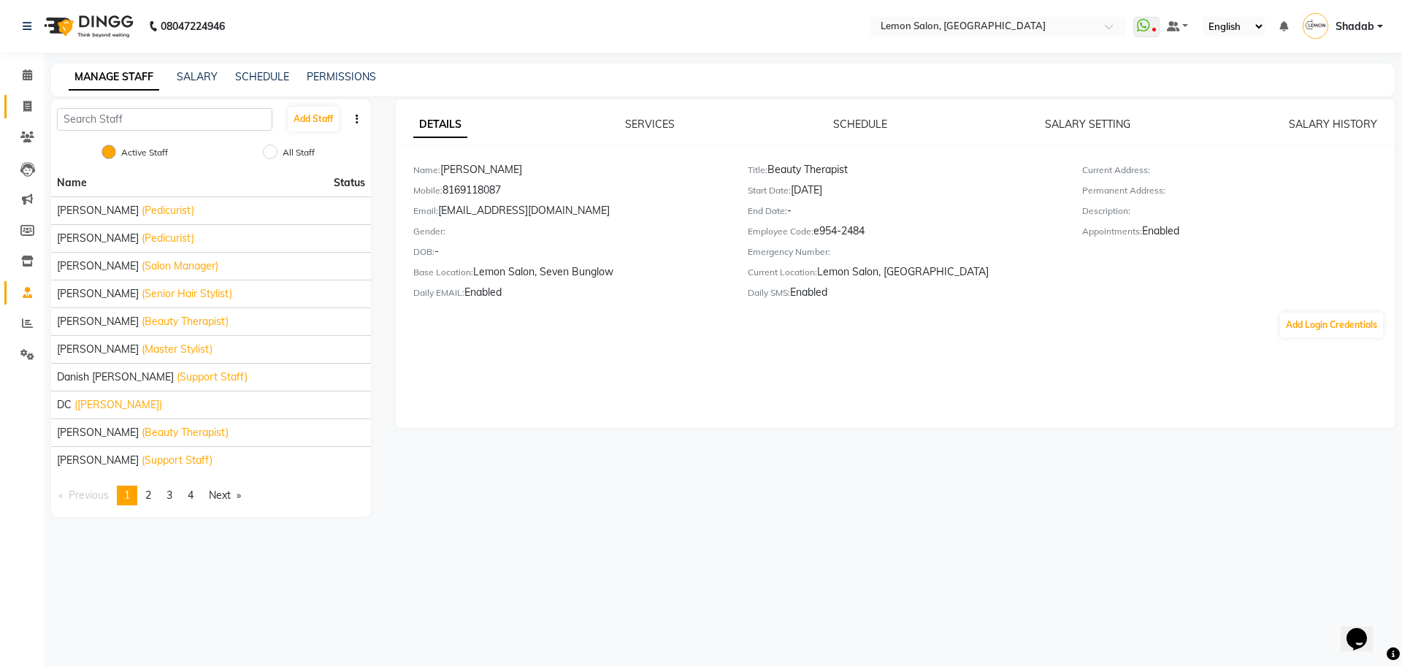
click at [17, 102] on span at bounding box center [28, 107] width 26 height 17
select select "566"
select select "service"
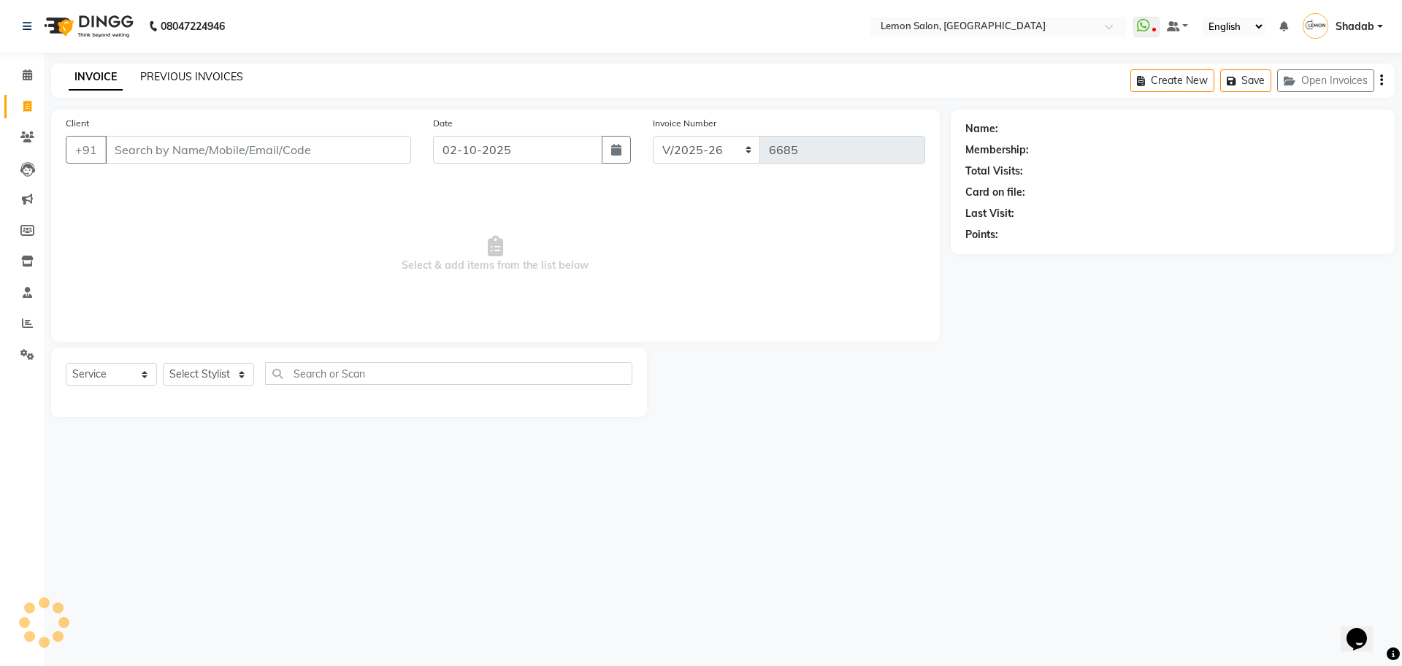
click at [217, 73] on link "PREVIOUS INVOICES" at bounding box center [191, 76] width 103 height 13
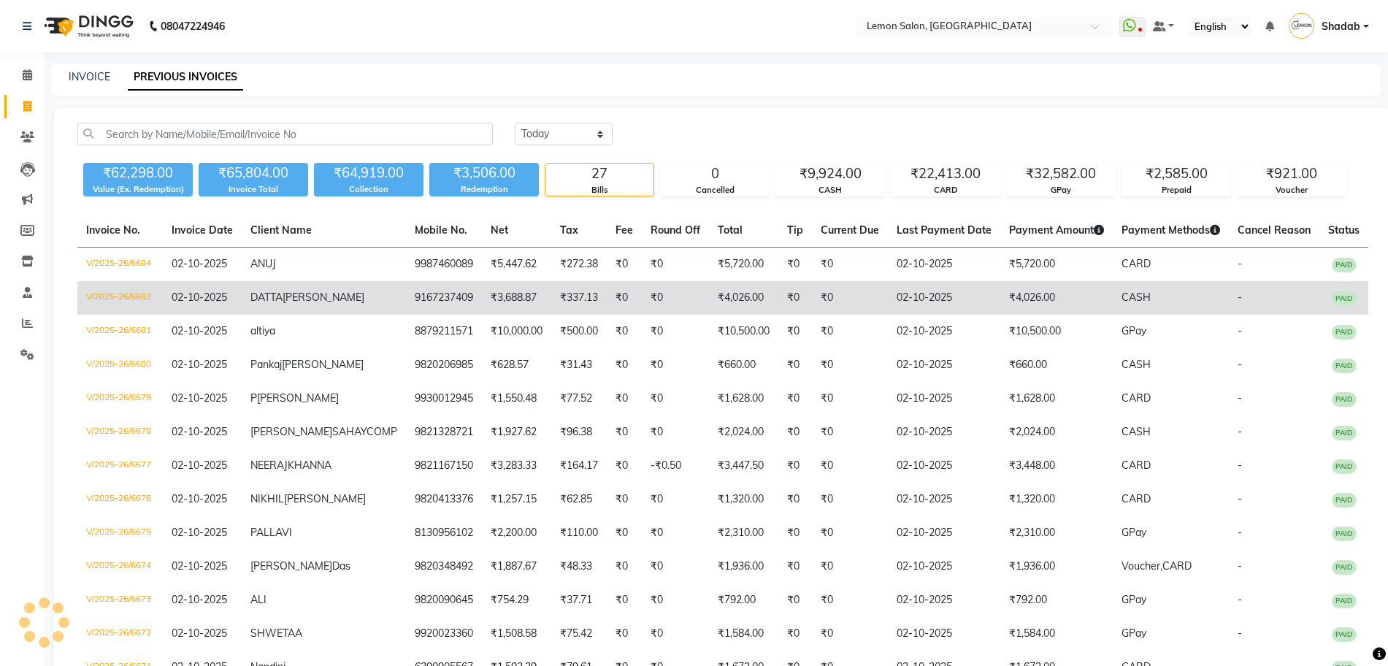
click at [108, 294] on td "V/2025-26/6683" at bounding box center [119, 298] width 85 height 34
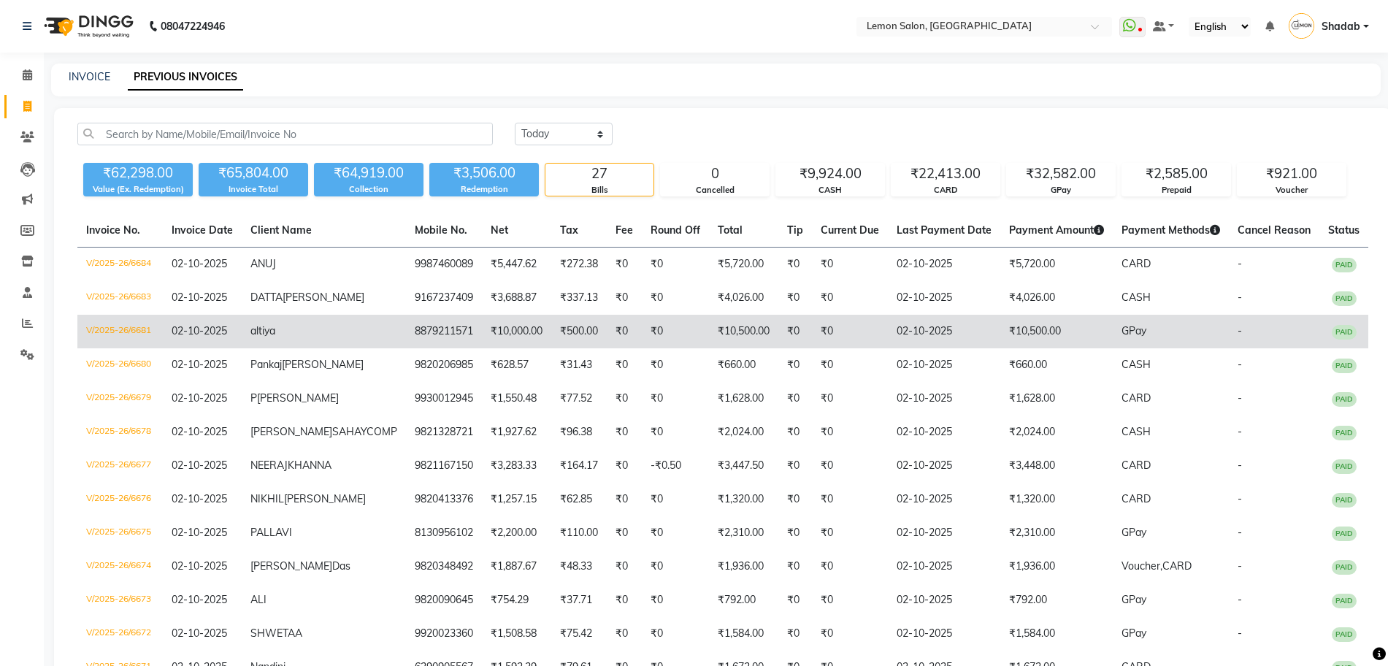
click at [141, 343] on td "V/2025-26/6681" at bounding box center [119, 332] width 85 height 34
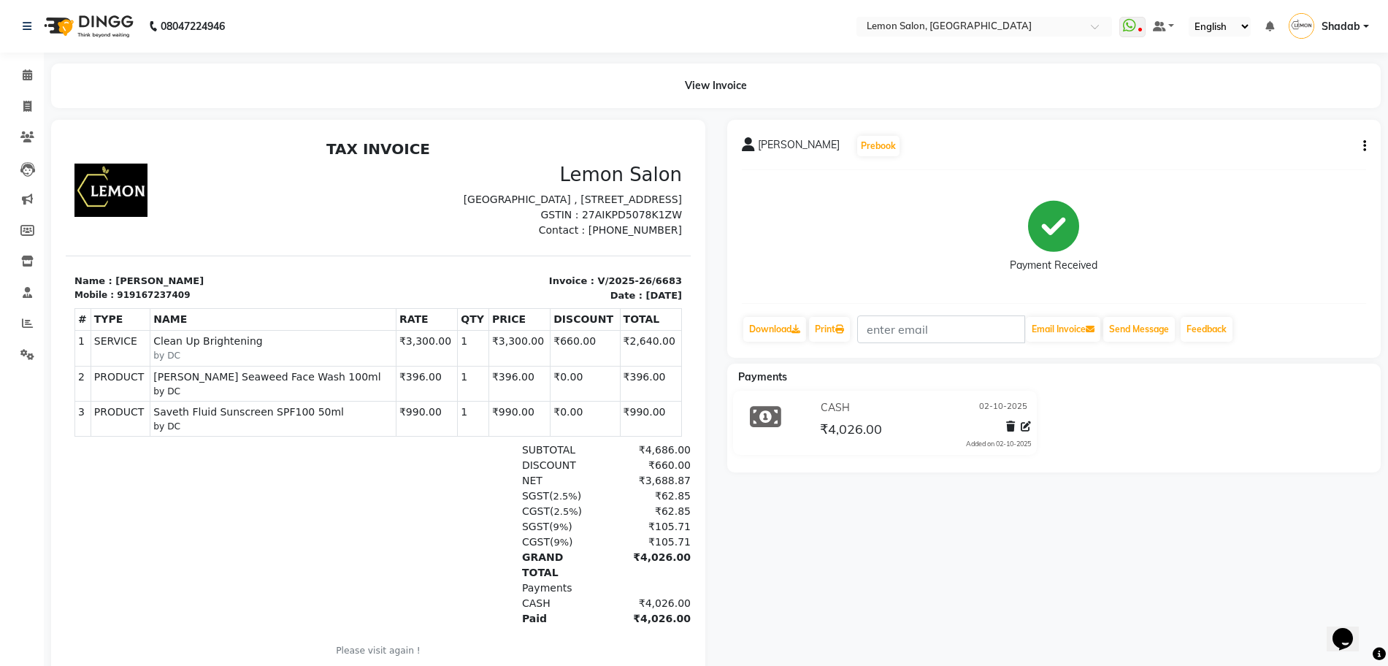
click at [1359, 142] on button "button" at bounding box center [1362, 146] width 9 height 15
click at [1307, 143] on div "Edit Item Staff" at bounding box center [1292, 146] width 100 height 18
select select
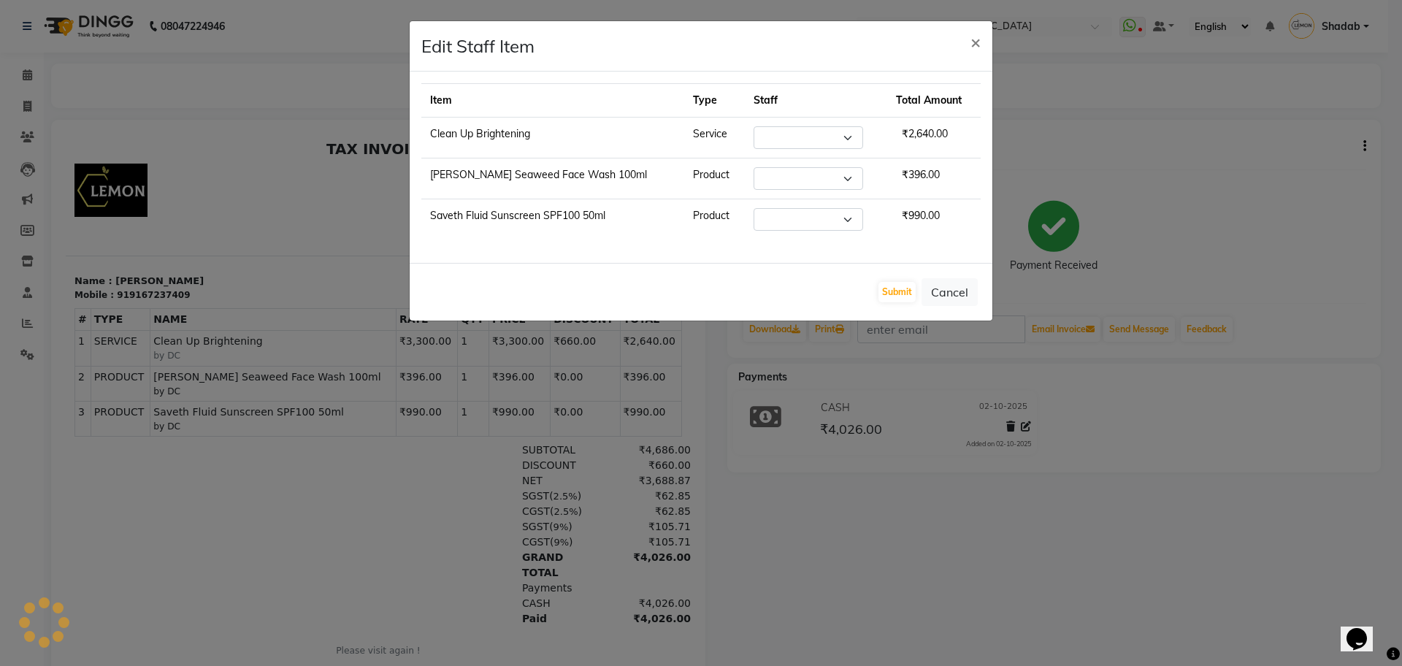
select select "7884"
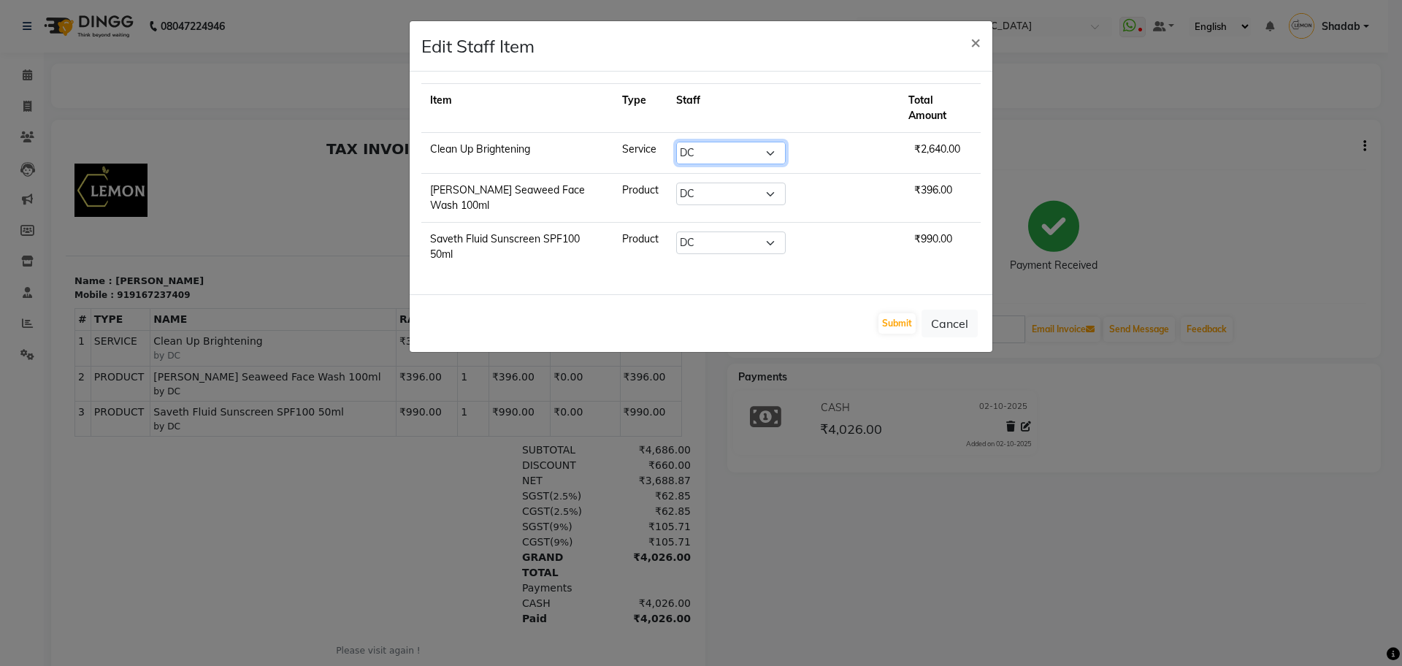
click at [777, 142] on select "Select Aakash Buchiude Amreen Shaikh Azaz Kassara DC Geeta Govind Rajput Idrisi…" at bounding box center [731, 153] width 110 height 23
select select "84214"
click at [705, 142] on select "Select Aakash Buchiude Amreen Shaikh Azaz Kassara DC Geeta Govind Rajput Idrisi…" at bounding box center [731, 153] width 110 height 23
click at [738, 183] on select "Select Aakash Buchiude Amreen Shaikh Azaz Kassara DC Geeta Govind Rajput Idrisi…" at bounding box center [731, 194] width 110 height 23
select select "84214"
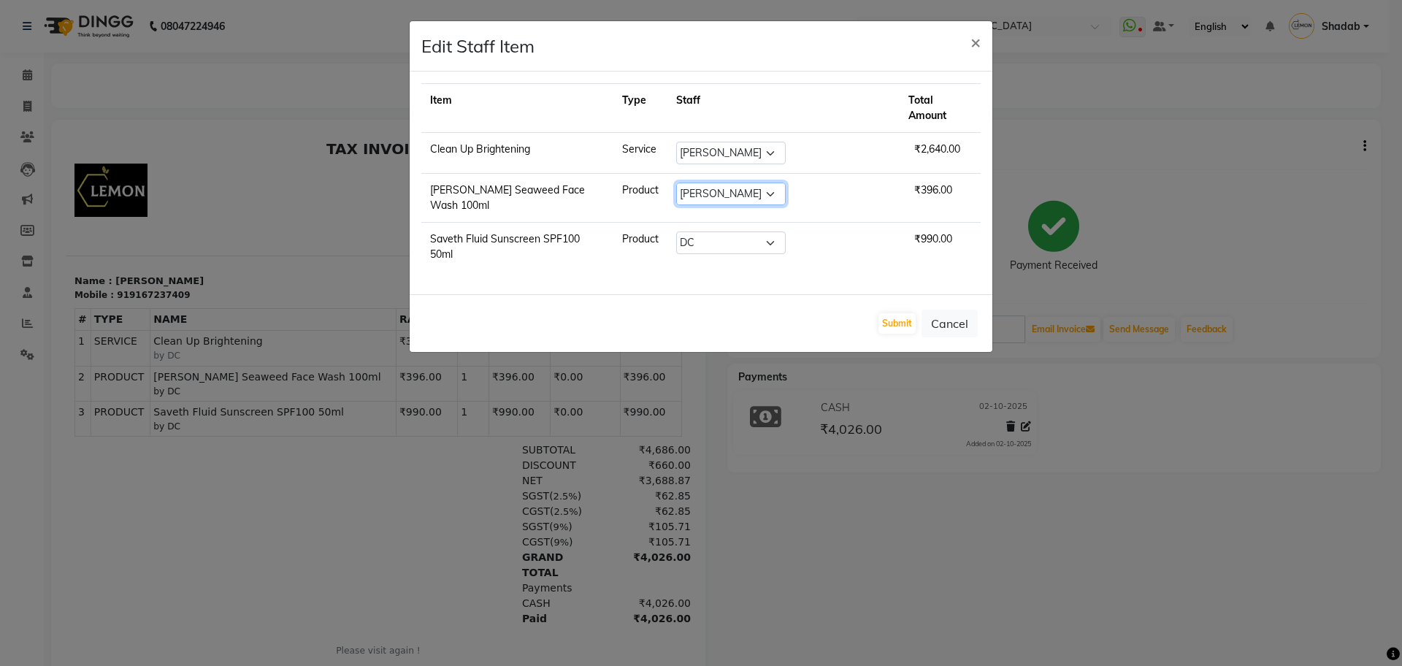
click at [705, 183] on select "Select Aakash Buchiude Amreen Shaikh Azaz Kassara DC Geeta Govind Rajput Idrisi…" at bounding box center [731, 194] width 110 height 23
click at [744, 231] on td "Select Aakash Buchiude Amreen Shaikh Azaz Kassara DC Geeta Govind Rajput Idrisi…" at bounding box center [784, 247] width 233 height 49
click at [742, 232] on select "Select Aakash Buchiude Amreen Shaikh Azaz Kassara DC Geeta Govind Rajput Idrisi…" at bounding box center [731, 243] width 110 height 23
select select "84214"
click at [705, 232] on select "Select Aakash Buchiude Amreen Shaikh Azaz Kassara DC Geeta Govind Rajput Idrisi…" at bounding box center [731, 243] width 110 height 23
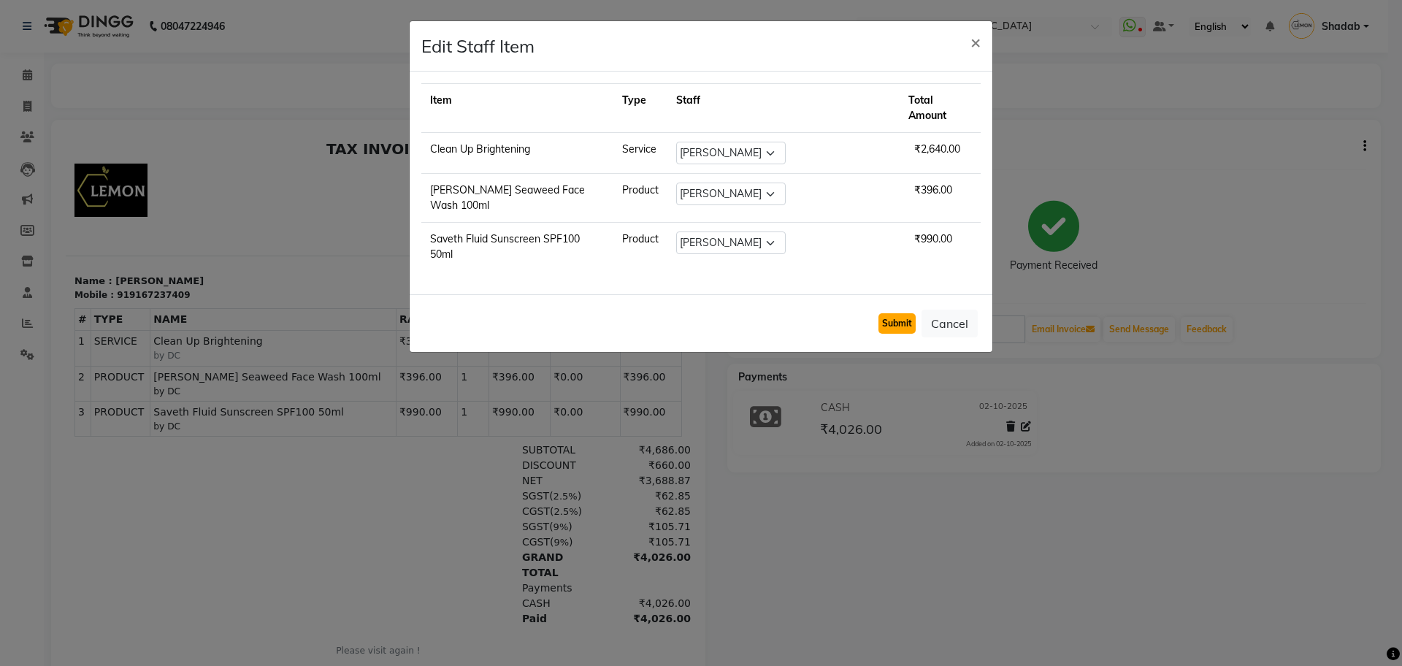
click at [888, 313] on button "Submit" at bounding box center [897, 323] width 37 height 20
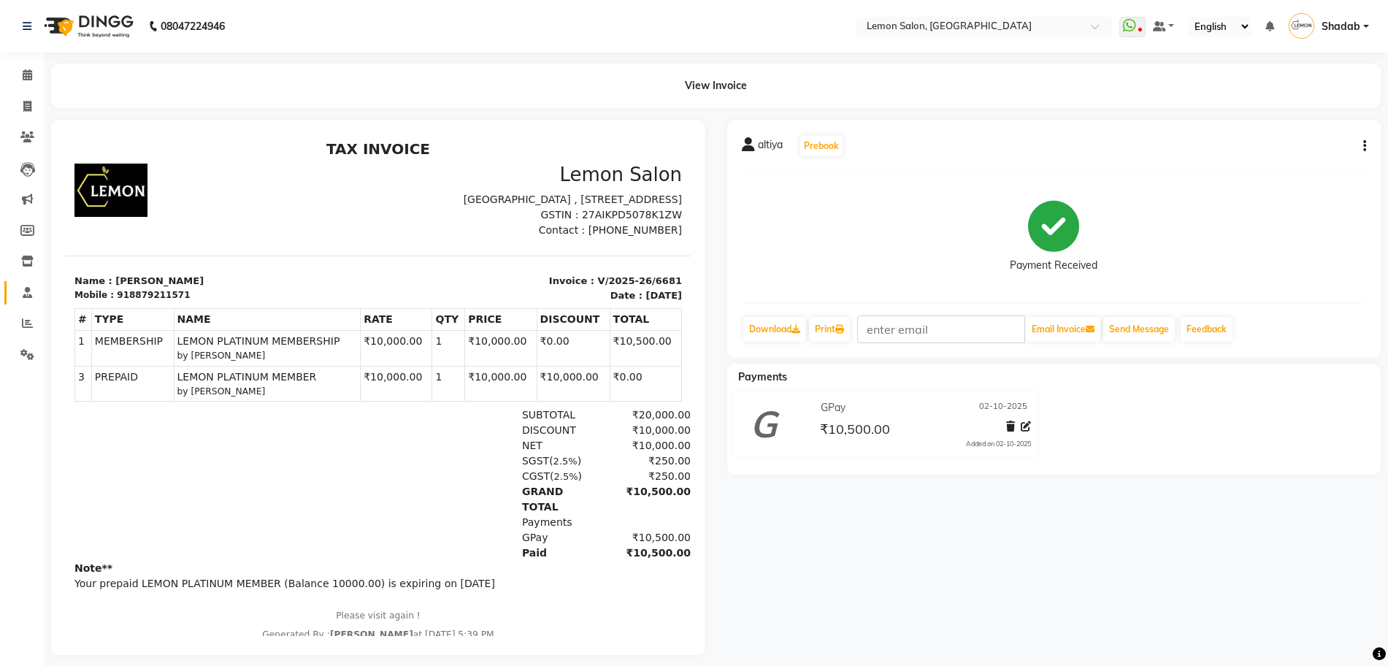
click at [33, 289] on span at bounding box center [28, 293] width 26 height 17
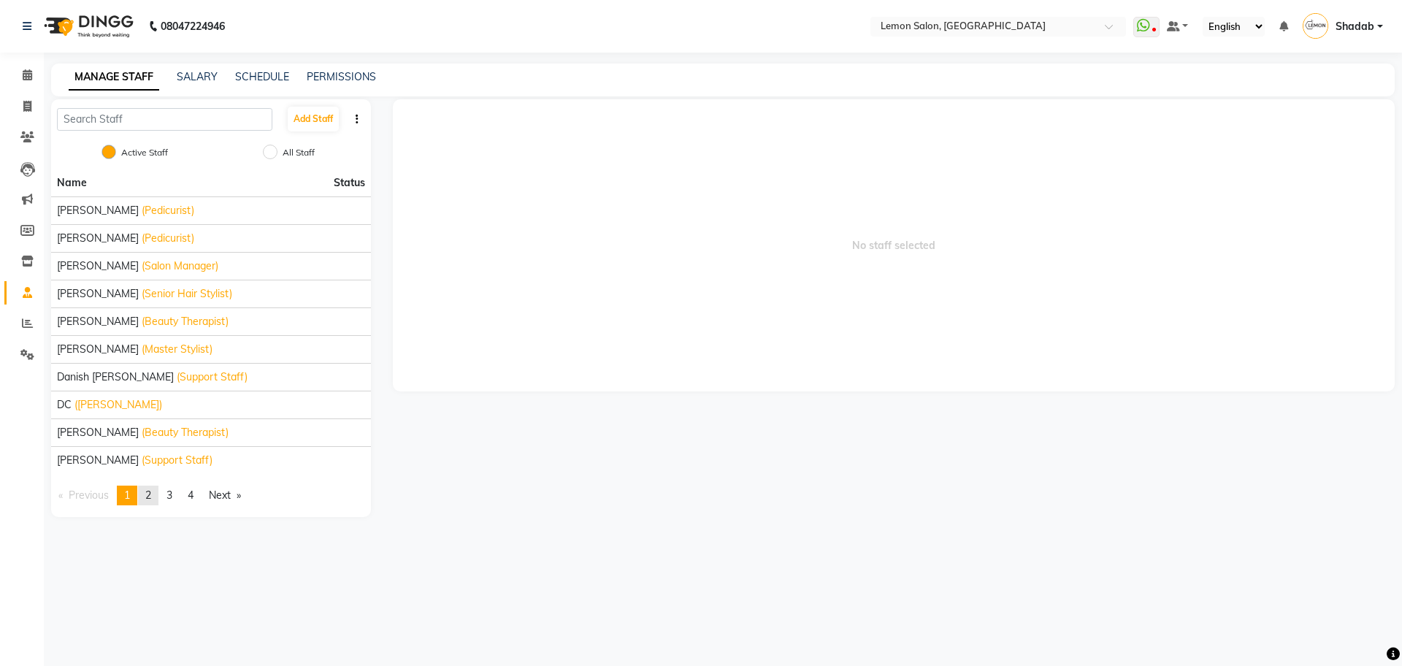
click at [149, 491] on span "2" at bounding box center [148, 495] width 6 height 13
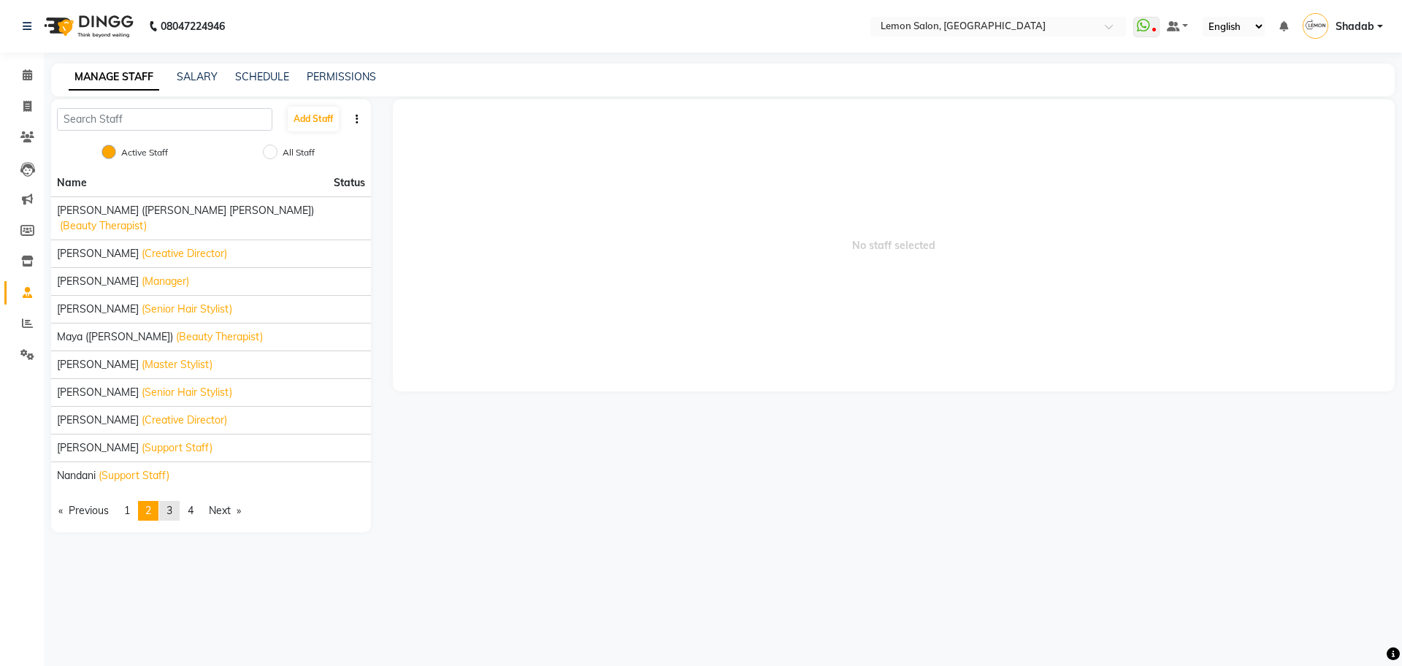
click at [172, 504] on span "3" at bounding box center [170, 510] width 6 height 13
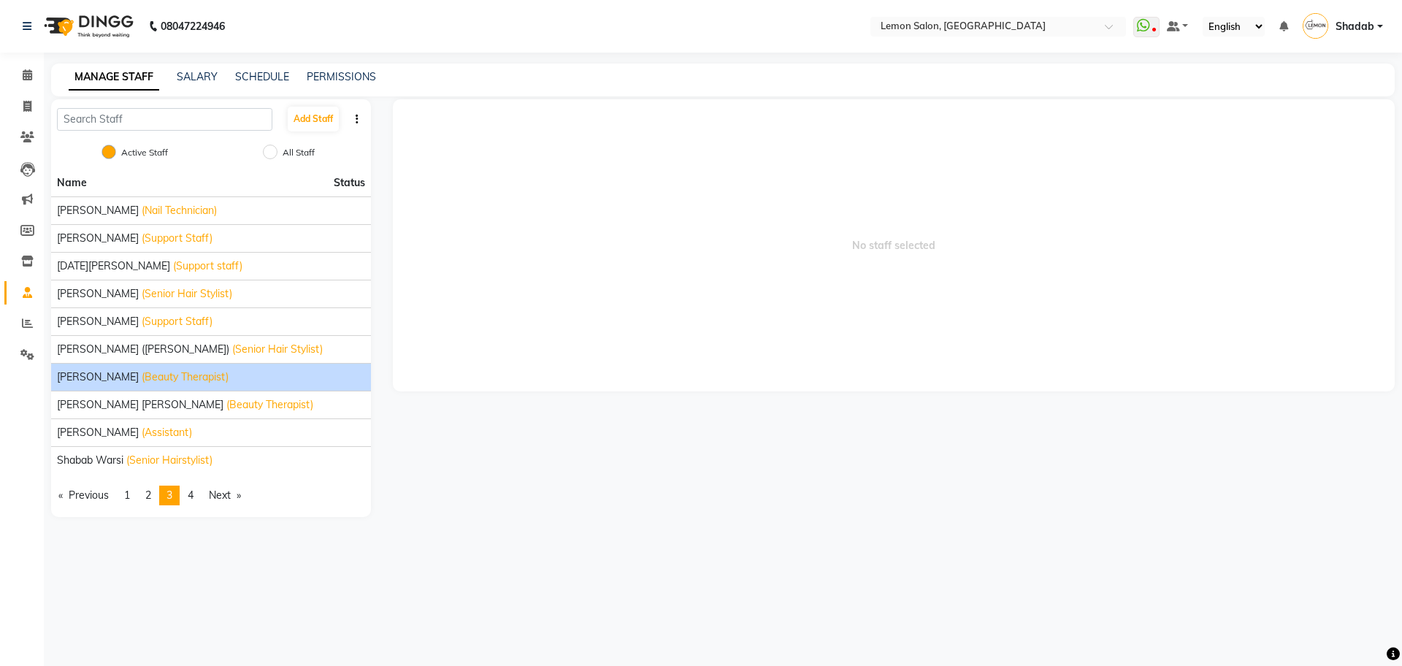
click at [142, 375] on span "(Beauty Therapist)" at bounding box center [185, 377] width 87 height 15
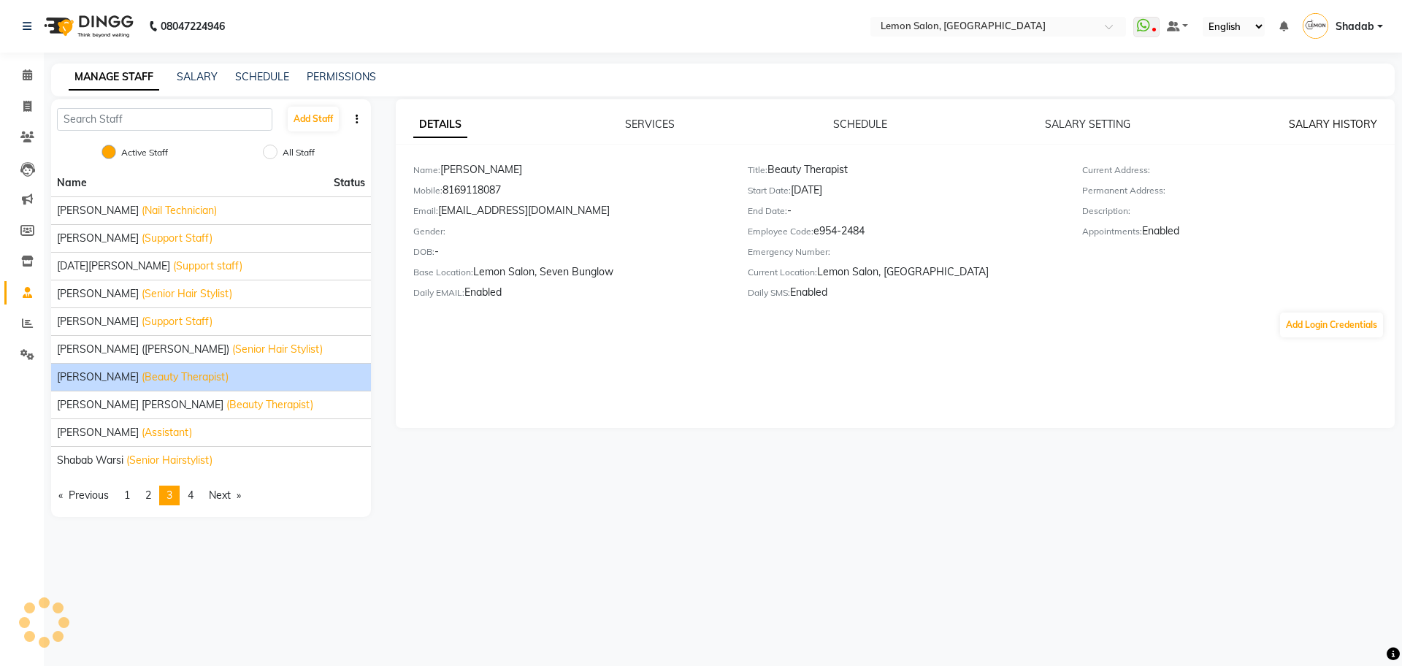
click at [1343, 121] on link "SALARY HISTORY" at bounding box center [1333, 124] width 88 height 13
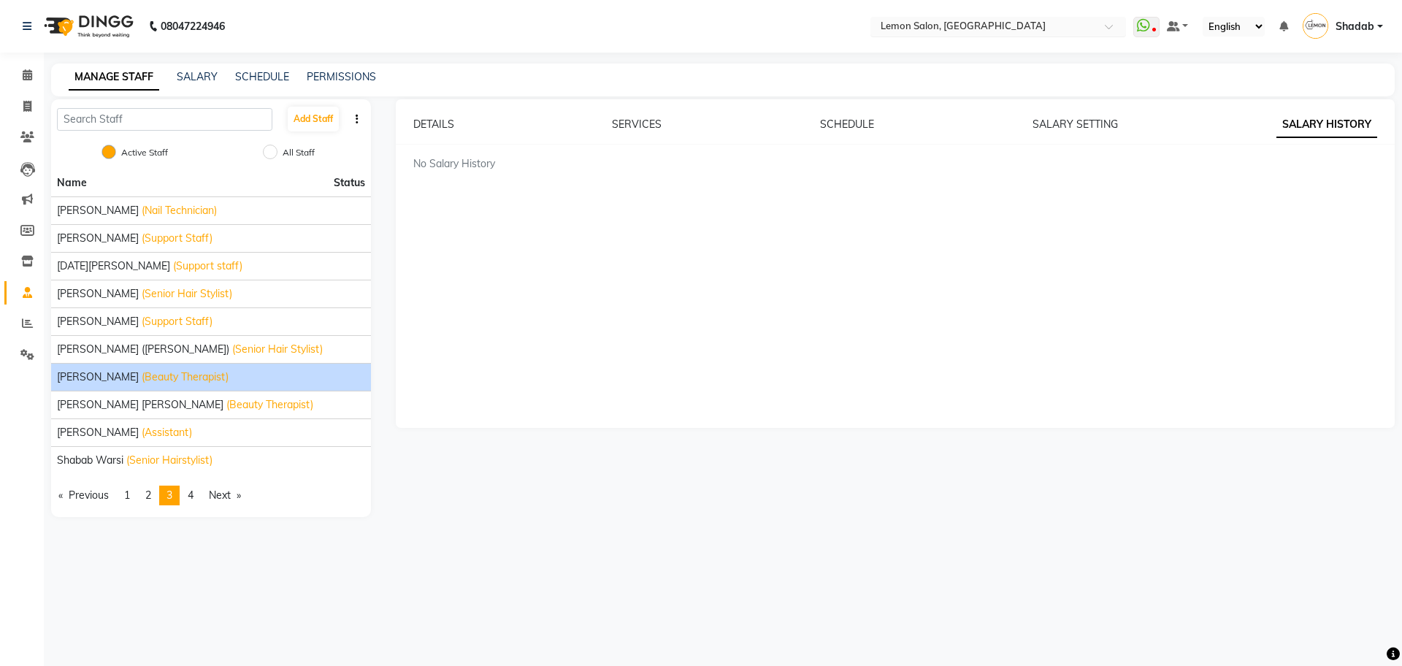
click at [977, 23] on input "text" at bounding box center [984, 27] width 212 height 15
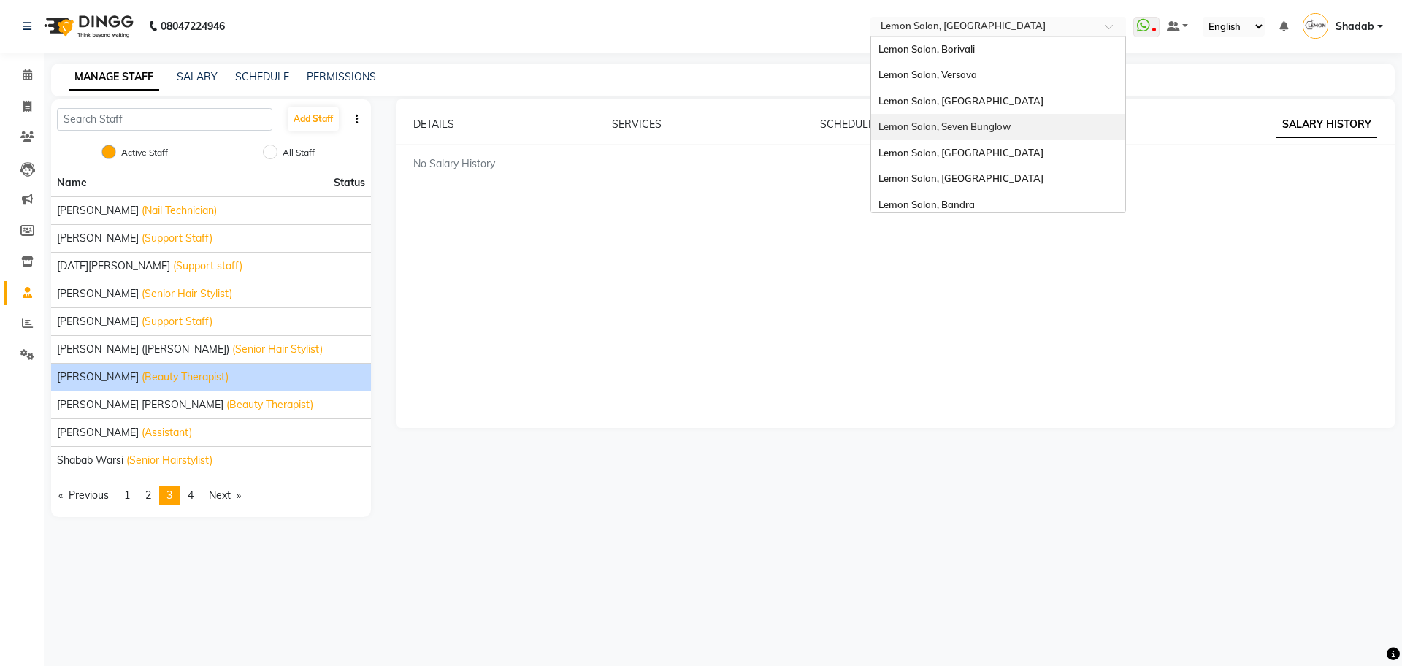
click at [958, 125] on span "Lemon Salon, Seven Bunglow" at bounding box center [945, 127] width 132 height 12
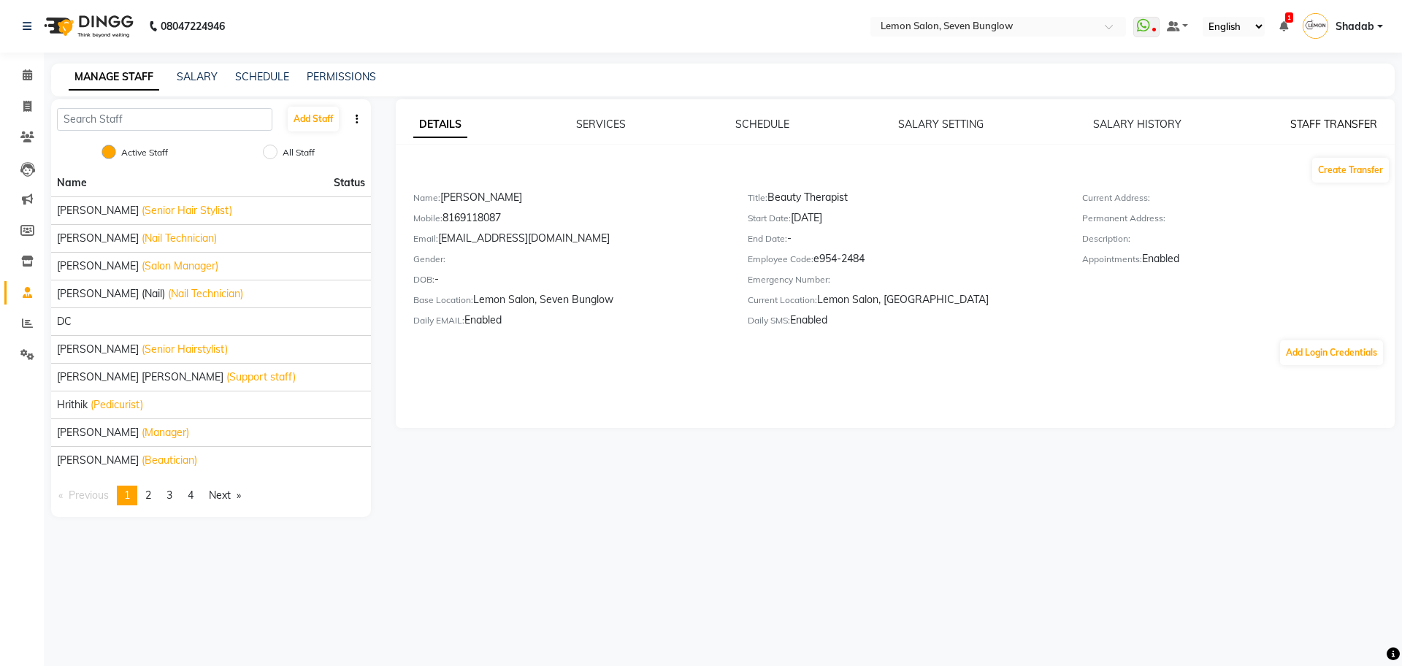
click at [1308, 121] on link "STAFF TRANSFER" at bounding box center [1334, 124] width 87 height 13
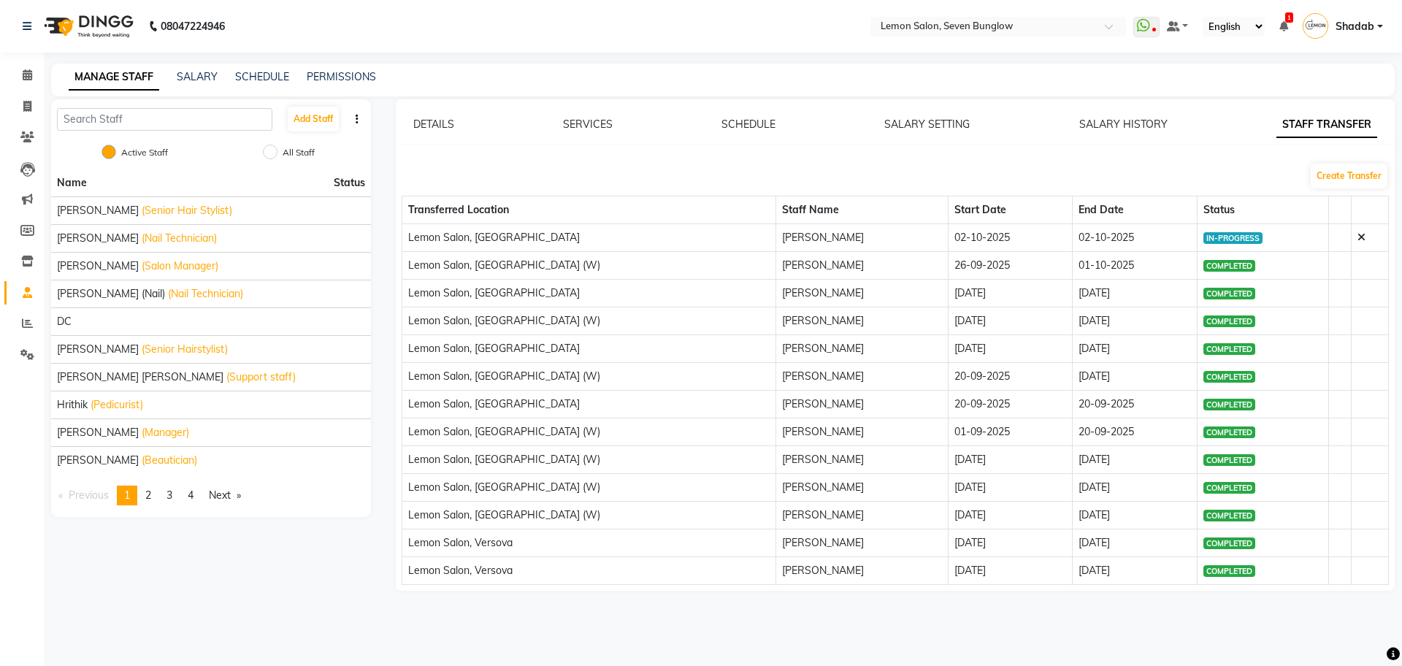
click at [1361, 237] on td at bounding box center [1369, 238] width 37 height 28
click at [1358, 232] on icon at bounding box center [1362, 237] width 8 height 10
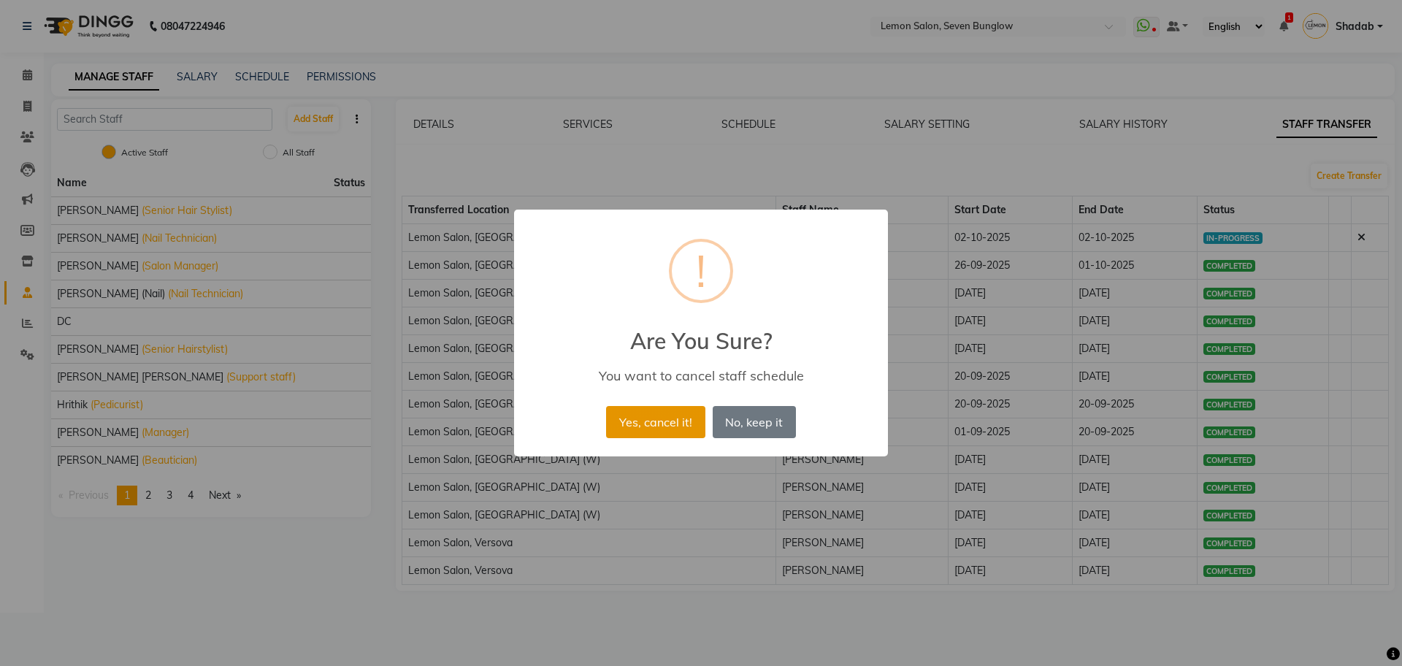
click at [679, 410] on button "Yes, cancel it!" at bounding box center [655, 422] width 99 height 32
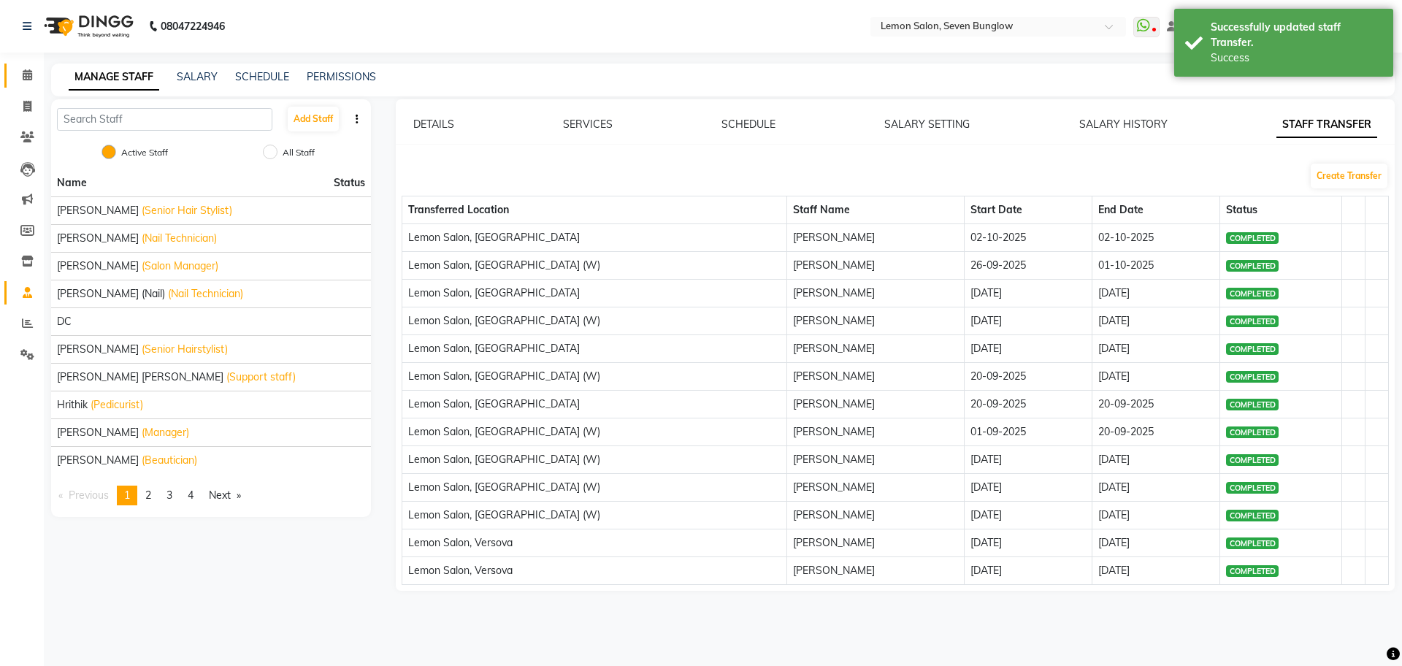
click at [17, 65] on link "Calendar" at bounding box center [21, 76] width 35 height 24
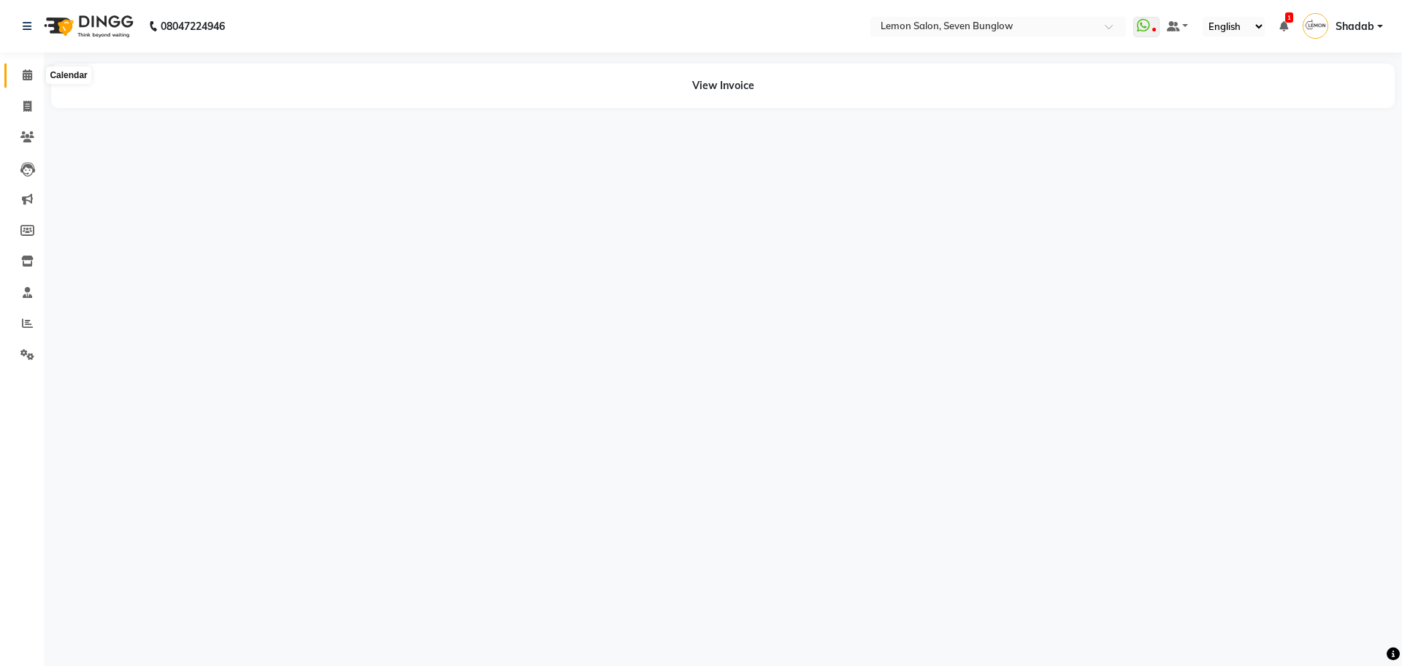
click at [25, 76] on icon at bounding box center [27, 74] width 9 height 11
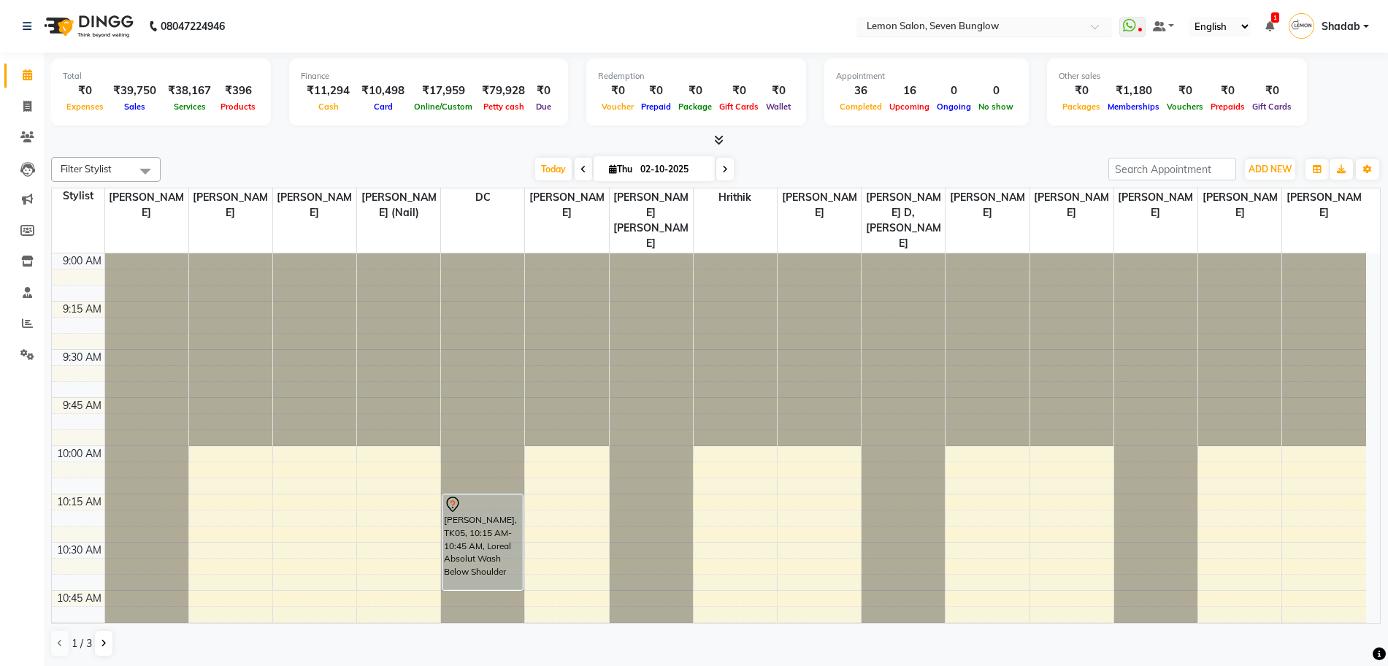
click at [987, 22] on input "text" at bounding box center [970, 27] width 212 height 15
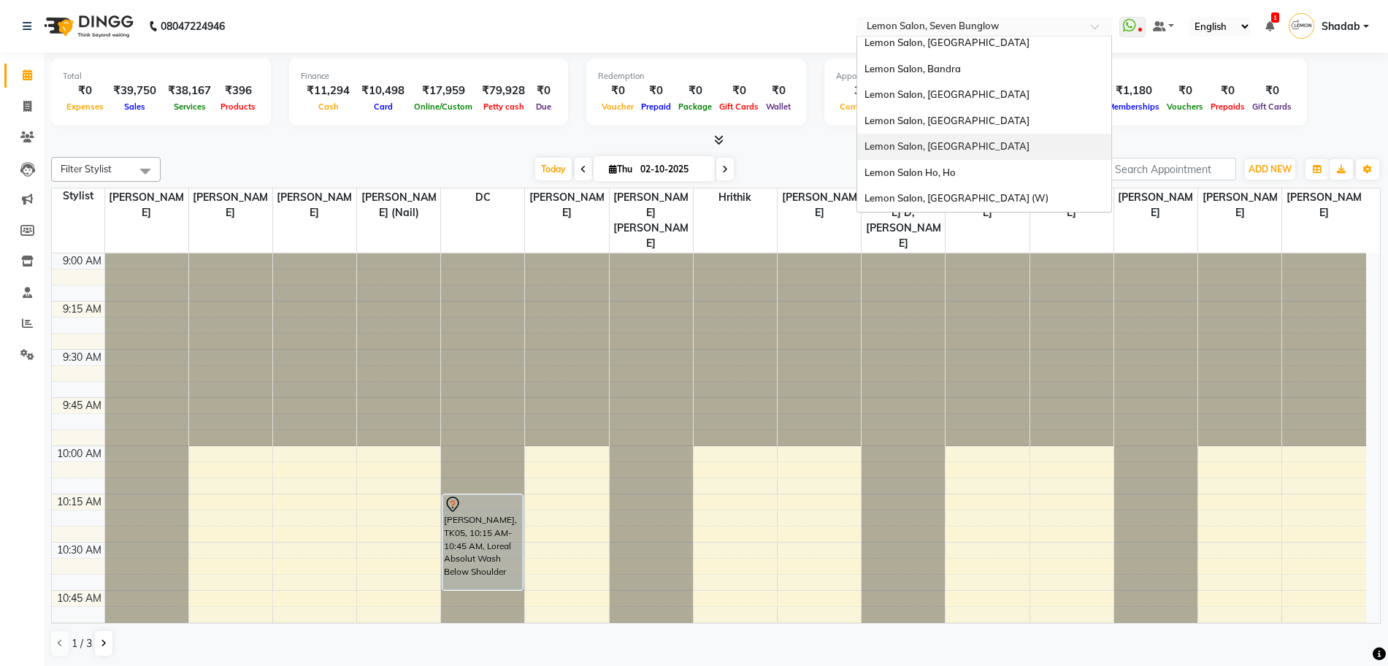
scroll to position [1, 0]
click at [982, 95] on div "Lemon Salon, [GEOGRAPHIC_DATA]" at bounding box center [984, 94] width 254 height 26
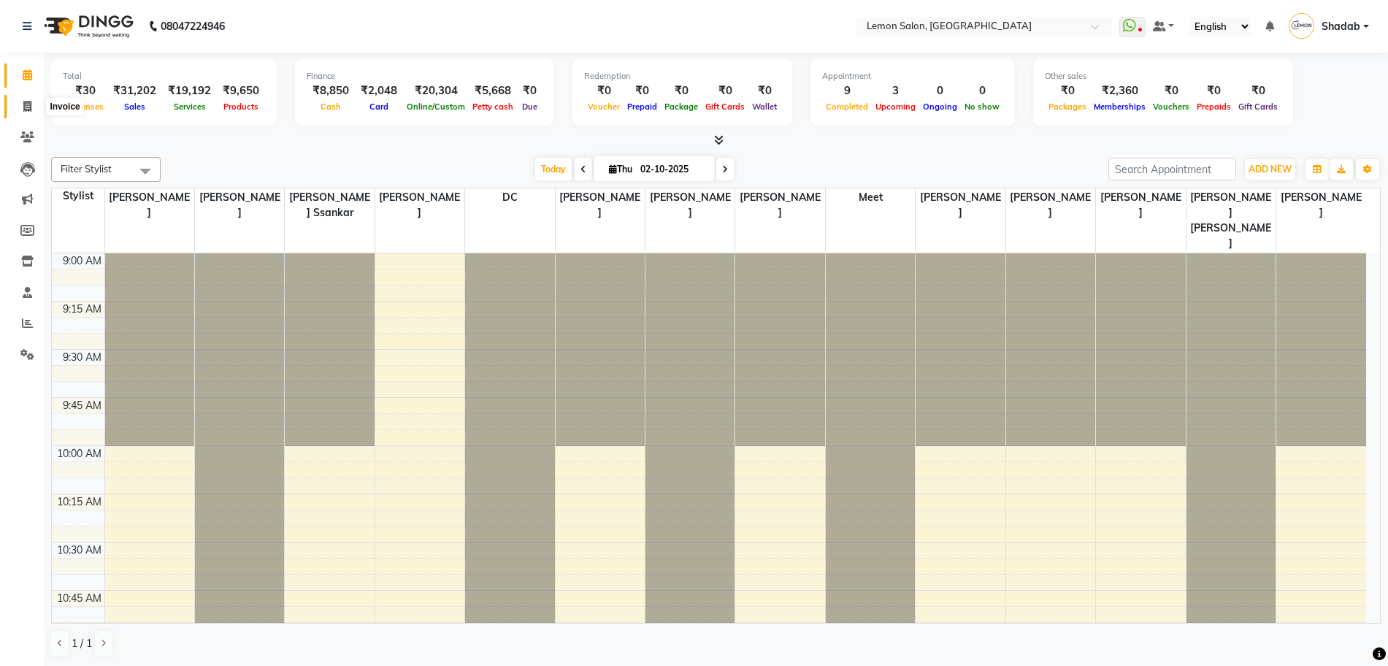
click at [28, 104] on icon at bounding box center [27, 106] width 8 height 11
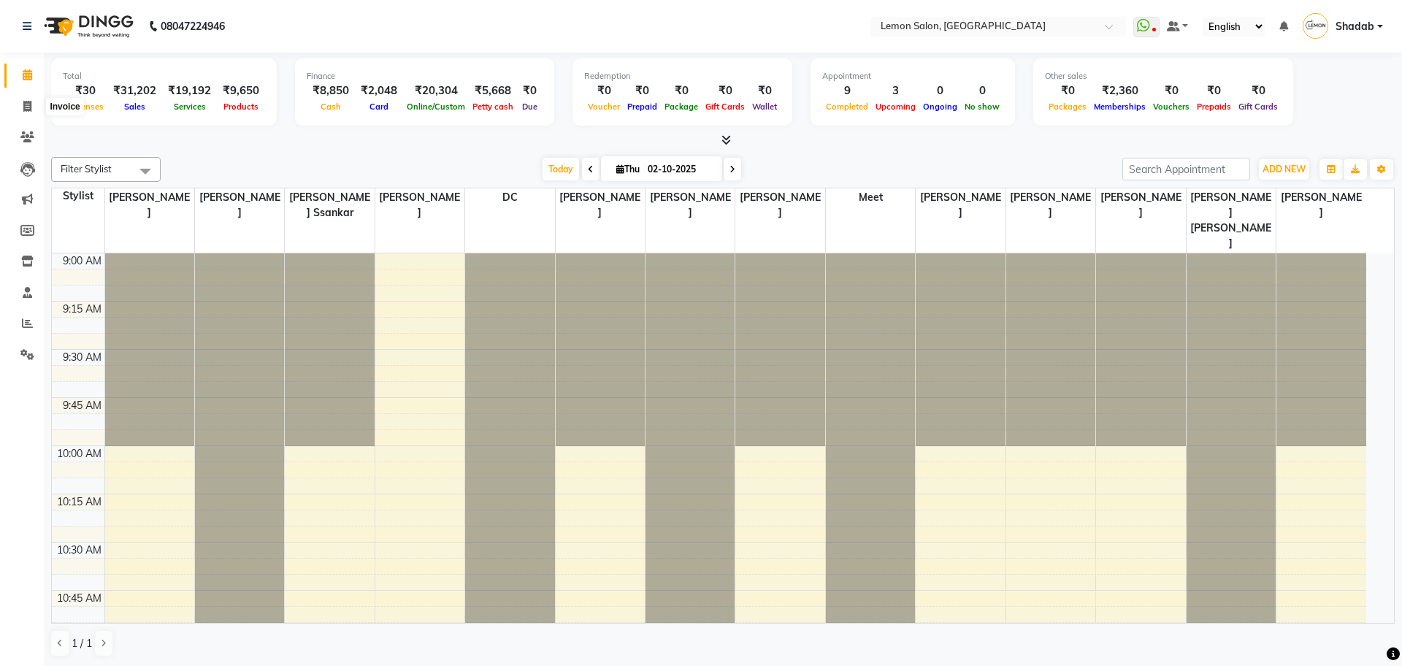
select select "568"
select select "service"
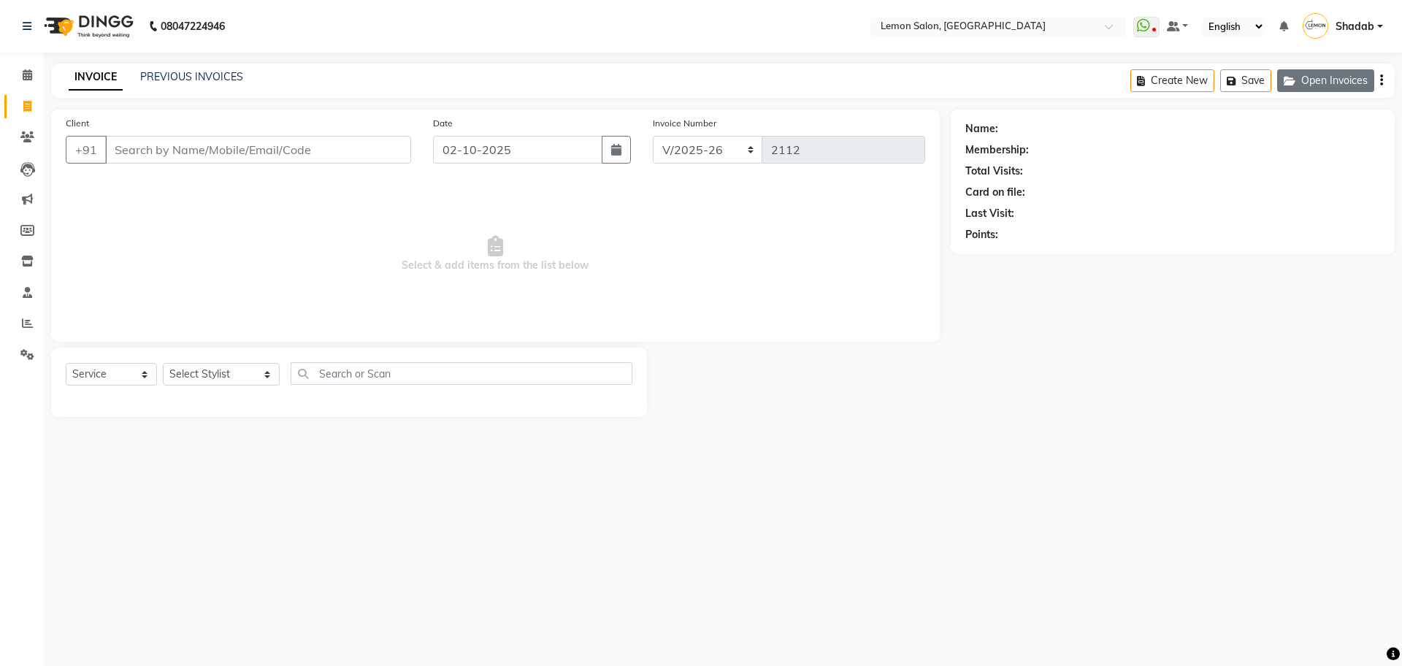
click at [1333, 75] on button "Open Invoices" at bounding box center [1325, 80] width 97 height 23
click at [1352, 74] on button "Open Invoices" at bounding box center [1325, 80] width 97 height 23
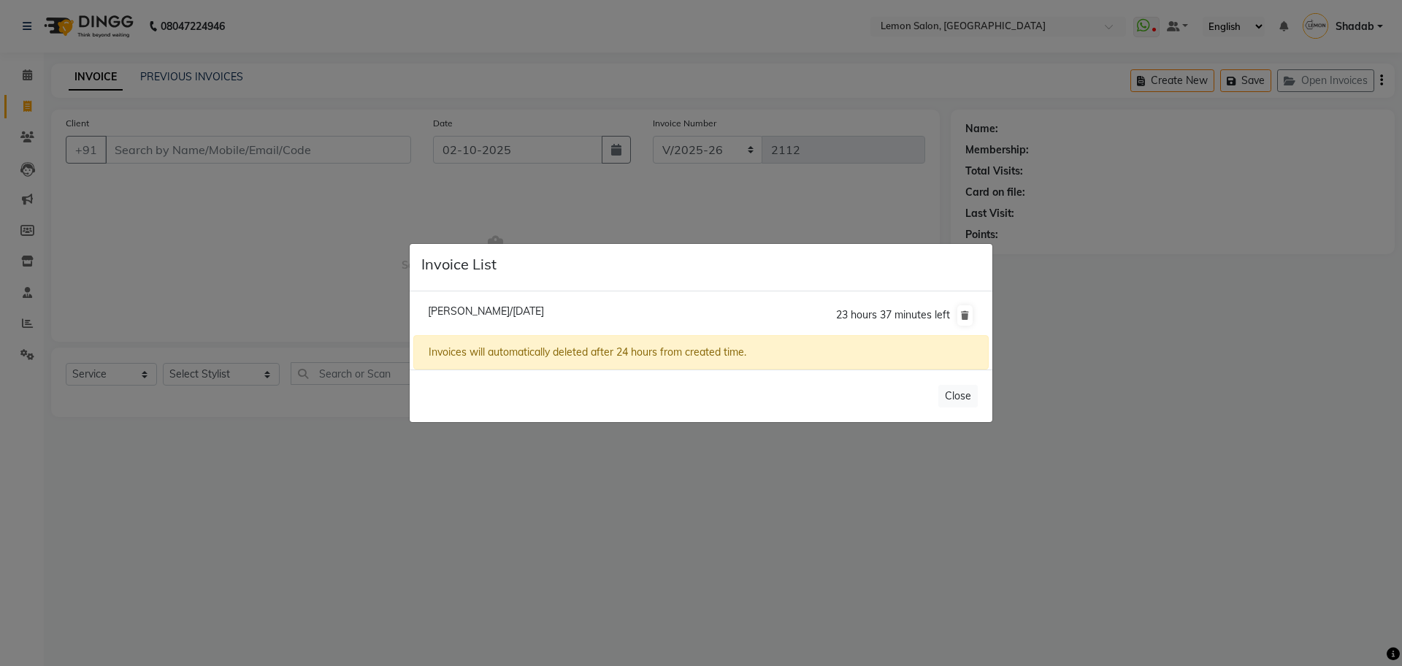
click at [1284, 223] on ngb-modal-window "Invoice List [PERSON_NAME]/[DATE] 23 hours 37 minutes left Invoices will automa…" at bounding box center [701, 333] width 1402 height 666
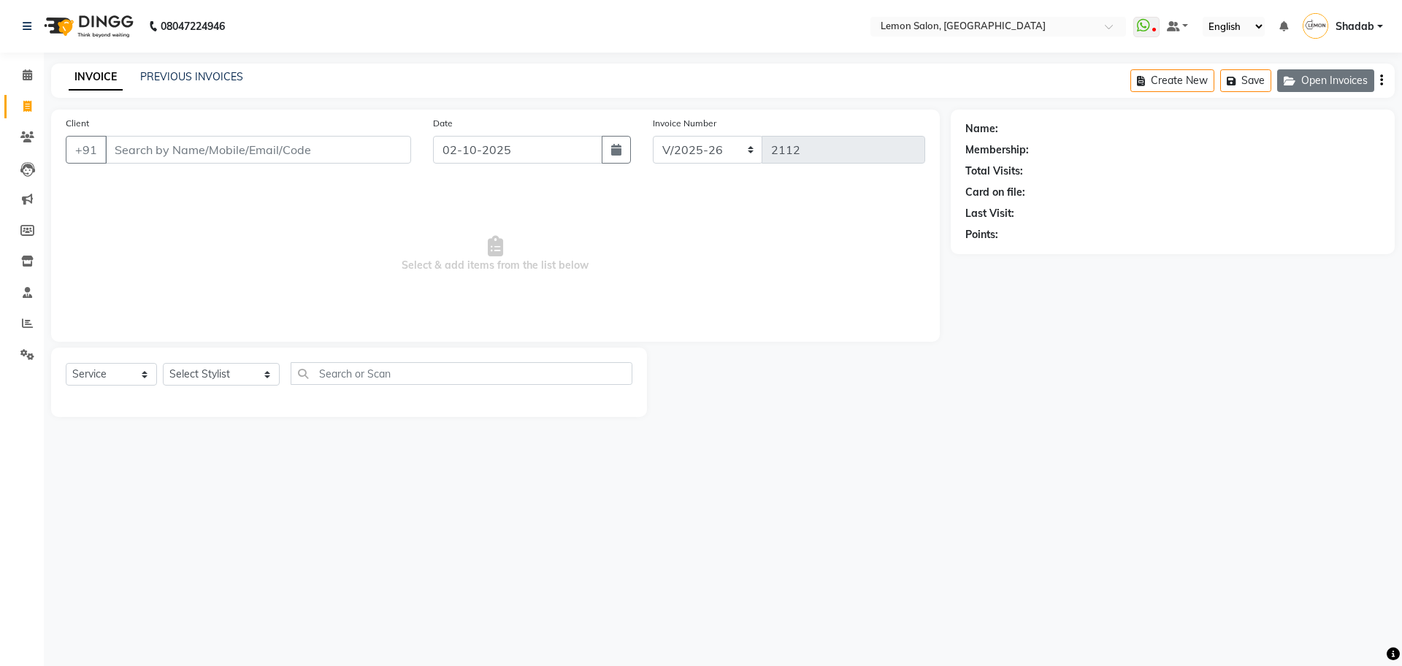
click at [1299, 85] on icon "button" at bounding box center [1293, 81] width 18 height 10
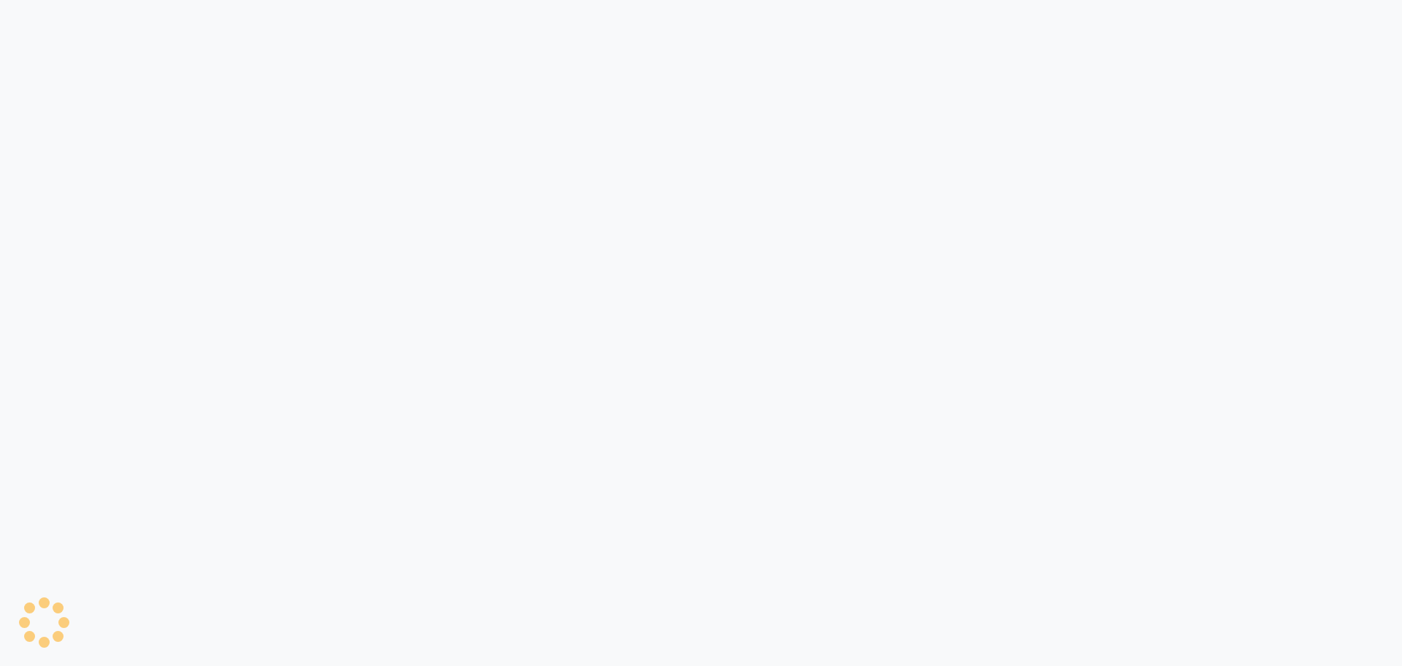
select select "568"
select select "service"
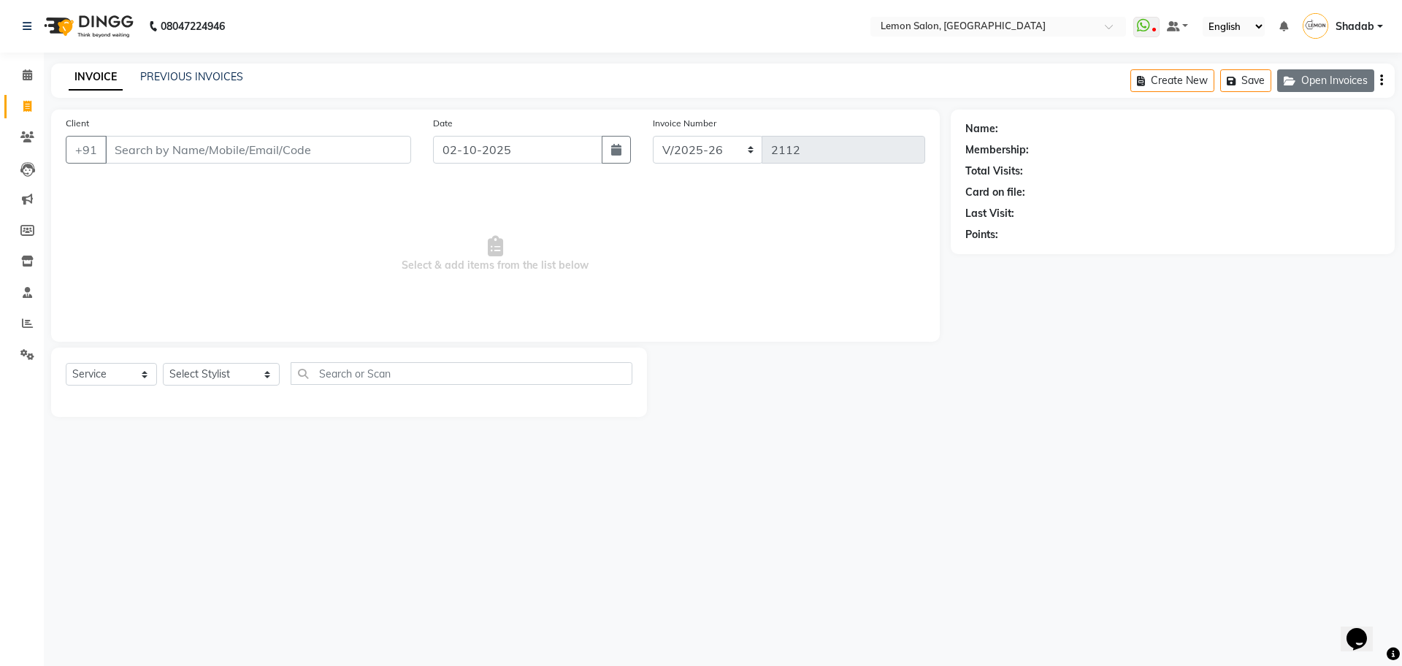
click at [1310, 74] on button "Open Invoices" at bounding box center [1325, 80] width 97 height 23
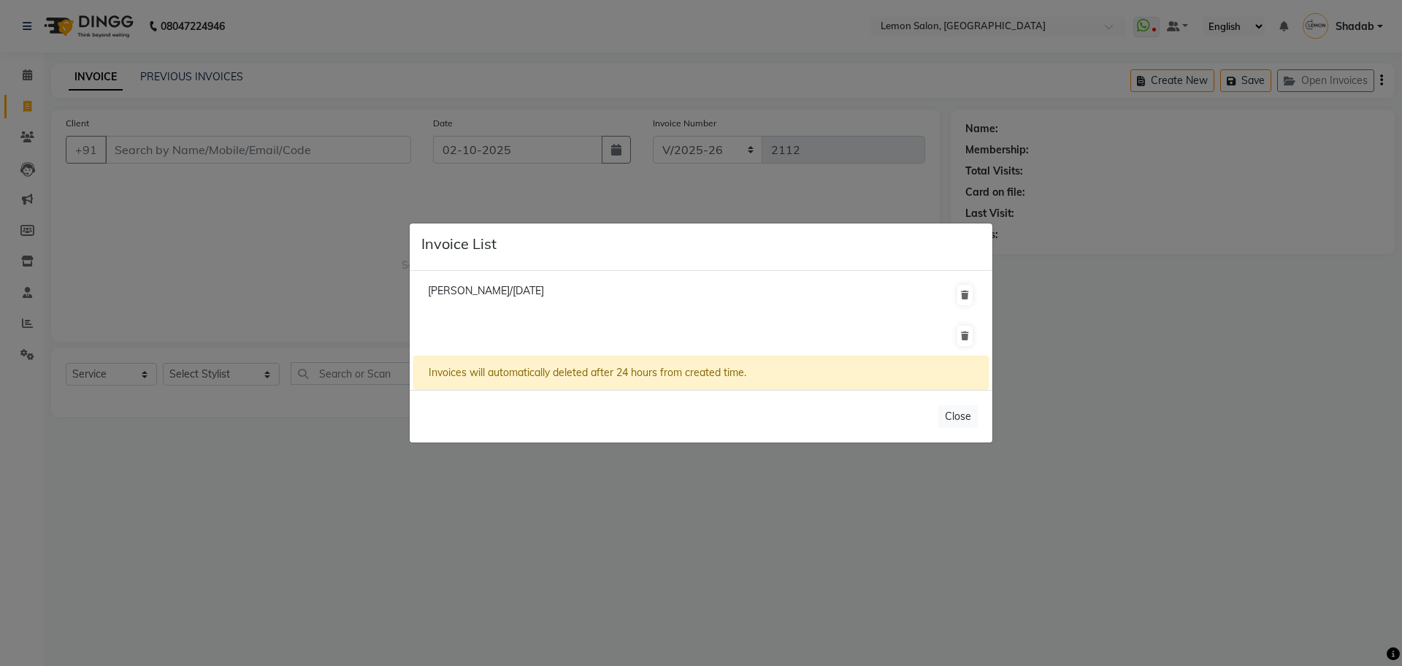
click at [1402, 181] on ngb-modal-window "Invoice List [PERSON_NAME]/[DATE] Invoices will automatically deleted after 24 …" at bounding box center [701, 333] width 1402 height 666
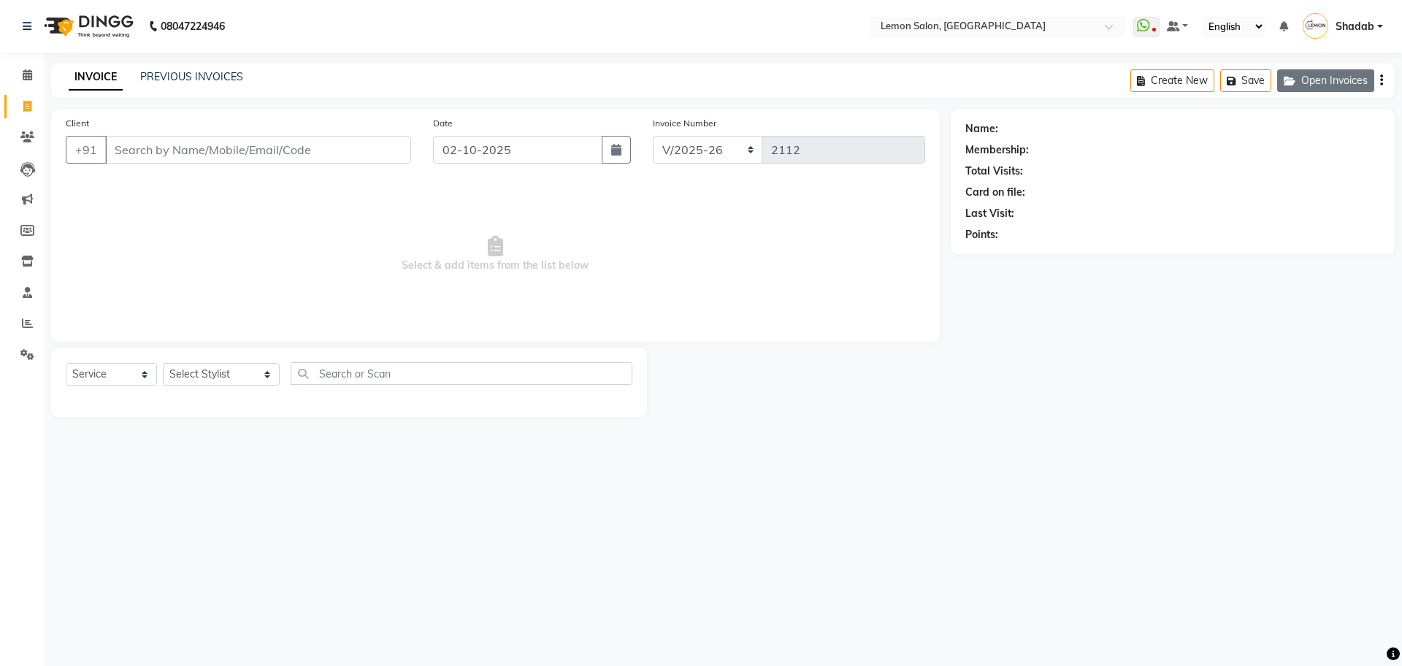
click at [1345, 79] on button "Open Invoices" at bounding box center [1325, 80] width 97 height 23
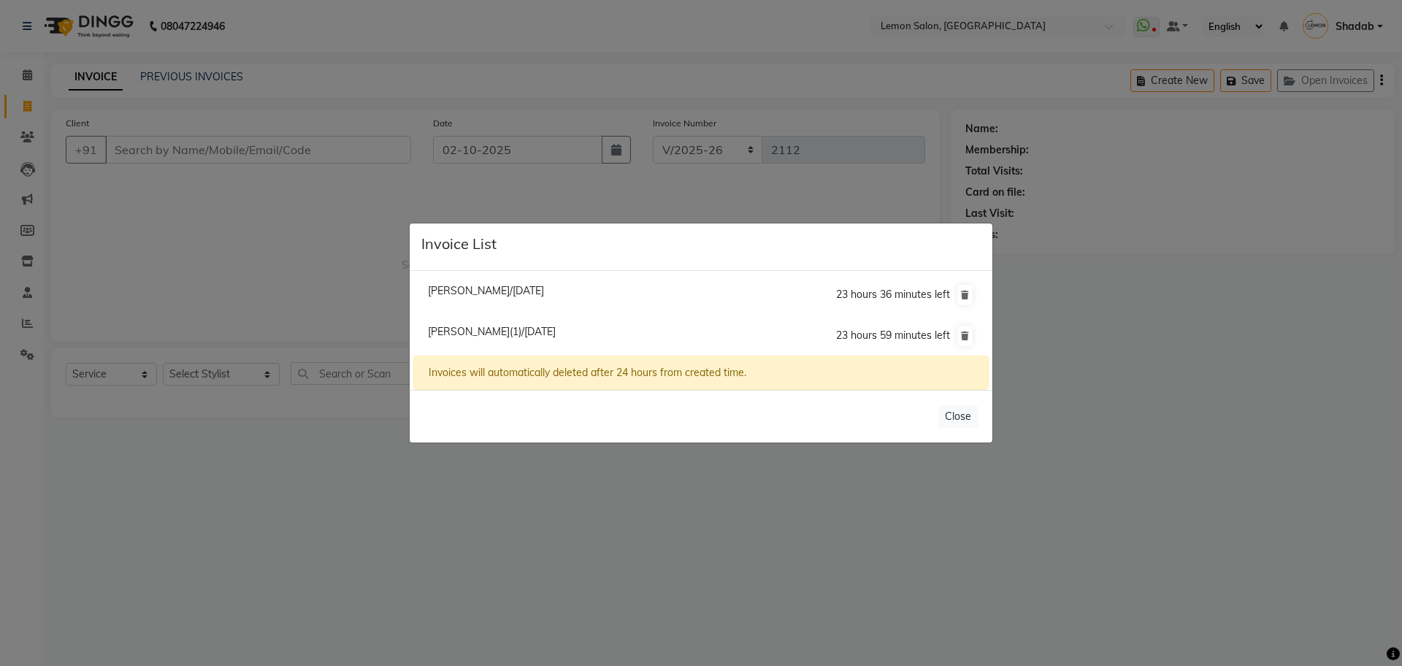
click at [497, 290] on span "[PERSON_NAME]/[DATE]" at bounding box center [486, 290] width 116 height 13
type input "7506110509"
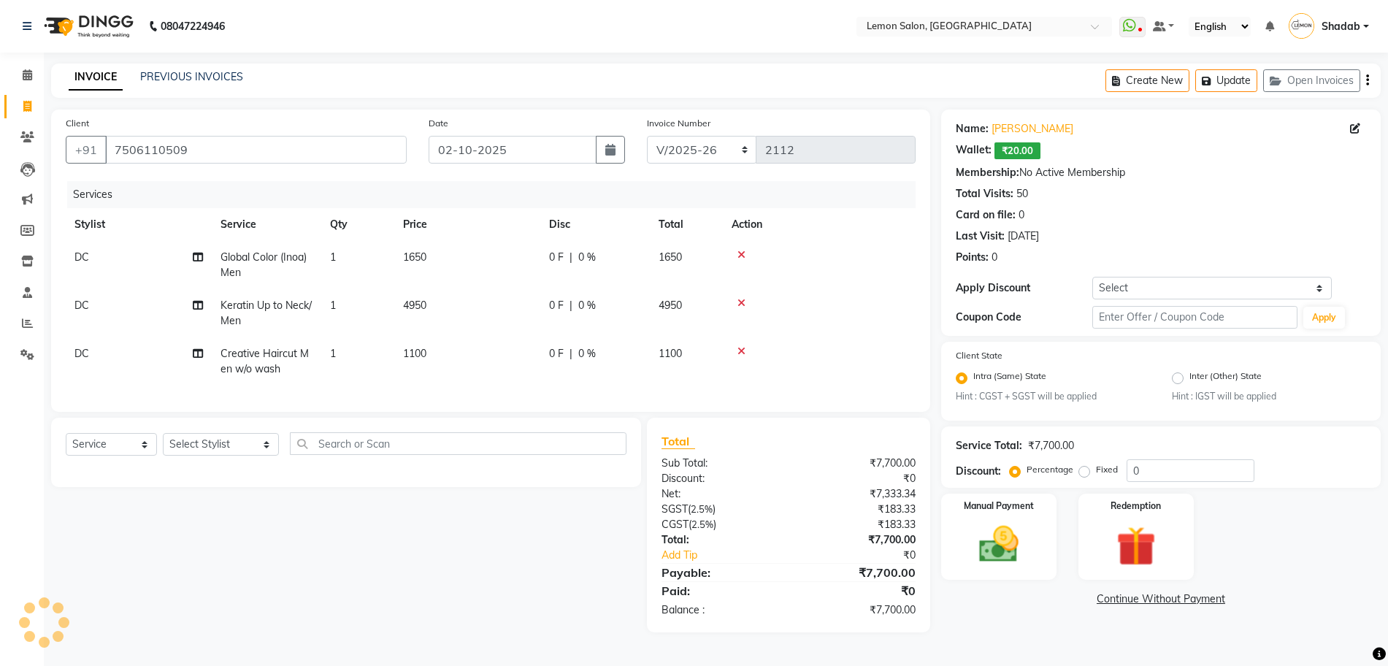
scroll to position [2, 0]
click at [586, 298] on span "0 %" at bounding box center [587, 305] width 18 height 15
select select "7891"
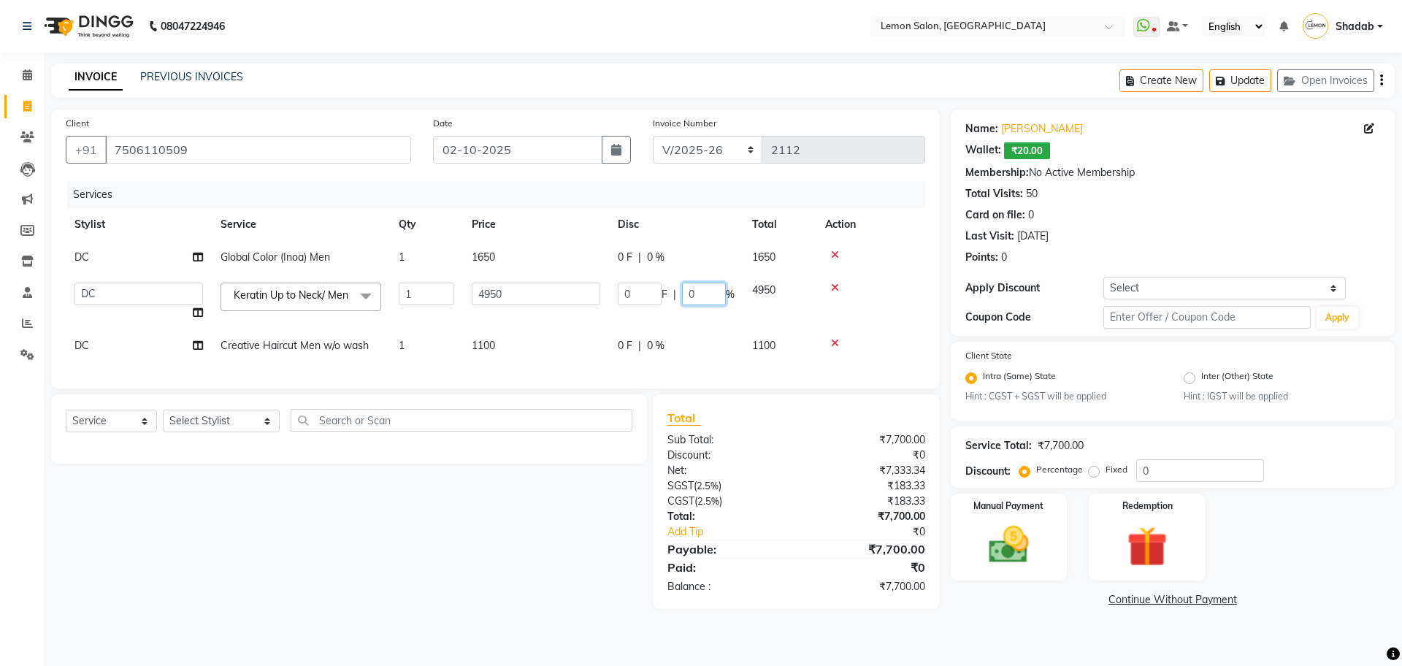
click at [695, 298] on input "0" at bounding box center [704, 294] width 44 height 23
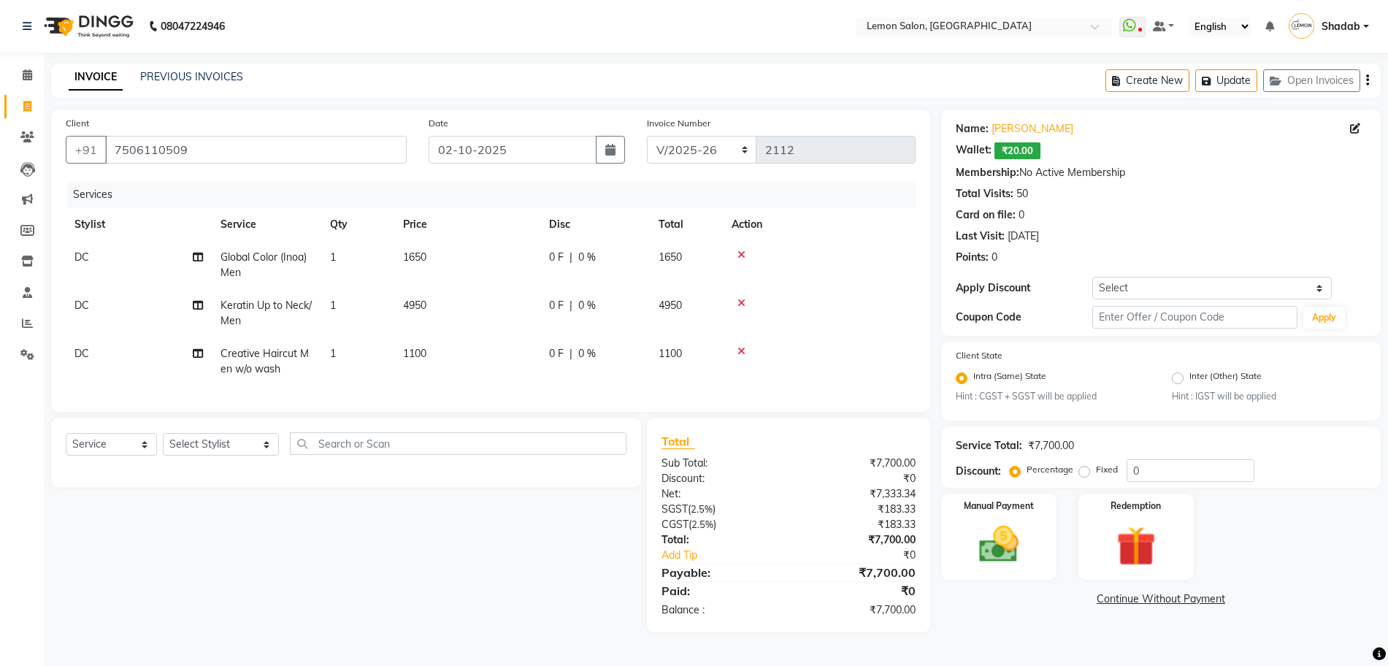
click at [556, 537] on div "Select Service Product Membership Package Voucher Prepaid Gift Card Select Styl…" at bounding box center [340, 525] width 601 height 215
drag, startPoint x: 1149, startPoint y: 463, endPoint x: 1123, endPoint y: 463, distance: 25.6
click at [1123, 463] on div "Percentage Fixed 0" at bounding box center [1134, 470] width 242 height 23
click at [449, 539] on div "Select Service Product Membership Package Voucher Prepaid Gift Card Select Styl…" at bounding box center [340, 525] width 601 height 215
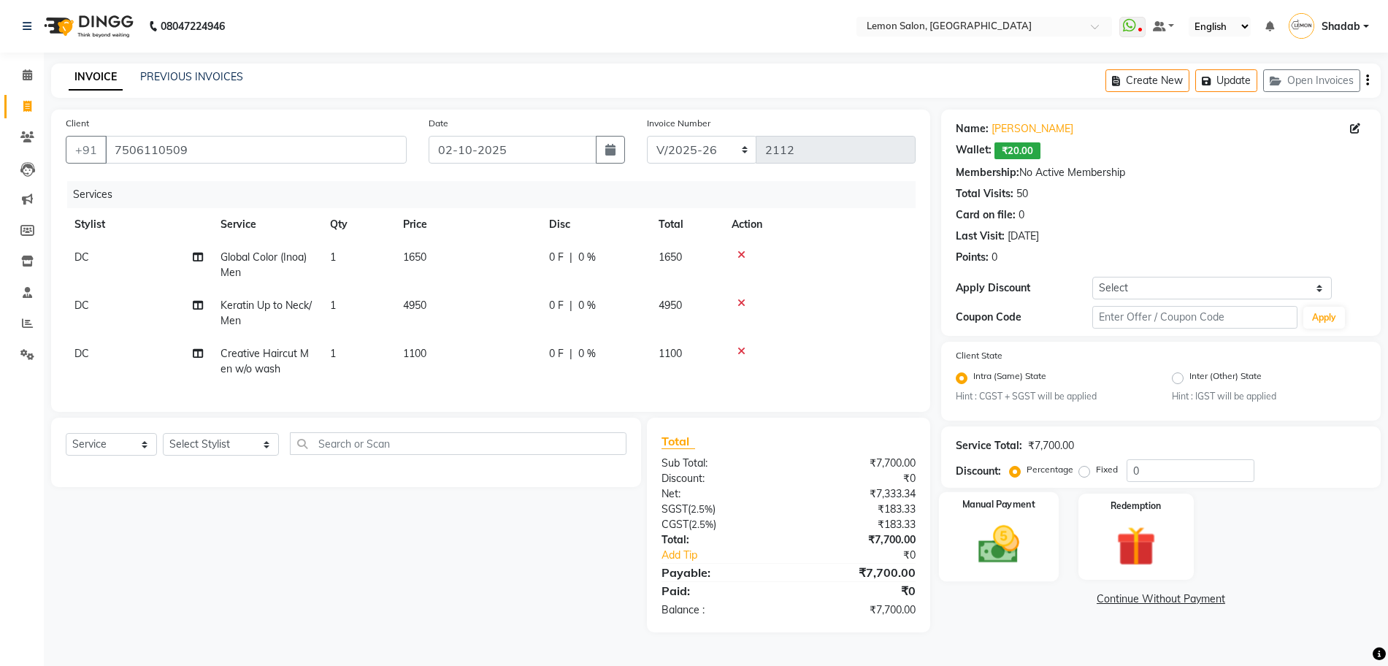
click at [1008, 537] on img at bounding box center [999, 544] width 67 height 47
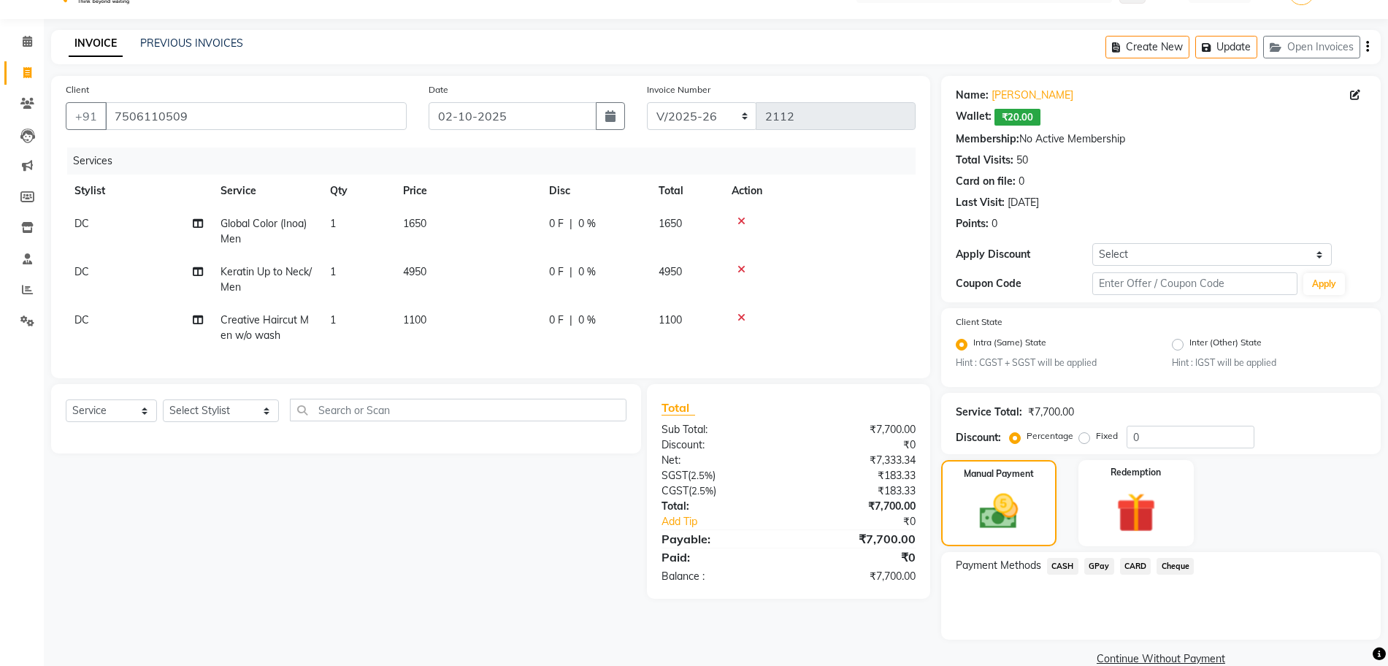
scroll to position [59, 0]
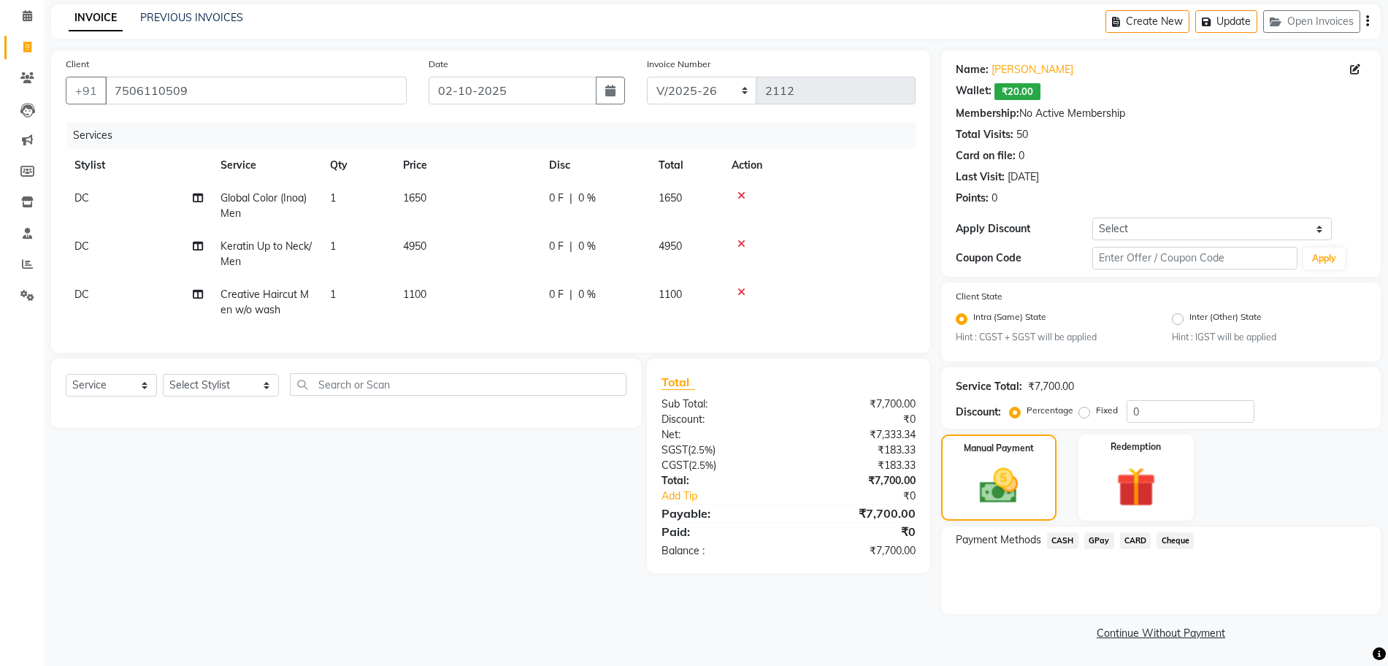
click at [1065, 536] on span "CASH" at bounding box center [1062, 540] width 31 height 17
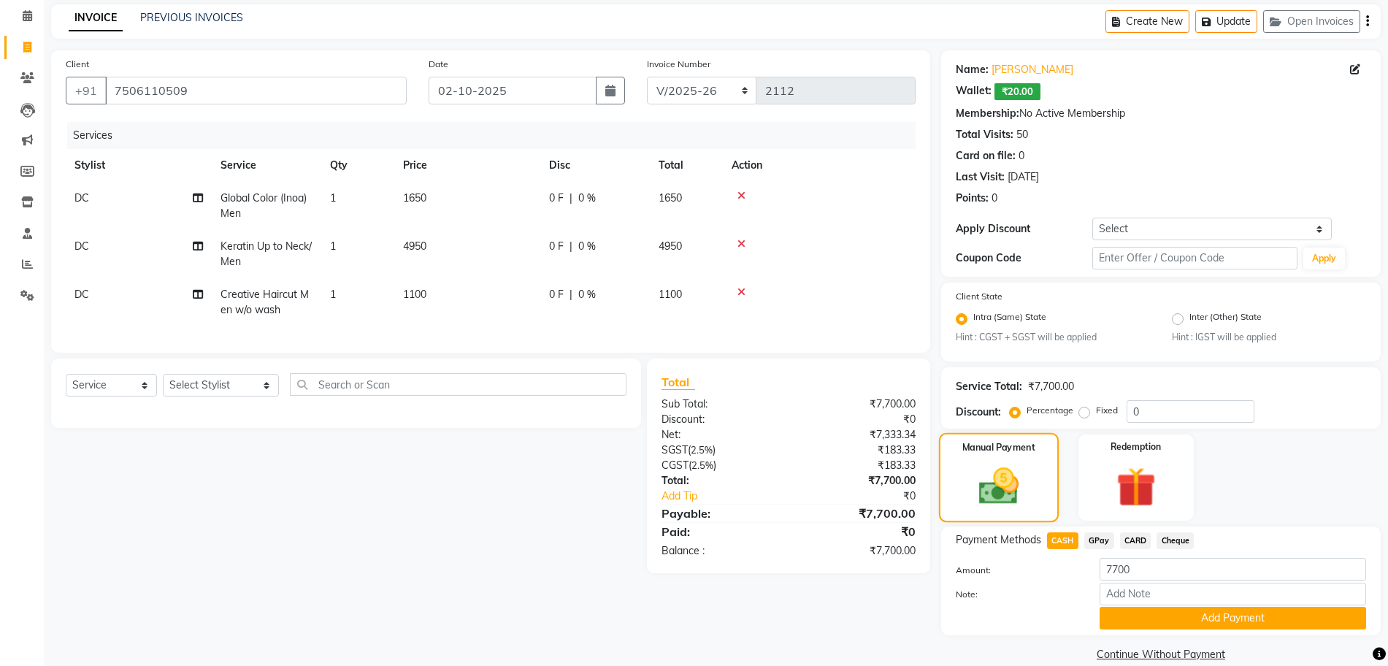
scroll to position [80, 0]
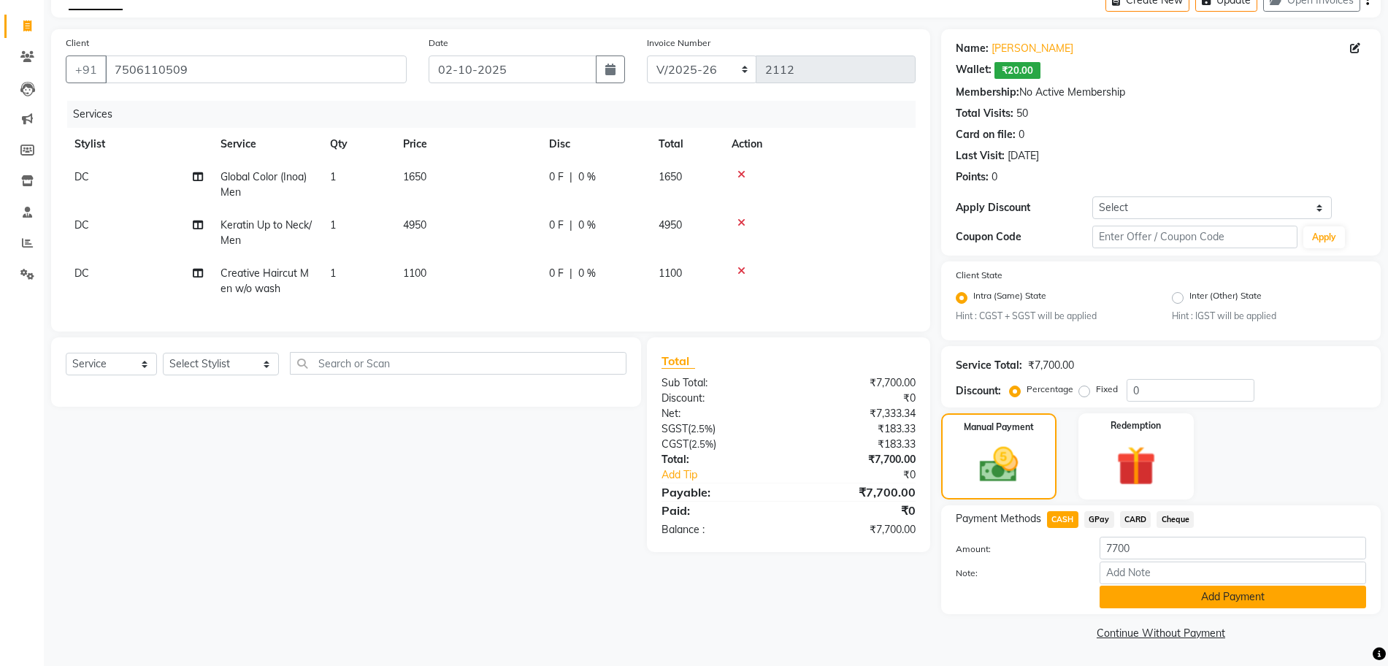
click at [1123, 592] on button "Add Payment" at bounding box center [1233, 597] width 267 height 23
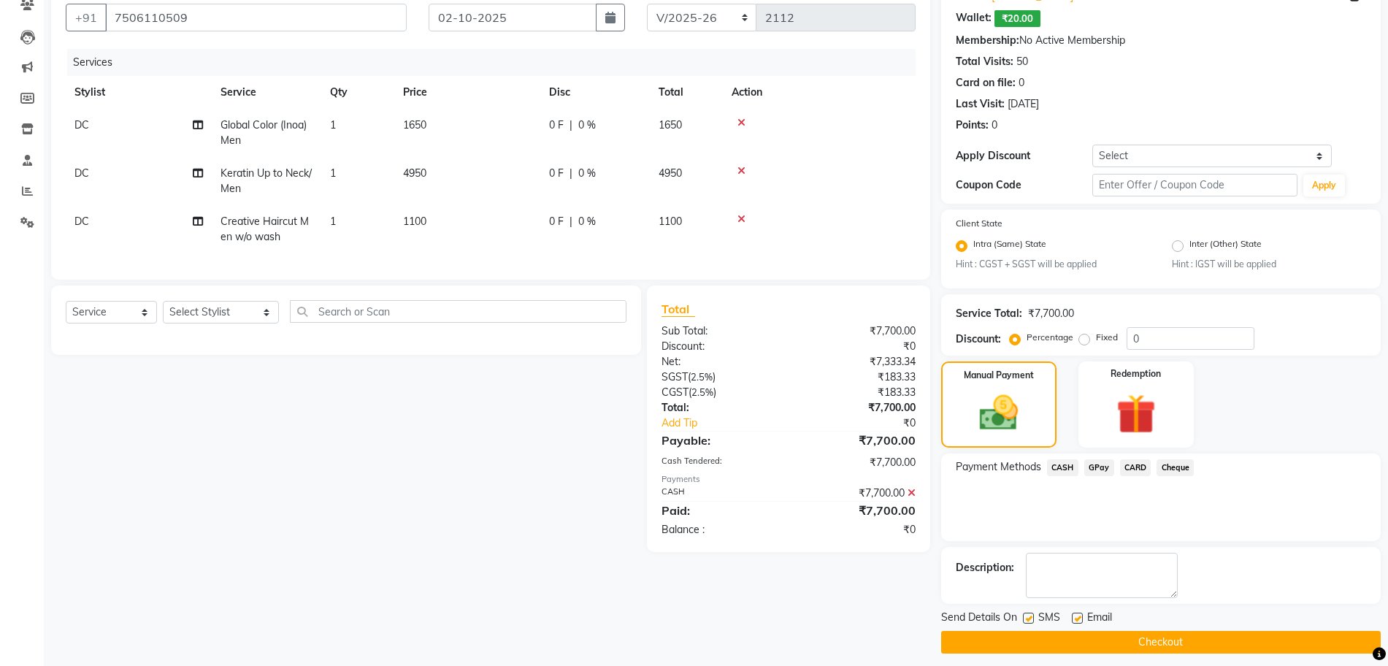
scroll to position [142, 0]
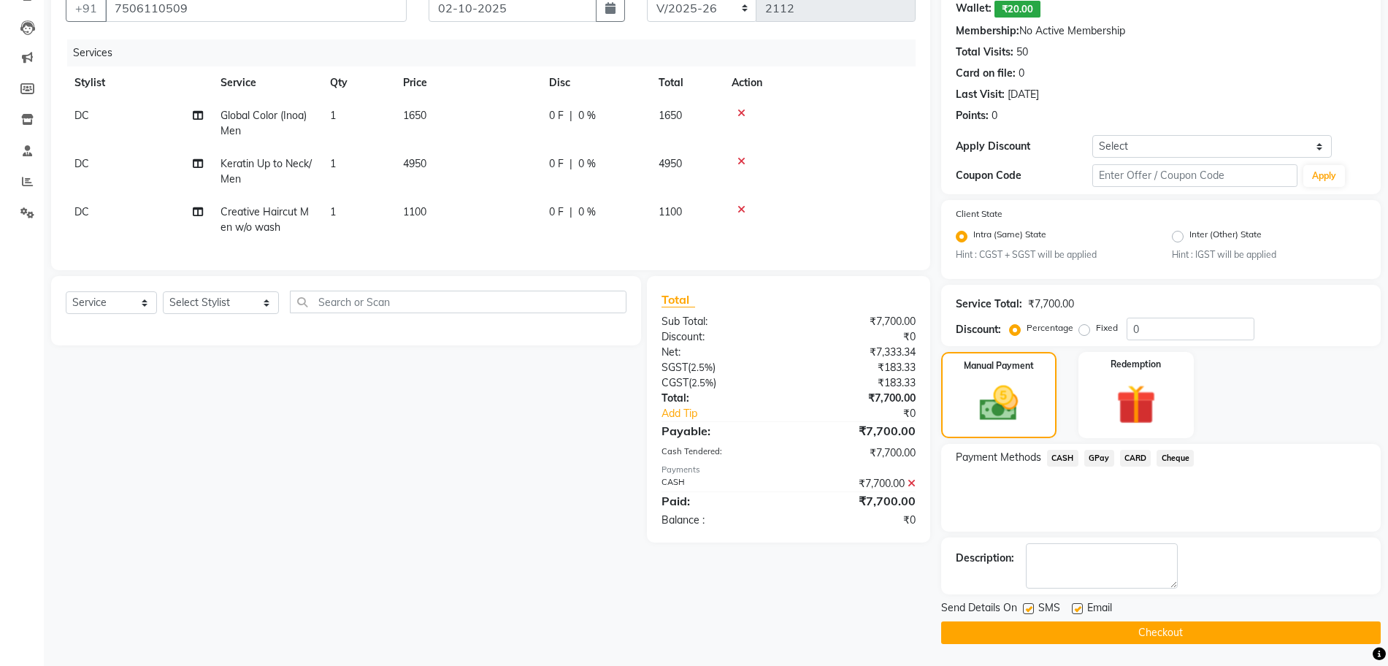
click at [1096, 330] on label "Fixed" at bounding box center [1107, 327] width 22 height 13
click at [1083, 330] on input "Fixed" at bounding box center [1087, 328] width 10 height 10
radio input "true"
drag, startPoint x: 1128, startPoint y: 330, endPoint x: 1079, endPoint y: 329, distance: 49.7
click at [1095, 328] on div "Percentage Fixed 0" at bounding box center [1134, 329] width 242 height 23
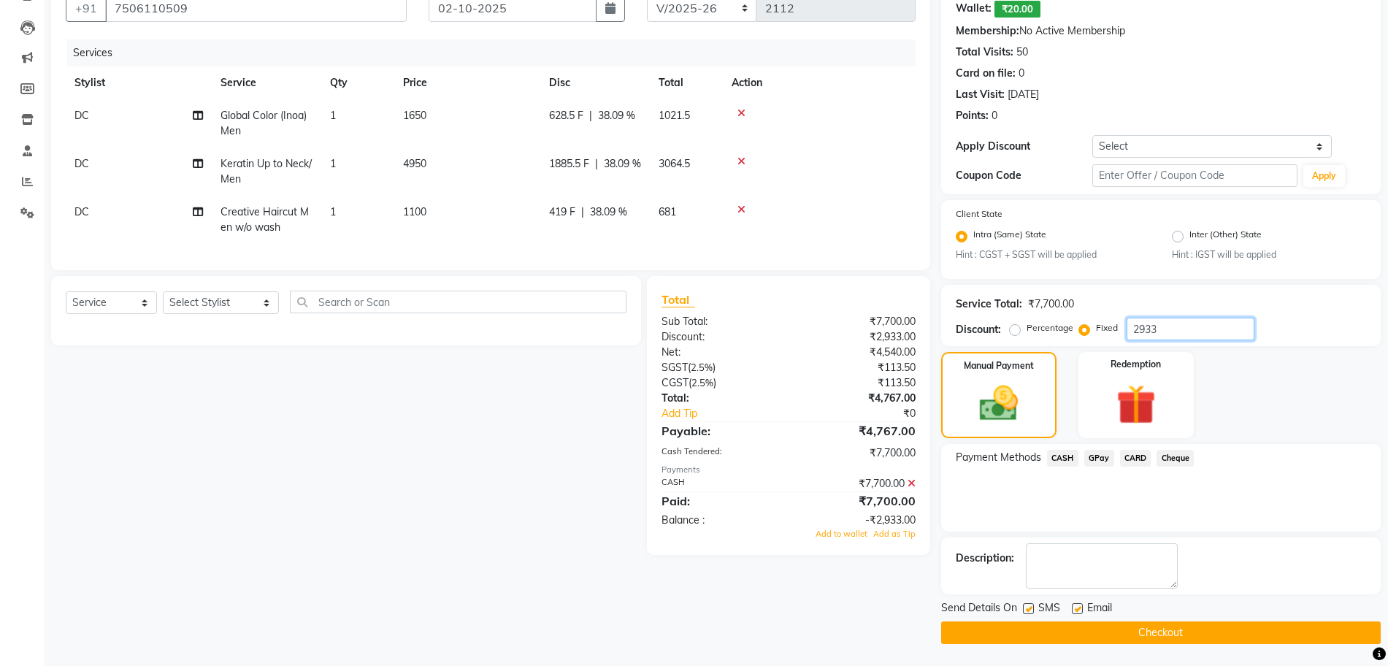
type input "2933"
click at [914, 489] on icon at bounding box center [912, 483] width 8 height 10
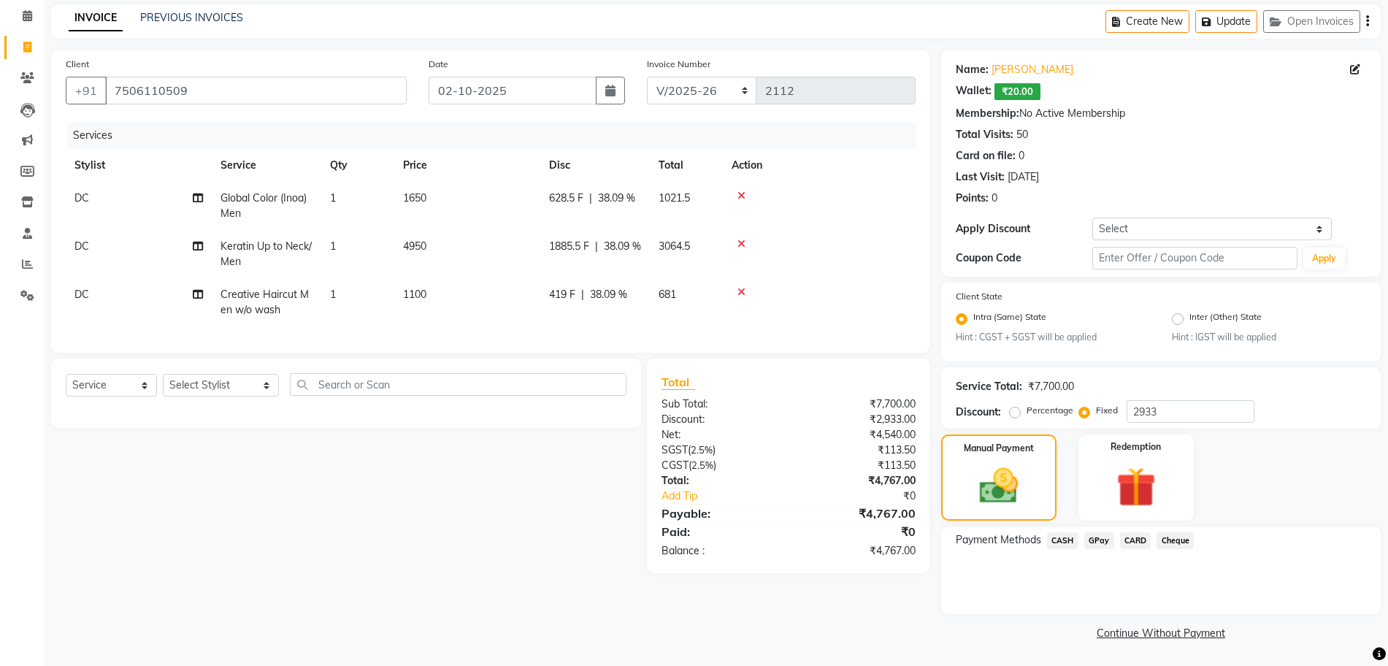
scroll to position [59, 0]
click at [1023, 497] on img at bounding box center [999, 487] width 65 height 46
click at [1068, 543] on span "CASH" at bounding box center [1062, 540] width 31 height 17
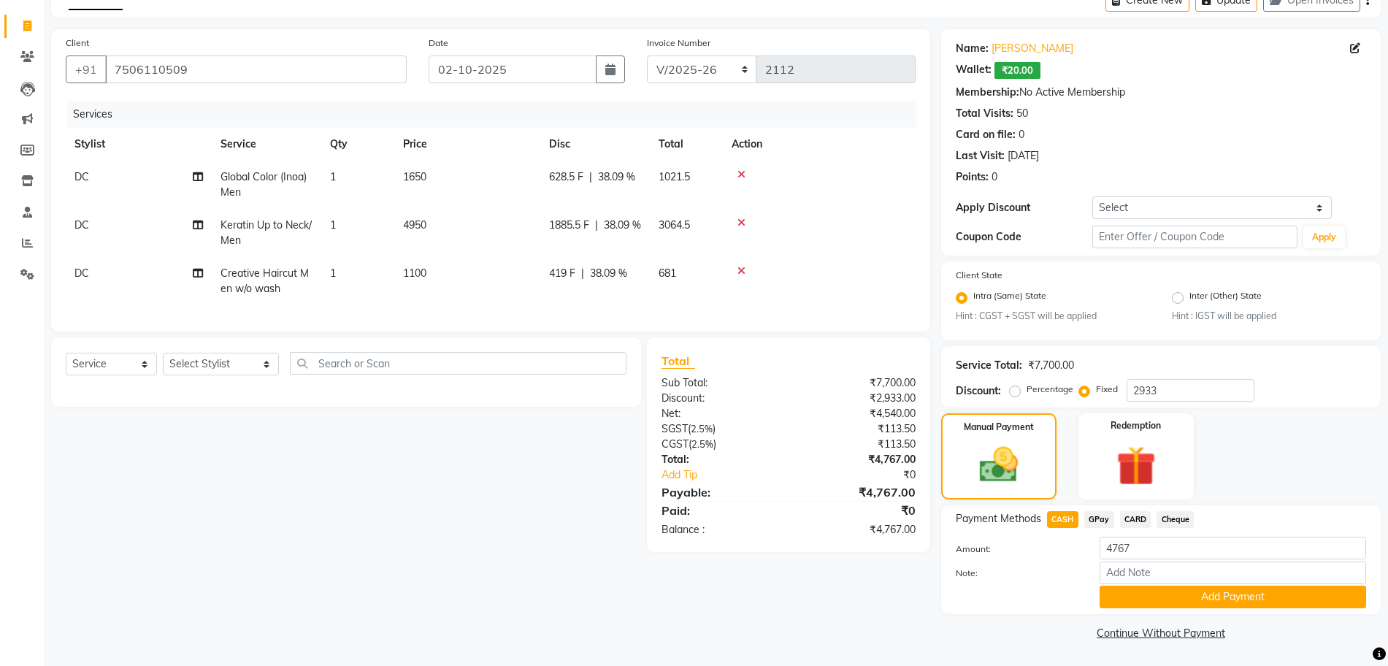
drag, startPoint x: 1123, startPoint y: 594, endPoint x: 1101, endPoint y: 574, distance: 29.5
click at [1123, 594] on button "Add Payment" at bounding box center [1233, 597] width 267 height 23
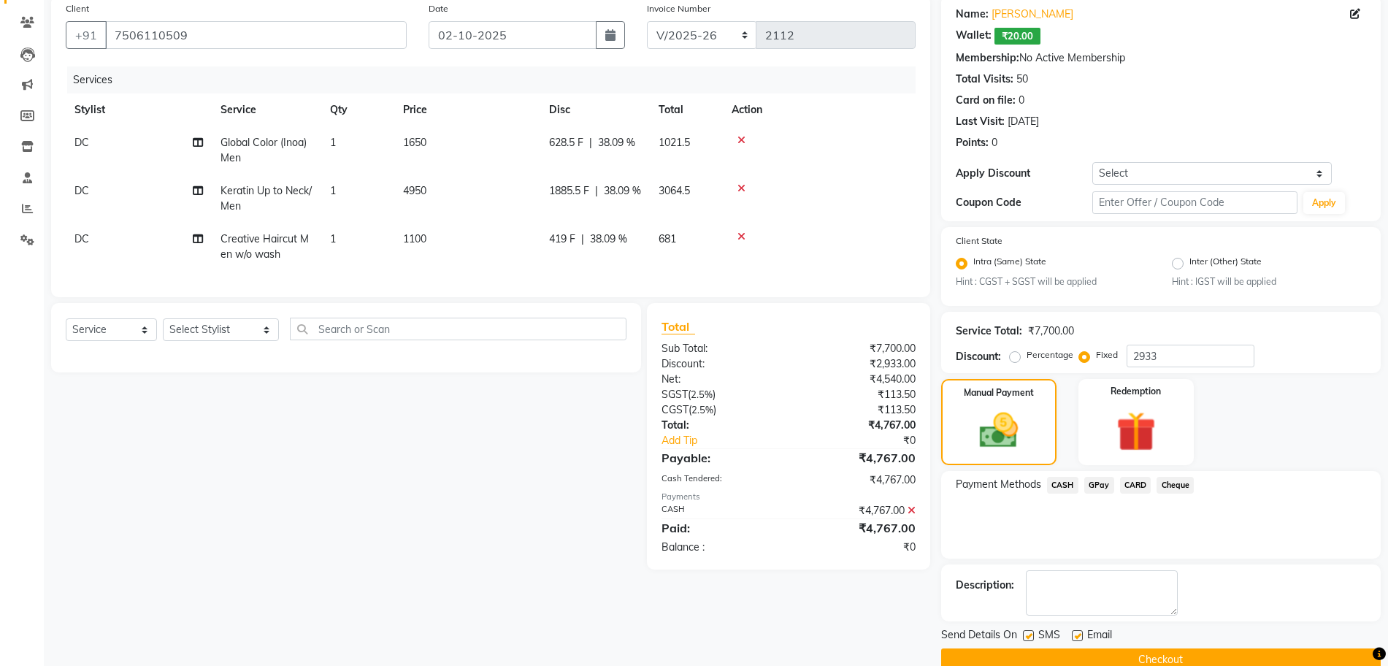
scroll to position [142, 0]
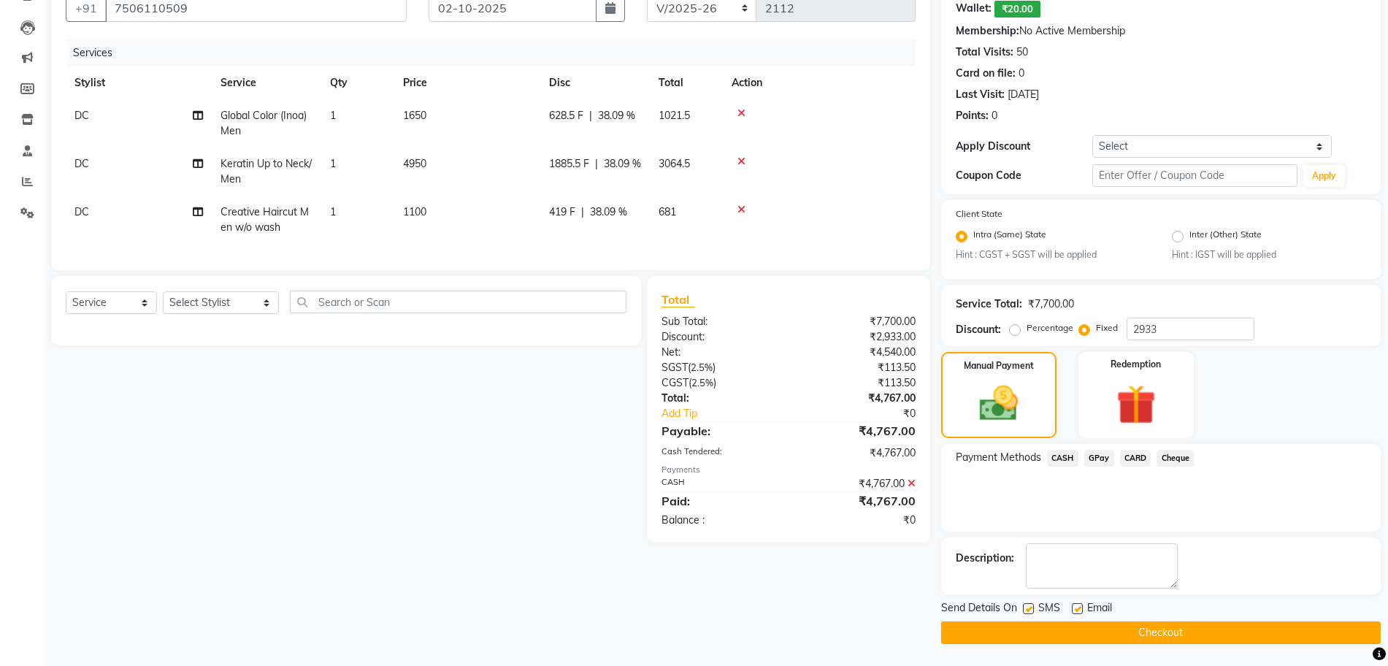
click at [1030, 610] on label at bounding box center [1028, 608] width 11 height 11
click at [1030, 610] on input "checkbox" at bounding box center [1027, 609] width 9 height 9
checkbox input "false"
click at [1077, 610] on label at bounding box center [1077, 608] width 11 height 11
click at [1077, 610] on input "checkbox" at bounding box center [1076, 609] width 9 height 9
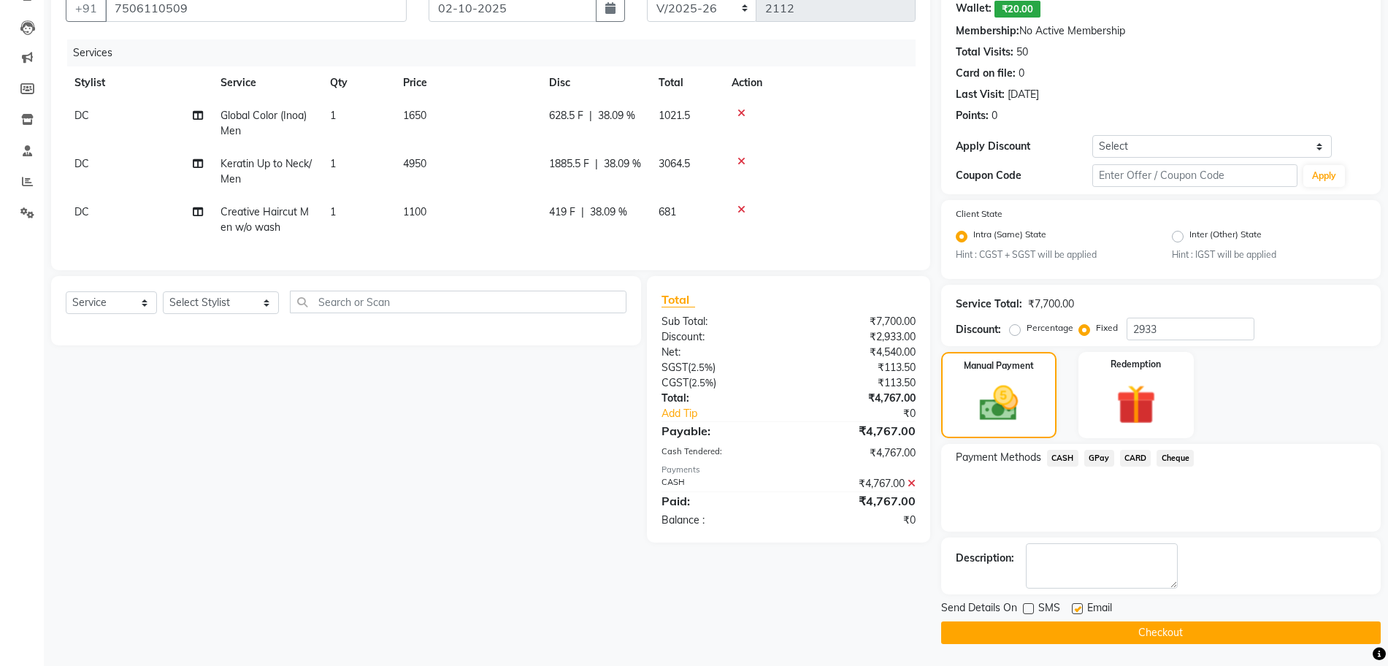
checkbox input "false"
click at [1133, 629] on button "Checkout" at bounding box center [1161, 633] width 440 height 23
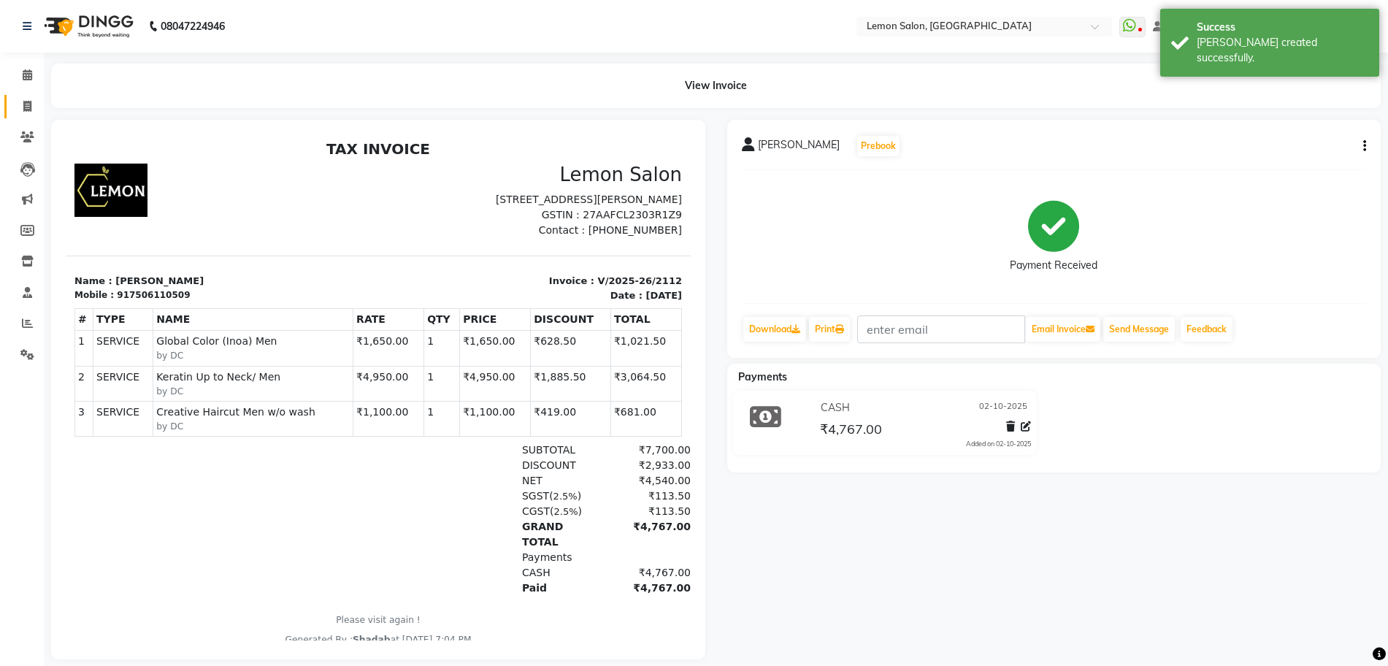
click at [29, 101] on icon at bounding box center [27, 106] width 8 height 11
select select "service"
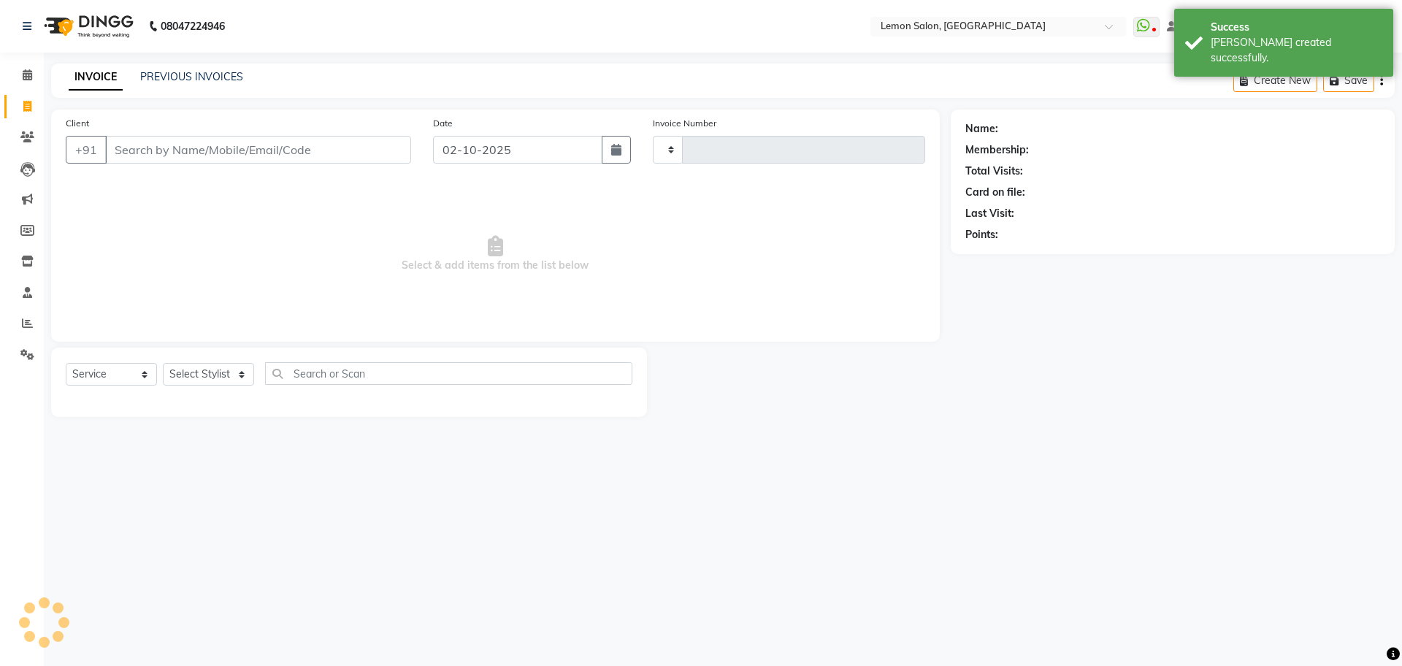
type input "2113"
select select "568"
click at [1325, 69] on button "Open Invoices" at bounding box center [1325, 80] width 97 height 23
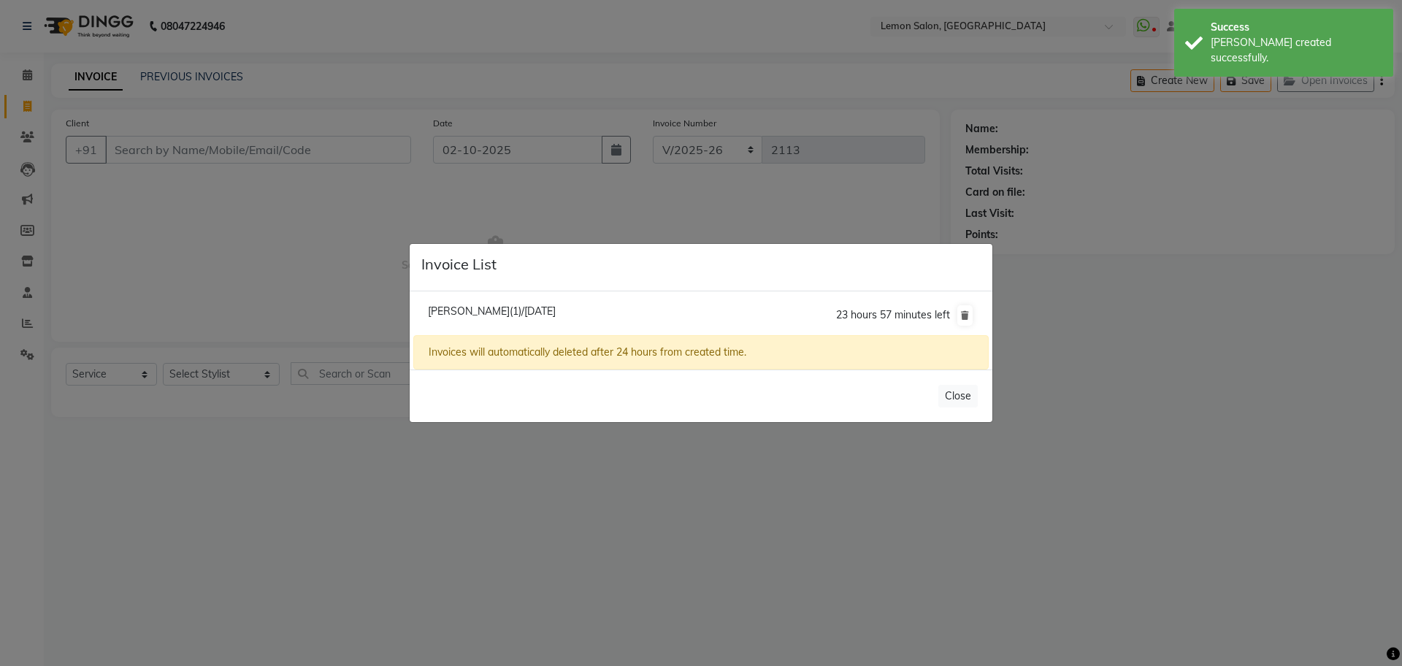
click at [484, 308] on span "Ravi Yadav(1)/02 October 2025" at bounding box center [492, 311] width 128 height 13
type input "7506110509"
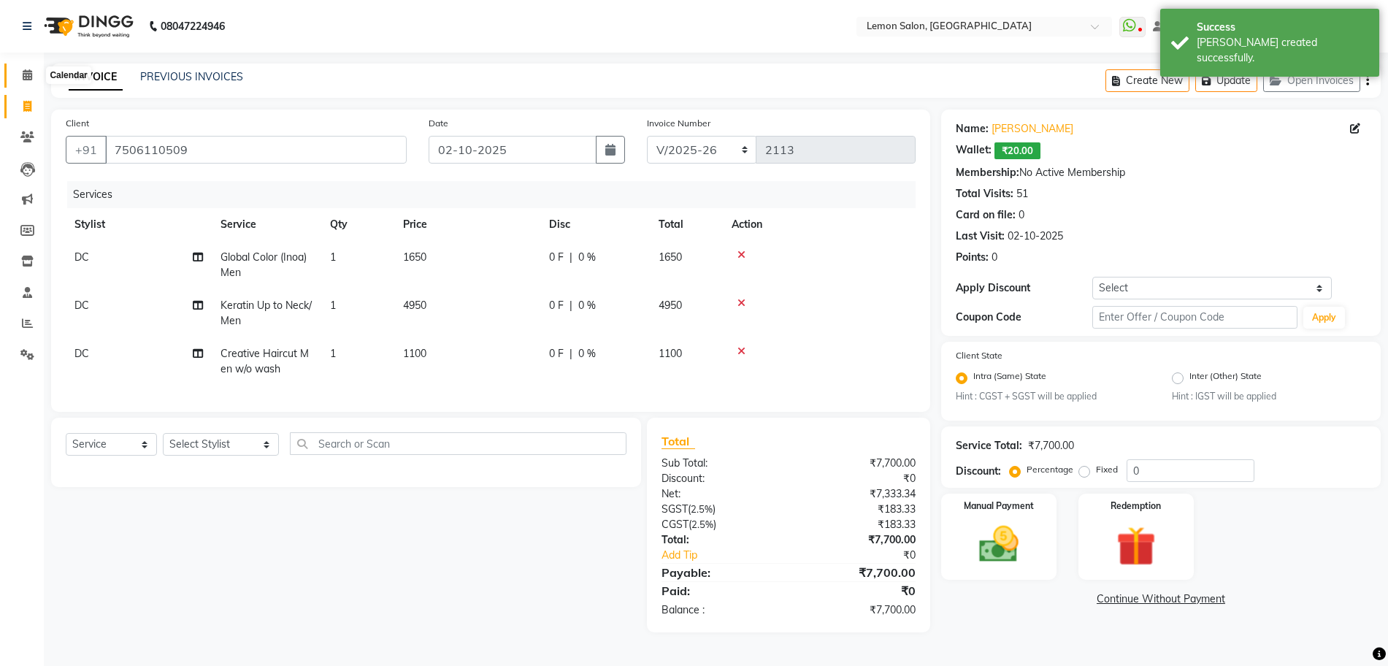
click at [20, 80] on span at bounding box center [28, 75] width 26 height 17
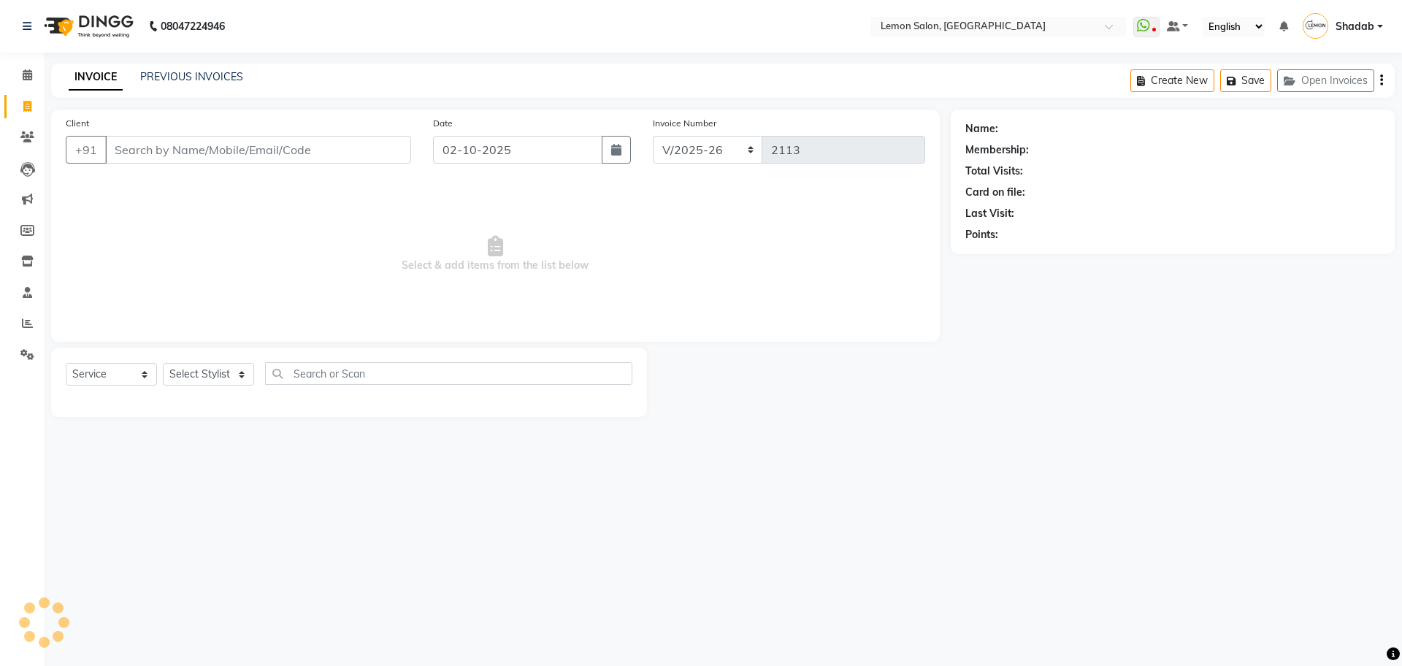
select select "568"
select select "service"
click at [188, 70] on link "PREVIOUS INVOICES" at bounding box center [191, 76] width 103 height 13
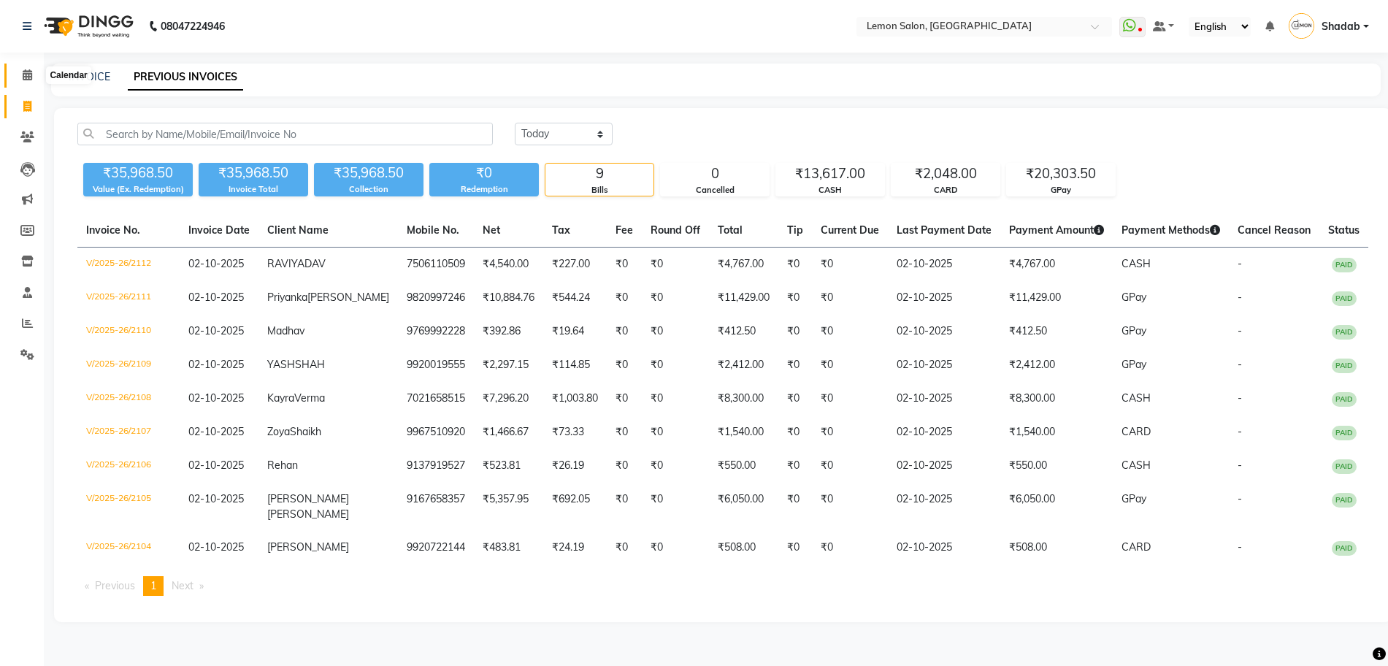
click at [32, 69] on icon at bounding box center [27, 74] width 9 height 11
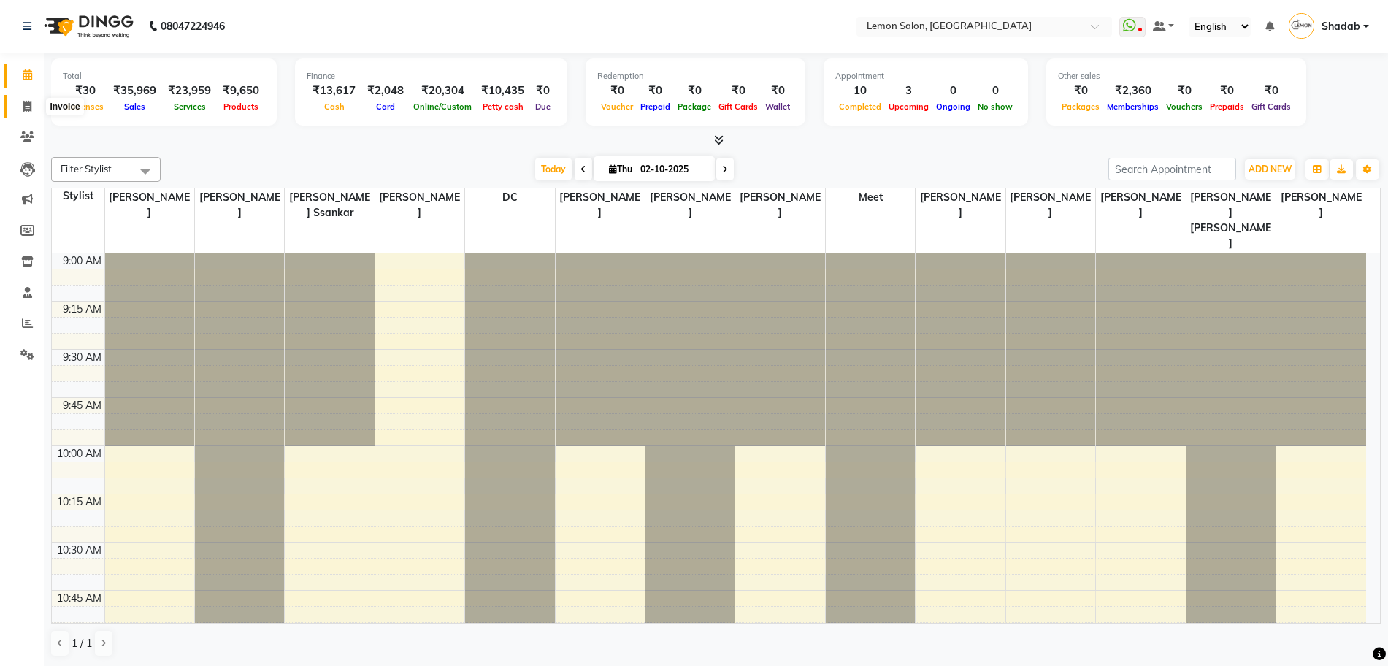
click at [19, 110] on span at bounding box center [28, 107] width 26 height 17
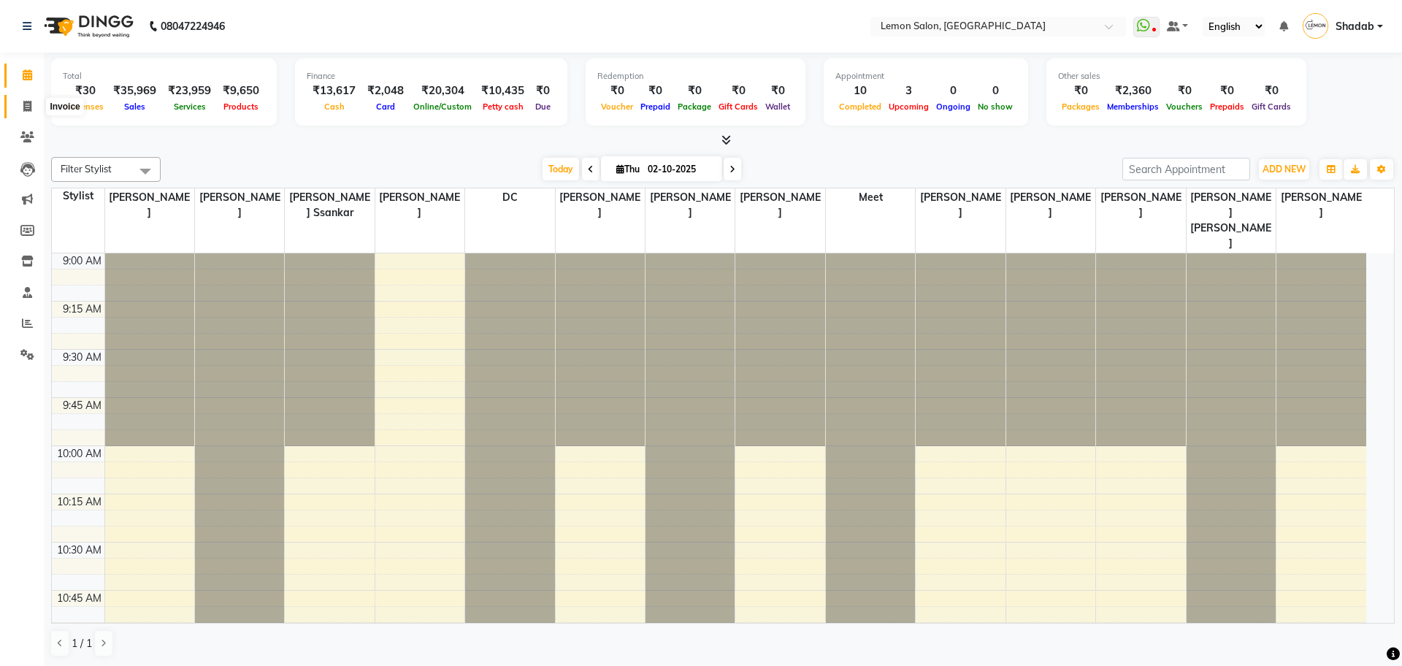
select select "568"
select select "service"
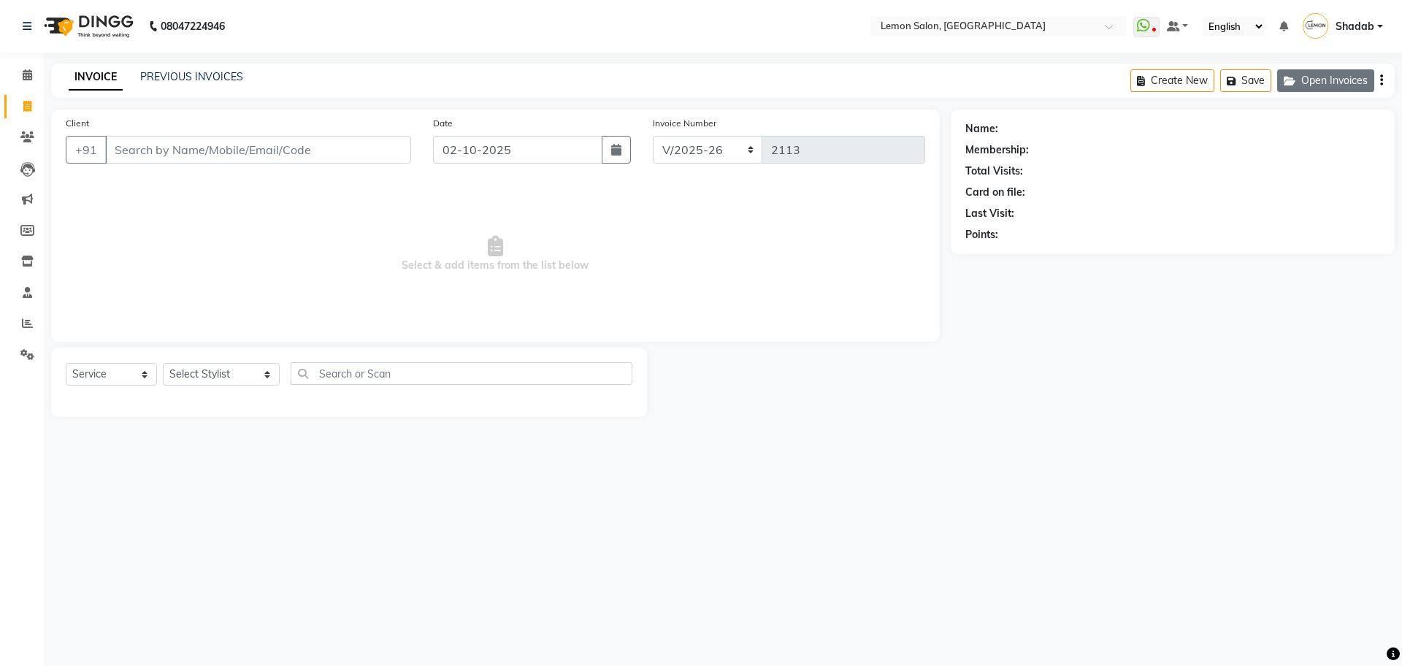
click at [1354, 74] on button "Open Invoices" at bounding box center [1325, 80] width 97 height 23
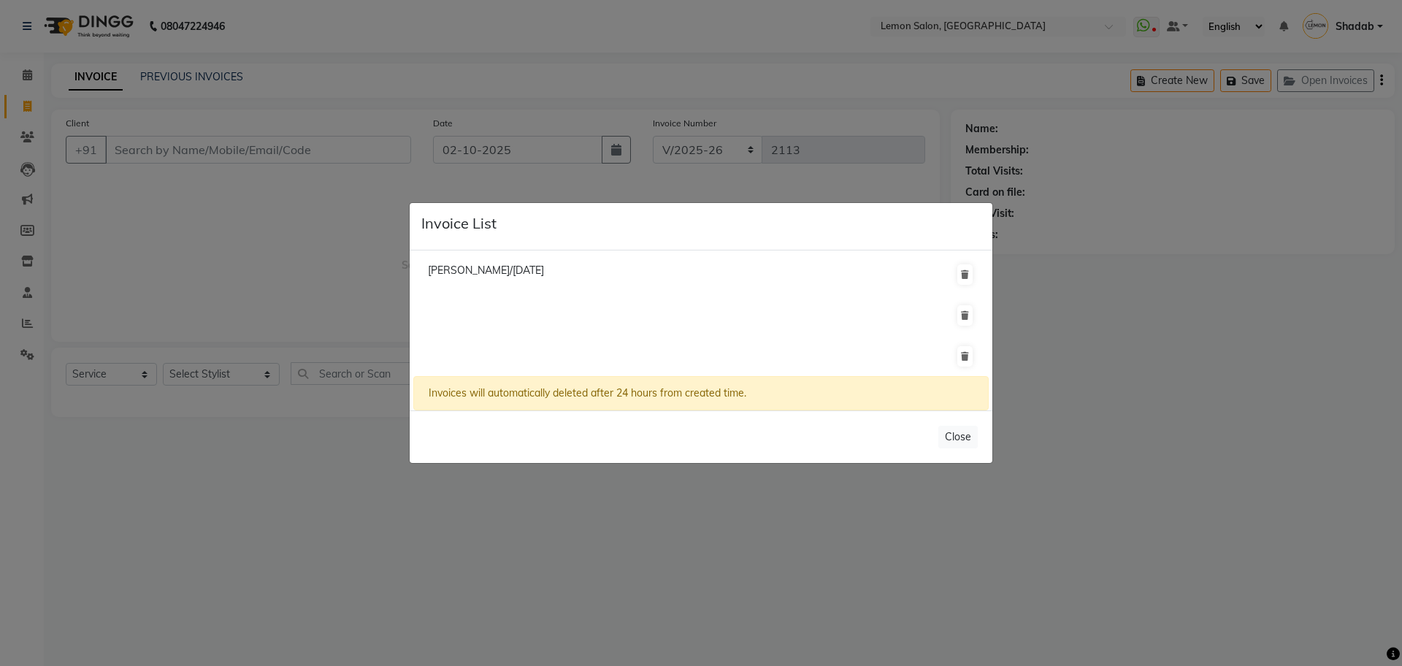
drag, startPoint x: 1152, startPoint y: 275, endPoint x: 1236, endPoint y: 205, distance: 108.9
click at [1154, 275] on ngb-modal-window "Invoice List [PERSON_NAME]/[DATE] Invoices will automatically deleted after 24 …" at bounding box center [701, 333] width 1402 height 666
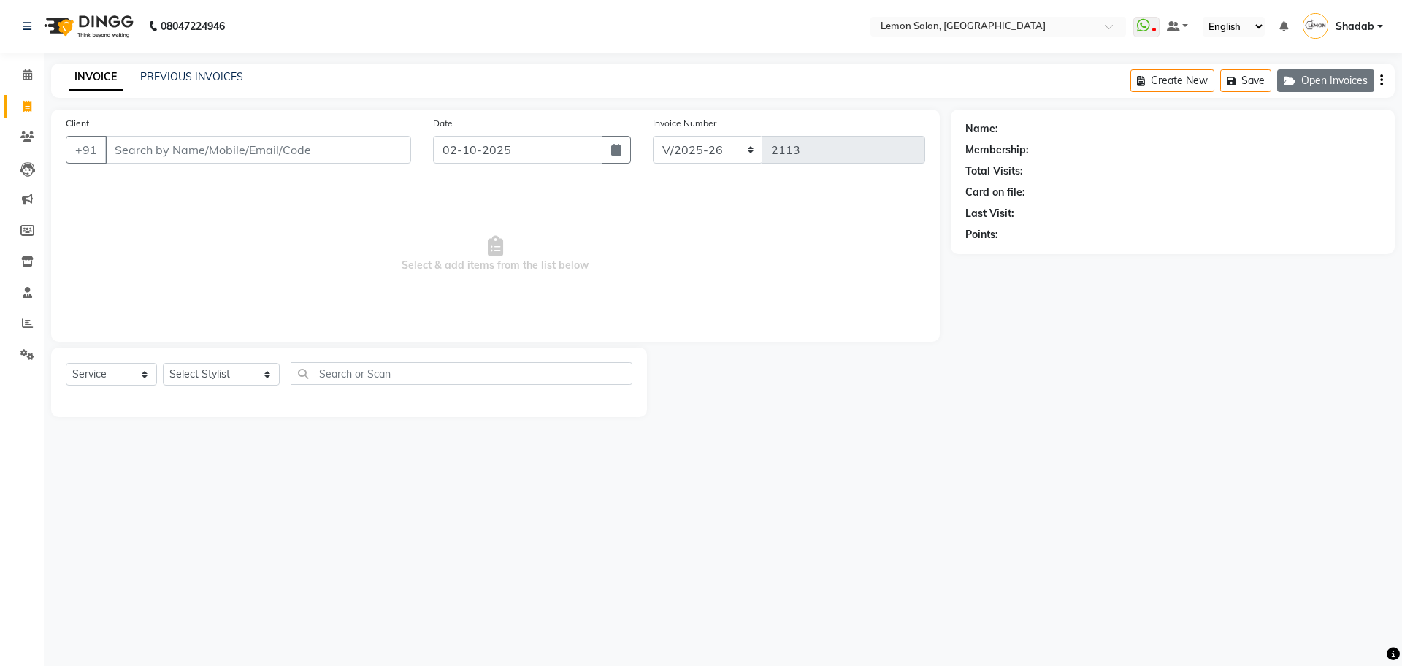
click at [1318, 89] on button "Open Invoices" at bounding box center [1325, 80] width 97 height 23
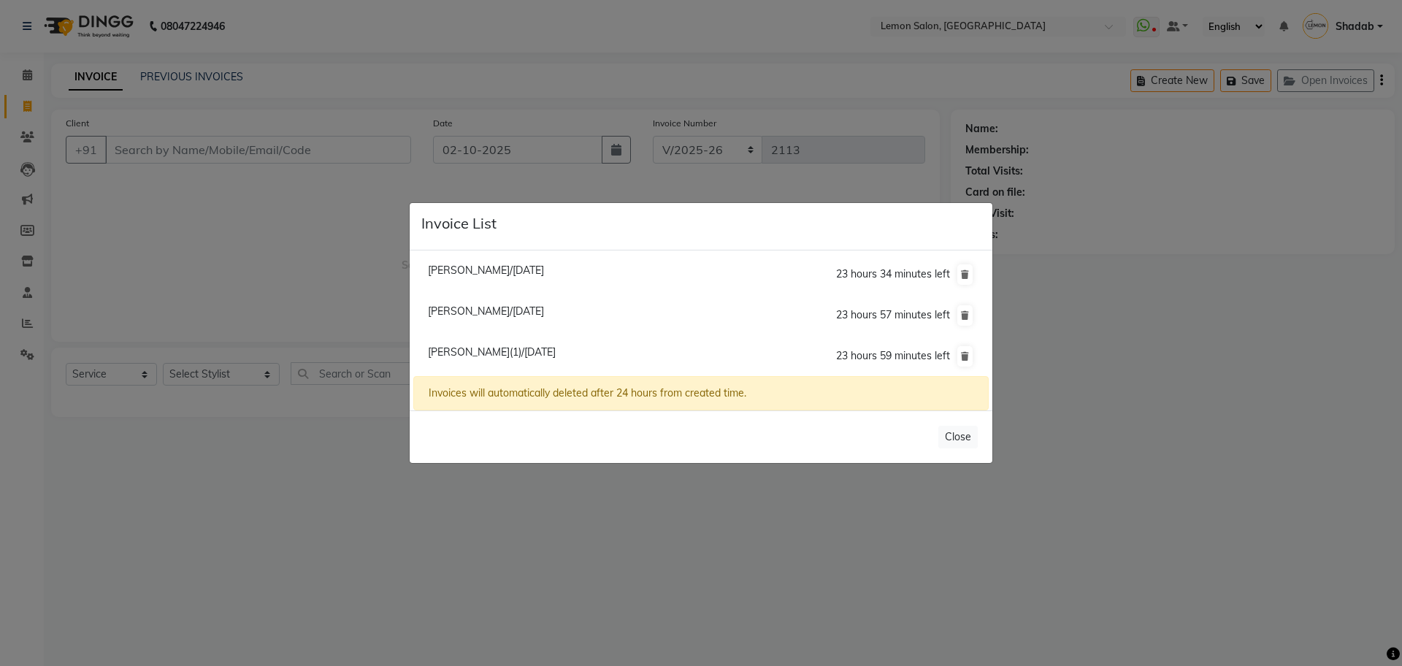
click at [513, 313] on span "[PERSON_NAME]/[DATE]" at bounding box center [486, 311] width 116 height 13
type input "9594950059"
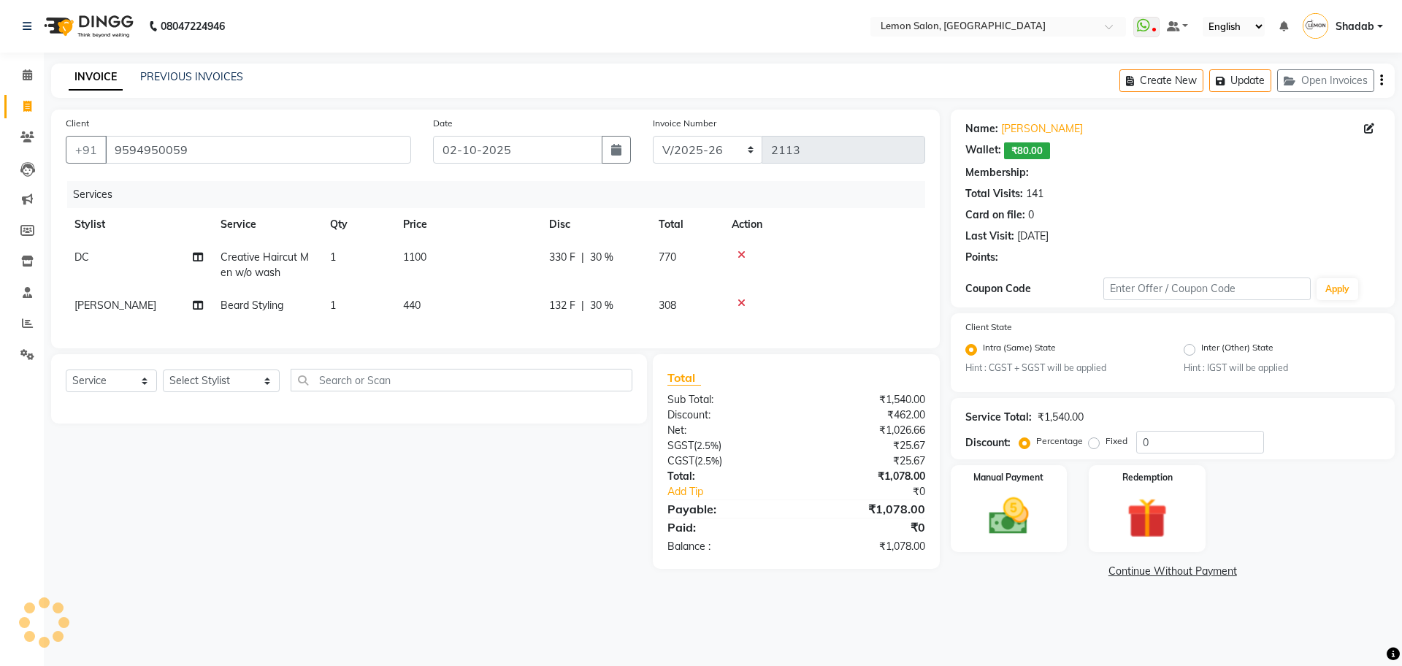
type input "30"
select select "1: Object"
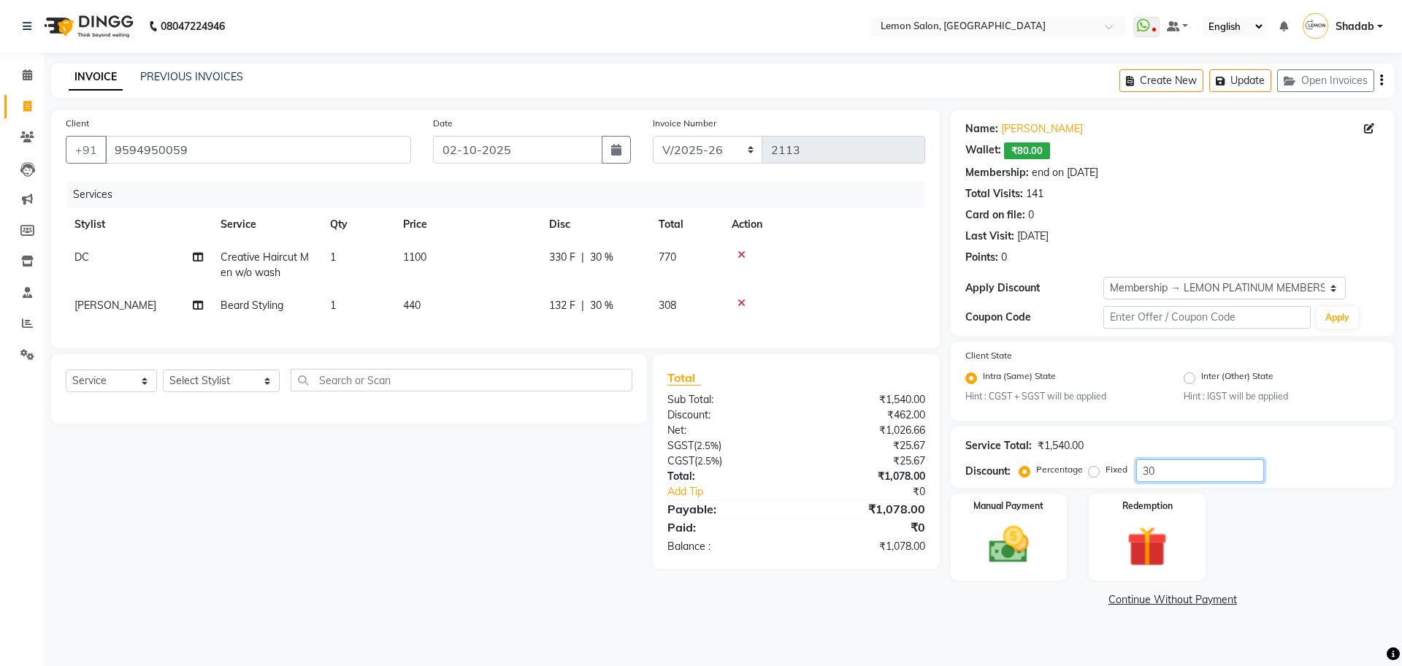
drag, startPoint x: 1161, startPoint y: 470, endPoint x: 1123, endPoint y: 470, distance: 38.0
click at [1123, 470] on div "Percentage Fixed 30" at bounding box center [1144, 470] width 242 height 23
type input "30"
click at [1106, 470] on label "Fixed" at bounding box center [1117, 469] width 22 height 13
click at [1095, 470] on input "Fixed" at bounding box center [1097, 470] width 10 height 10
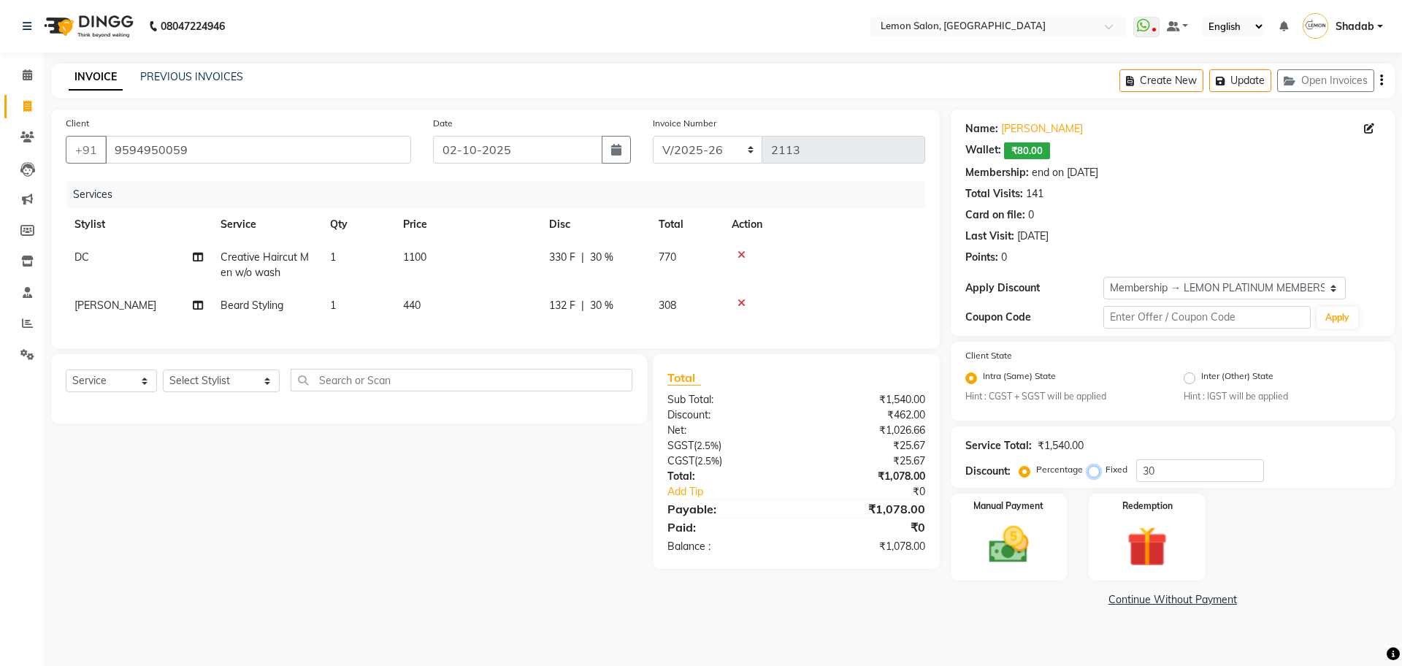
radio input "true"
drag, startPoint x: 1169, startPoint y: 470, endPoint x: 1104, endPoint y: 467, distance: 64.3
click at [1108, 467] on div "Percentage Fixed 30" at bounding box center [1144, 470] width 242 height 23
click at [490, 559] on div "Select Service Product Membership Package Voucher Prepaid Gift Card Select Styl…" at bounding box center [343, 461] width 607 height 215
click at [1204, 469] on input "number" at bounding box center [1200, 470] width 128 height 23
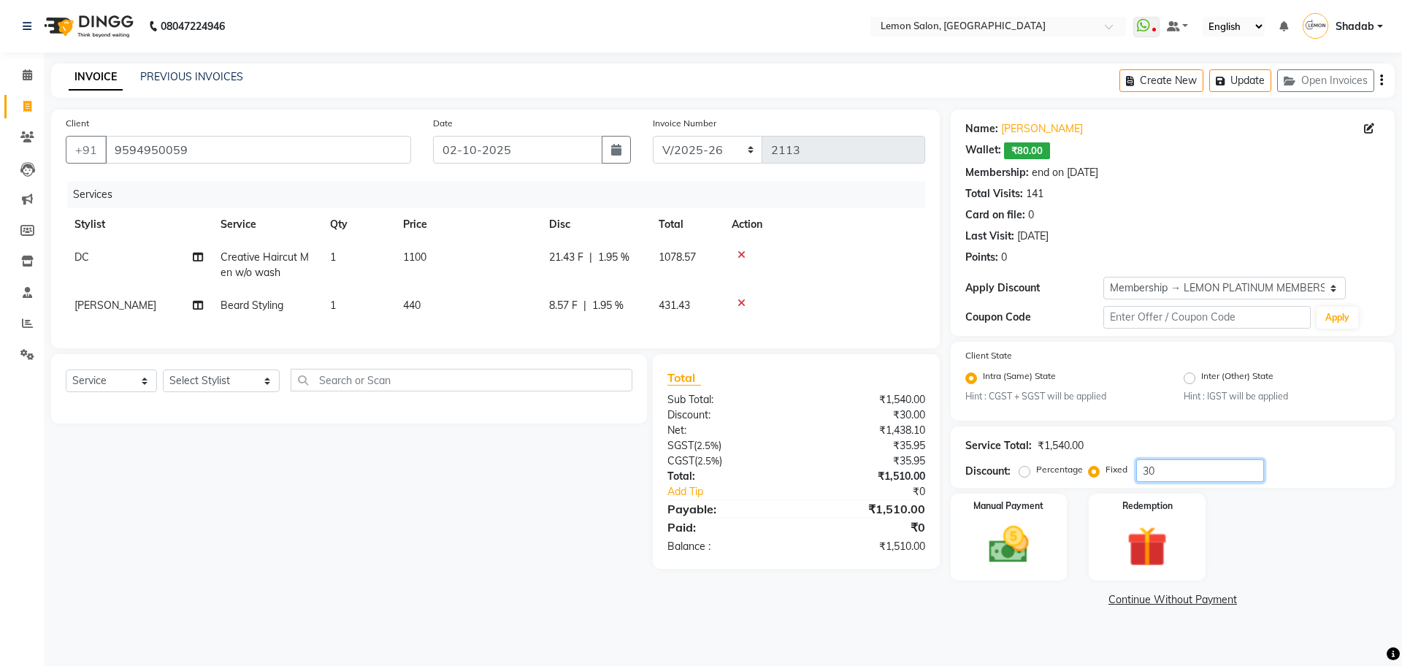
type input "30"
click at [489, 521] on div "Select Service Product Membership Package Voucher Prepaid Gift Card Select Styl…" at bounding box center [343, 461] width 607 height 215
click at [598, 270] on td "21.43 F | 1.95 %" at bounding box center [595, 265] width 110 height 48
select select "7891"
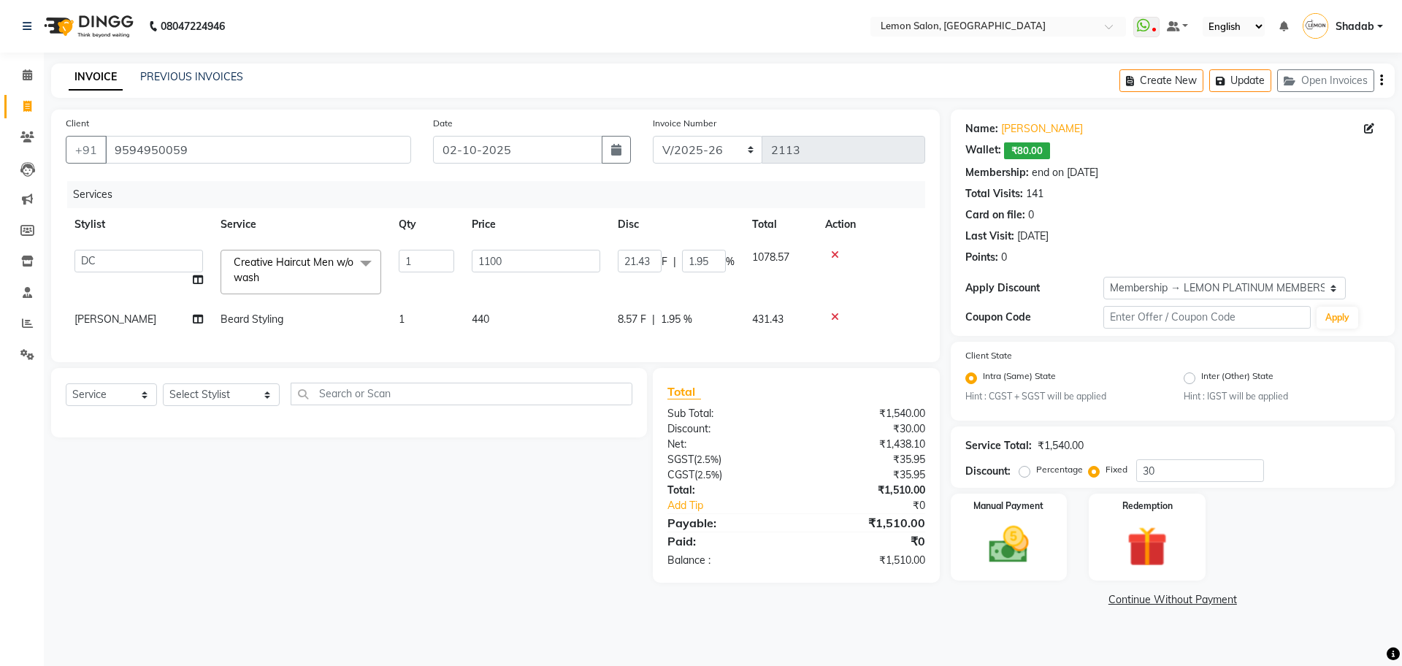
click at [1036, 469] on label "Percentage" at bounding box center [1059, 469] width 47 height 13
click at [1025, 469] on input "Percentage" at bounding box center [1028, 470] width 10 height 10
radio input "true"
type input "330"
type input "30"
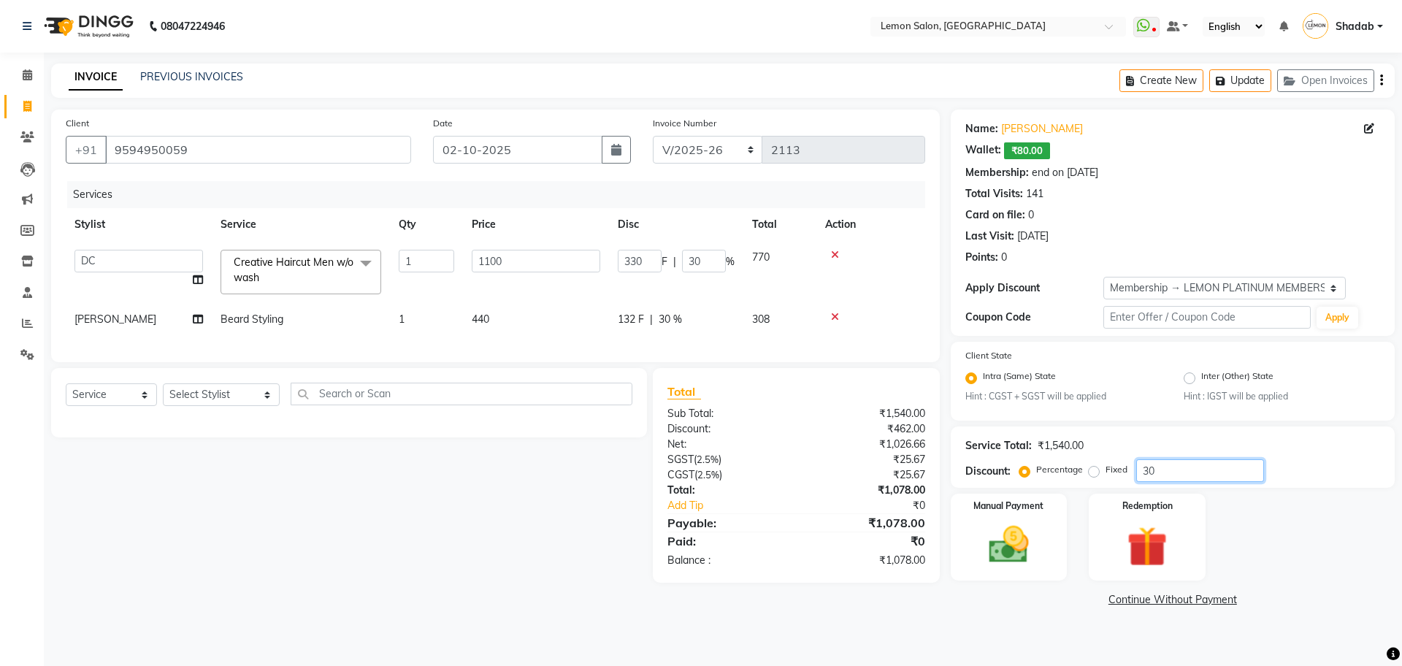
click at [993, 481] on div "Discount: Percentage Fixed 30" at bounding box center [1173, 470] width 415 height 23
type input "3"
type input "33"
type input "3"
type input "30"
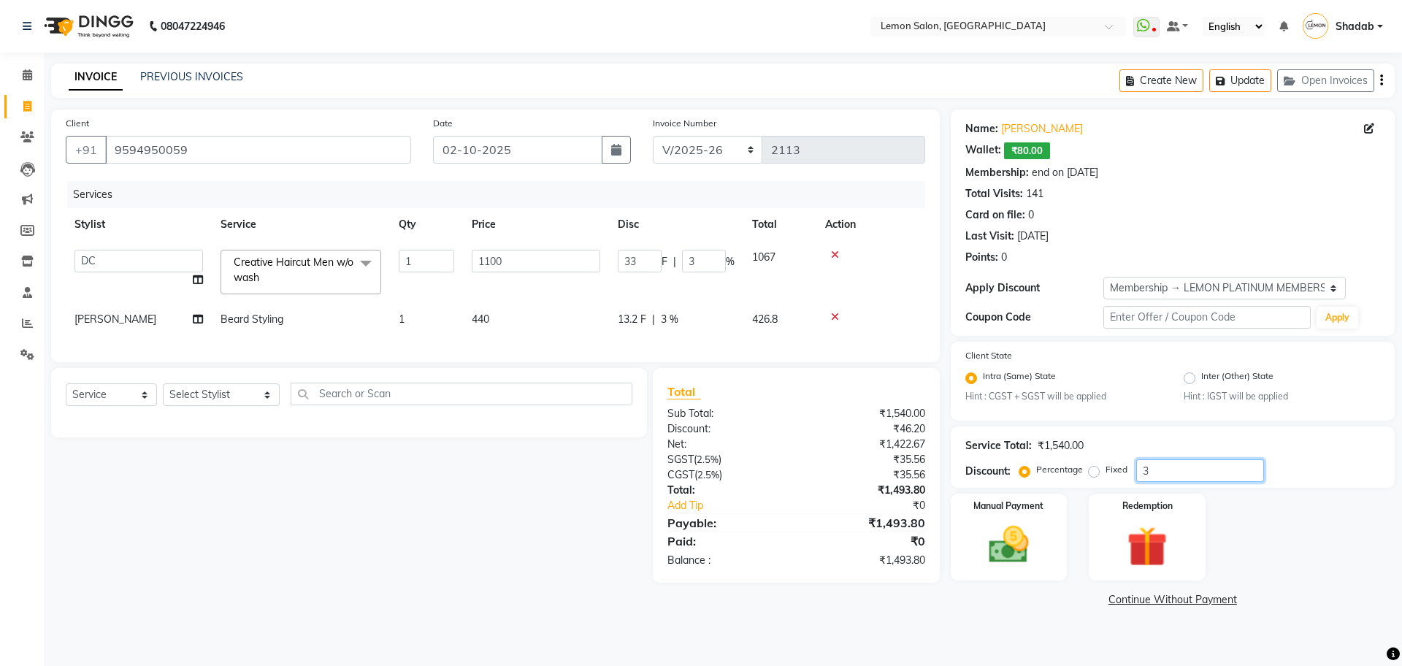
type input "330"
type input "30"
click at [458, 540] on div "Select Service Product Membership Package Voucher Prepaid Gift Card Select Styl…" at bounding box center [343, 475] width 607 height 215
click at [1033, 551] on img at bounding box center [1009, 545] width 68 height 48
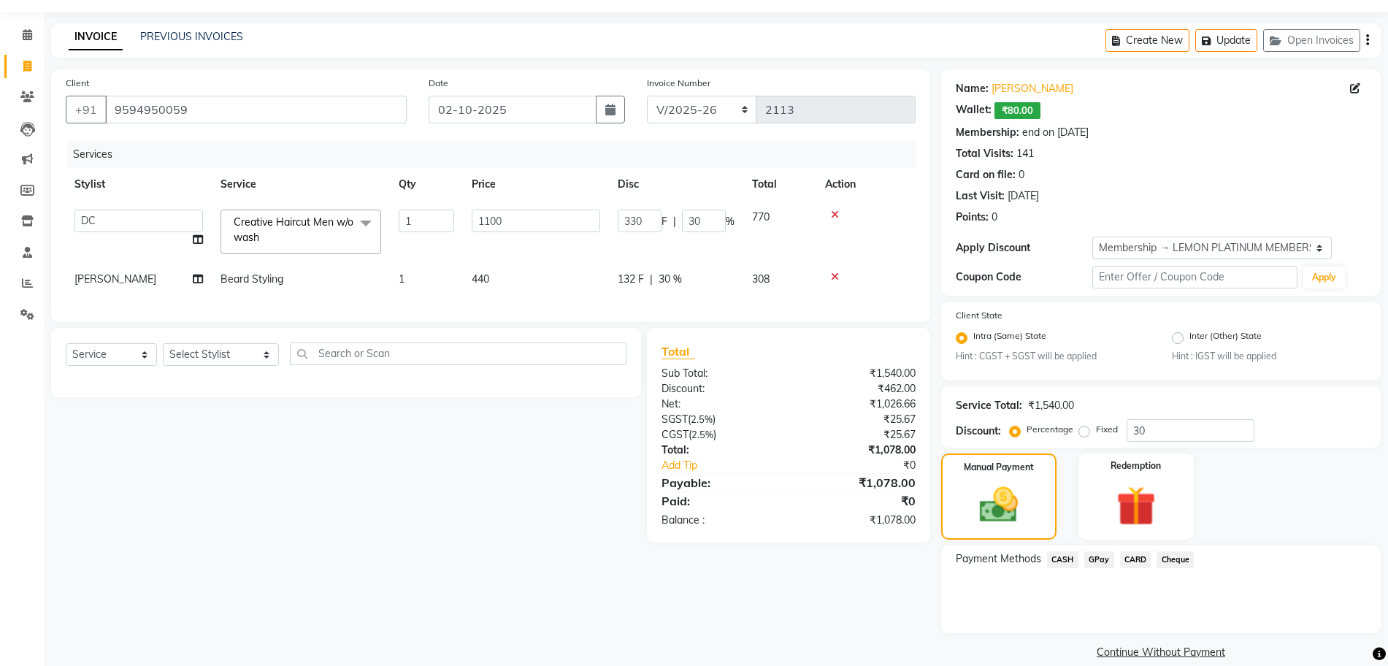
scroll to position [59, 0]
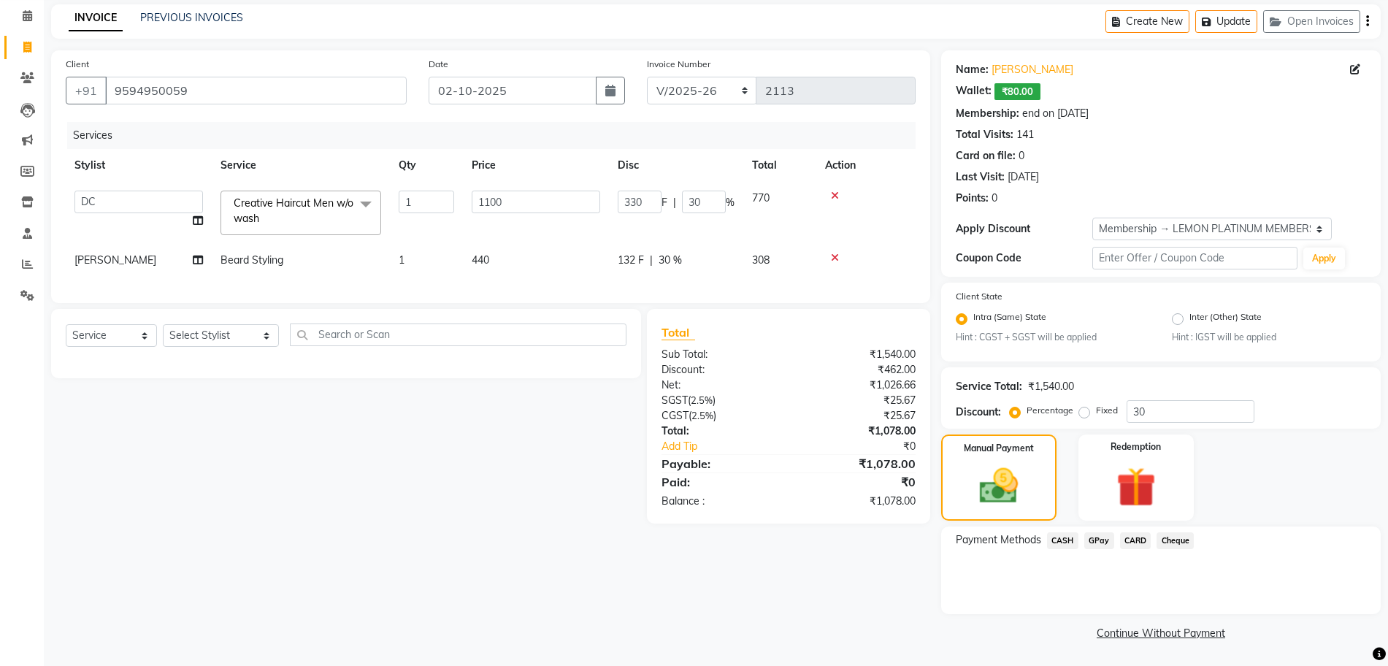
click at [1104, 546] on span "GPay" at bounding box center [1100, 540] width 30 height 17
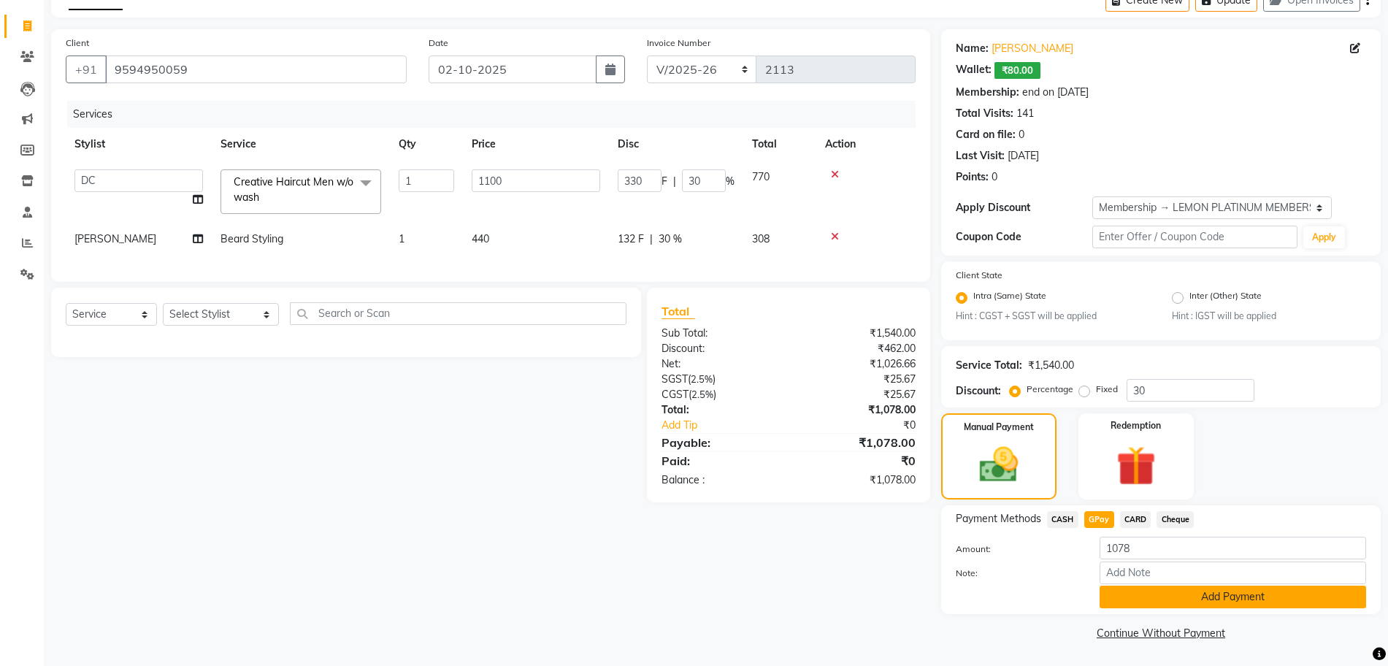
click at [1134, 592] on button "Add Payment" at bounding box center [1233, 597] width 267 height 23
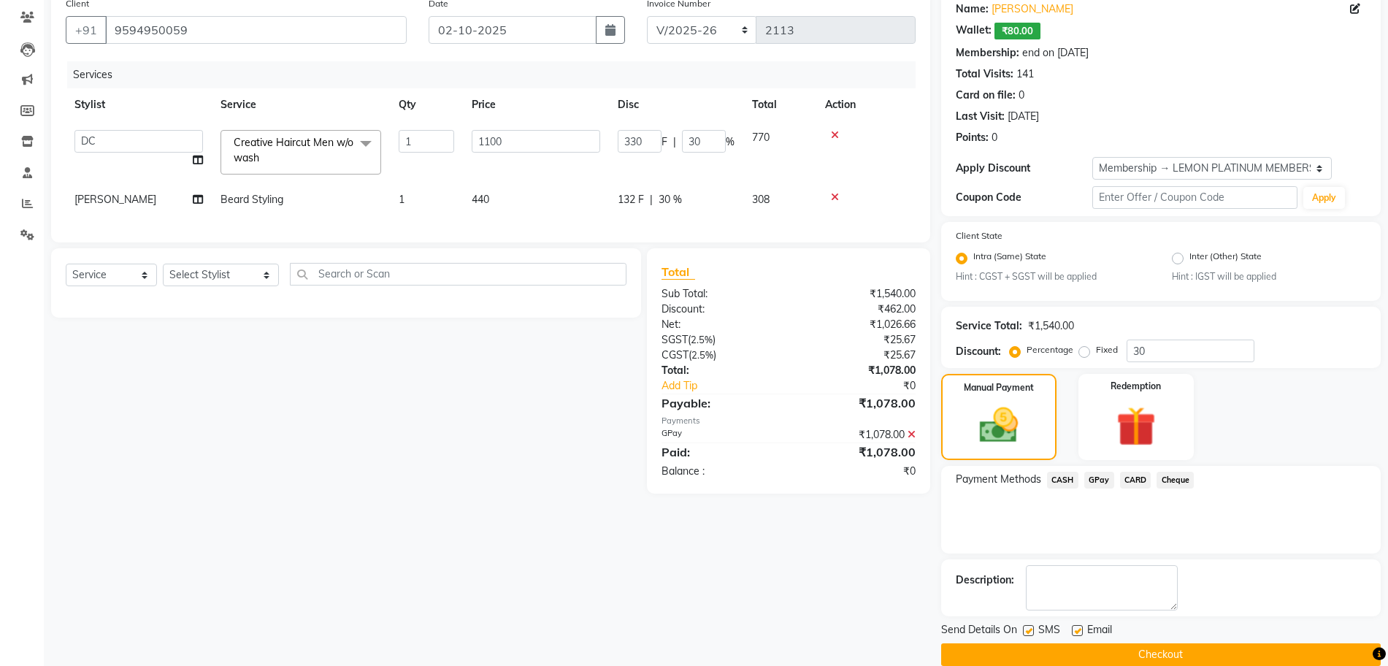
scroll to position [142, 0]
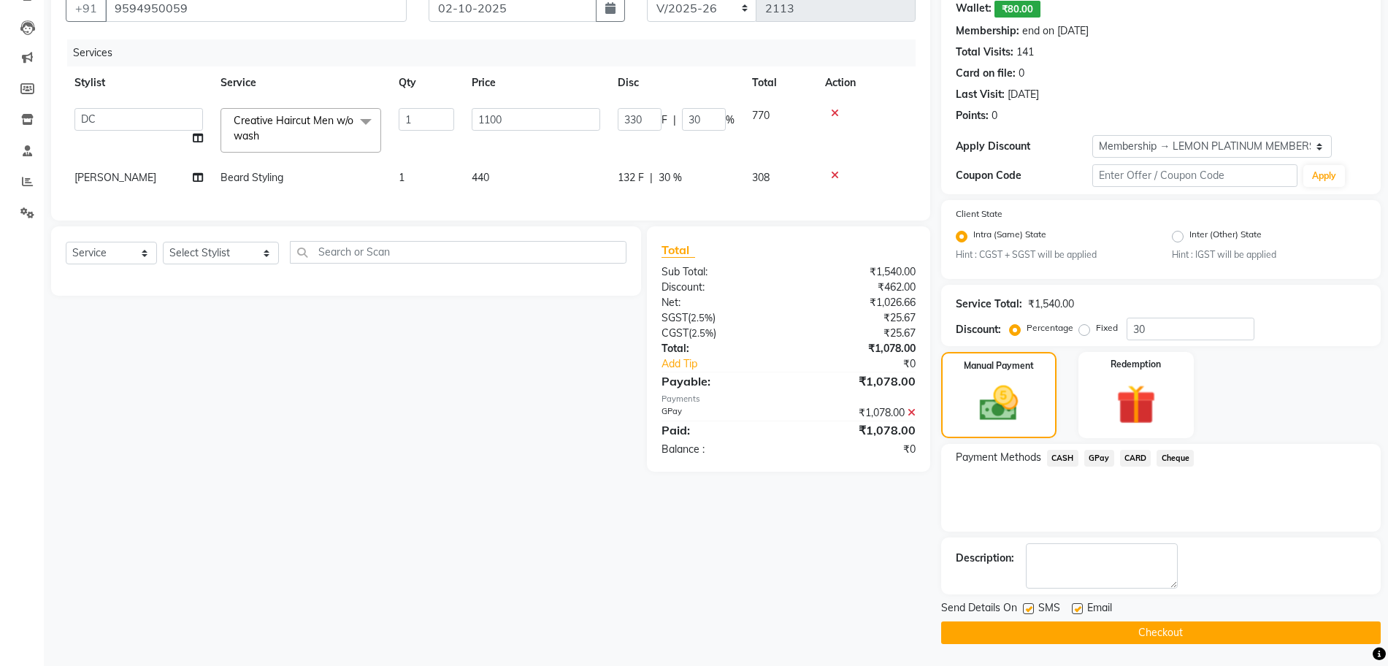
click at [1033, 606] on label at bounding box center [1028, 608] width 11 height 11
click at [1033, 606] on input "checkbox" at bounding box center [1027, 609] width 9 height 9
checkbox input "false"
click at [1076, 609] on label at bounding box center [1077, 608] width 11 height 11
click at [1076, 609] on input "checkbox" at bounding box center [1076, 609] width 9 height 9
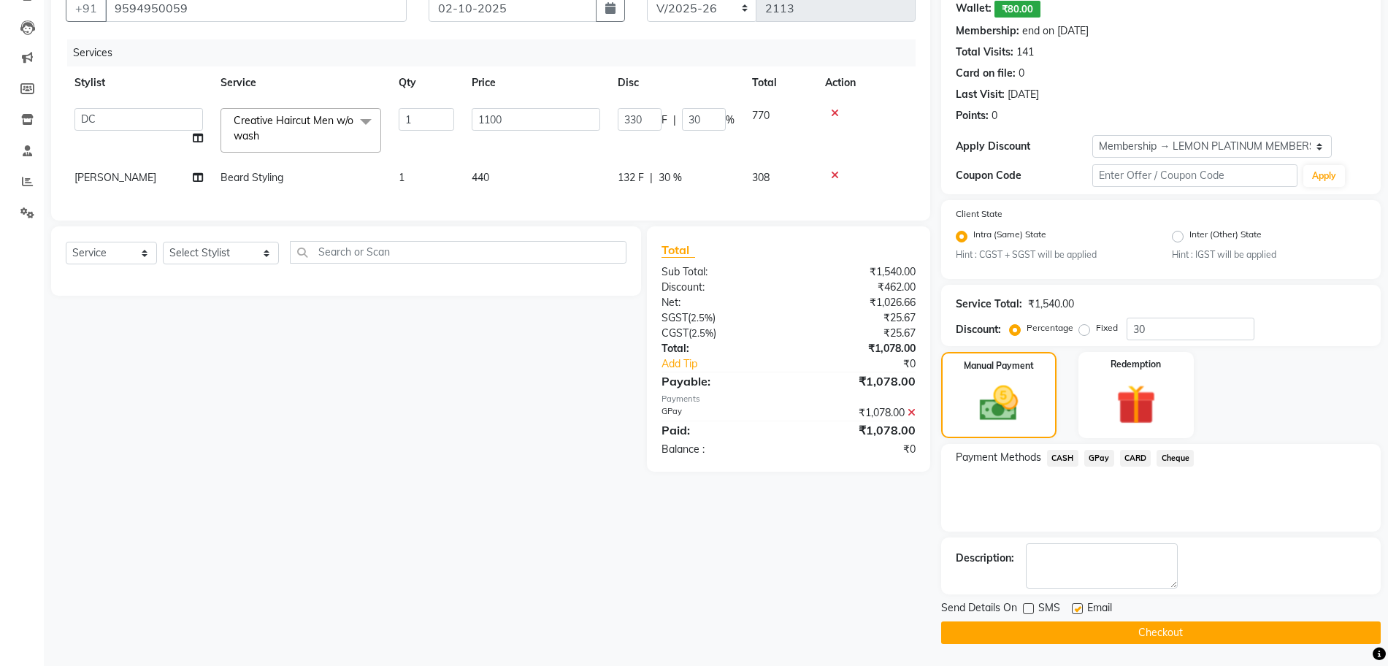
checkbox input "false"
click at [1077, 634] on button "Checkout" at bounding box center [1161, 633] width 440 height 23
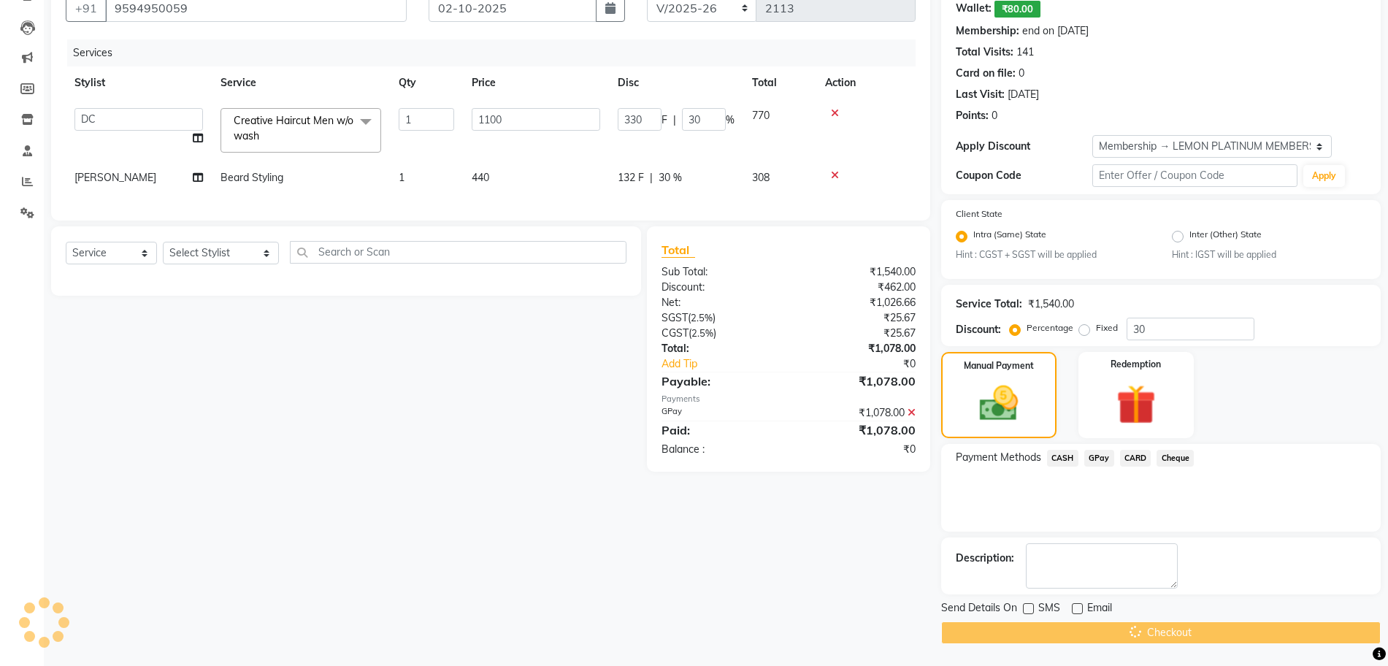
scroll to position [50, 0]
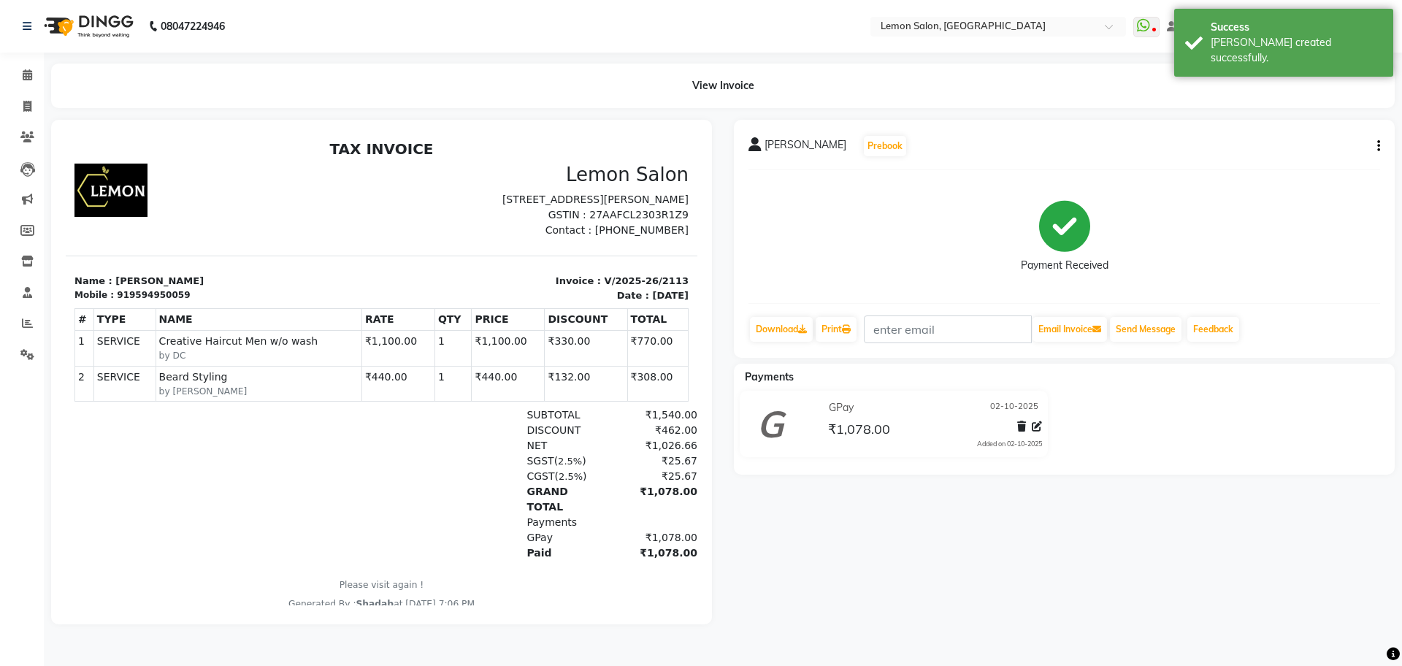
click at [604, 289] on p "Invoice : V/2025-26/2113" at bounding box center [540, 281] width 299 height 15
copy div "Invoice : V/2025-26/2113"
click at [28, 71] on icon at bounding box center [27, 74] width 9 height 11
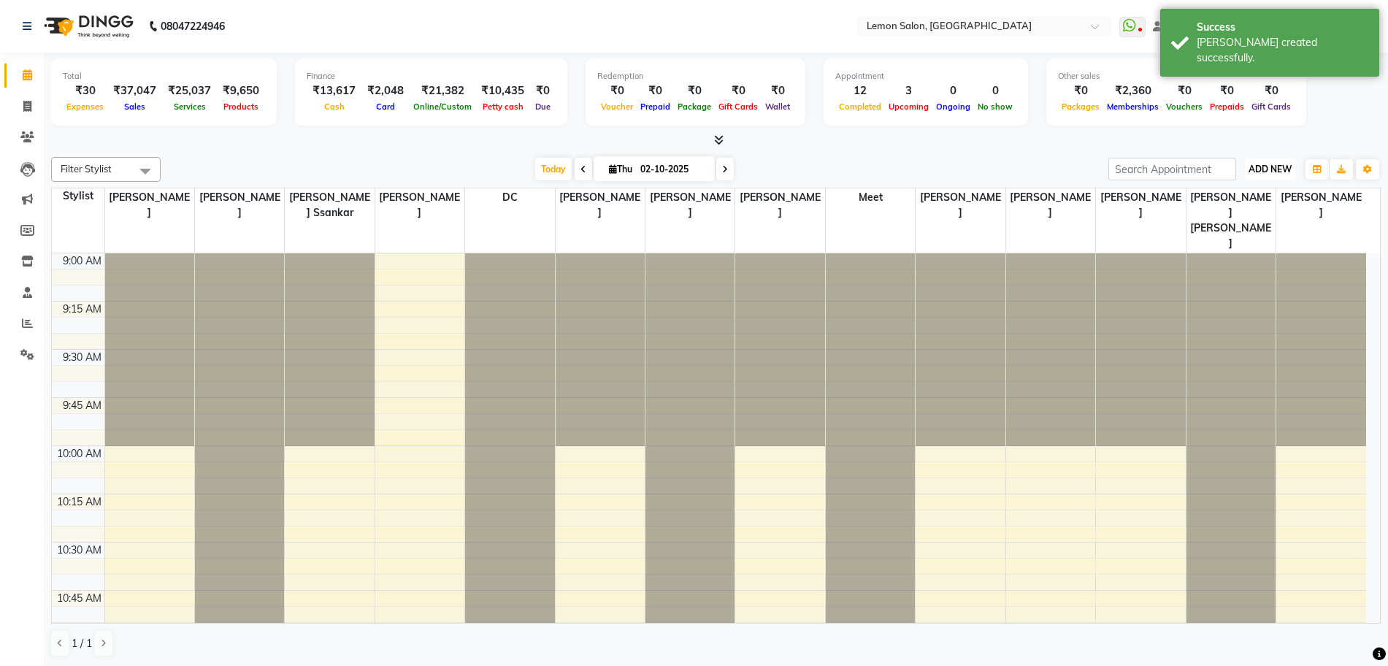
click at [1285, 166] on span "ADD NEW" at bounding box center [1270, 169] width 43 height 11
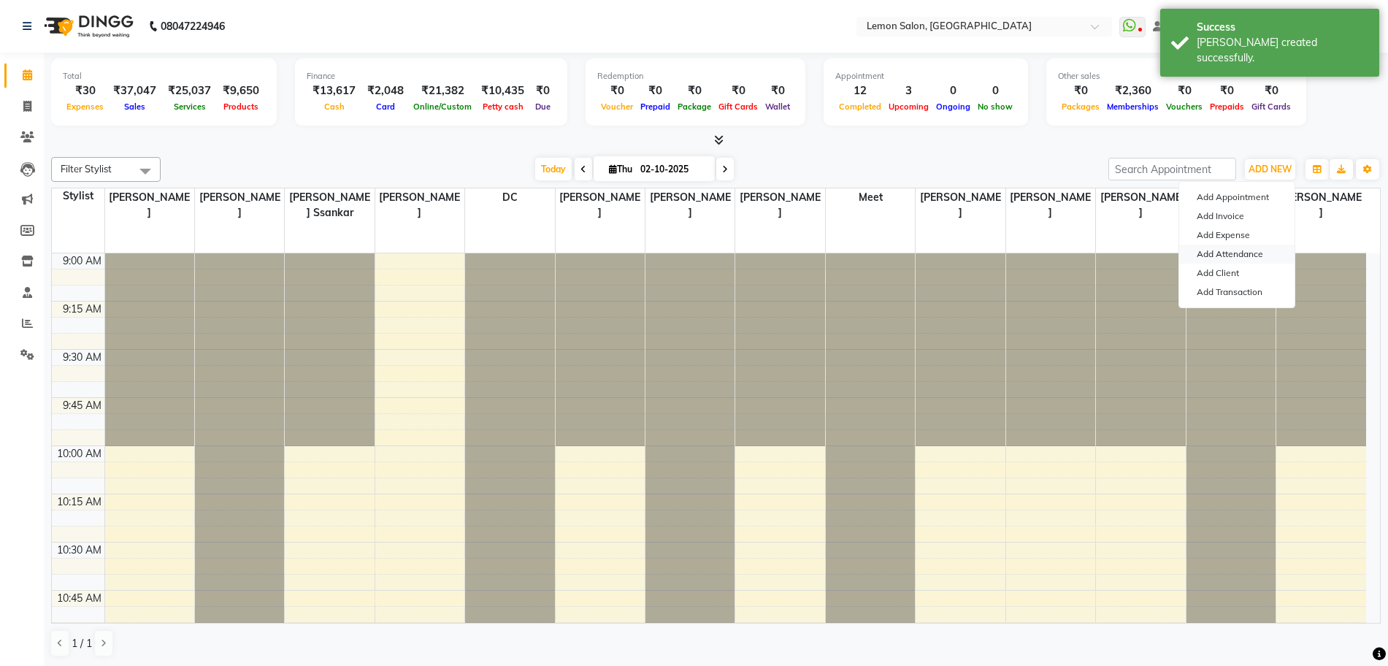
click at [1247, 252] on link "Add Attendance" at bounding box center [1237, 254] width 115 height 19
select select "W"
select select "A"
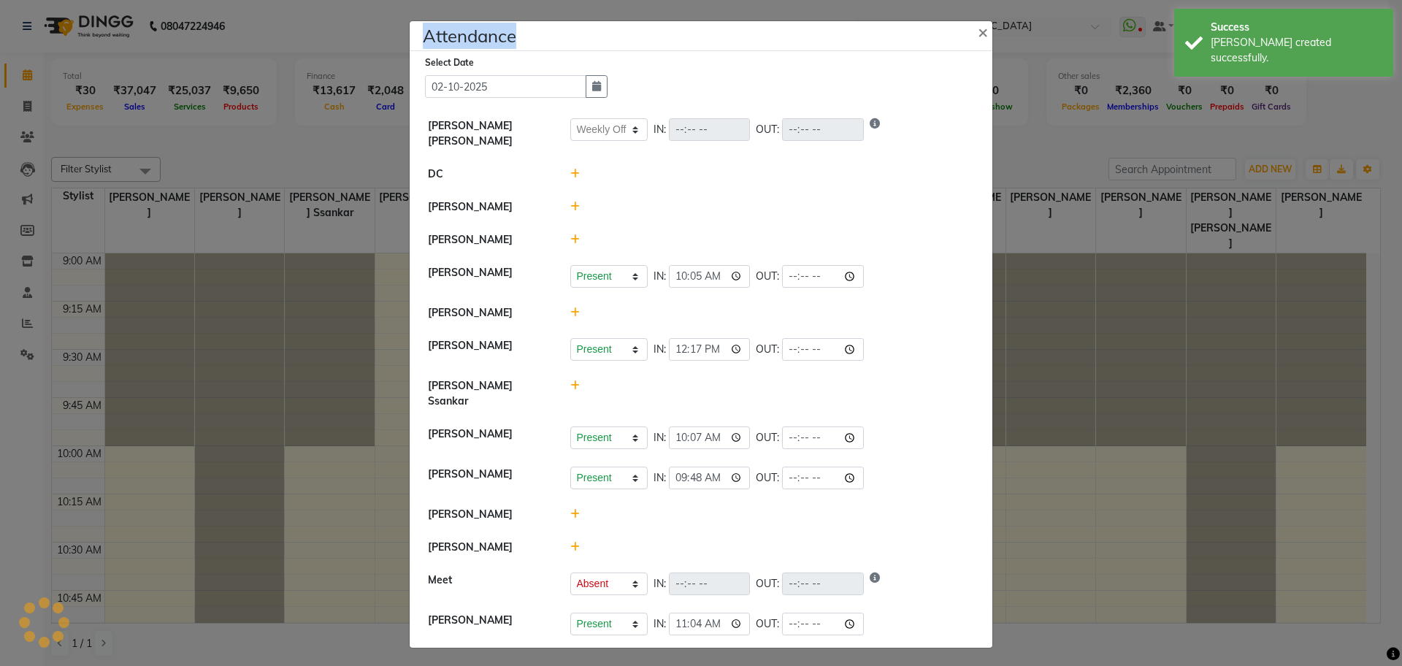
click at [1247, 252] on ngb-modal-window "Attendance × Select Date 02-10-2025 Varsha Bittu Karmakar Present Absent Late H…" at bounding box center [701, 333] width 1402 height 666
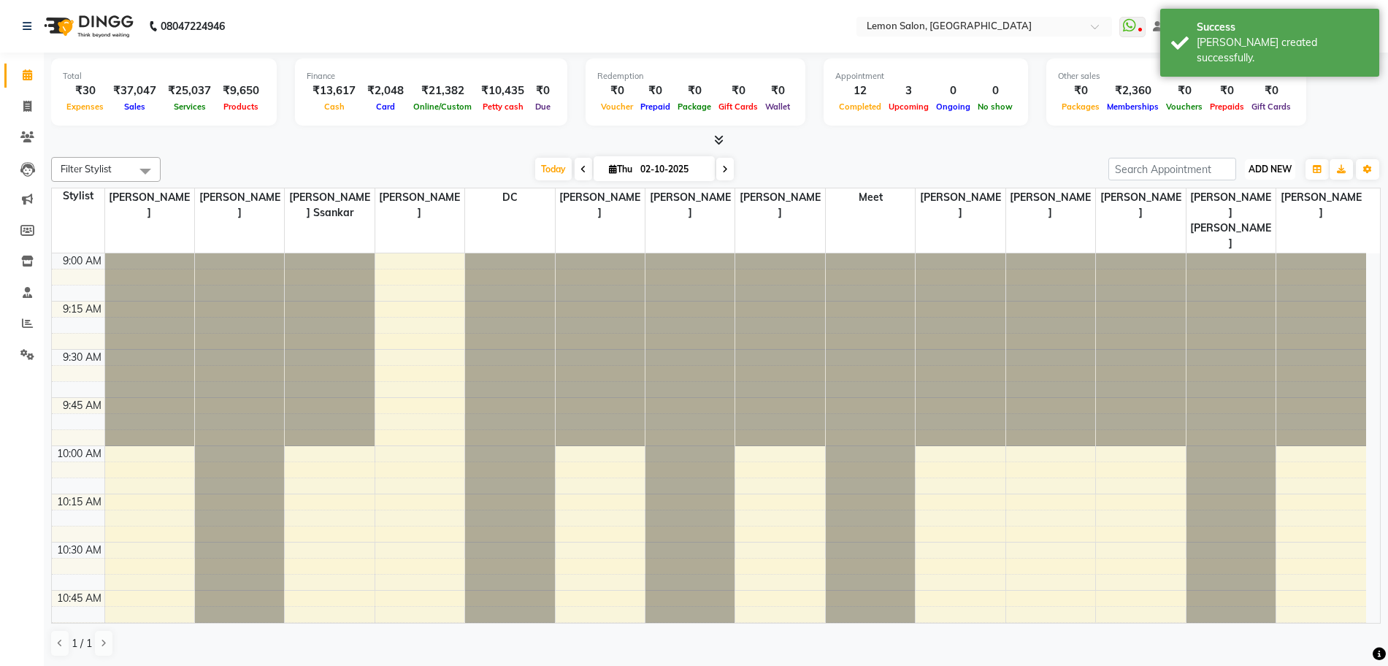
click at [1283, 169] on span "ADD NEW" at bounding box center [1270, 169] width 43 height 11
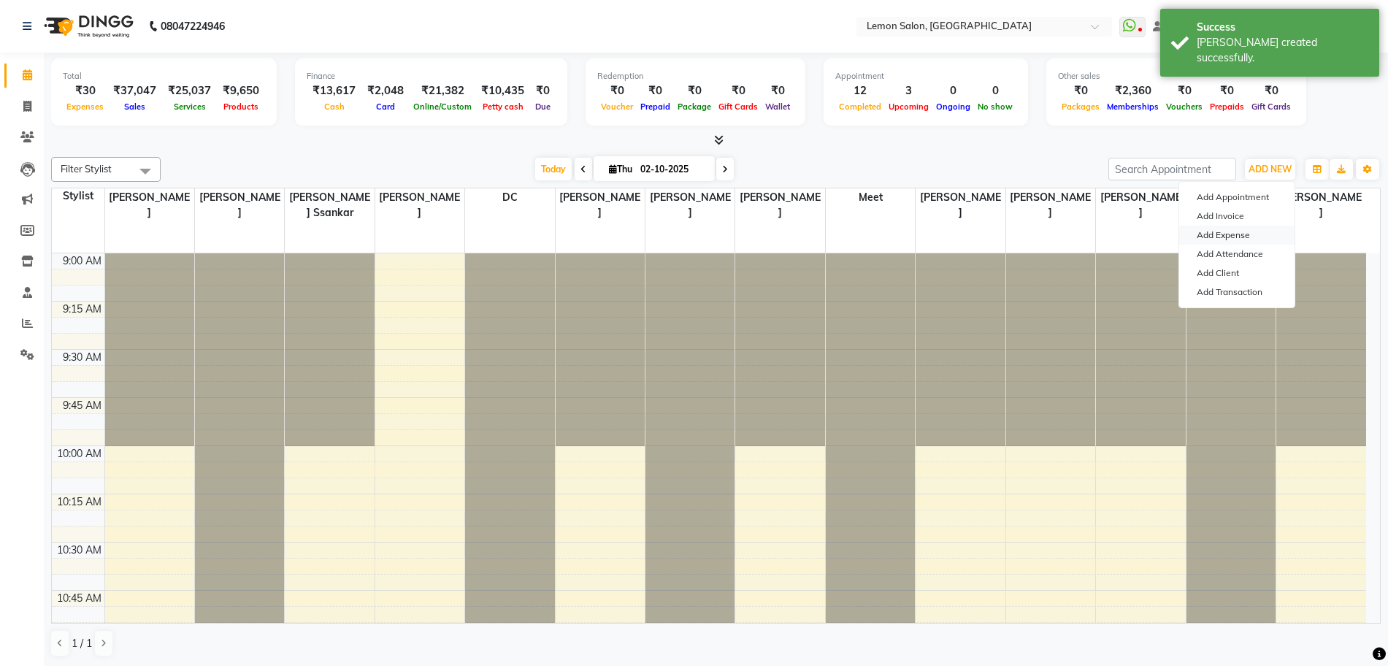
click at [1236, 232] on link "Add Expense" at bounding box center [1237, 235] width 115 height 19
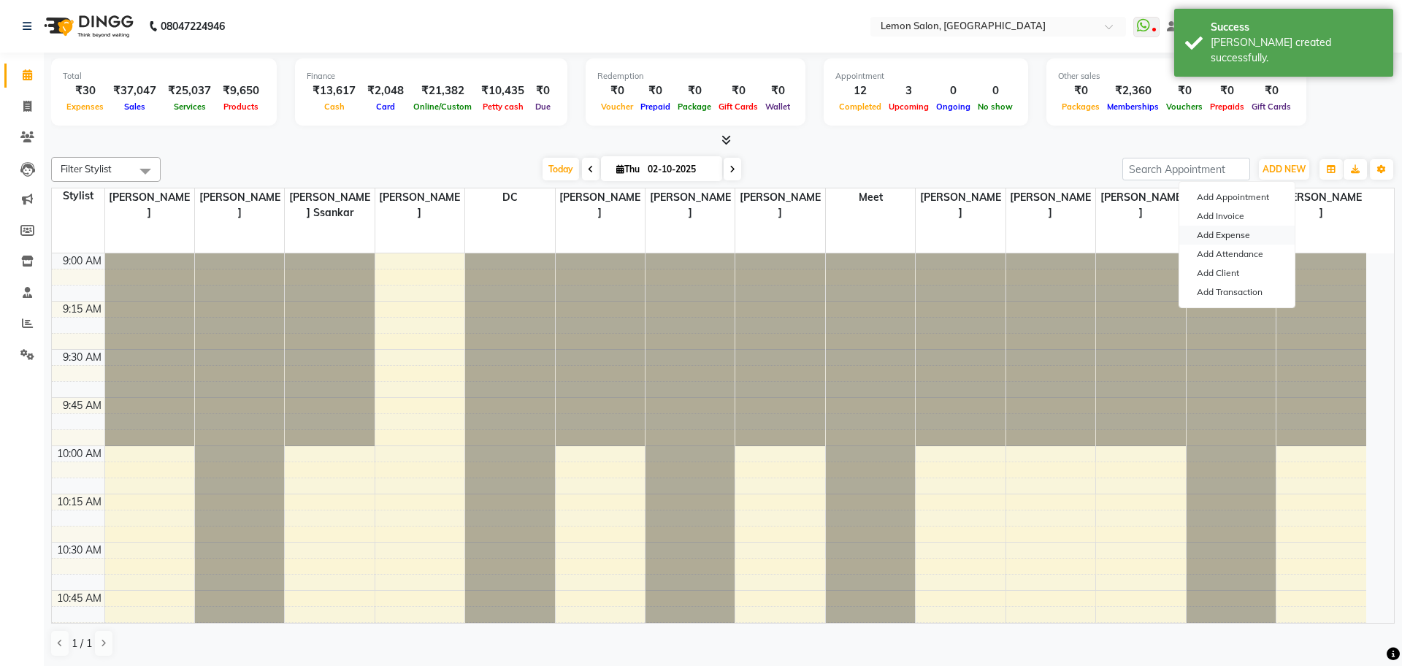
select select "1"
select select "1939"
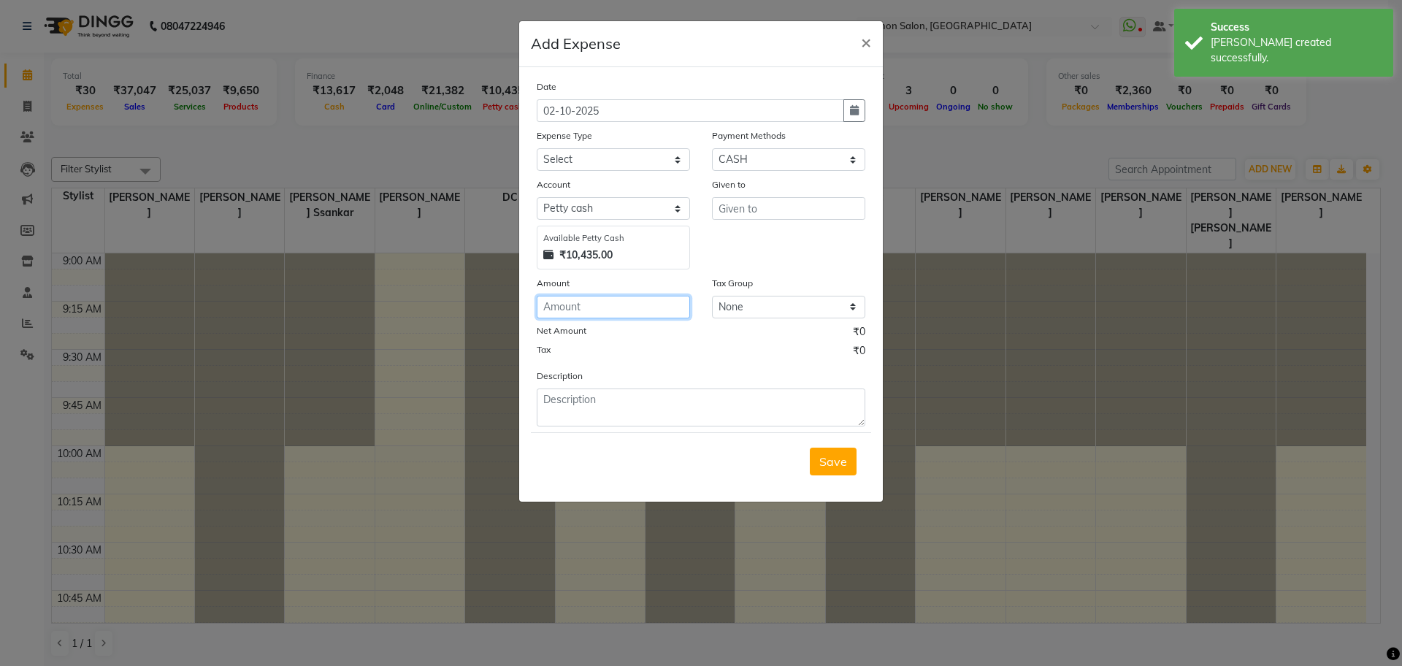
click at [581, 311] on input "number" at bounding box center [613, 307] width 153 height 23
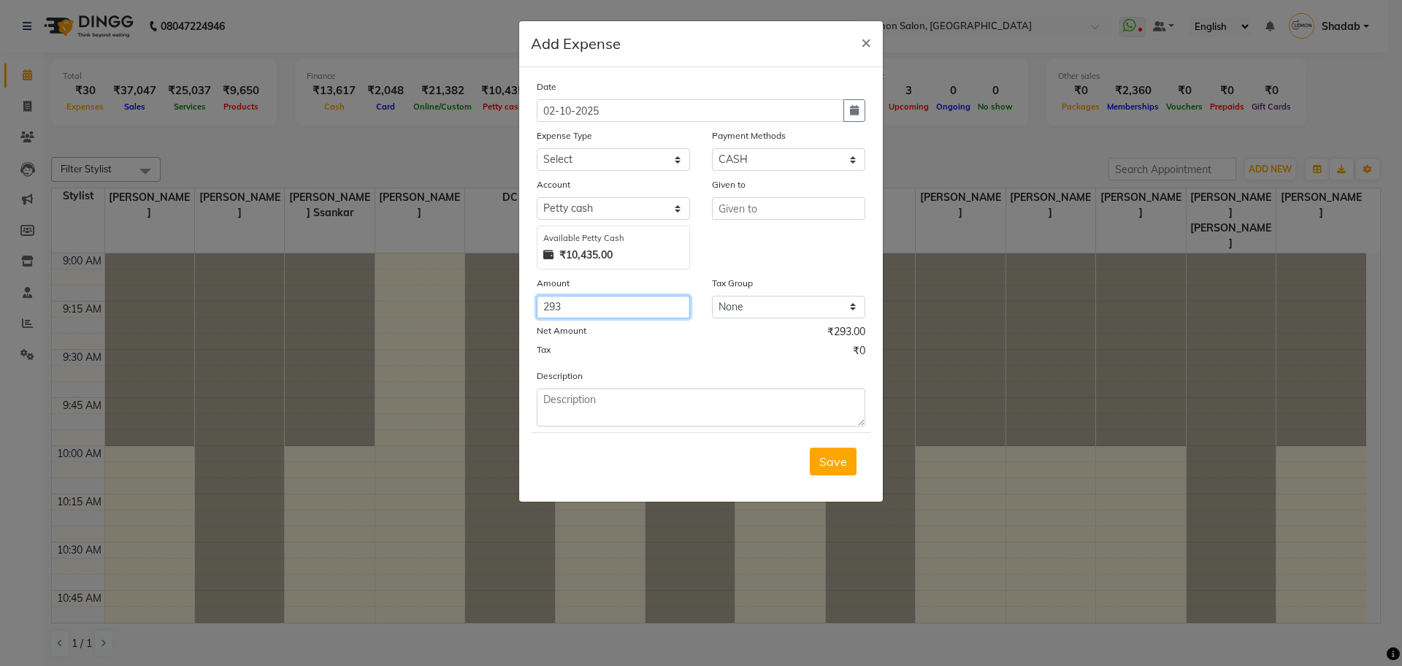
type input "293"
click at [756, 199] on input "text" at bounding box center [788, 208] width 153 height 23
type input "GAURAV"
click at [678, 410] on textarea at bounding box center [701, 408] width 329 height 38
paste textarea "Invoice : V/2025-26/2113"
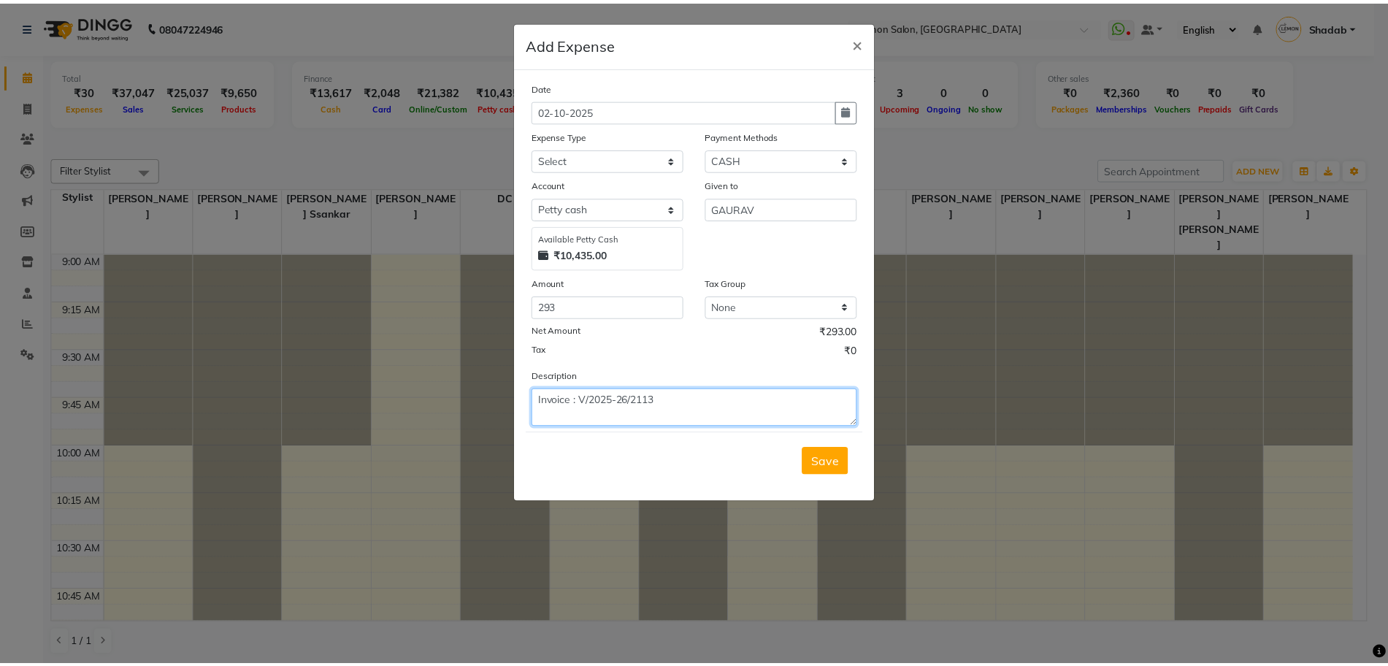
scroll to position [11, 0]
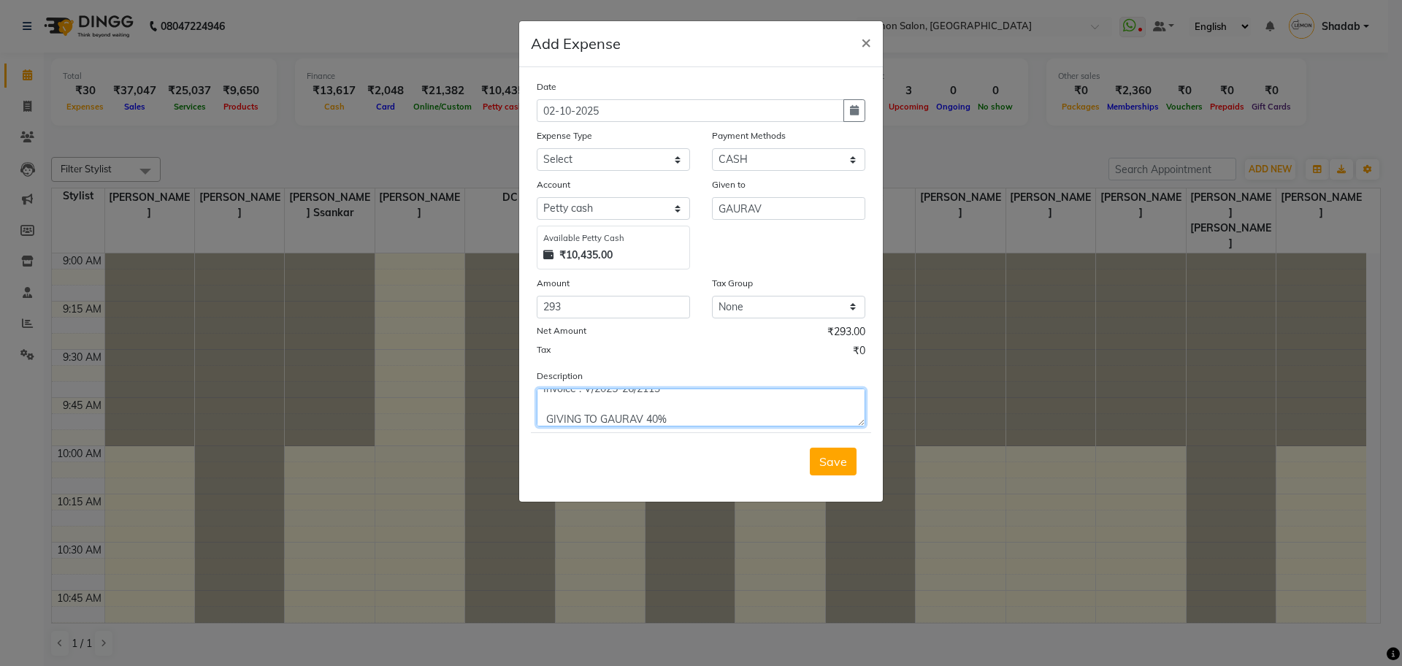
type textarea "Invoice : V/2025-26/2113 GIVING TO GAURAV 40%"
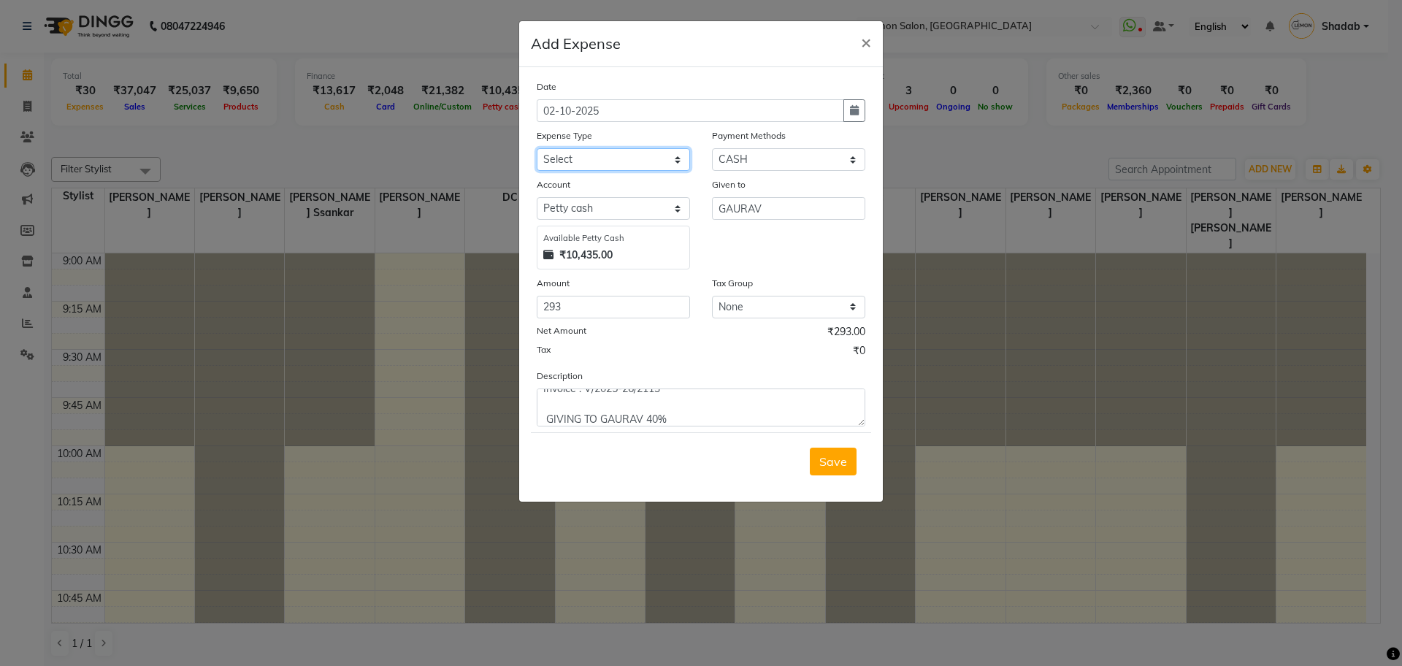
click at [623, 166] on select "Select Advance Cash transfer to hub Laundry Loan Membership Milk Miscellaneous …" at bounding box center [613, 159] width 153 height 23
select select "2686"
click at [537, 148] on select "Select Advance Cash transfer to hub Laundry Loan Membership Milk Miscellaneous …" at bounding box center [613, 159] width 153 height 23
click at [846, 469] on button "Save" at bounding box center [833, 462] width 47 height 28
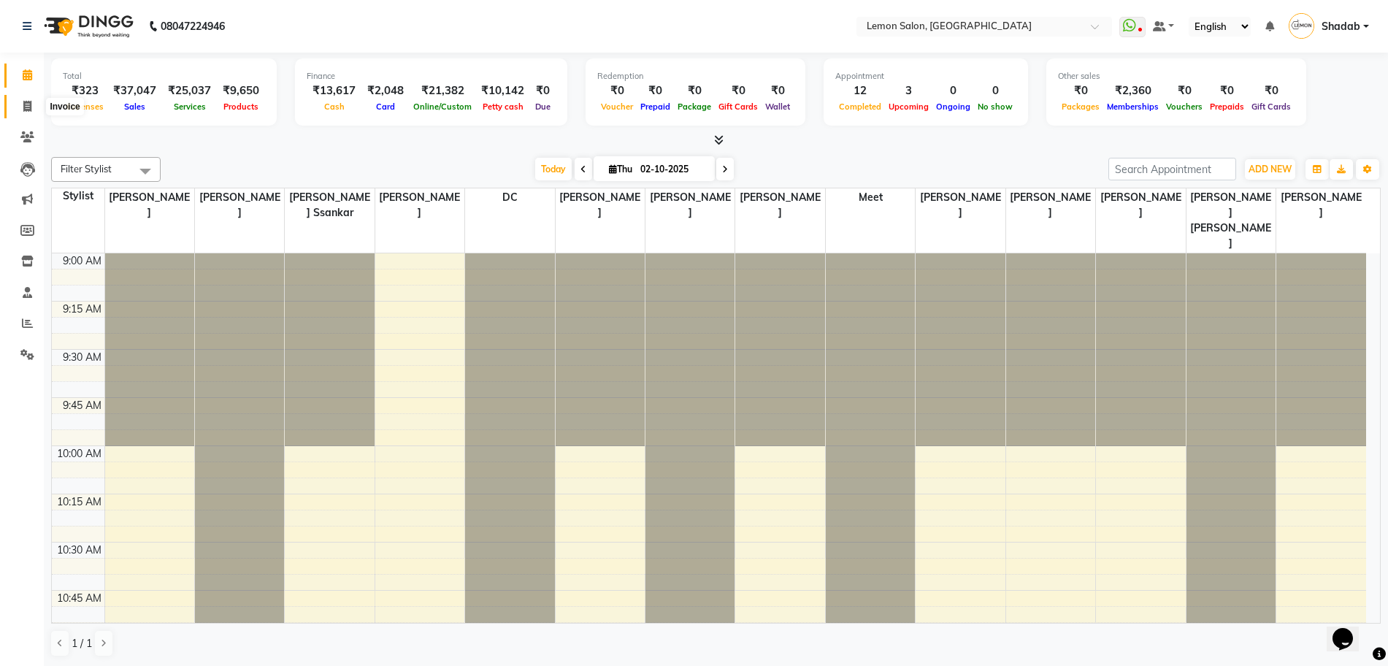
click at [23, 103] on icon at bounding box center [27, 106] width 8 height 11
select select "568"
select select "service"
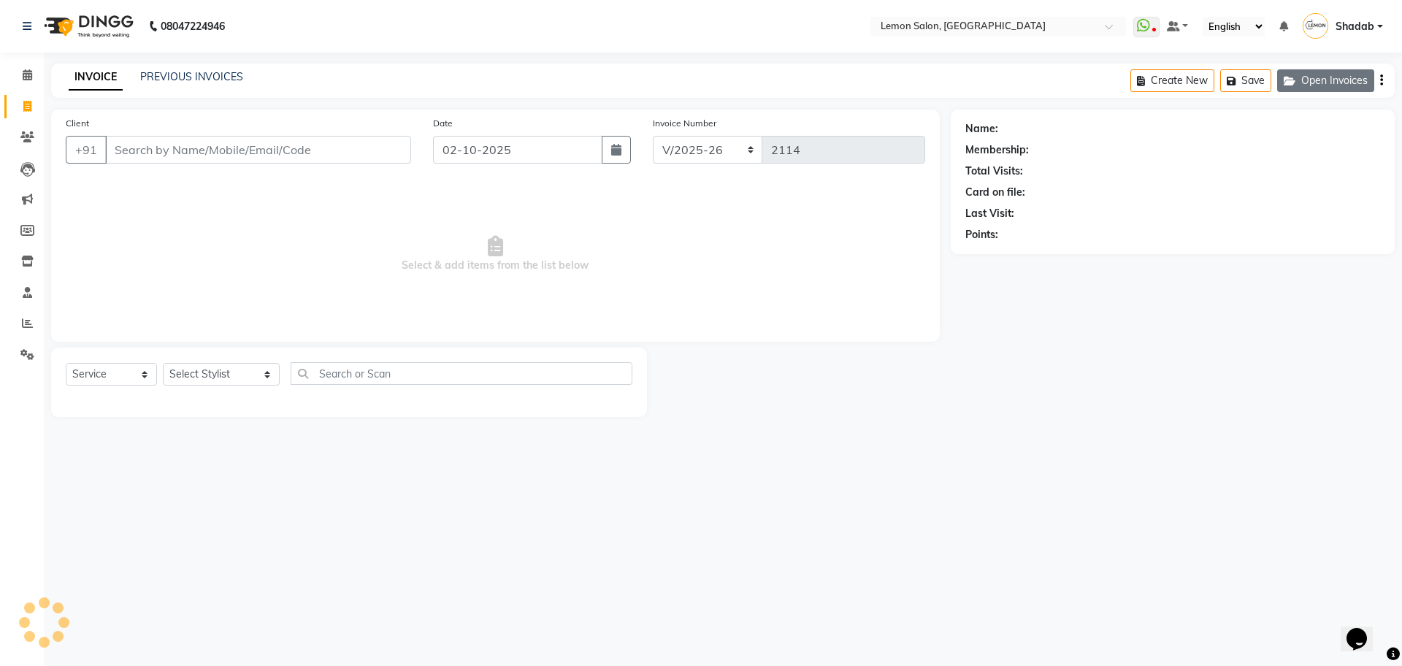
click at [1337, 78] on button "Open Invoices" at bounding box center [1325, 80] width 97 height 23
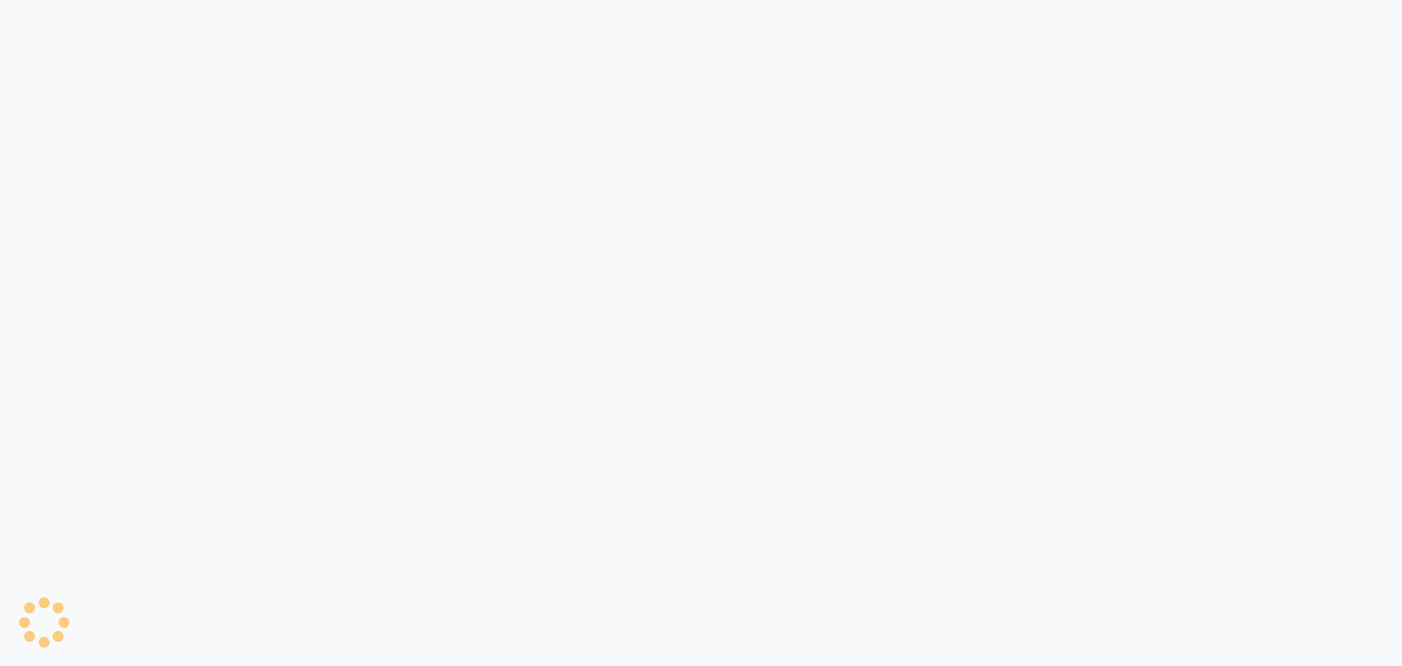
select select "568"
select select "service"
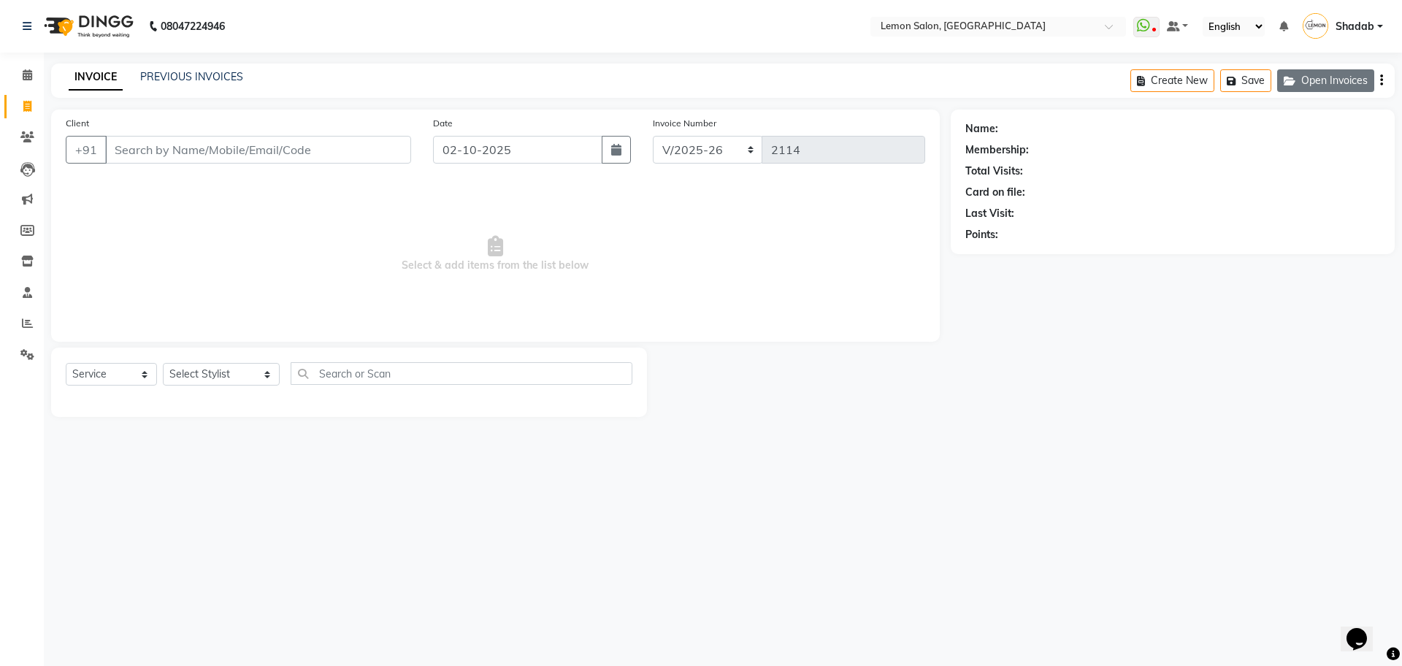
click at [1351, 85] on button "Open Invoices" at bounding box center [1325, 80] width 97 height 23
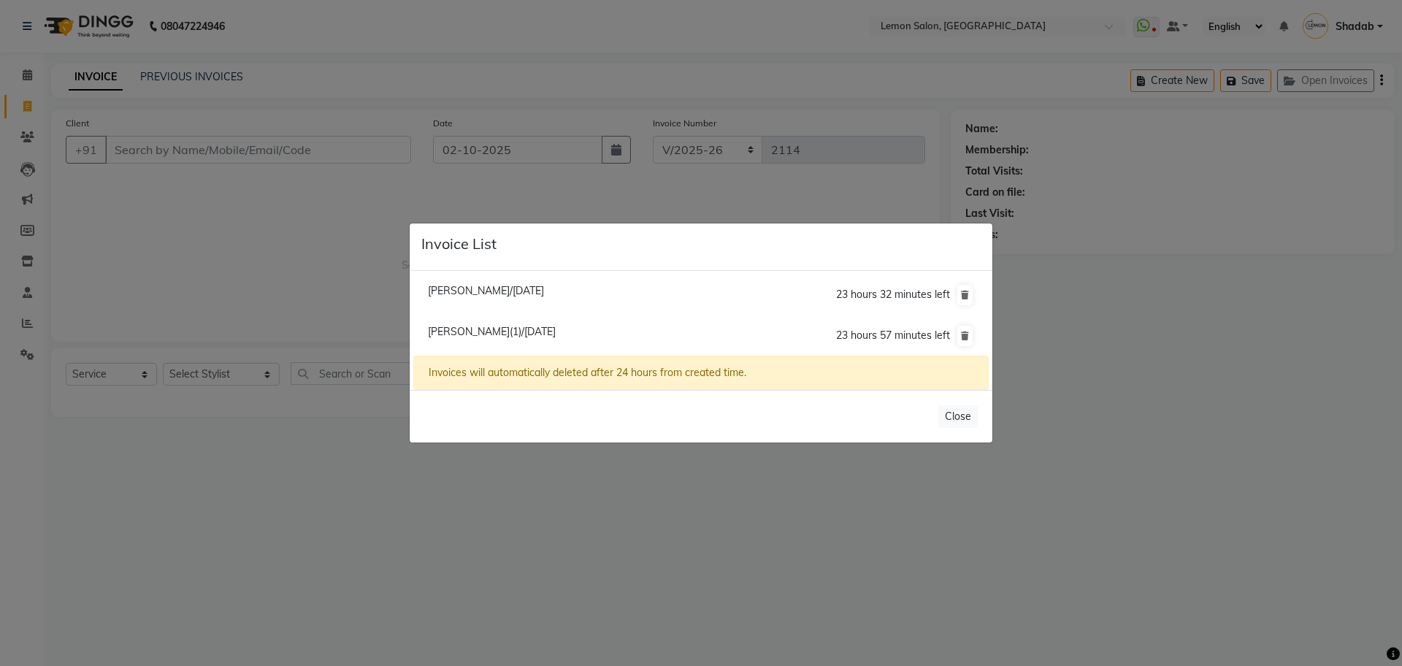
click at [1242, 273] on ngb-modal-window "Invoice List [PERSON_NAME]/[DATE] 23 hours 32 minutes left [PERSON_NAME](1)/[DA…" at bounding box center [701, 333] width 1402 height 666
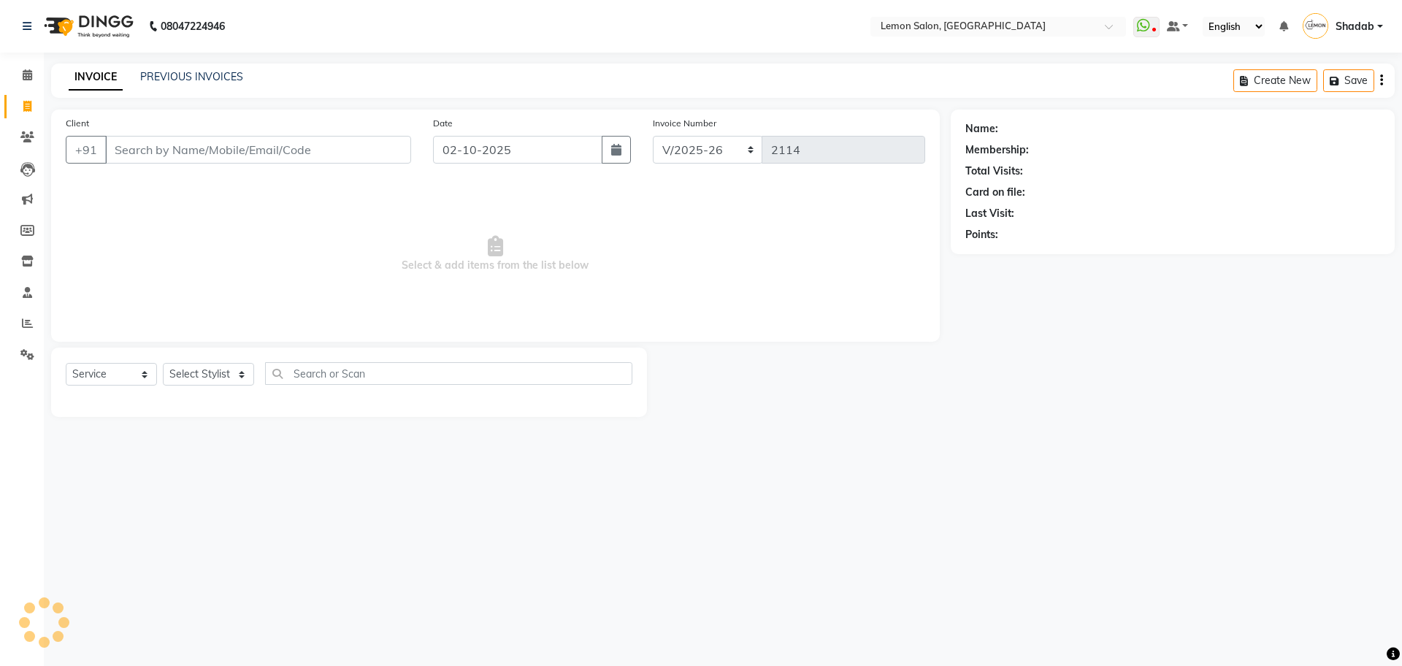
select select "568"
select select "service"
click at [1328, 80] on button "Open Invoices" at bounding box center [1325, 80] width 97 height 23
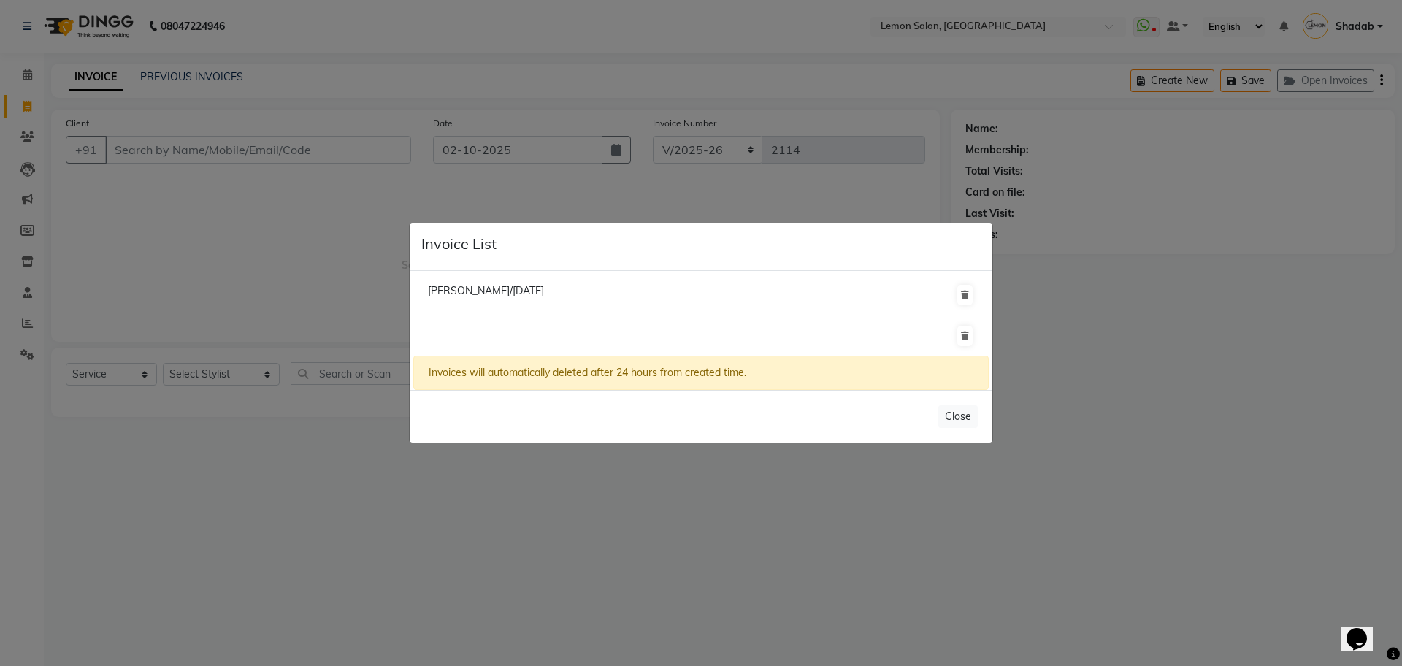
click at [1074, 276] on ngb-modal-window "Invoice List [PERSON_NAME]/[DATE] Invoices will automatically deleted after 24 …" at bounding box center [701, 333] width 1402 height 666
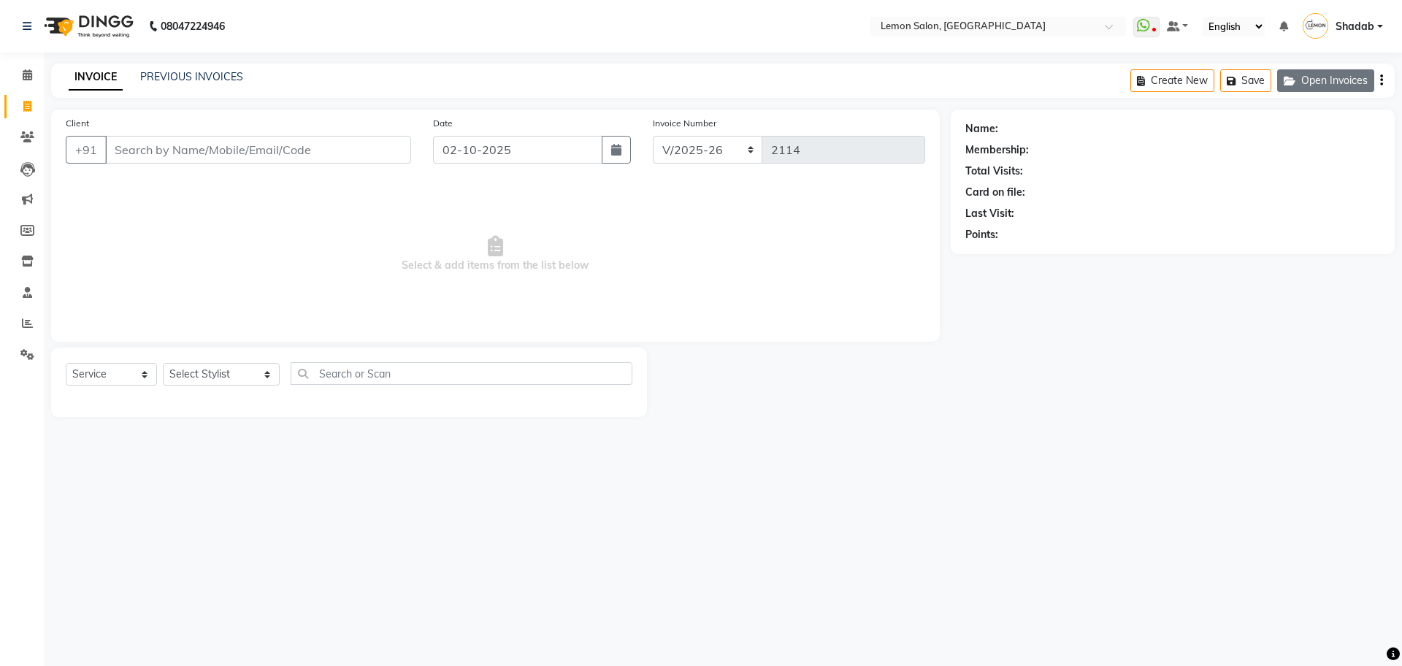
click at [1322, 85] on button "Open Invoices" at bounding box center [1325, 80] width 97 height 23
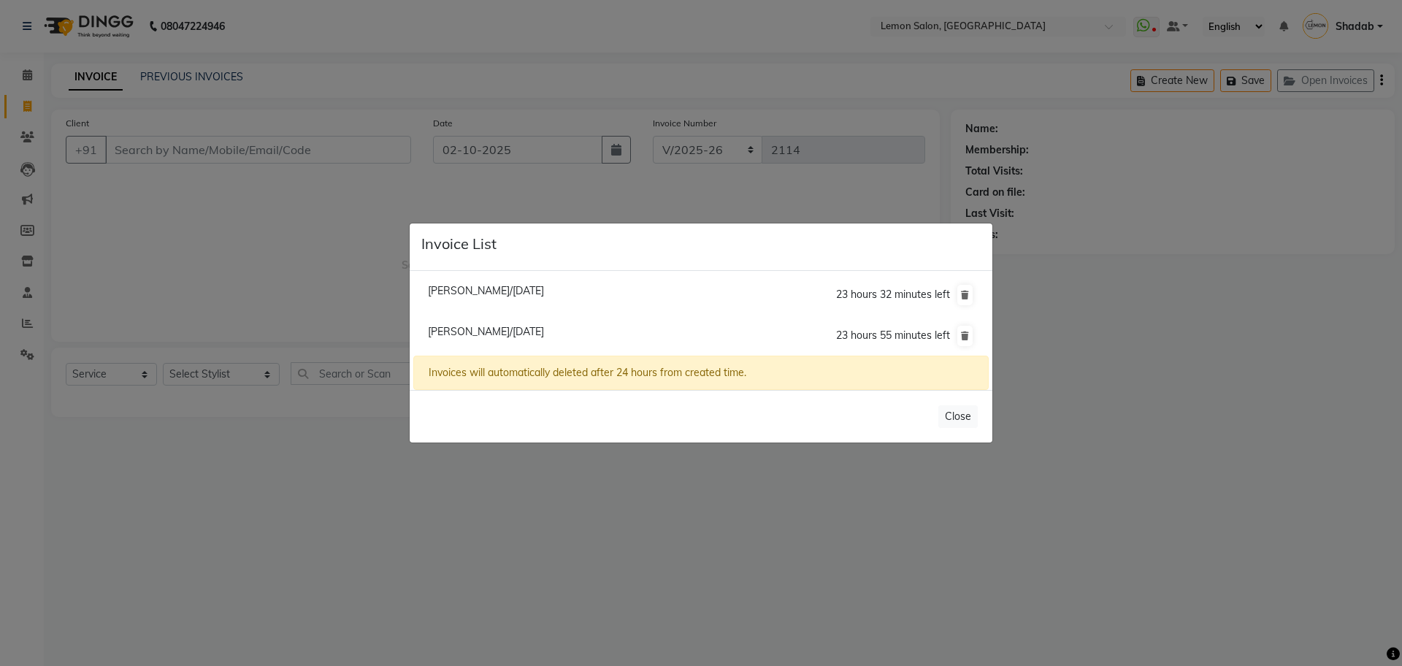
click at [455, 334] on span "[PERSON_NAME]/[DATE]" at bounding box center [486, 331] width 116 height 13
type input "9619144485"
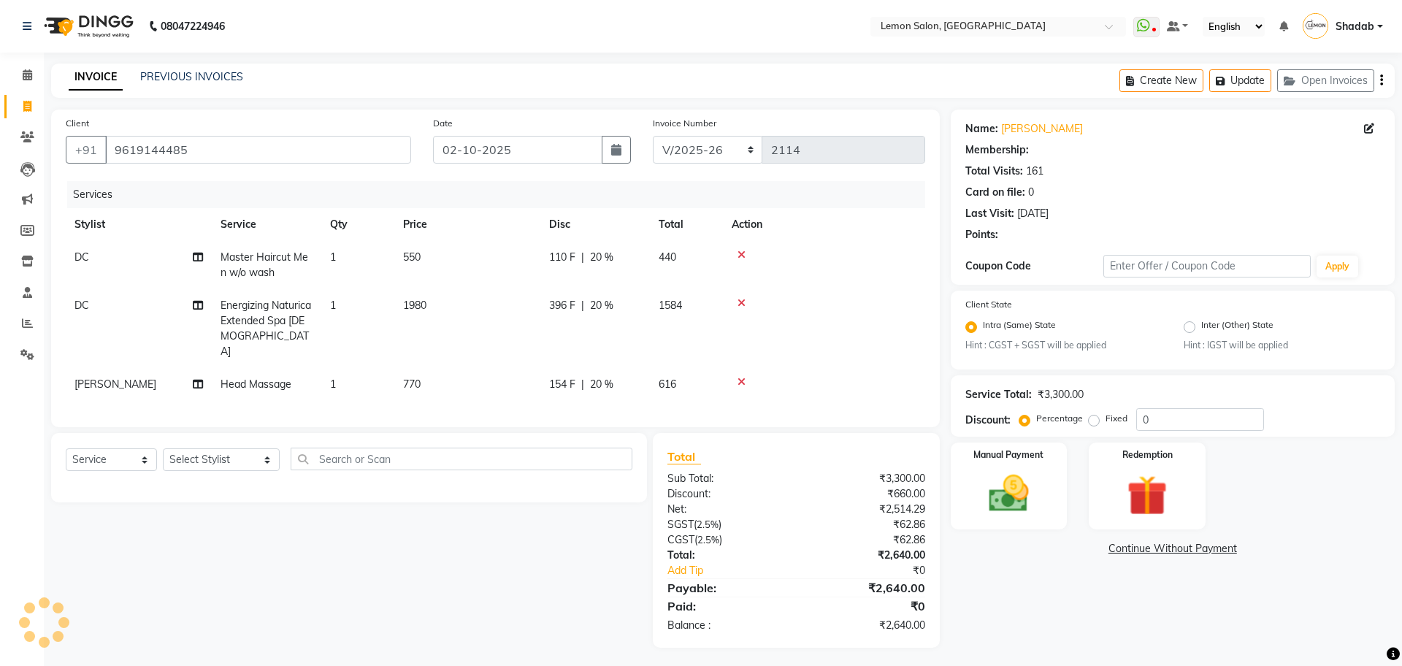
type input "20"
select select "1: Object"
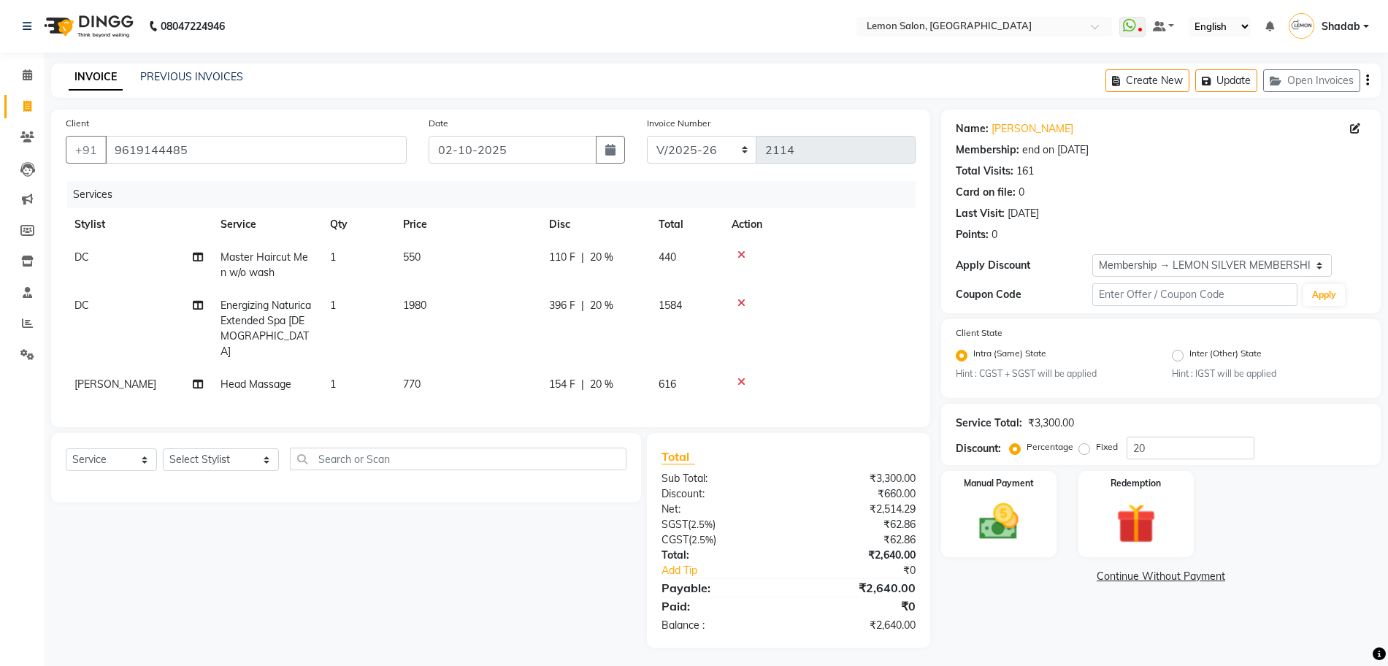
scroll to position [2, 0]
click at [1018, 504] on img at bounding box center [999, 520] width 67 height 47
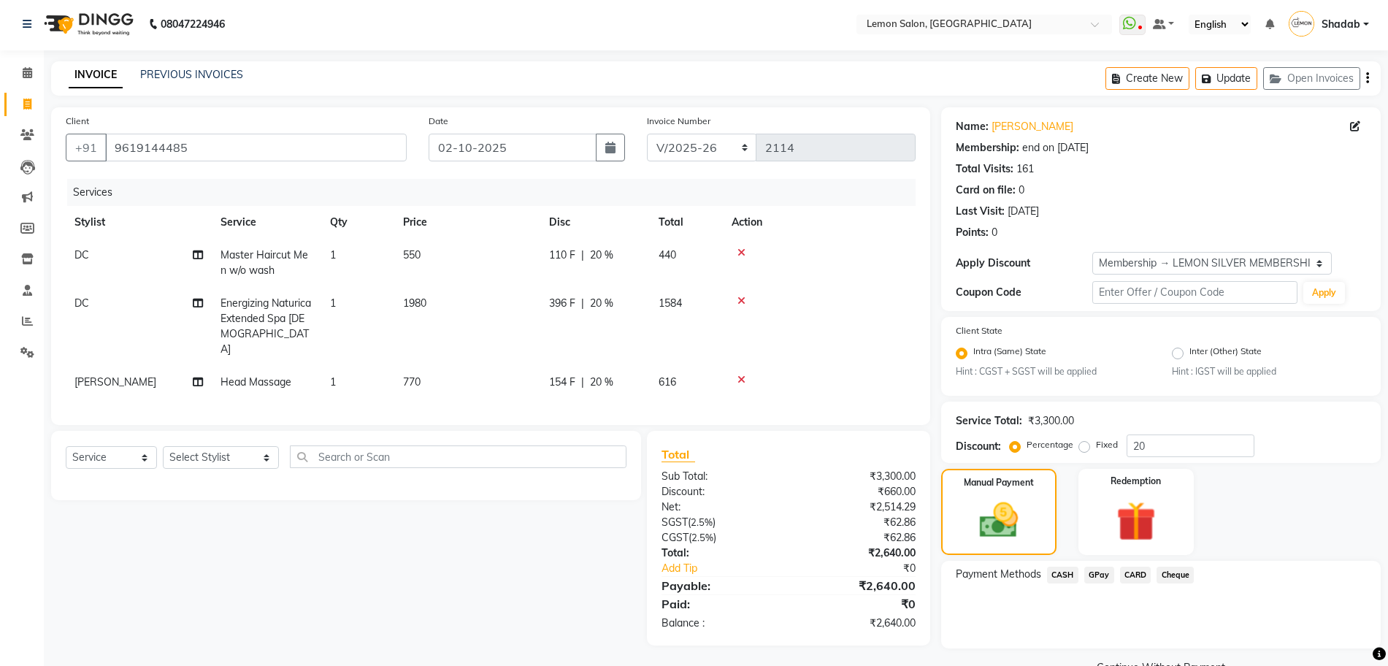
scroll to position [37, 0]
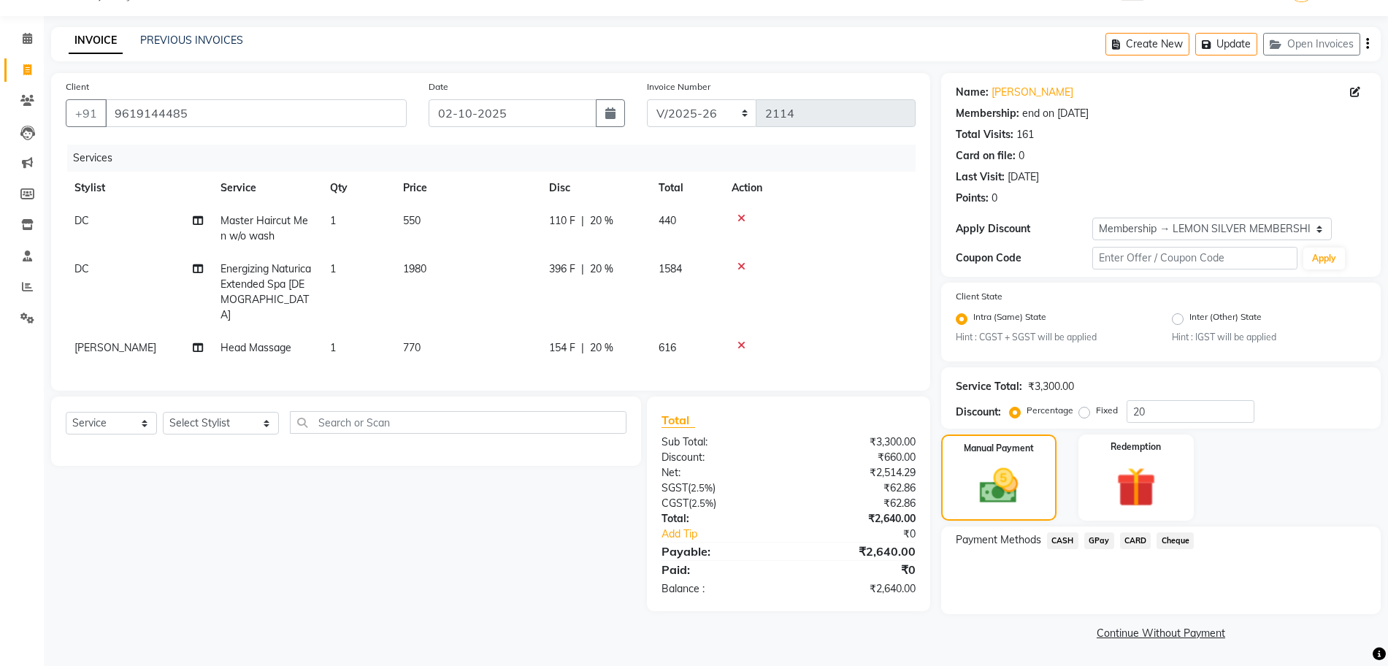
click at [1097, 540] on span "GPay" at bounding box center [1100, 540] width 30 height 17
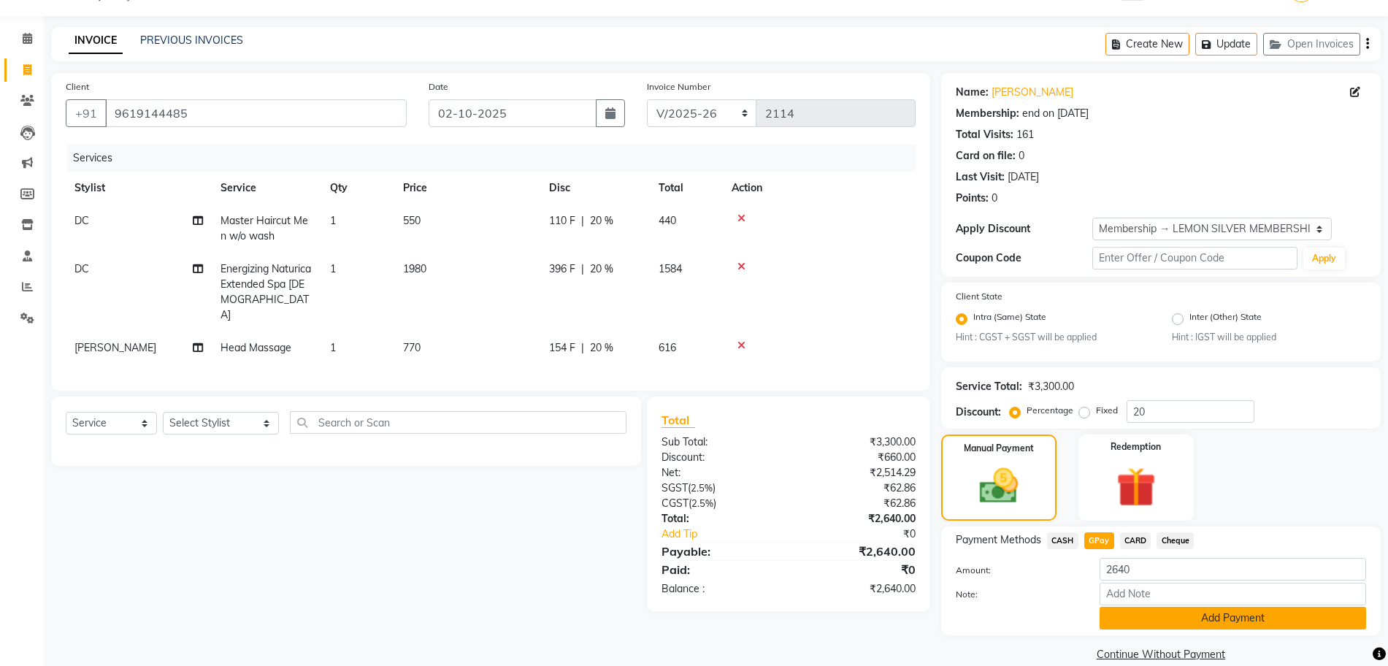
click at [1129, 614] on button "Add Payment" at bounding box center [1233, 618] width 267 height 23
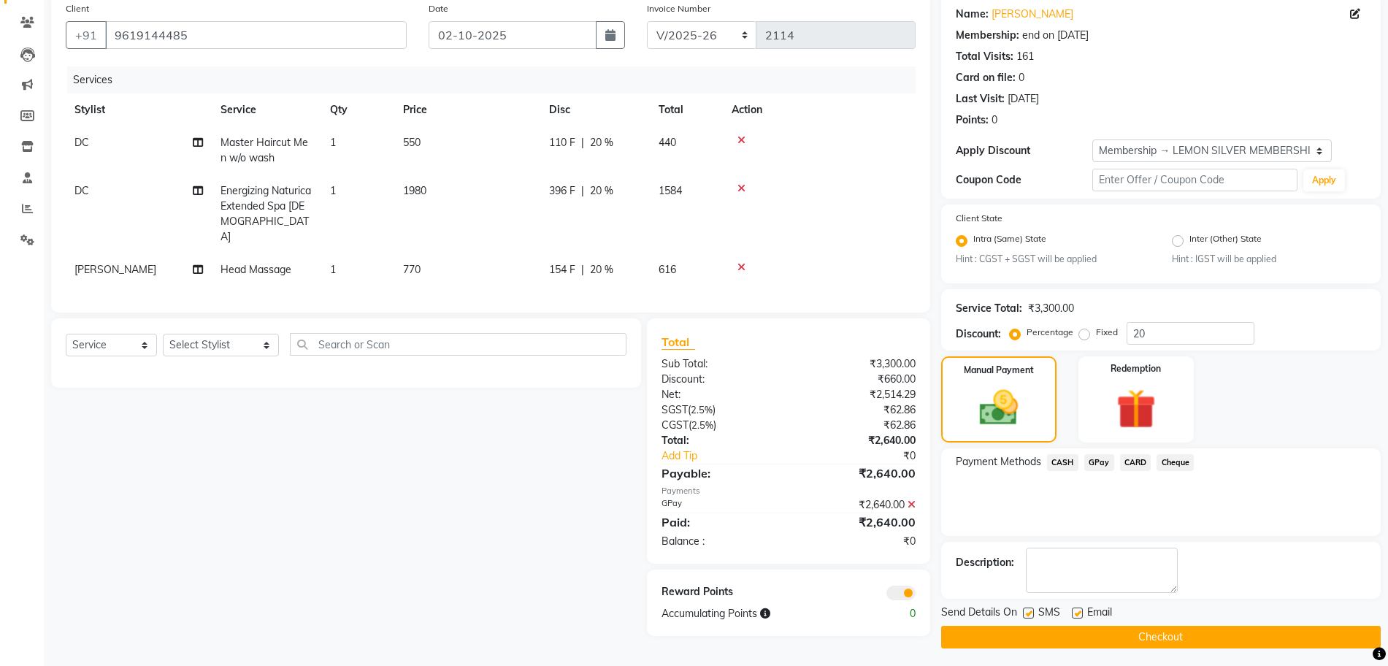
scroll to position [119, 0]
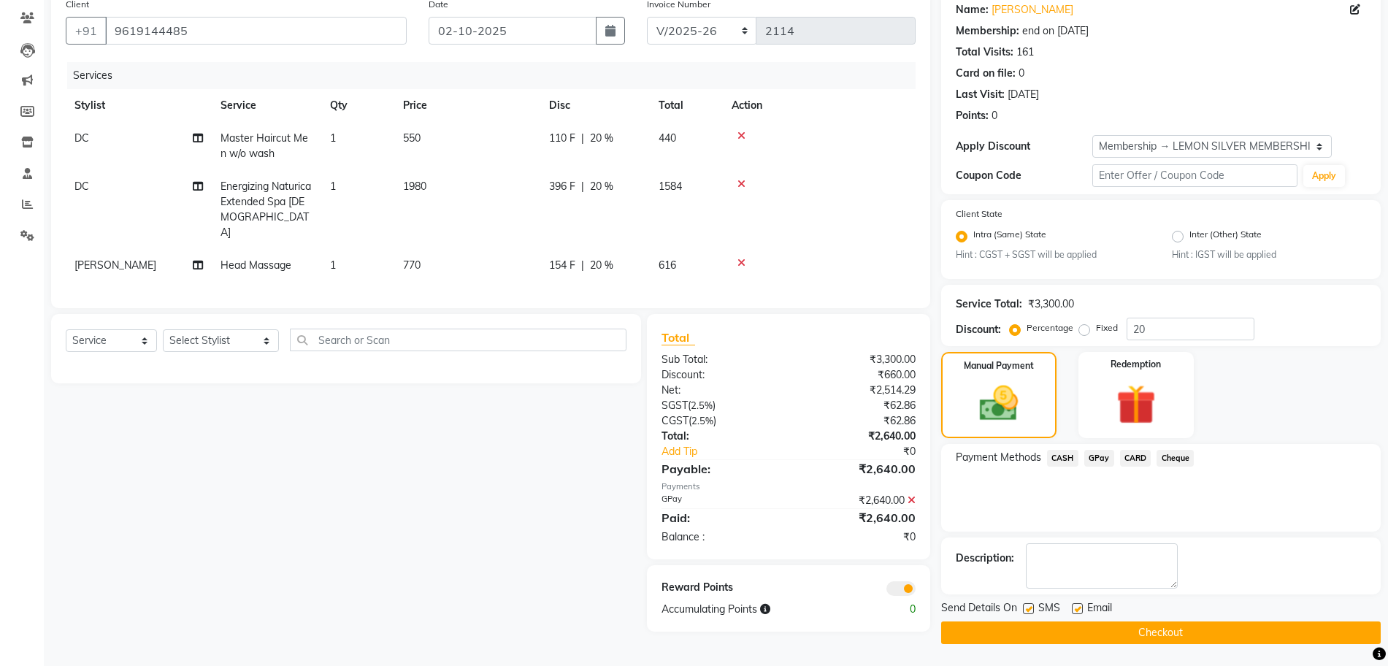
drag, startPoint x: 1028, startPoint y: 611, endPoint x: 1063, endPoint y: 608, distance: 35.2
click at [1028, 611] on label at bounding box center [1028, 608] width 11 height 11
click at [1028, 611] on input "checkbox" at bounding box center [1027, 609] width 9 height 9
checkbox input "false"
click at [1078, 610] on label at bounding box center [1077, 608] width 11 height 11
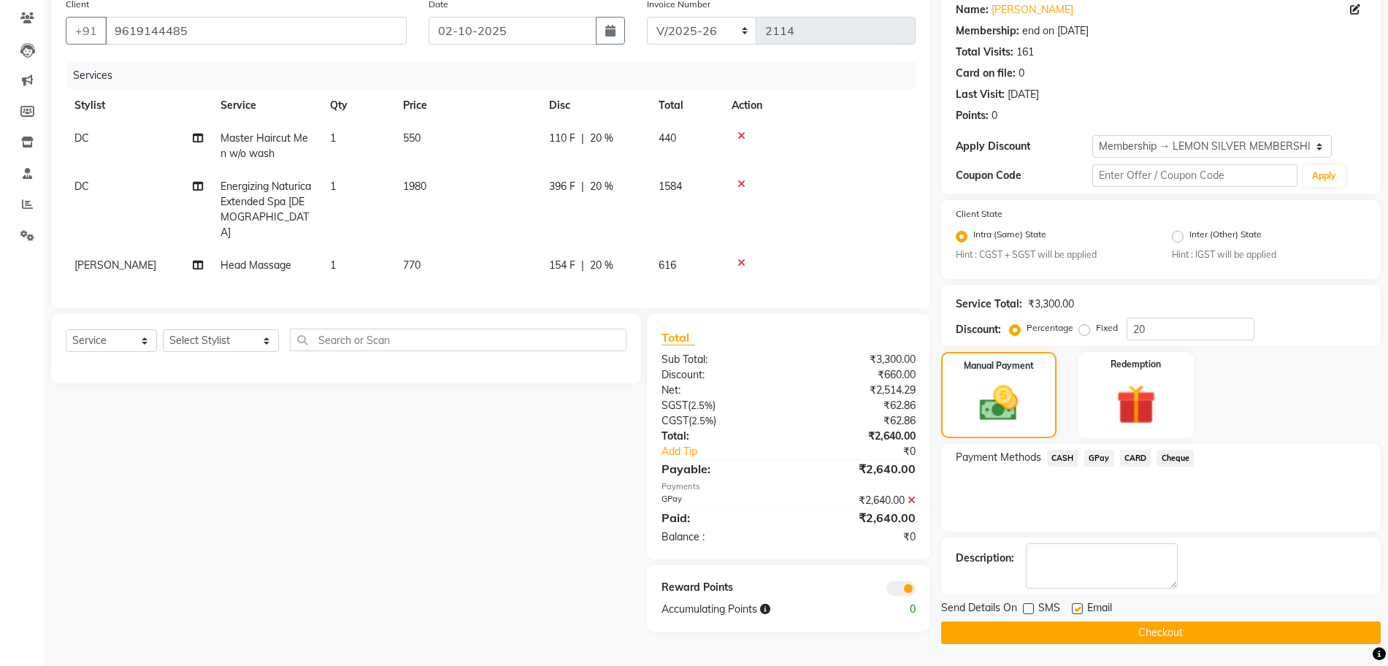
click at [1078, 610] on input "checkbox" at bounding box center [1076, 609] width 9 height 9
checkbox input "false"
click at [1074, 634] on button "Checkout" at bounding box center [1161, 633] width 440 height 23
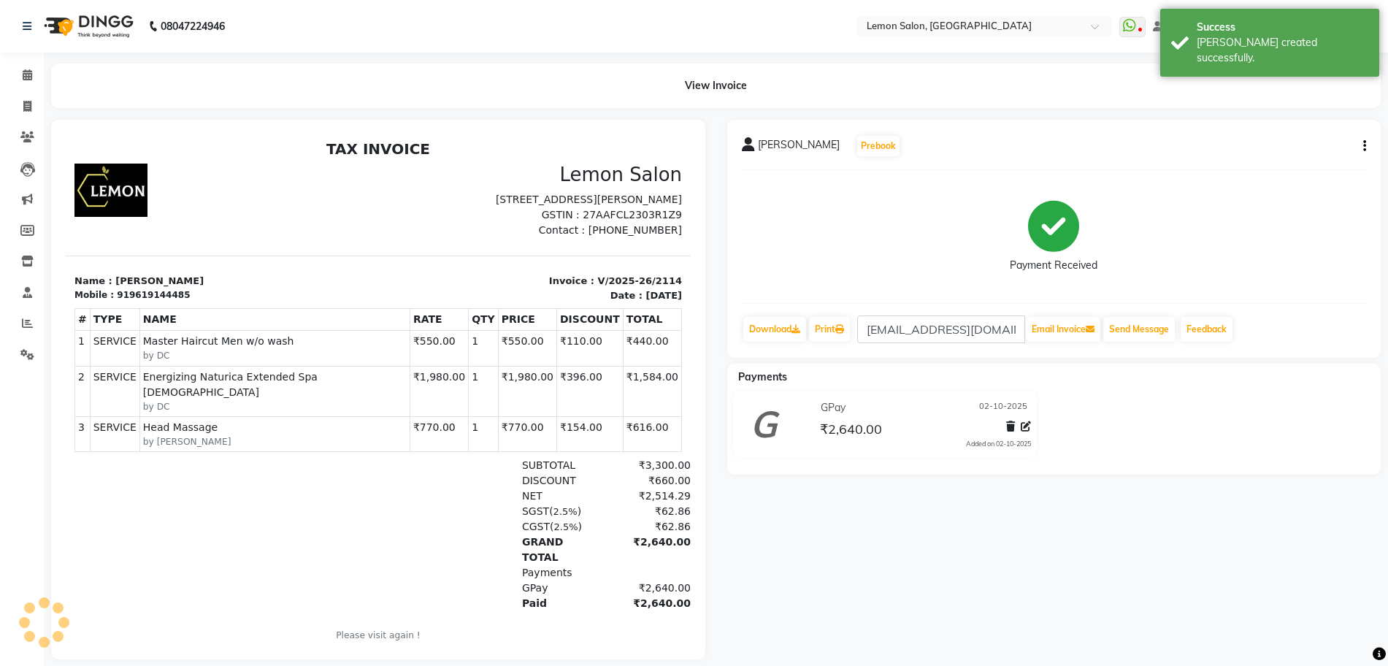
click at [628, 289] on p "Invoice : V/2025-26/2114" at bounding box center [534, 281] width 295 height 15
copy div "Invoice : V/2025-26/2114"
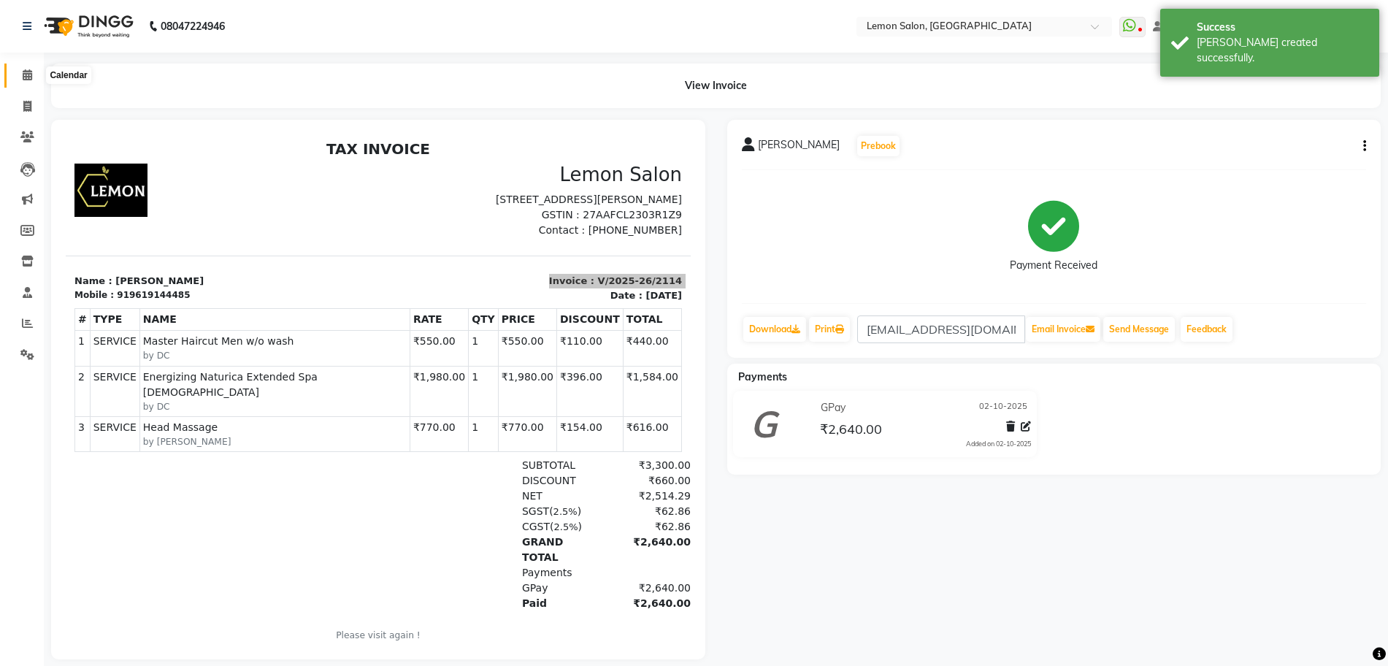
click at [25, 71] on icon at bounding box center [27, 74] width 9 height 11
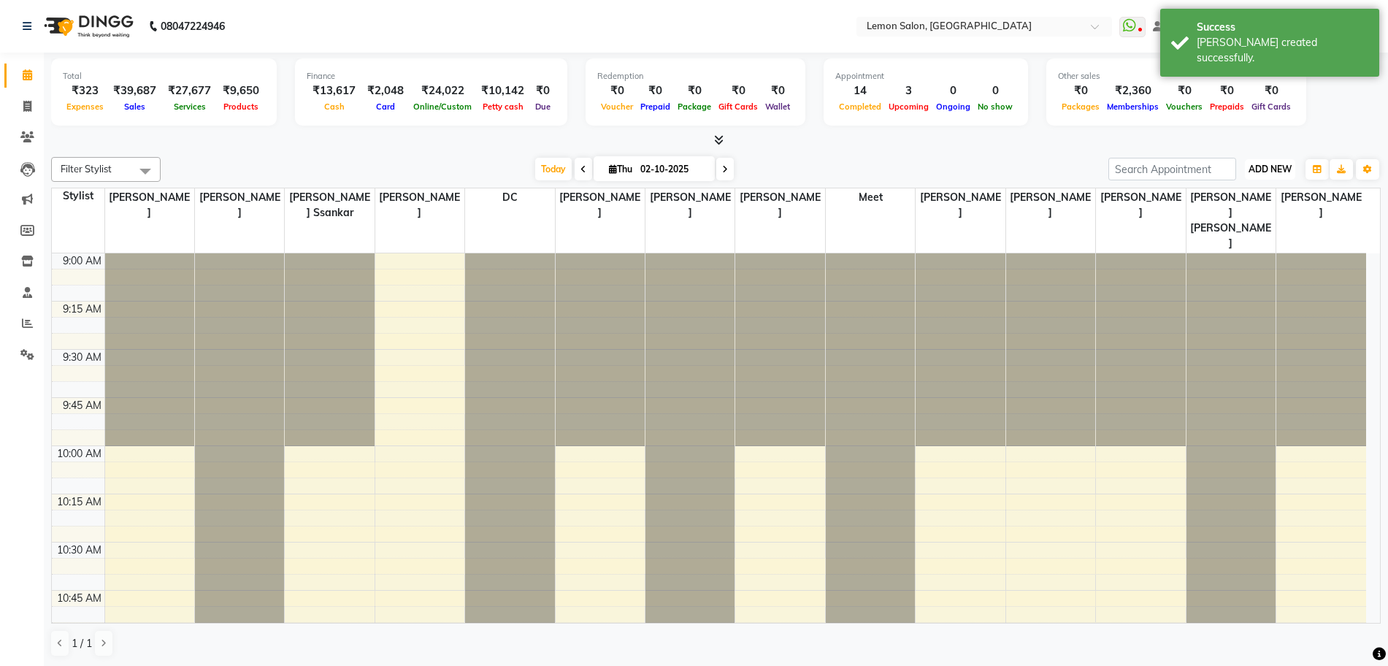
click at [1282, 170] on span "ADD NEW" at bounding box center [1270, 169] width 43 height 11
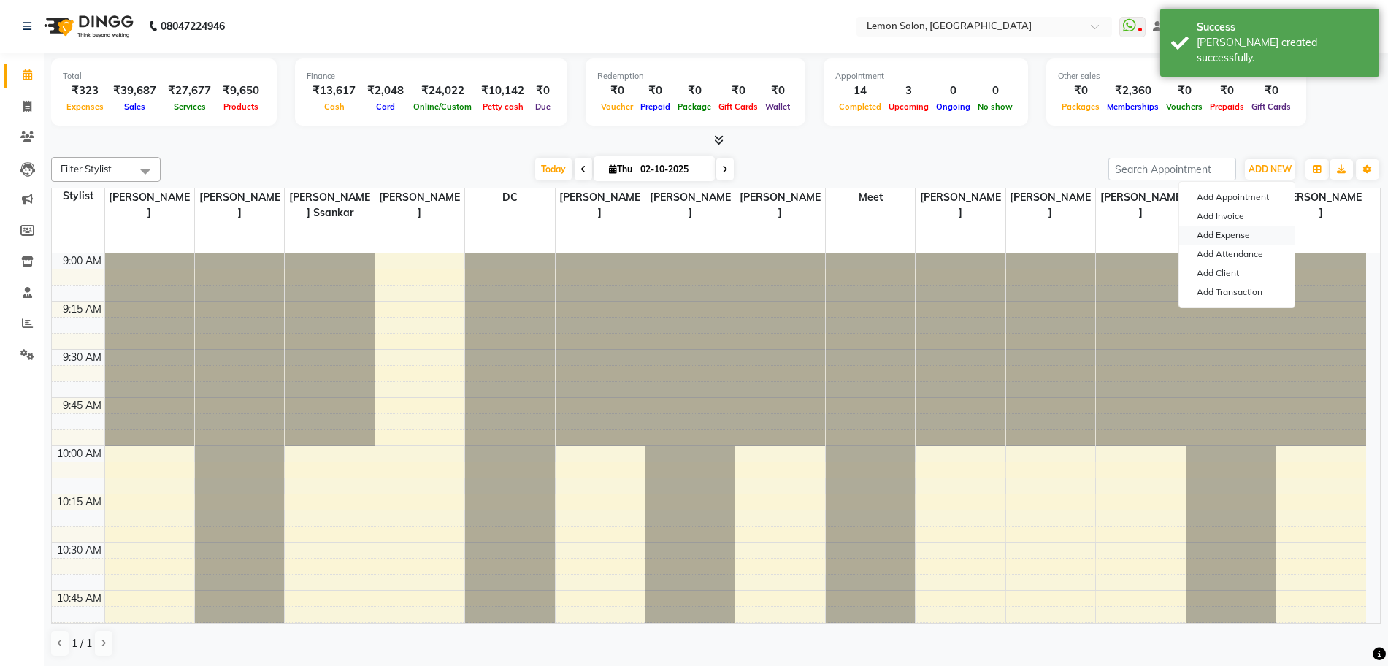
click at [1241, 232] on link "Add Expense" at bounding box center [1237, 235] width 115 height 19
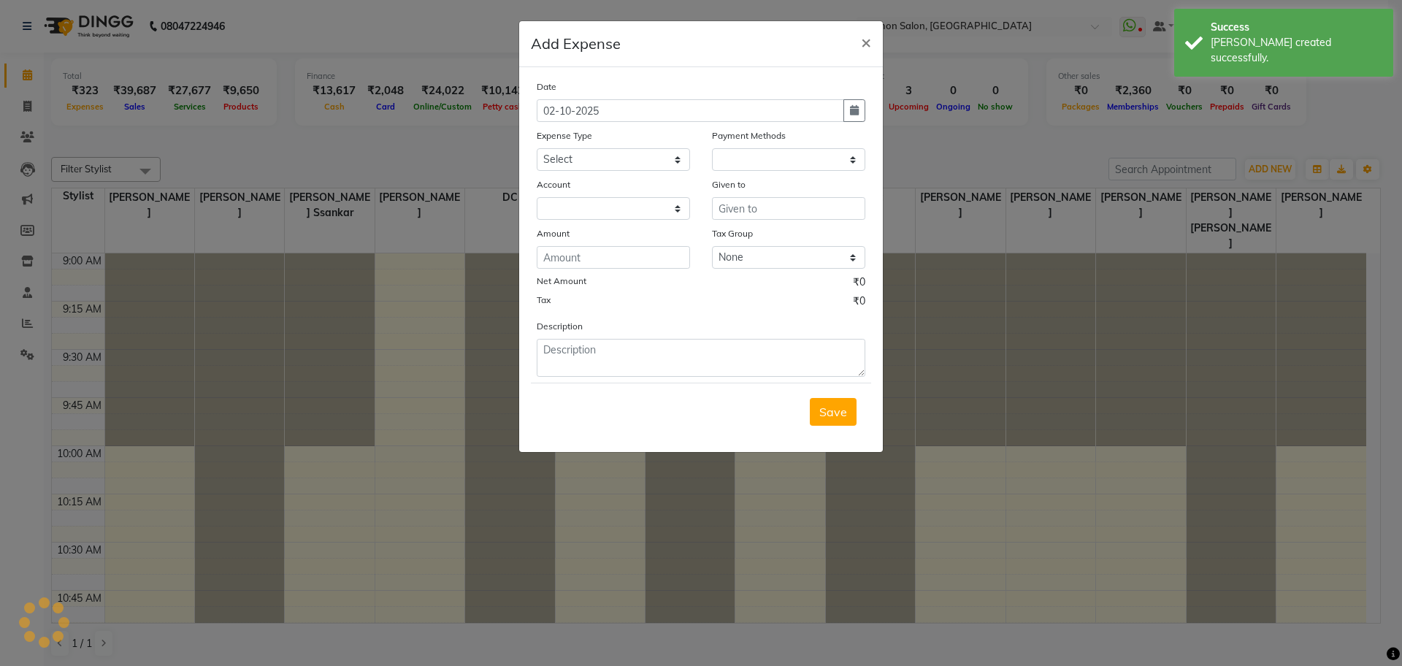
select select "1"
select select "1939"
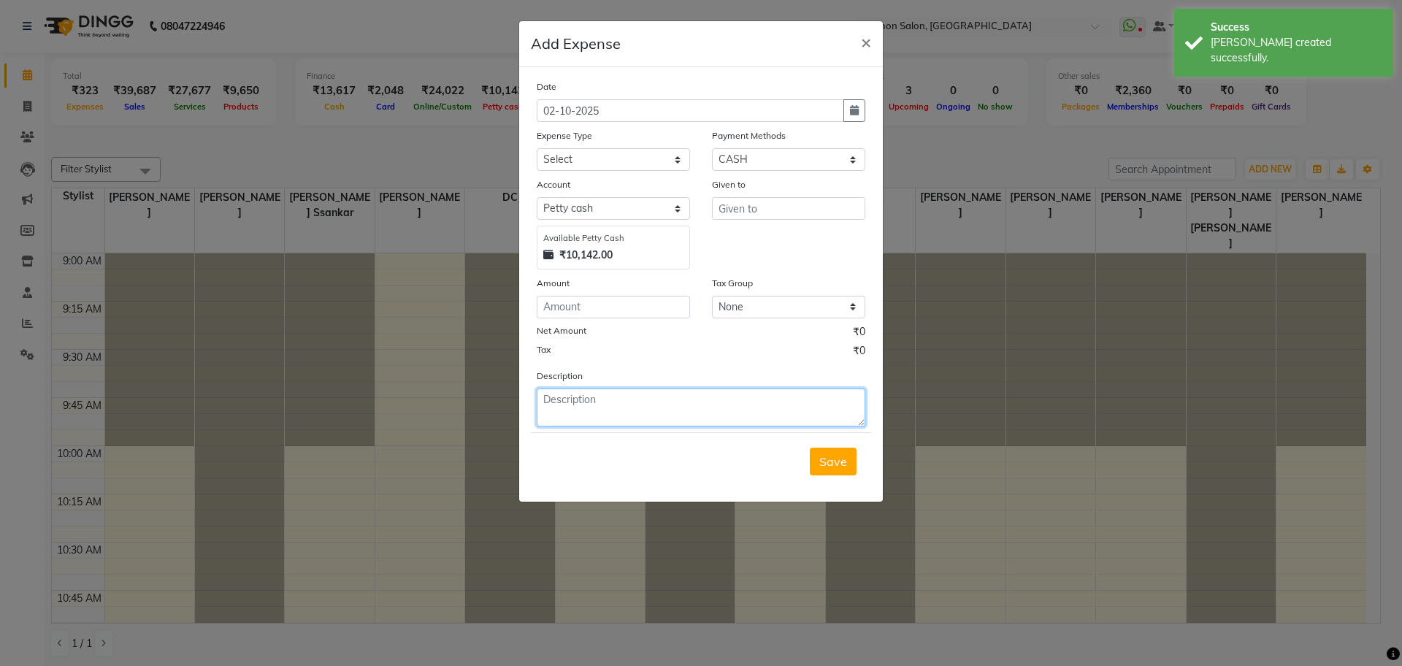
click at [651, 390] on textarea at bounding box center [701, 408] width 329 height 38
paste textarea "Invoice : V/2025-26/2114"
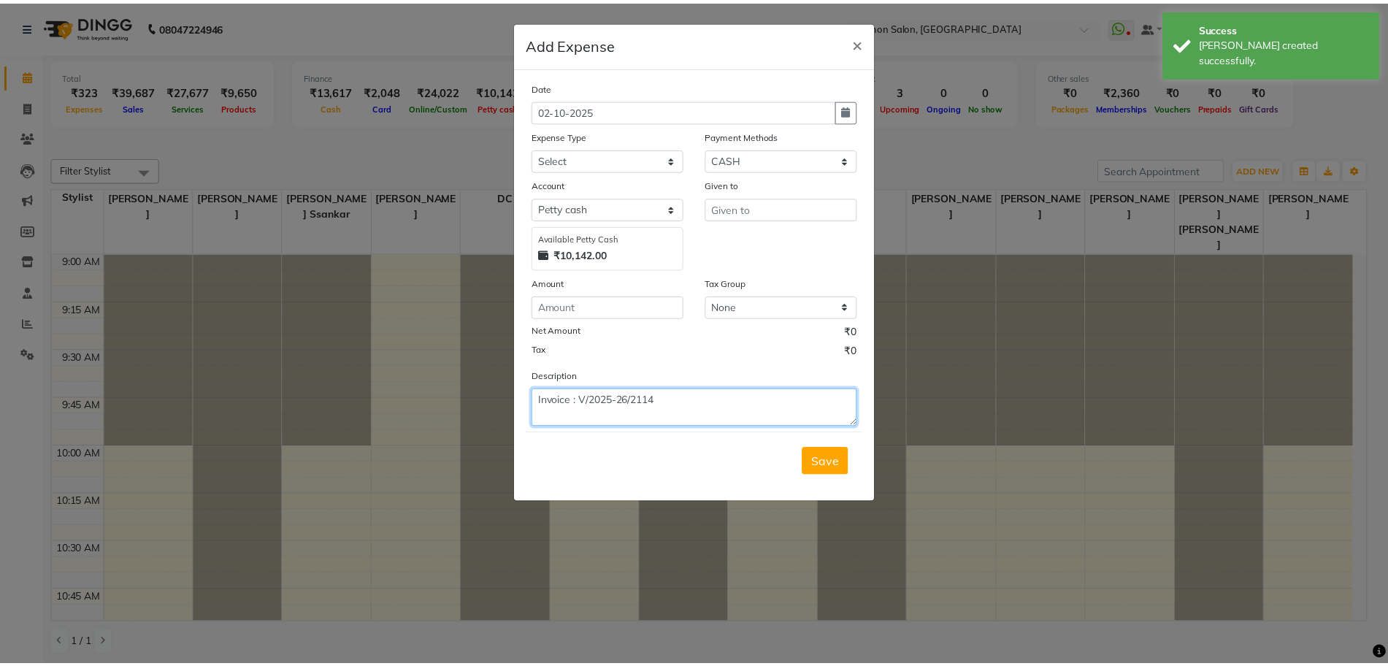
scroll to position [11, 0]
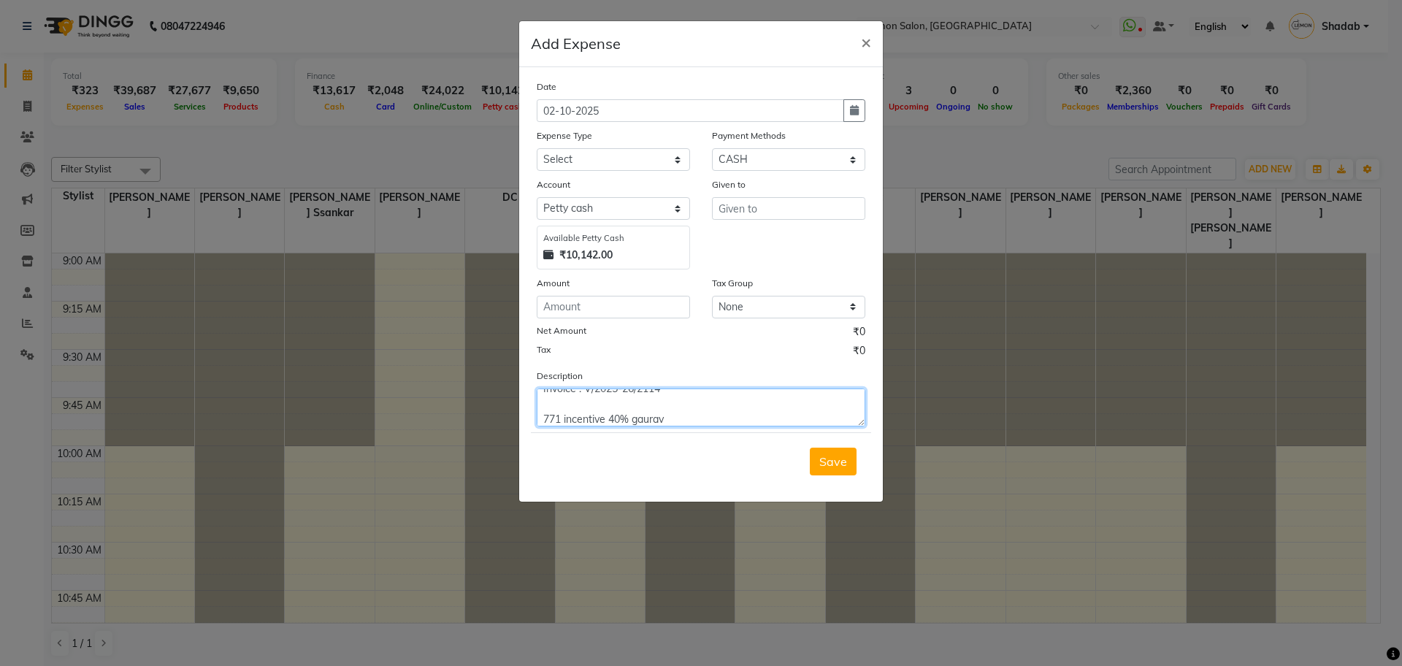
type textarea "Invoice : V/2025-26/2114 771 incentive 40% gaurav"
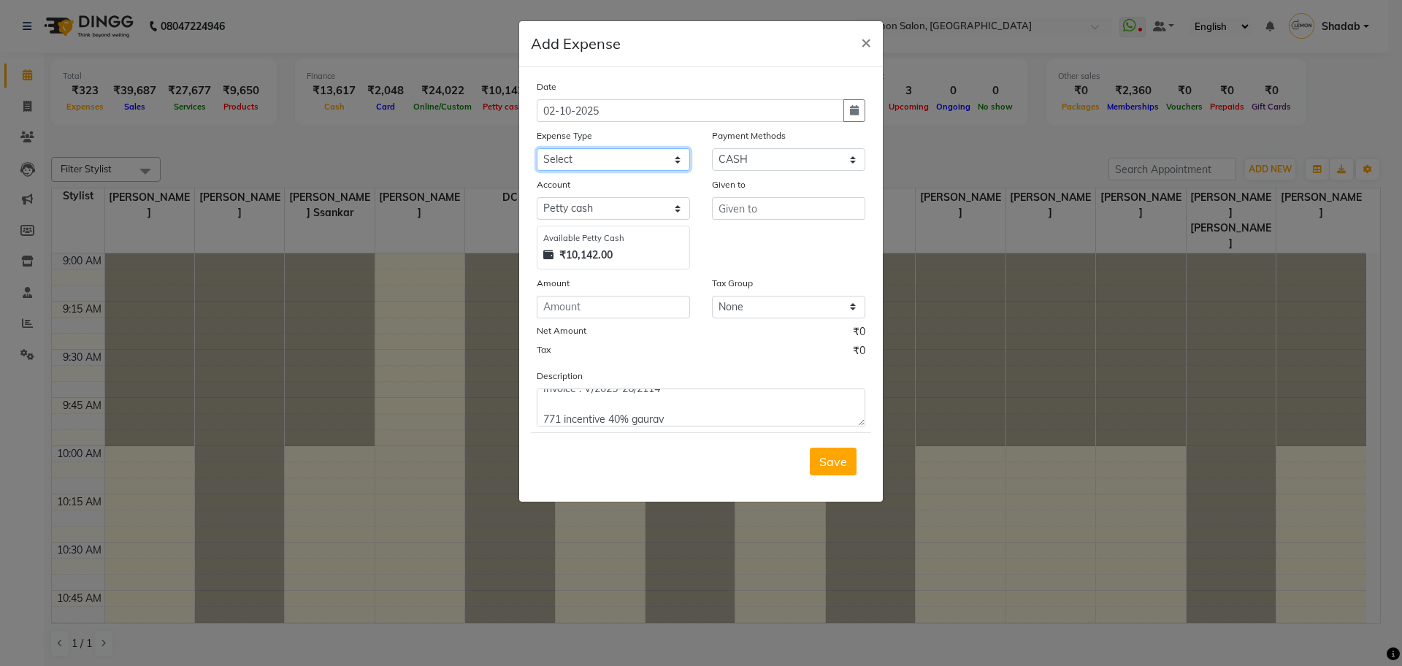
click at [603, 167] on select "Select Advance Cash transfer to hub Laundry Loan Membership Milk Miscellaneous …" at bounding box center [613, 159] width 153 height 23
select select "2686"
click at [537, 148] on select "Select Advance Cash transfer to hub Laundry Loan Membership Milk Miscellaneous …" at bounding box center [613, 159] width 153 height 23
click at [748, 205] on input "text" at bounding box center [788, 208] width 153 height 23
type input "gaurav"
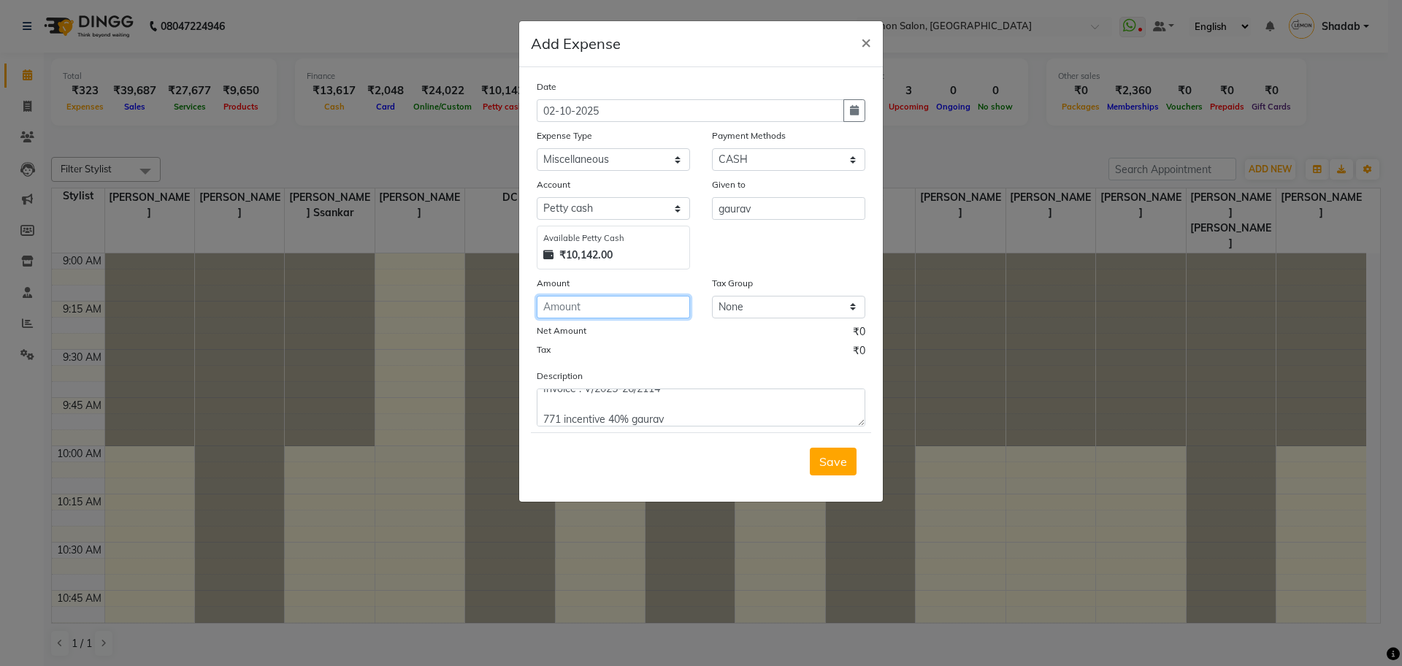
click at [596, 302] on input "number" at bounding box center [613, 307] width 153 height 23
type input "771"
click at [725, 330] on div "Net Amount ₹771.00" at bounding box center [701, 333] width 329 height 19
click at [839, 461] on span "Save" at bounding box center [833, 461] width 28 height 15
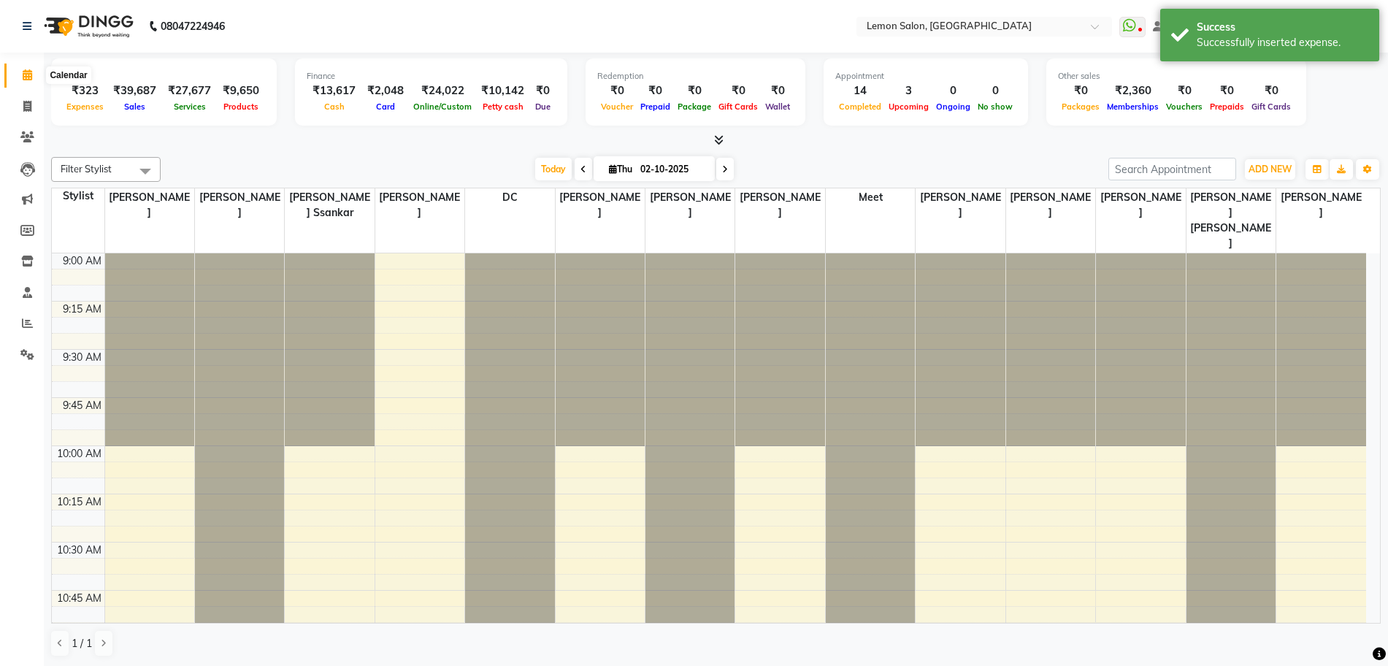
click at [26, 77] on icon at bounding box center [27, 74] width 9 height 11
click at [25, 322] on icon at bounding box center [27, 323] width 11 height 11
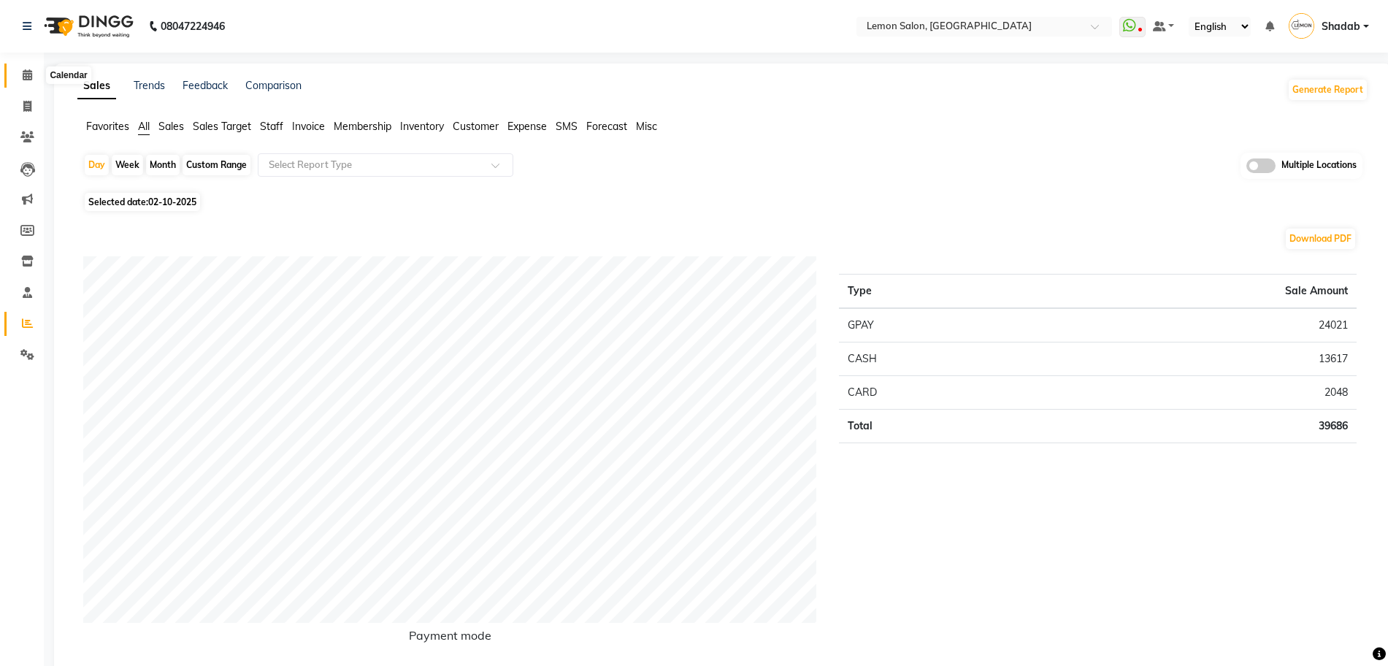
click at [27, 81] on span at bounding box center [28, 75] width 26 height 17
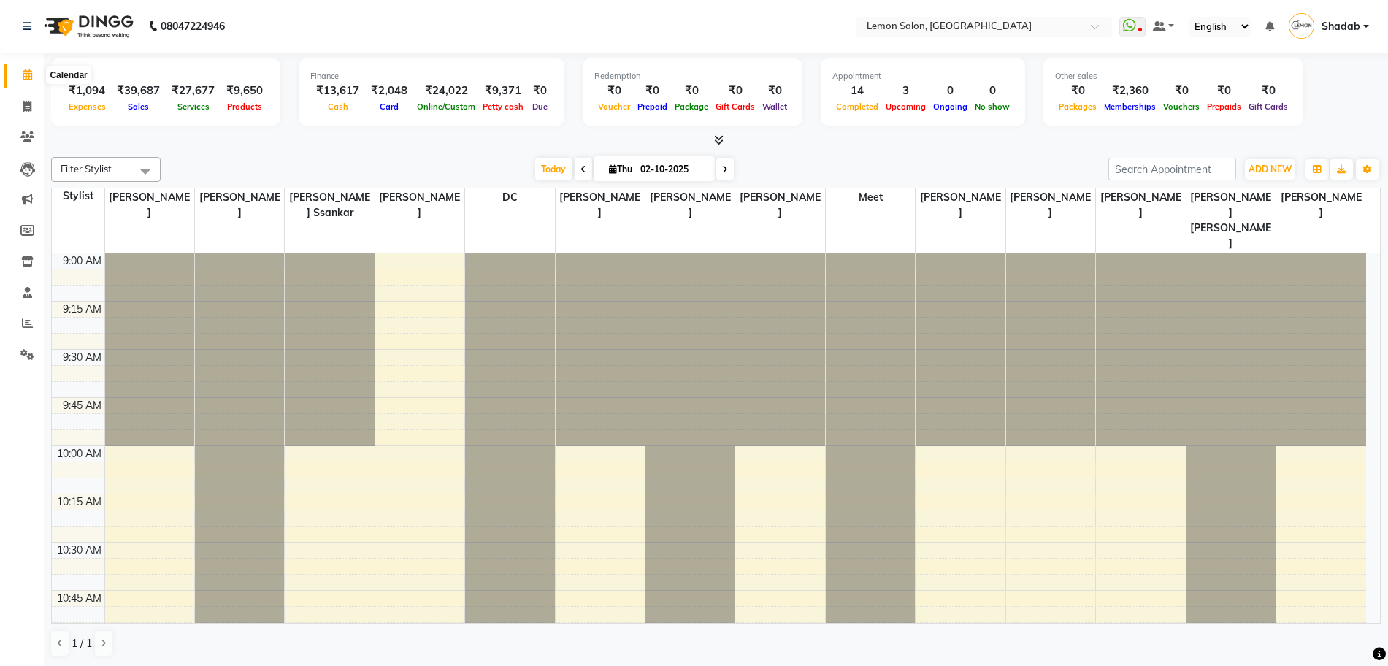
click at [23, 80] on icon at bounding box center [27, 74] width 9 height 11
click at [31, 81] on span at bounding box center [28, 75] width 26 height 17
click at [18, 106] on span at bounding box center [28, 107] width 26 height 17
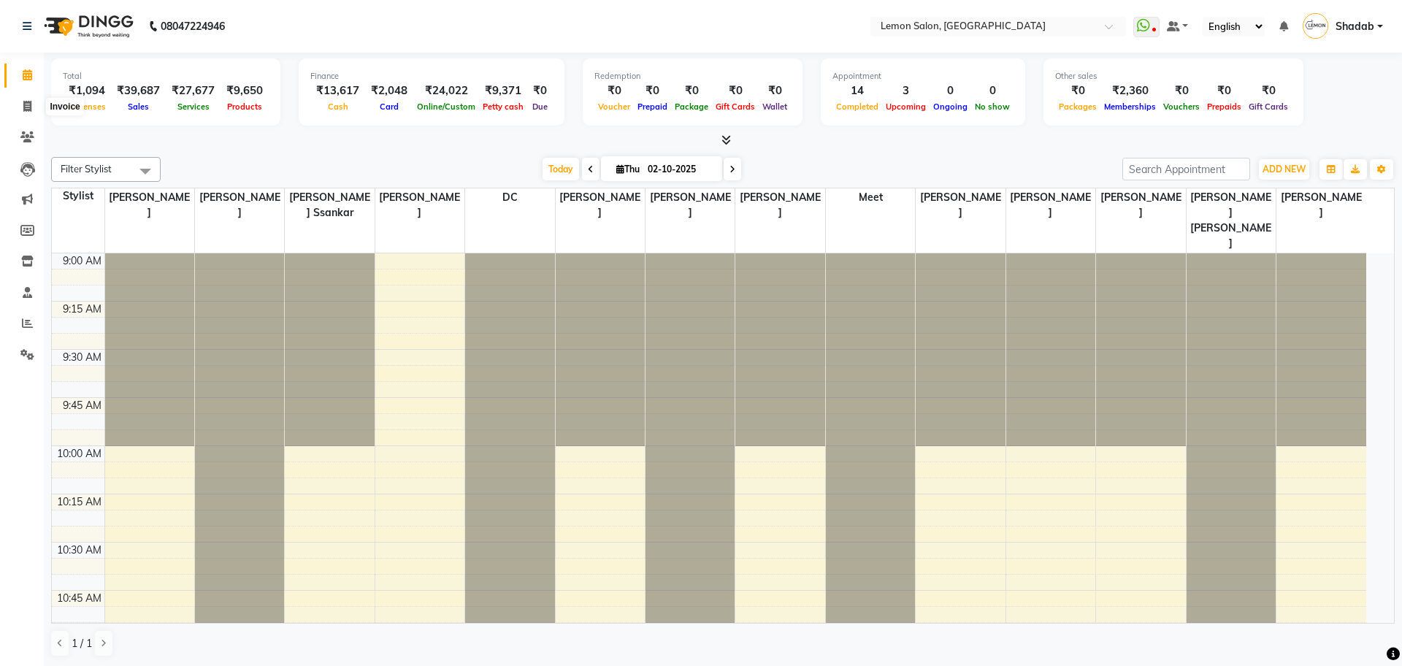
select select "568"
select select "service"
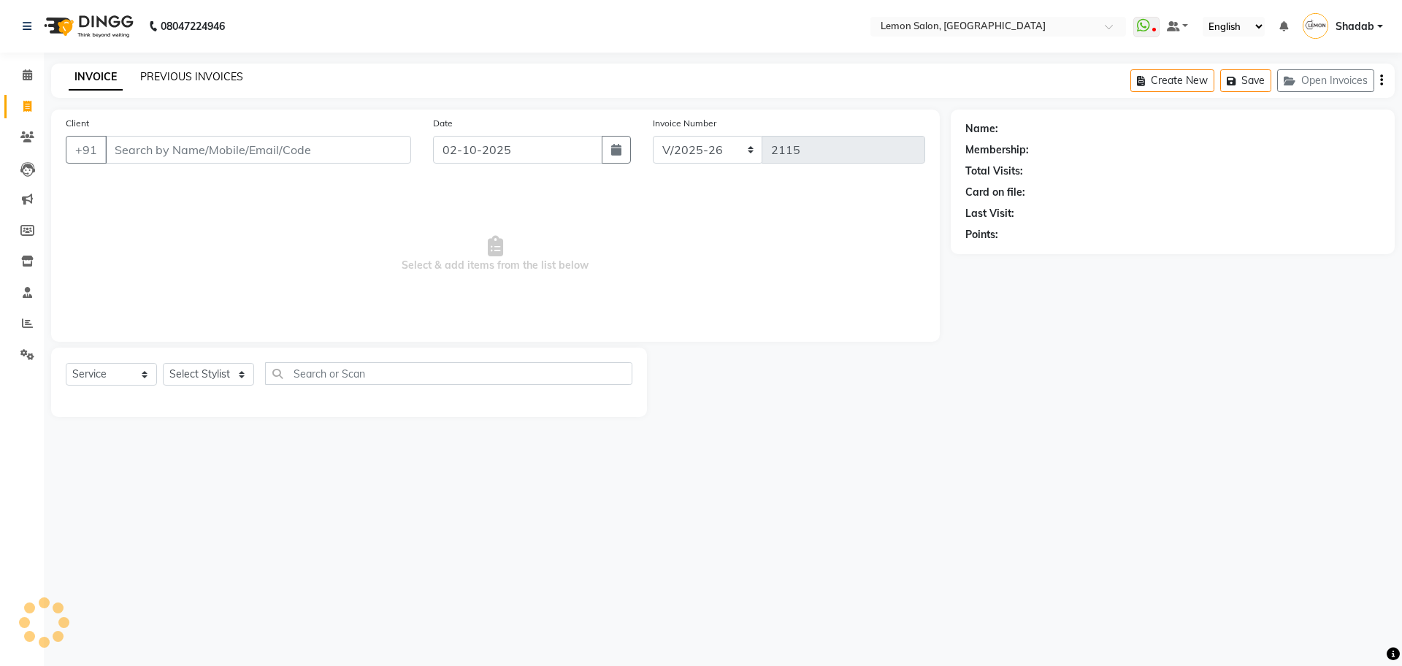
click at [158, 76] on link "PREVIOUS INVOICES" at bounding box center [191, 76] width 103 height 13
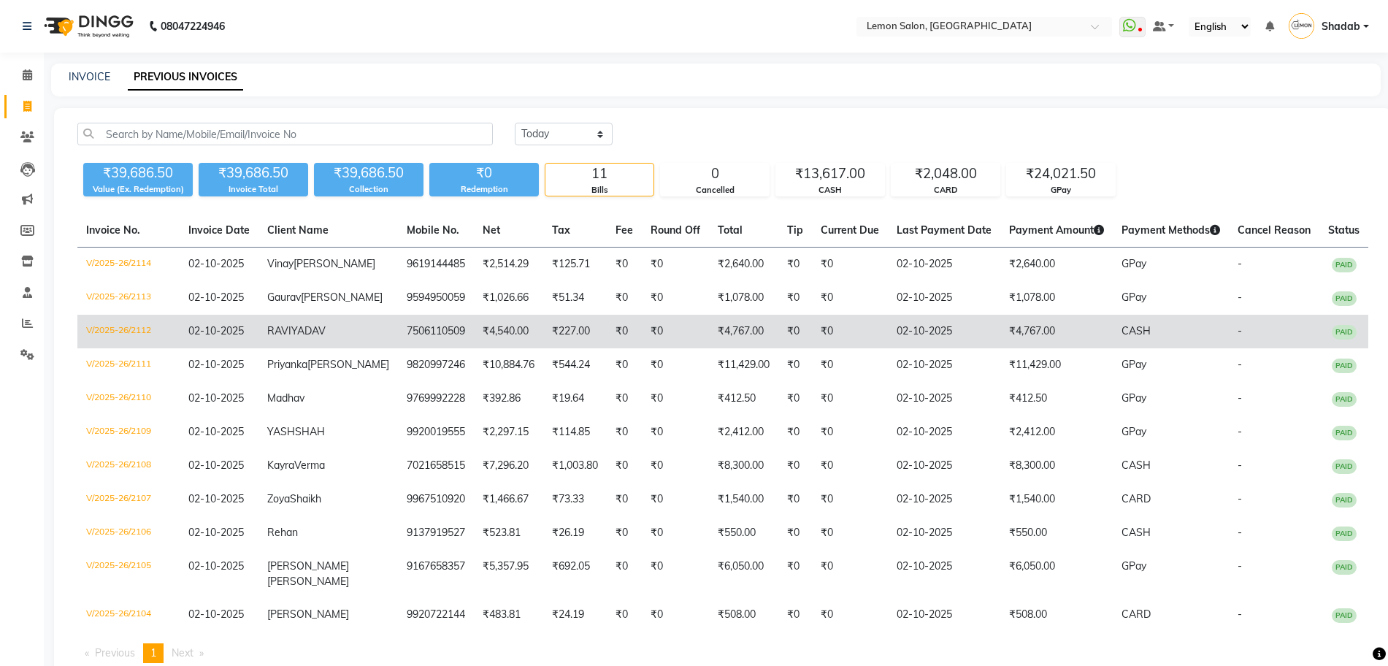
click at [133, 348] on td "V/2025-26/2112" at bounding box center [128, 332] width 102 height 34
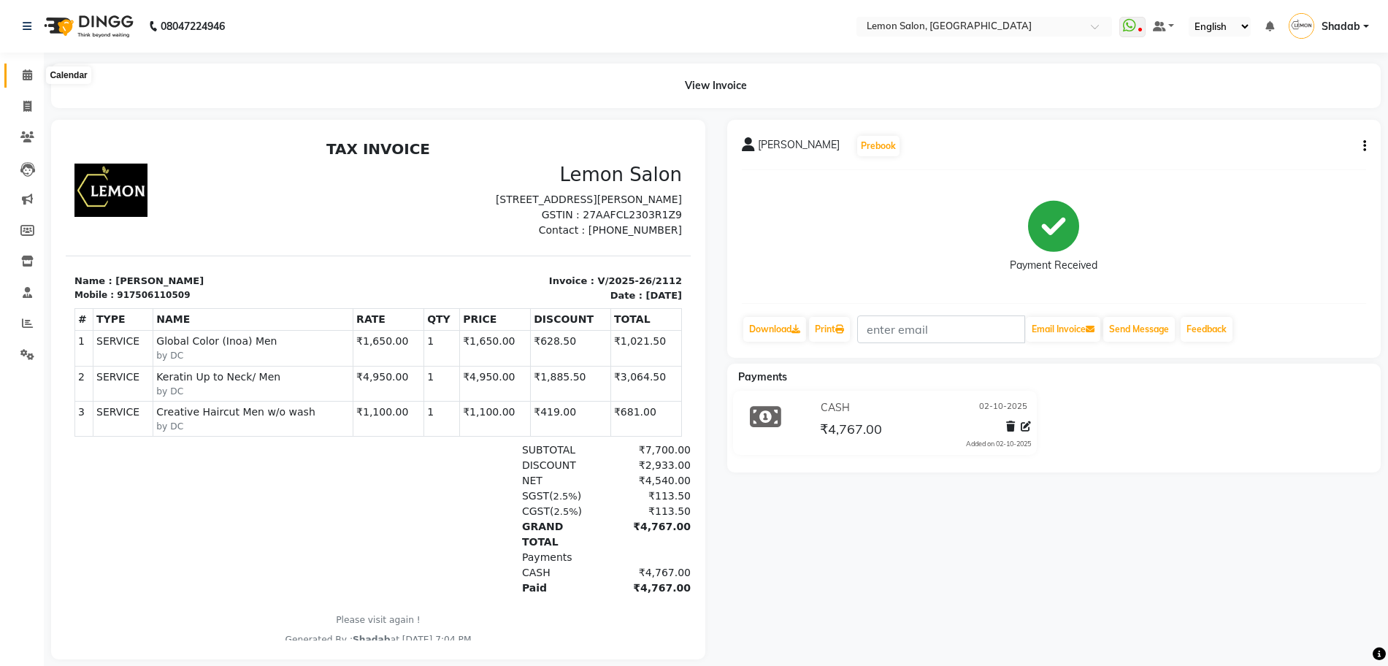
click at [30, 67] on span at bounding box center [28, 75] width 26 height 17
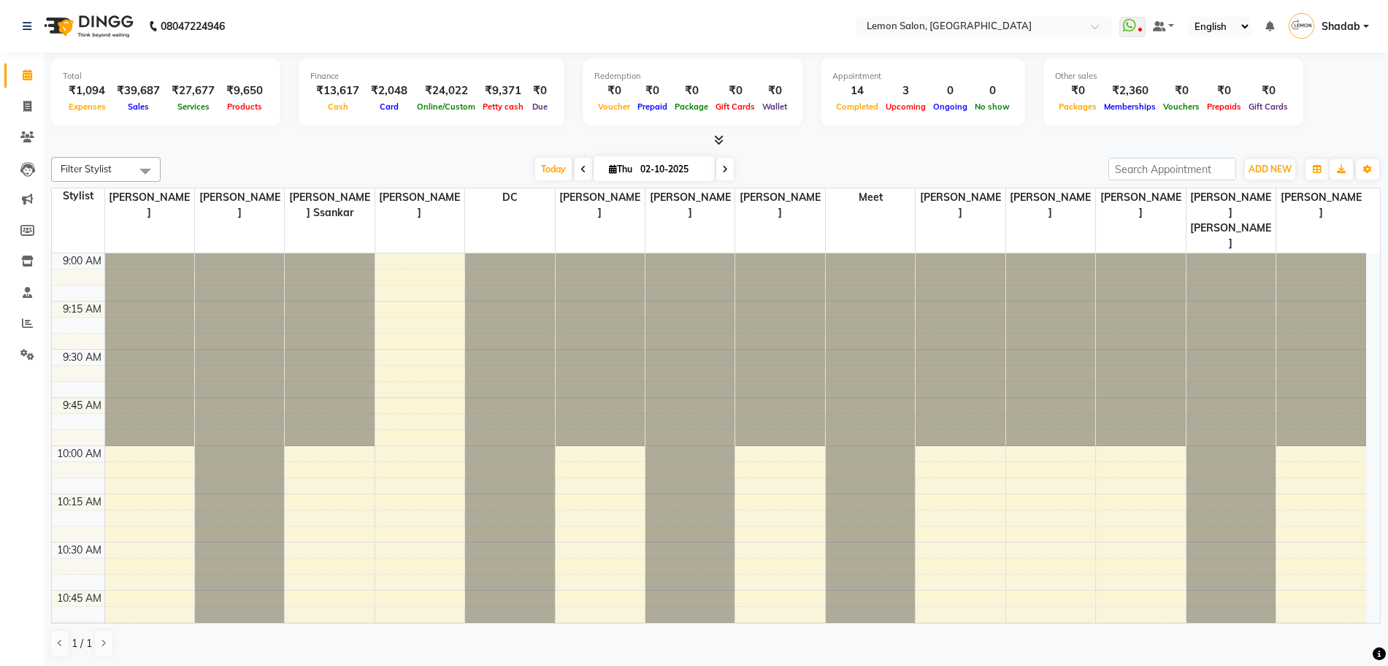
click at [368, 158] on div "Today Thu 02-10-2025" at bounding box center [634, 169] width 933 height 22
click at [542, 171] on span "Today" at bounding box center [553, 169] width 37 height 23
click at [350, 156] on div "Filter Stylist Select All [PERSON_NAME] [PERSON_NAME] [PERSON_NAME] DC [PERSON_…" at bounding box center [716, 407] width 1330 height 512
click at [558, 164] on span "Today" at bounding box center [553, 169] width 37 height 23
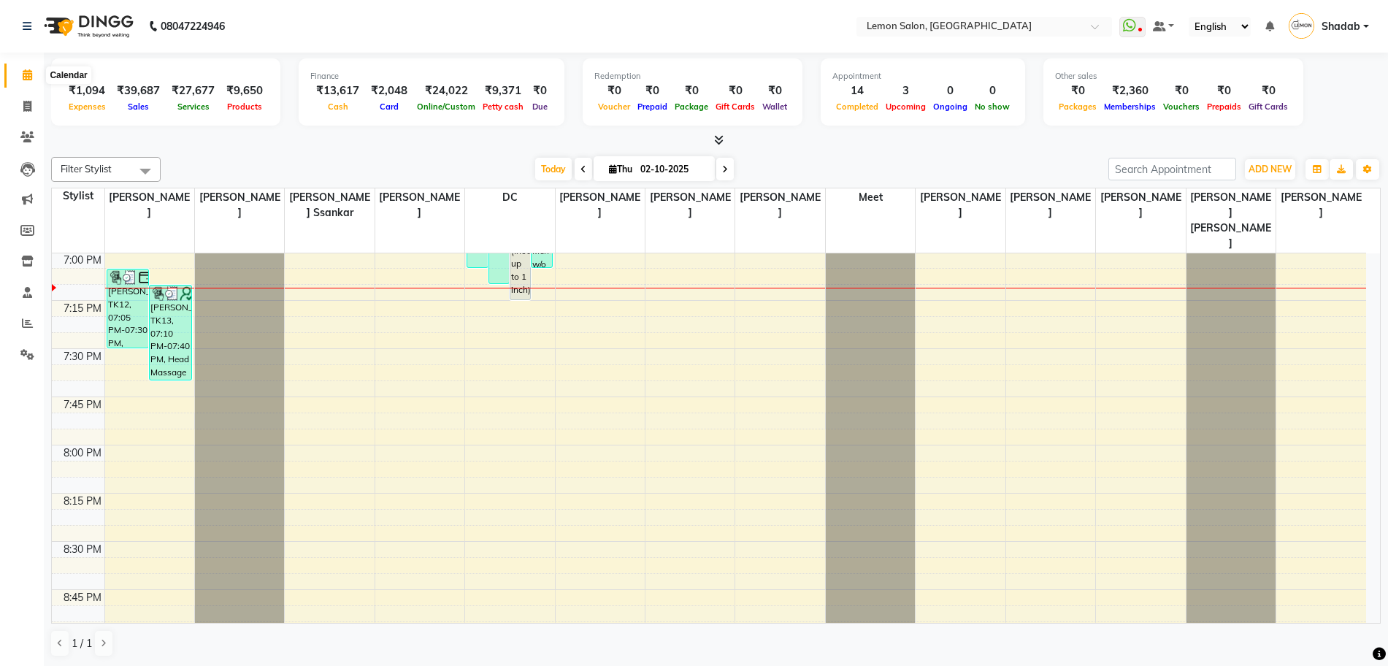
click at [23, 82] on span at bounding box center [28, 75] width 26 height 17
click at [543, 172] on span "Today" at bounding box center [553, 169] width 37 height 23
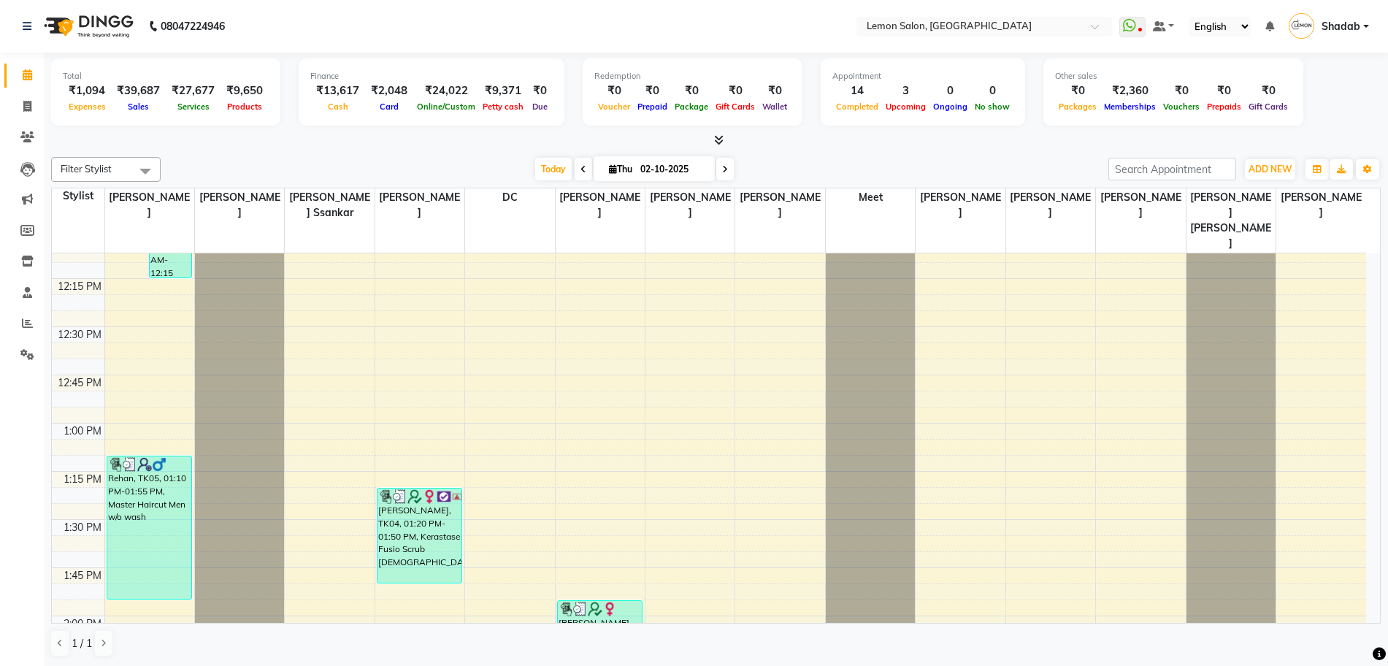
scroll to position [0, 0]
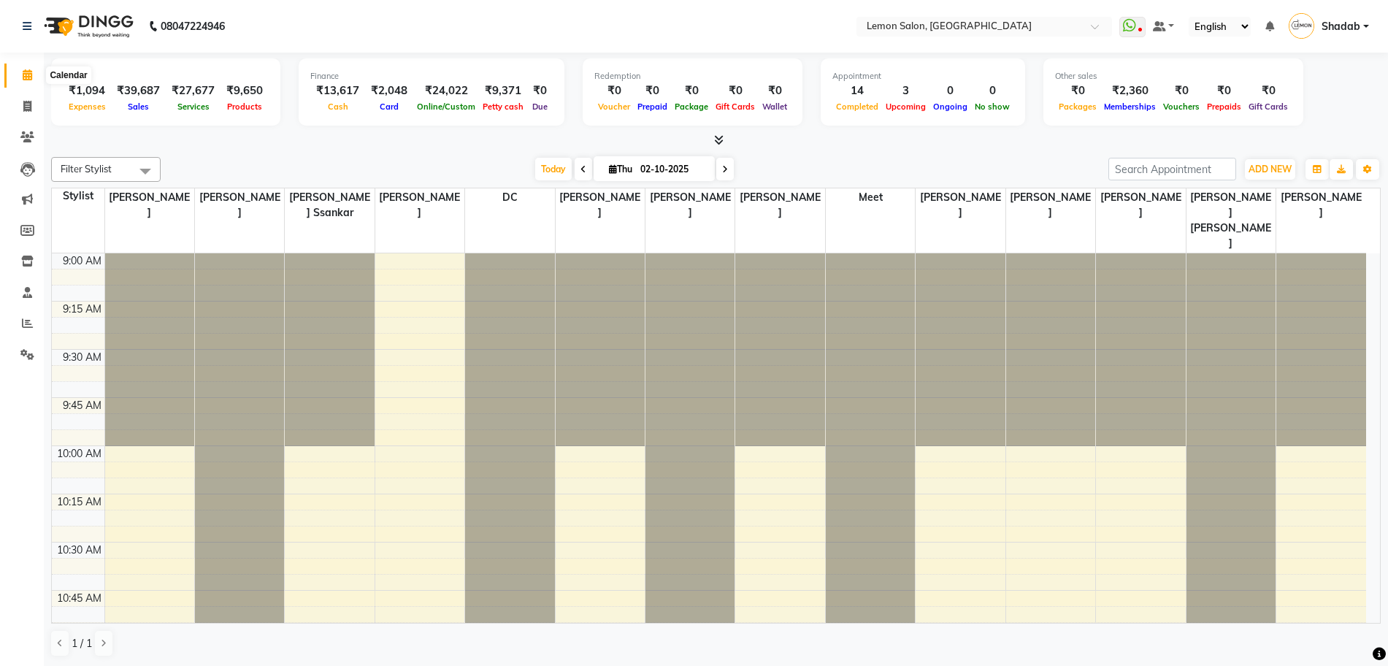
click at [21, 75] on span at bounding box center [28, 75] width 26 height 17
click at [21, 97] on link "Invoice" at bounding box center [21, 107] width 35 height 24
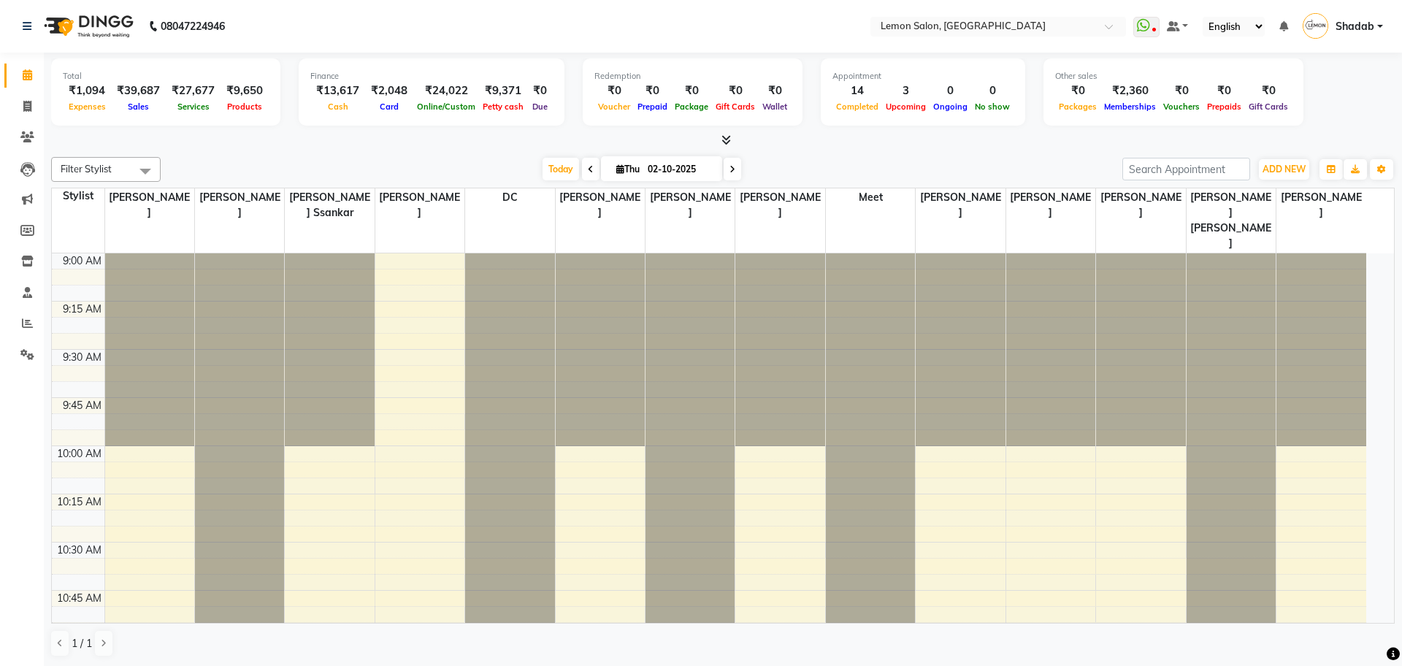
select select "568"
select select "service"
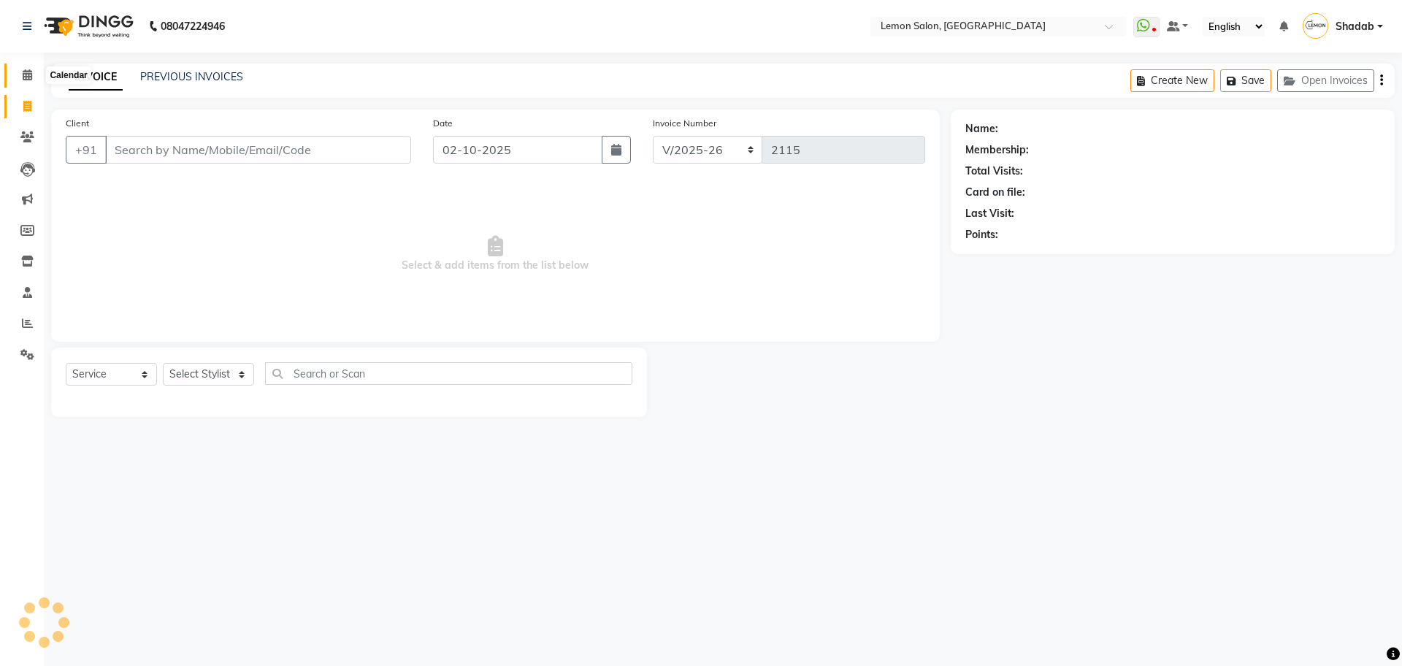
click at [24, 72] on icon at bounding box center [27, 74] width 9 height 11
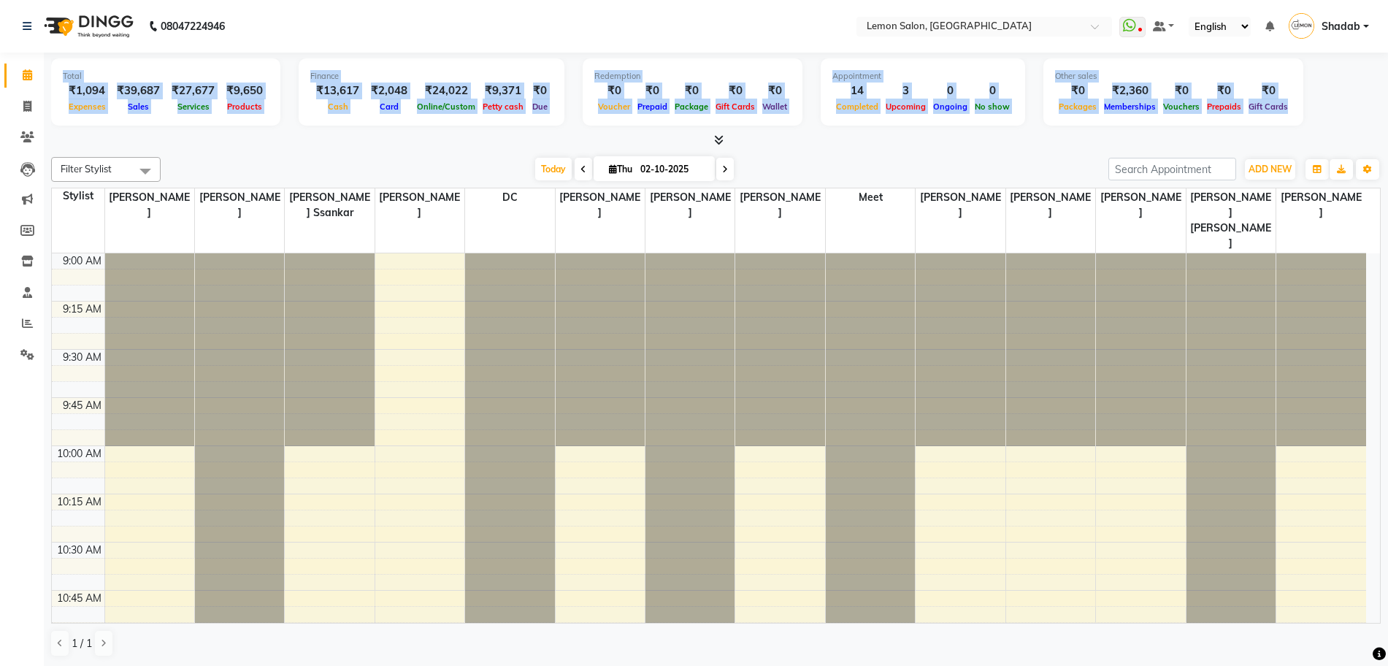
drag, startPoint x: 62, startPoint y: 74, endPoint x: 1325, endPoint y: 89, distance: 1262.9
click at [1325, 89] on div "Total ₹1,094 Expenses ₹39,687 Sales ₹27,677 Services ₹9,650 Products Finance ₹1…" at bounding box center [716, 94] width 1330 height 72
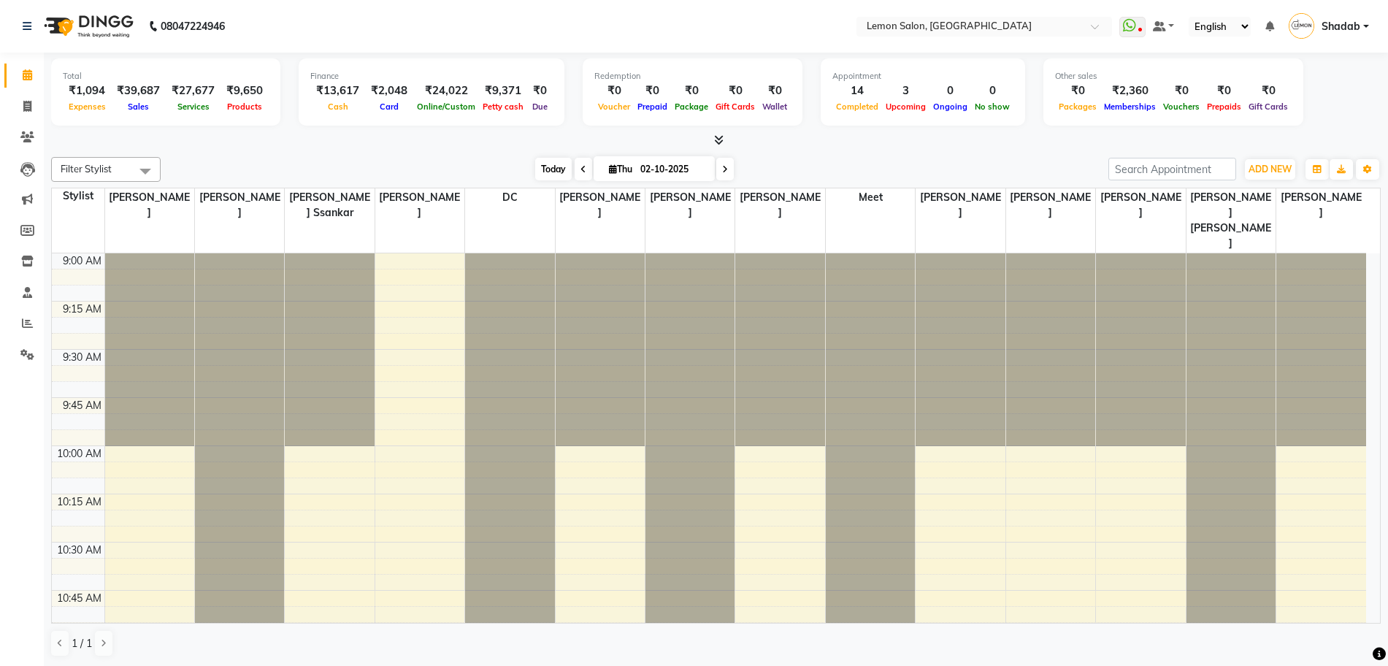
click at [538, 174] on span "Today" at bounding box center [553, 169] width 37 height 23
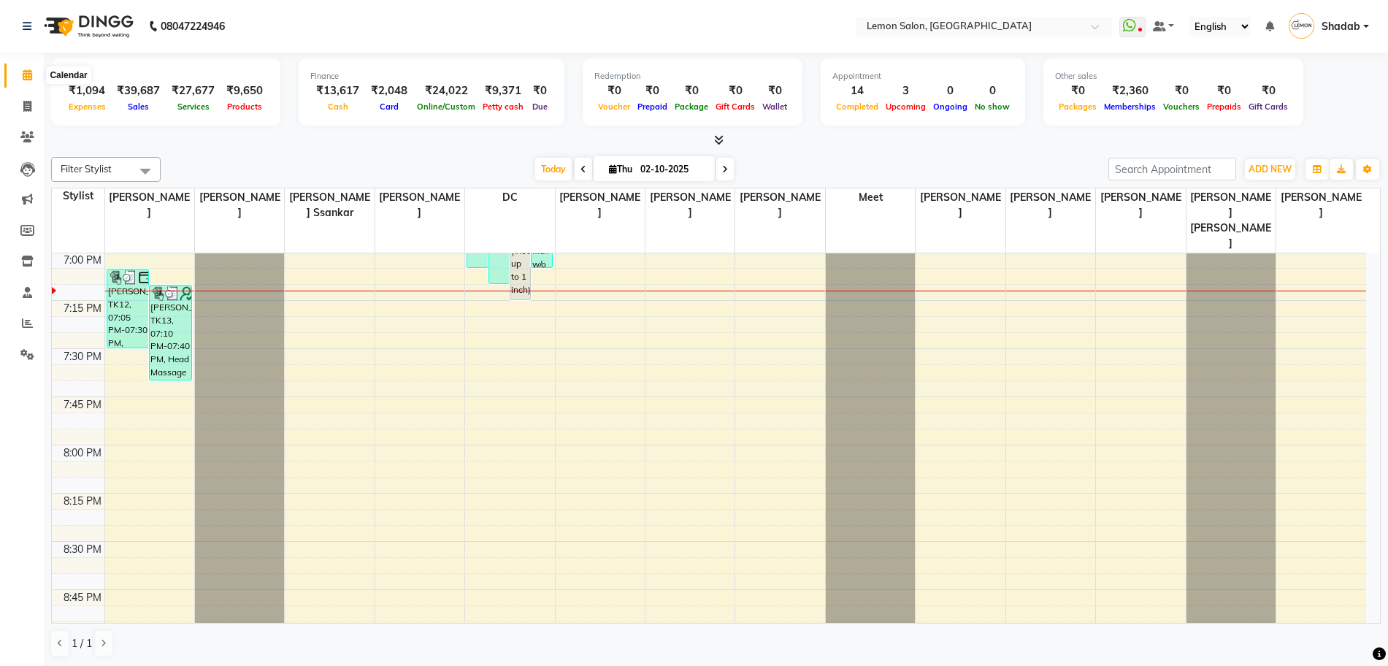
click at [20, 80] on span at bounding box center [28, 75] width 26 height 17
click at [27, 80] on icon at bounding box center [27, 74] width 9 height 11
drag, startPoint x: 23, startPoint y: 106, endPoint x: 56, endPoint y: 103, distance: 32.3
click at [23, 106] on icon at bounding box center [27, 106] width 8 height 11
select select "service"
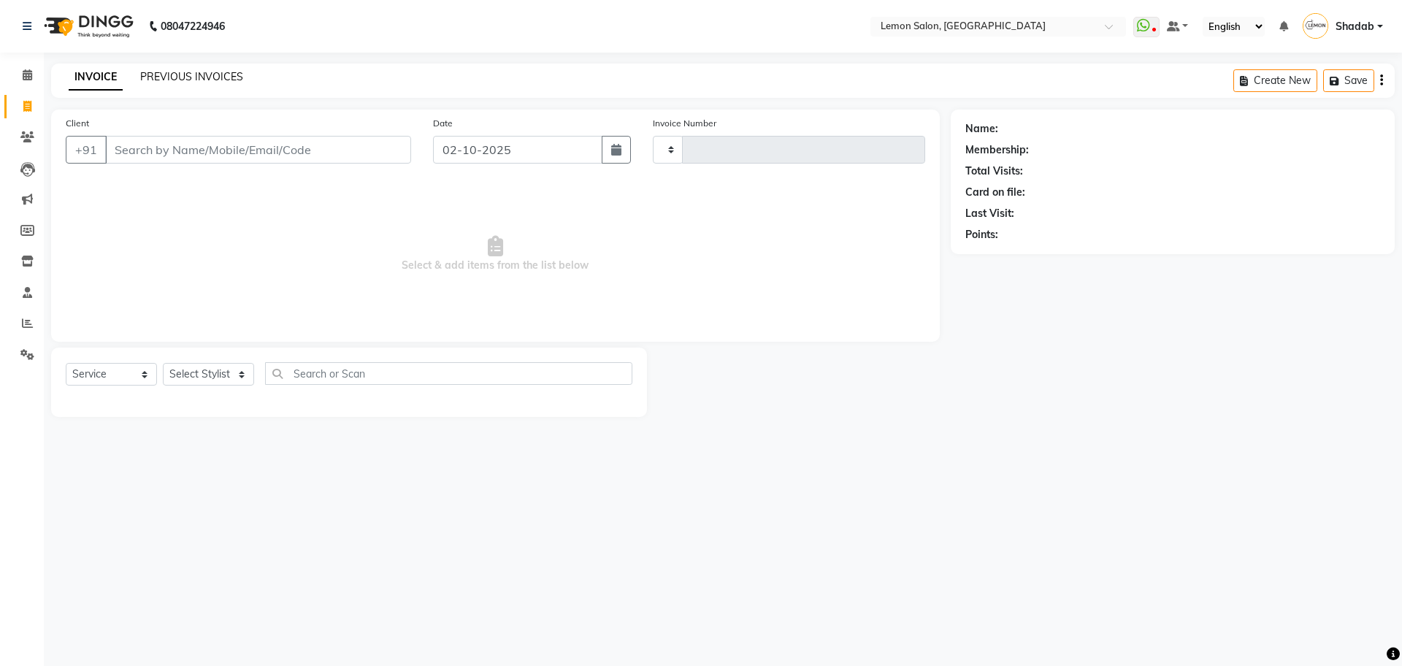
type input "2115"
select select "568"
click at [184, 74] on link "PREVIOUS INVOICES" at bounding box center [191, 76] width 103 height 13
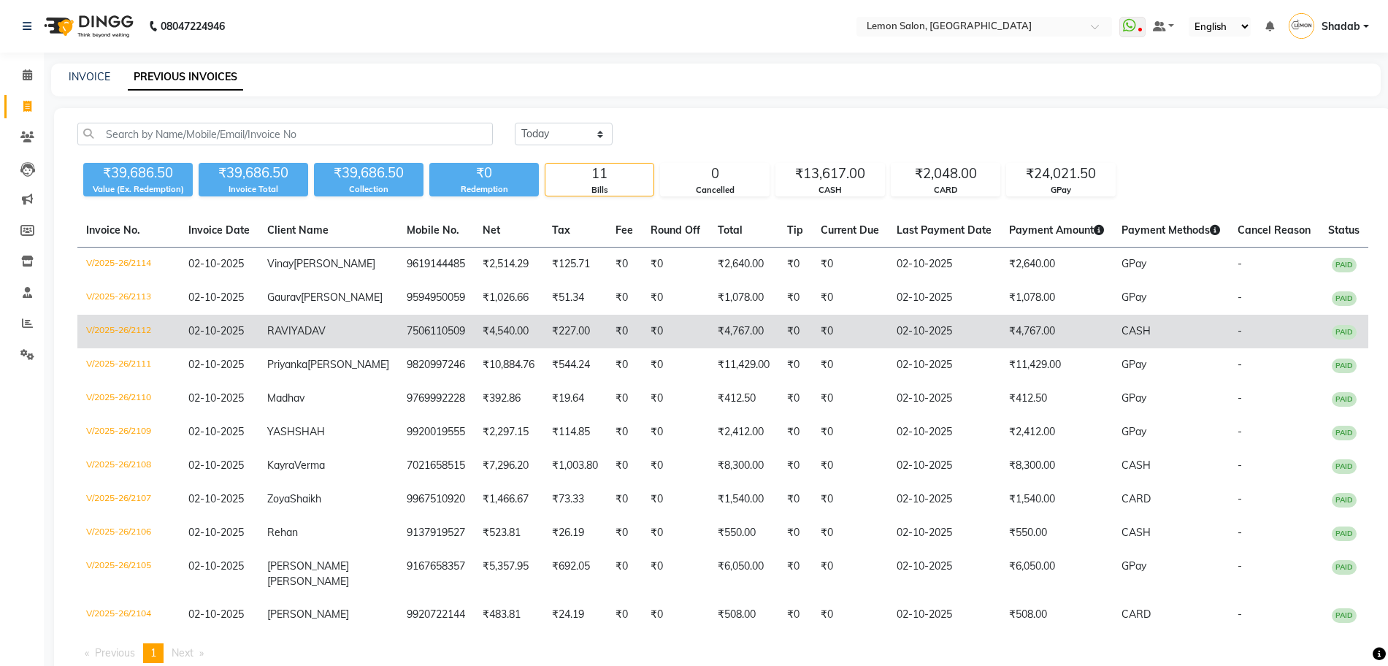
click at [127, 348] on td "V/2025-26/2112" at bounding box center [128, 332] width 102 height 34
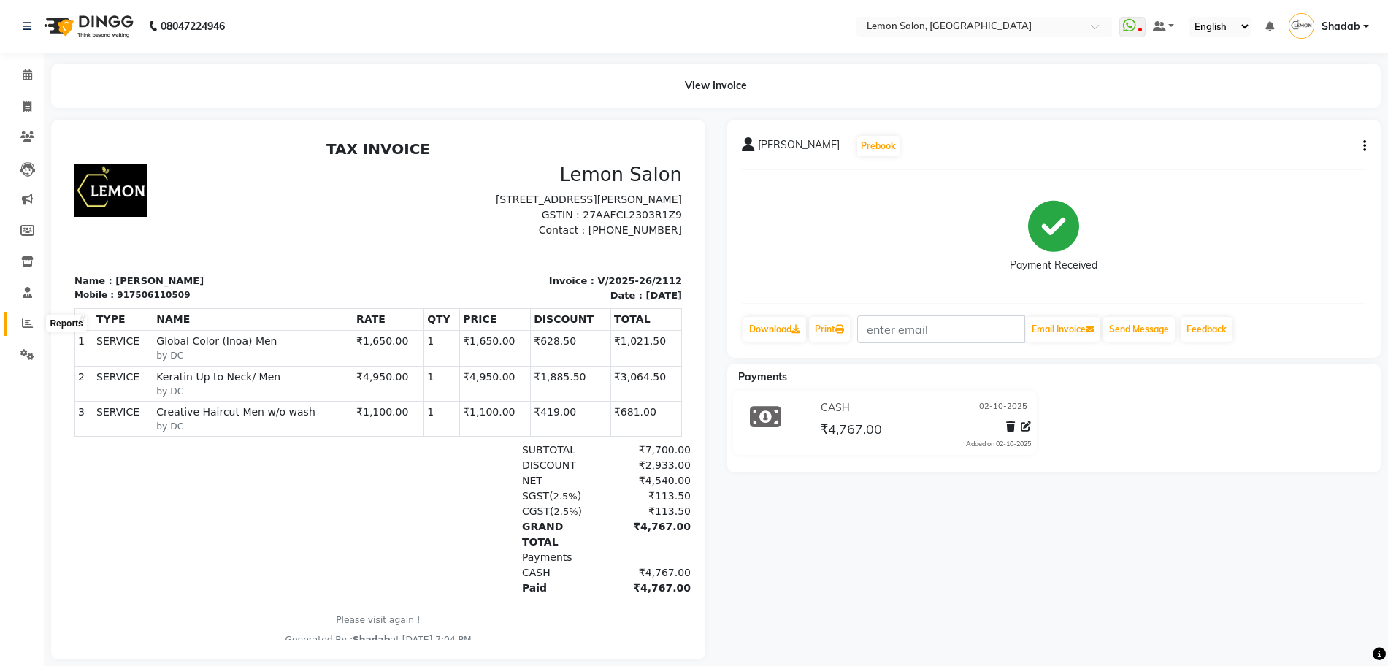
click at [30, 324] on icon at bounding box center [27, 323] width 11 height 11
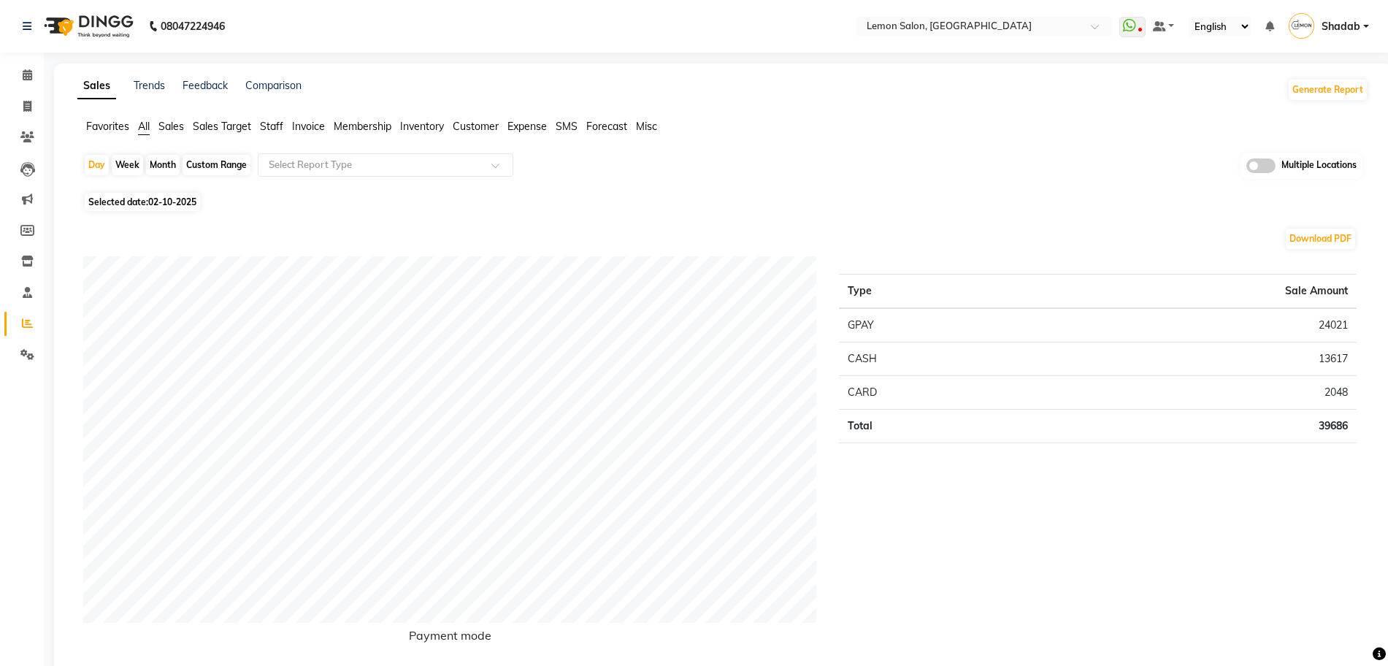
click at [536, 126] on span "Expense" at bounding box center [527, 126] width 39 height 13
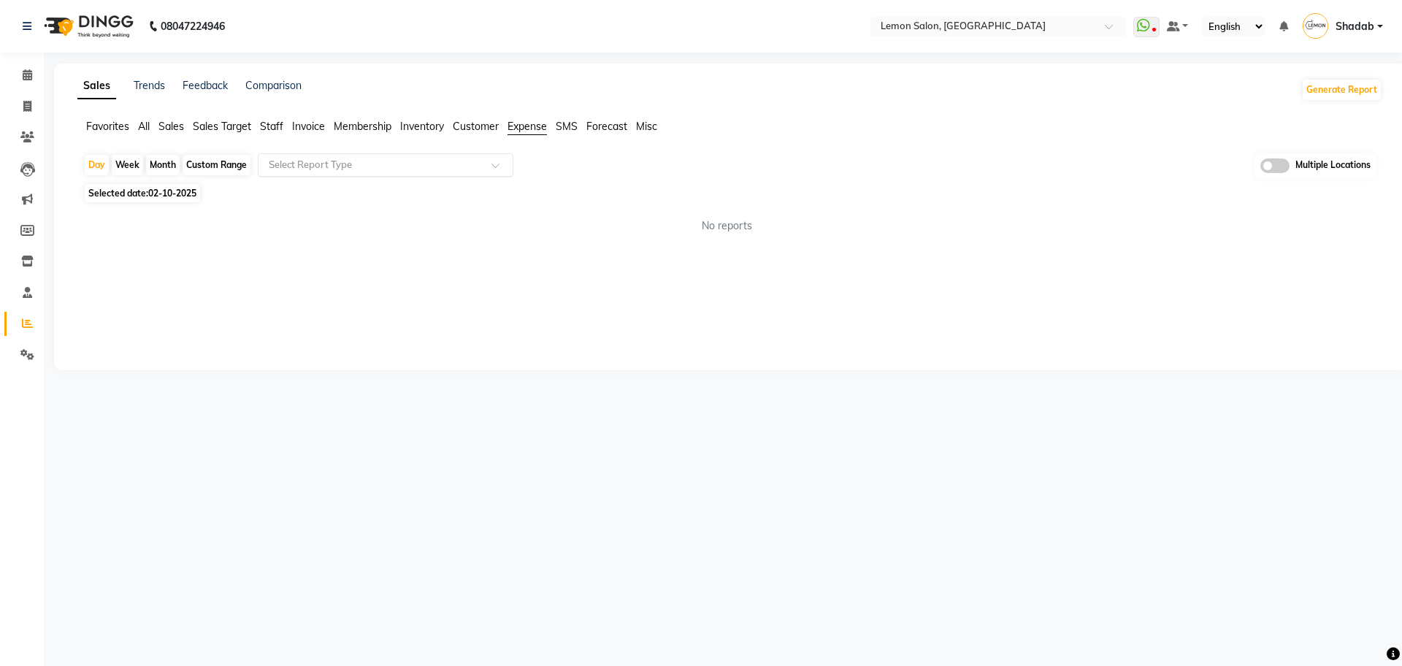
click at [458, 162] on input "text" at bounding box center [371, 165] width 210 height 15
click at [438, 196] on div "Expense by type" at bounding box center [386, 191] width 254 height 29
select select "full_report"
select select "csv"
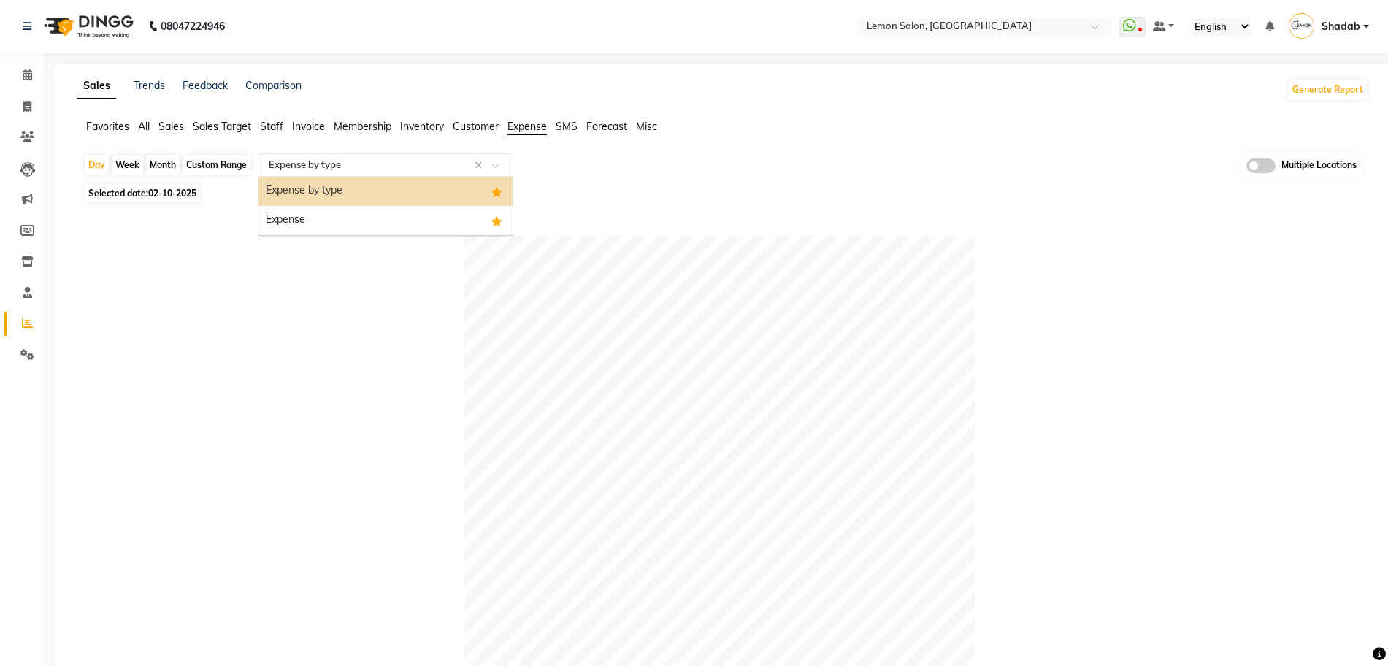
click at [348, 171] on input "text" at bounding box center [371, 165] width 210 height 15
click at [334, 227] on div "Expense" at bounding box center [386, 220] width 254 height 29
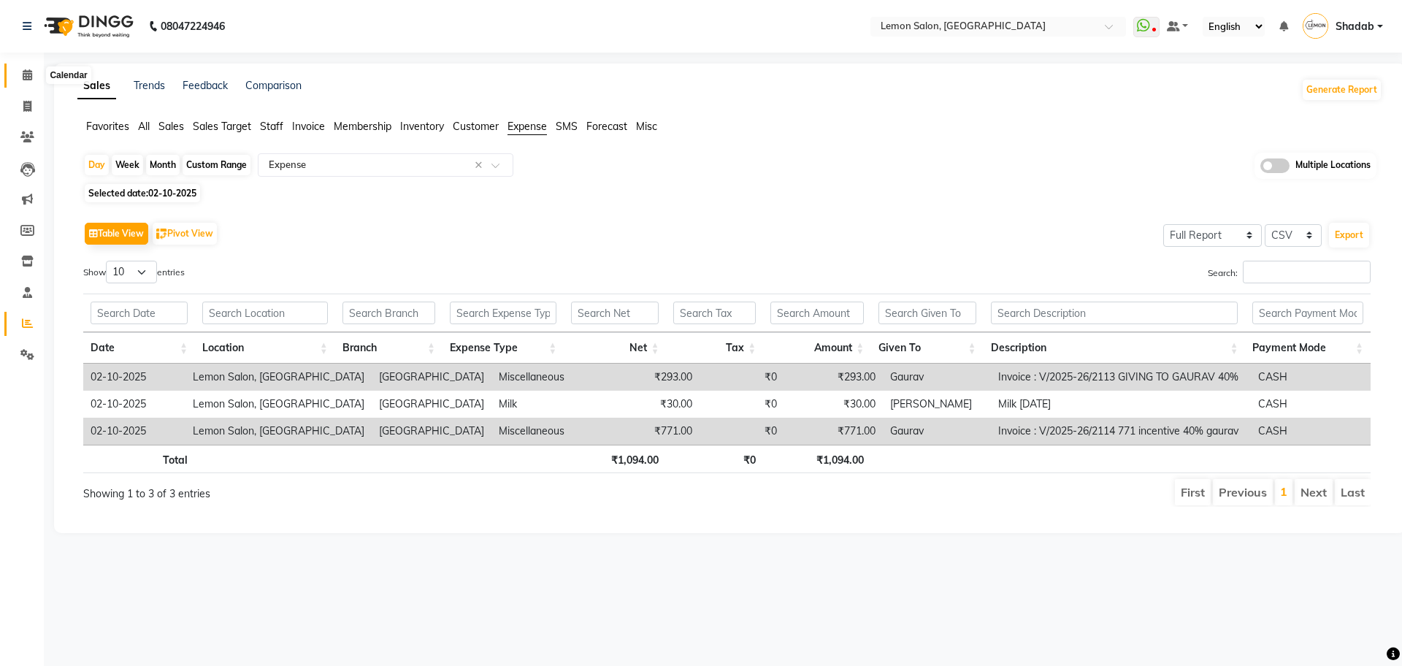
click at [27, 76] on icon at bounding box center [27, 74] width 9 height 11
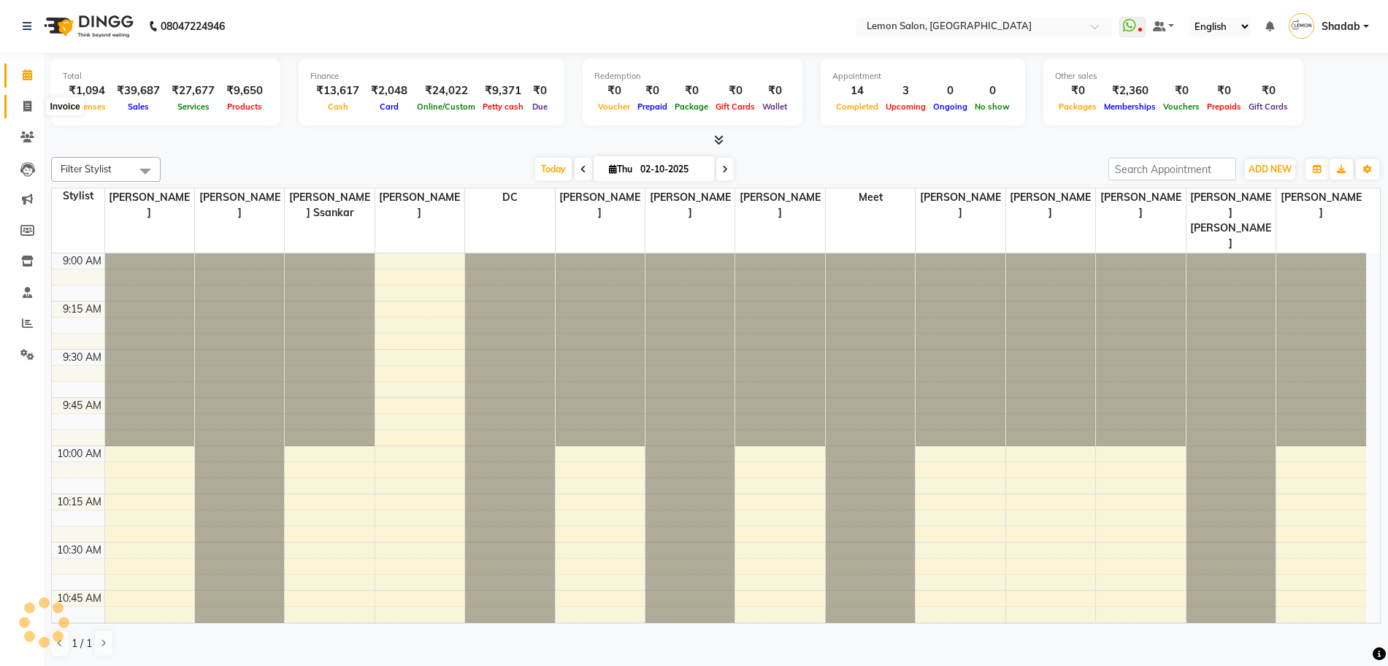
click at [23, 111] on icon at bounding box center [27, 106] width 8 height 11
select select "568"
select select "service"
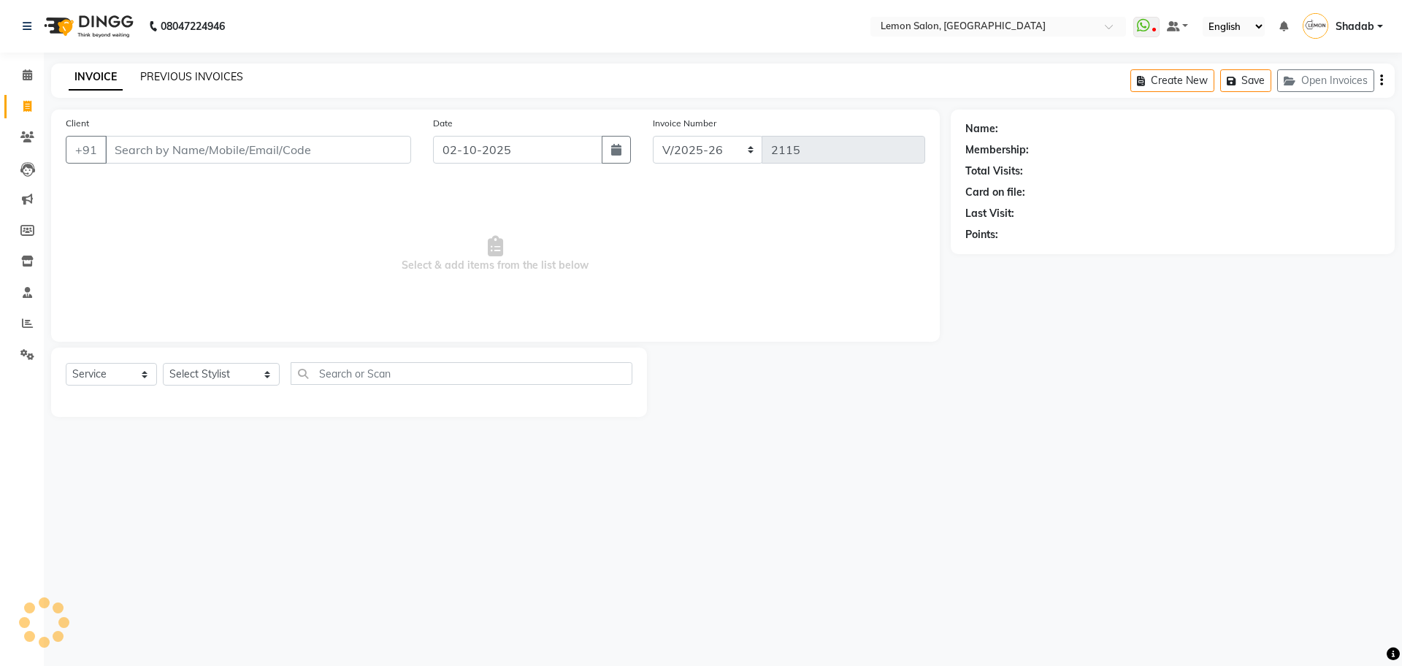
click at [207, 76] on link "PREVIOUS INVOICES" at bounding box center [191, 76] width 103 height 13
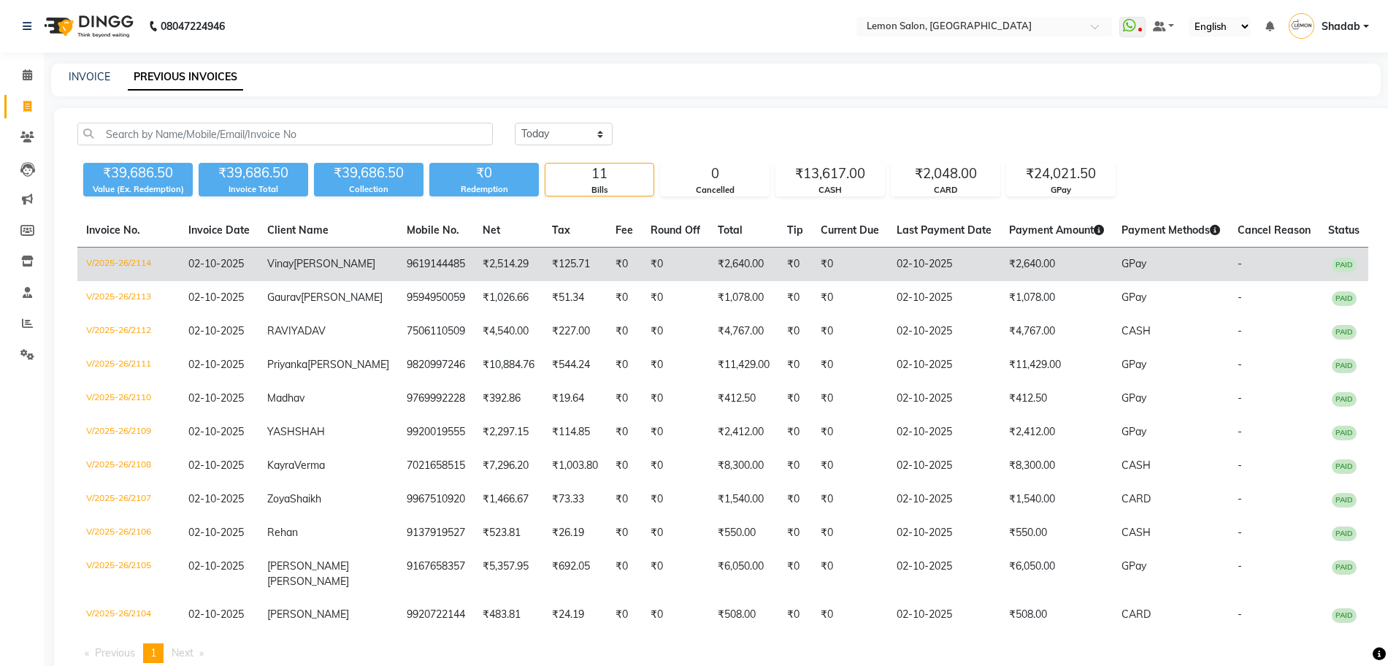
click at [328, 270] on span "[PERSON_NAME]" at bounding box center [335, 263] width 82 height 13
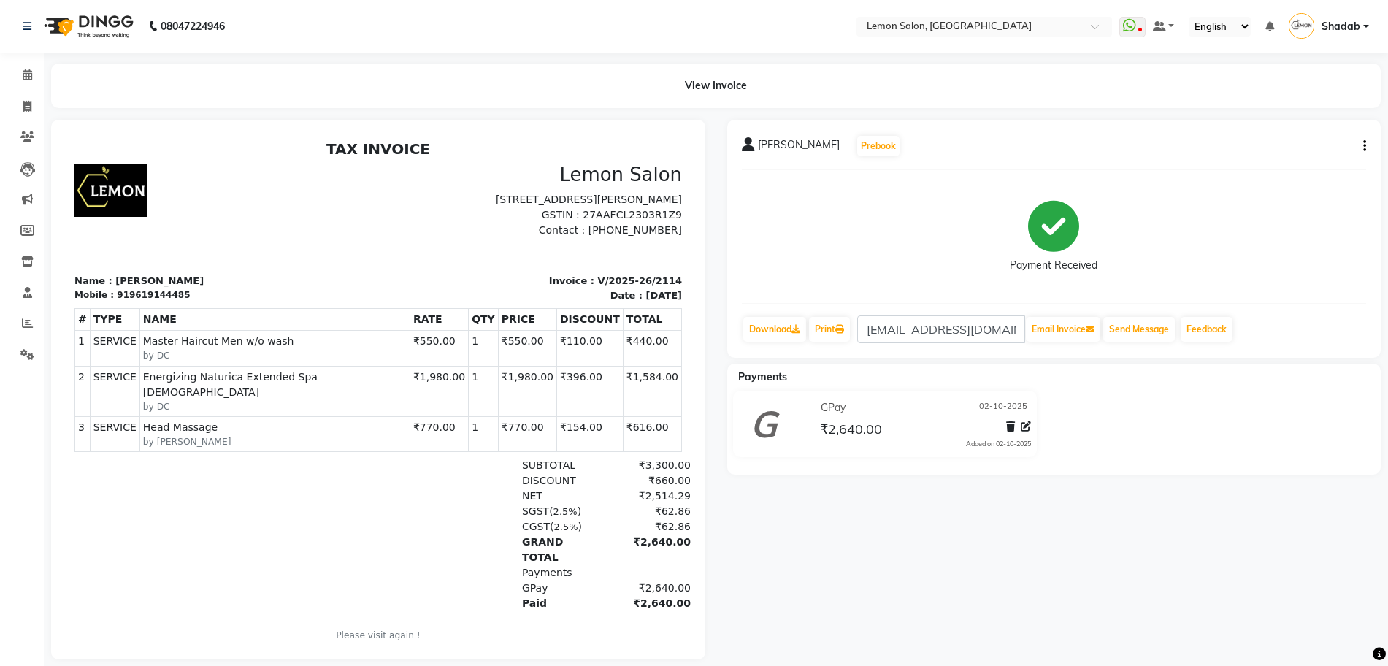
click at [1359, 147] on button "button" at bounding box center [1362, 146] width 9 height 15
click at [826, 223] on div "Payment Received" at bounding box center [1054, 237] width 625 height 110
click at [815, 139] on span "[PERSON_NAME]" at bounding box center [799, 147] width 82 height 20
click at [744, 148] on icon at bounding box center [748, 144] width 13 height 15
click at [796, 138] on span "[PERSON_NAME]" at bounding box center [799, 147] width 82 height 20
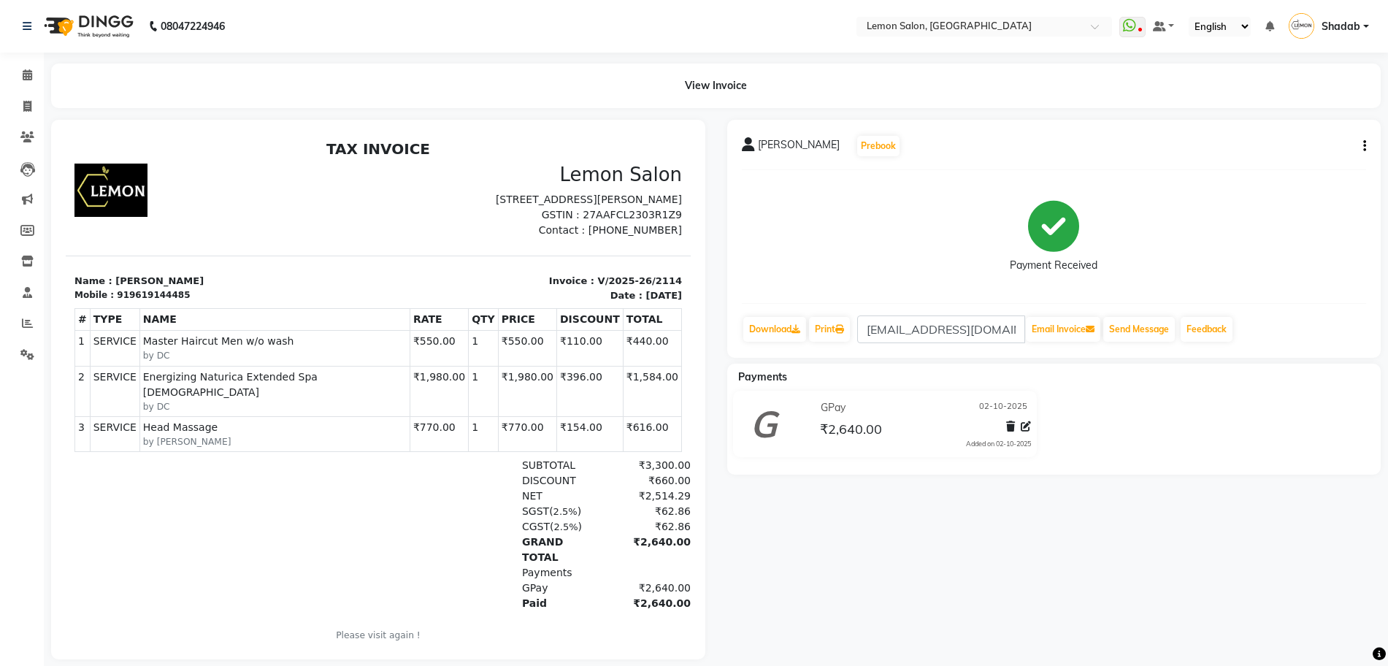
click at [134, 302] on div "919619144485" at bounding box center [153, 295] width 73 height 13
copy div "919619144485"
click at [27, 134] on icon at bounding box center [27, 136] width 14 height 11
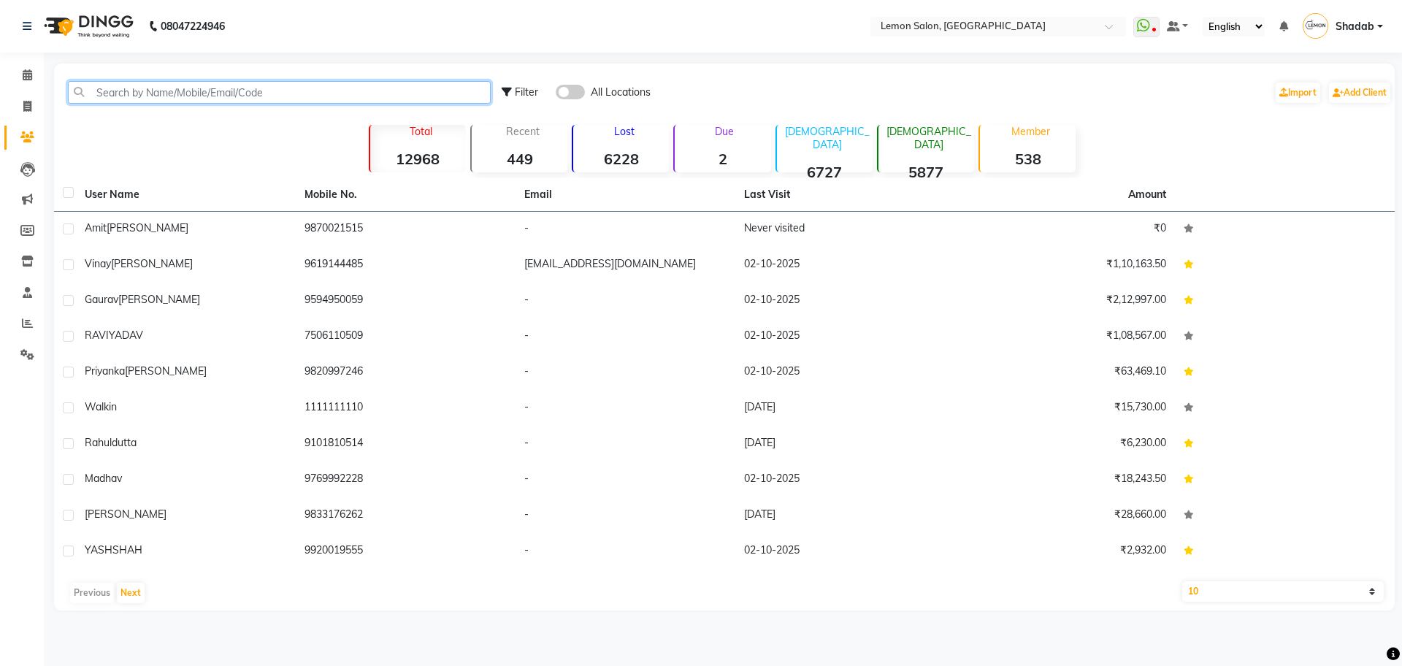
click at [218, 91] on input "text" at bounding box center [279, 92] width 423 height 23
paste input "919619144485"
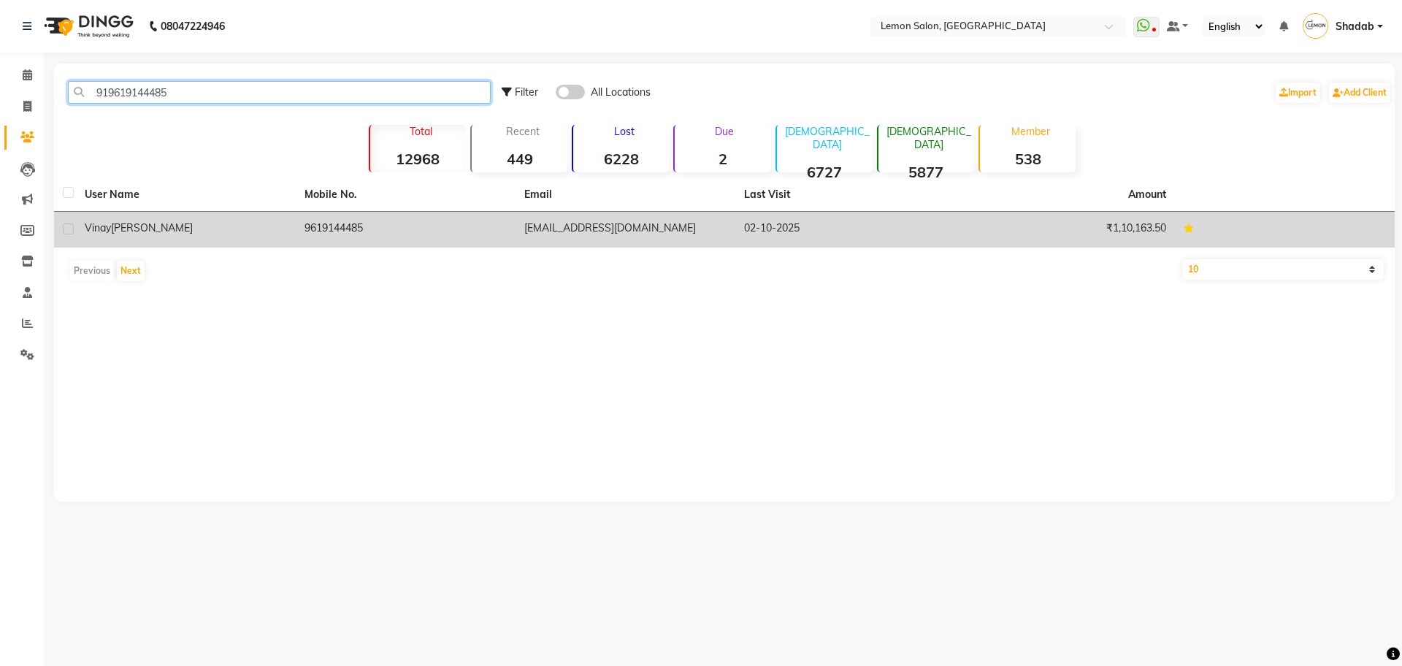
type input "919619144485"
click at [527, 234] on td "[EMAIL_ADDRESS][DOMAIN_NAME]" at bounding box center [626, 230] width 220 height 36
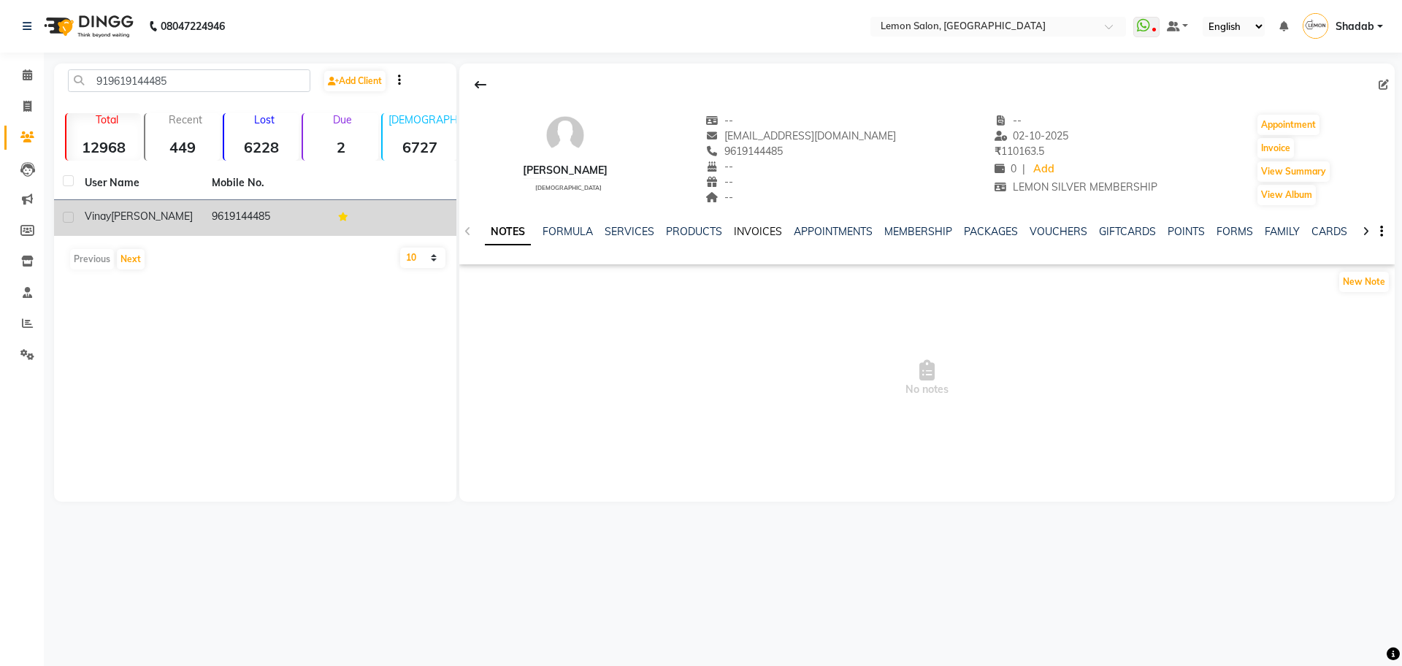
click at [761, 228] on link "INVOICES" at bounding box center [758, 231] width 48 height 13
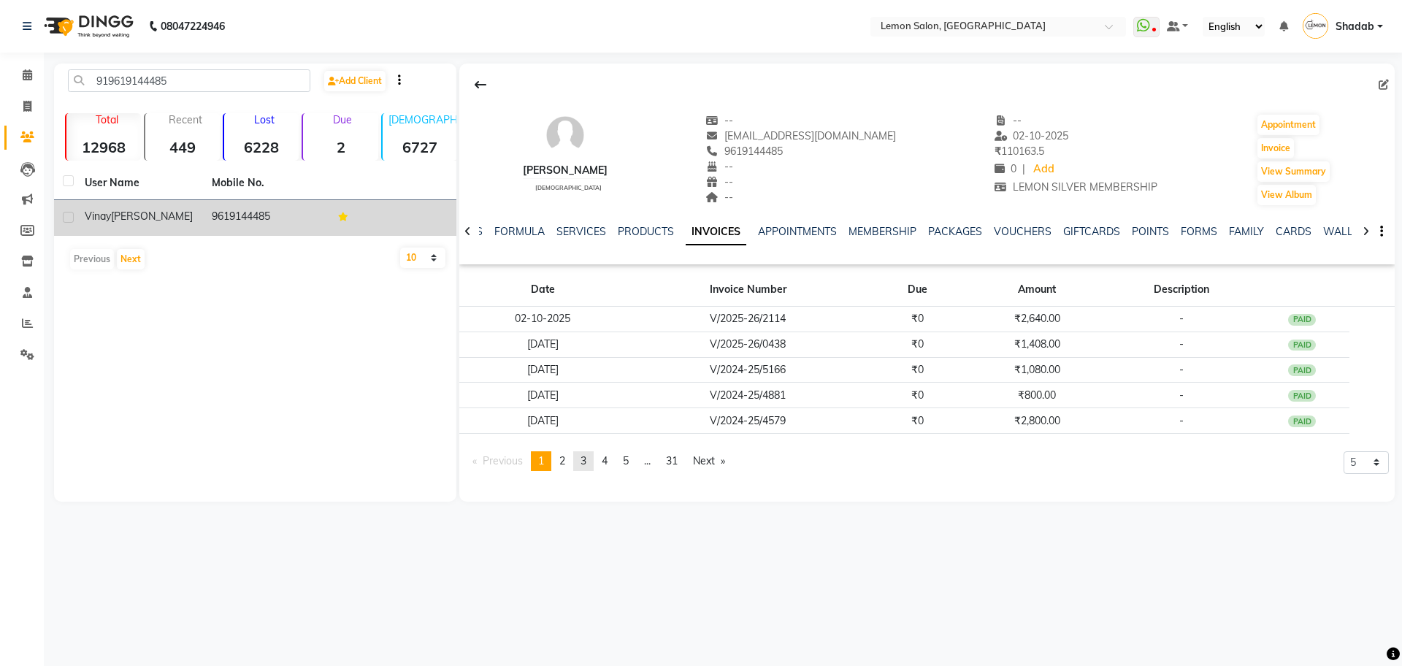
click at [594, 457] on link "page 3" at bounding box center [583, 461] width 20 height 20
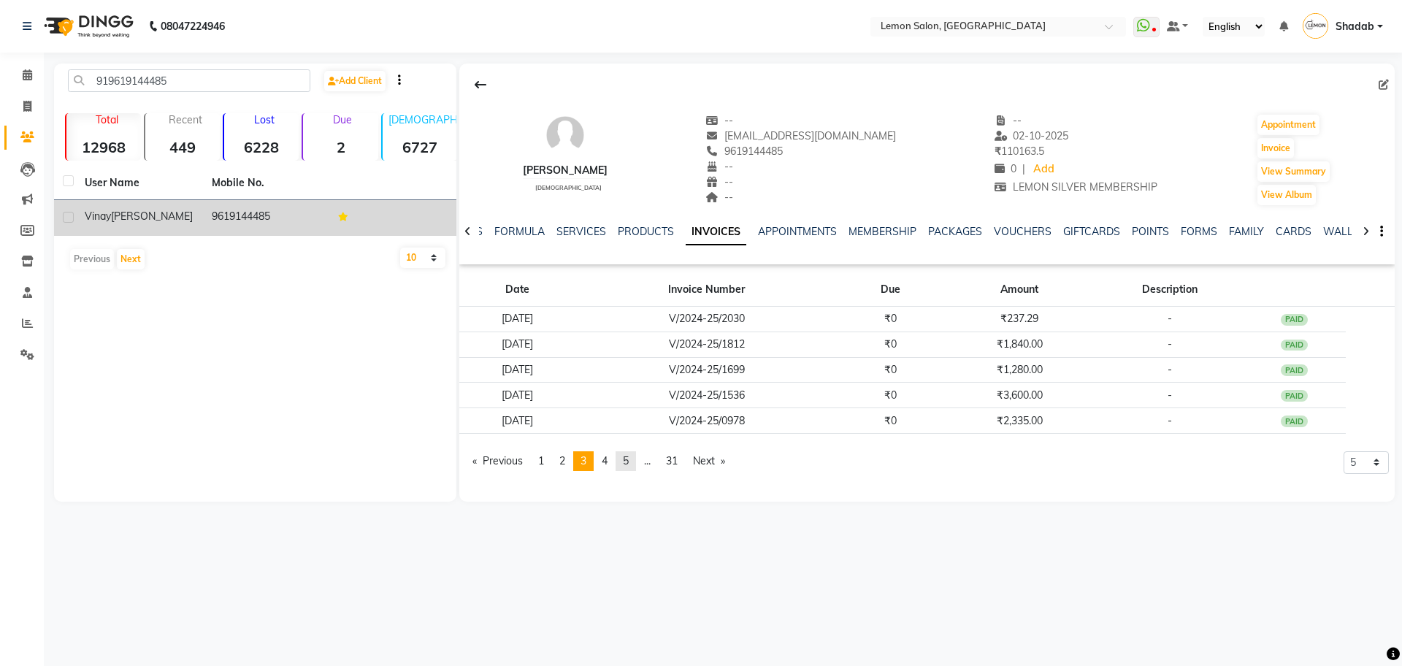
click at [628, 459] on span "5" at bounding box center [626, 460] width 6 height 13
click at [18, 107] on span at bounding box center [28, 107] width 26 height 17
select select "568"
select select "service"
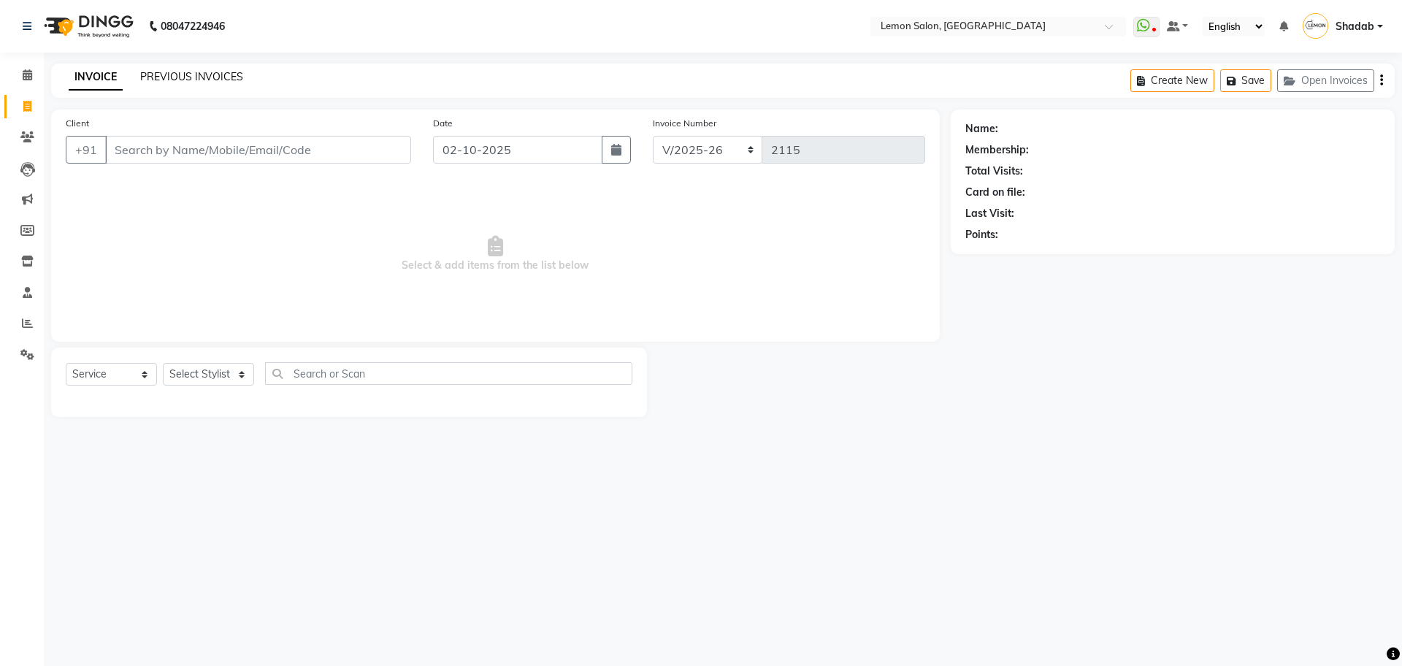
click at [175, 80] on link "PREVIOUS INVOICES" at bounding box center [191, 76] width 103 height 13
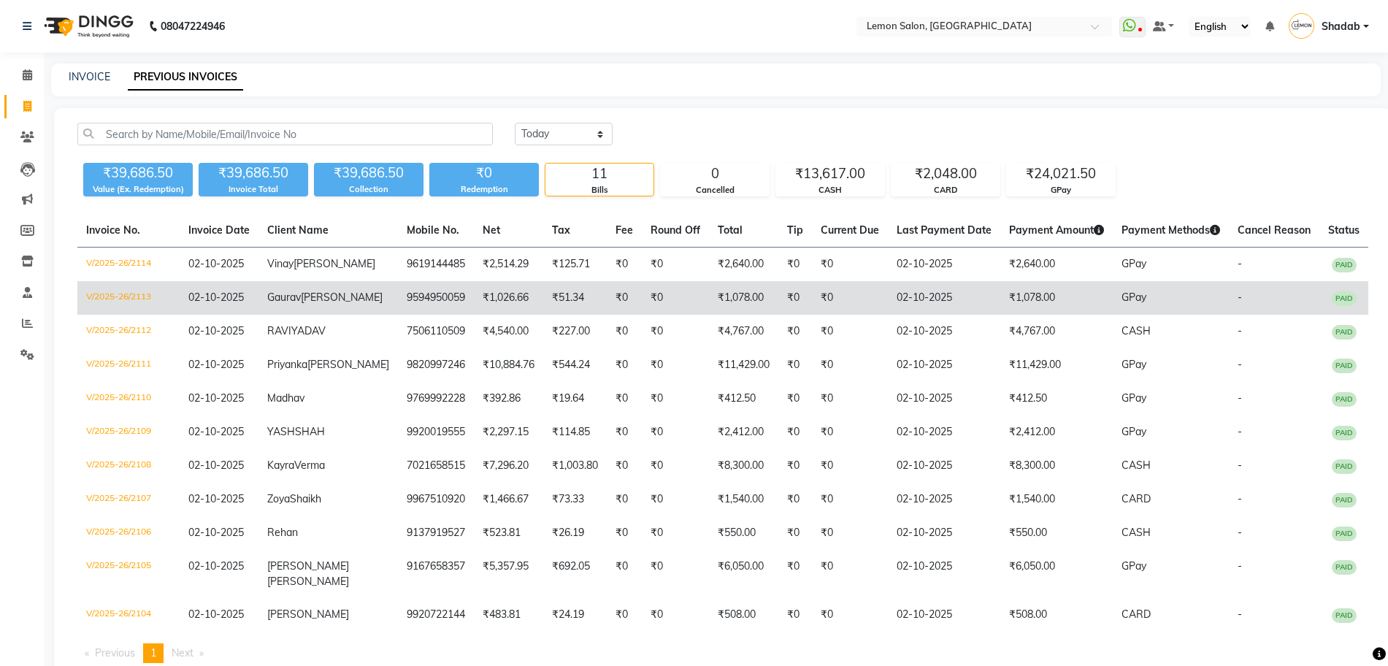
click at [314, 304] on span "[PERSON_NAME]" at bounding box center [342, 297] width 82 height 13
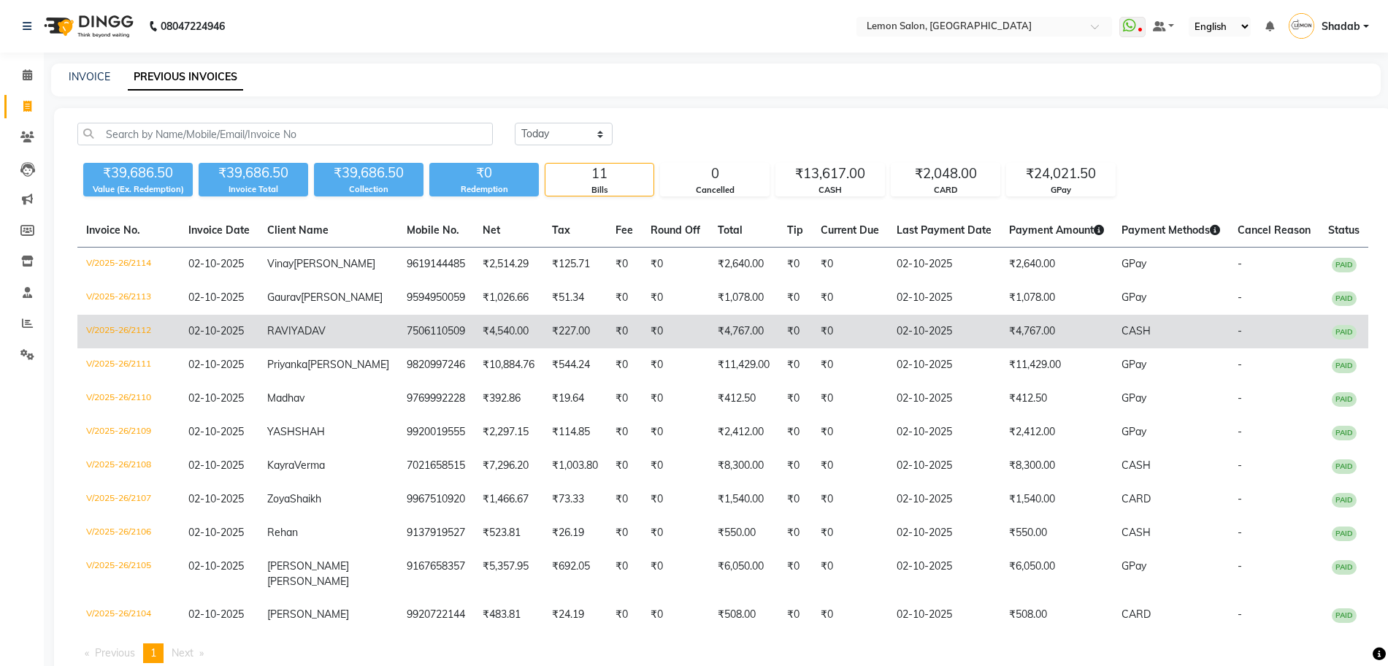
click at [162, 348] on td "V/2025-26/2112" at bounding box center [128, 332] width 102 height 34
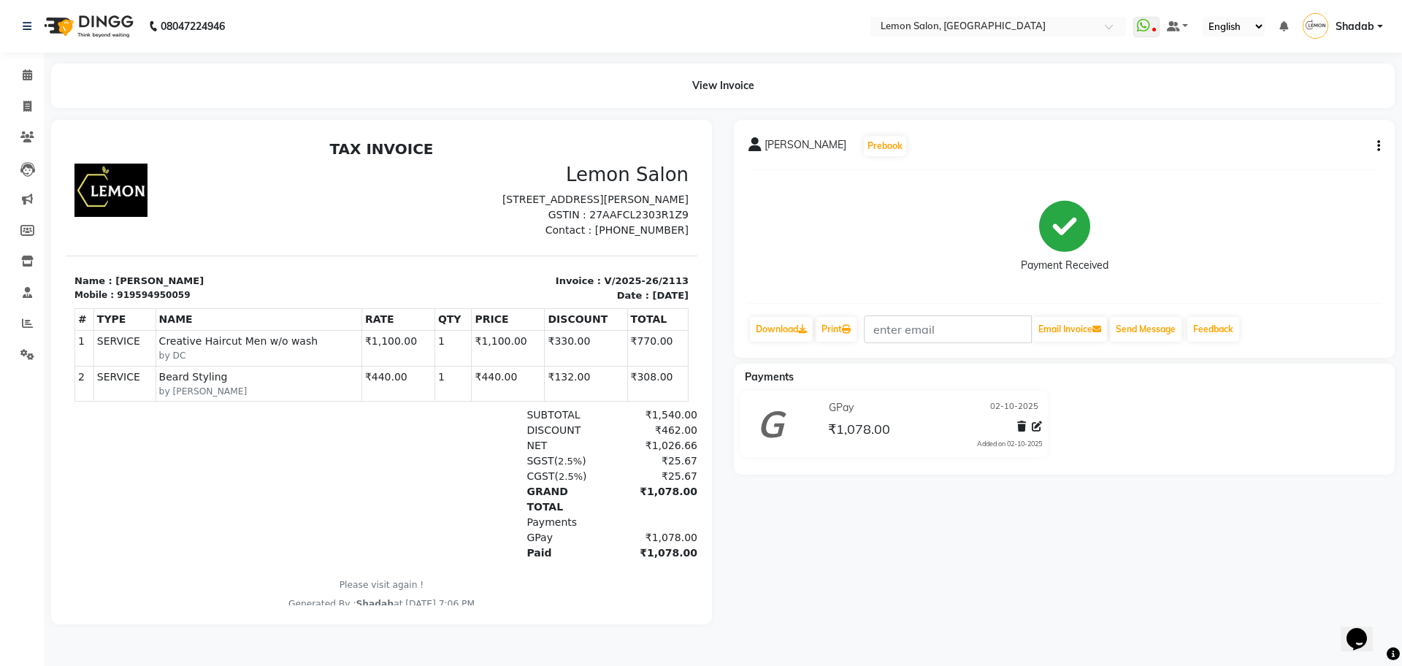
click at [162, 302] on div "919594950059" at bounding box center [153, 295] width 73 height 13
click at [161, 302] on div "919594950059" at bounding box center [153, 295] width 73 height 13
copy div "919594950059"
click at [26, 137] on icon at bounding box center [27, 136] width 14 height 11
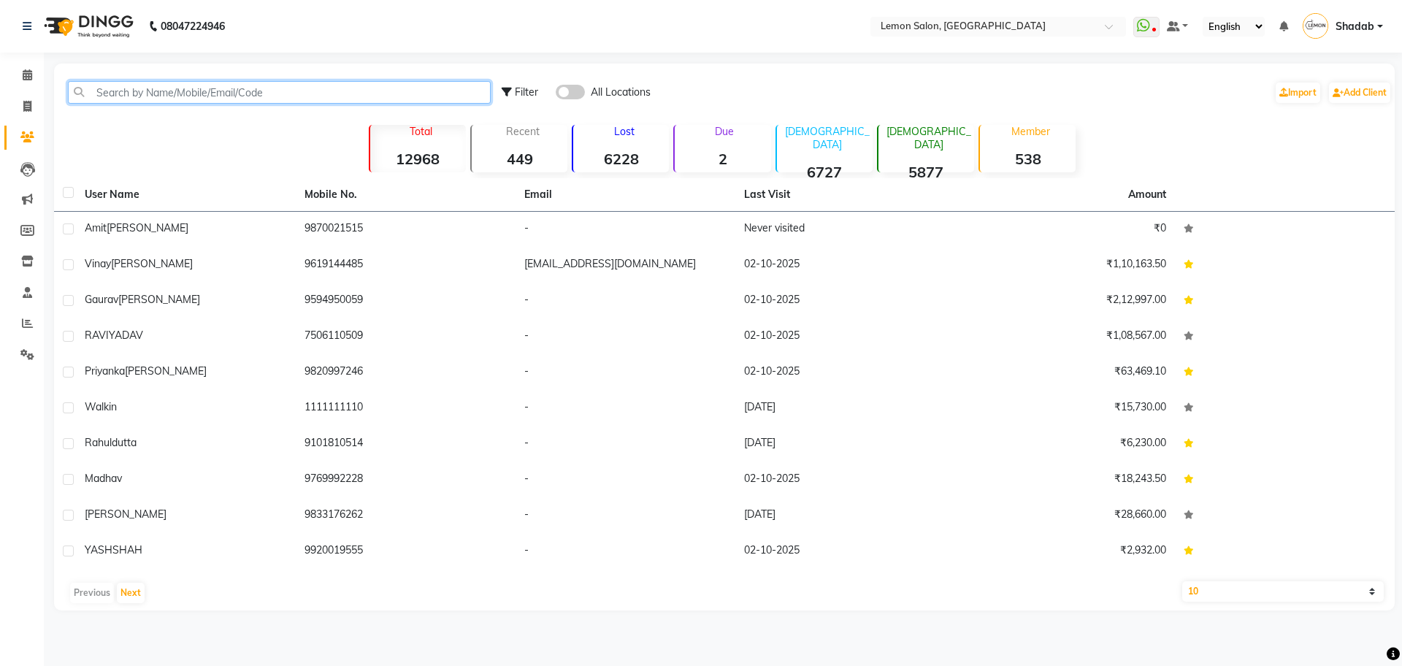
click at [207, 87] on input "text" at bounding box center [279, 92] width 423 height 23
paste input "919594950059"
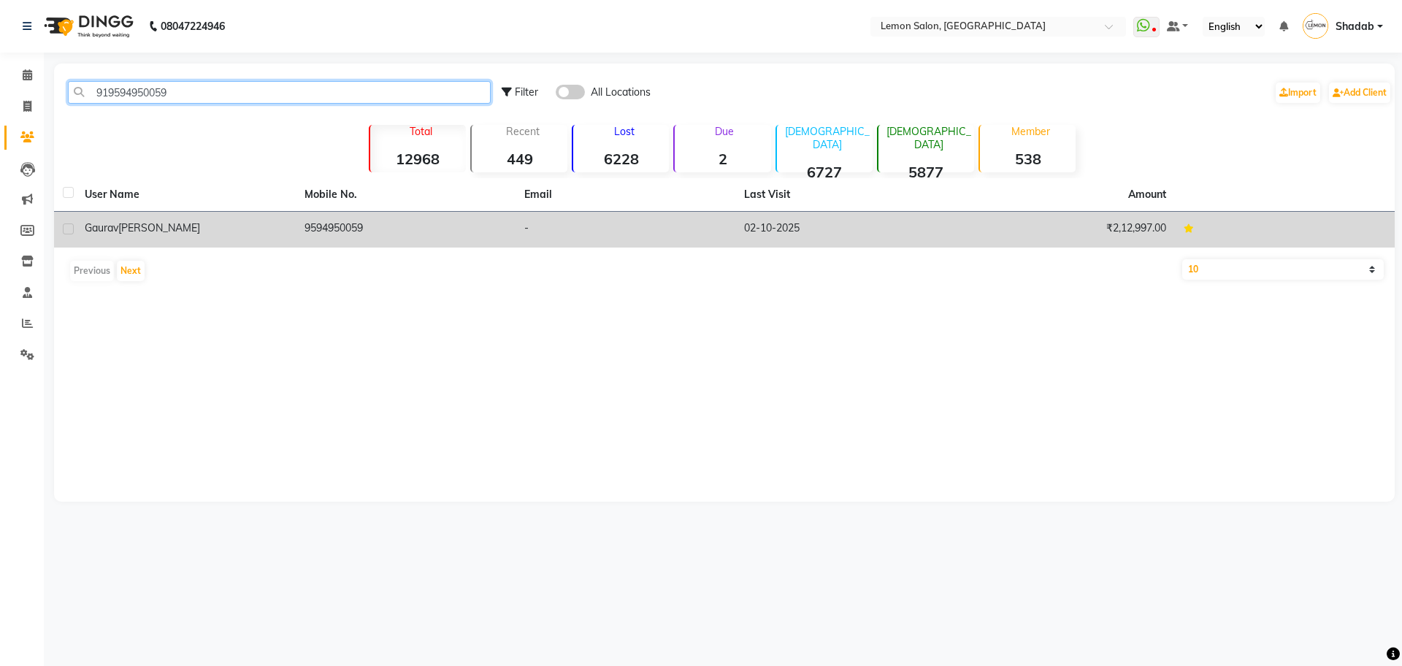
type input "919594950059"
click at [454, 230] on td "9594950059" at bounding box center [406, 230] width 220 height 36
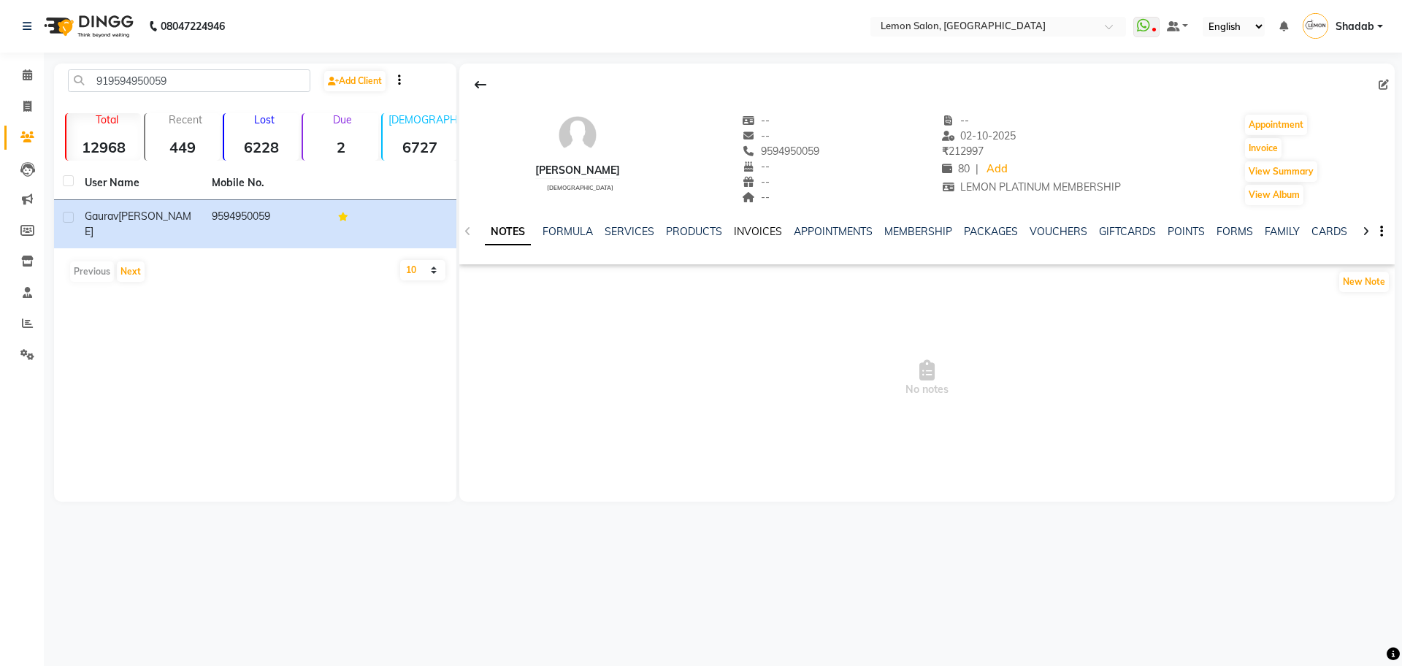
click at [763, 235] on link "INVOICES" at bounding box center [758, 231] width 48 height 13
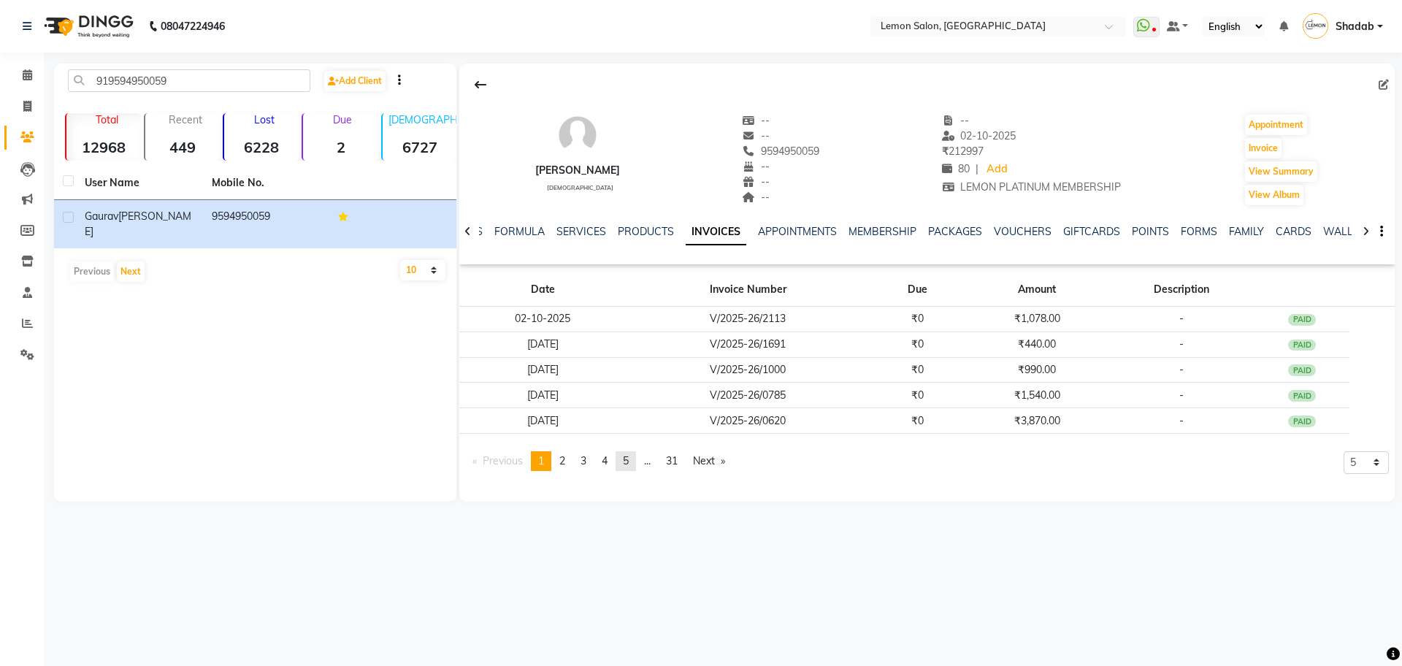
click at [626, 466] on link "page 5" at bounding box center [626, 461] width 20 height 20
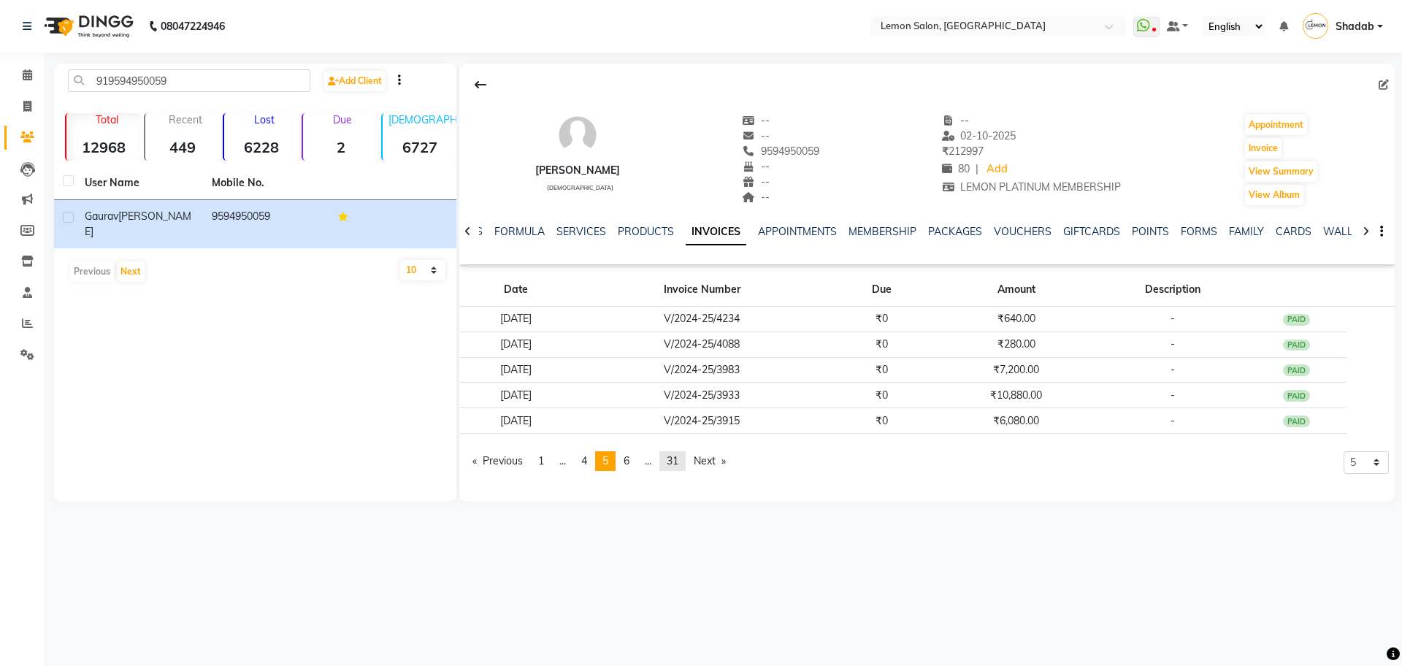
click at [679, 467] on span "31" at bounding box center [673, 460] width 12 height 13
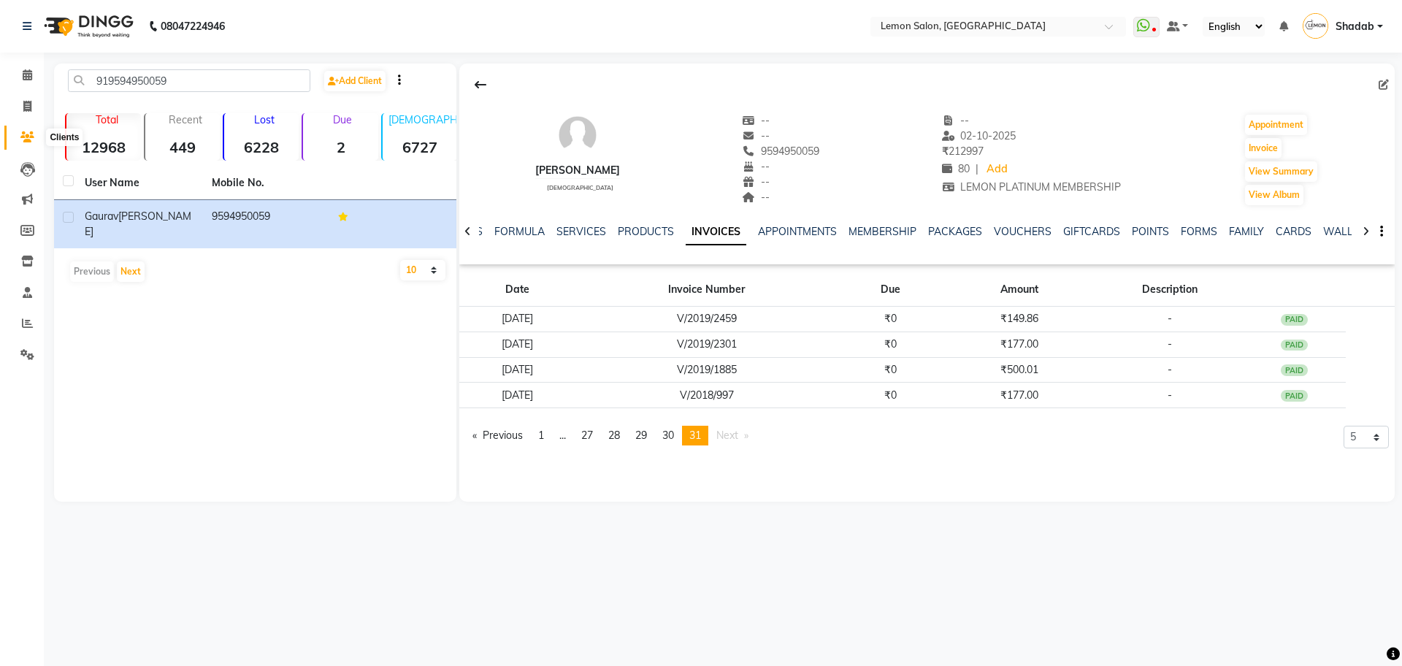
click at [28, 133] on icon at bounding box center [27, 136] width 14 height 11
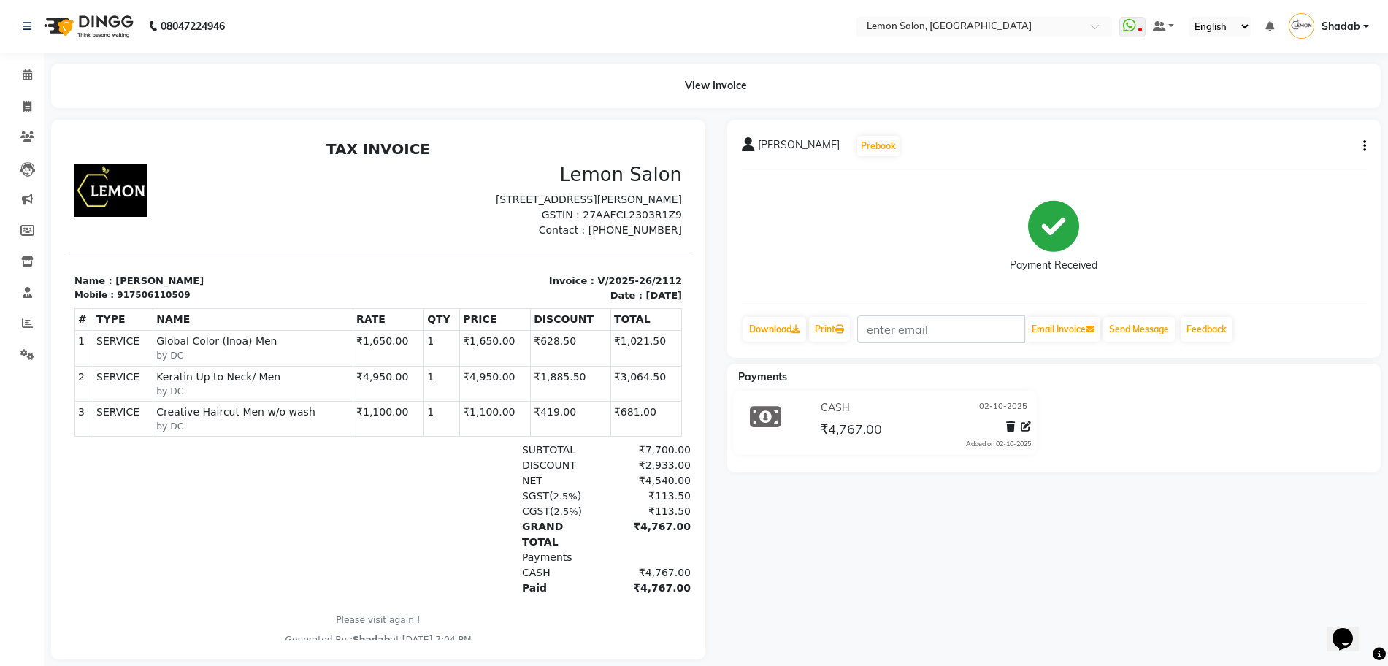
click at [160, 302] on div "917506110509" at bounding box center [153, 295] width 73 height 13
copy div "917506110509"
drag, startPoint x: 36, startPoint y: 136, endPoint x: 59, endPoint y: 131, distance: 23.9
click at [36, 136] on span at bounding box center [28, 137] width 26 height 17
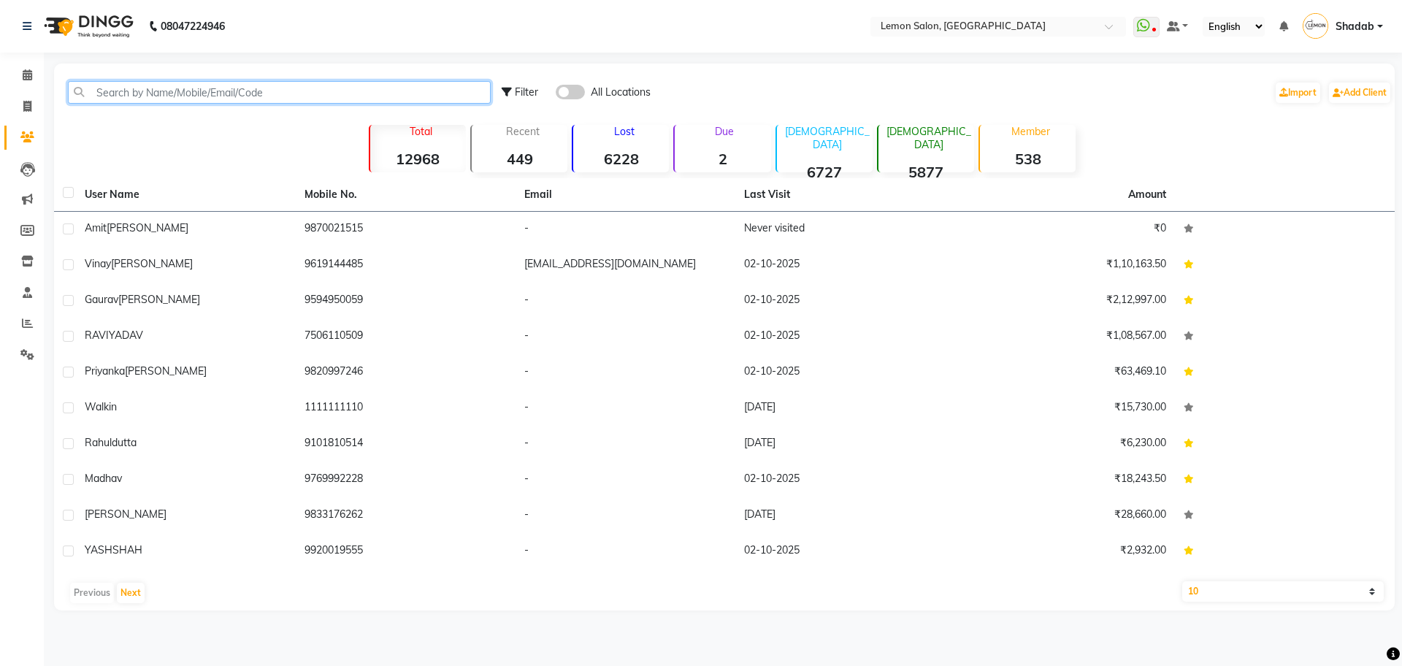
click at [179, 94] on input "text" at bounding box center [279, 92] width 423 height 23
paste input "917506110509"
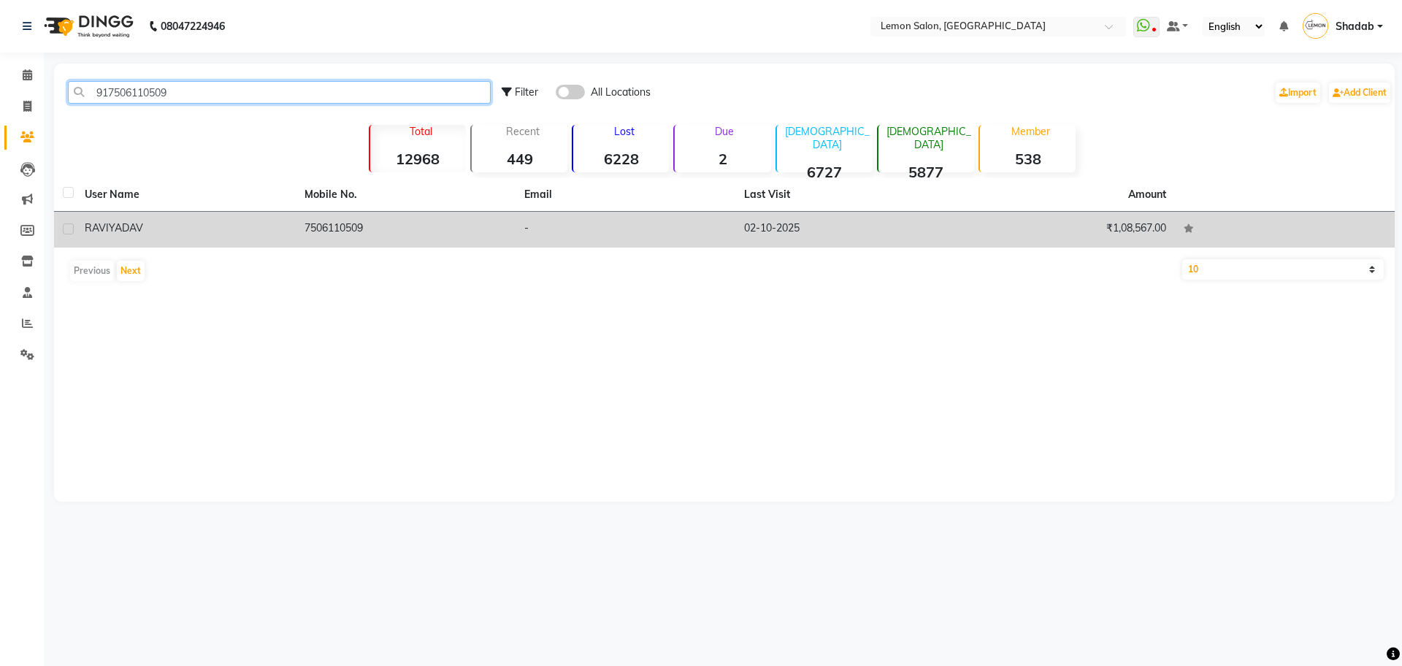
type input "917506110509"
click at [323, 232] on td "7506110509" at bounding box center [406, 230] width 220 height 36
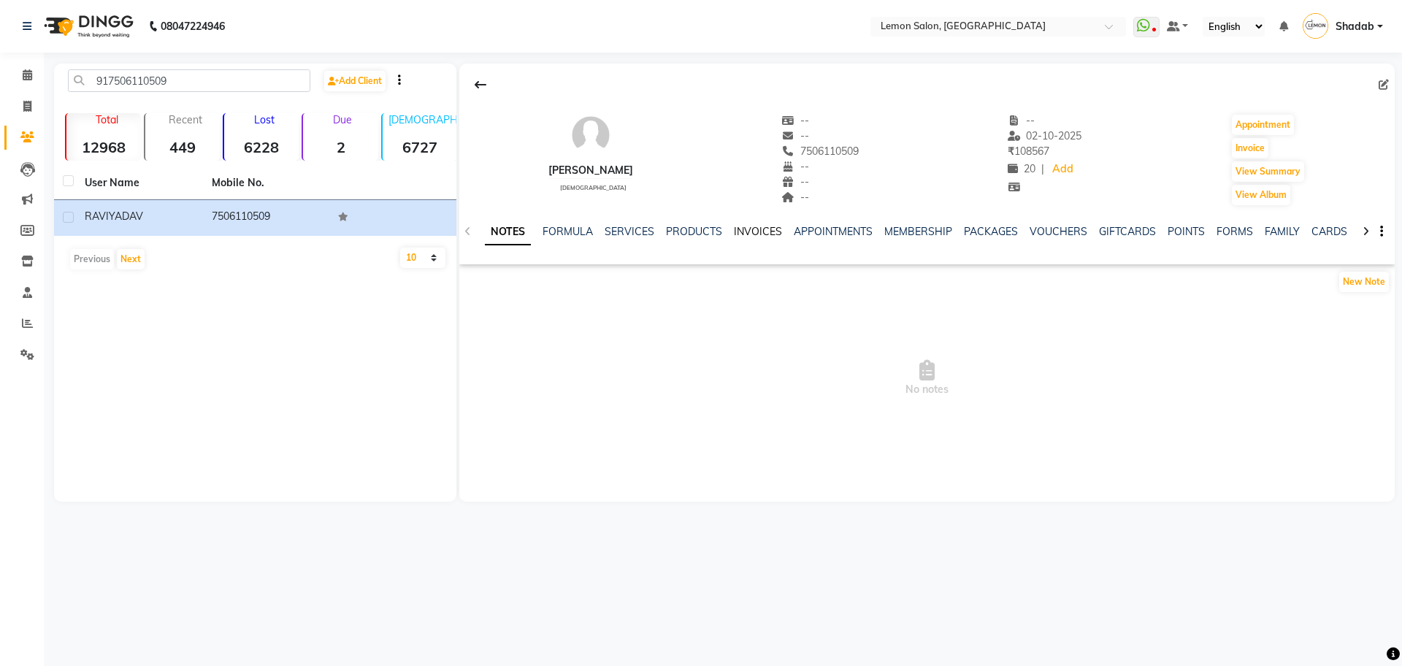
drag, startPoint x: 755, startPoint y: 223, endPoint x: 754, endPoint y: 232, distance: 8.9
click at [754, 227] on div "INVOICES" at bounding box center [758, 231] width 48 height 15
click at [754, 229] on link "INVOICES" at bounding box center [758, 231] width 48 height 13
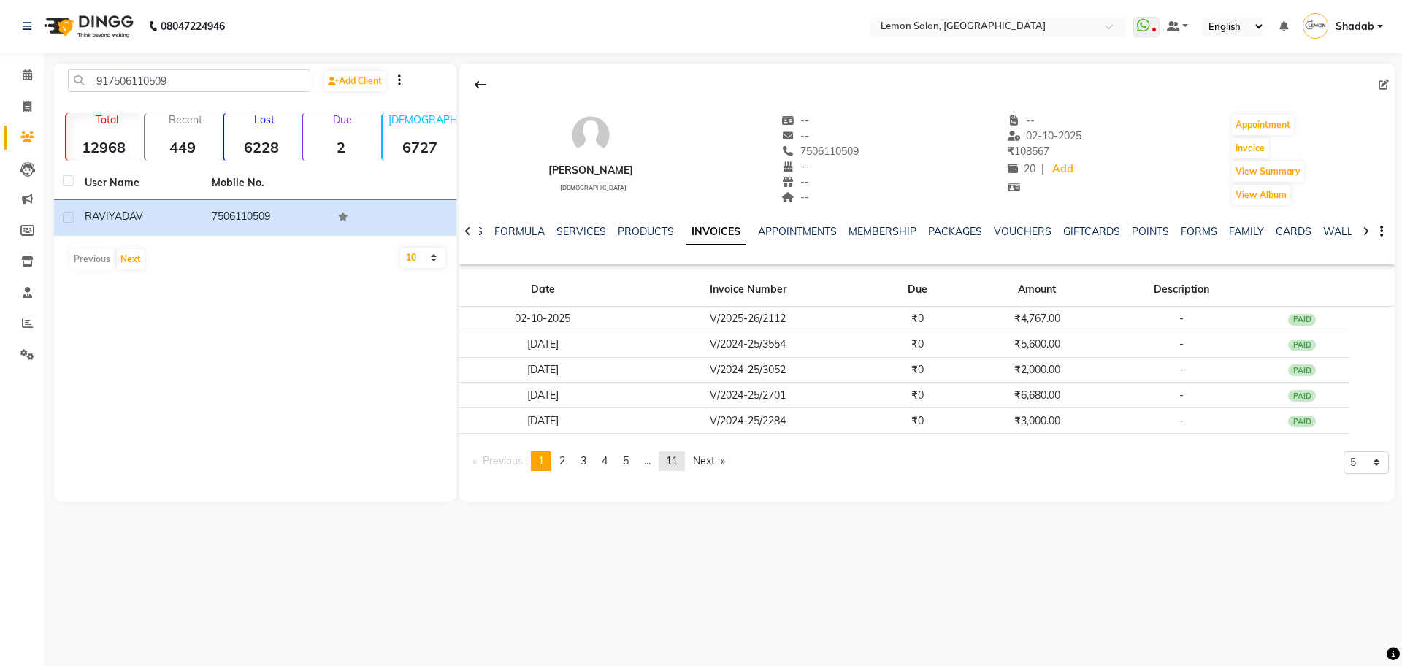
click at [681, 467] on link "page 11" at bounding box center [672, 461] width 26 height 20
click at [700, 463] on div "[PERSON_NAME] [DEMOGRAPHIC_DATA] -- -- 7506110509 -- -- -- -- [DATE] ₹ 108567 2…" at bounding box center [927, 283] width 936 height 438
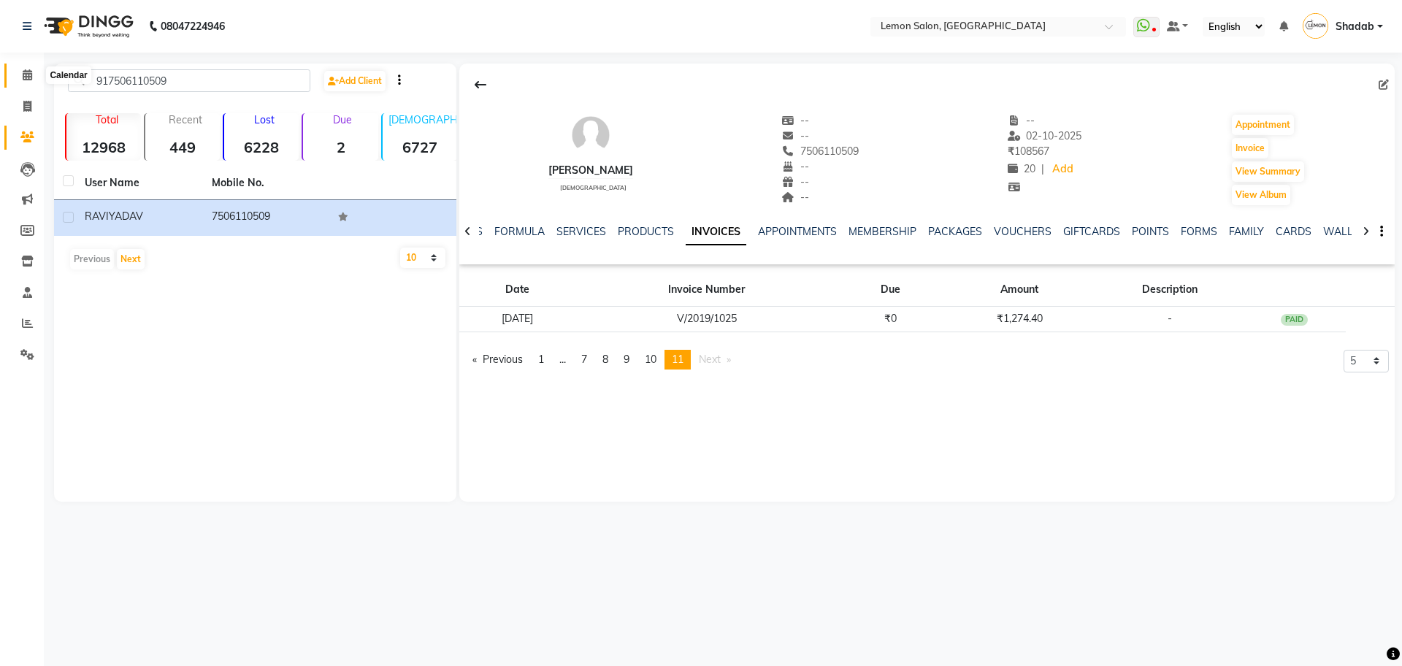
click at [20, 72] on span at bounding box center [28, 75] width 26 height 17
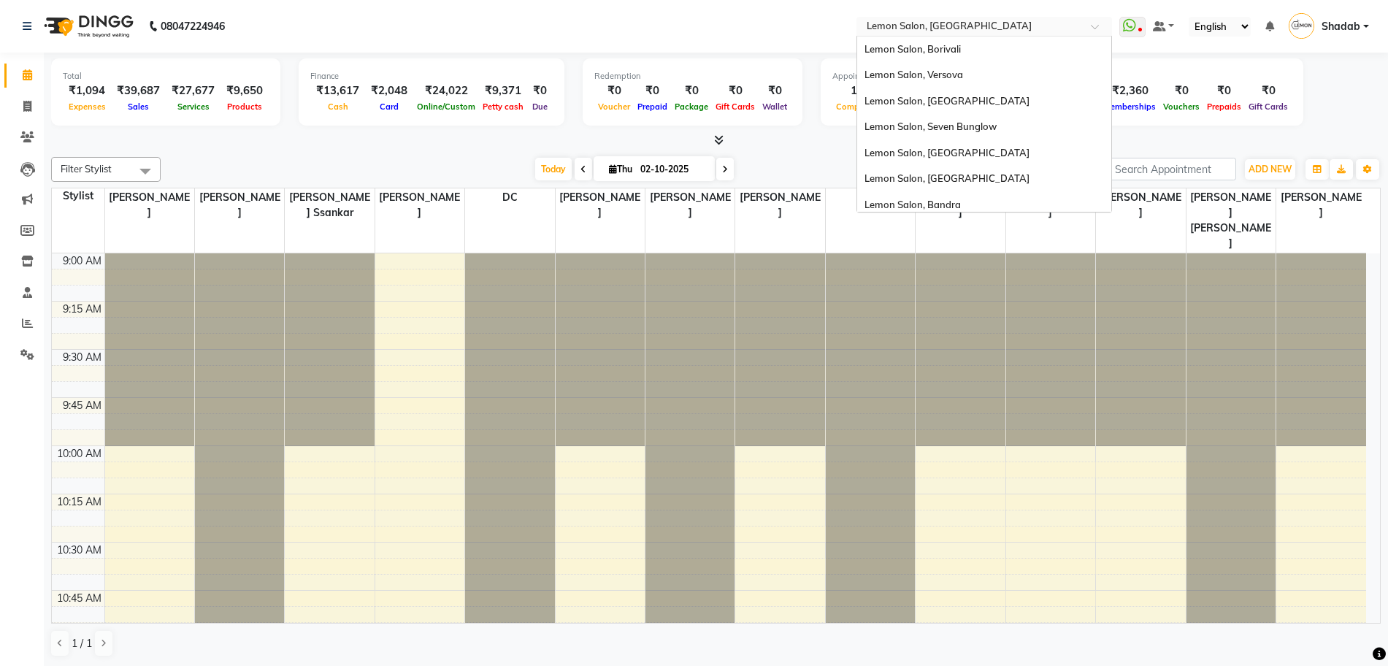
click at [960, 31] on input "text" at bounding box center [970, 27] width 212 height 15
